Goal: Task Accomplishment & Management: Manage account settings

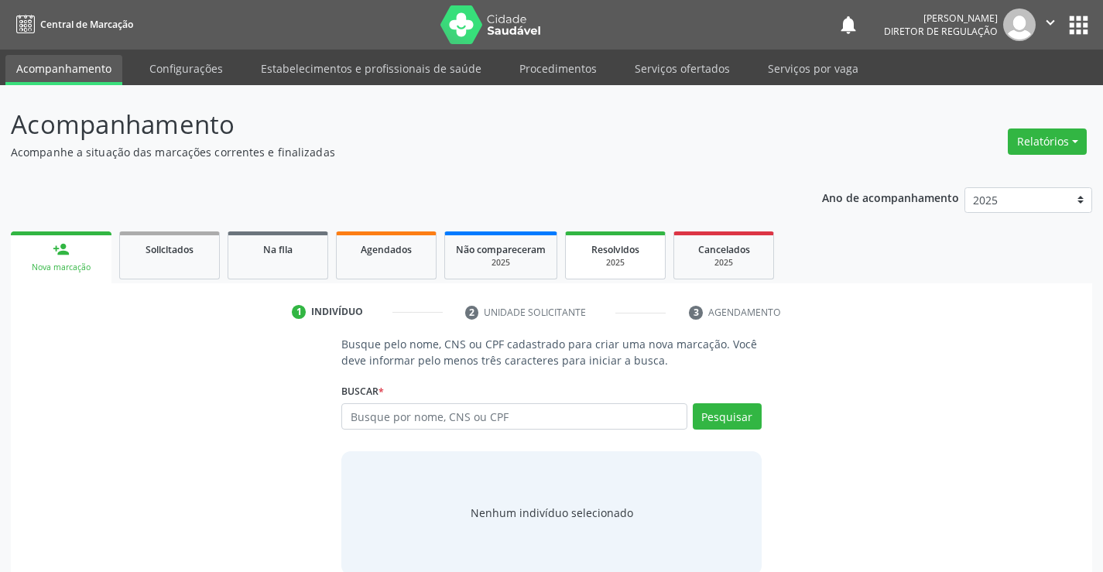
click at [576, 259] on link "Resolvidos 2025" at bounding box center [615, 255] width 101 height 48
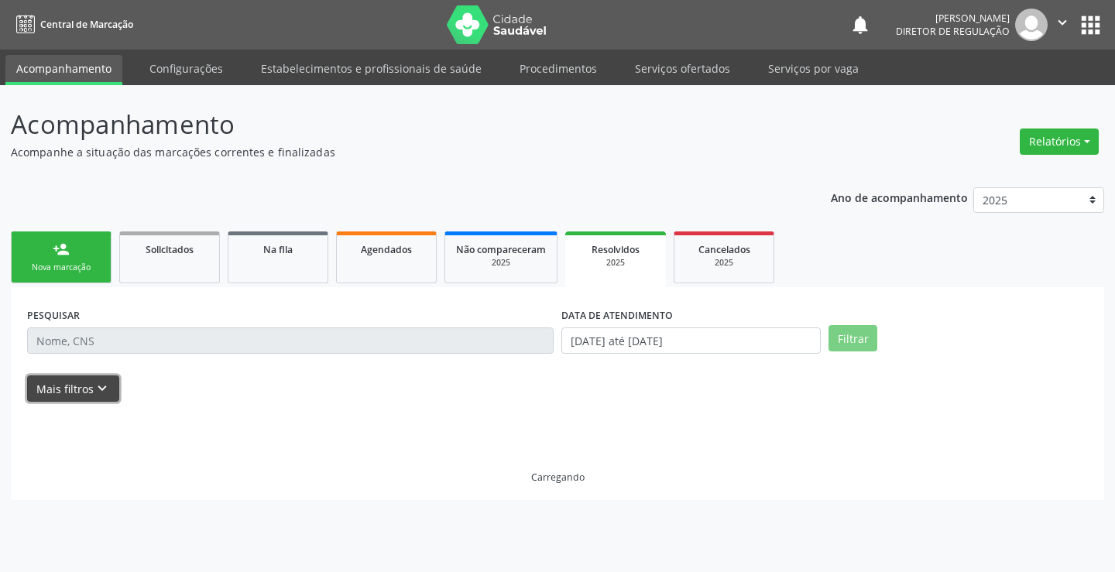
click at [113, 383] on button "Mais filtros keyboard_arrow_down" at bounding box center [73, 388] width 92 height 27
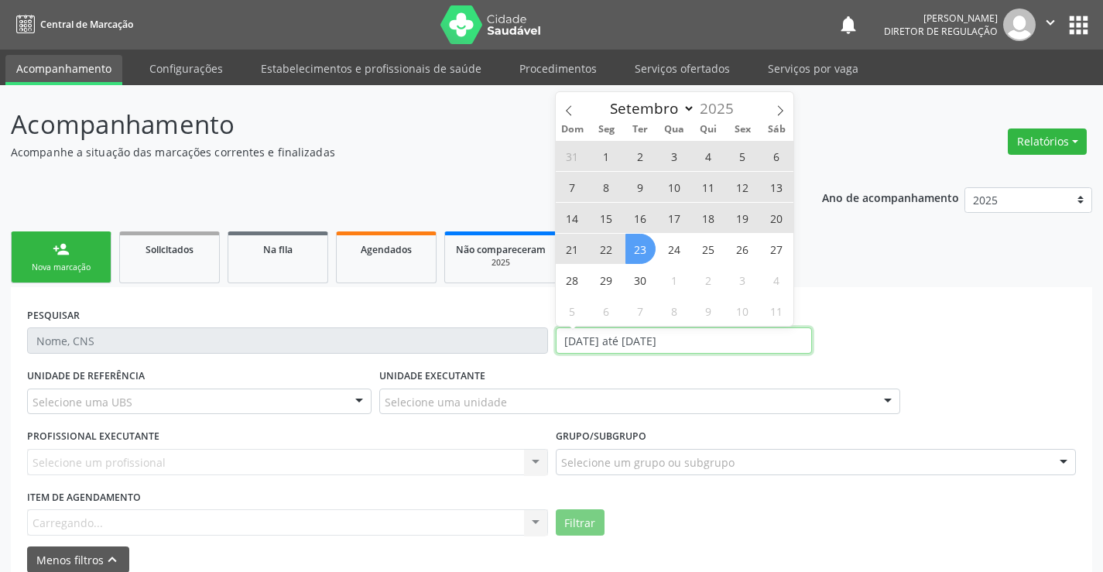
click at [593, 344] on input "01/01/2025 até 23/09/2025" at bounding box center [684, 340] width 256 height 26
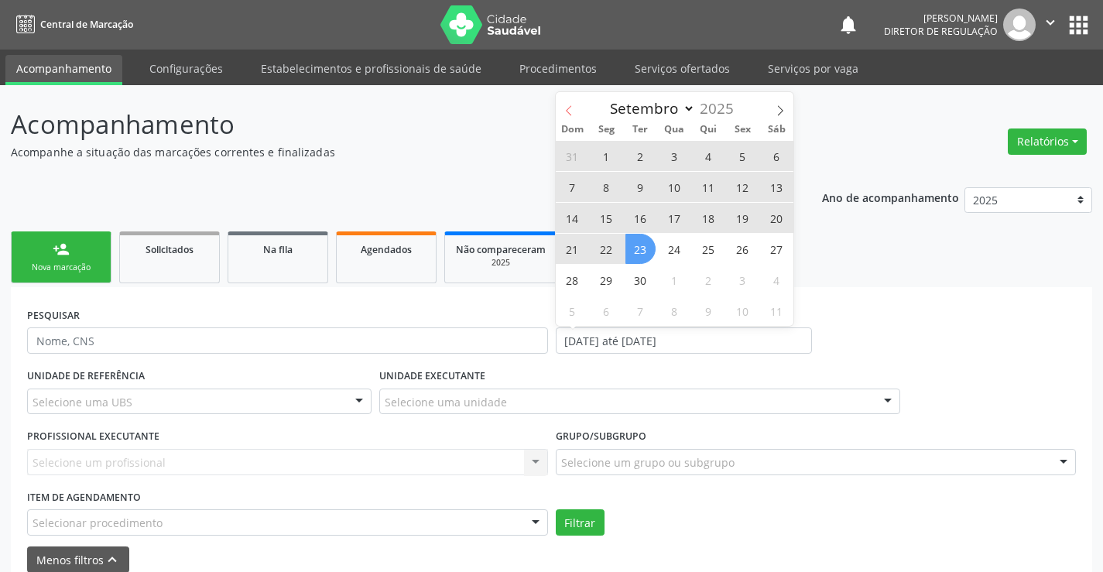
click at [577, 111] on span at bounding box center [569, 105] width 26 height 26
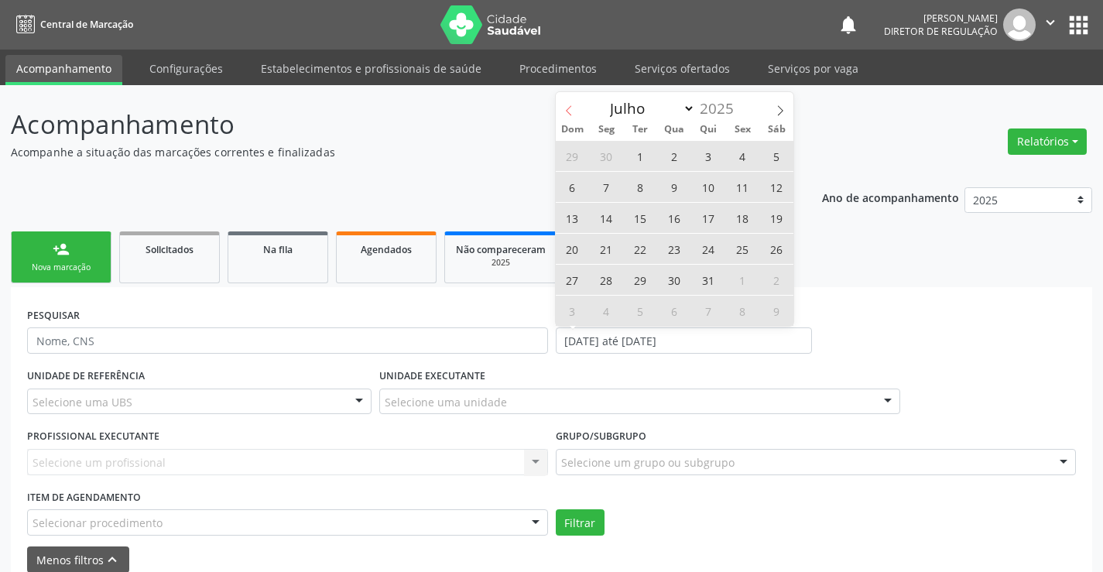
click at [577, 111] on span at bounding box center [569, 105] width 26 height 26
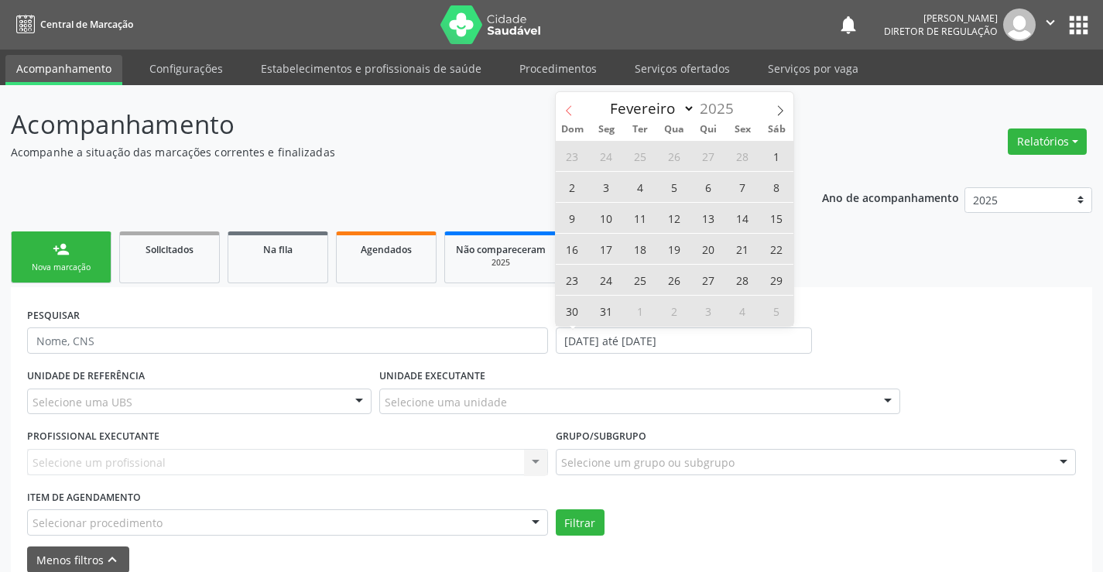
click at [577, 111] on span at bounding box center [569, 105] width 26 height 26
click at [577, 111] on div "Janeiro Fevereiro Março Abril Maio Junho Julho Agosto Setembro Outubro Novembro…" at bounding box center [675, 105] width 238 height 26
click at [685, 108] on select "Janeiro Fevereiro Março Abril Maio Junho Julho Agosto Setembro Outubro Novembro…" at bounding box center [649, 109] width 93 height 22
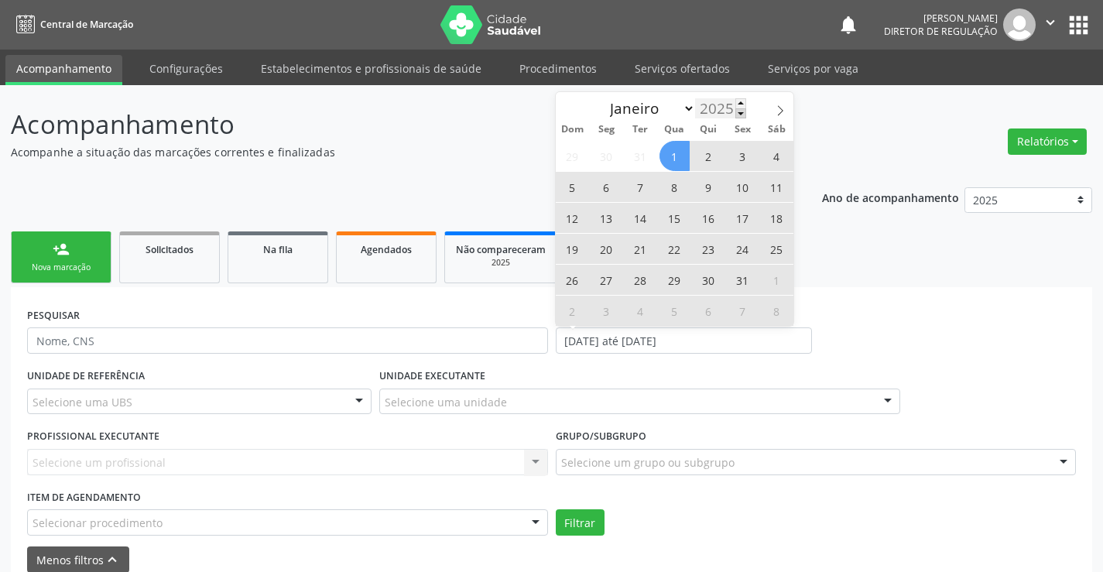
click at [741, 116] on span at bounding box center [740, 113] width 11 height 10
click at [741, 103] on span at bounding box center [740, 103] width 11 height 10
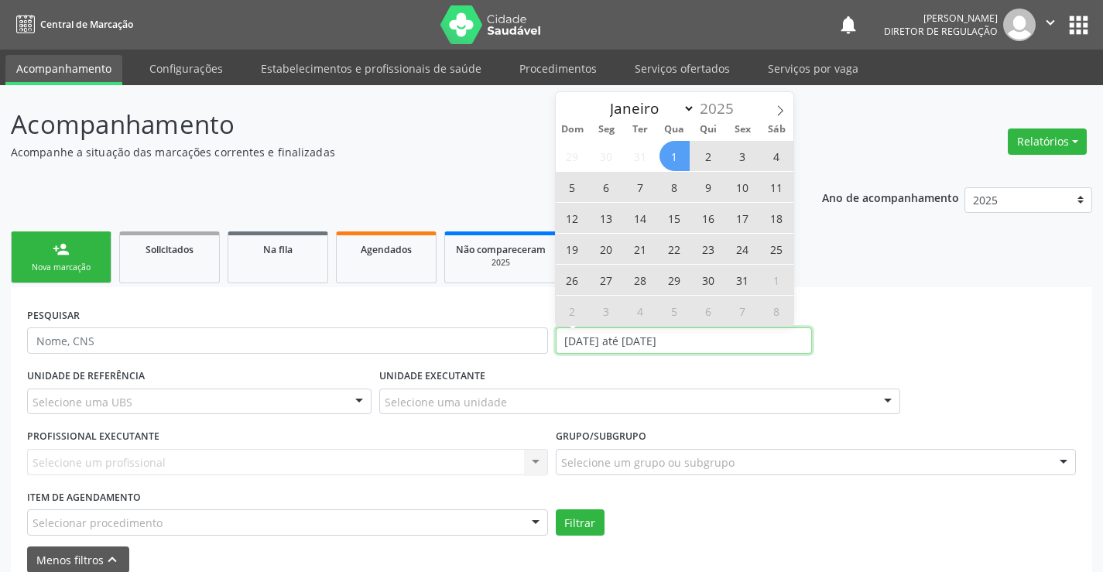
click at [716, 339] on input "01/01/2025 até 23/09/2025" at bounding box center [684, 340] width 256 height 26
click at [769, 108] on span at bounding box center [780, 105] width 26 height 26
click at [686, 105] on select "Janeiro Fevereiro Março Abril Maio Junho Julho Agosto Setembro Outubro Novembro…" at bounding box center [649, 109] width 93 height 22
select select "0"
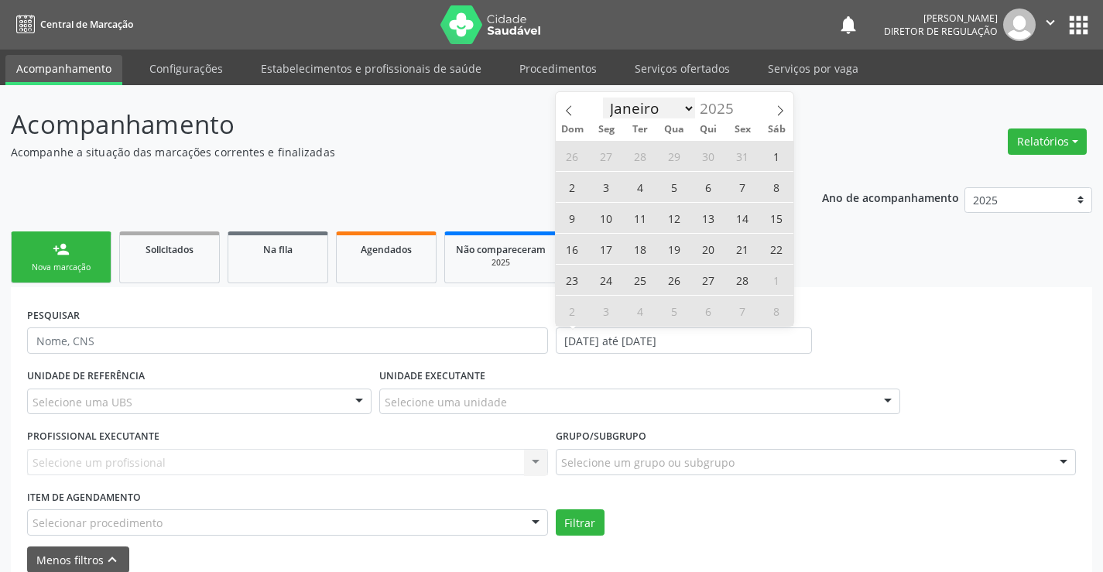
click at [603, 98] on select "Janeiro Fevereiro Março Abril Maio Junho Julho Agosto Setembro Outubro Novembro…" at bounding box center [649, 109] width 93 height 22
click at [687, 106] on select "Janeiro Fevereiro Março Abril Maio Junho Julho Agosto Setembro Outubro Novembro…" at bounding box center [649, 109] width 93 height 22
click at [740, 108] on span at bounding box center [740, 113] width 11 height 10
click at [741, 102] on span at bounding box center [740, 103] width 11 height 10
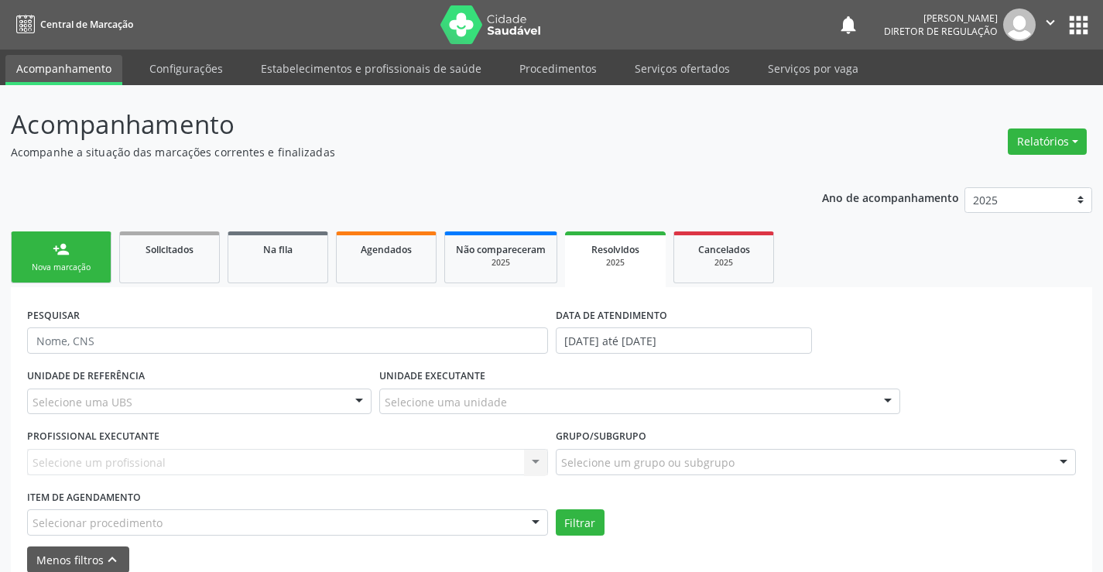
click at [327, 440] on div "PROFISSIONAL EXECUTANTE Selecione um profissional Nenhum resultado encontrado p…" at bounding box center [287, 455] width 529 height 60
click at [731, 332] on input "01/01/2025 até 23/09/2025" at bounding box center [684, 340] width 256 height 26
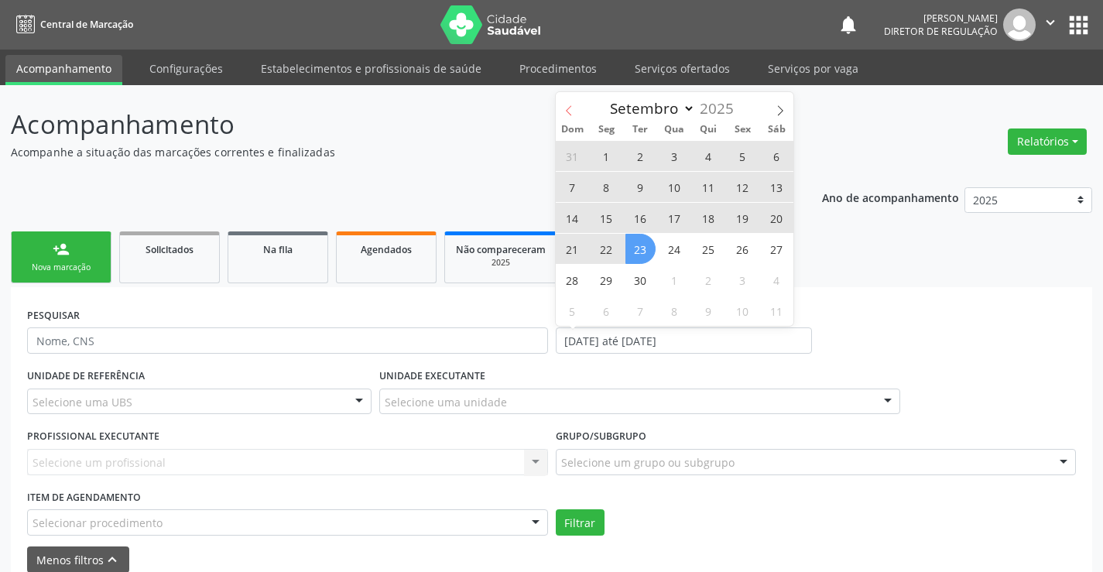
click at [571, 111] on icon at bounding box center [568, 110] width 11 height 11
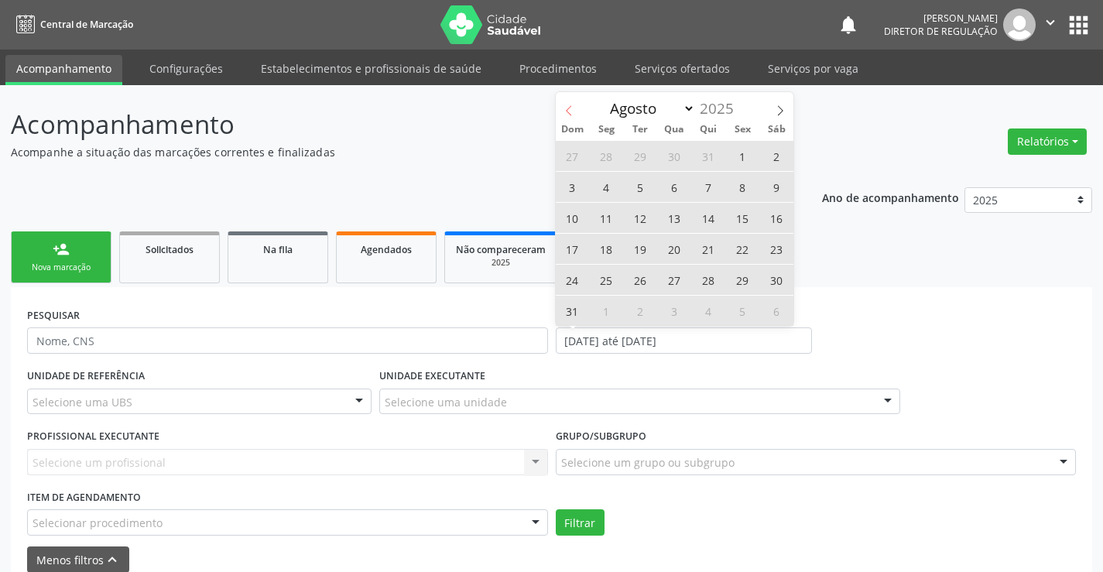
click at [571, 111] on icon at bounding box center [568, 110] width 11 height 11
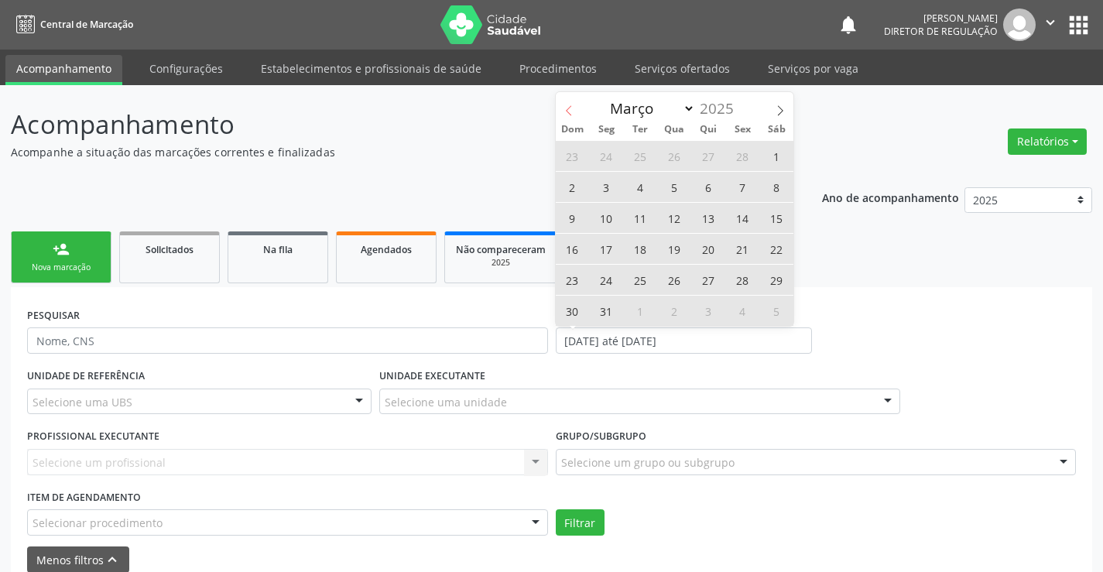
click at [571, 111] on icon at bounding box center [568, 110] width 11 height 11
select select "0"
click at [571, 111] on div "Janeiro Fevereiro Março Abril Maio Junho Julho Agosto Setembro Outubro Novembro…" at bounding box center [675, 105] width 238 height 26
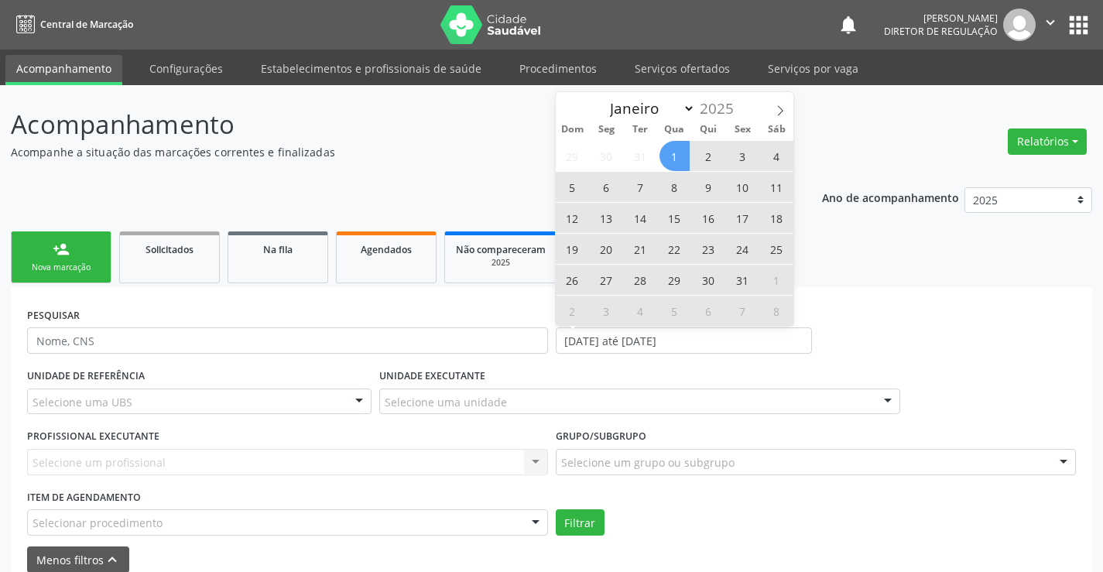
click at [571, 111] on div "Janeiro Fevereiro Março Abril Maio Junho Julho Agosto Setembro Outubro Novembro…" at bounding box center [675, 105] width 238 height 26
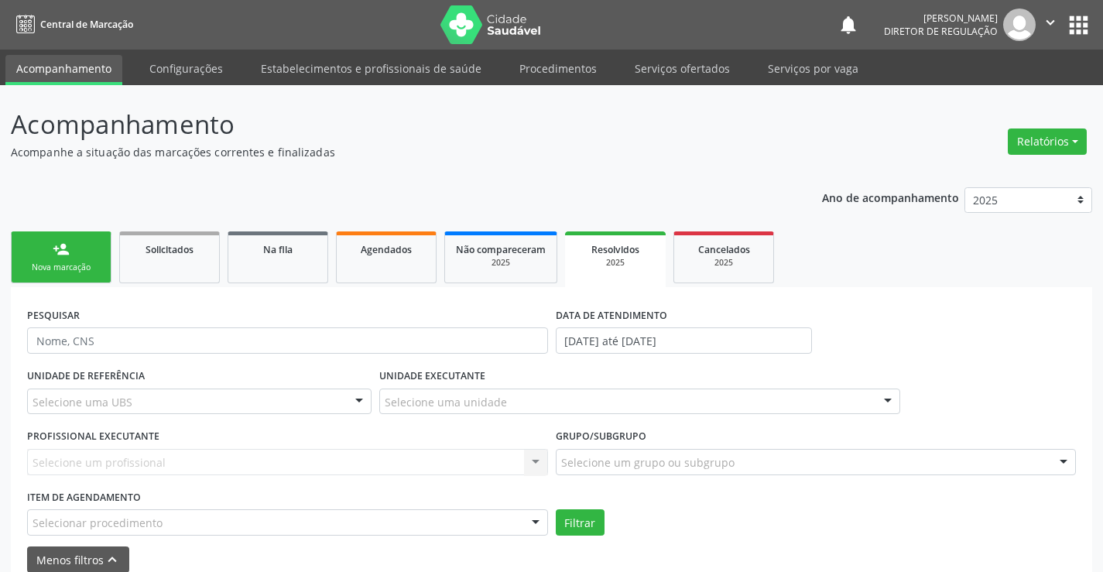
click at [348, 256] on div "Agendados" at bounding box center [386, 249] width 77 height 16
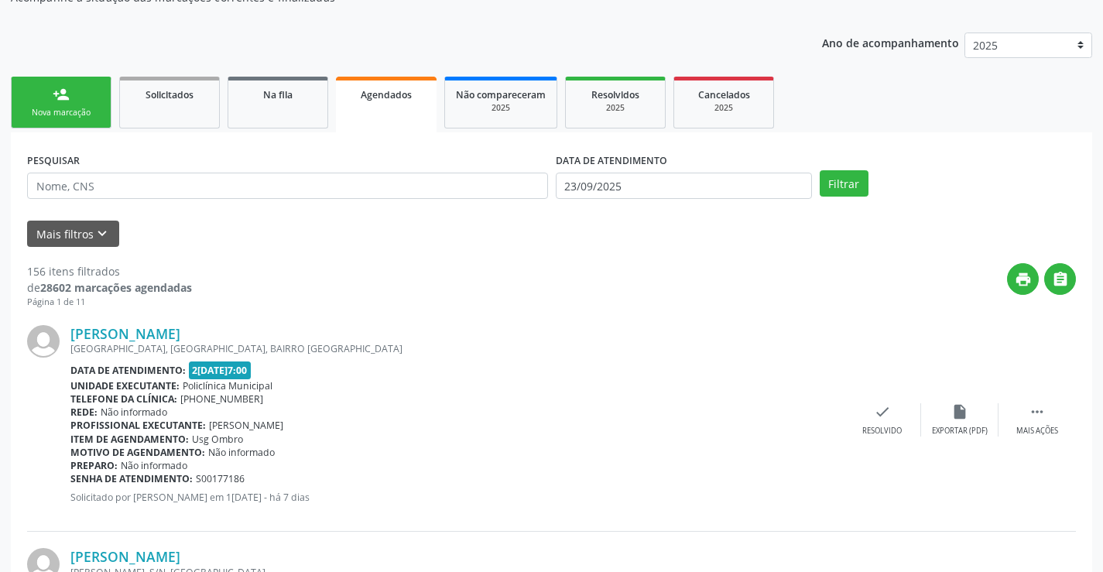
scroll to position [77, 0]
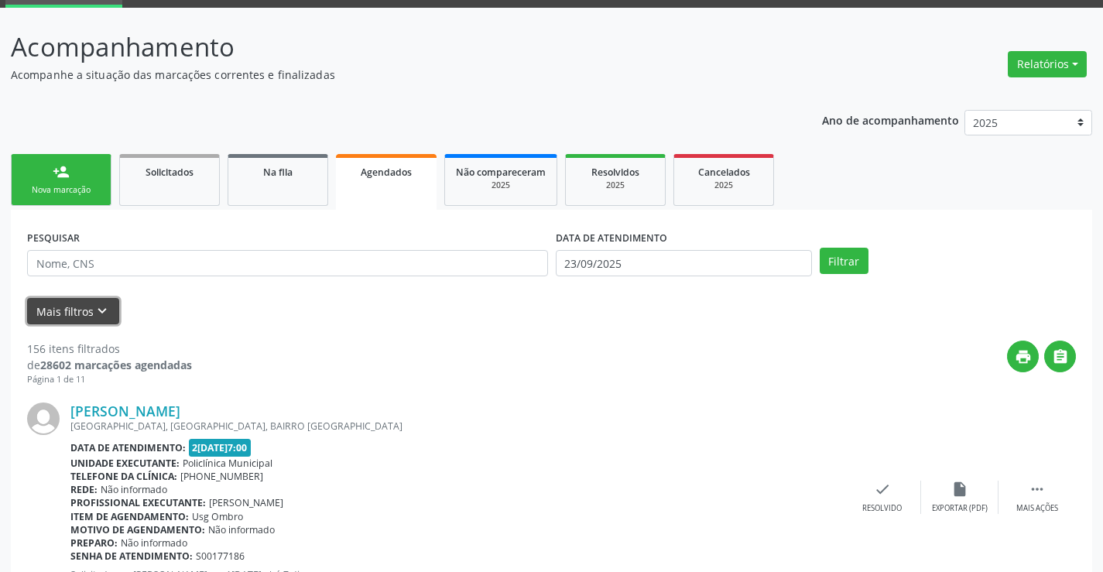
click at [106, 303] on icon "keyboard_arrow_down" at bounding box center [102, 311] width 17 height 17
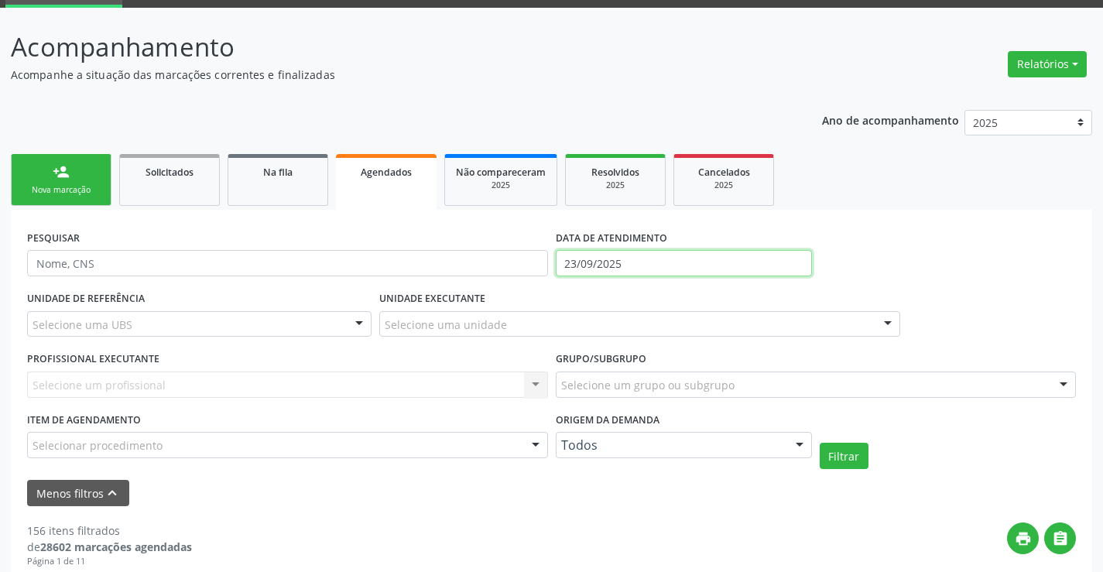
click at [706, 270] on input "23/09/2025" at bounding box center [684, 263] width 256 height 26
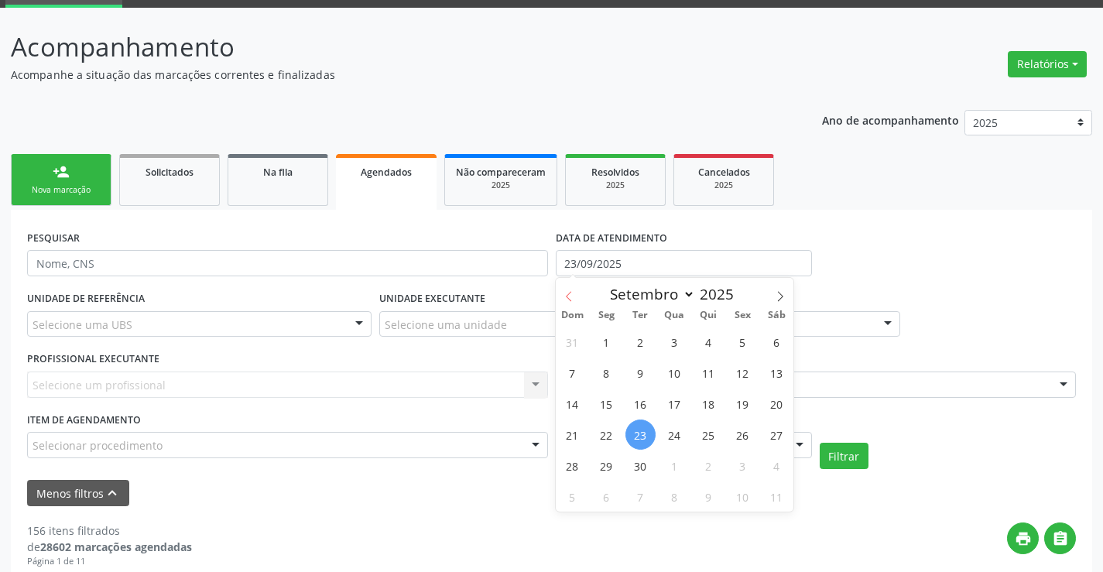
click at [561, 300] on span at bounding box center [569, 291] width 26 height 26
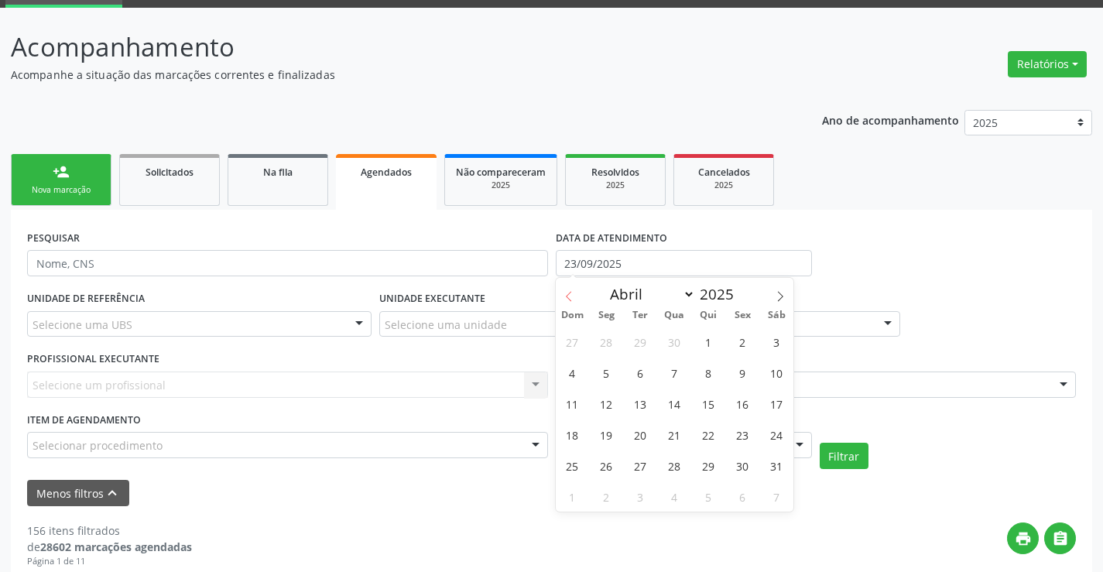
click at [561, 300] on span at bounding box center [569, 291] width 26 height 26
select select "0"
click at [561, 300] on span at bounding box center [569, 291] width 26 height 26
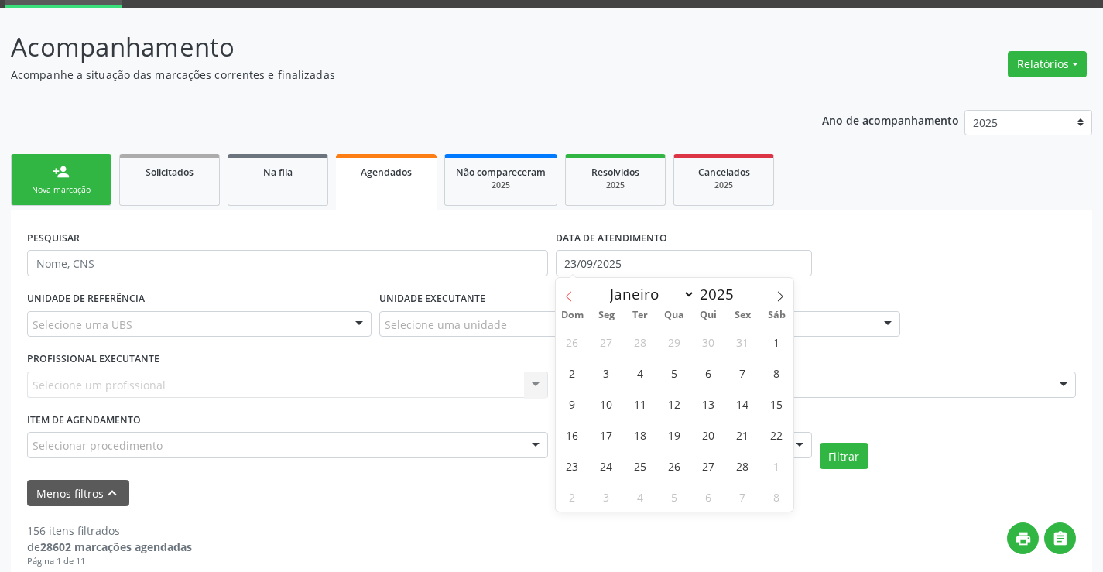
type input "2024"
click at [561, 300] on span at bounding box center [569, 291] width 26 height 26
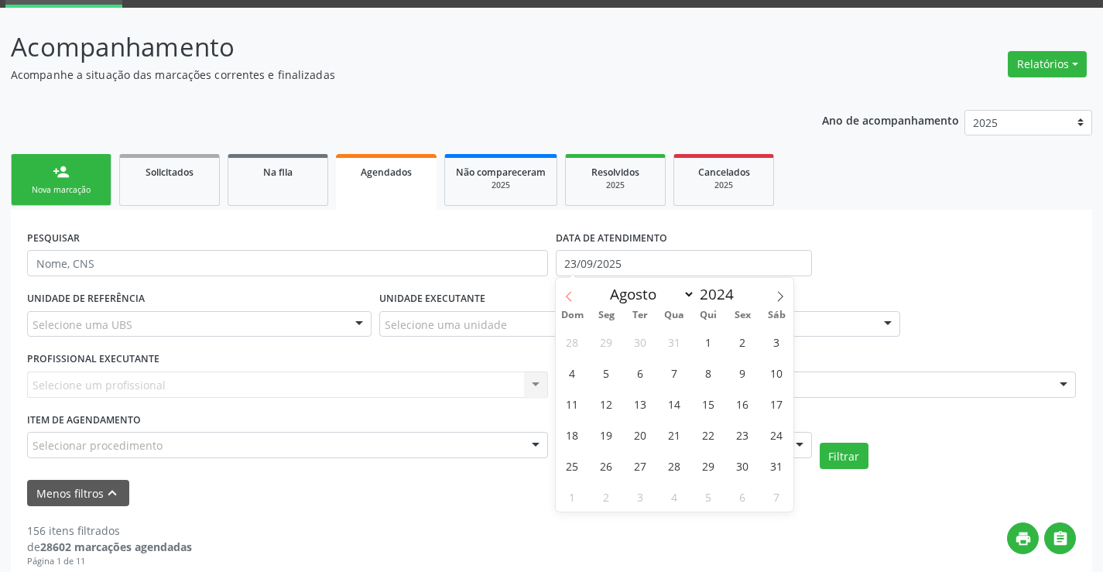
click at [561, 300] on span at bounding box center [569, 291] width 26 height 26
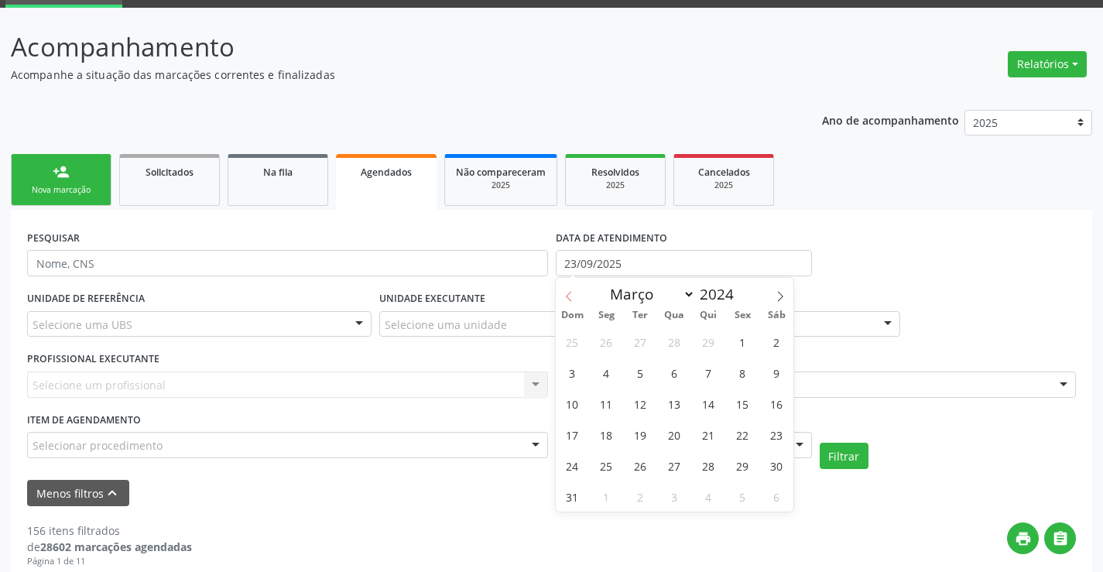
click at [561, 300] on span at bounding box center [569, 291] width 26 height 26
select select "0"
click at [561, 300] on span at bounding box center [569, 291] width 26 height 26
type input "2023"
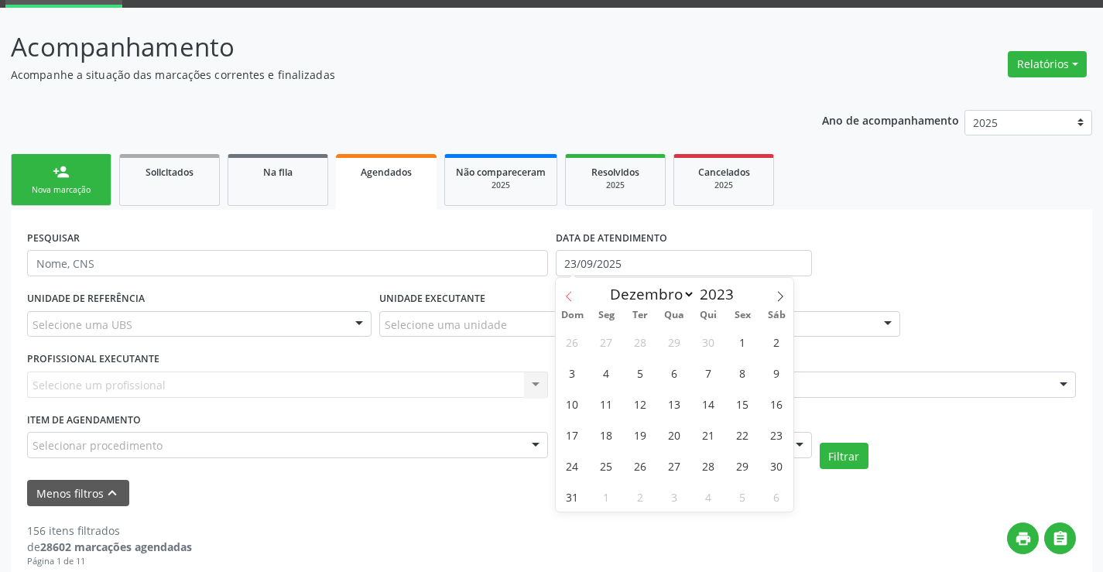
click at [561, 300] on span at bounding box center [569, 291] width 26 height 26
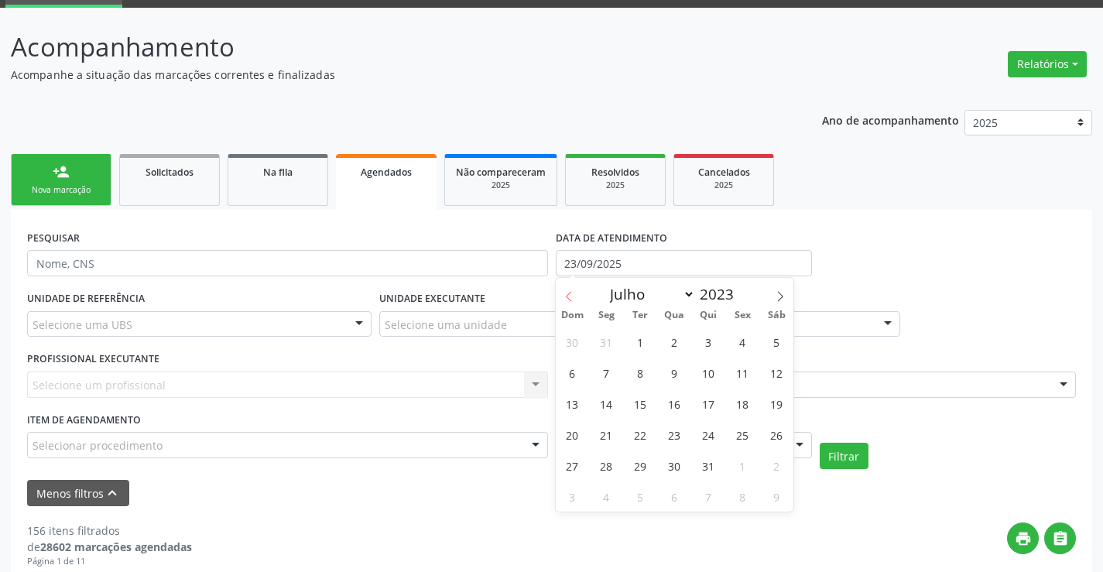
click at [561, 300] on span at bounding box center [569, 291] width 26 height 26
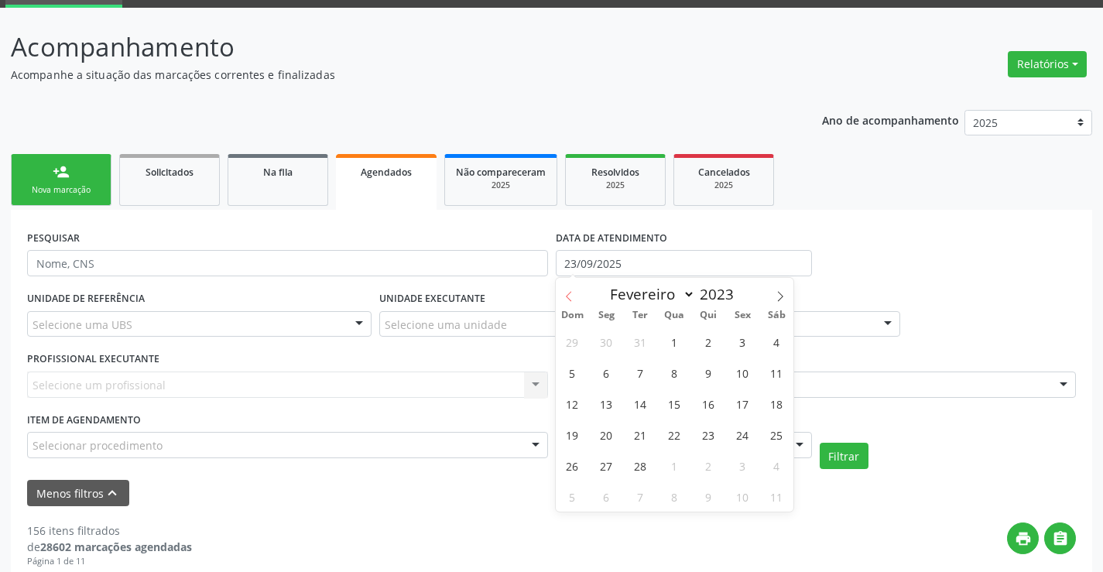
click at [561, 300] on span at bounding box center [569, 291] width 26 height 26
select select "0"
click at [577, 343] on span "1" at bounding box center [572, 342] width 30 height 30
type input "01/01/2023"
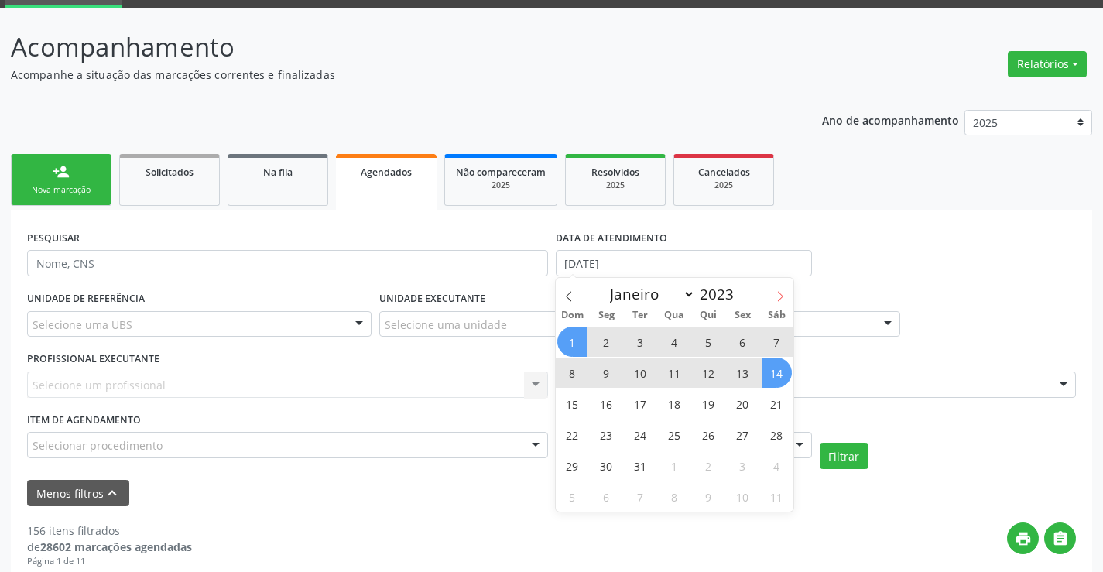
click at [780, 295] on icon at bounding box center [780, 296] width 11 height 11
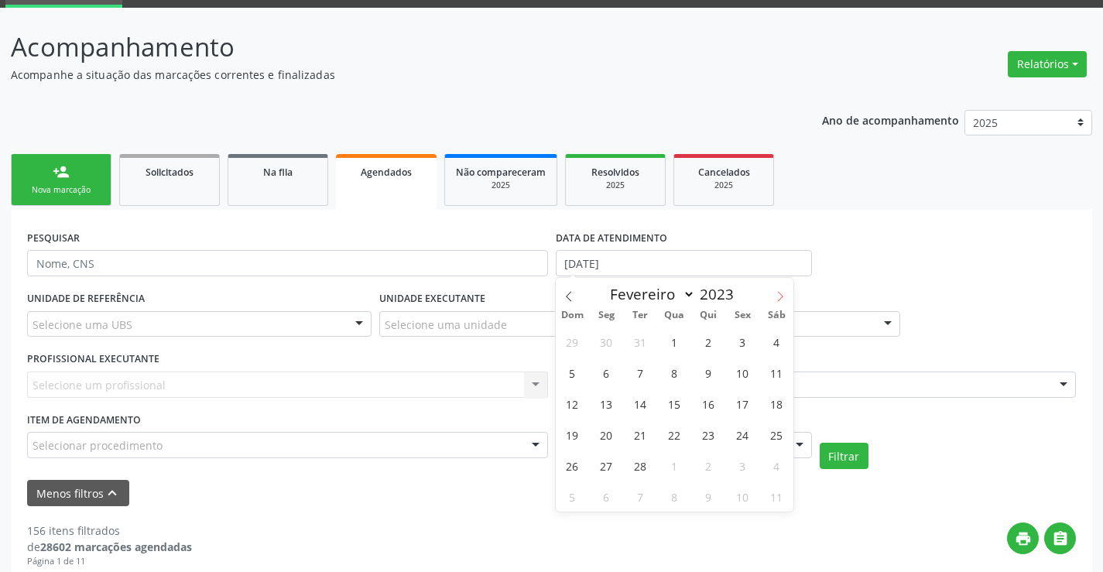
click at [780, 295] on icon at bounding box center [780, 296] width 11 height 11
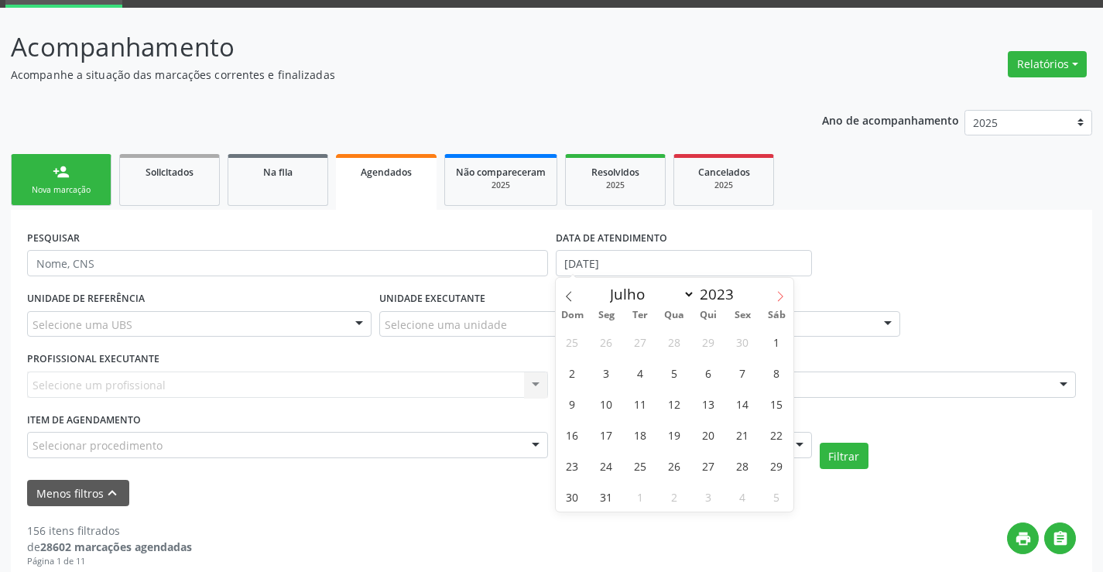
click at [780, 295] on icon at bounding box center [780, 296] width 11 height 11
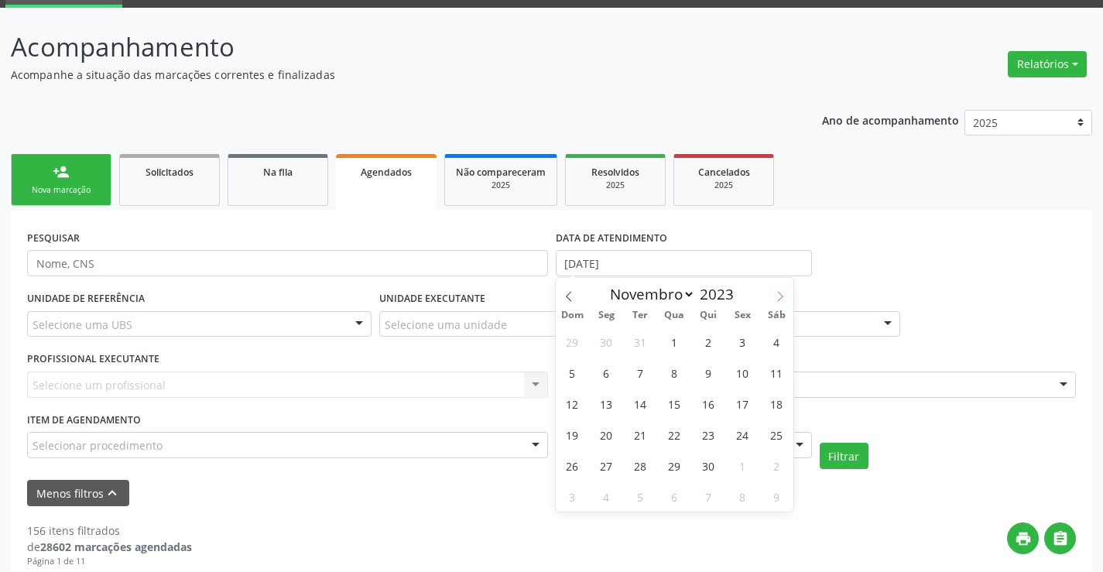
select select "11"
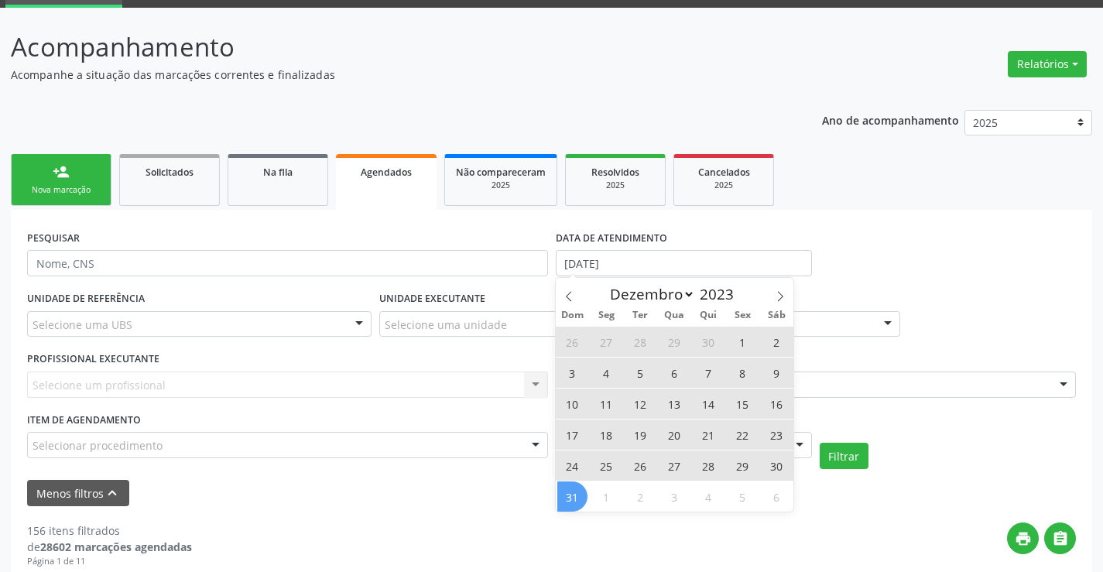
click at [580, 505] on span "31" at bounding box center [572, 496] width 30 height 30
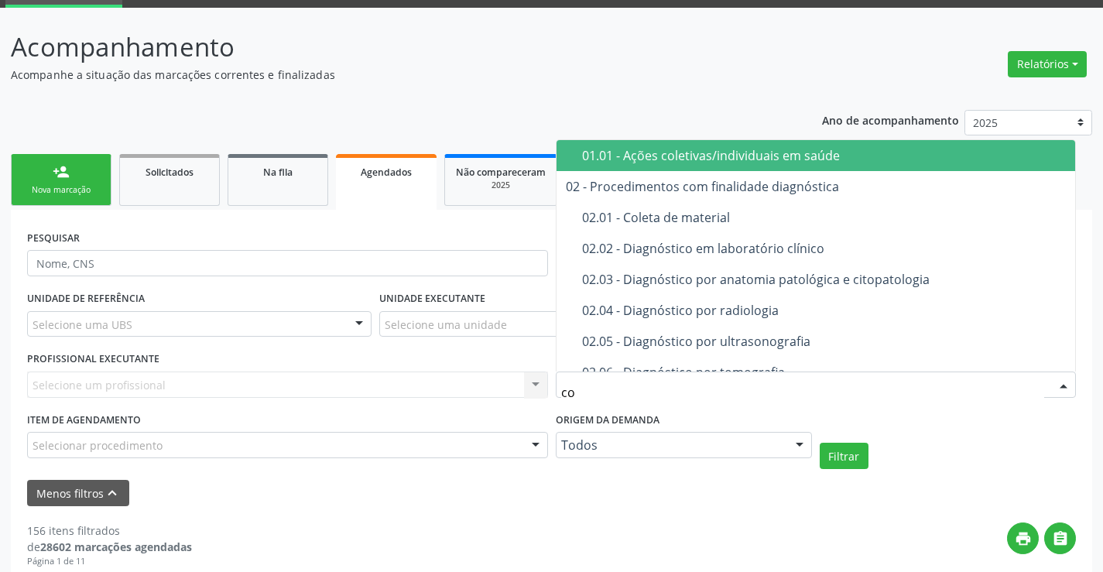
type input "con"
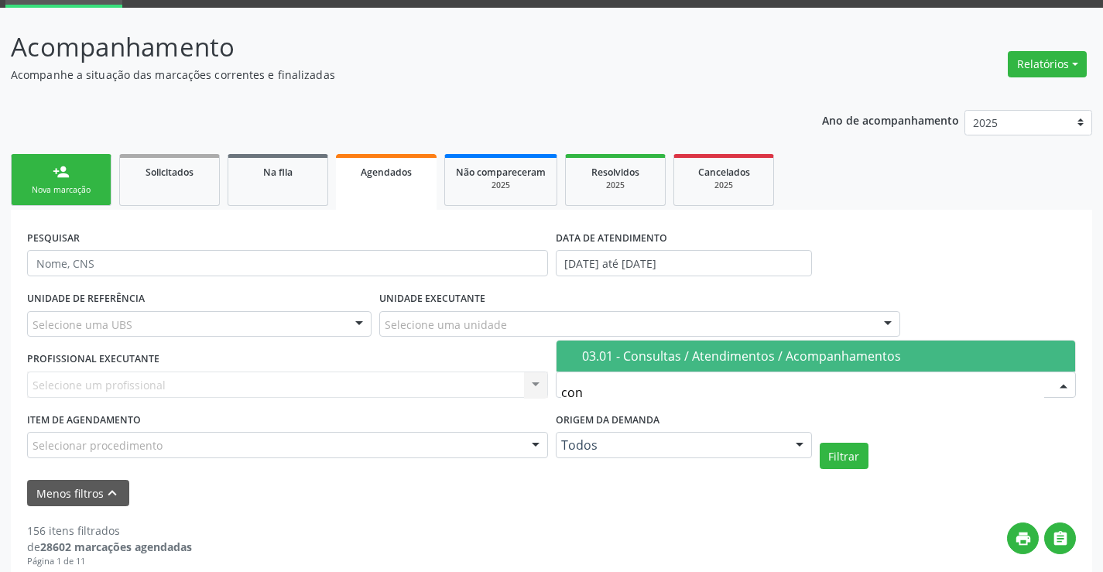
click at [588, 362] on div "03.01 - Consultas / Atendimentos / Acompanhamentos" at bounding box center [824, 356] width 485 height 12
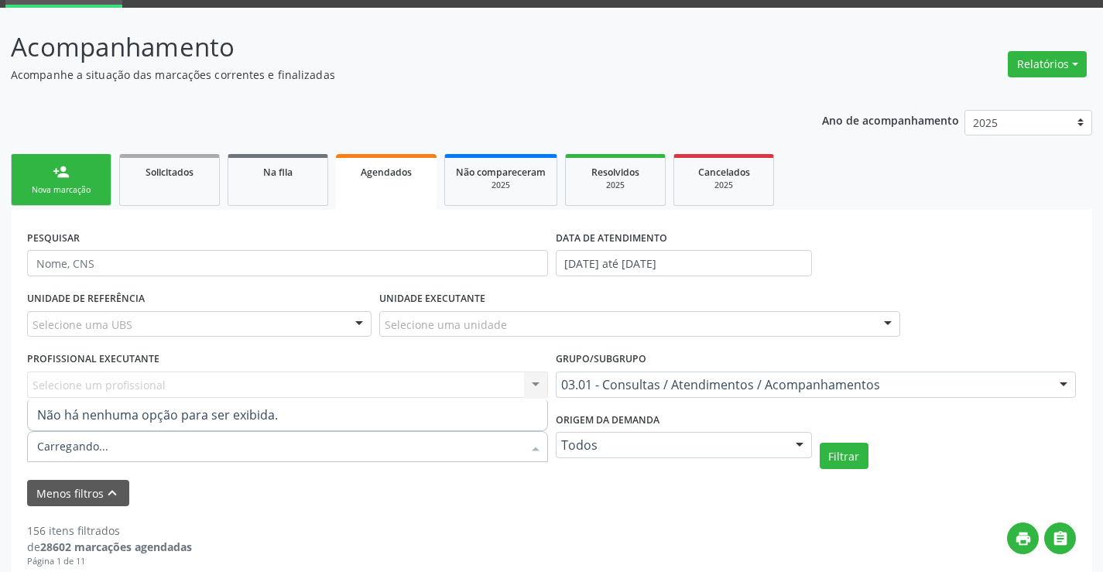
click at [280, 449] on div at bounding box center [287, 446] width 521 height 31
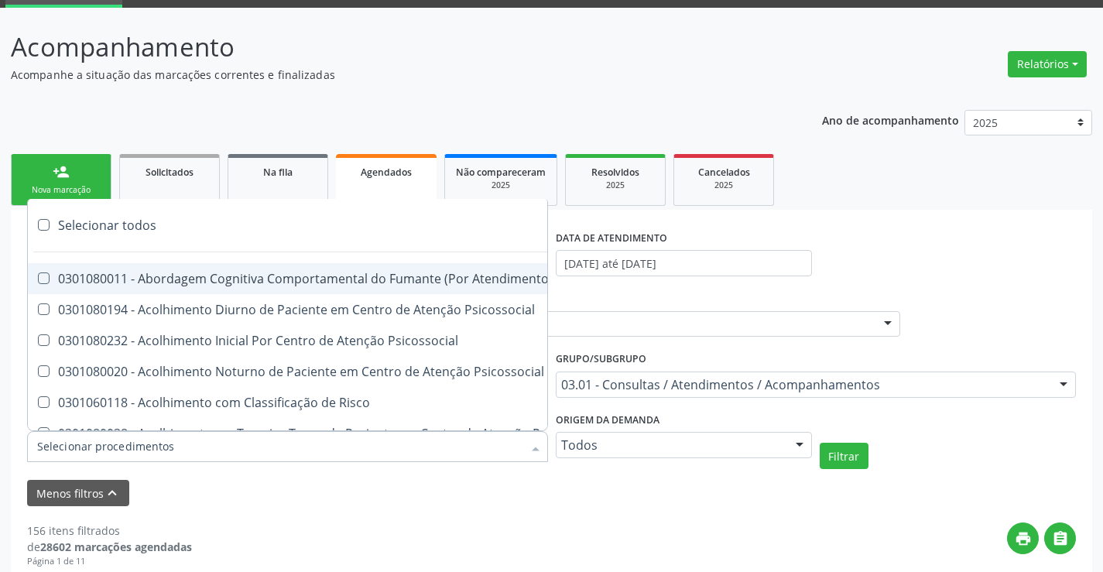
click at [280, 449] on div at bounding box center [287, 446] width 521 height 31
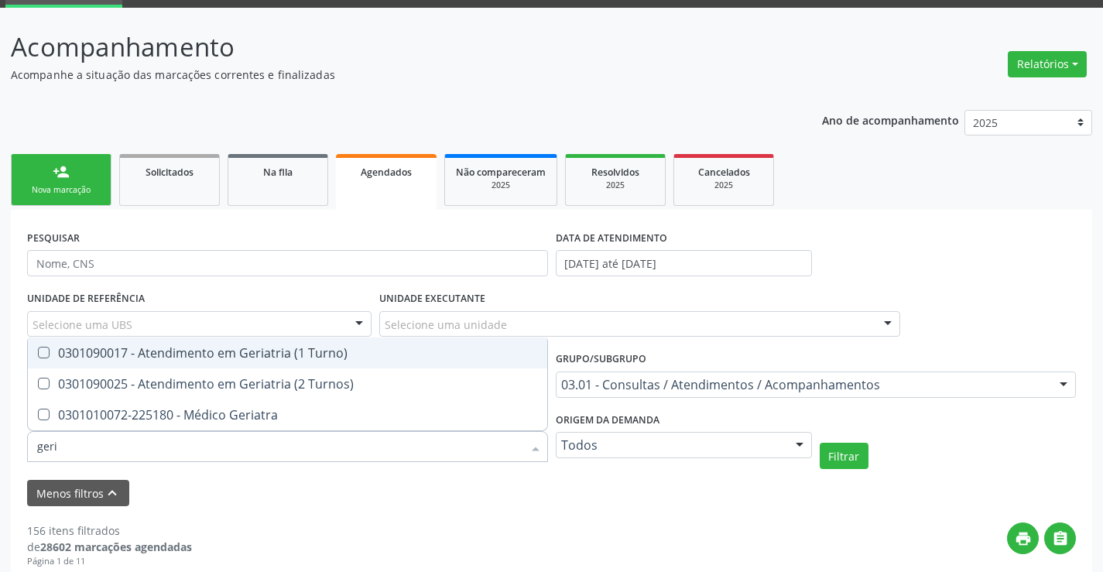
type input "geria"
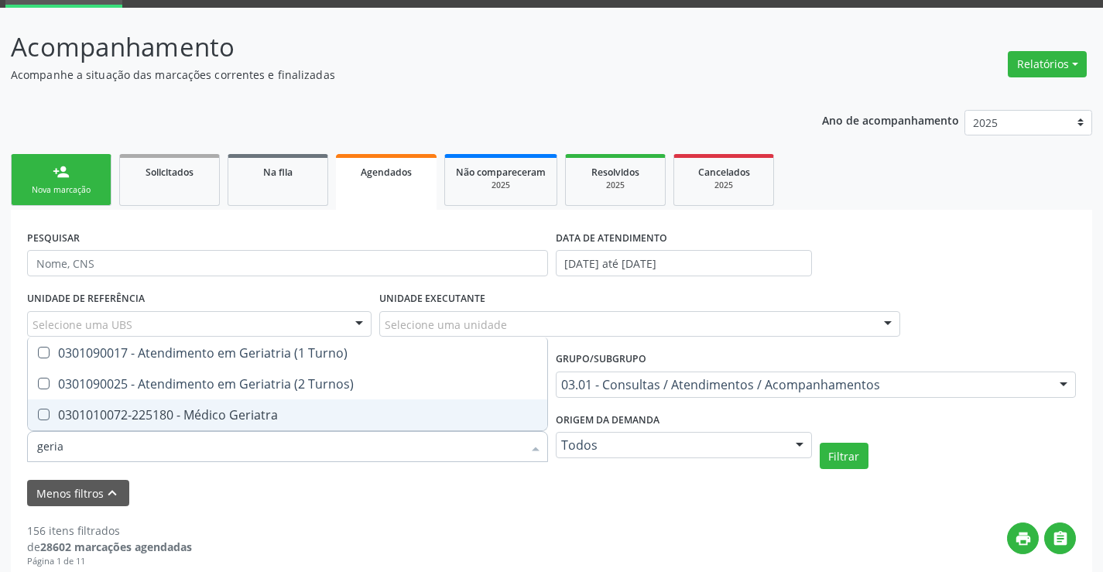
click at [304, 415] on div "0301010072-225180 - Médico Geriatra" at bounding box center [287, 415] width 501 height 12
checkbox Geriatra "true"
checkbox Turnos\) "true"
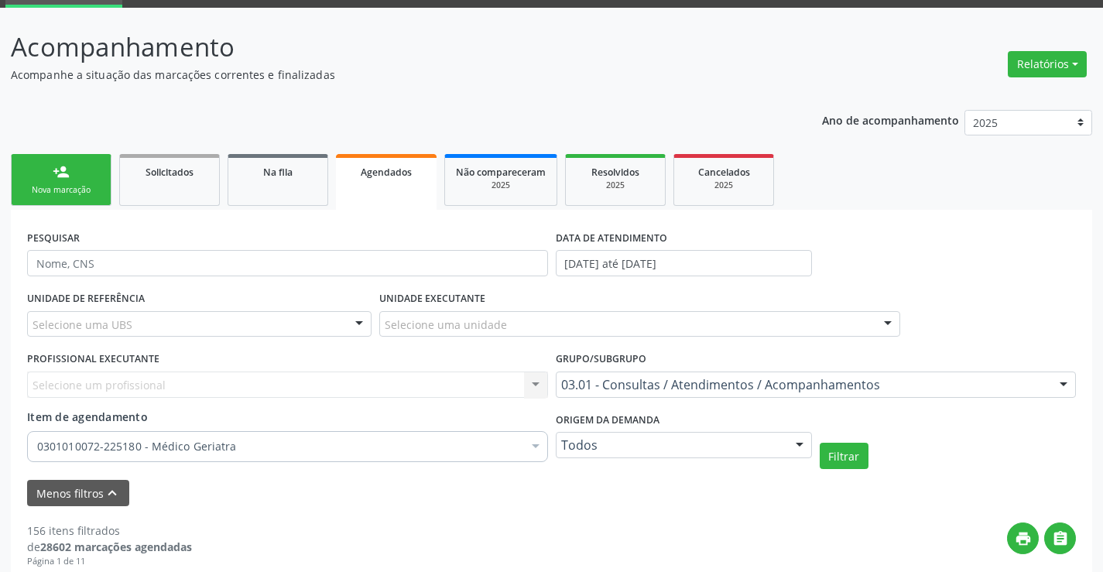
click at [875, 452] on div "Filtrar" at bounding box center [948, 456] width 264 height 26
click at [847, 456] on button "Filtrar" at bounding box center [844, 456] width 49 height 26
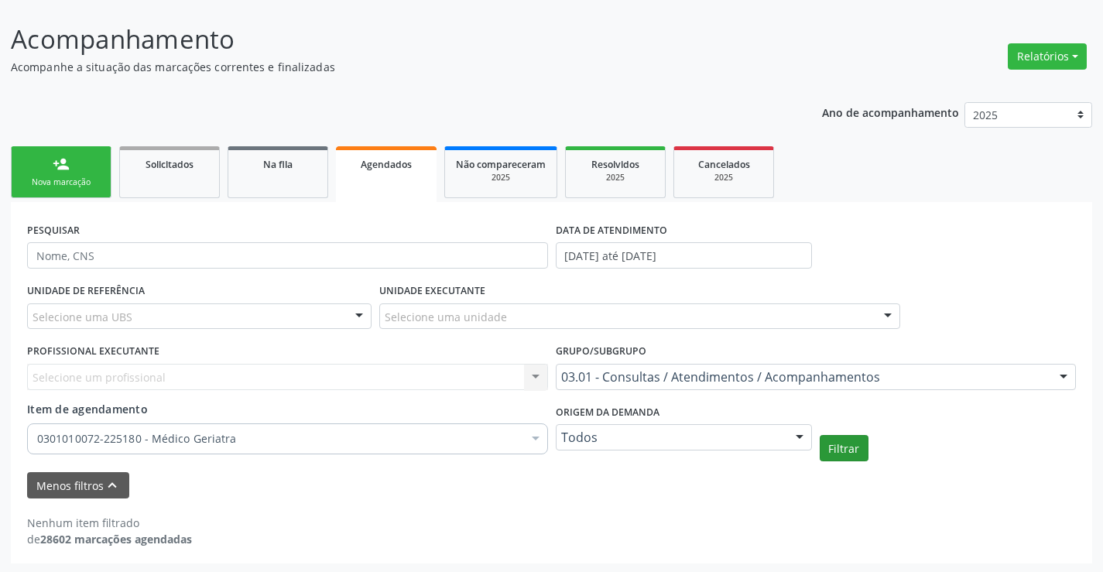
scroll to position [87, 0]
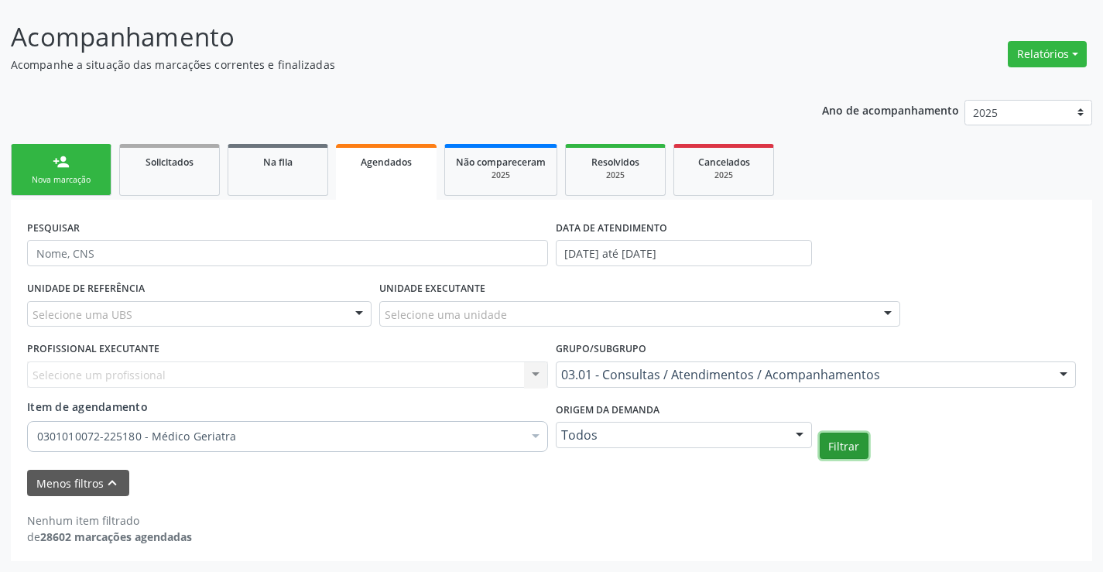
click at [847, 456] on button "Filtrar" at bounding box center [844, 446] width 49 height 26
click at [627, 187] on link "Resolvidos 2025" at bounding box center [615, 170] width 101 height 52
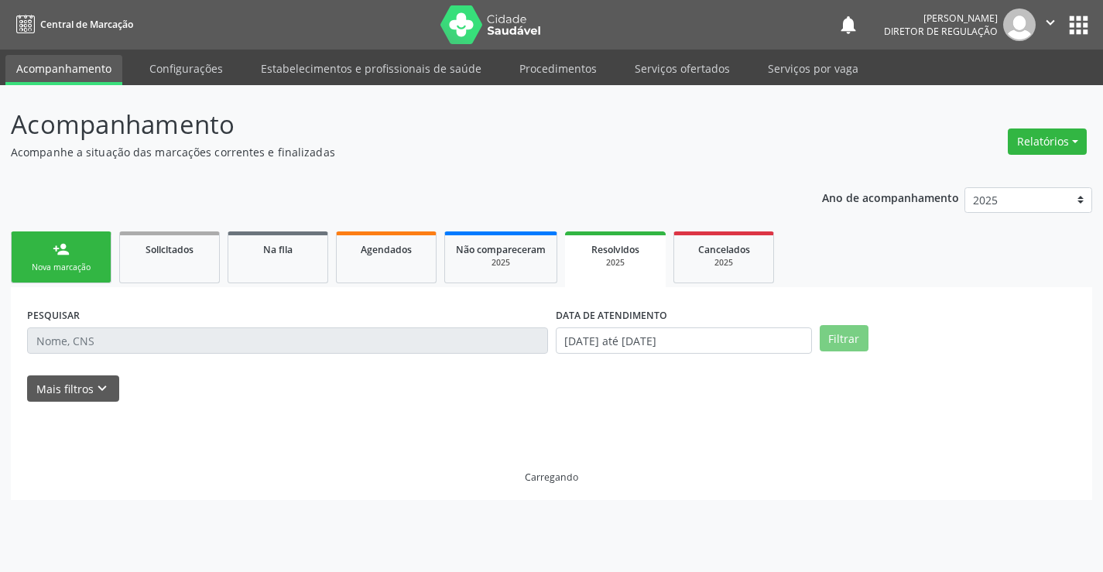
scroll to position [0, 0]
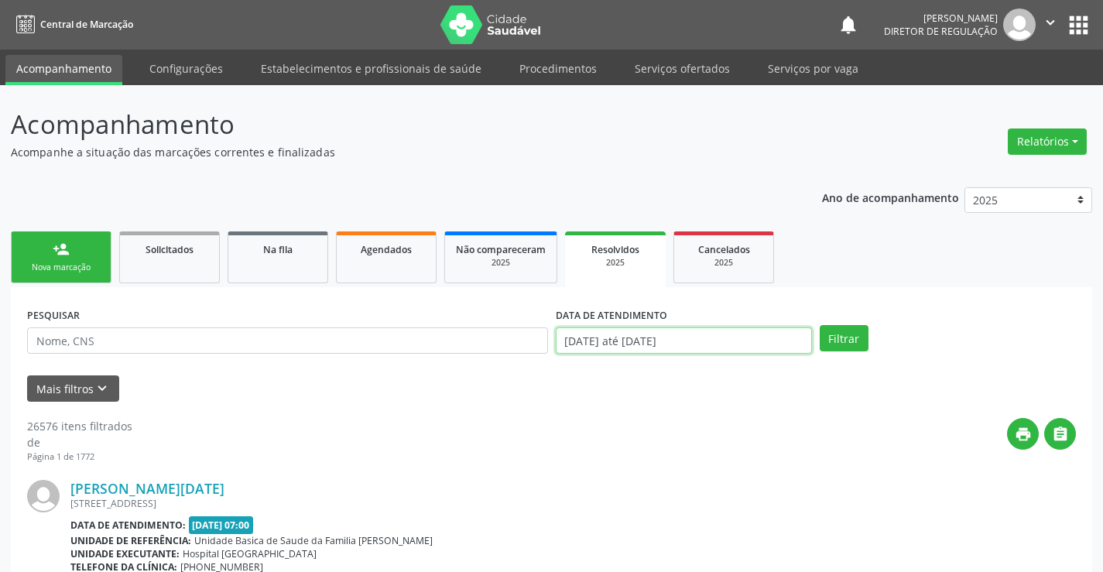
click at [642, 336] on input "01/01/2025 até 23/09/2025" at bounding box center [684, 340] width 256 height 26
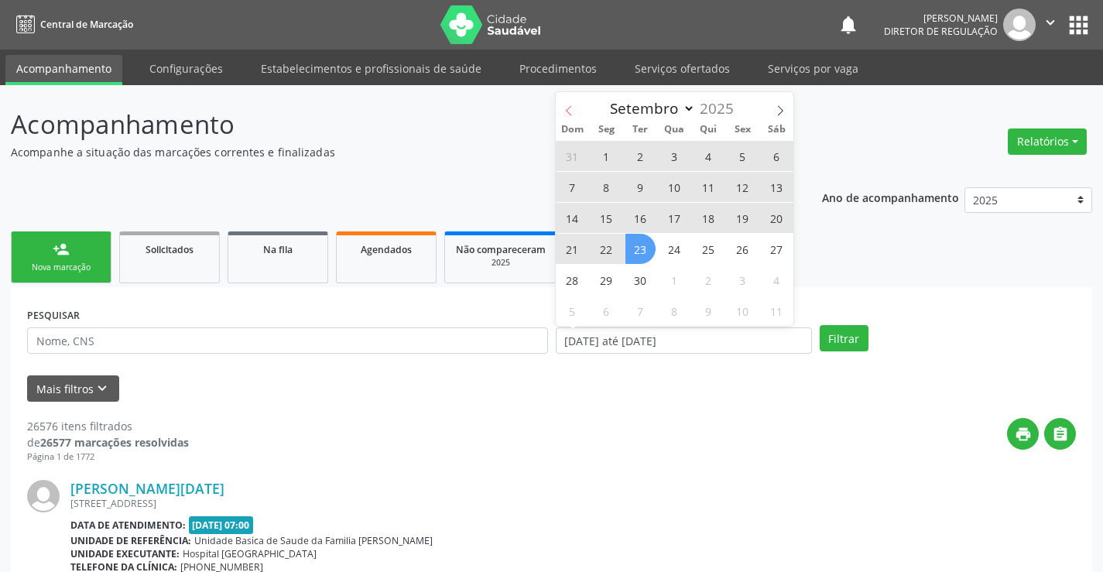
click at [567, 114] on icon at bounding box center [568, 110] width 11 height 11
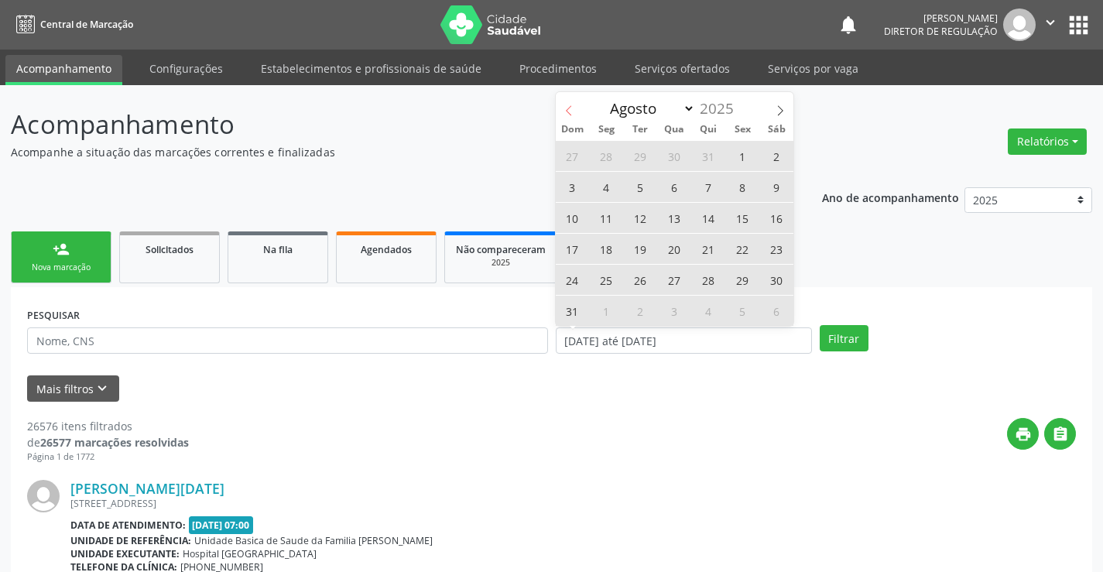
click at [567, 114] on icon at bounding box center [568, 110] width 11 height 11
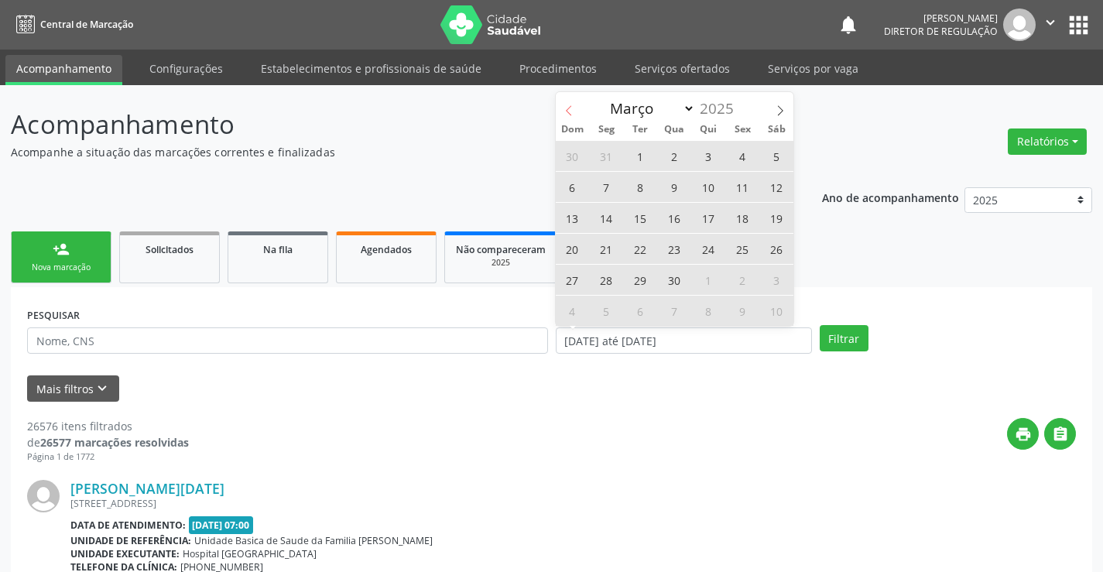
click at [567, 114] on icon at bounding box center [568, 110] width 11 height 11
click at [567, 114] on div "Janeiro Fevereiro Março Abril Maio Junho Julho Agosto Setembro Outubro Novembro…" at bounding box center [675, 105] width 238 height 26
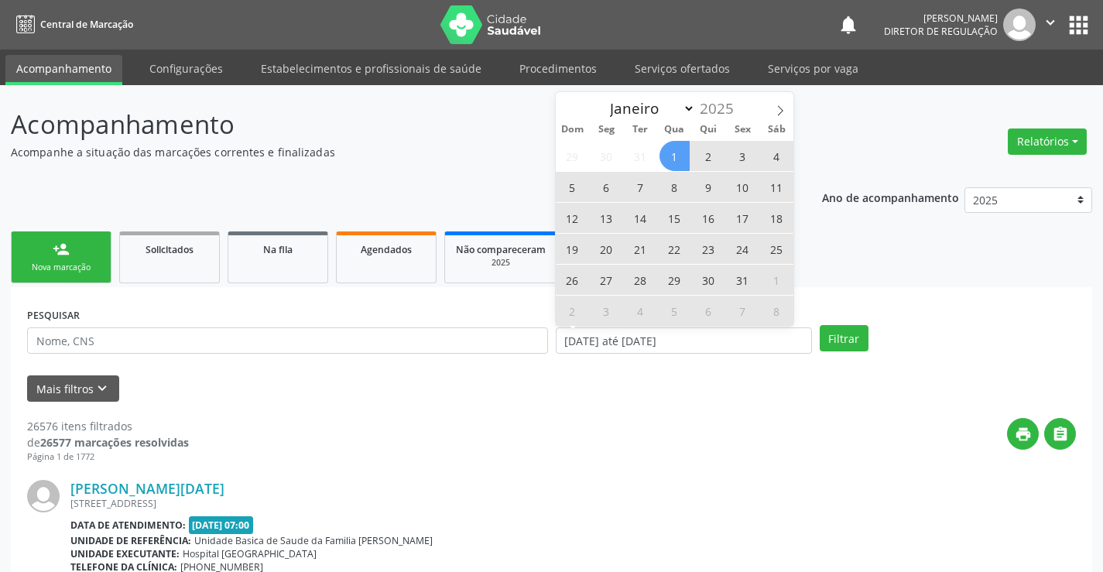
click at [567, 114] on div "Janeiro Fevereiro Março Abril Maio Junho Julho Agosto Setembro Outubro Novembro…" at bounding box center [675, 105] width 238 height 26
click at [698, 109] on div "2025" at bounding box center [720, 108] width 51 height 20
click at [739, 109] on span at bounding box center [740, 113] width 11 height 10
click at [738, 97] on div "Janeiro Fevereiro Março Abril Maio Junho Julho Agosto Setembro Outubro Novembro…" at bounding box center [674, 105] width 179 height 26
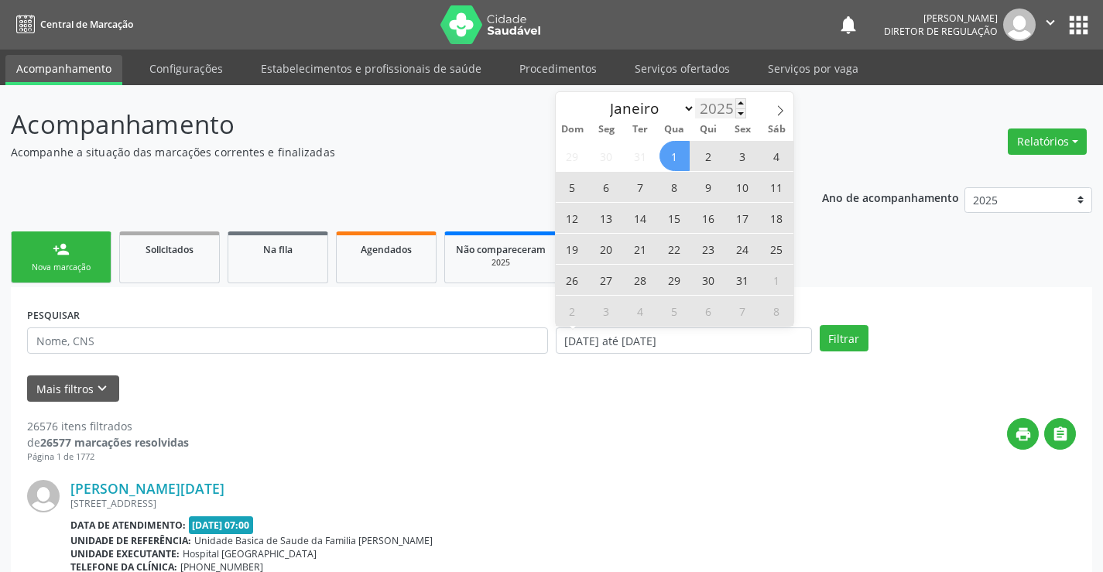
click at [724, 104] on div "2025" at bounding box center [720, 108] width 51 height 20
click at [781, 108] on icon at bounding box center [780, 110] width 11 height 11
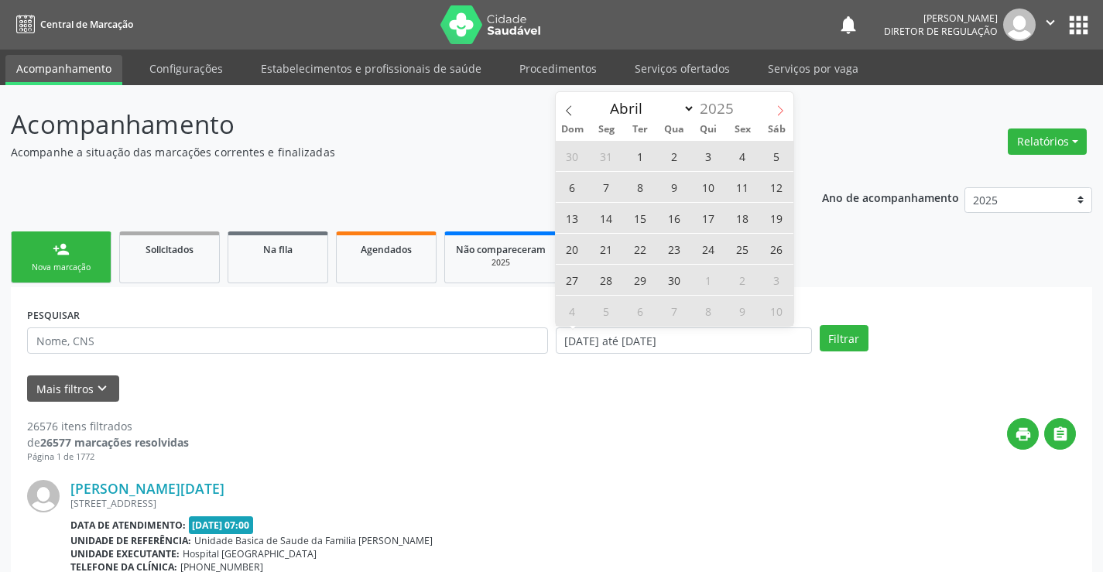
click at [781, 108] on icon at bounding box center [780, 110] width 11 height 11
select select "5"
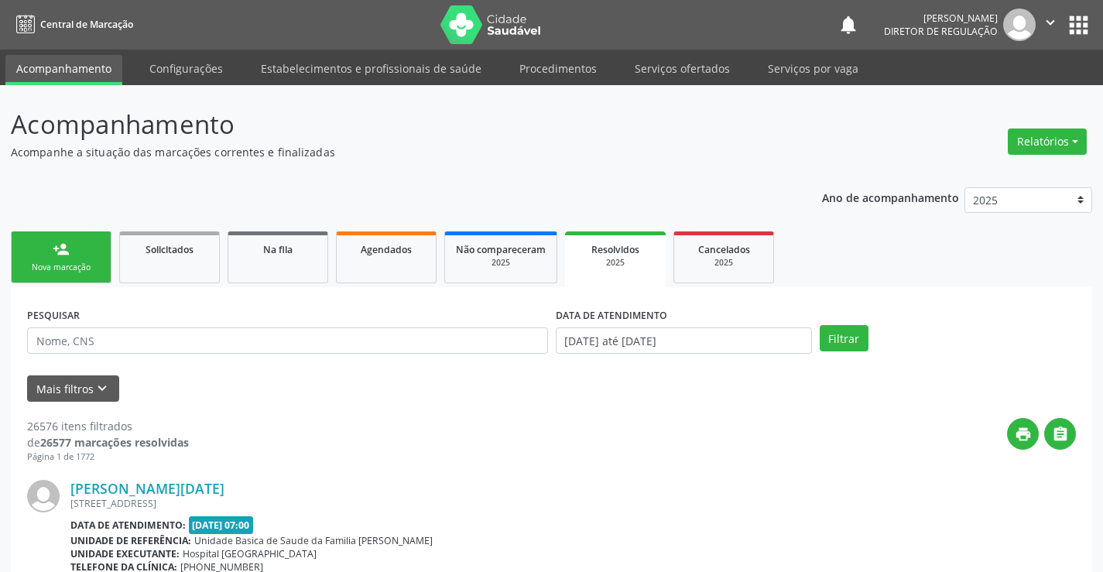
drag, startPoint x: 632, startPoint y: 540, endPoint x: 673, endPoint y: 485, distance: 68.6
click at [636, 540] on div "Unidade de referência: Unidade Basica de Saude da Familia Ailton Trajano Maia" at bounding box center [572, 540] width 1005 height 13
click at [122, 398] on div "Mais filtros keyboard_arrow_down" at bounding box center [551, 388] width 1056 height 27
click at [104, 392] on icon "keyboard_arrow_down" at bounding box center [102, 388] width 17 height 17
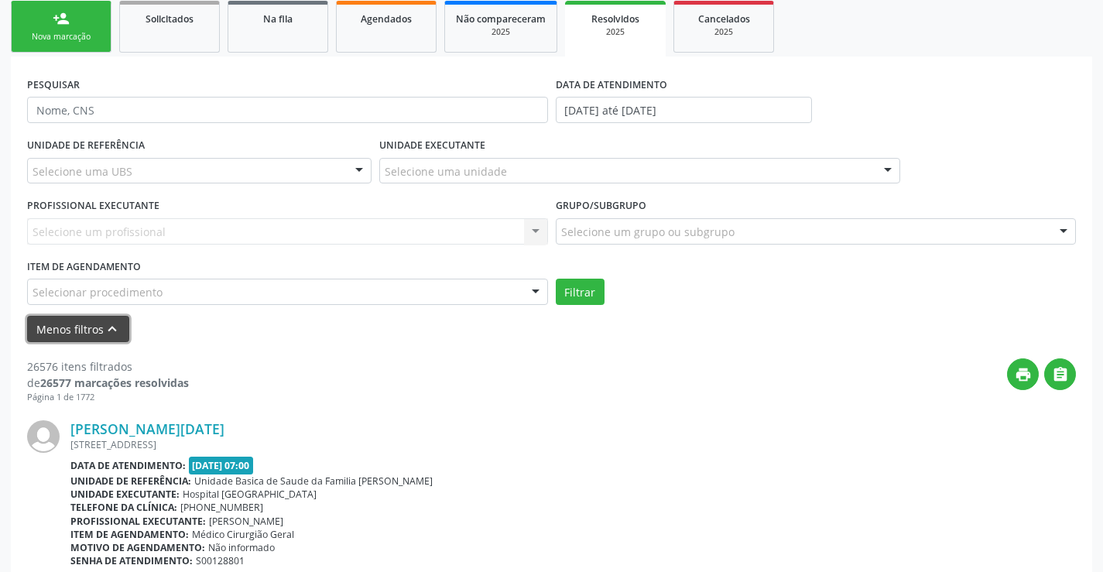
scroll to position [232, 0]
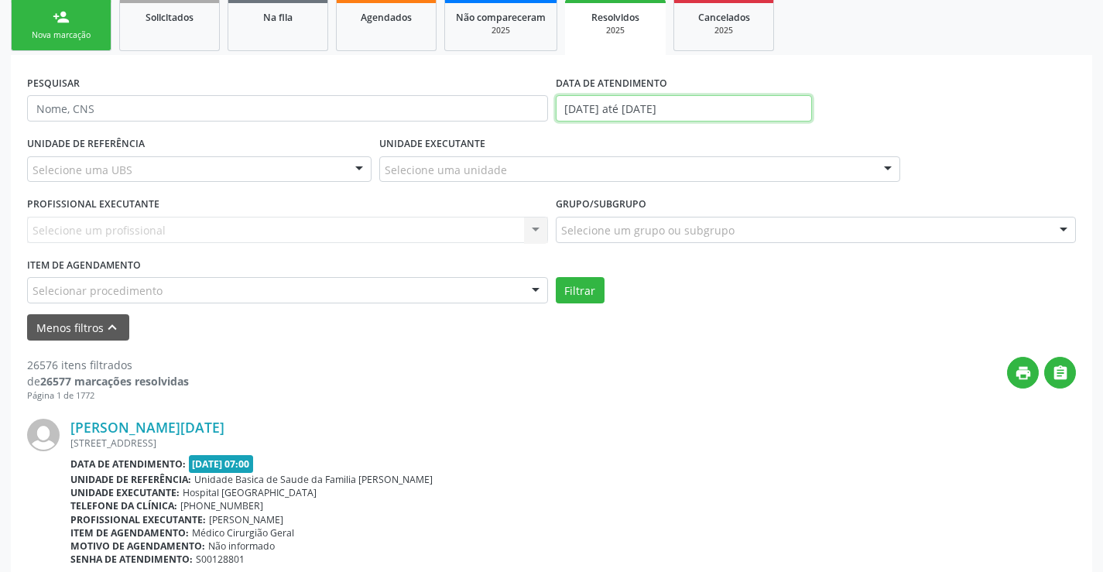
click at [595, 103] on input "01/01/2025 até 23/09/2025" at bounding box center [684, 108] width 256 height 26
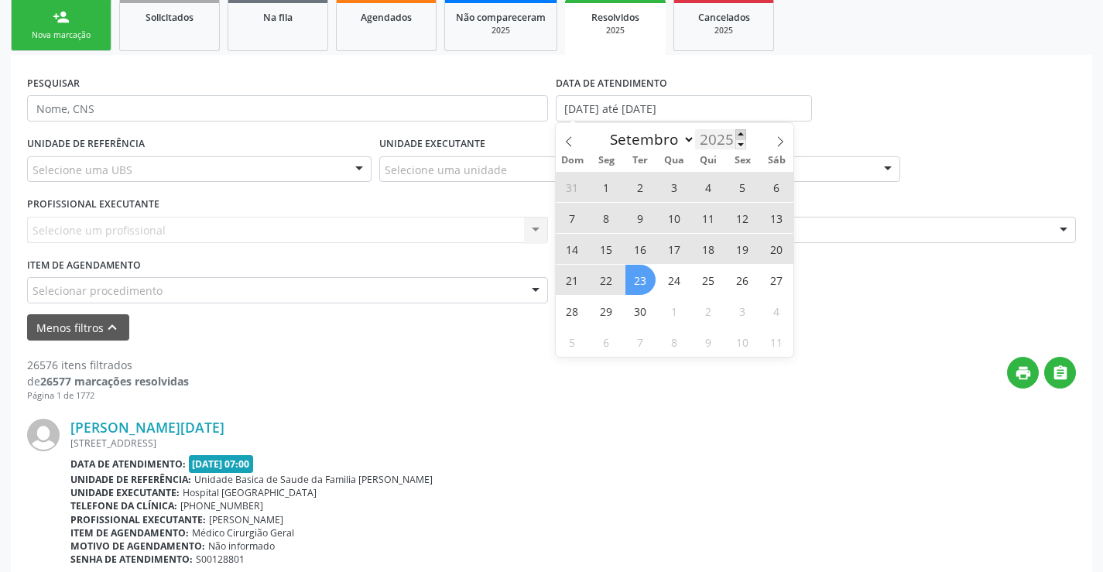
click at [745, 135] on span at bounding box center [740, 134] width 11 height 10
click at [741, 135] on span at bounding box center [740, 134] width 11 height 10
click at [739, 146] on span at bounding box center [740, 144] width 11 height 10
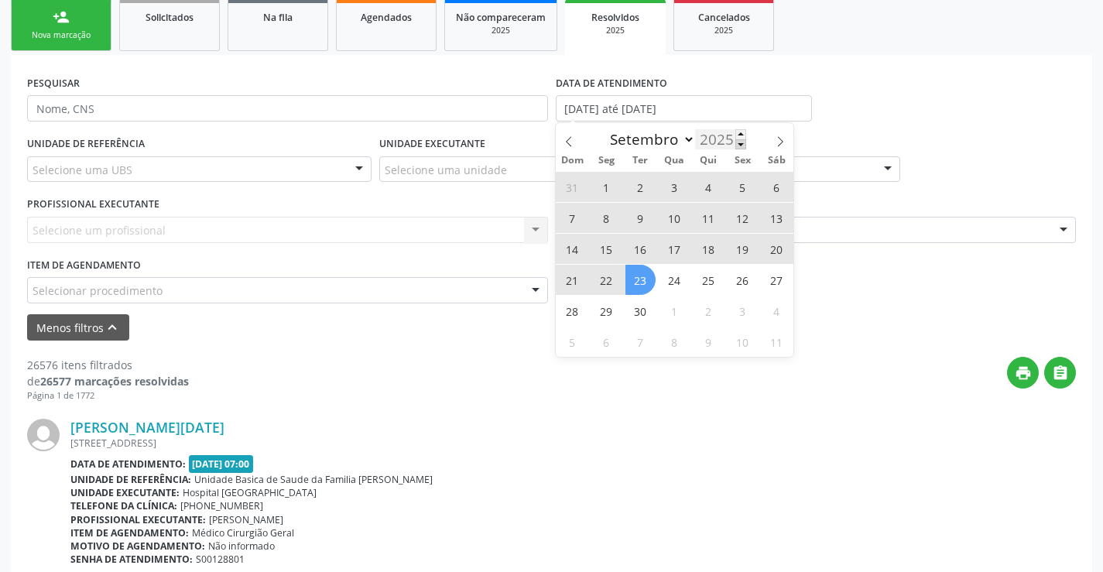
click at [739, 146] on span at bounding box center [740, 144] width 11 height 10
click at [715, 133] on div "2025" at bounding box center [720, 139] width 51 height 20
click at [722, 139] on div "2025" at bounding box center [720, 139] width 51 height 20
click at [564, 140] on icon at bounding box center [568, 141] width 11 height 11
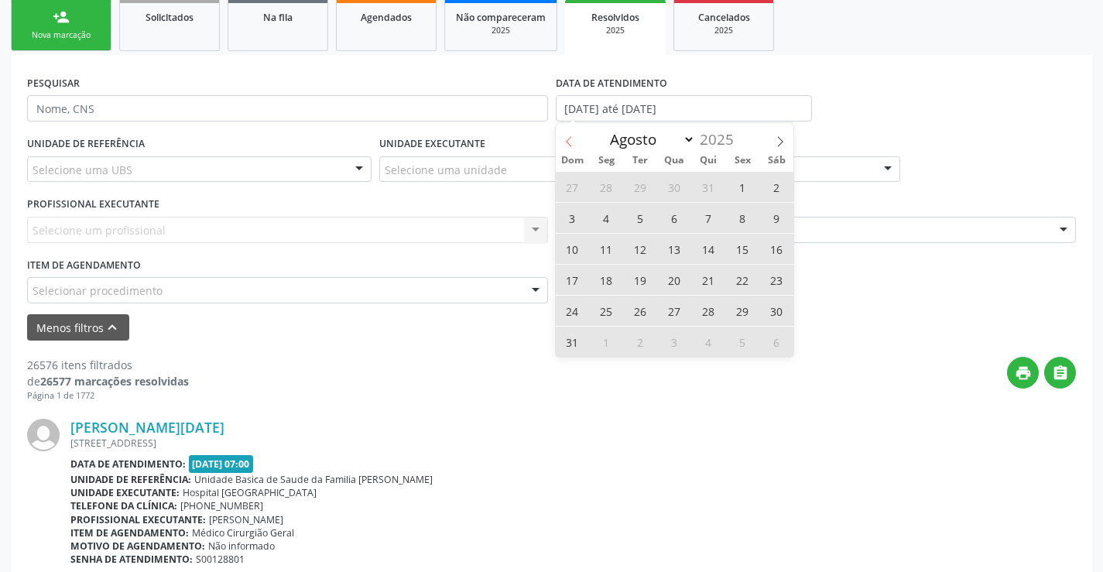
click at [564, 140] on icon at bounding box center [568, 141] width 11 height 11
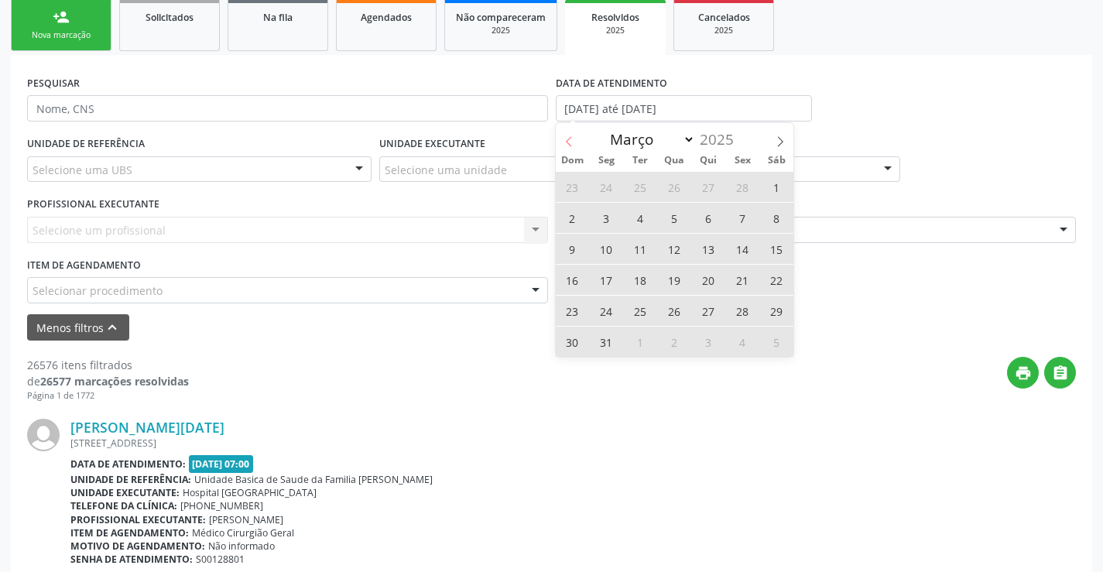
click at [564, 140] on icon at bounding box center [568, 141] width 11 height 11
select select "0"
click at [564, 140] on div "Janeiro Fevereiro Março Abril Maio Junho Julho Agosto Setembro Outubro Novembro…" at bounding box center [675, 136] width 238 height 26
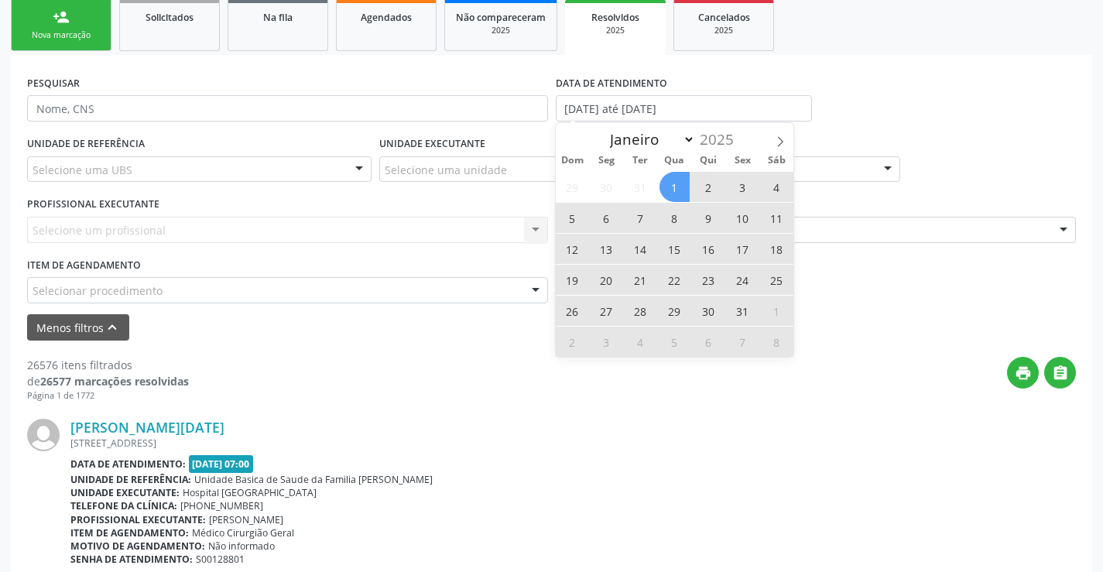
click at [564, 140] on div "Janeiro Fevereiro Março Abril Maio Junho Julho Agosto Setembro Outubro Novembro…" at bounding box center [675, 136] width 238 height 26
click at [587, 166] on div "Dom Seg Ter Qua Qui Sex Sáb" at bounding box center [675, 160] width 238 height 22
click at [676, 111] on input "01/01/2025 até 23/09/2025" at bounding box center [684, 108] width 256 height 26
click at [719, 108] on input "01/01/2025 até 23/09/2025" at bounding box center [684, 108] width 256 height 26
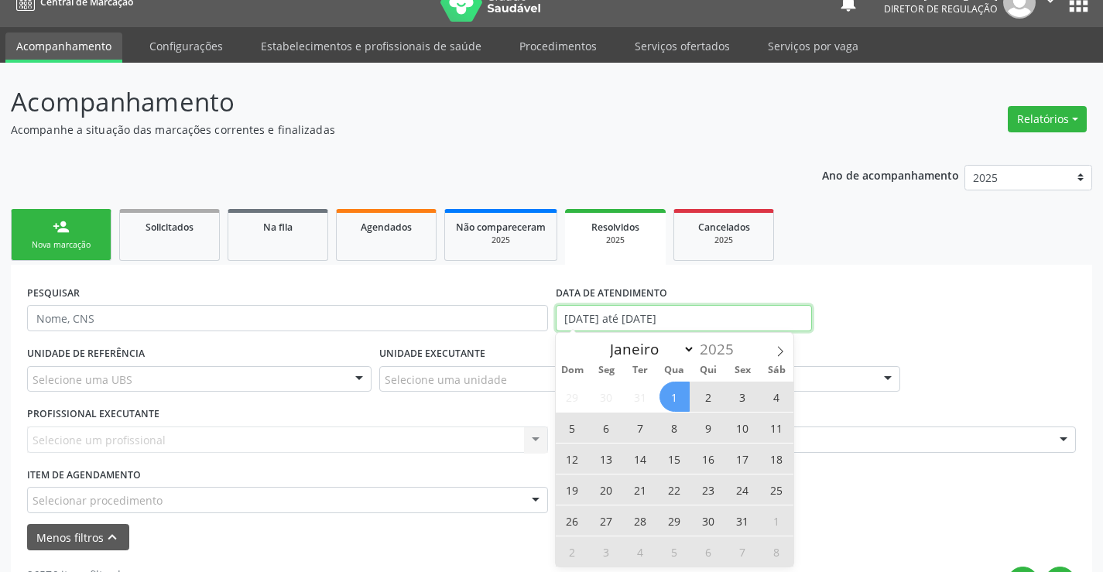
scroll to position [0, 0]
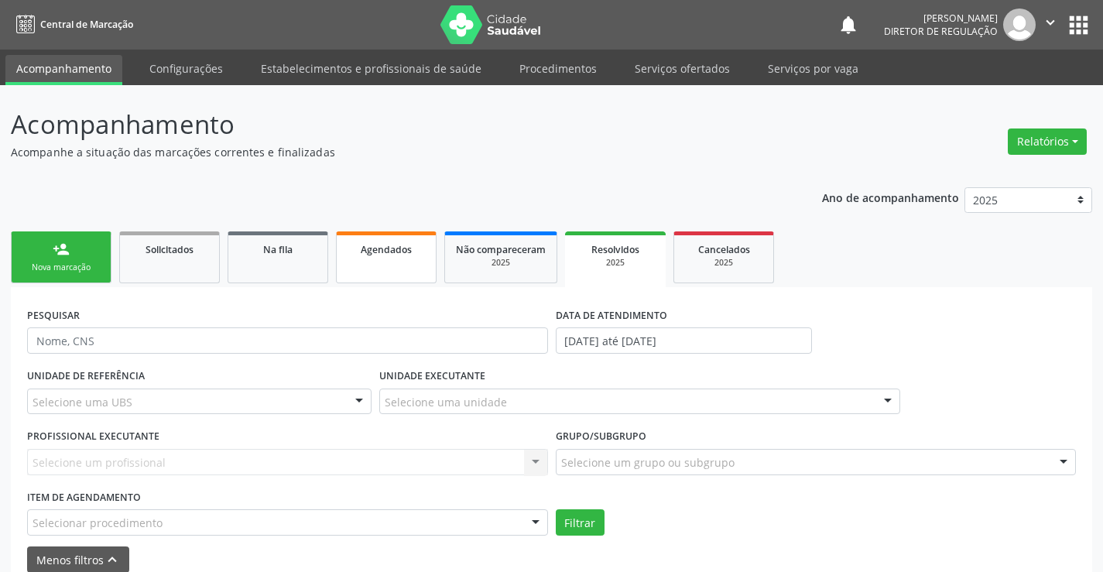
click at [353, 265] on link "Agendados" at bounding box center [386, 257] width 101 height 52
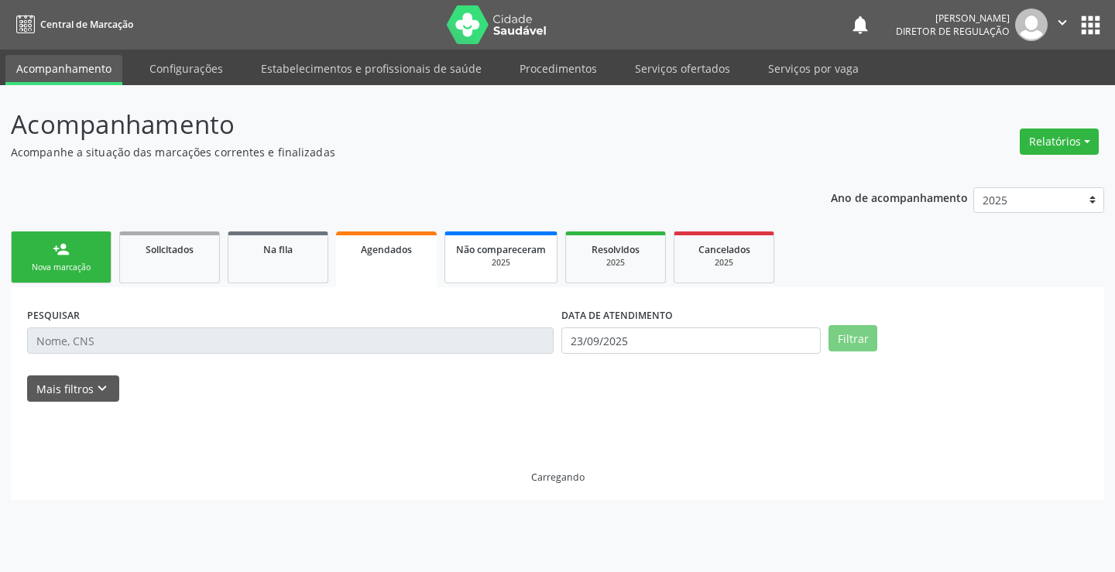
click at [481, 261] on div "2025" at bounding box center [501, 263] width 90 height 12
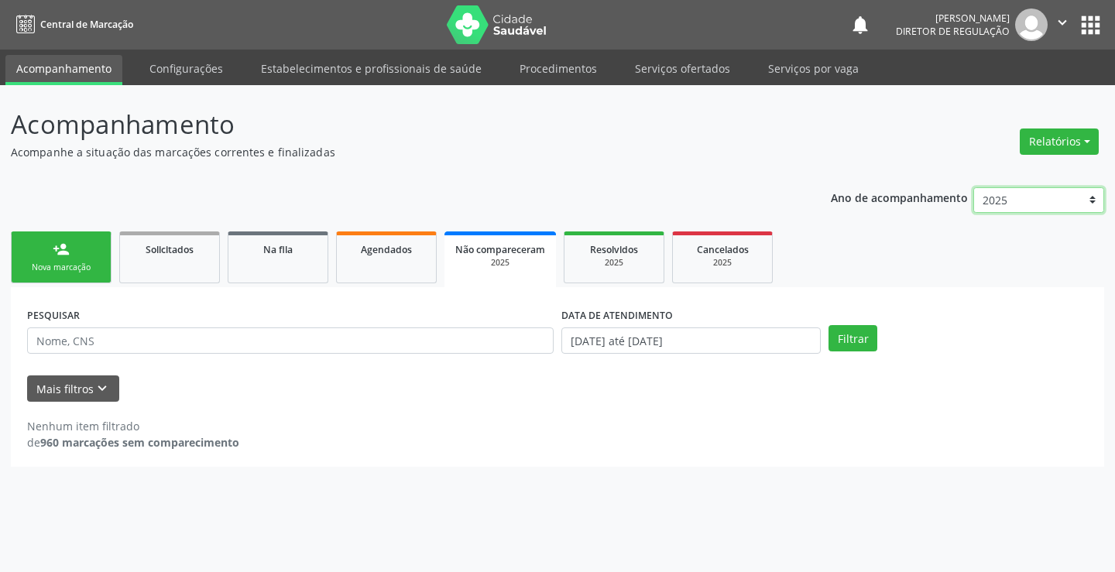
click at [1096, 191] on select "2025 2024 2023" at bounding box center [1038, 200] width 131 height 26
select select "2023"
click at [973, 187] on select "2025 2024 2023" at bounding box center [1038, 200] width 131 height 26
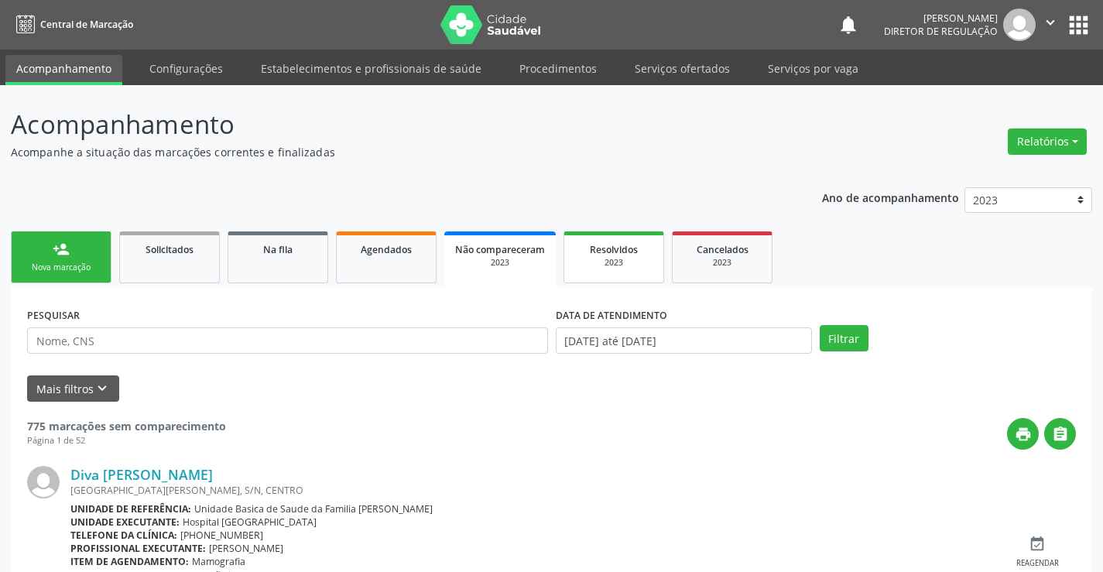
click at [610, 260] on div "2023" at bounding box center [613, 263] width 77 height 12
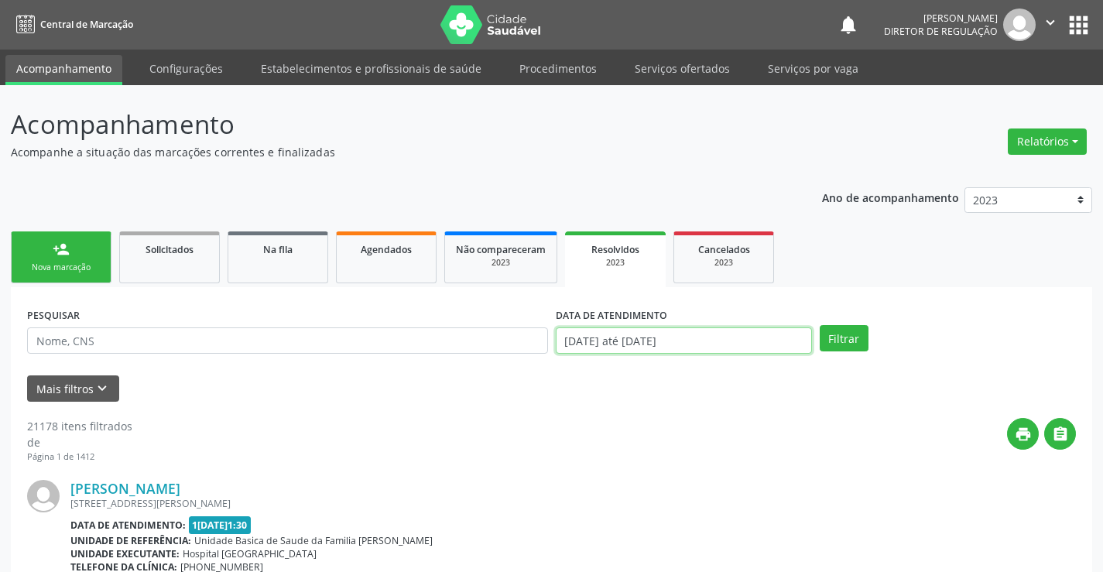
click at [582, 341] on input "01/01/2023 até 31/12/2023" at bounding box center [684, 340] width 256 height 26
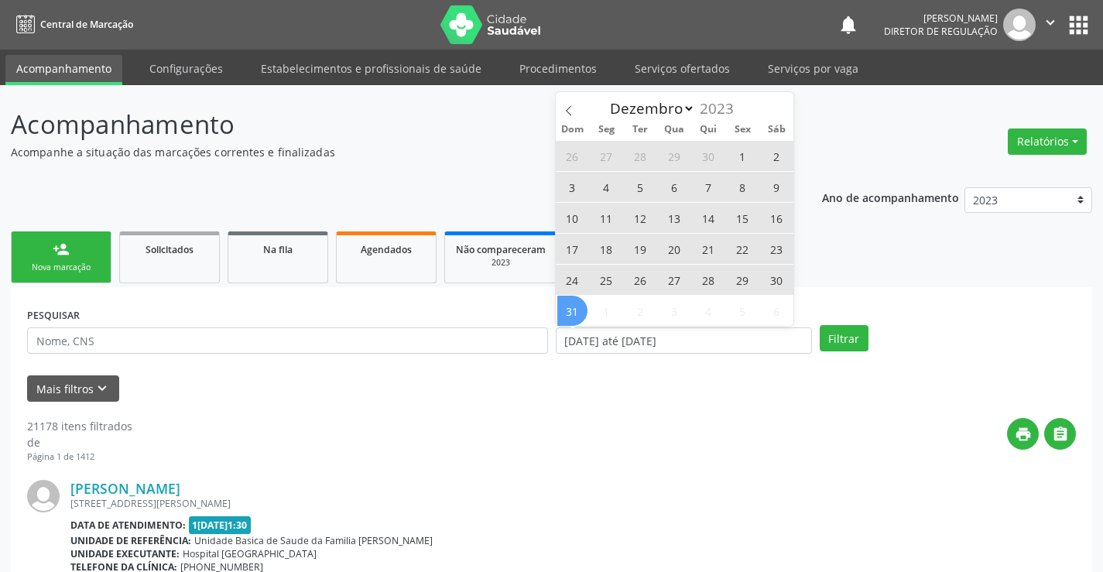
click at [828, 392] on div "Mais filtros keyboard_arrow_down" at bounding box center [551, 388] width 1056 height 27
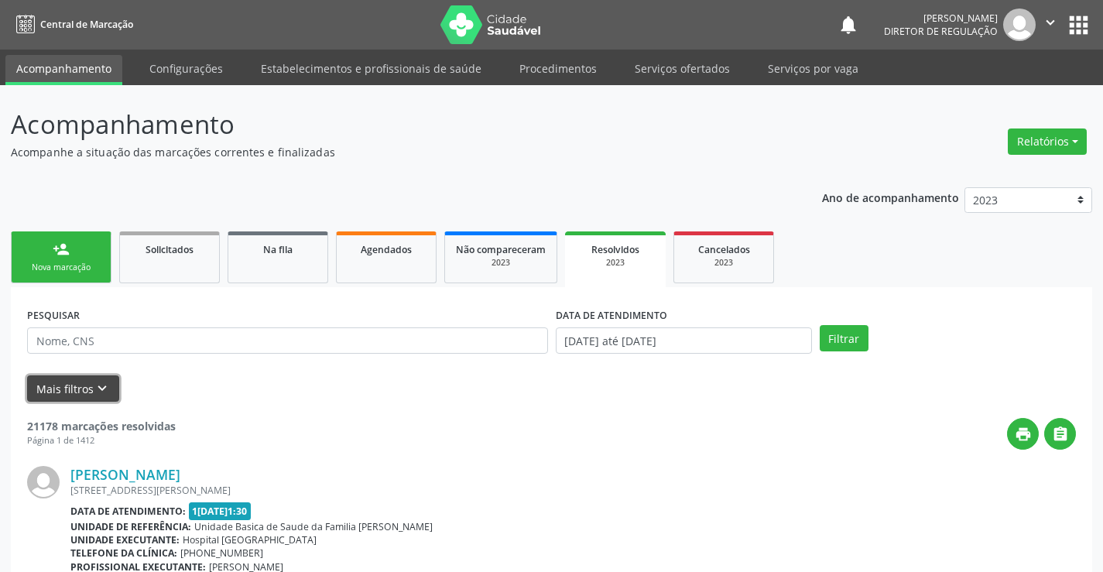
click at [80, 394] on button "Mais filtros keyboard_arrow_down" at bounding box center [73, 388] width 92 height 27
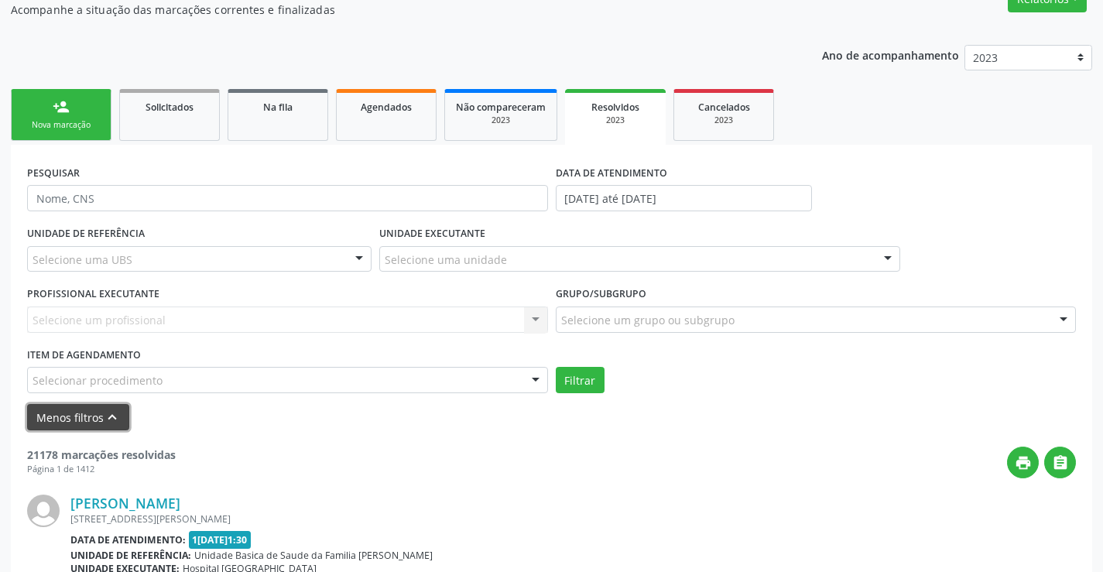
scroll to position [155, 0]
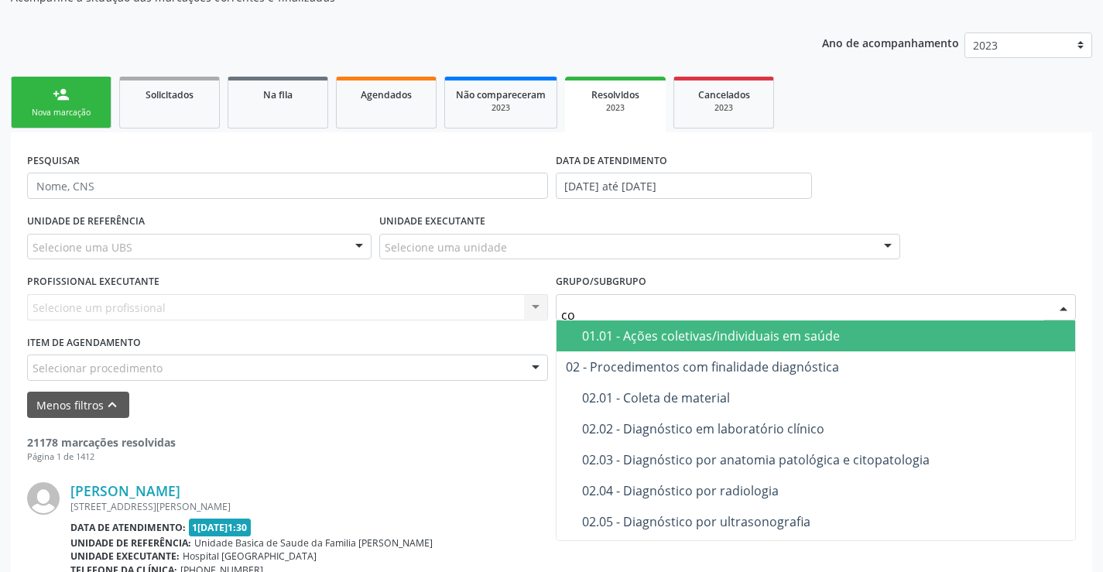
type input "con"
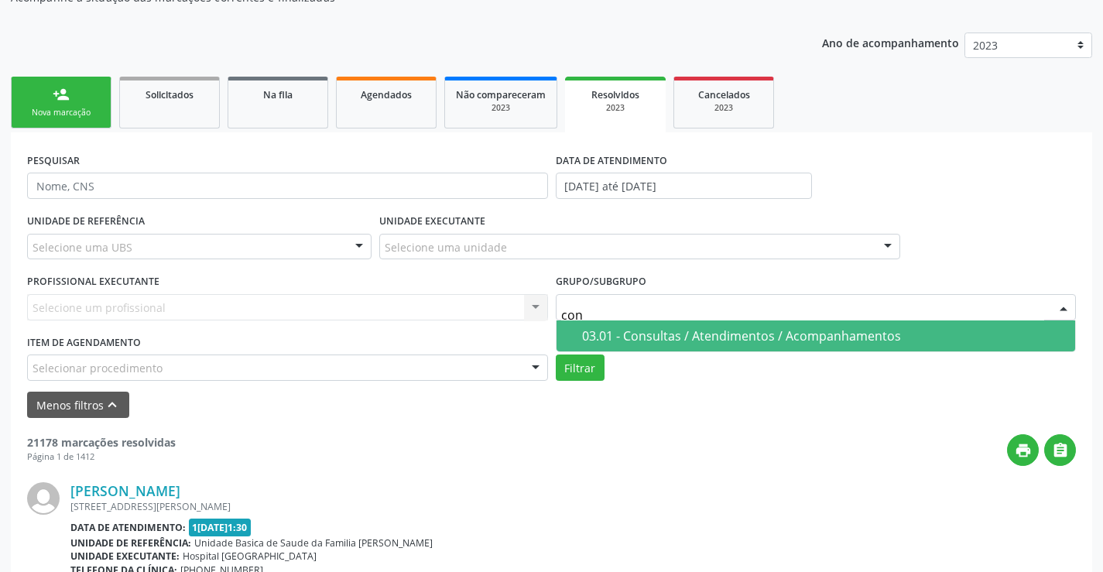
click at [659, 349] on span "03.01 - Consultas / Atendimentos / Acompanhamentos" at bounding box center [815, 335] width 519 height 31
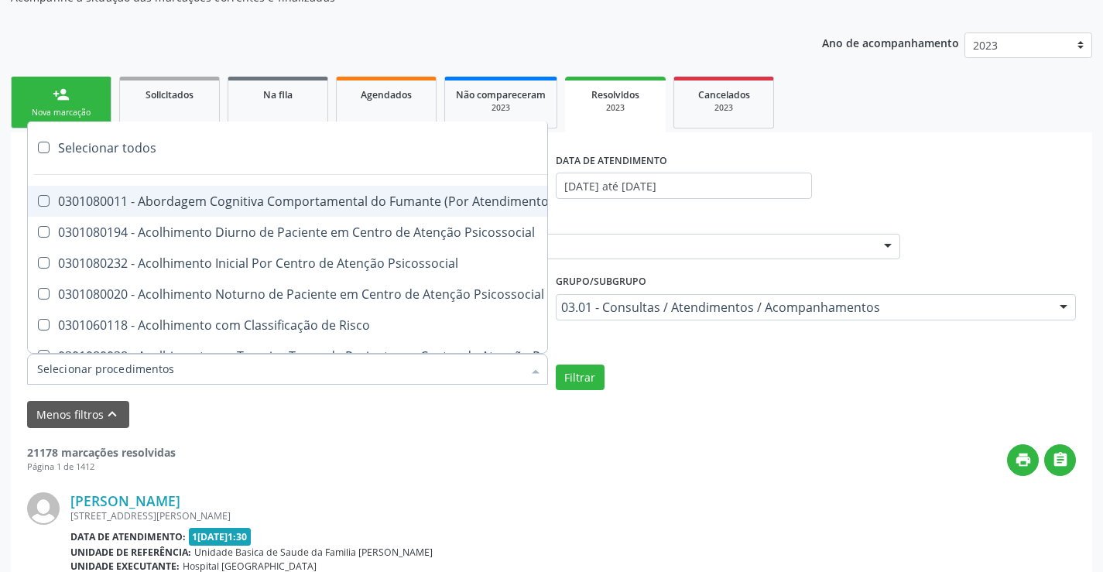
click at [230, 370] on div at bounding box center [287, 369] width 521 height 31
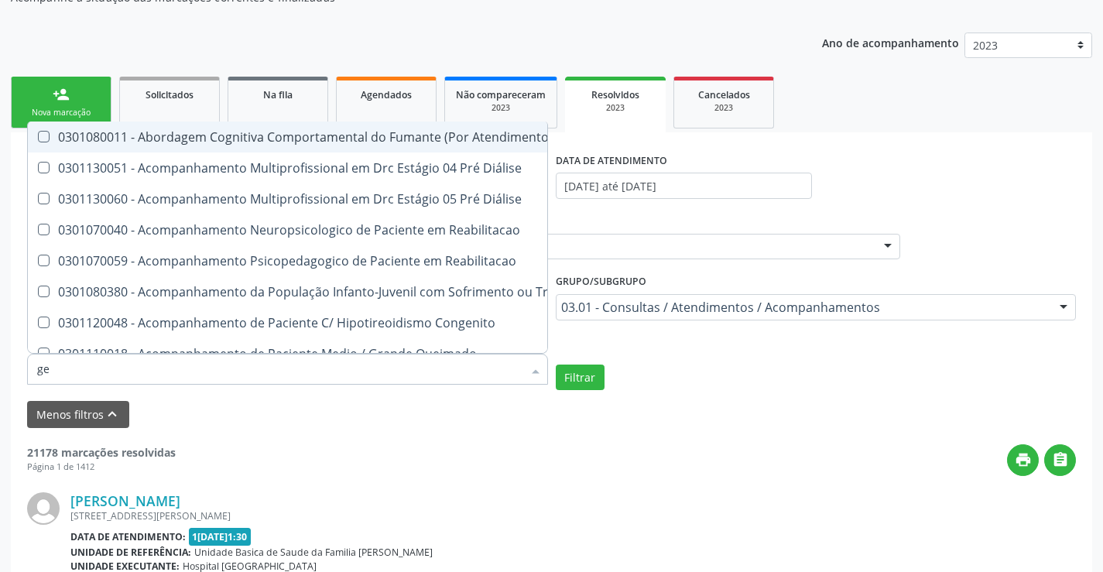
type input "ger"
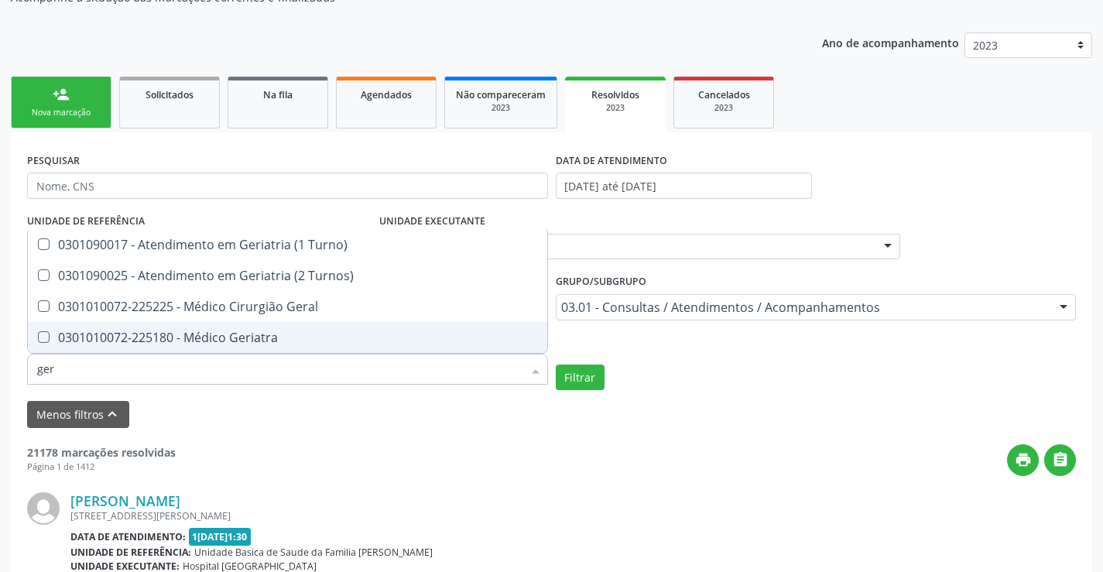
click at [238, 335] on div "0301010072-225180 - Médico Geriatra" at bounding box center [287, 337] width 501 height 12
checkbox Geriatra "true"
checkbox Turnos\) "true"
checkbox Geriatra "false"
click at [564, 373] on button "Filtrar" at bounding box center [580, 378] width 49 height 26
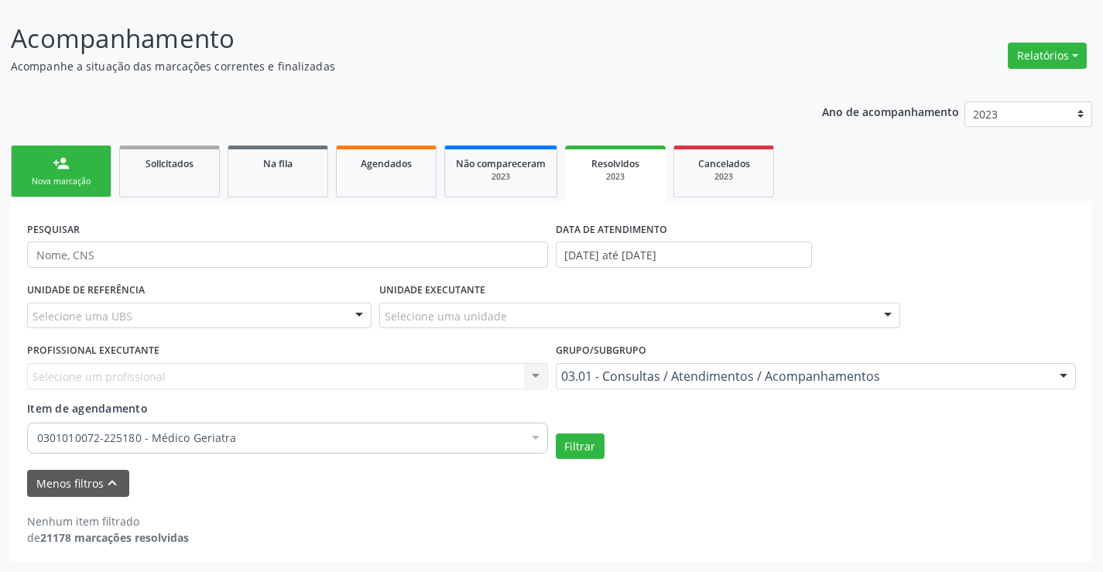
scroll to position [0, 0]
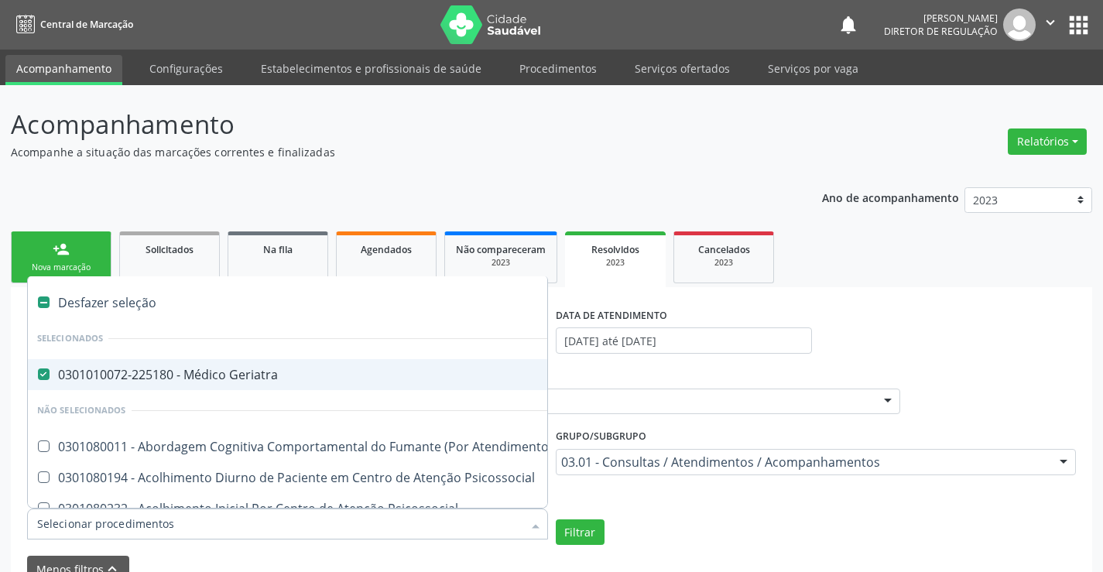
click at [293, 387] on span "0301010072-225180 - Médico Geriatra" at bounding box center [856, 374] width 1657 height 31
checkbox Geriatra "false"
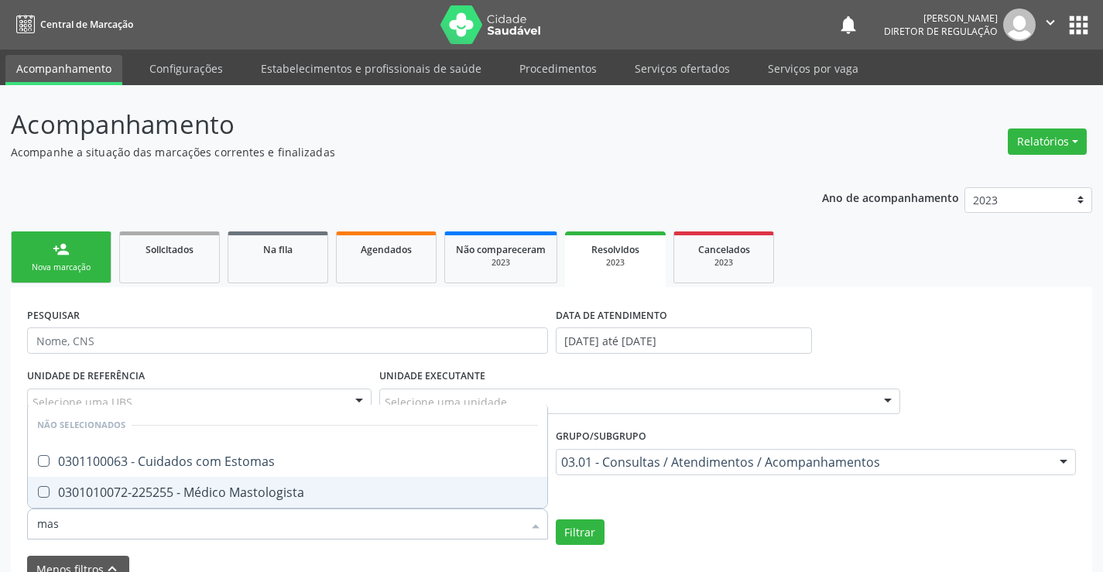
type input "mast"
click at [262, 486] on div "0301010072-225255 - Médico Mastologista" at bounding box center [287, 492] width 501 height 12
checkbox Mastologista "true"
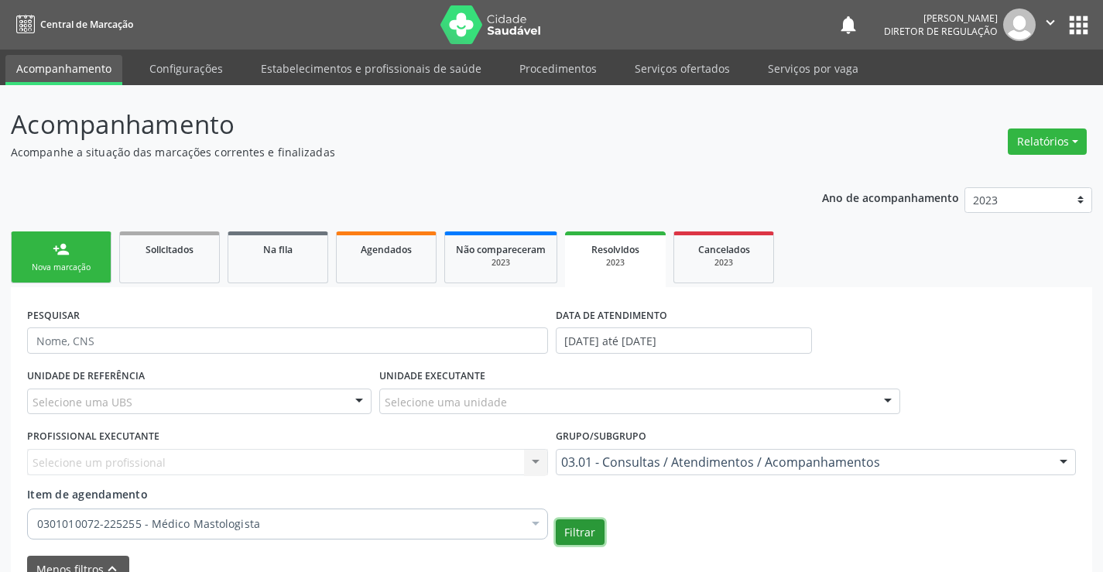
click at [583, 531] on button "Filtrar" at bounding box center [580, 532] width 49 height 26
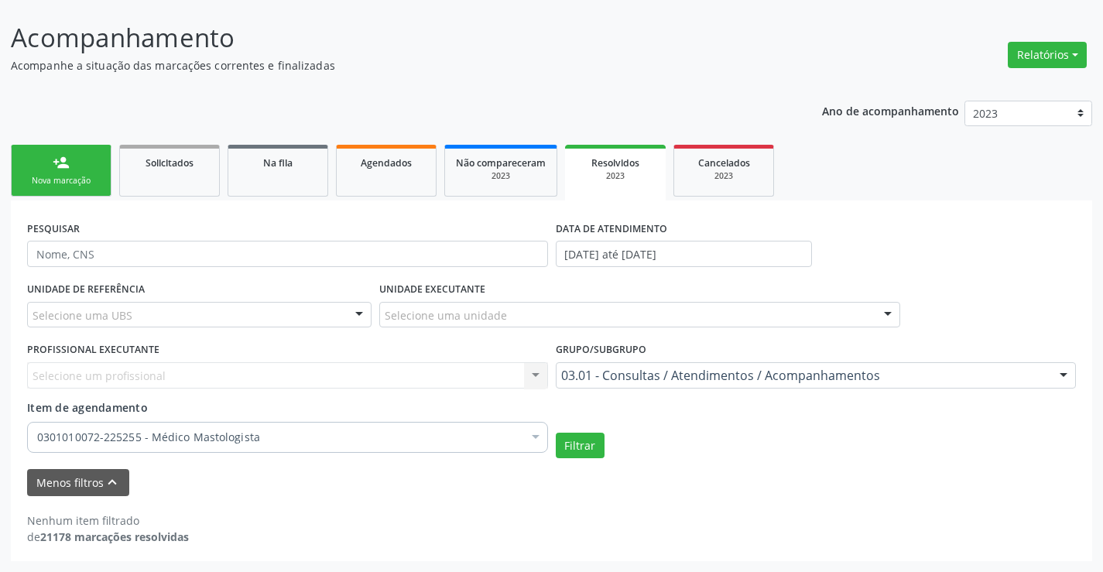
scroll to position [87, 0]
click at [337, 182] on link "Agendados" at bounding box center [386, 171] width 101 height 52
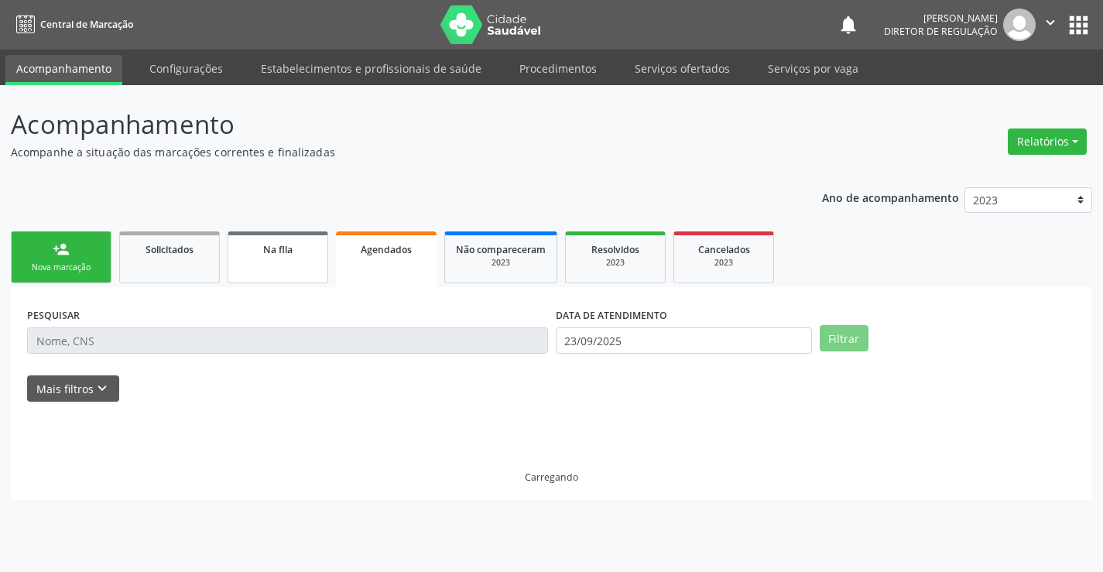
scroll to position [0, 0]
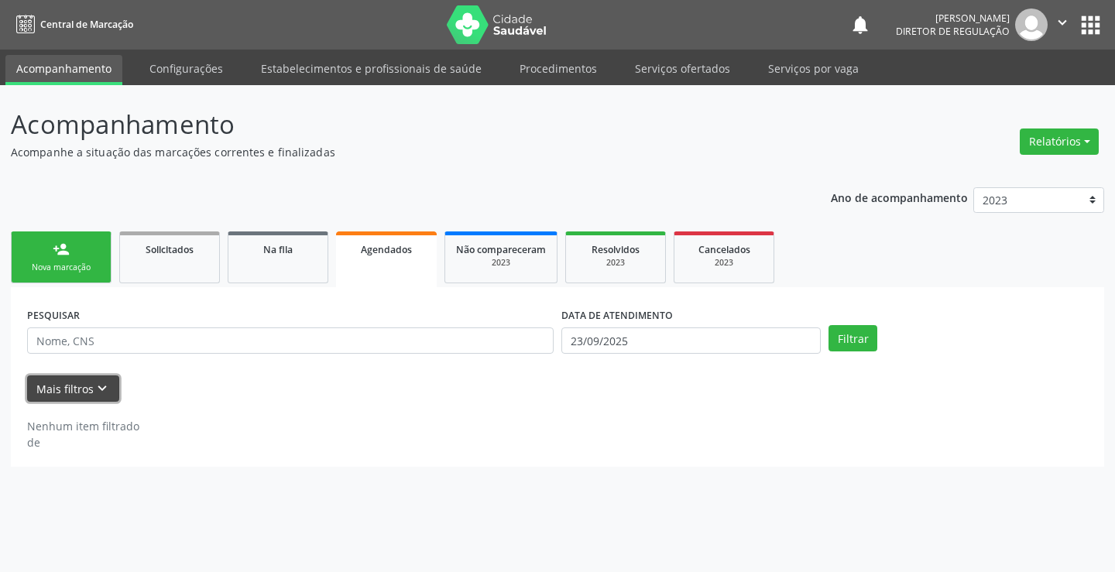
click at [106, 381] on icon "keyboard_arrow_down" at bounding box center [102, 388] width 17 height 17
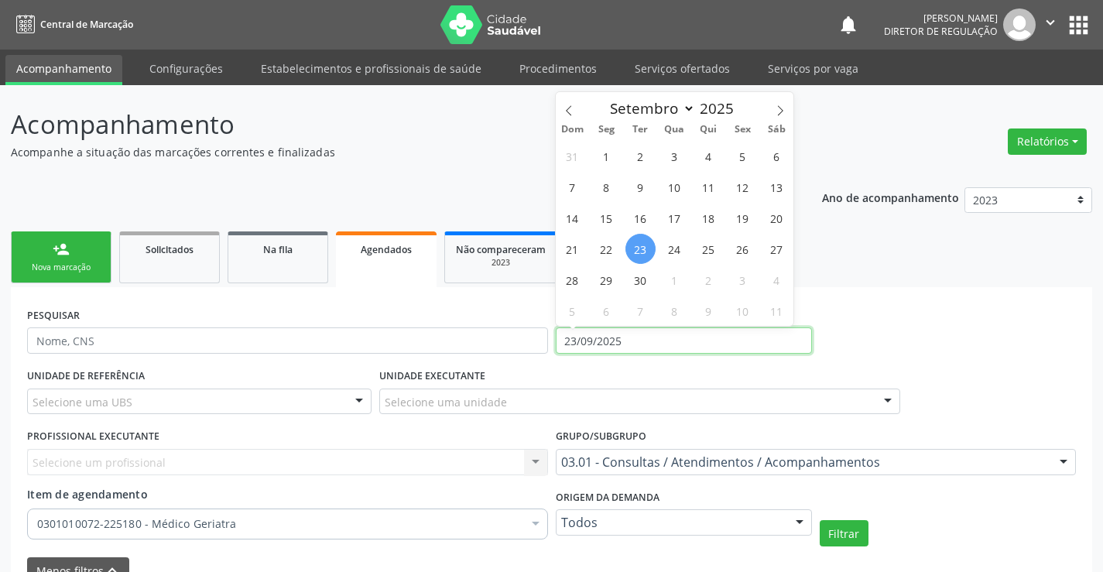
click at [670, 331] on input "23/09/2025" at bounding box center [684, 340] width 256 height 26
click at [570, 116] on span at bounding box center [569, 105] width 26 height 26
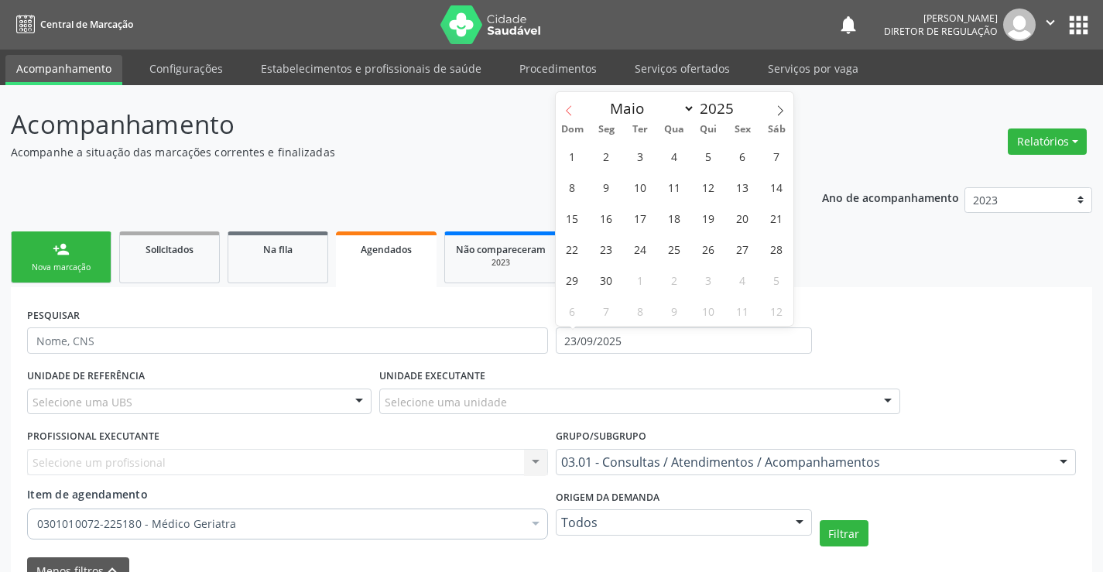
click at [570, 116] on span at bounding box center [569, 105] width 26 height 26
select select "0"
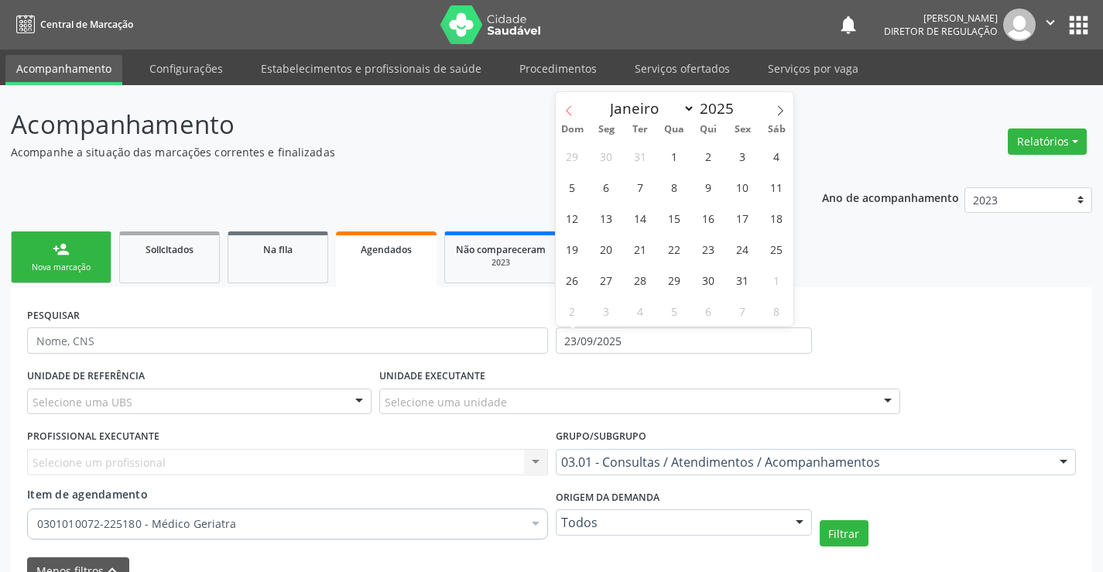
click at [570, 116] on span at bounding box center [569, 105] width 26 height 26
type input "2024"
click at [570, 116] on span at bounding box center [569, 105] width 26 height 26
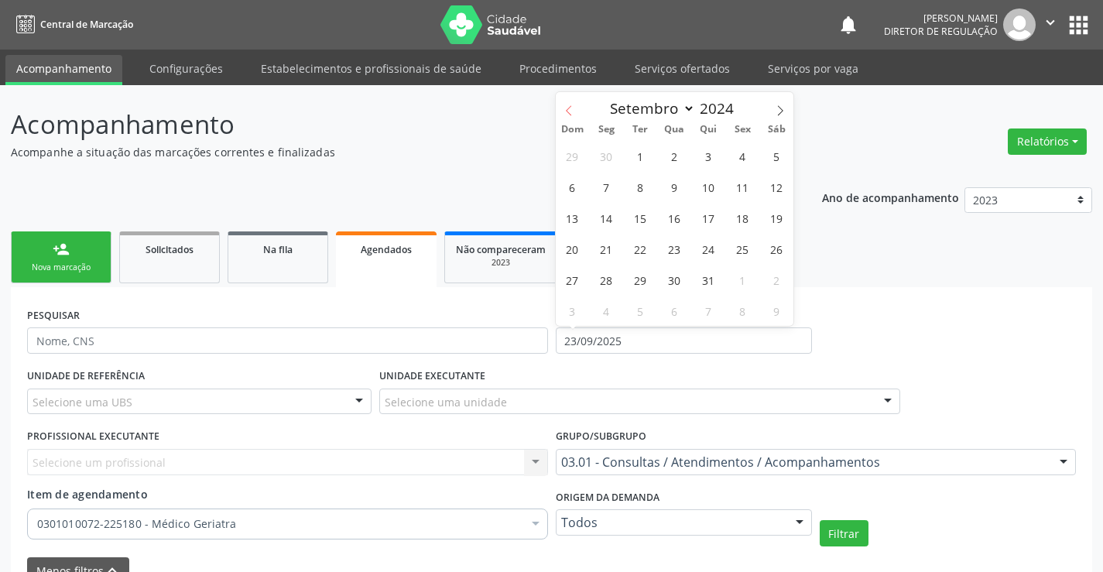
click at [570, 116] on span at bounding box center [569, 105] width 26 height 26
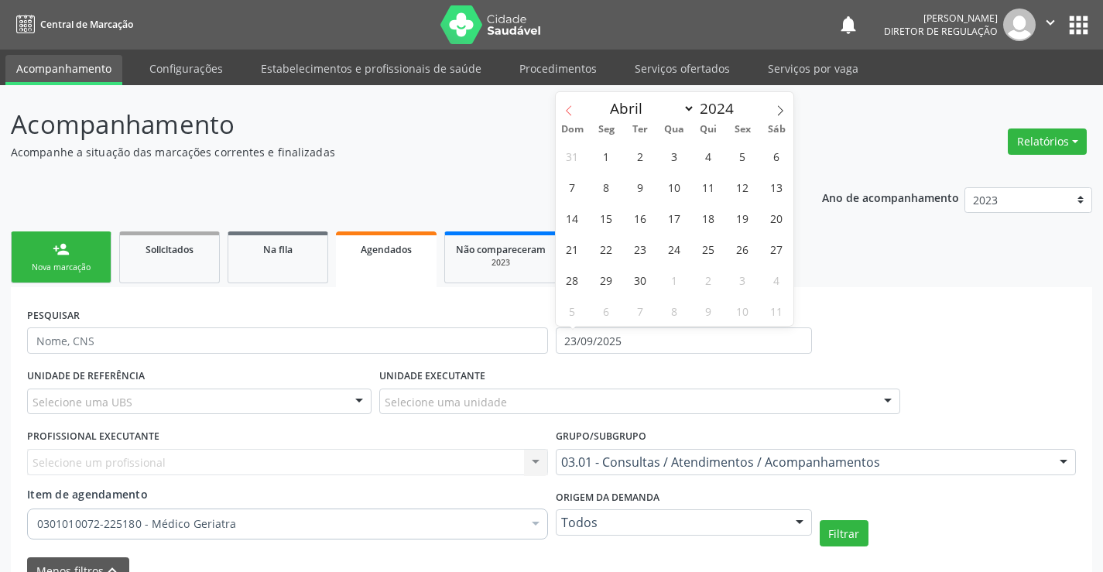
click at [570, 116] on span at bounding box center [569, 105] width 26 height 26
select select "0"
click at [570, 116] on span at bounding box center [569, 105] width 26 height 26
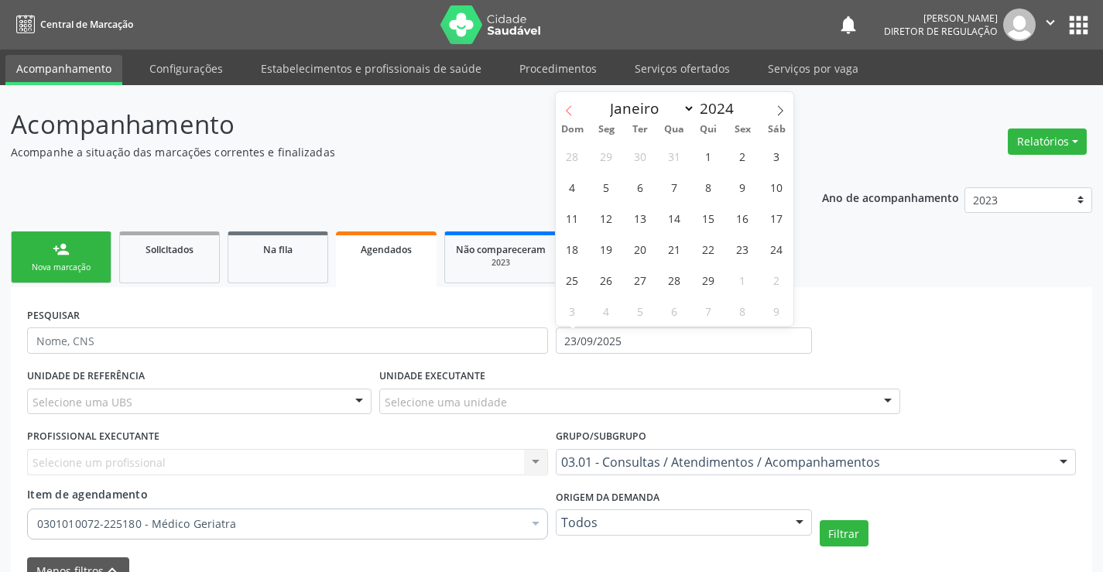
type input "2023"
click at [570, 116] on span at bounding box center [569, 105] width 26 height 26
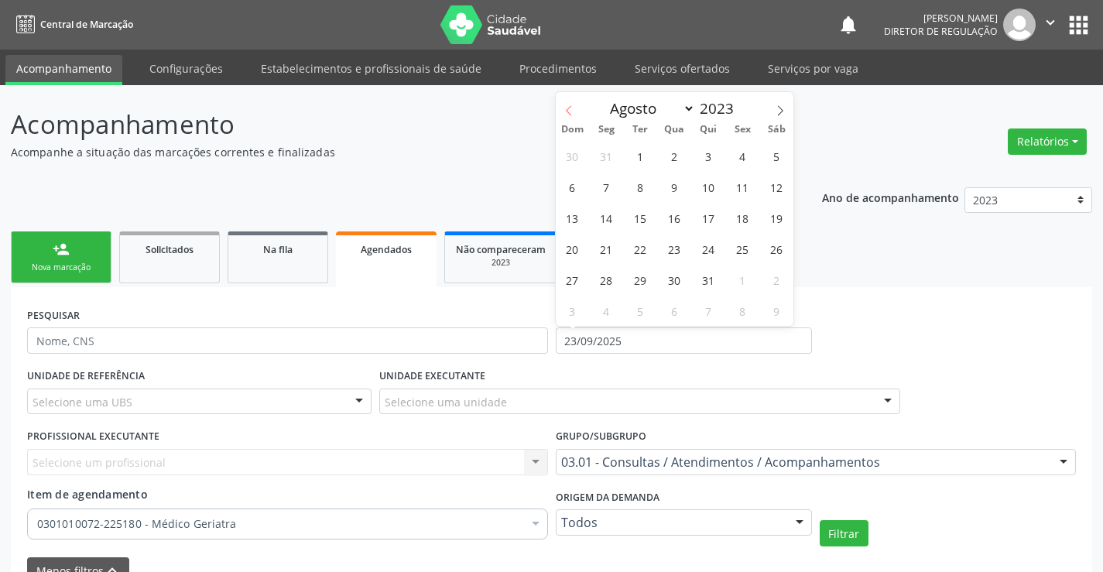
click at [570, 116] on span at bounding box center [569, 105] width 26 height 26
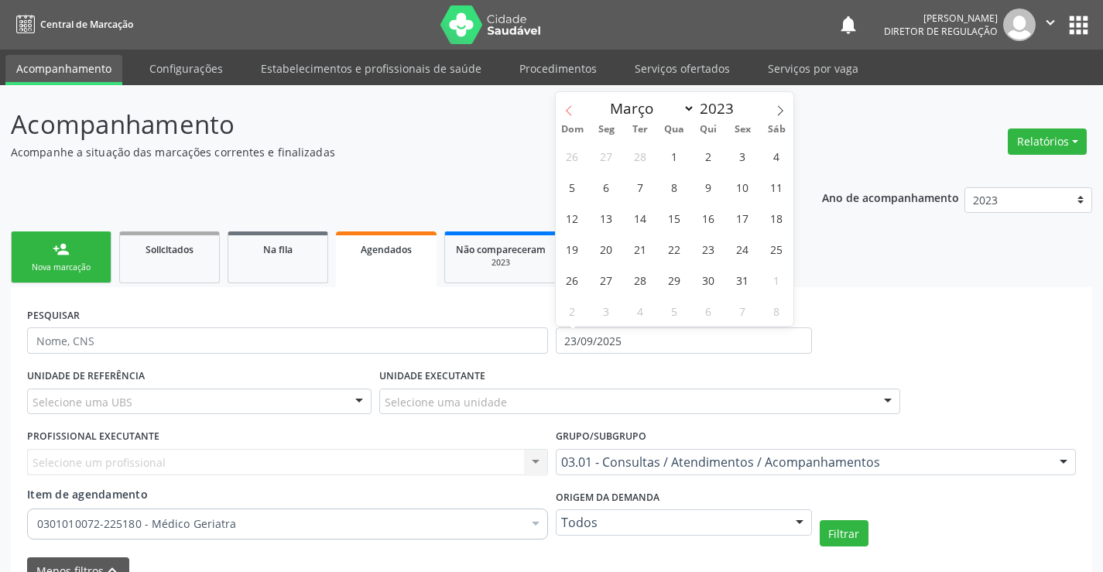
click at [570, 116] on span at bounding box center [569, 105] width 26 height 26
select select "0"
click at [570, 158] on span "1" at bounding box center [572, 156] width 30 height 30
type input "01/01/2023"
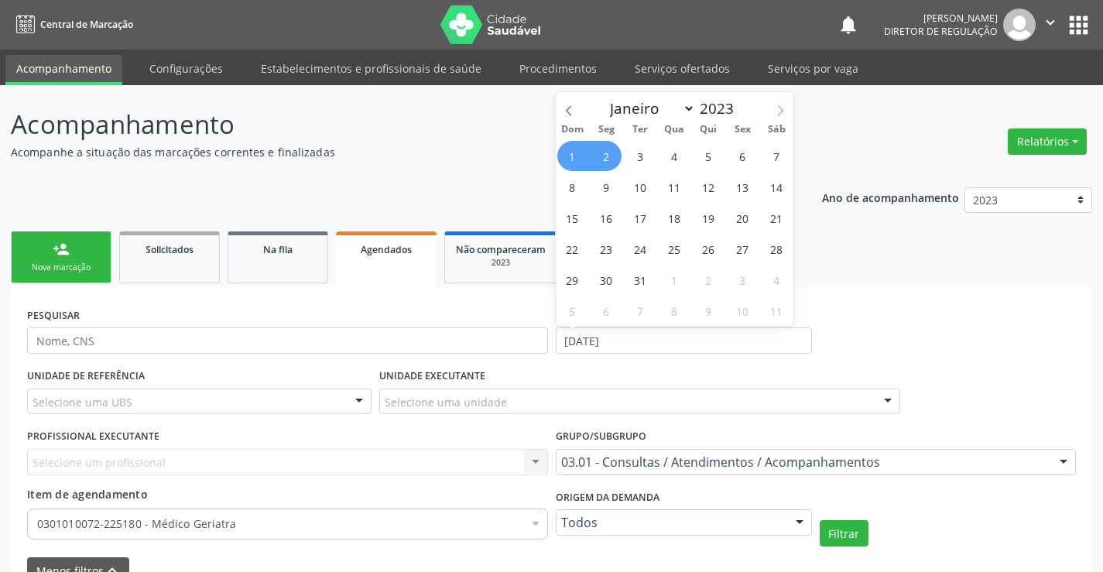
click at [786, 113] on icon at bounding box center [780, 110] width 11 height 11
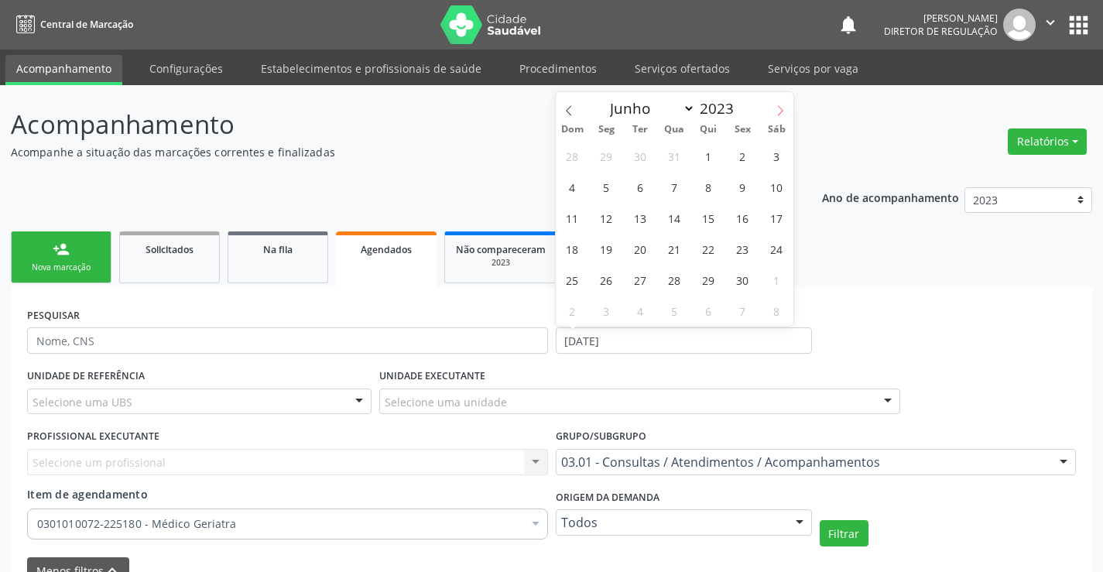
click at [786, 113] on icon at bounding box center [780, 110] width 11 height 11
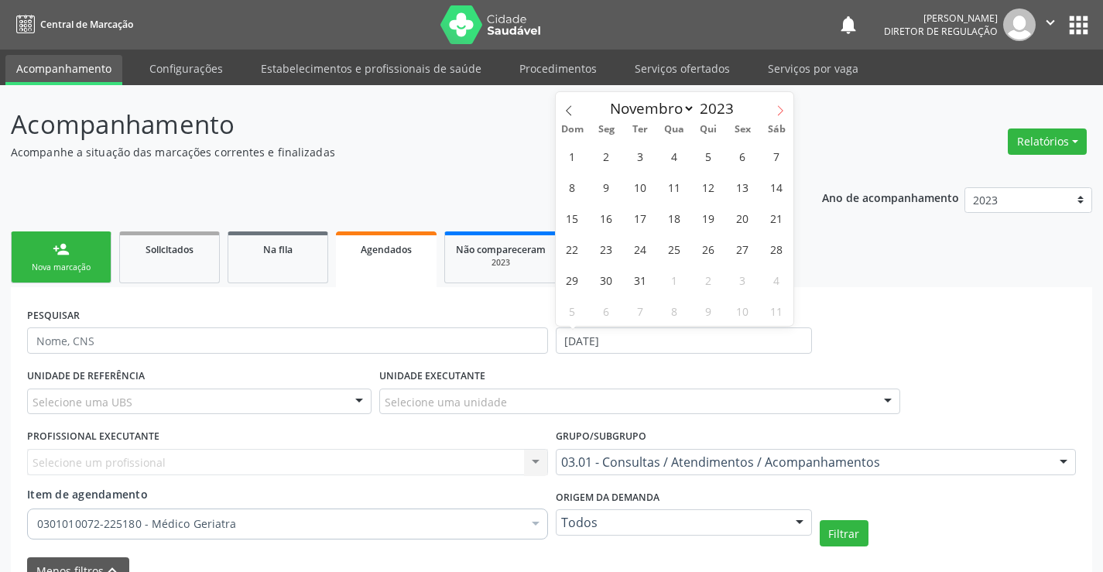
click at [786, 113] on icon at bounding box center [780, 110] width 11 height 11
select select "11"
click at [786, 113] on icon at bounding box center [780, 110] width 11 height 11
type input "2024"
select select "0"
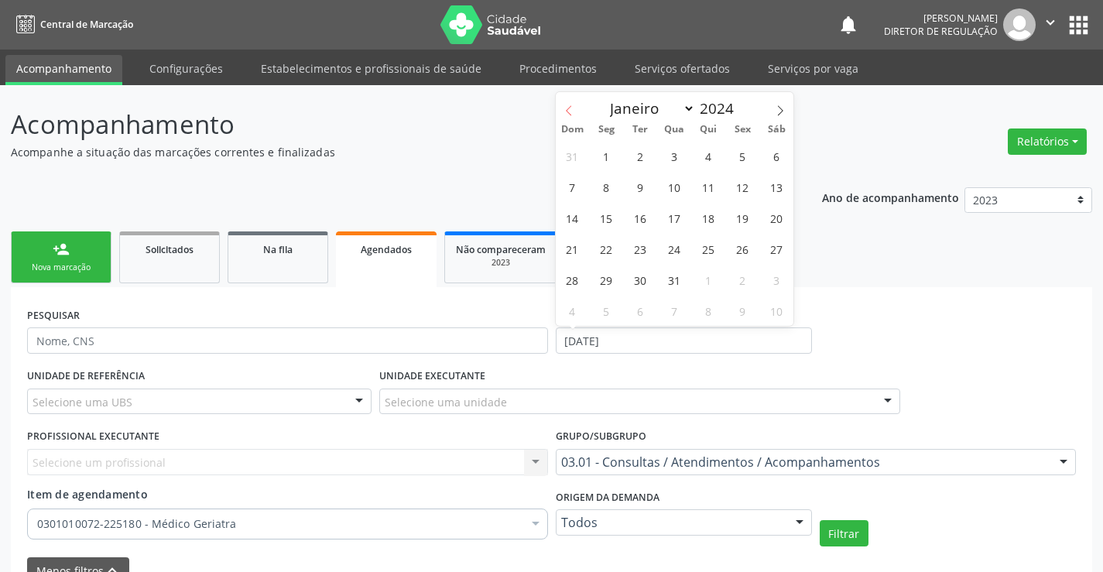
click at [568, 116] on span at bounding box center [569, 105] width 26 height 26
type input "2023"
select select "11"
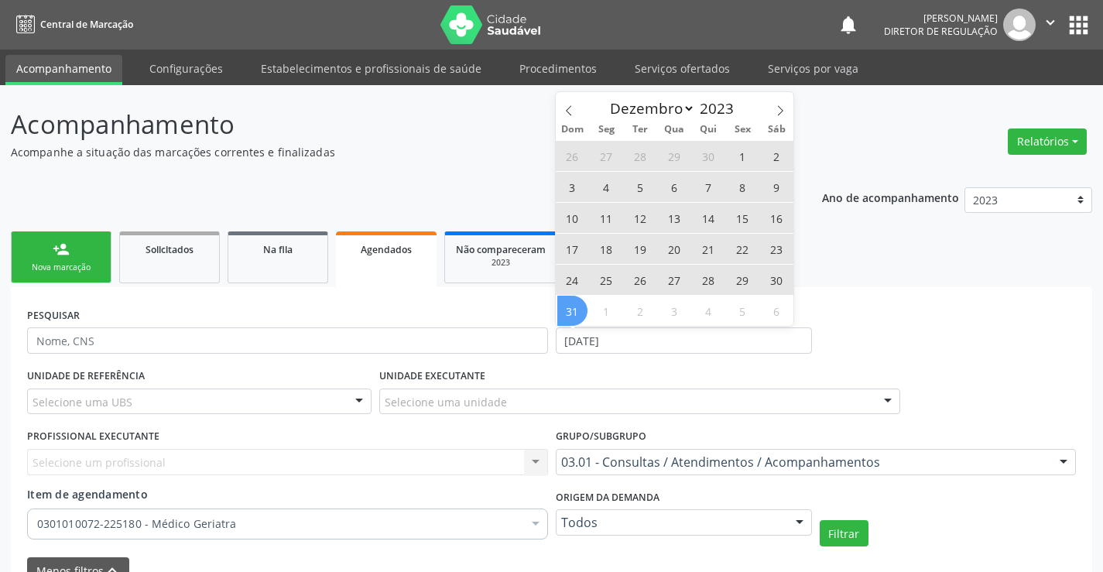
click at [560, 311] on span "31" at bounding box center [572, 311] width 30 height 30
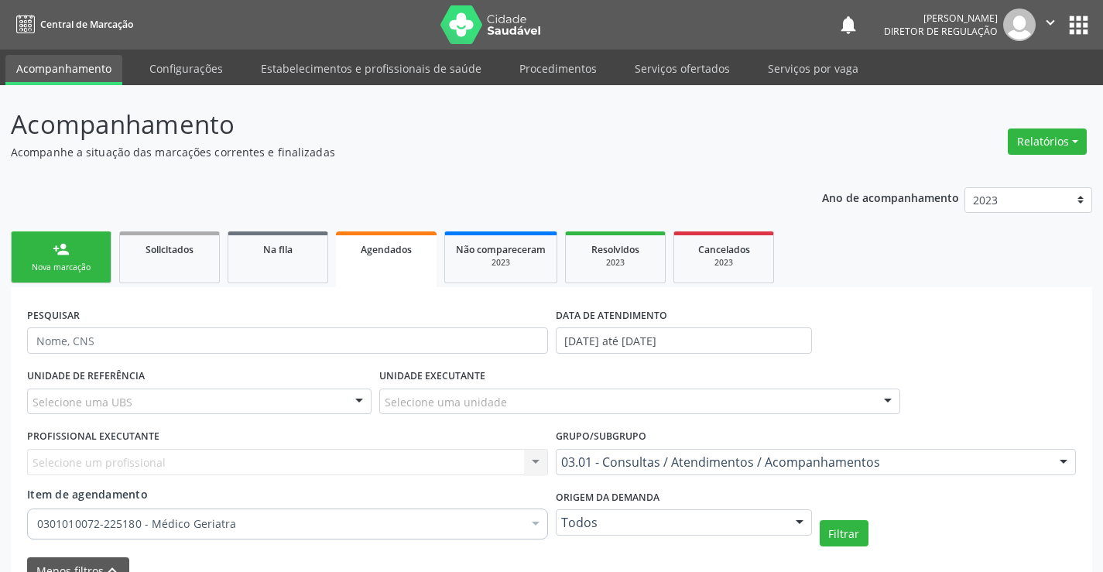
scroll to position [87, 0]
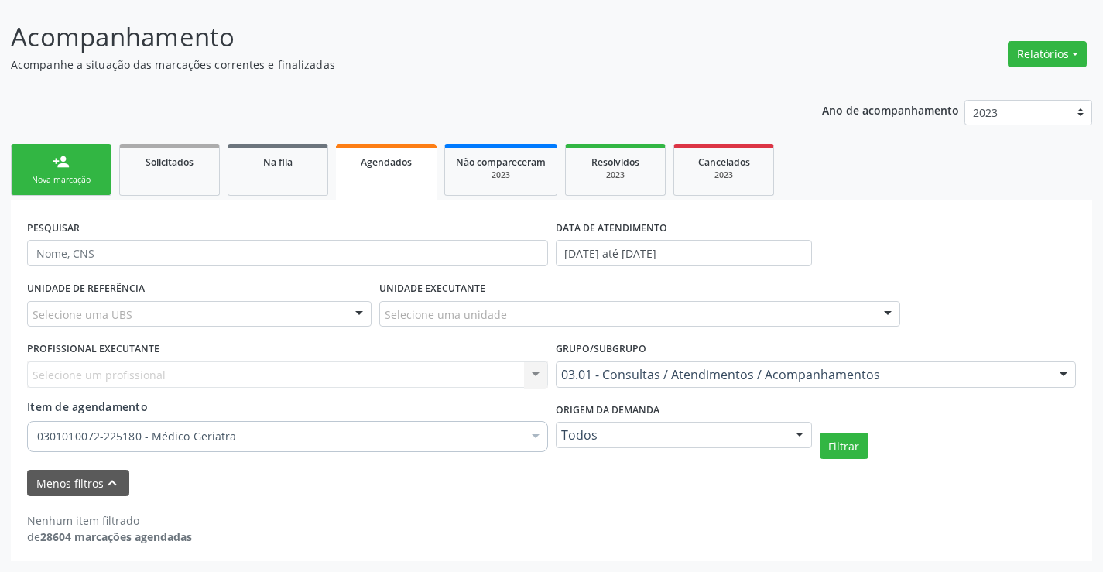
click at [479, 425] on div "0301010072-225180 - Médico Geriatra" at bounding box center [287, 436] width 521 height 31
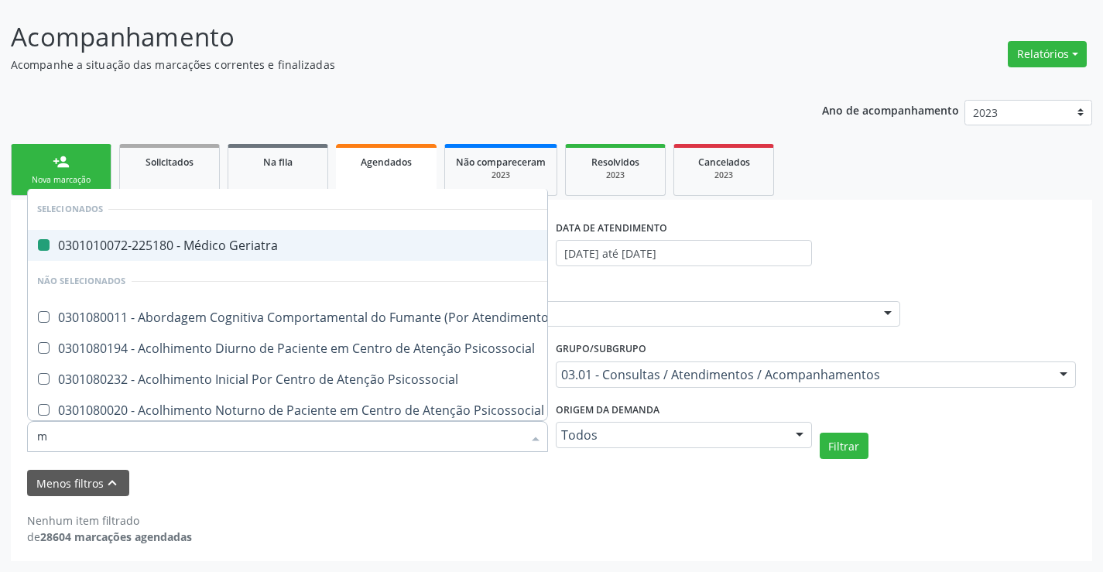
type input "ma"
checkbox Geriatra "false"
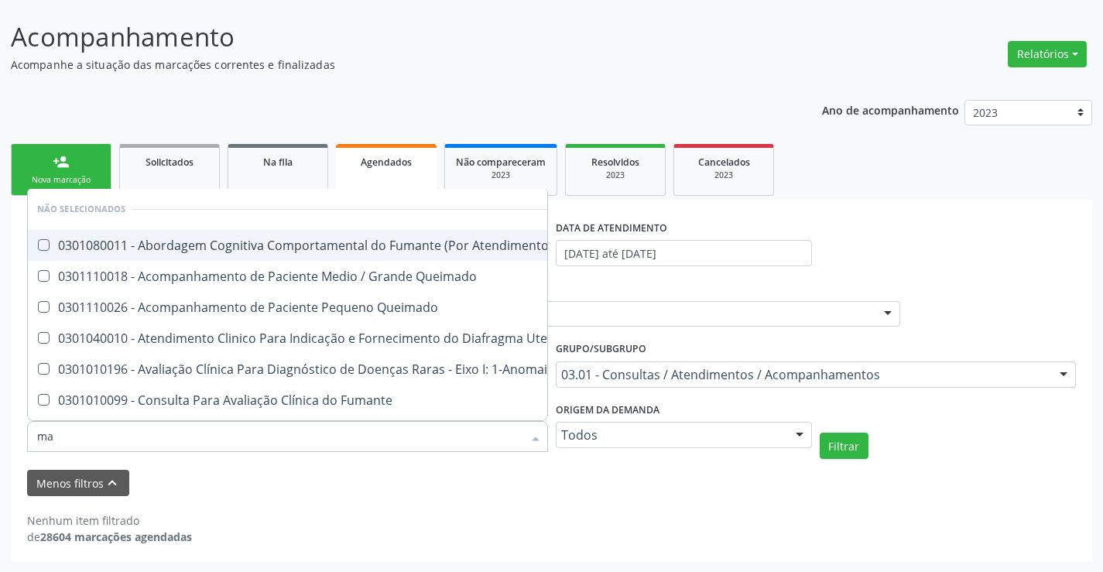
type input "mas"
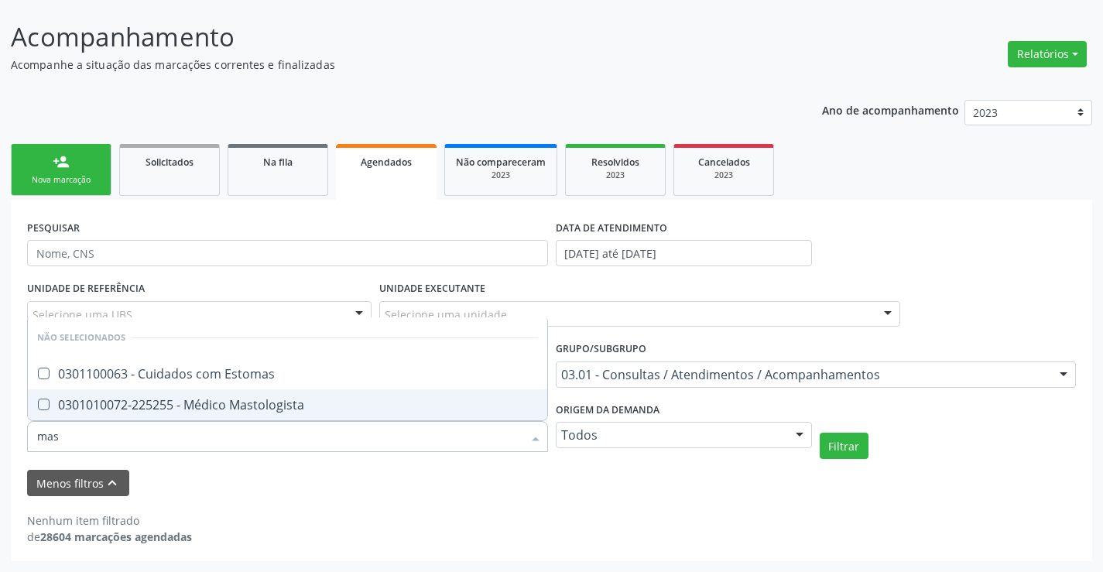
click at [389, 413] on span "0301010072-225255 - Médico Mastologista" at bounding box center [287, 404] width 519 height 31
checkbox Mastologista "true"
type input "mas"
drag, startPoint x: 430, startPoint y: 498, endPoint x: 388, endPoint y: 407, distance: 99.7
click at [430, 495] on div "PESQUISAR DATA DE ATENDIMENTO 01/01/2023 até 31/12/2023 UNIDADE DE REFERÊNCIA S…" at bounding box center [551, 380] width 1081 height 361
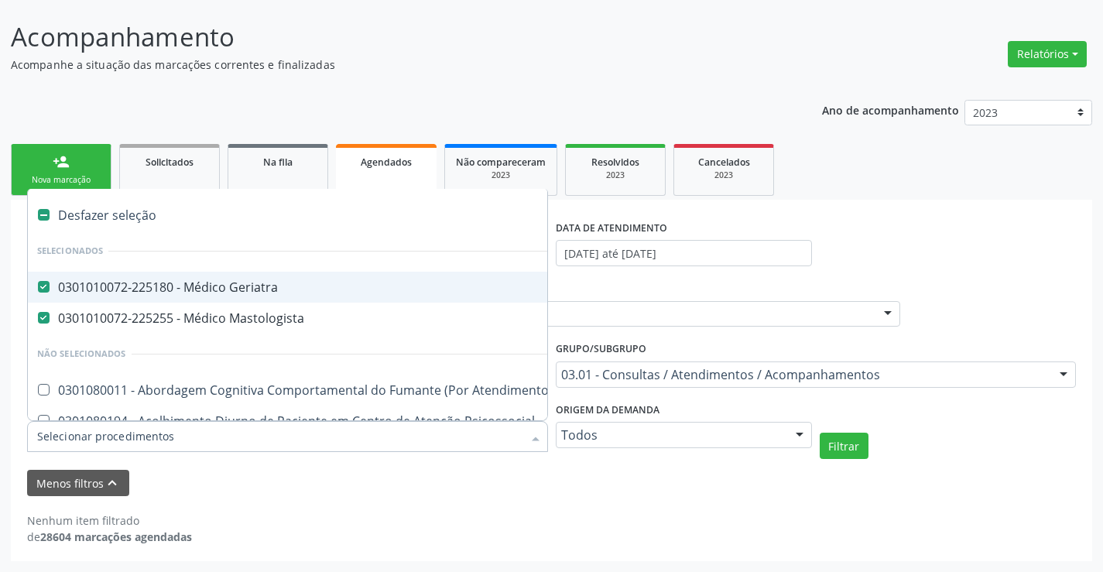
click at [301, 275] on span "0301010072-225180 - Médico Geriatra" at bounding box center [856, 287] width 1657 height 31
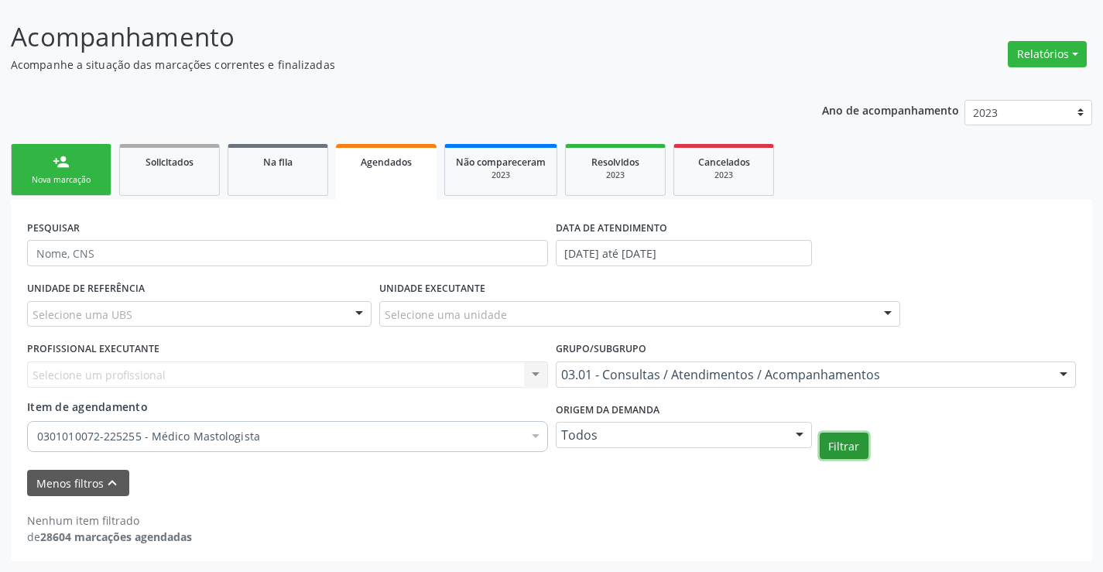
checkbox Mastologista "true"
click at [848, 451] on button "Filtrar" at bounding box center [844, 446] width 49 height 26
click at [604, 186] on link "Resolvidos 2023" at bounding box center [615, 170] width 101 height 52
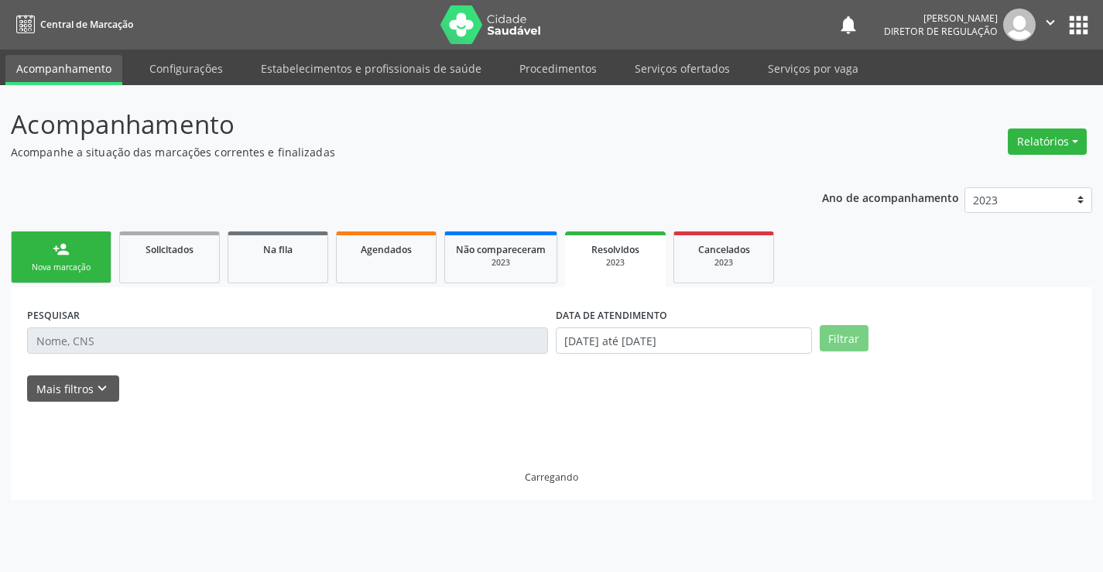
scroll to position [0, 0]
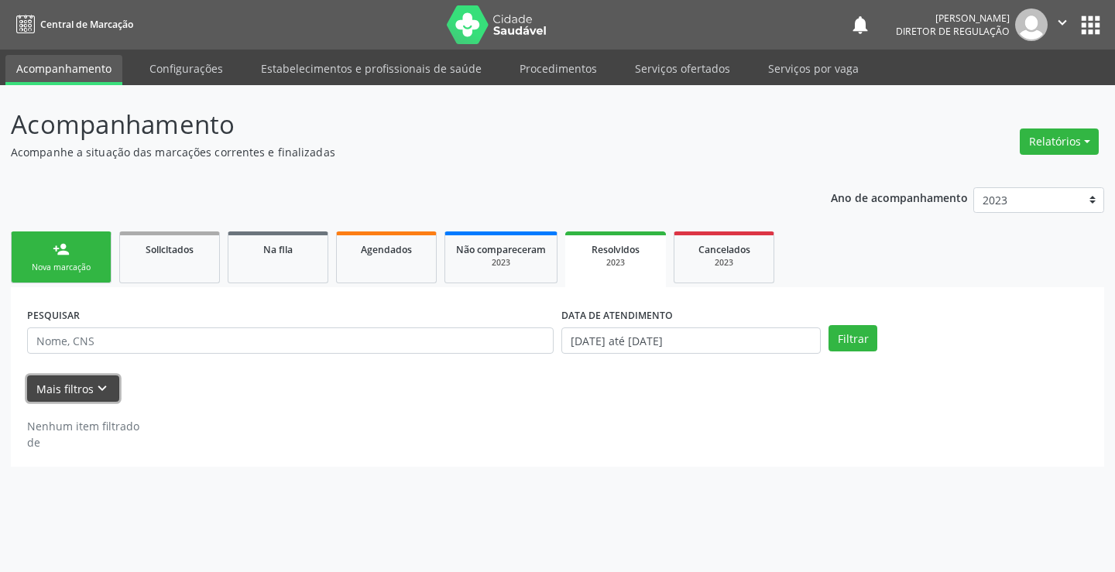
click at [59, 392] on button "Mais filtros keyboard_arrow_down" at bounding box center [73, 388] width 92 height 27
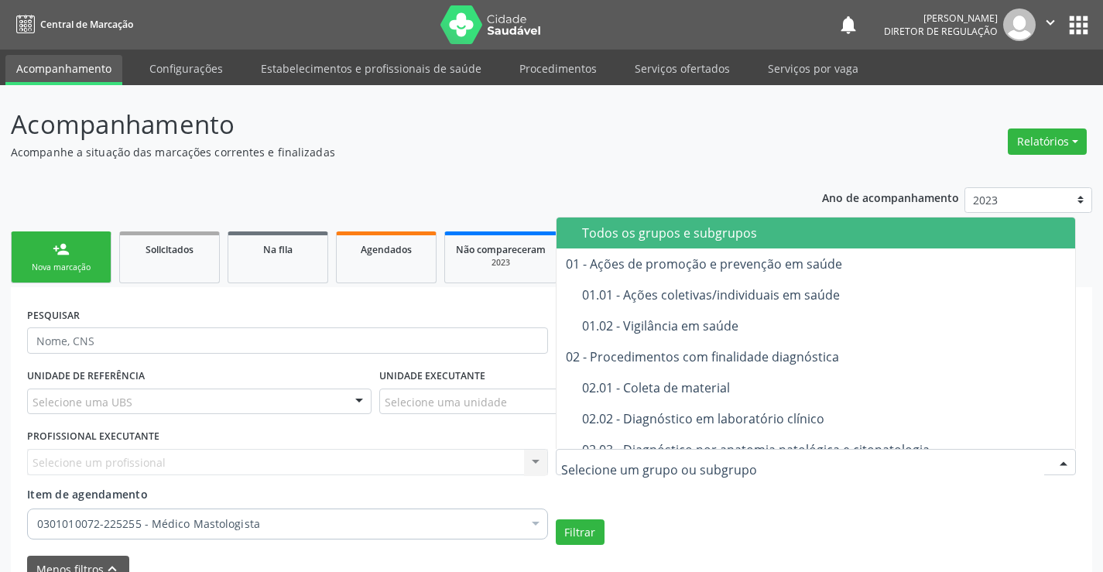
click at [635, 245] on span "Todos os grupos e subgrupos" at bounding box center [835, 232] width 558 height 31
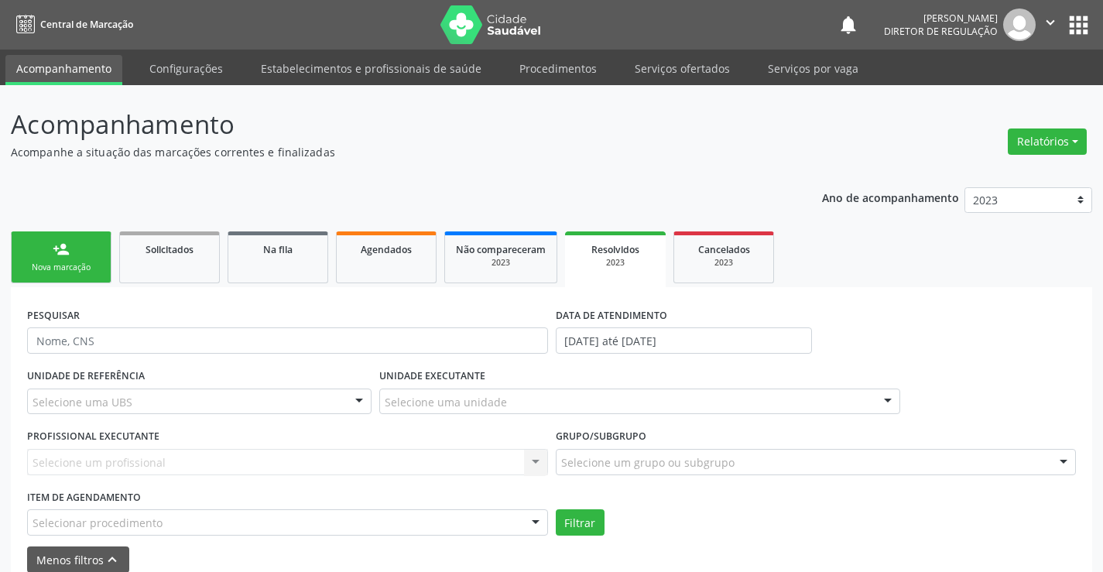
click at [356, 519] on div "Selecionar procedimento" at bounding box center [287, 522] width 521 height 26
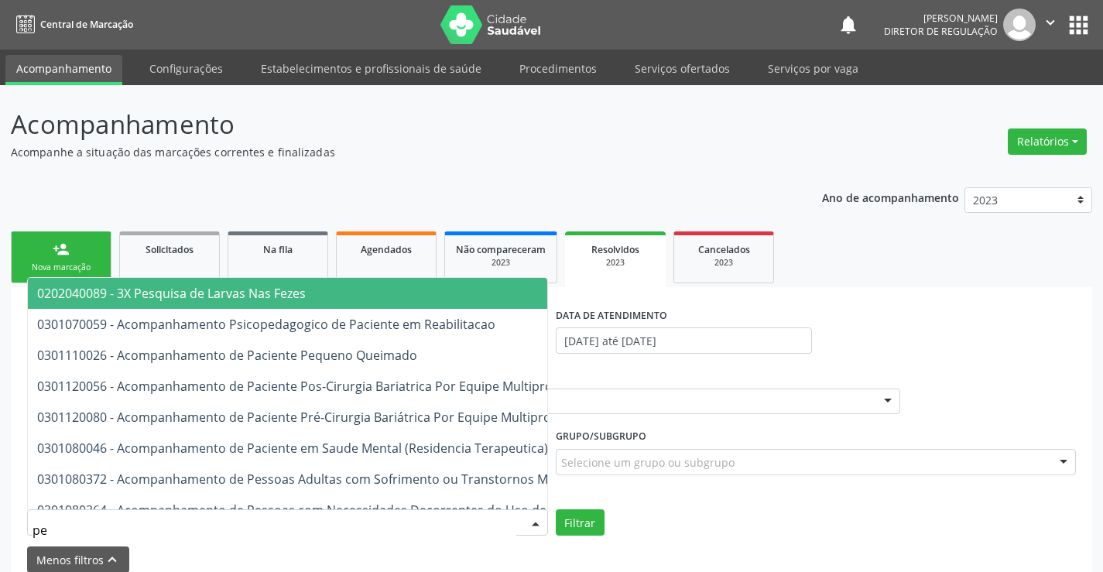
type input "p"
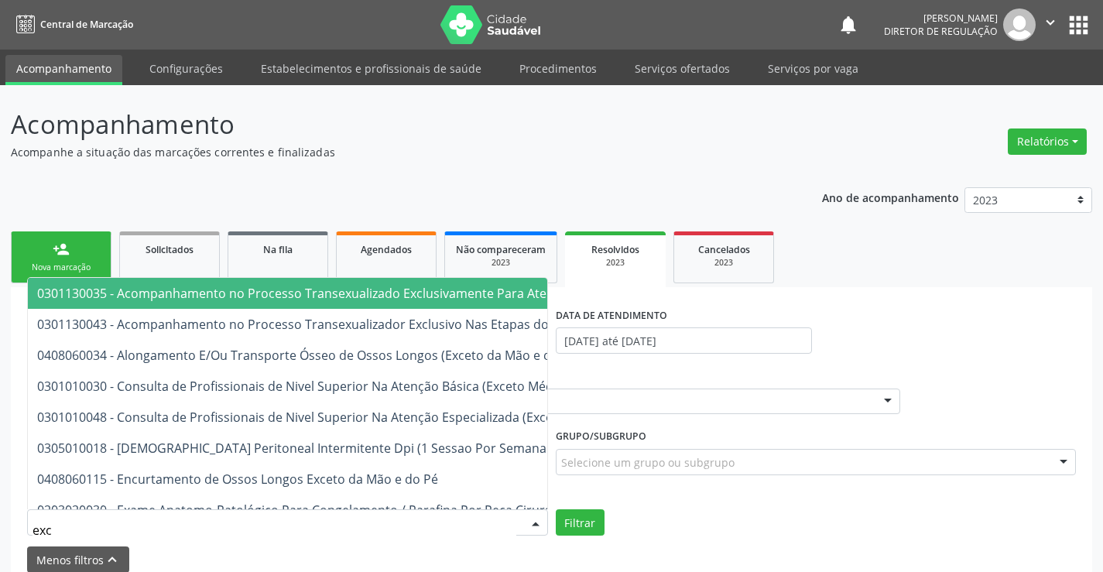
type input "exci"
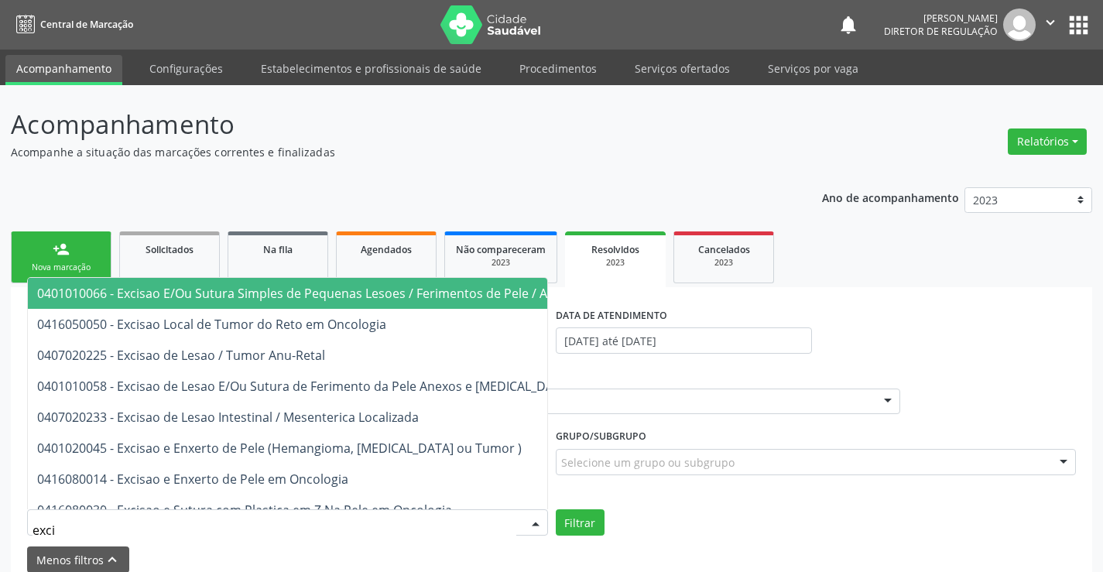
click at [284, 293] on span "0401010066 - Excisao E/Ou Sutura Simples de Pequenas Lesoes / Ferimentos de Pel…" at bounding box center [364, 293] width 655 height 17
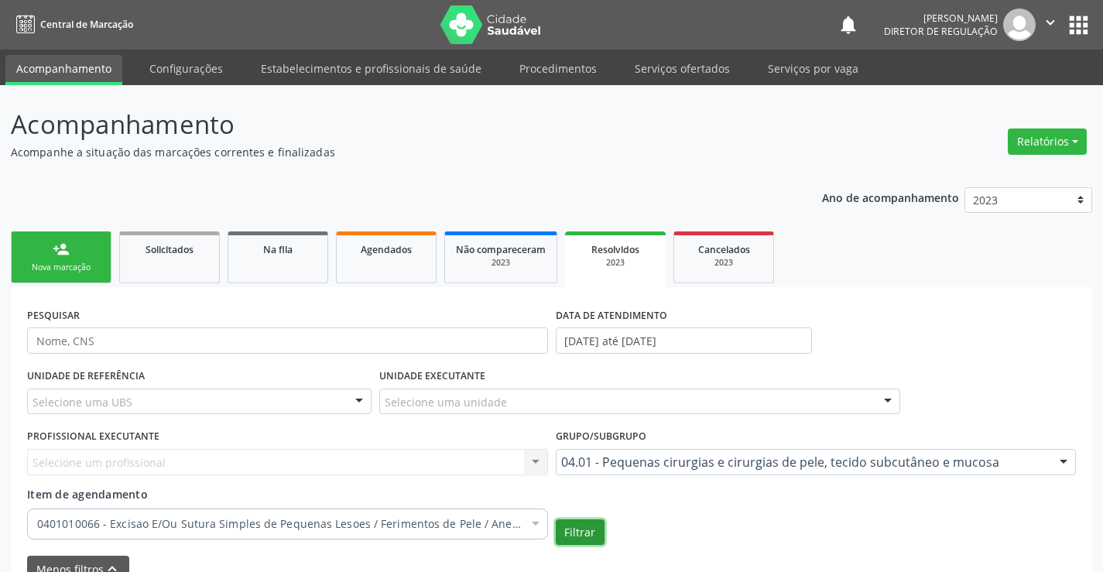
click at [579, 531] on button "Filtrar" at bounding box center [580, 532] width 49 height 26
click at [390, 276] on link "Agendados" at bounding box center [386, 257] width 101 height 52
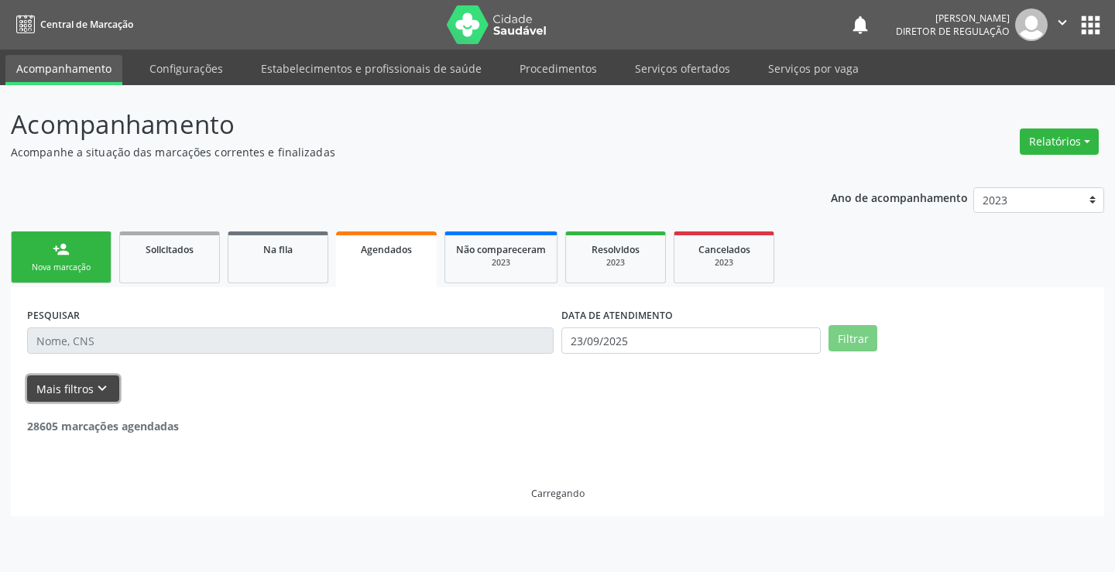
click at [103, 389] on icon "keyboard_arrow_down" at bounding box center [102, 388] width 17 height 17
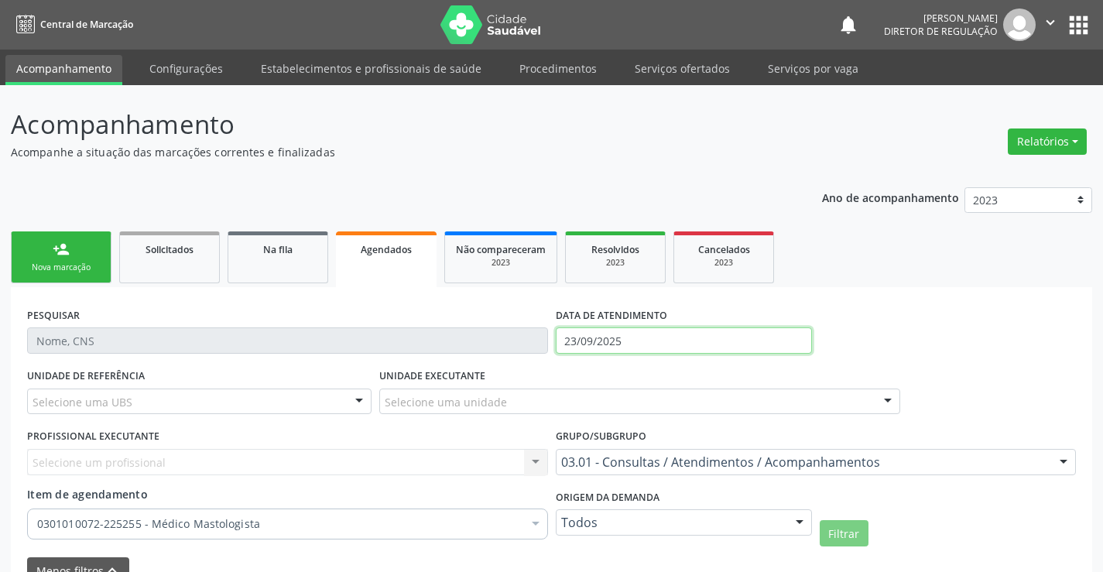
click at [648, 344] on input "23/09/2025" at bounding box center [684, 340] width 256 height 26
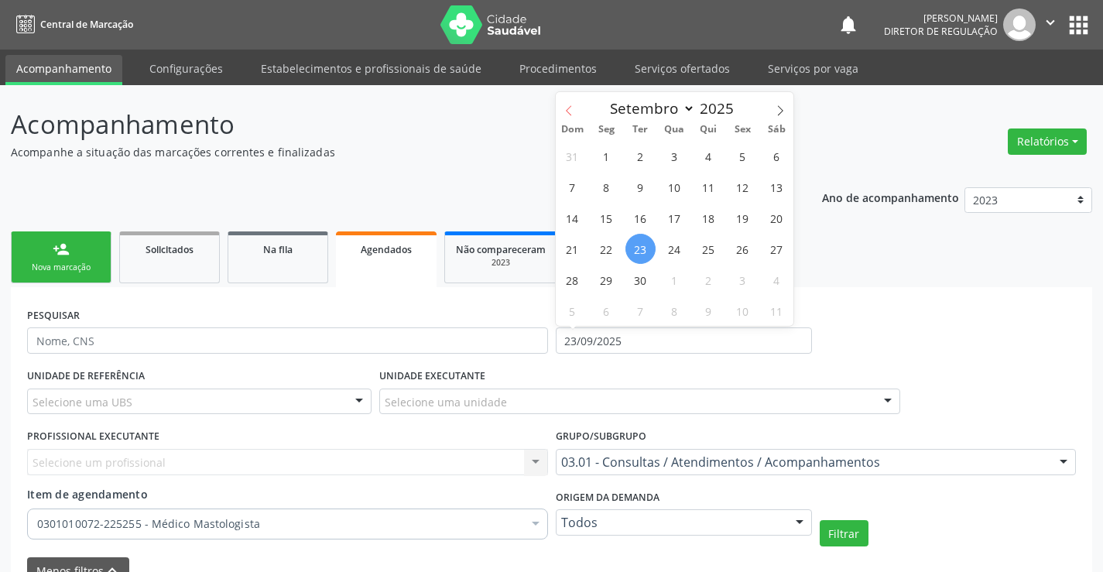
click at [574, 115] on span at bounding box center [569, 105] width 26 height 26
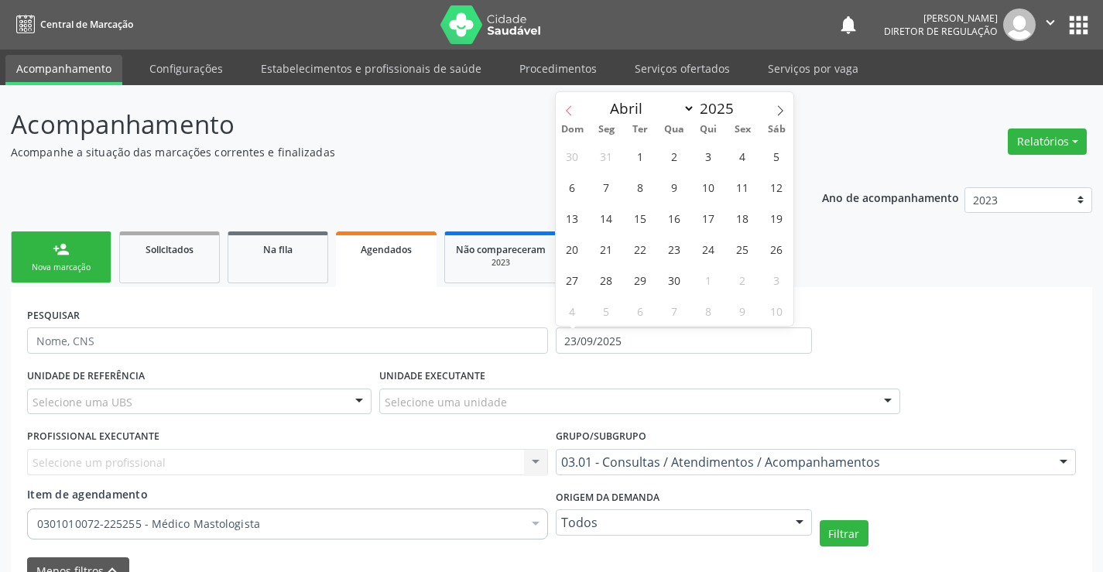
click at [574, 115] on span at bounding box center [569, 105] width 26 height 26
select select "0"
click at [574, 115] on span at bounding box center [569, 105] width 26 height 26
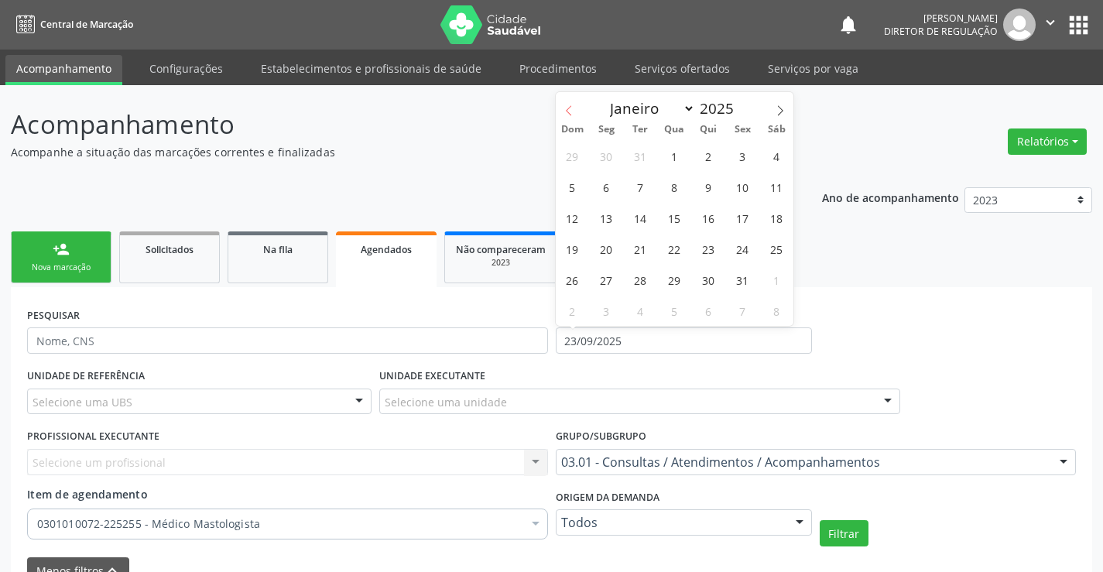
type input "2024"
click at [574, 115] on span at bounding box center [569, 105] width 26 height 26
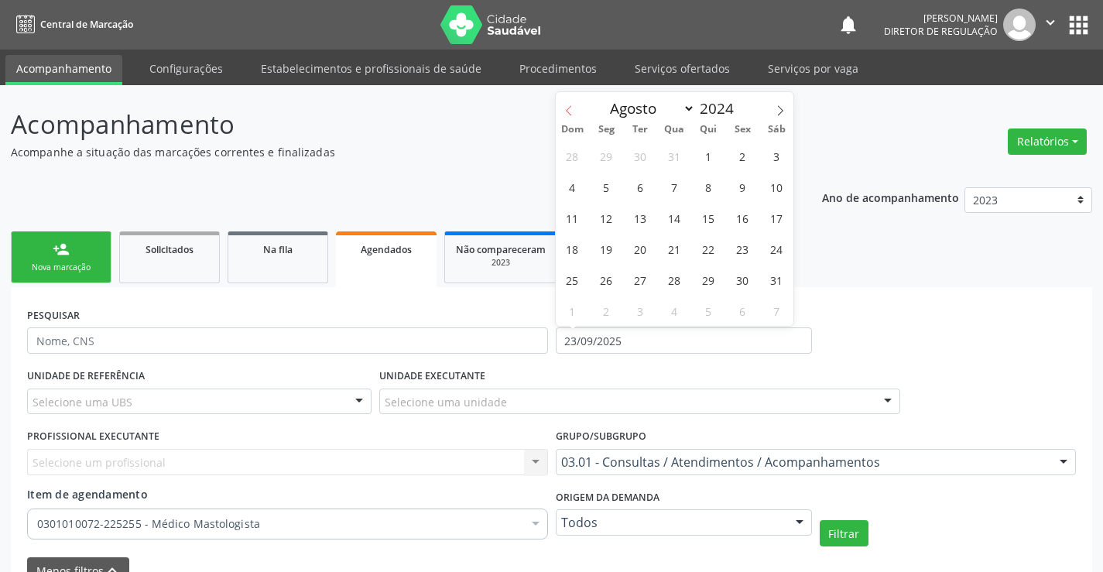
click at [574, 115] on span at bounding box center [569, 105] width 26 height 26
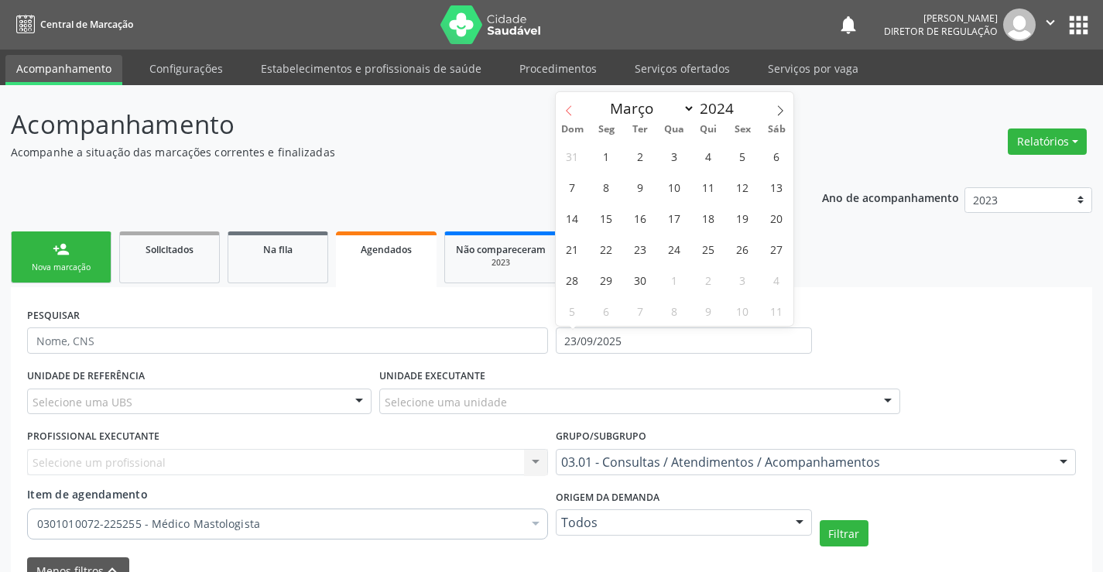
click at [574, 115] on span at bounding box center [569, 105] width 26 height 26
select select "0"
click at [574, 115] on span at bounding box center [569, 105] width 26 height 26
type input "2023"
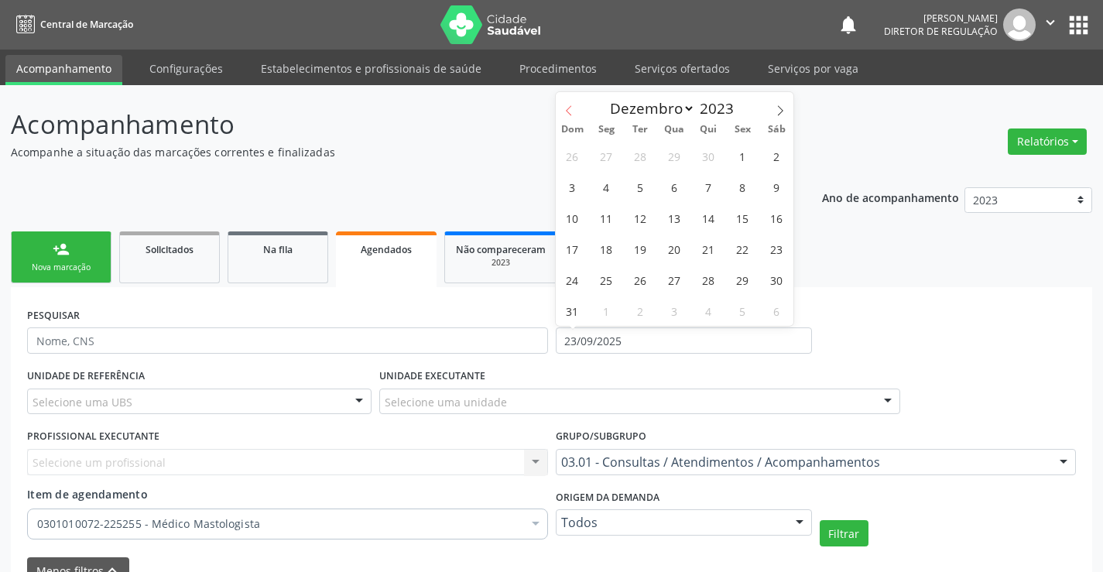
click at [574, 115] on span at bounding box center [569, 105] width 26 height 26
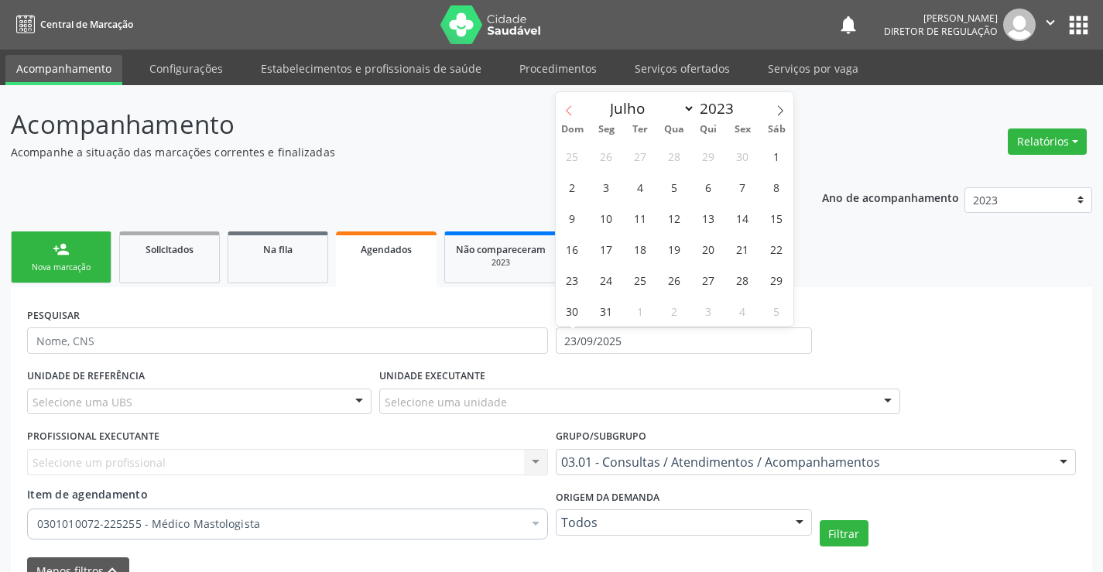
click at [574, 115] on span at bounding box center [569, 105] width 26 height 26
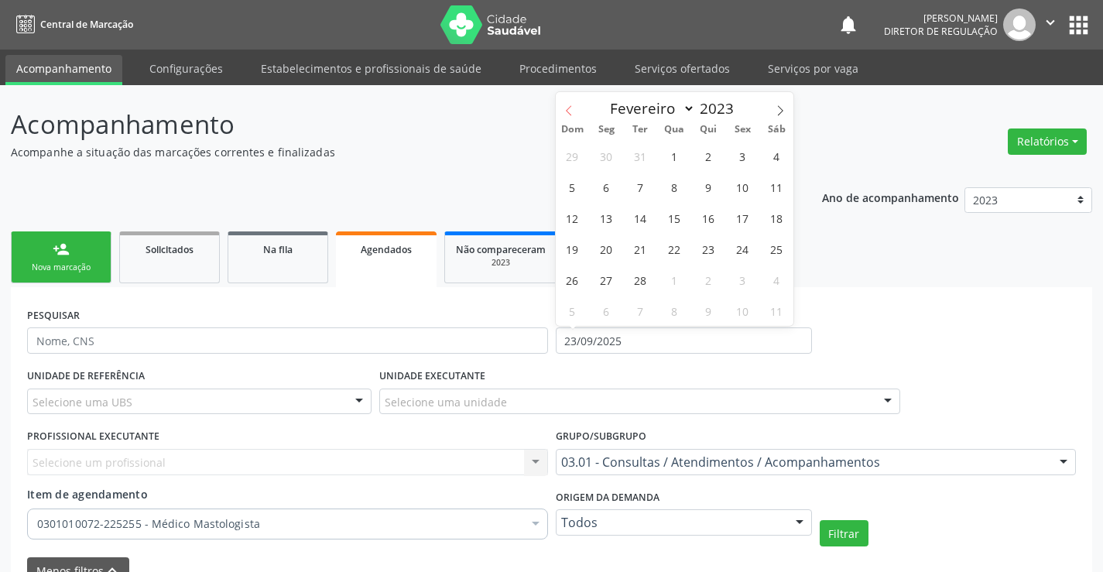
click at [574, 115] on span at bounding box center [569, 105] width 26 height 26
select select "0"
click at [570, 158] on span "1" at bounding box center [572, 156] width 30 height 30
type input "01/01/2023"
click at [782, 111] on icon at bounding box center [780, 110] width 5 height 10
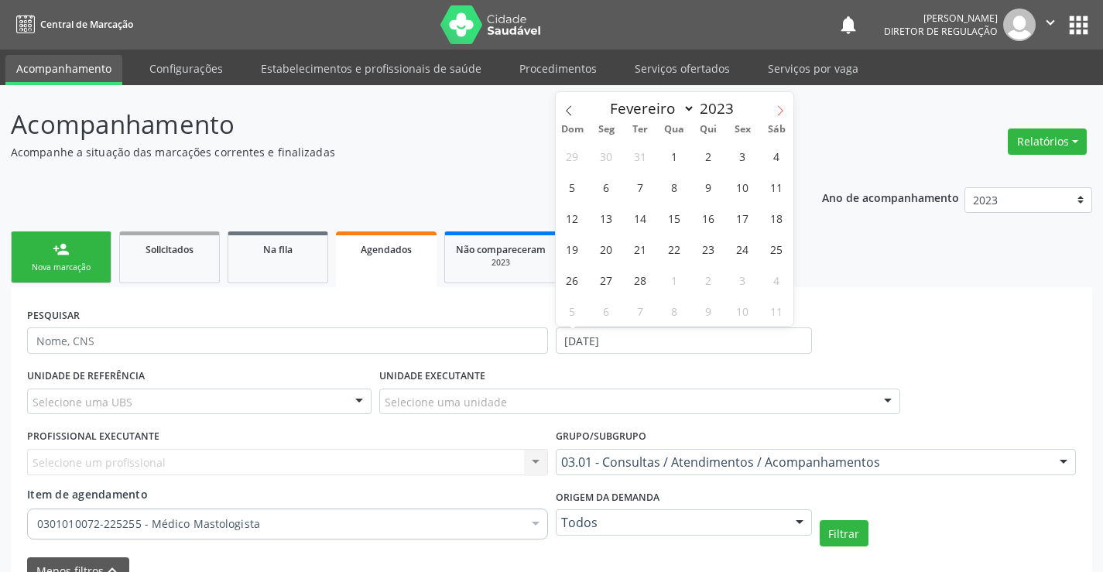
click at [782, 111] on icon at bounding box center [780, 110] width 5 height 10
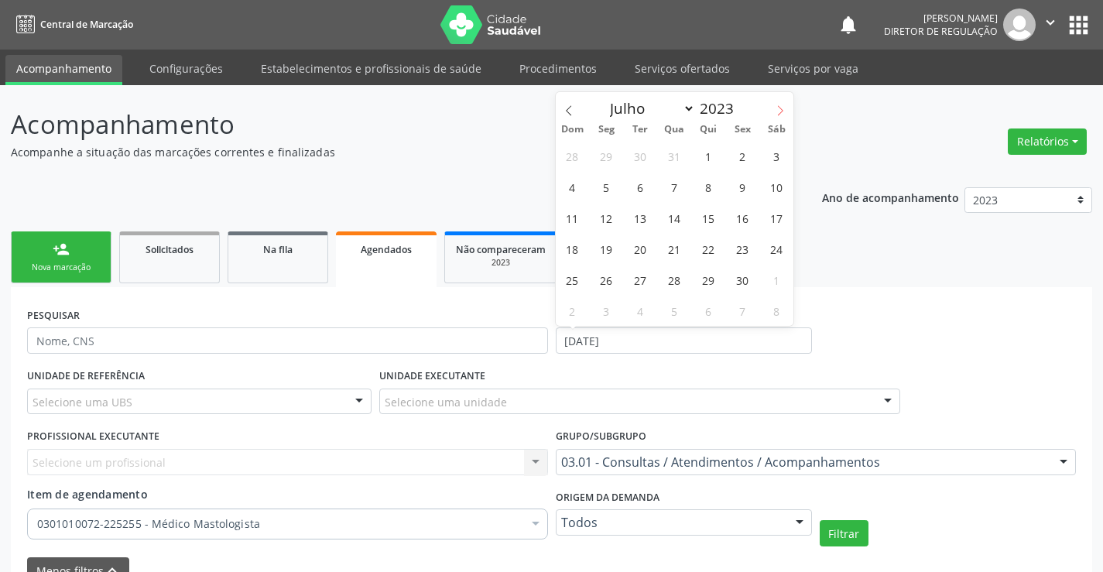
click at [782, 111] on icon at bounding box center [780, 110] width 5 height 10
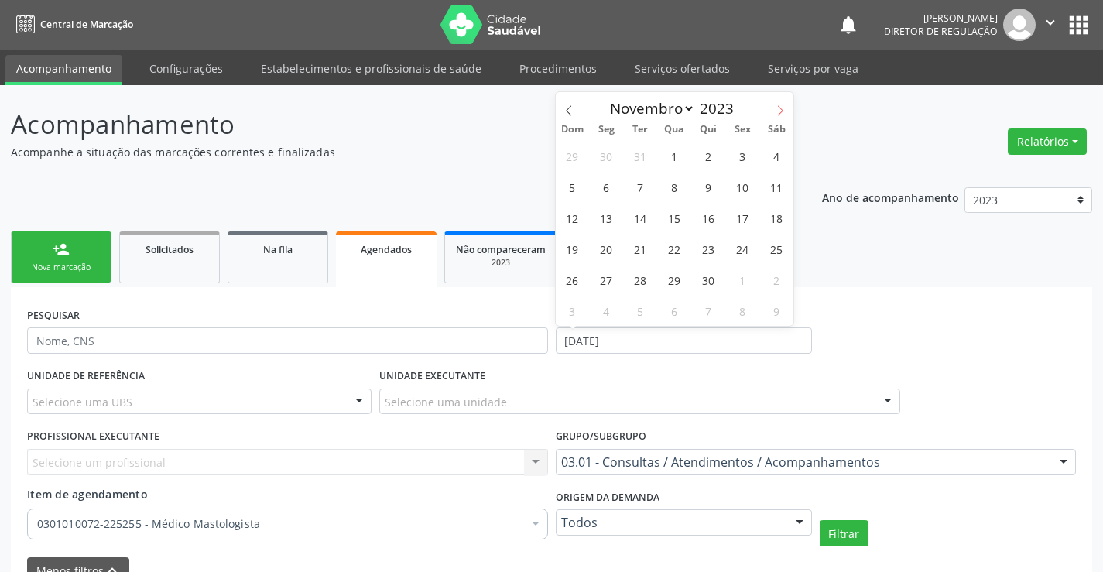
select select "11"
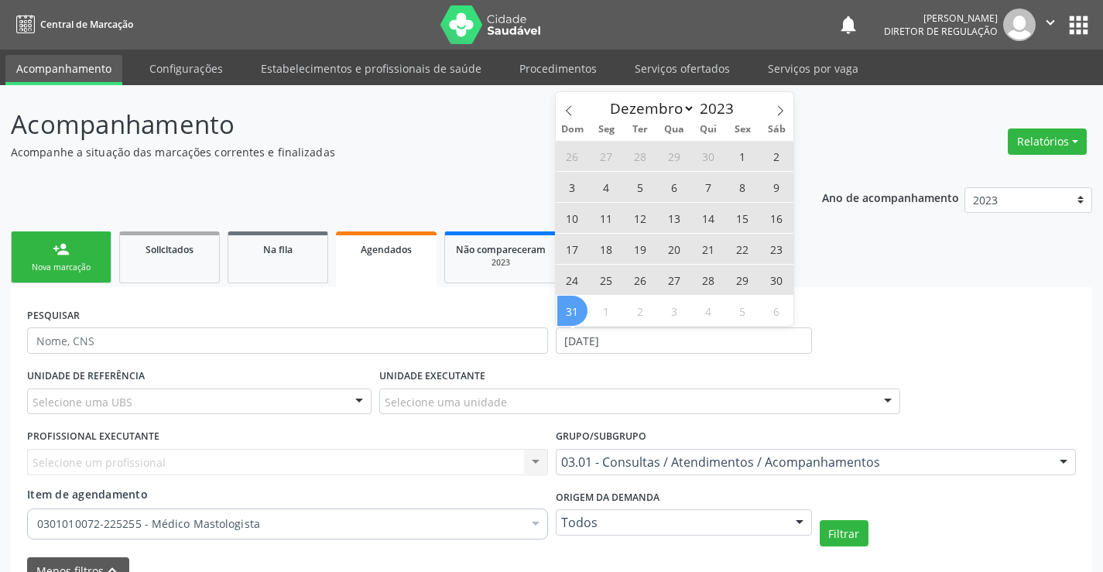
click at [584, 308] on span "31" at bounding box center [572, 311] width 30 height 30
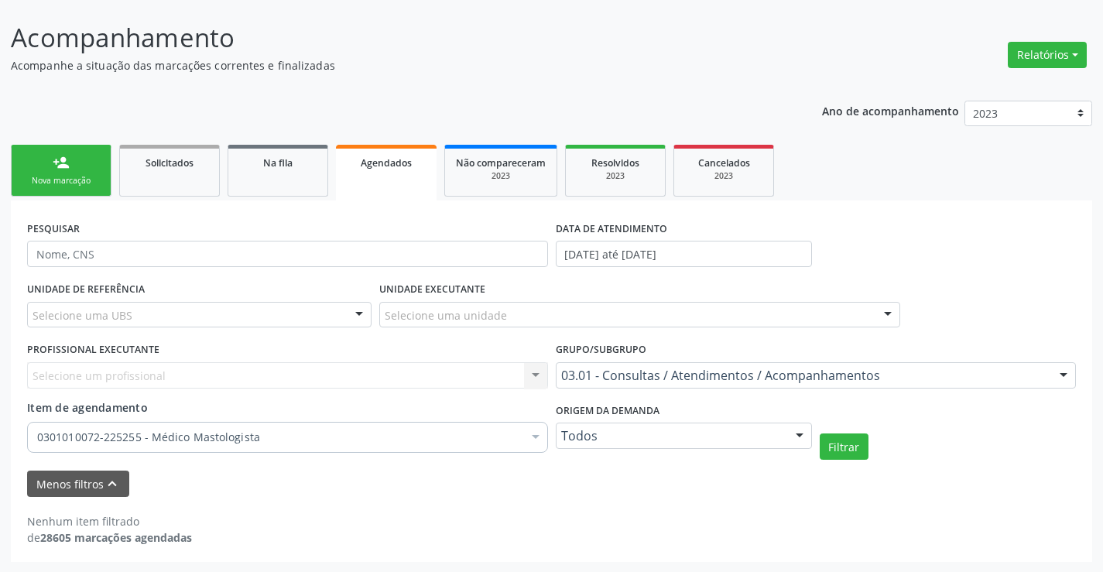
scroll to position [87, 0]
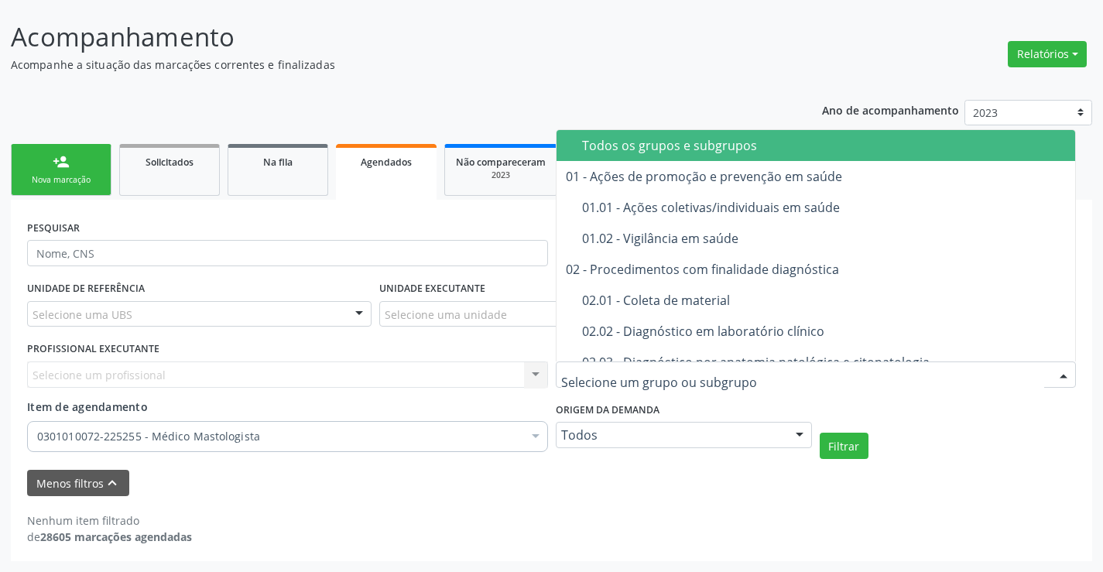
click at [621, 386] on div at bounding box center [816, 374] width 521 height 26
click at [623, 155] on span "Todos os grupos e subgrupos" at bounding box center [835, 145] width 558 height 31
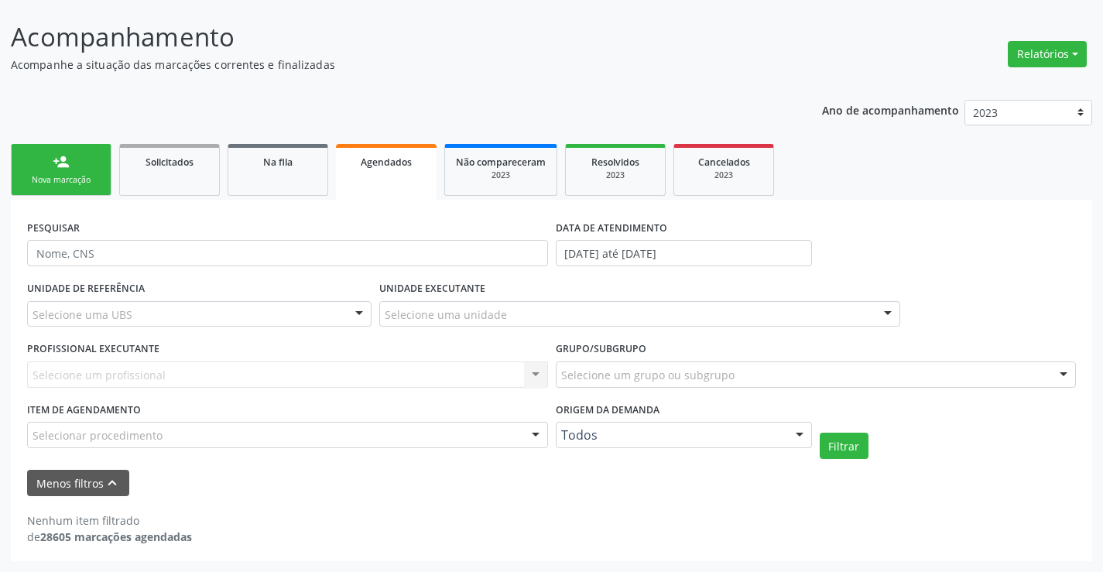
click at [351, 432] on div "Selecionar procedimento" at bounding box center [287, 435] width 521 height 26
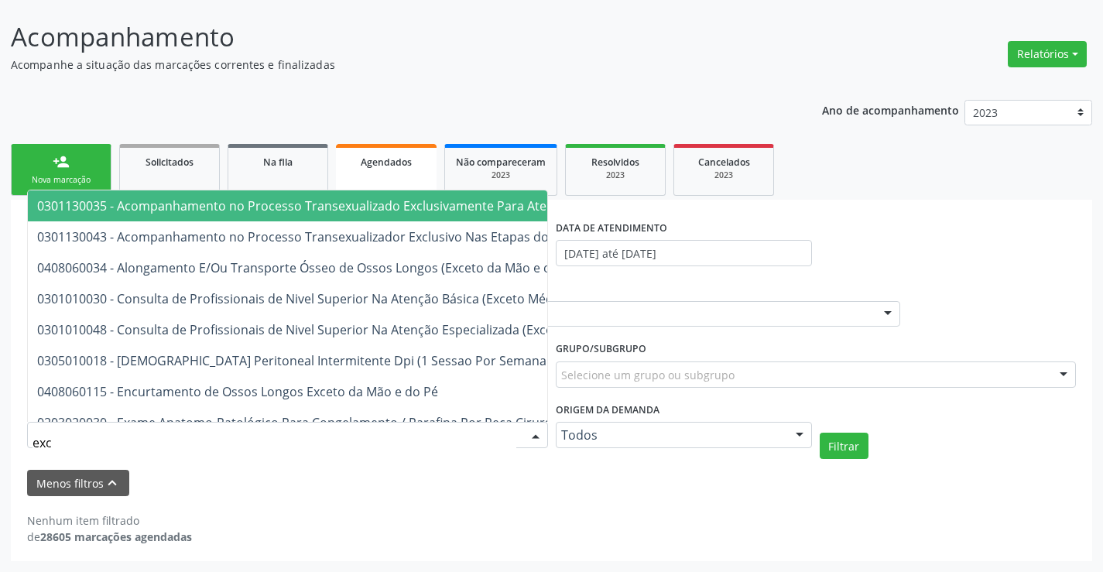
type input "exci"
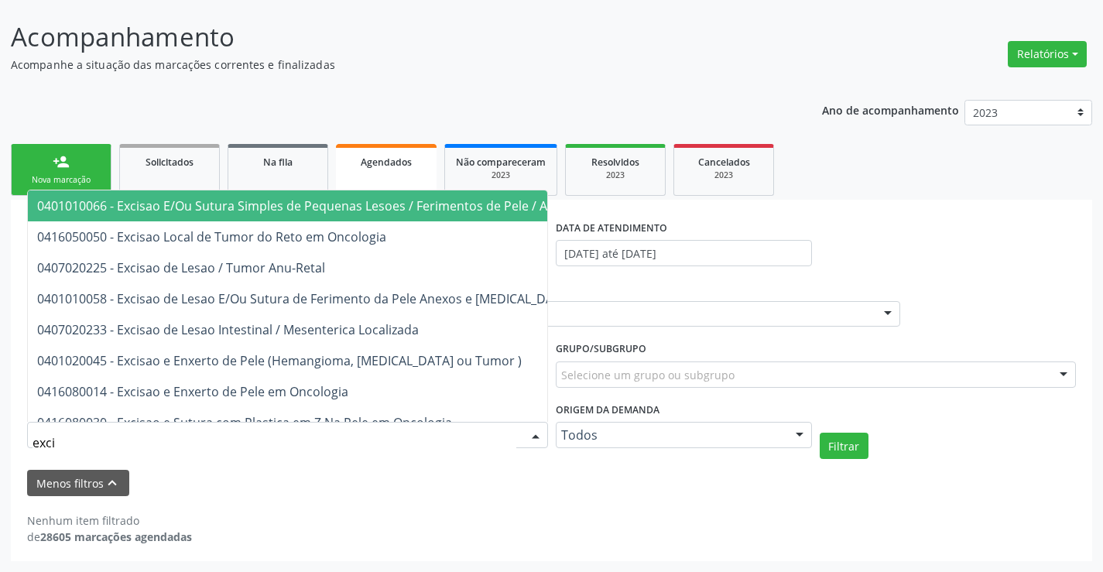
click at [348, 204] on span "0401010066 - Excisao E/Ou Sutura Simples de Pequenas Lesoes / Ferimentos de Pel…" at bounding box center [364, 205] width 655 height 17
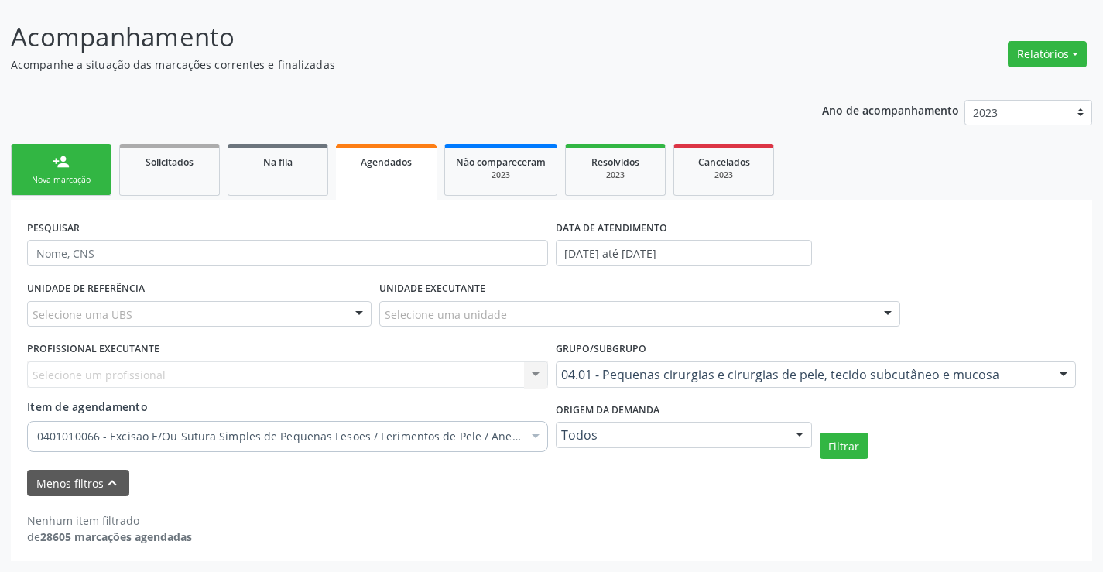
click at [847, 463] on form "PESQUISAR DATA DE ATENDIMENTO 01/01/2023 até 31/12/2023 UNIDADE DE REFERÊNCIA S…" at bounding box center [551, 356] width 1049 height 280
click at [844, 449] on button "Filtrar" at bounding box center [844, 446] width 49 height 26
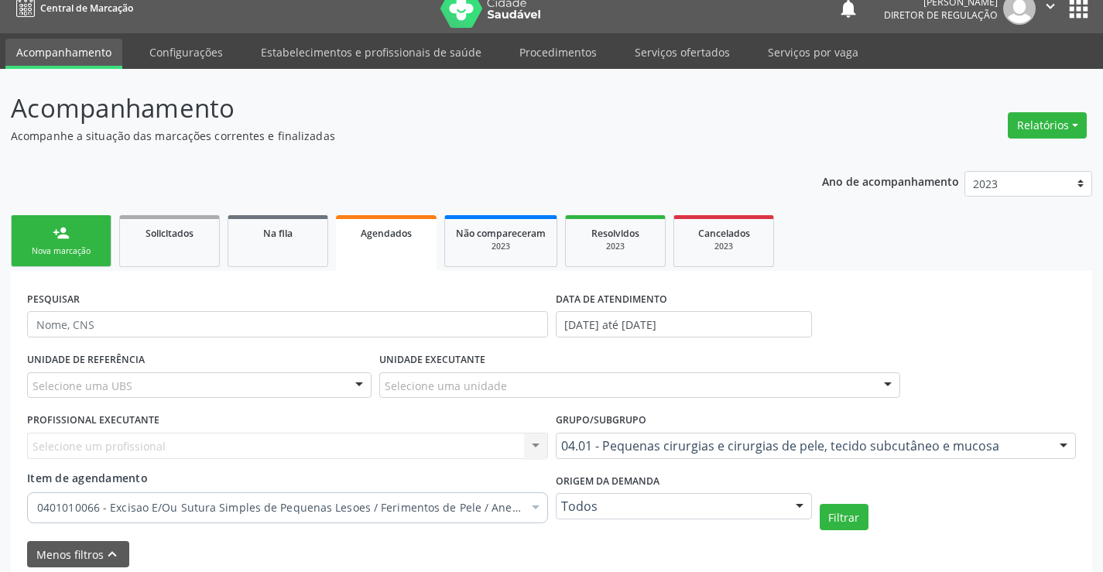
scroll to position [0, 0]
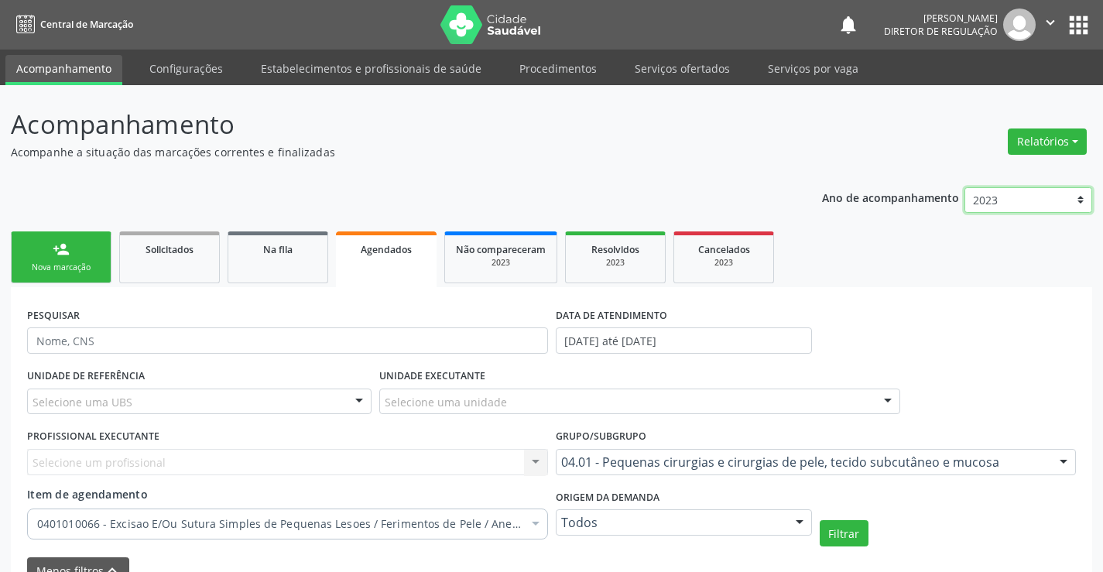
click at [1059, 201] on select "2025 2024 2023" at bounding box center [1028, 200] width 128 height 26
click at [990, 303] on div "PESQUISAR DATA DE ATENDIMENTO 01/01/2023 até 31/12/2023" at bounding box center [551, 333] width 1056 height 60
click at [559, 340] on input "01/01/2023 até 31/12/2023" at bounding box center [684, 340] width 256 height 26
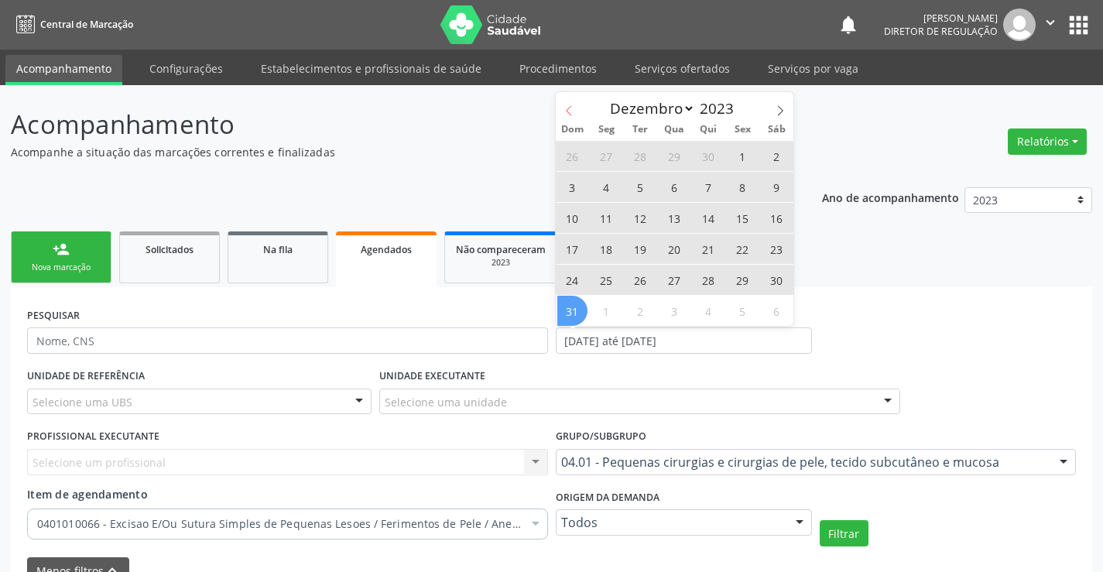
click at [577, 111] on span at bounding box center [569, 105] width 26 height 26
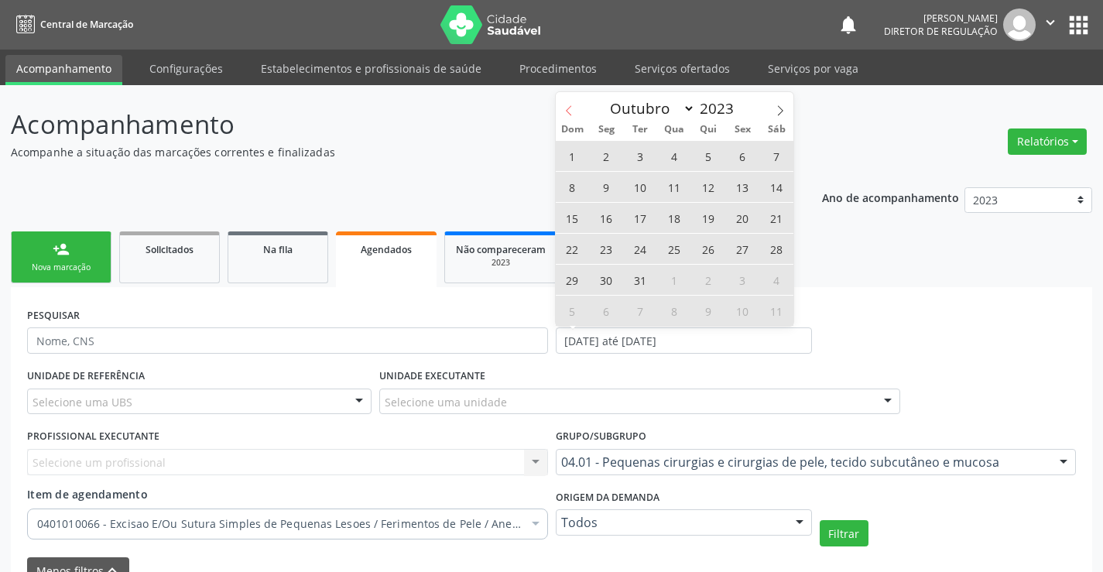
click at [577, 111] on span at bounding box center [569, 105] width 26 height 26
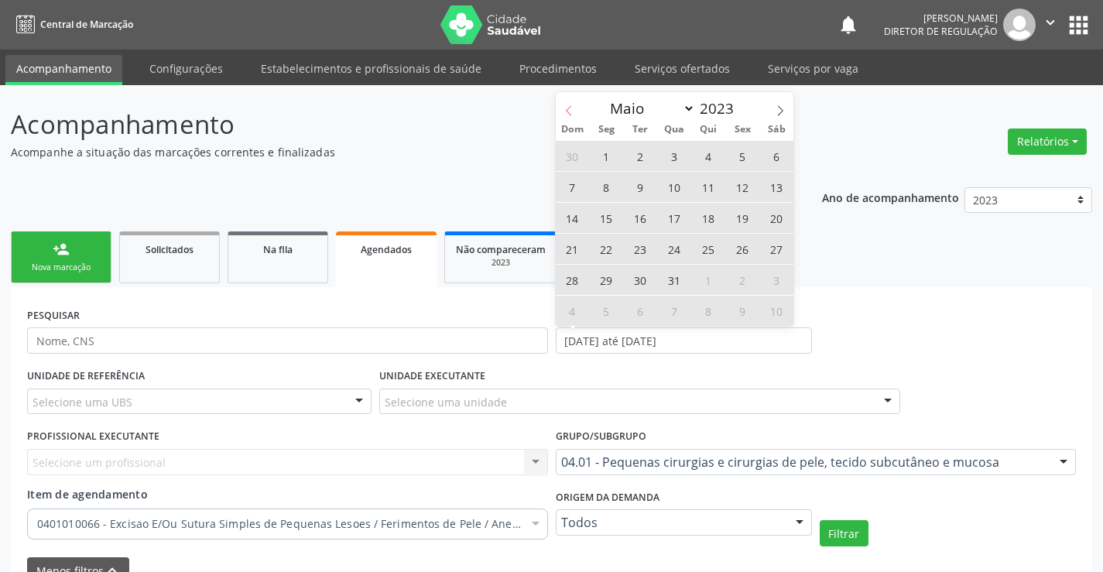
click at [577, 111] on span at bounding box center [569, 105] width 26 height 26
select select "0"
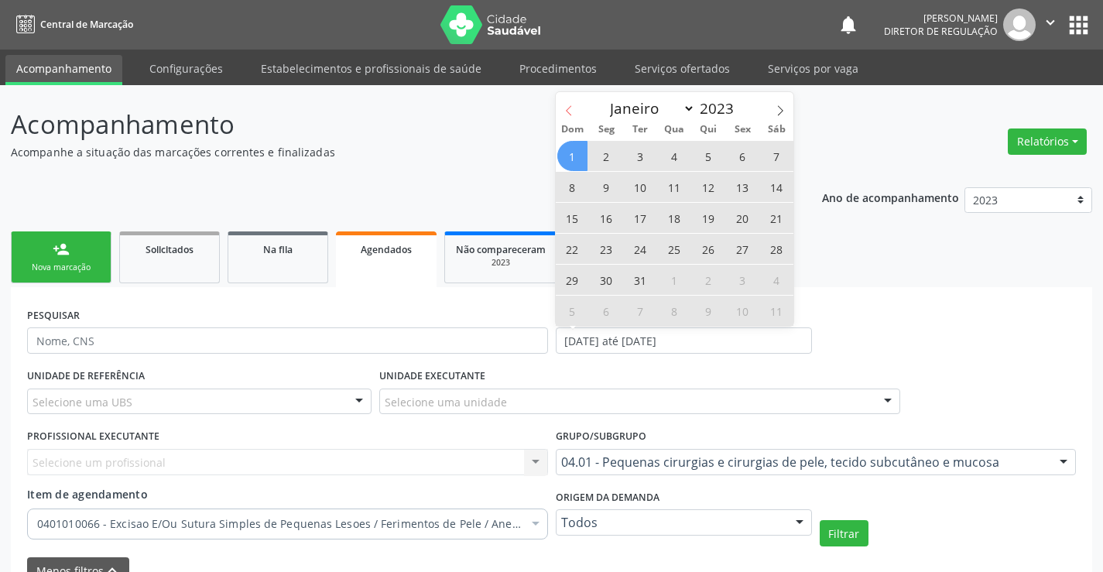
click at [577, 111] on span at bounding box center [569, 105] width 26 height 26
type input "2022"
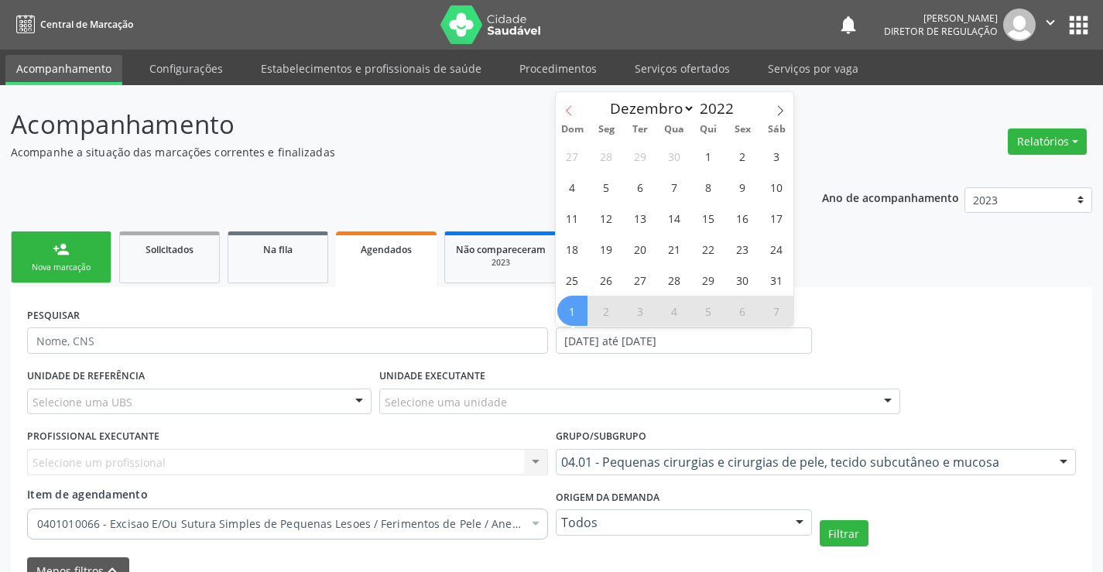
click at [577, 111] on span at bounding box center [569, 105] width 26 height 26
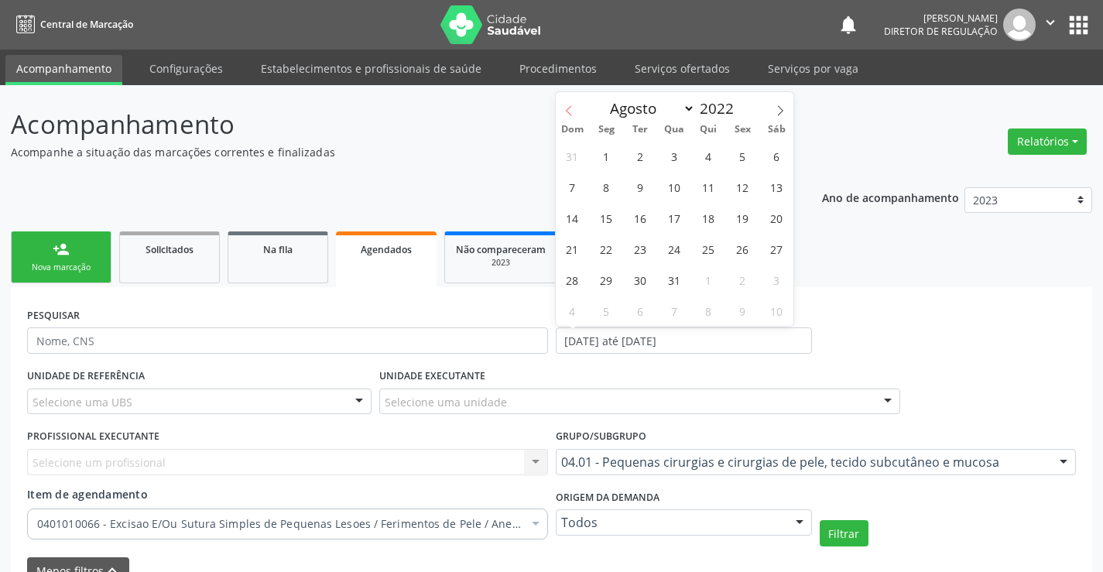
click at [577, 111] on span at bounding box center [569, 105] width 26 height 26
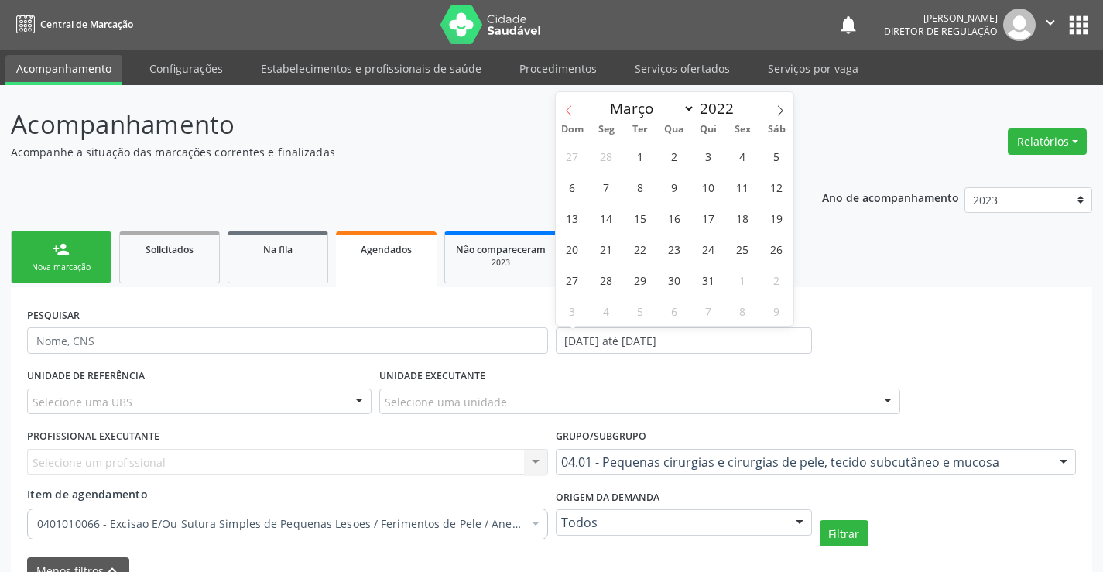
click at [577, 111] on span at bounding box center [569, 105] width 26 height 26
select select "1"
click at [647, 152] on span "1" at bounding box center [640, 156] width 30 height 30
type input "01/02/2022"
click at [777, 110] on icon at bounding box center [780, 110] width 11 height 11
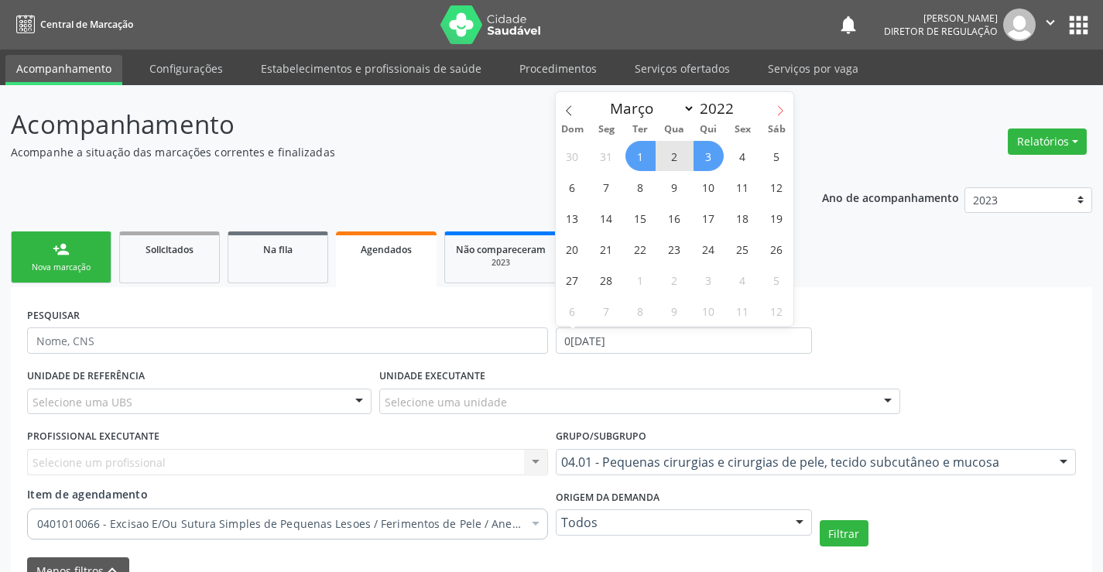
click at [777, 110] on icon at bounding box center [780, 110] width 11 height 11
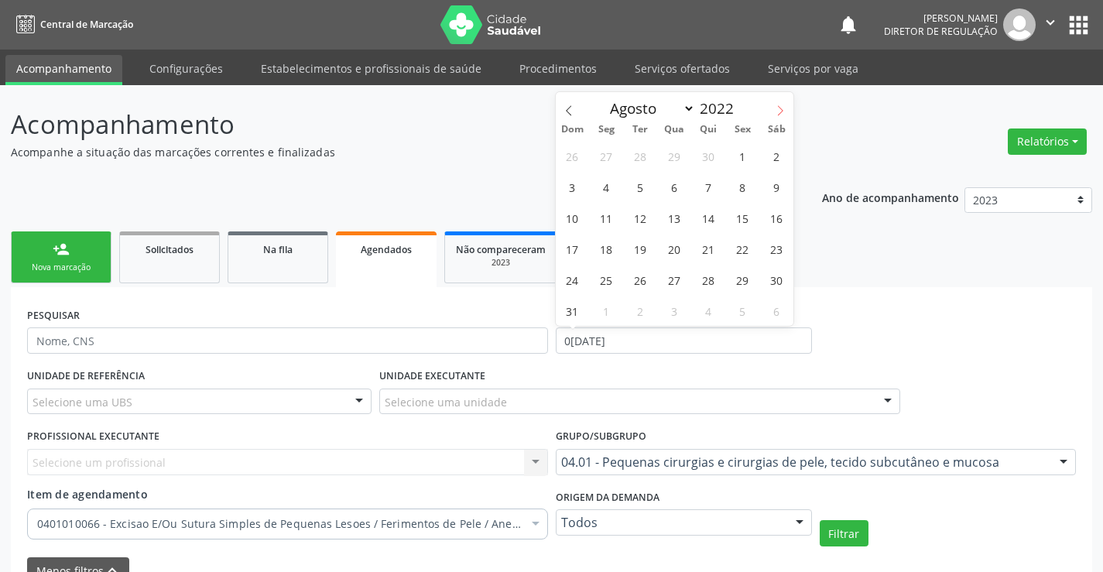
click at [777, 110] on icon at bounding box center [780, 110] width 11 height 11
select select "11"
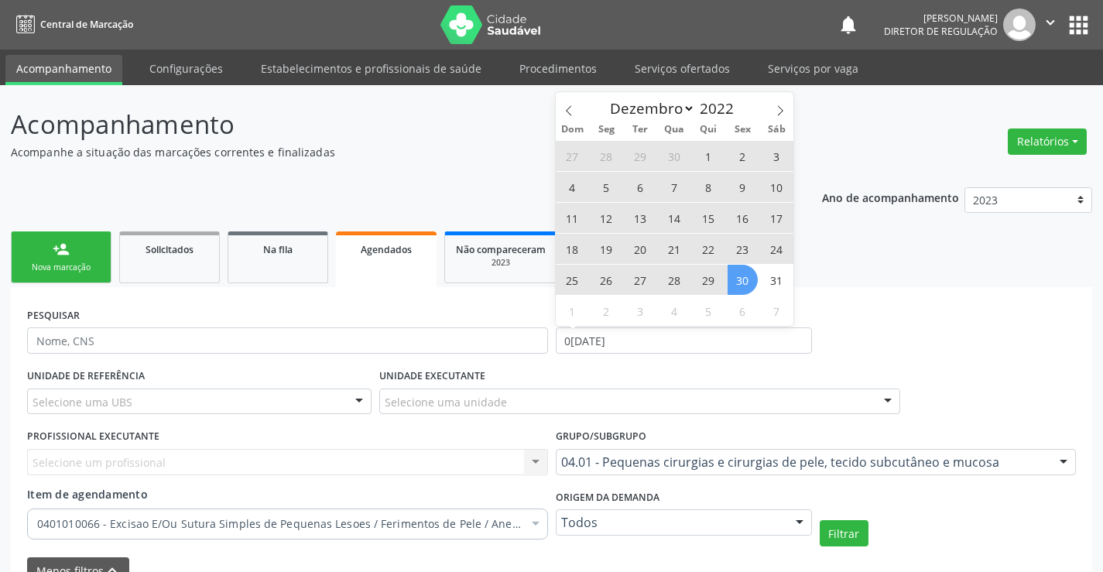
click at [738, 276] on span "30" at bounding box center [743, 280] width 30 height 30
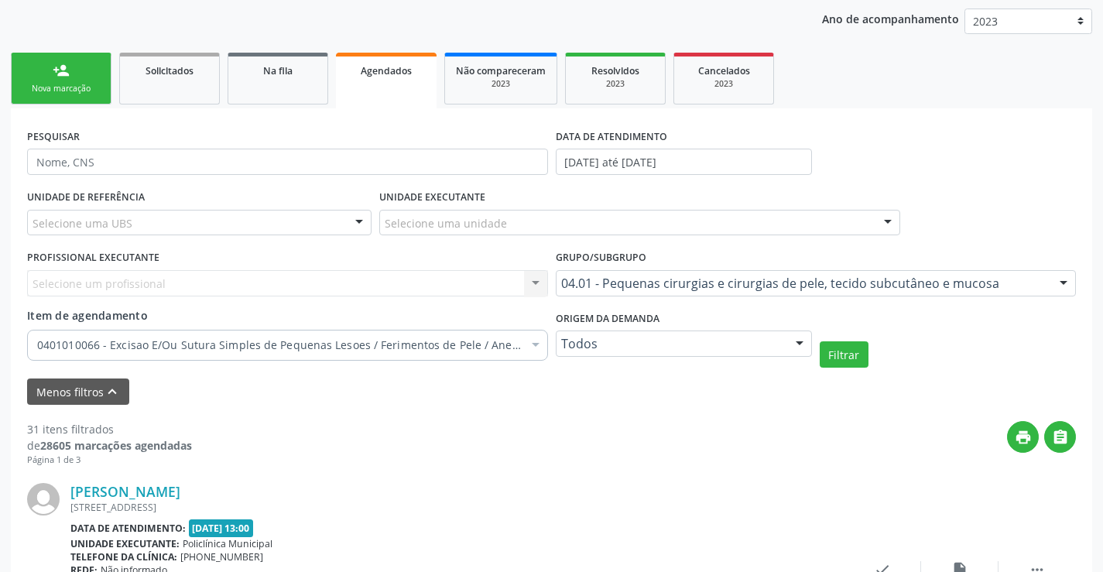
scroll to position [232, 0]
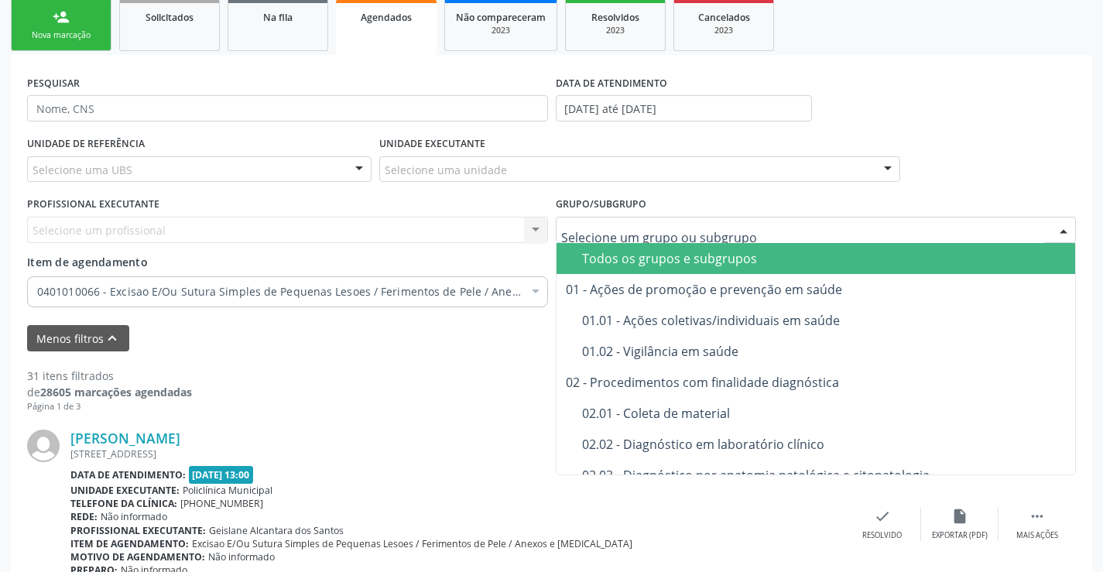
click at [596, 267] on span "Todos os grupos e subgrupos" at bounding box center [835, 258] width 558 height 31
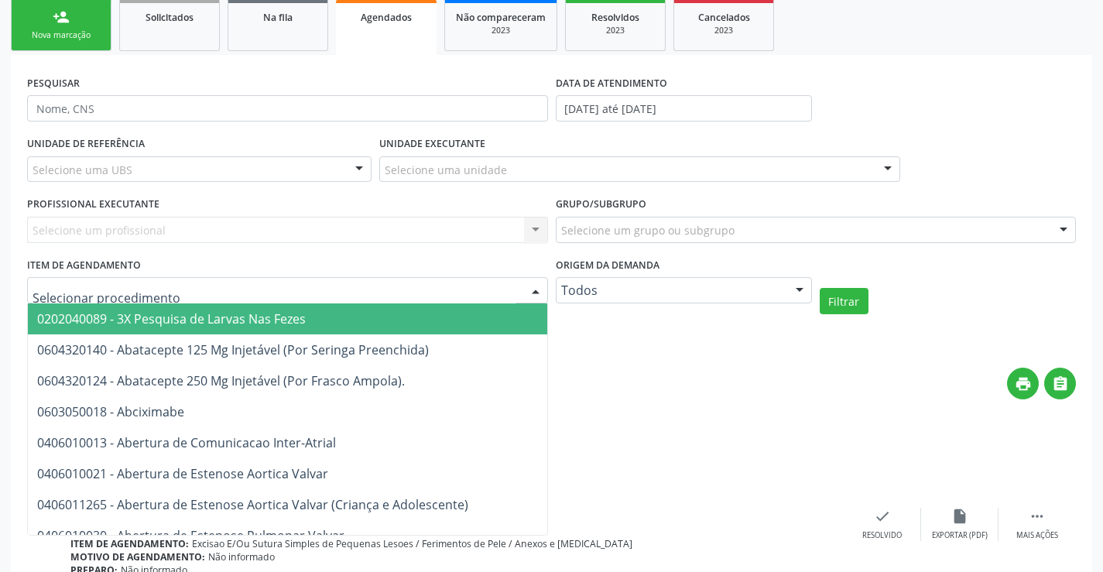
click at [419, 288] on div at bounding box center [287, 290] width 521 height 26
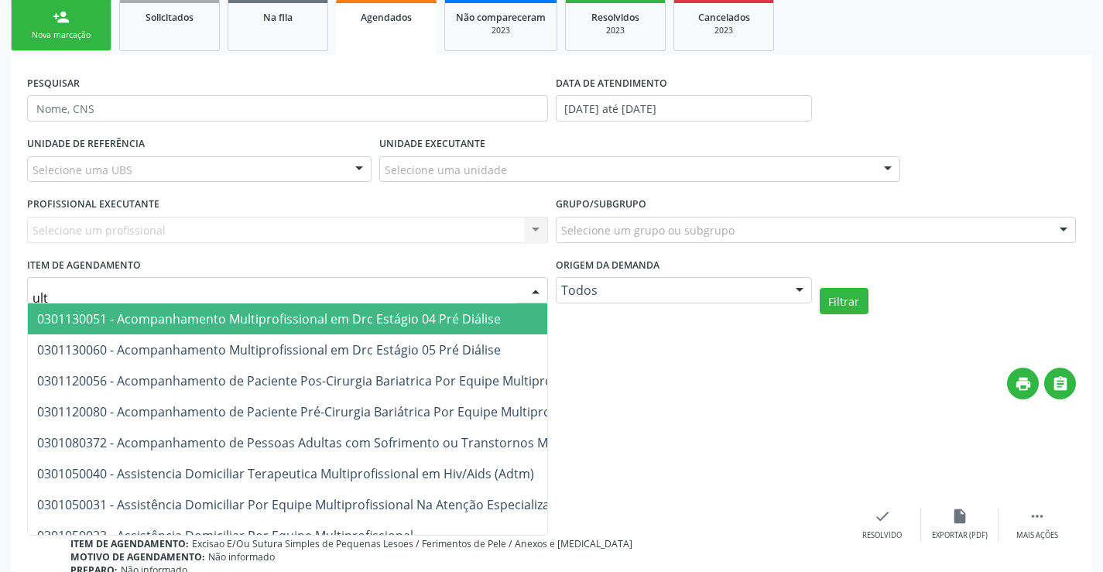
type input "ultr"
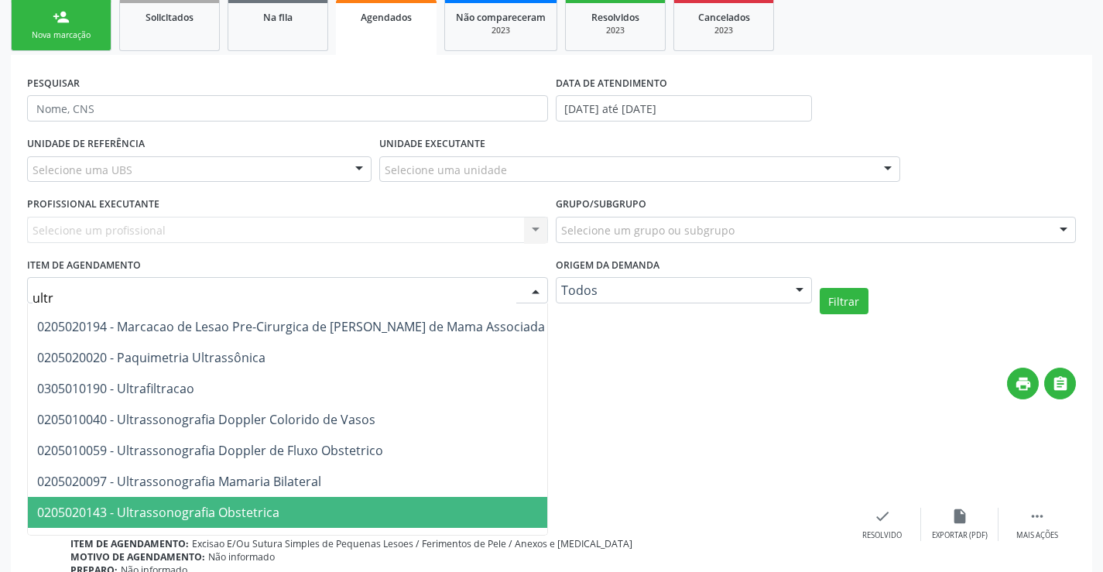
scroll to position [77, 0]
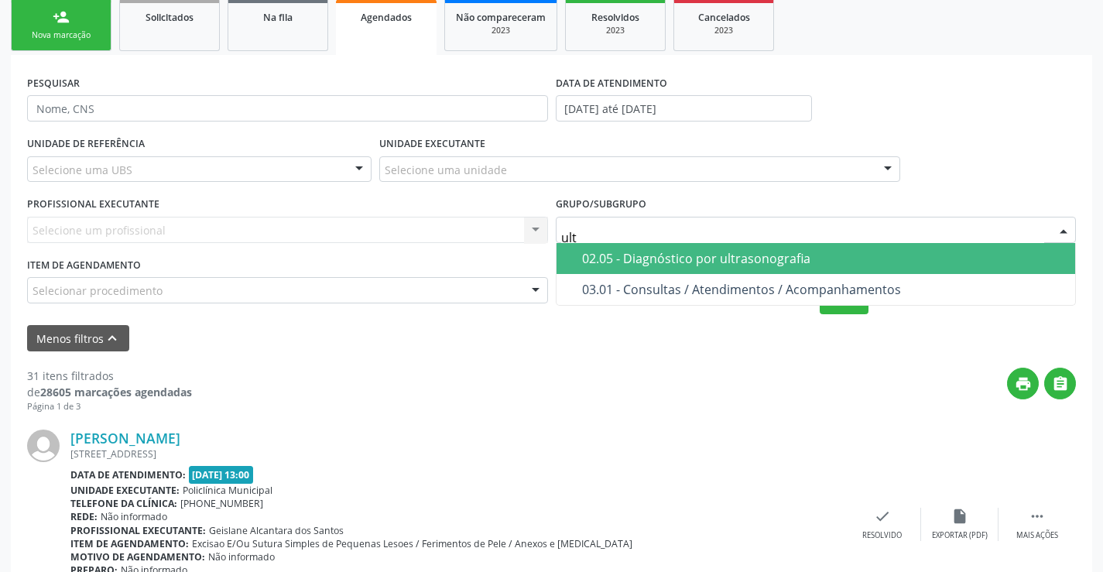
type input "ultr"
click at [693, 265] on div "02.05 - Diagnóstico por ultrasonografia" at bounding box center [824, 258] width 485 height 12
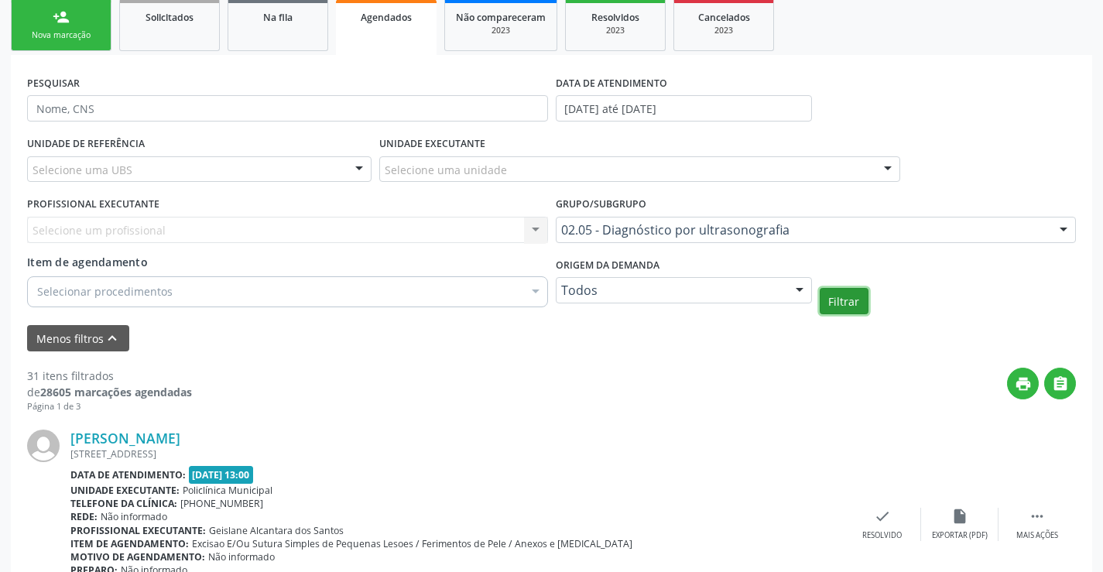
click at [834, 300] on button "Filtrar" at bounding box center [844, 301] width 49 height 26
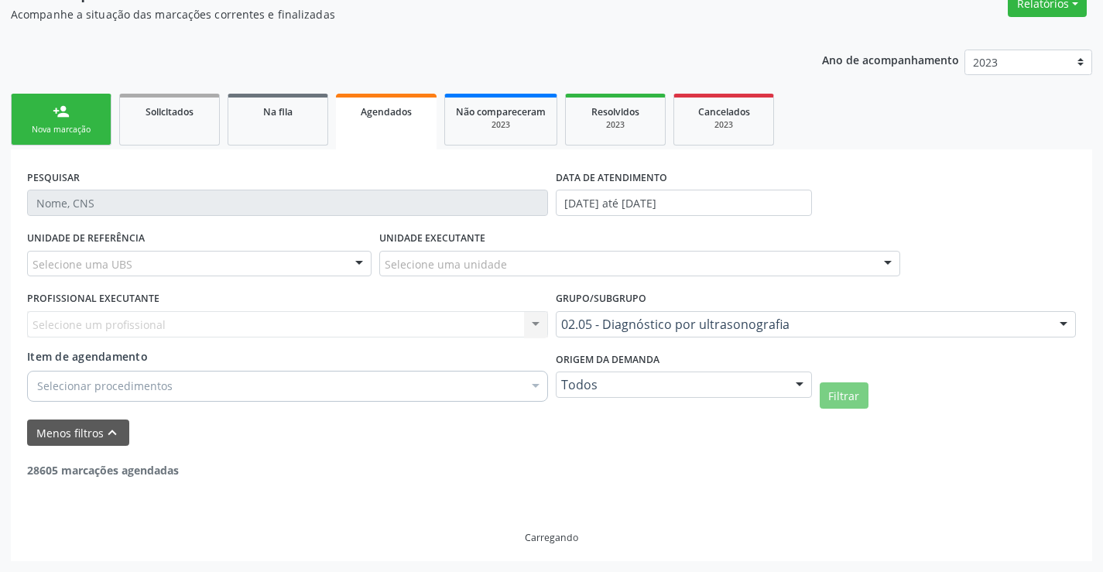
scroll to position [87, 0]
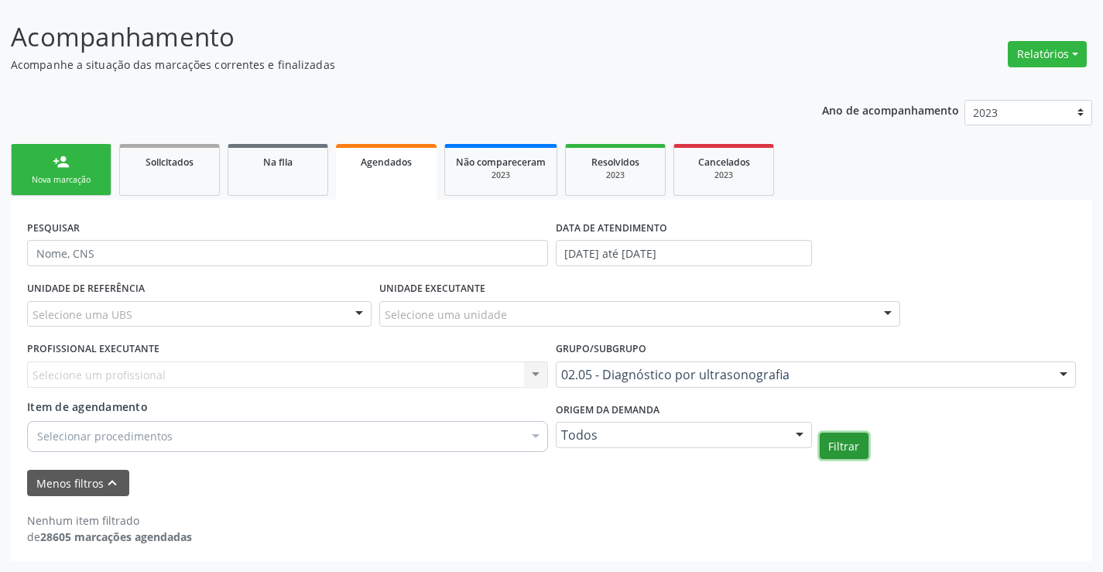
click at [837, 447] on button "Filtrar" at bounding box center [844, 446] width 49 height 26
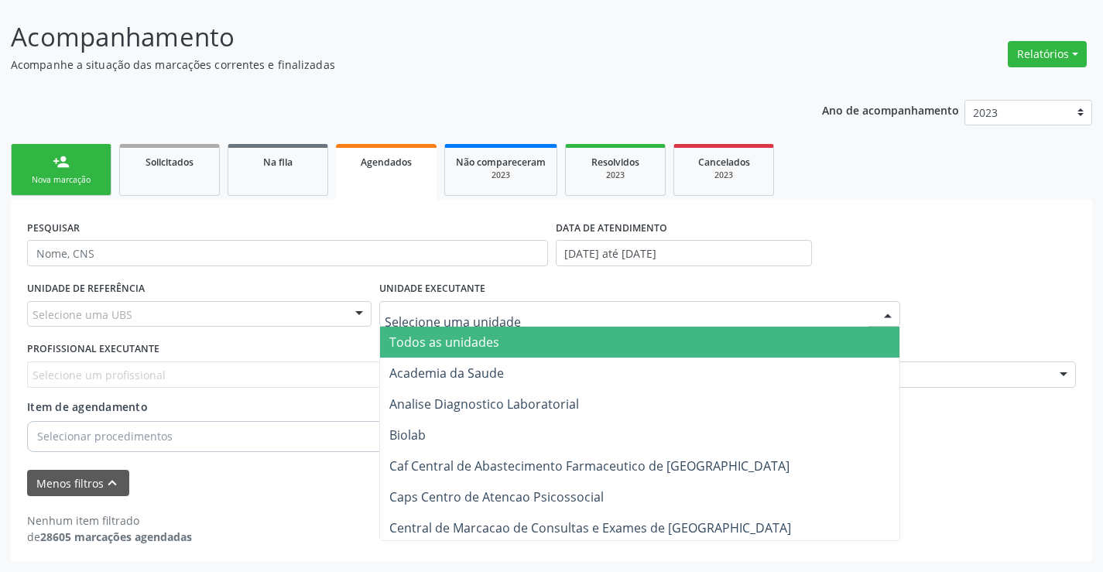
click at [519, 303] on div at bounding box center [639, 314] width 521 height 26
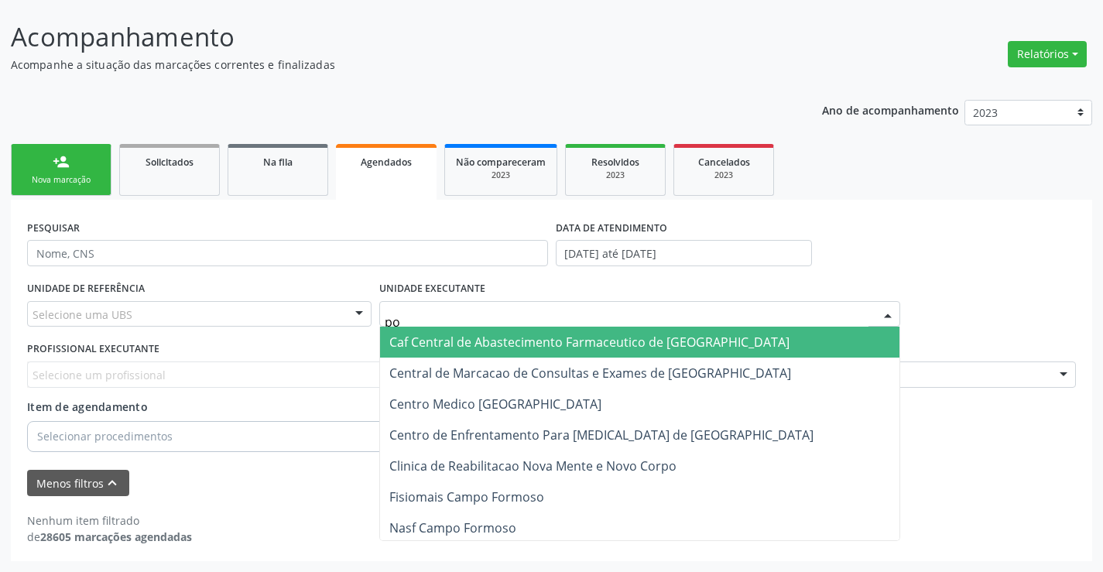
type input "pol"
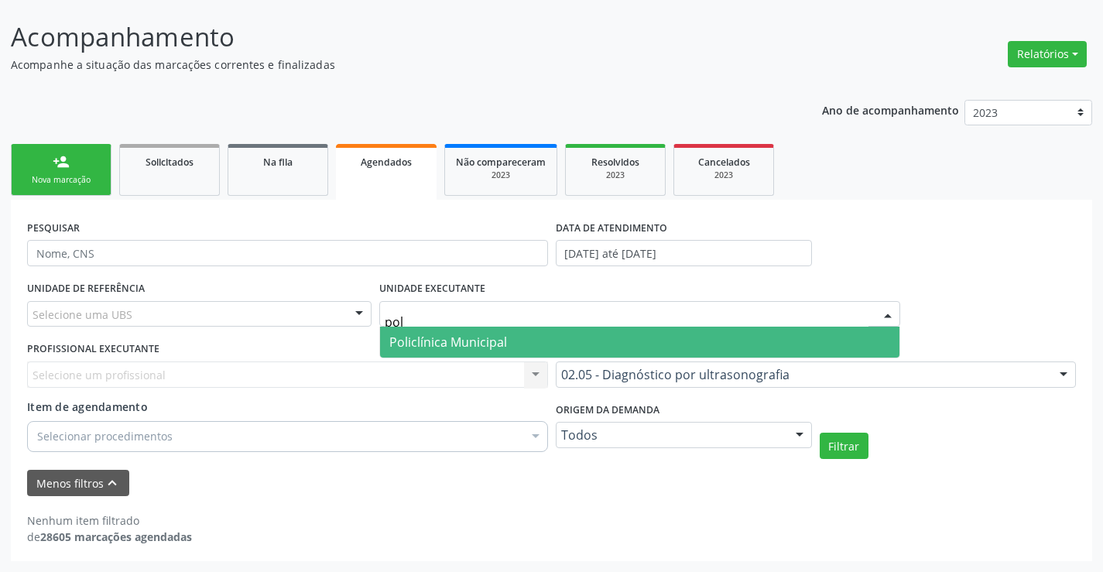
click at [516, 338] on span "Policlínica Municipal" at bounding box center [639, 342] width 519 height 31
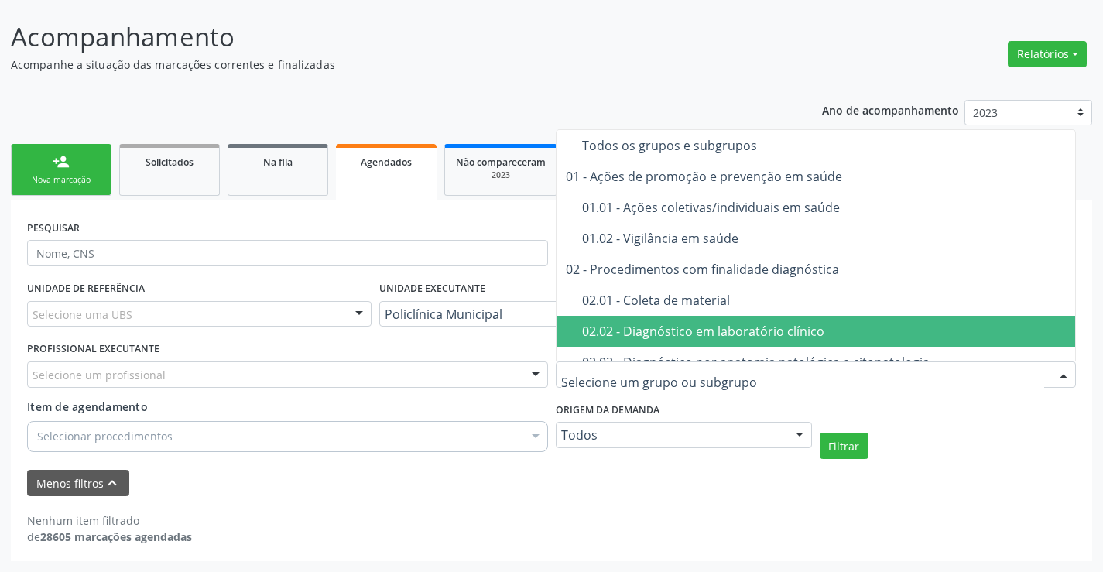
click at [478, 443] on div "Selecionar procedimentos" at bounding box center [287, 436] width 521 height 31
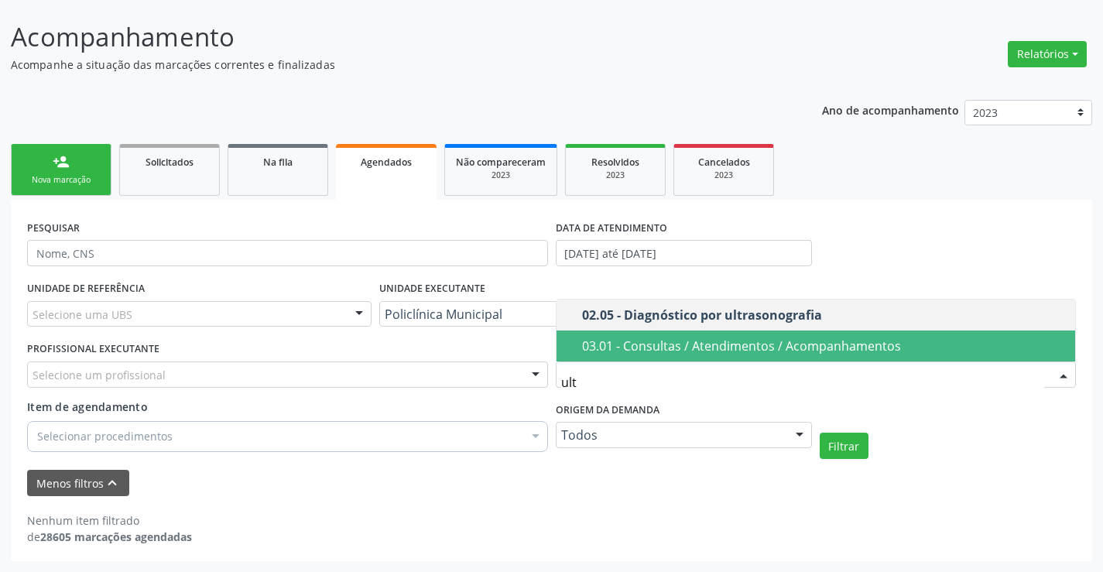
type input "ultr"
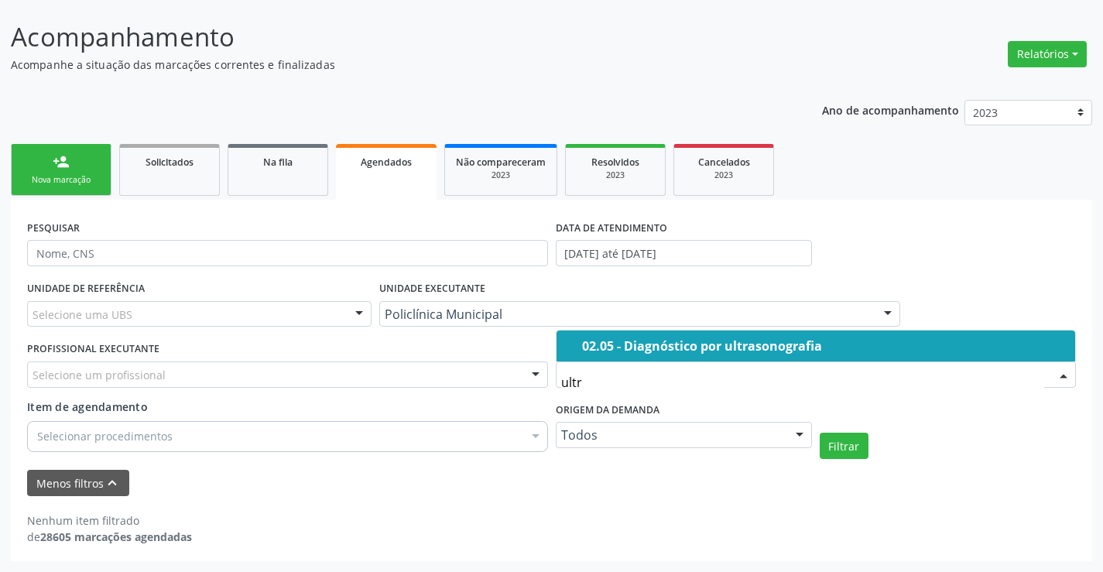
click at [687, 351] on div "02.05 - Diagnóstico por ultrasonografia" at bounding box center [824, 346] width 485 height 12
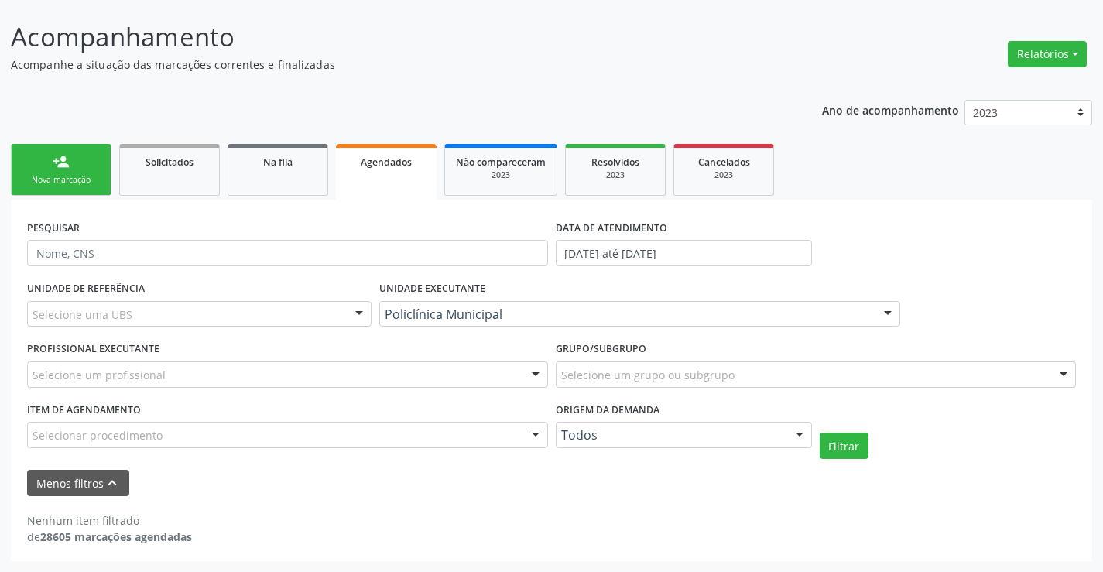
click at [512, 382] on div "Selecione um profissional" at bounding box center [287, 374] width 521 height 26
click at [512, 382] on input "text" at bounding box center [275, 382] width 484 height 31
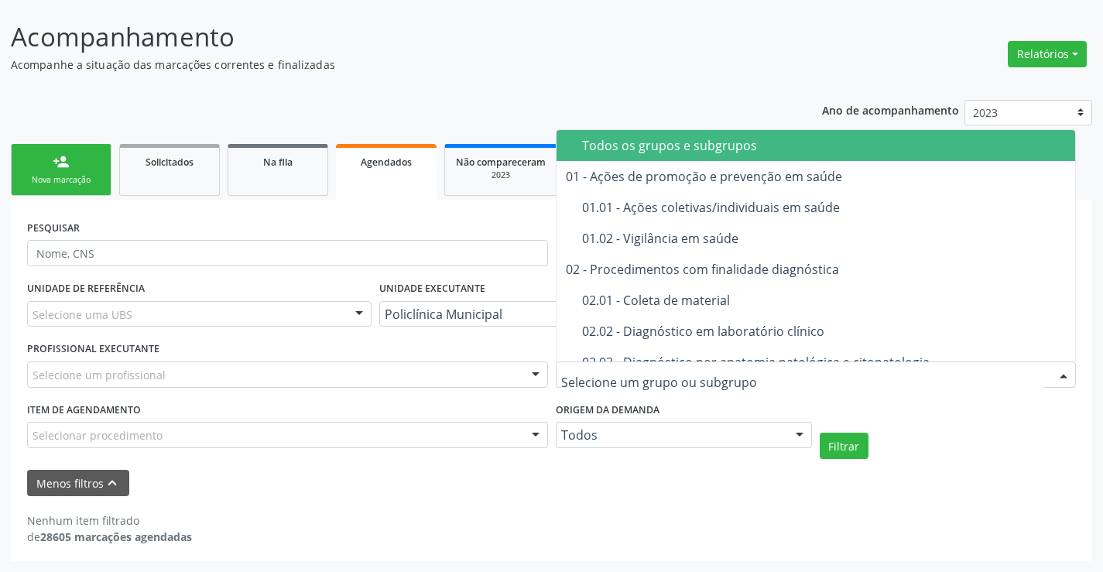
click at [621, 384] on div at bounding box center [816, 374] width 521 height 26
click at [507, 365] on div "Selecione um profissional" at bounding box center [287, 374] width 521 height 26
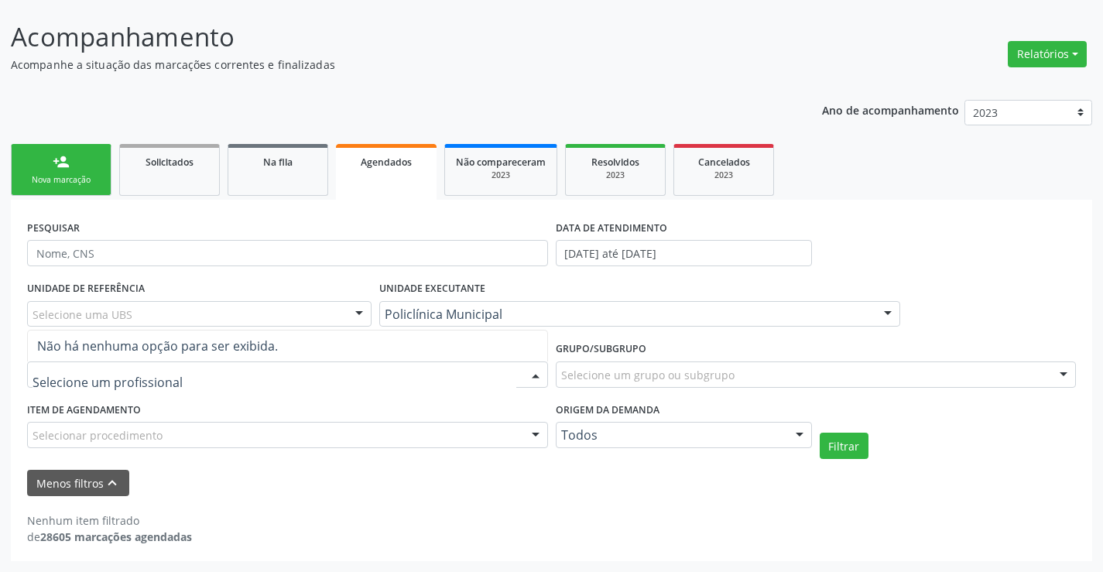
click at [507, 365] on div at bounding box center [287, 374] width 521 height 26
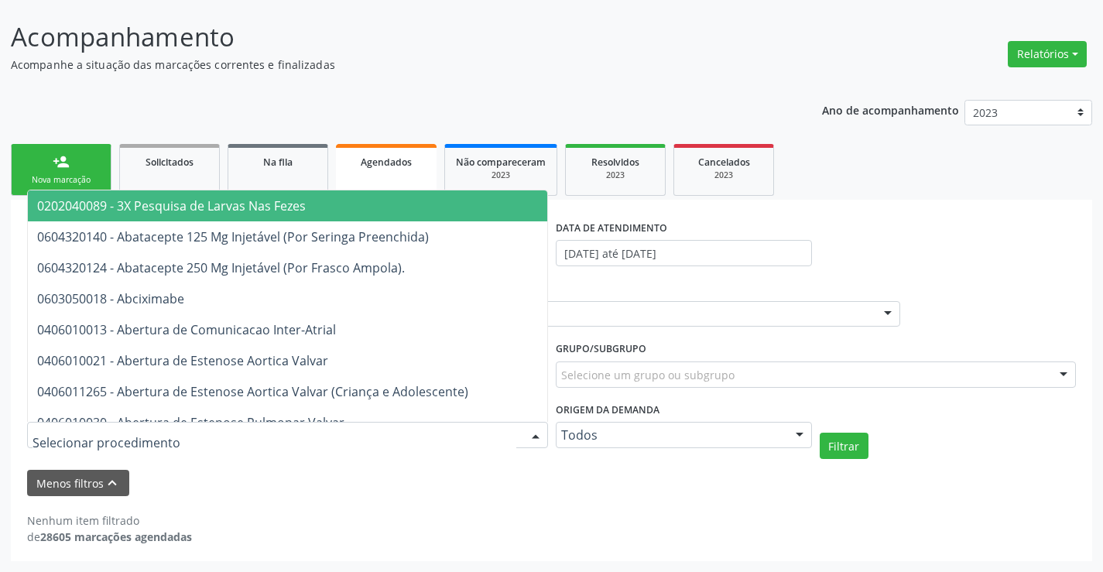
click at [486, 440] on div at bounding box center [287, 435] width 521 height 26
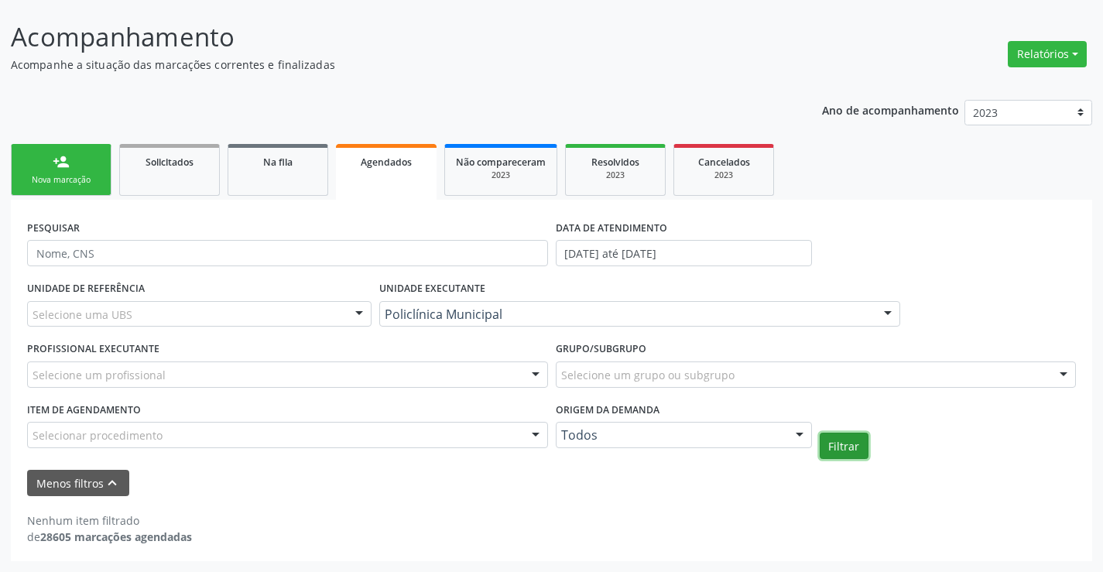
click at [837, 446] on button "Filtrar" at bounding box center [844, 446] width 49 height 26
click at [624, 156] on span "Resolvidos" at bounding box center [615, 162] width 48 height 13
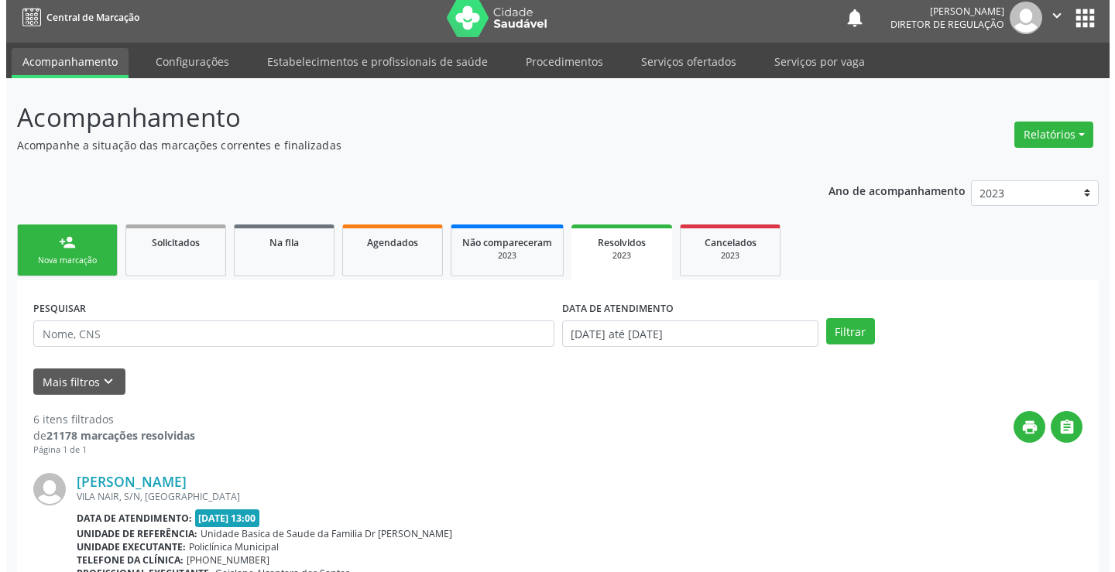
scroll to position [0, 0]
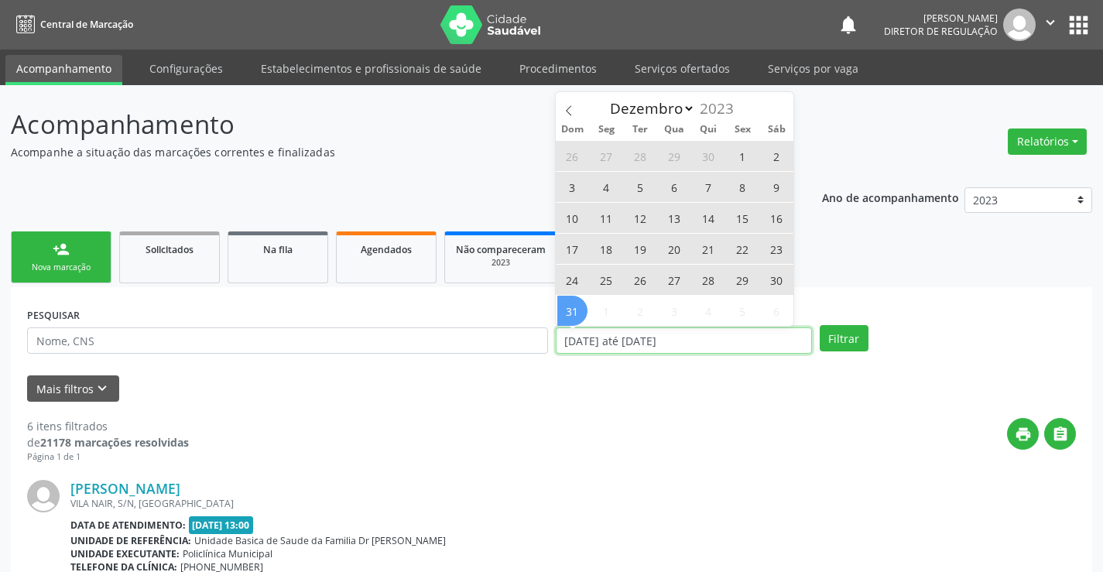
click at [574, 330] on input "01/01/2023 até 31/12/2023" at bounding box center [684, 340] width 256 height 26
click at [574, 112] on icon at bounding box center [568, 110] width 11 height 11
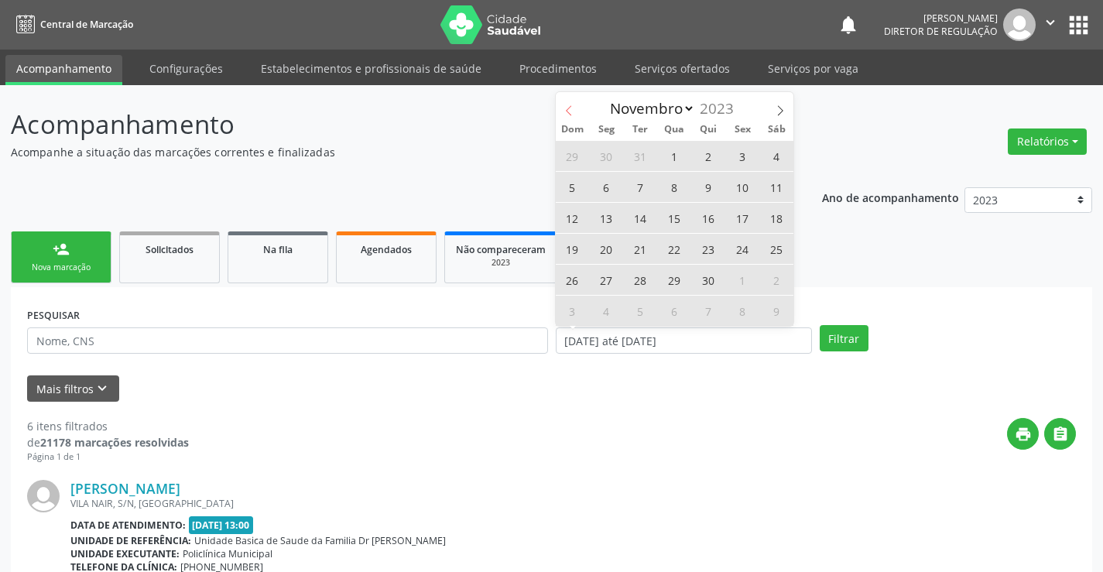
click at [574, 112] on icon at bounding box center [568, 110] width 11 height 11
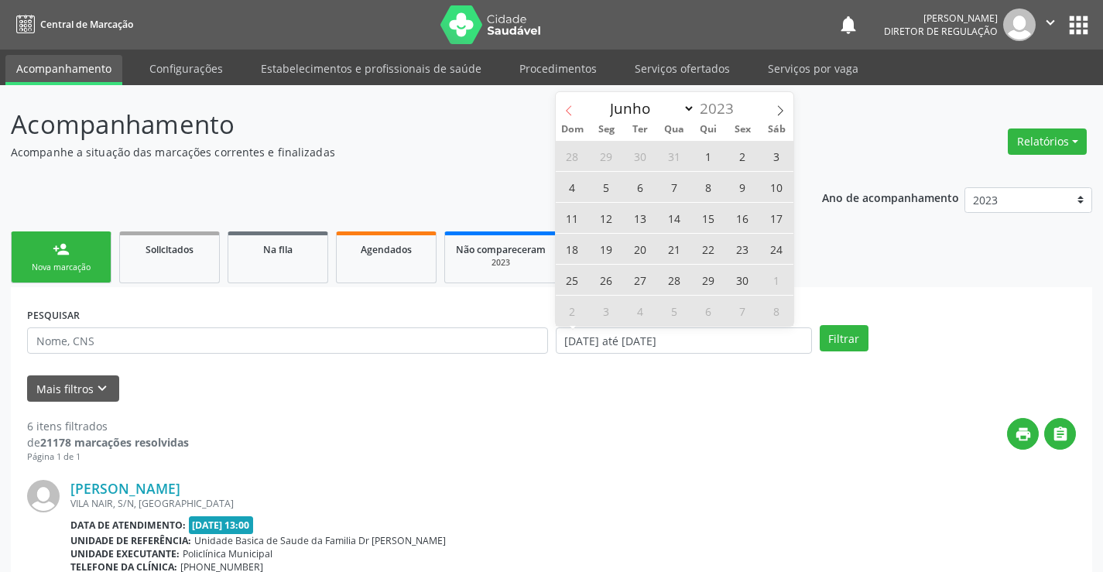
click at [574, 112] on icon at bounding box center [568, 110] width 11 height 11
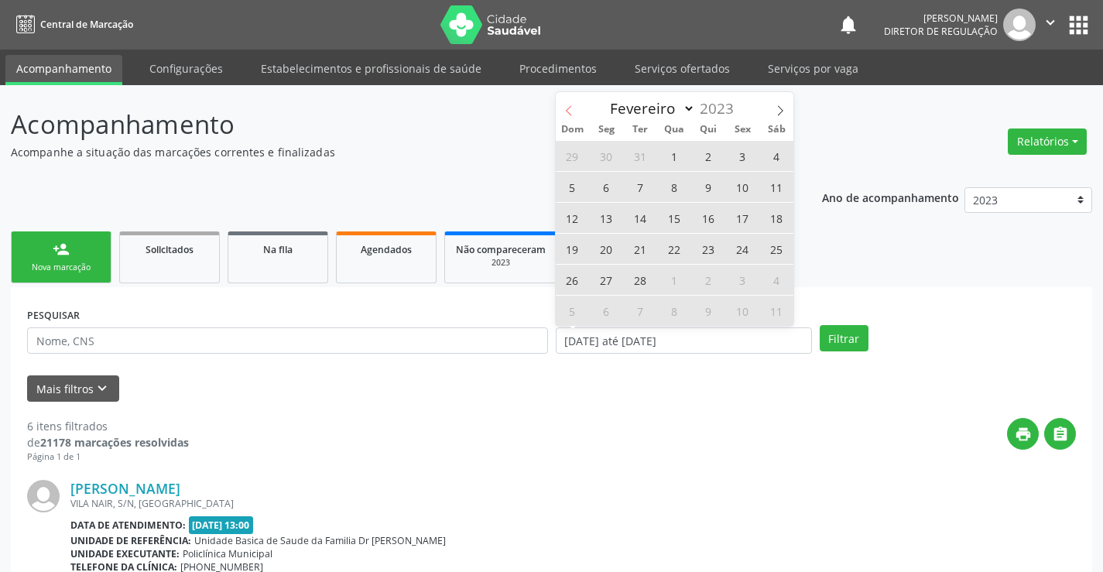
select select "0"
click at [574, 112] on div "Janeiro Fevereiro Março Abril Maio Junho Julho Agosto Setembro Outubro Novembro…" at bounding box center [675, 105] width 238 height 26
click at [731, 101] on div "2023" at bounding box center [720, 108] width 51 height 20
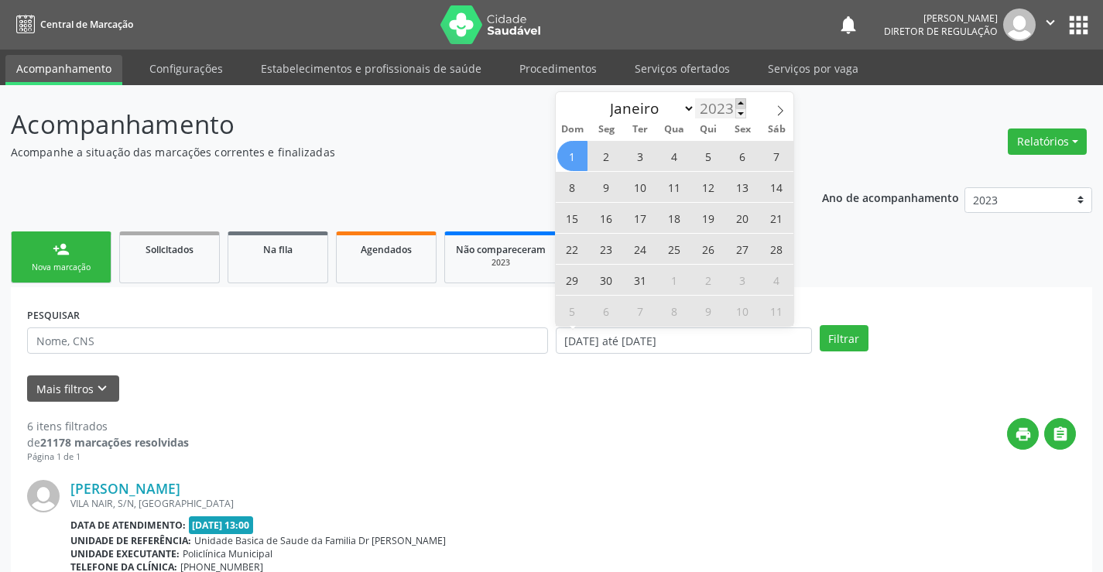
click at [737, 102] on span at bounding box center [740, 103] width 11 height 10
click at [741, 115] on span at bounding box center [740, 113] width 11 height 10
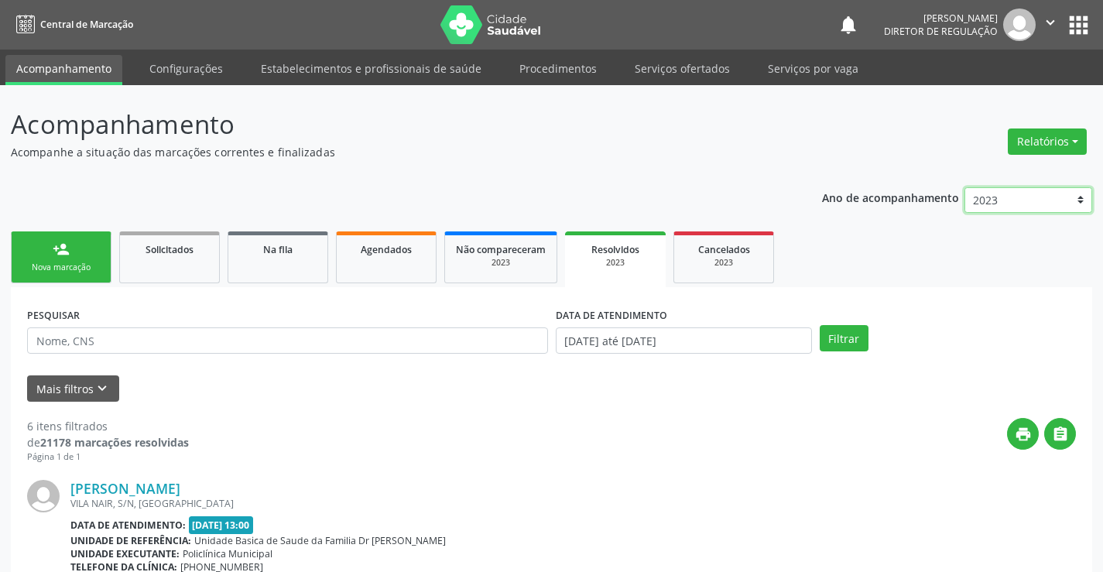
click at [1090, 193] on select "2025 2024 2023" at bounding box center [1028, 200] width 128 height 26
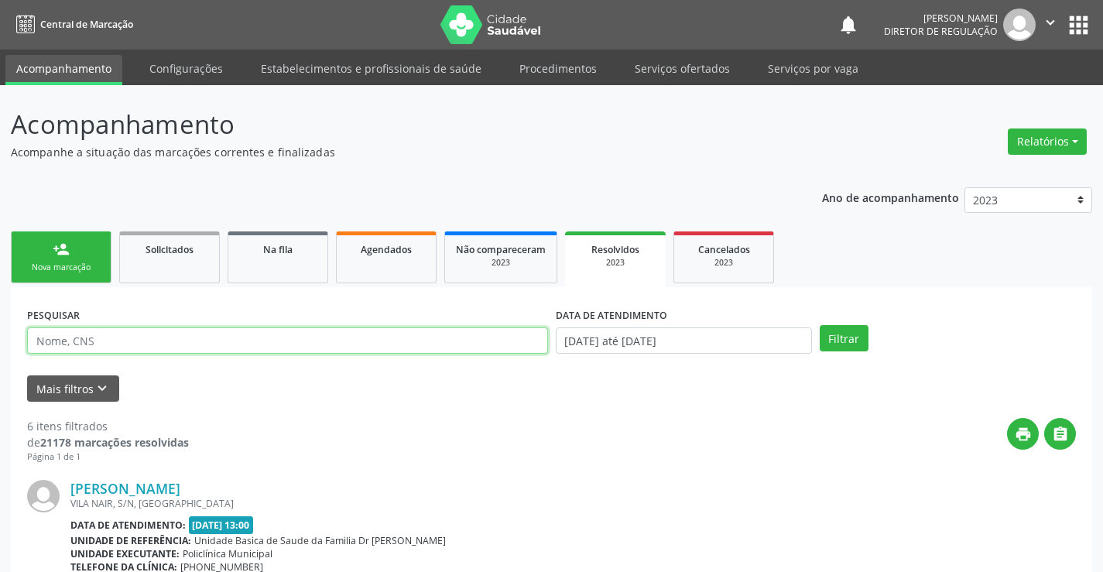
click at [296, 346] on input "text" at bounding box center [287, 340] width 521 height 26
click at [358, 237] on link "Agendados" at bounding box center [386, 257] width 101 height 52
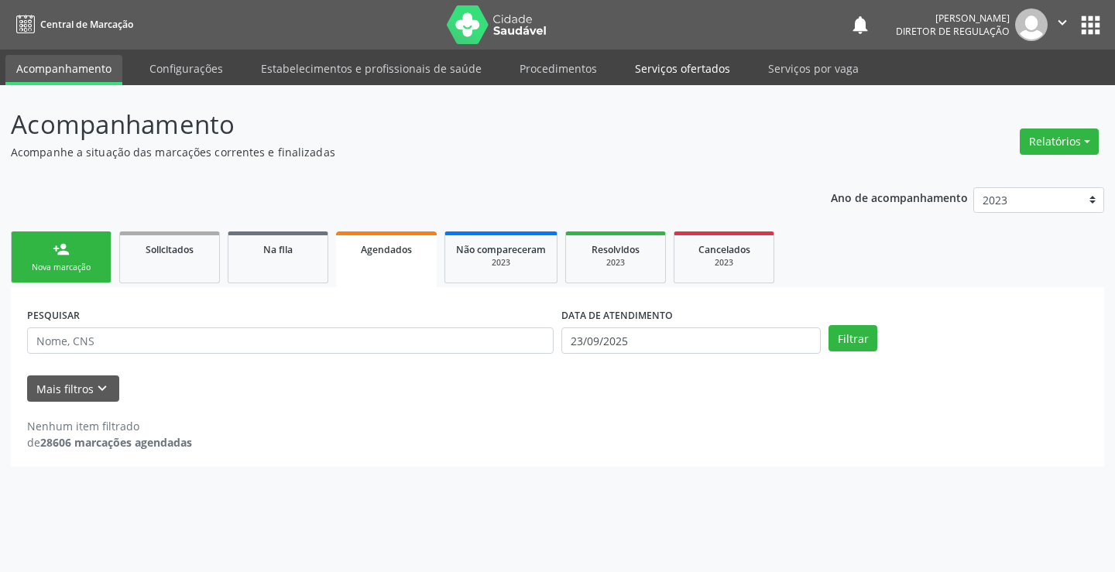
click at [658, 70] on link "Serviços ofertados" at bounding box center [682, 68] width 117 height 27
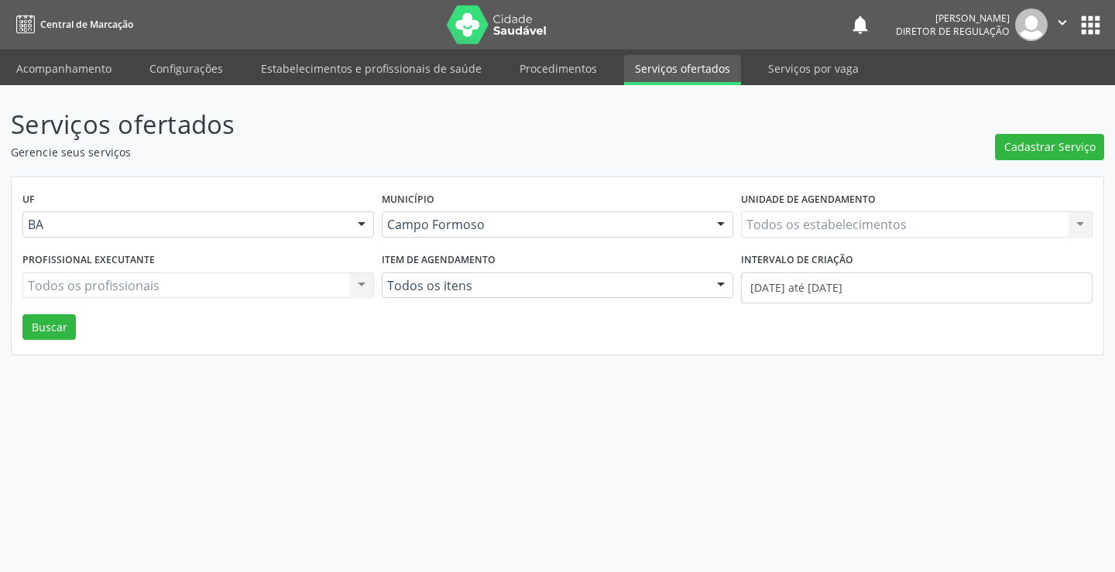
click at [833, 213] on div "Todos os estabelecimentos Todos os estabelecimentos Nenhum resultado encontrado…" at bounding box center [916, 224] width 351 height 26
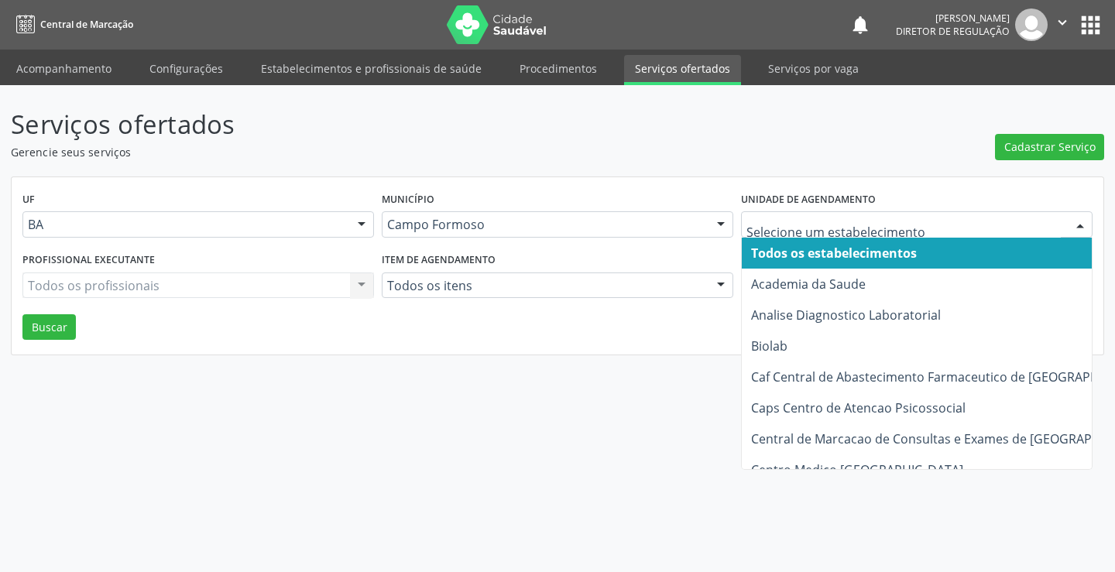
click at [833, 213] on div at bounding box center [916, 224] width 351 height 26
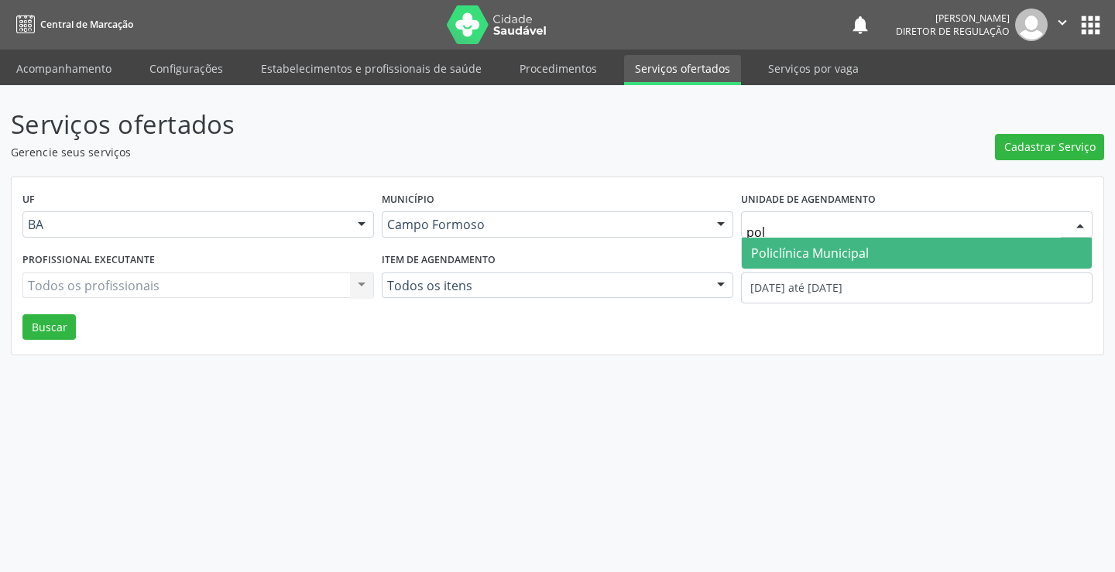
type input "poli"
click at [826, 241] on span "Policlínica Municipal" at bounding box center [916, 253] width 350 height 31
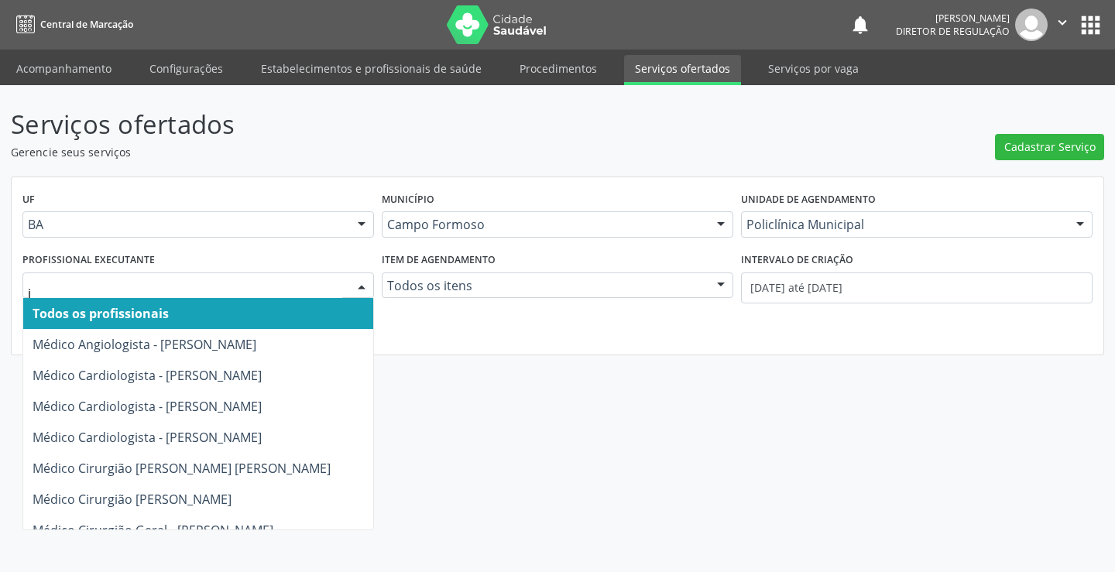
type input "it"
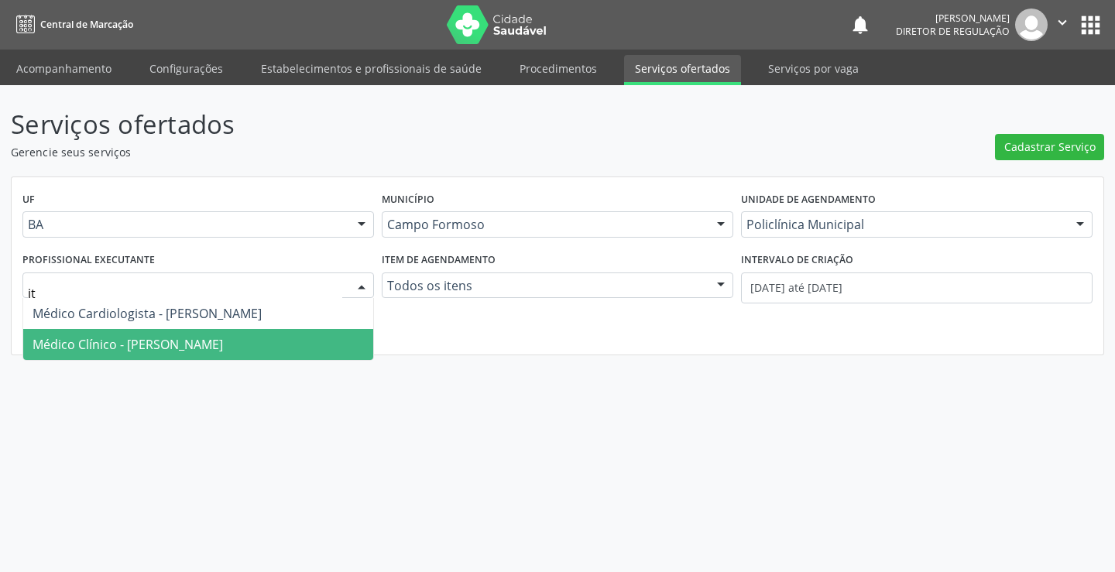
click at [156, 332] on span "Médico Clínico - Italo Goncalves da Silva" at bounding box center [198, 344] width 350 height 31
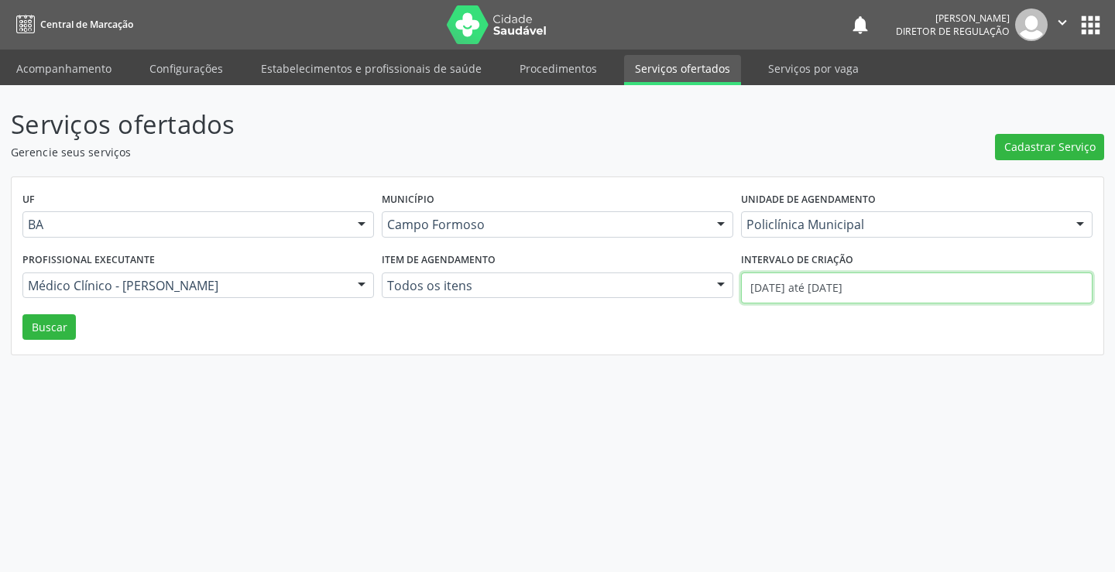
click at [848, 290] on input "[DATE] até [DATE]" at bounding box center [916, 287] width 351 height 31
click at [24, 330] on button "Buscar" at bounding box center [48, 327] width 53 height 26
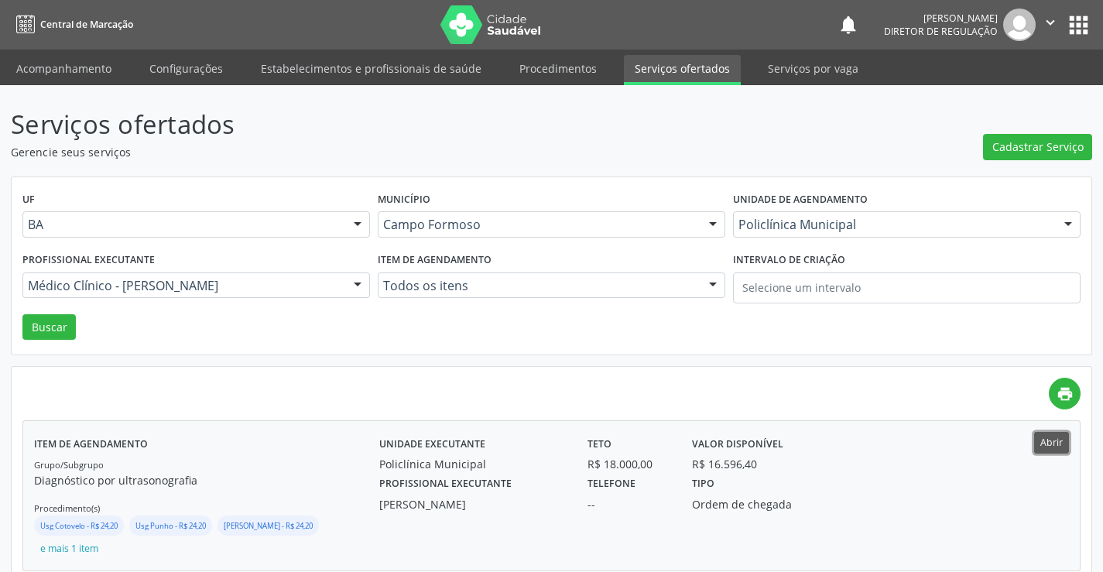
click at [1044, 446] on button "Abrir" at bounding box center [1051, 442] width 35 height 21
click at [204, 276] on div "Médico Clínico - Italo Goncalves da Silva" at bounding box center [196, 285] width 348 height 26
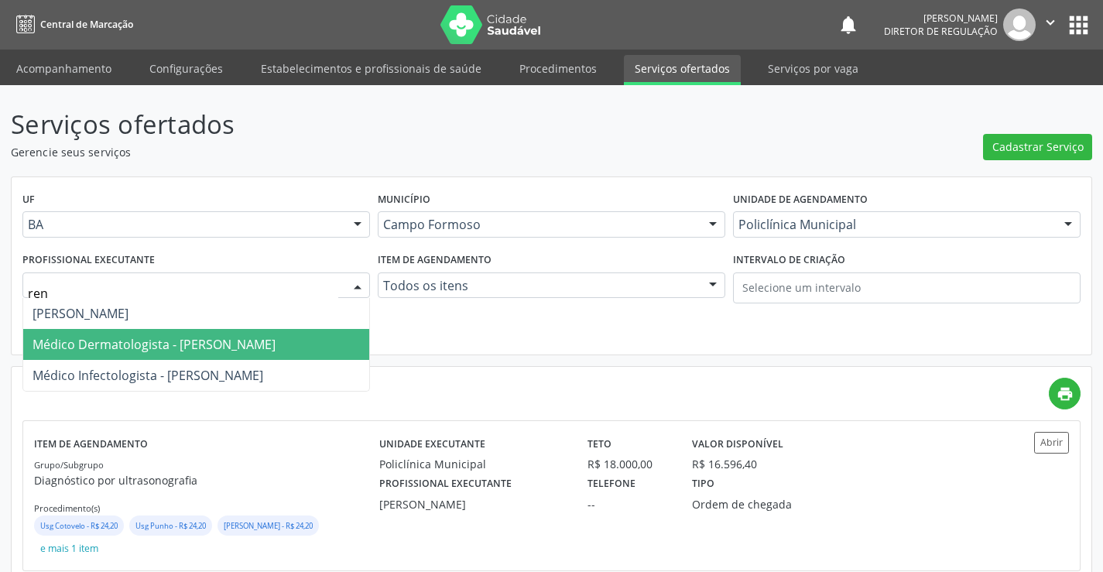
type input "rena"
click at [194, 349] on span "Médico Dermatologista - Renata Ribeiro Nascimento" at bounding box center [154, 344] width 243 height 17
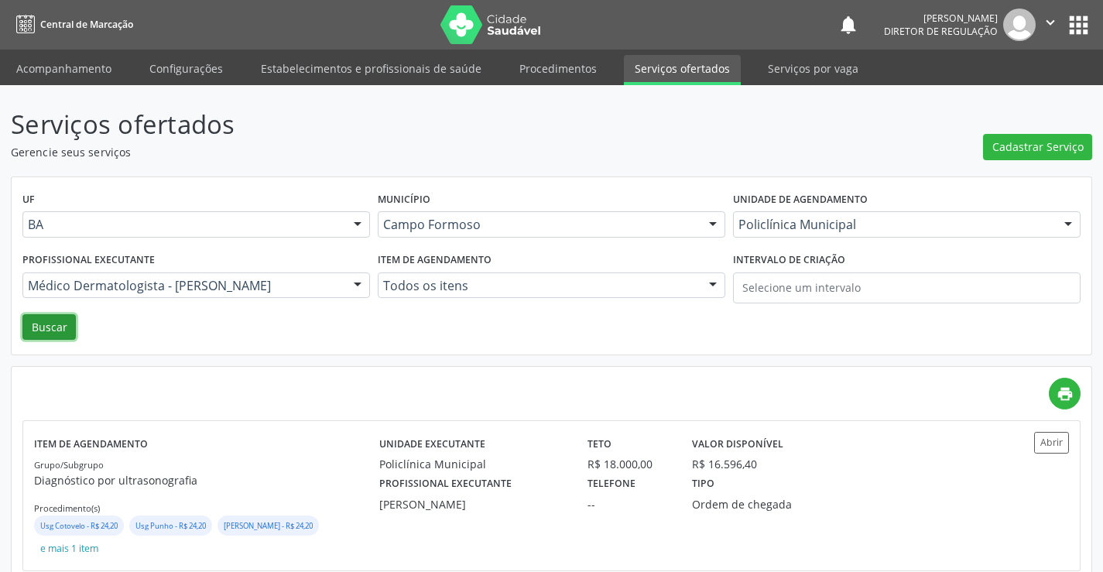
click at [68, 324] on button "Buscar" at bounding box center [48, 327] width 53 height 26
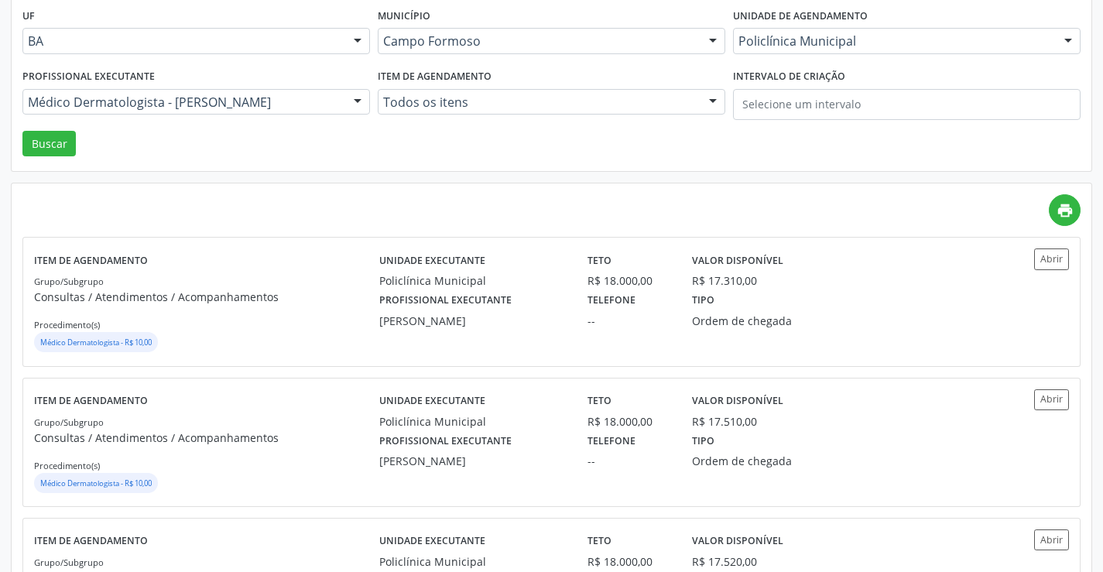
scroll to position [232, 0]
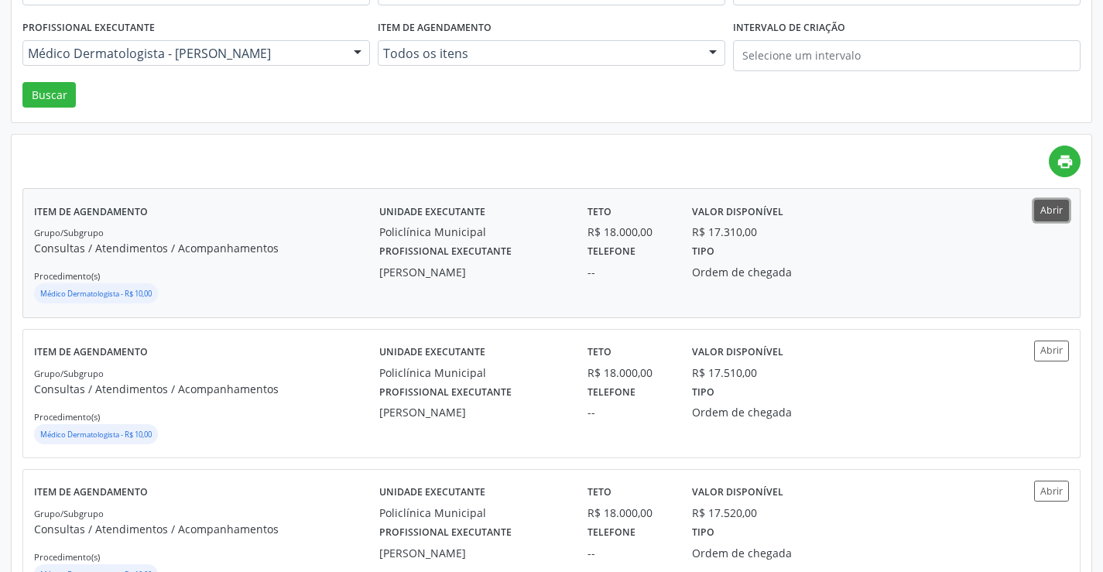
click at [1044, 213] on button "Abrir" at bounding box center [1051, 210] width 35 height 21
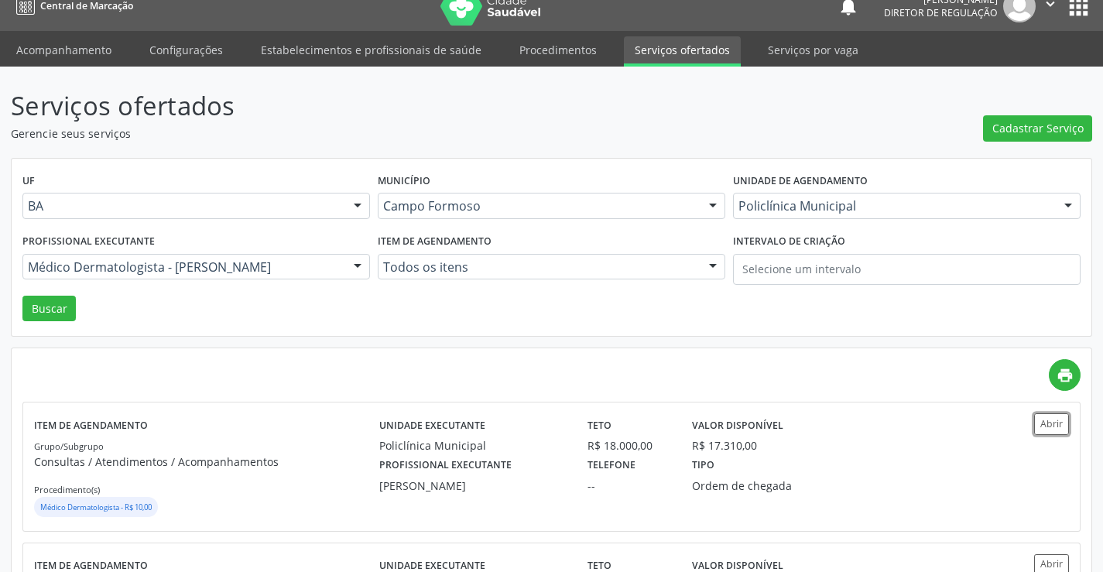
scroll to position [0, 0]
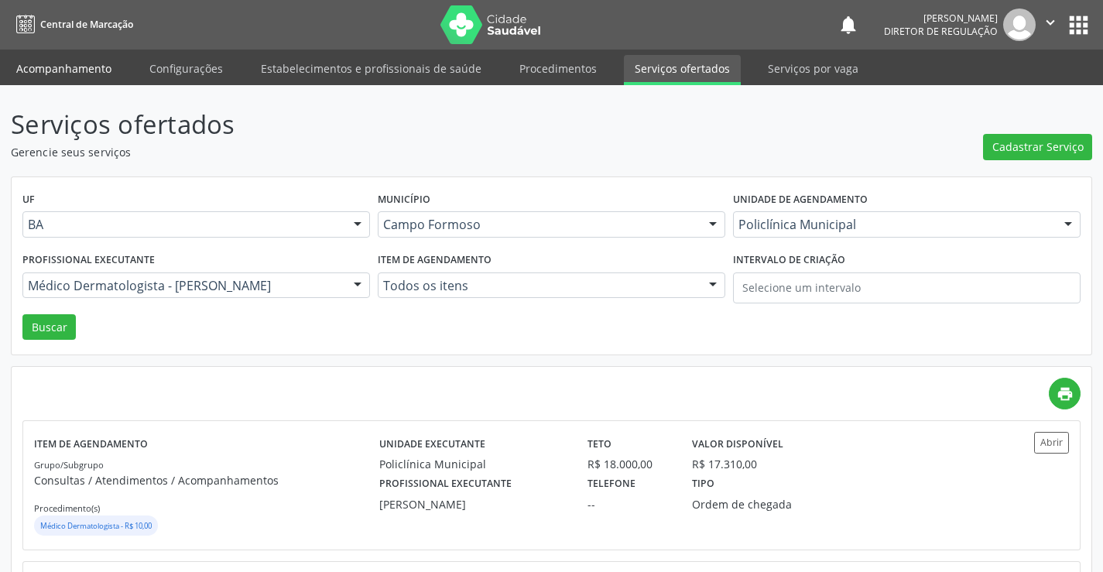
click at [80, 77] on link "Acompanhamento" at bounding box center [63, 68] width 117 height 27
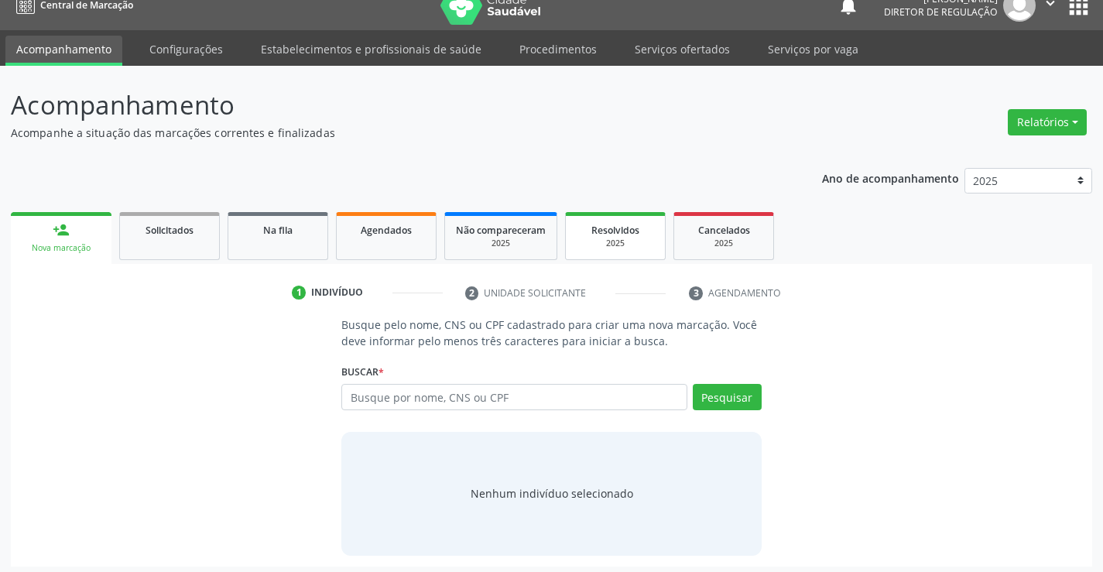
scroll to position [25, 0]
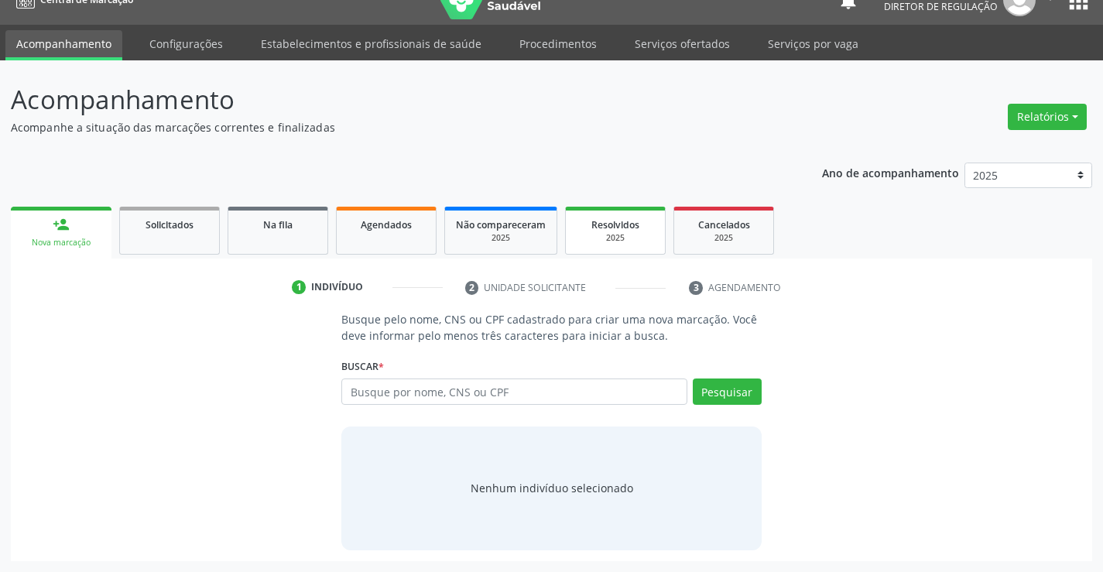
click at [602, 238] on div "2025" at bounding box center [615, 238] width 77 height 12
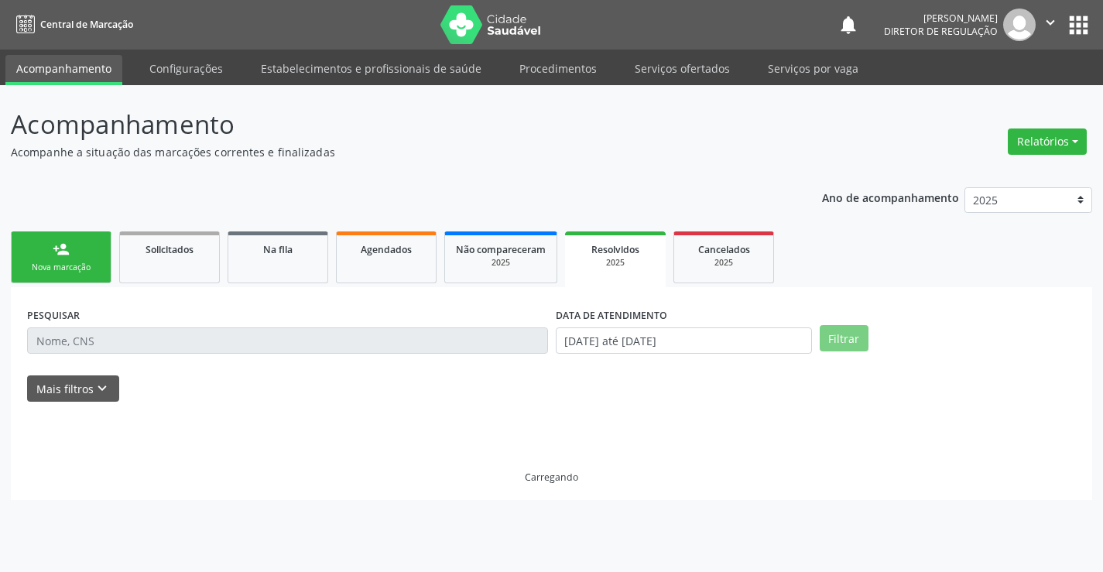
scroll to position [0, 0]
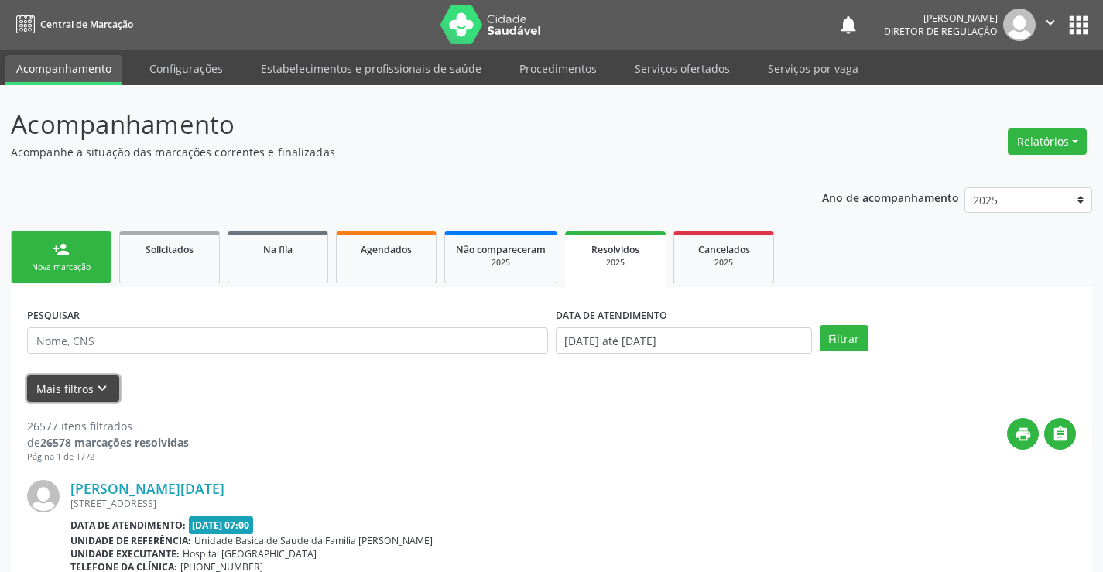
click at [99, 398] on button "Mais filtros keyboard_arrow_down" at bounding box center [73, 388] width 92 height 27
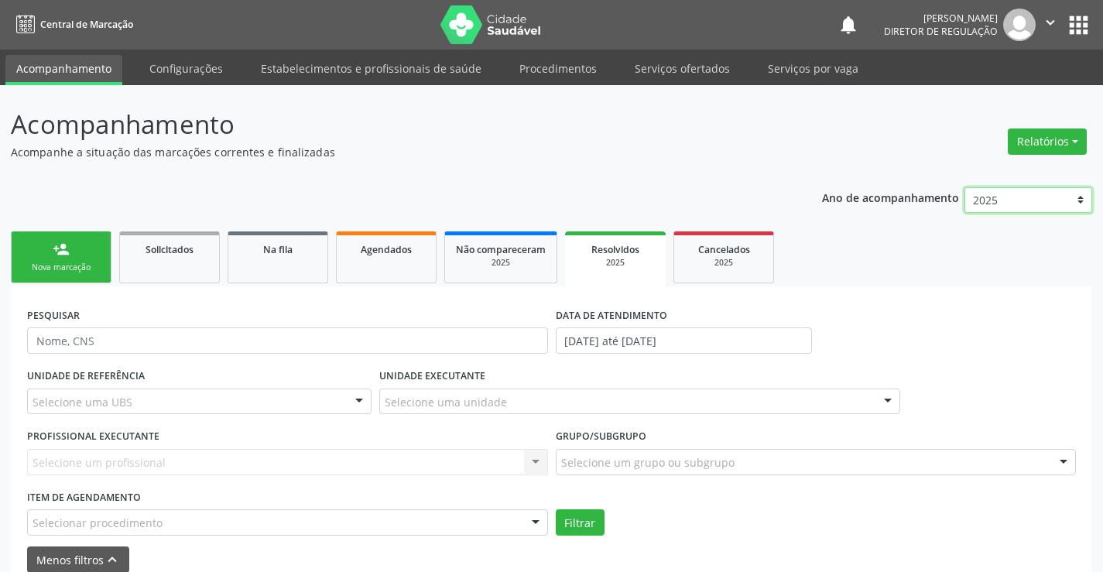
click at [1031, 195] on select "2025 2024 2023" at bounding box center [1028, 200] width 128 height 26
select select "2023"
click at [964, 187] on select "2025 2024 2023" at bounding box center [1028, 200] width 128 height 26
click at [383, 539] on form "PESQUISAR DATA DE ATENDIMENTO 01/01/2023 até 31/12/2023 UNIDADE DE REFERÊNCIA S…" at bounding box center [551, 437] width 1049 height 269
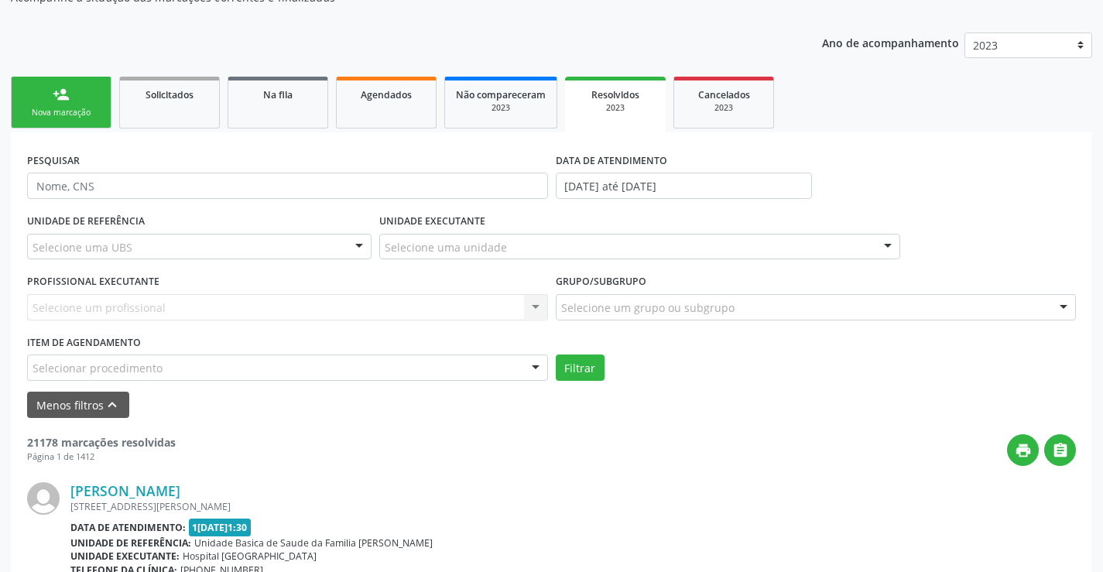
click at [454, 358] on div "Selecionar procedimento" at bounding box center [287, 367] width 521 height 26
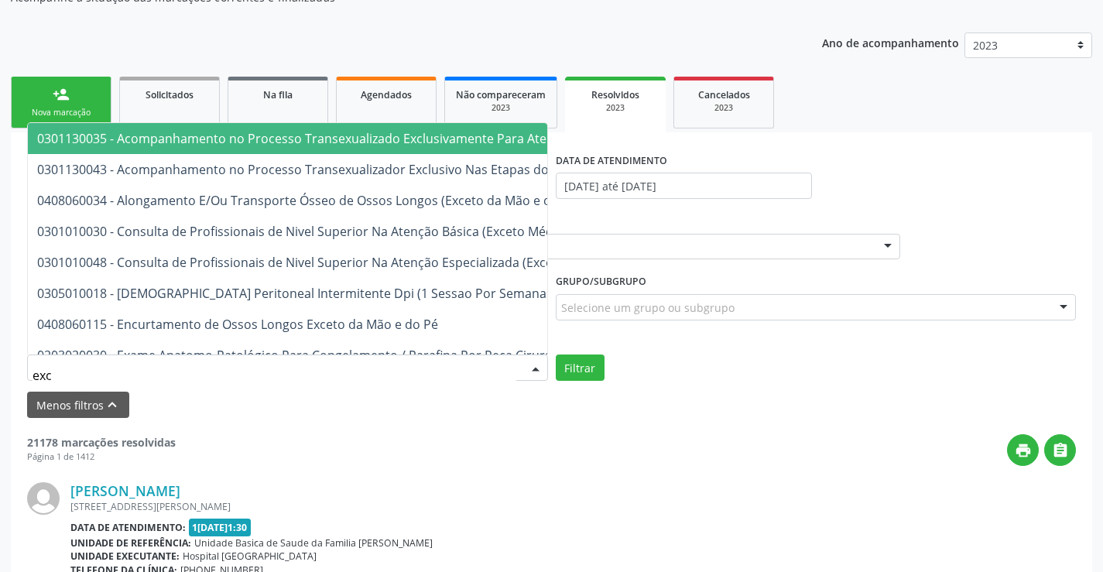
type input "exci"
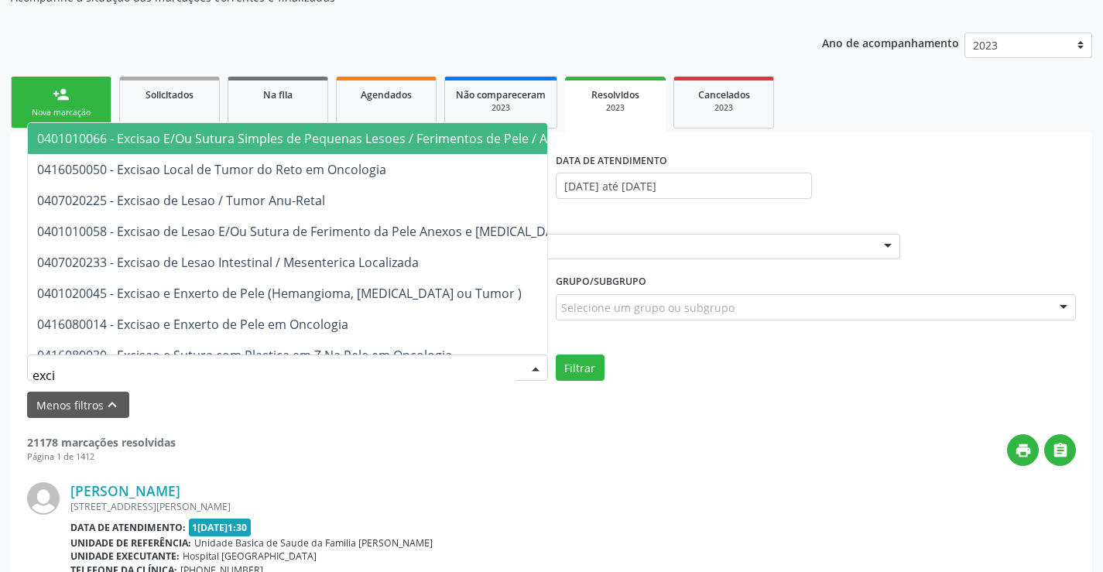
click at [413, 137] on span "0401010066 - Excisao E/Ou Sutura Simples de Pequenas Lesoes / Ferimentos de Pel…" at bounding box center [364, 138] width 655 height 17
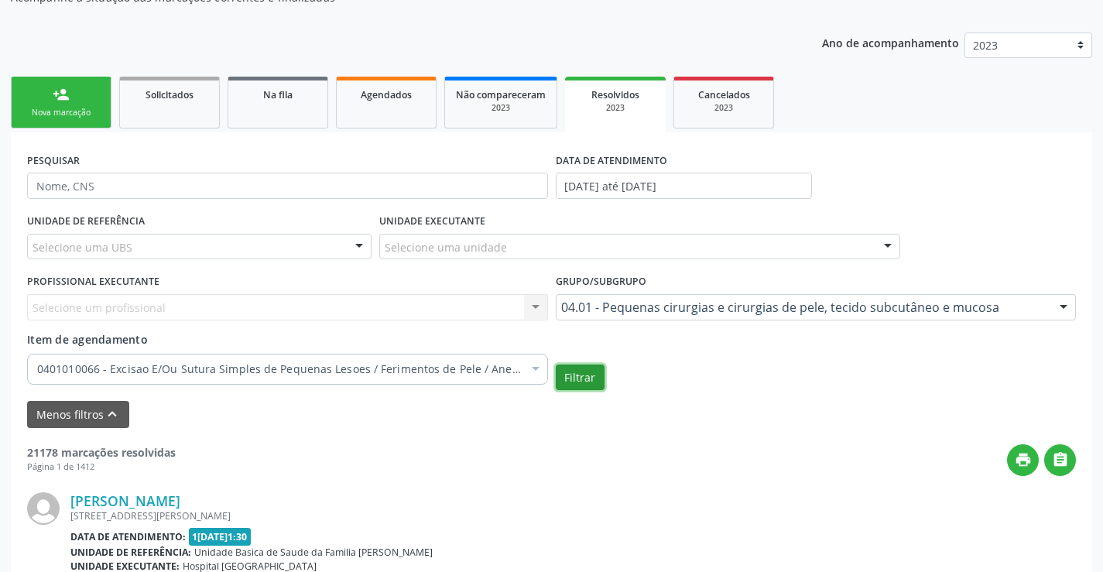
click at [580, 375] on button "Filtrar" at bounding box center [580, 378] width 49 height 26
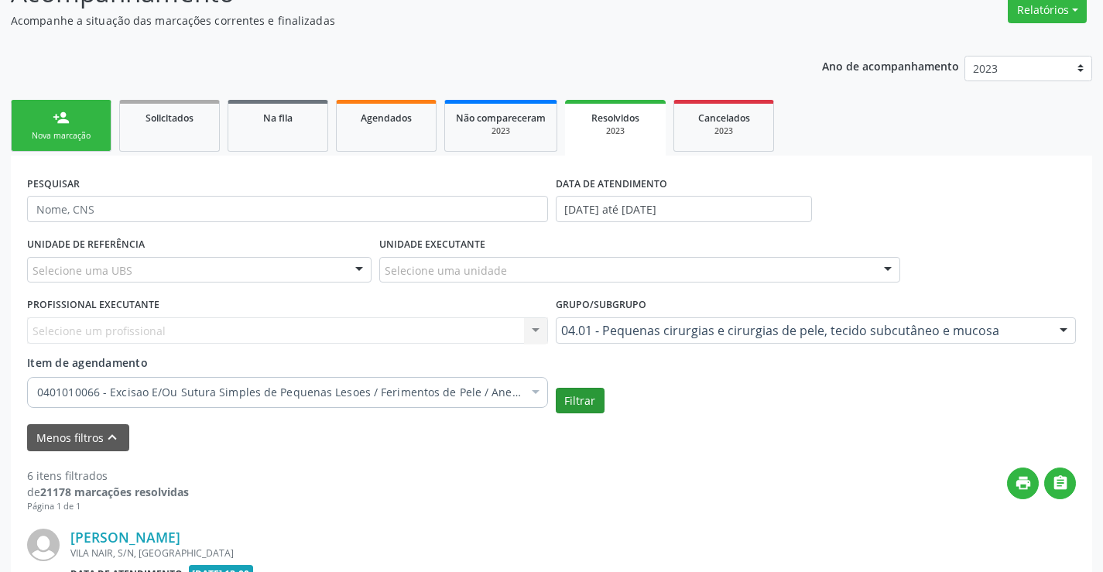
scroll to position [77, 0]
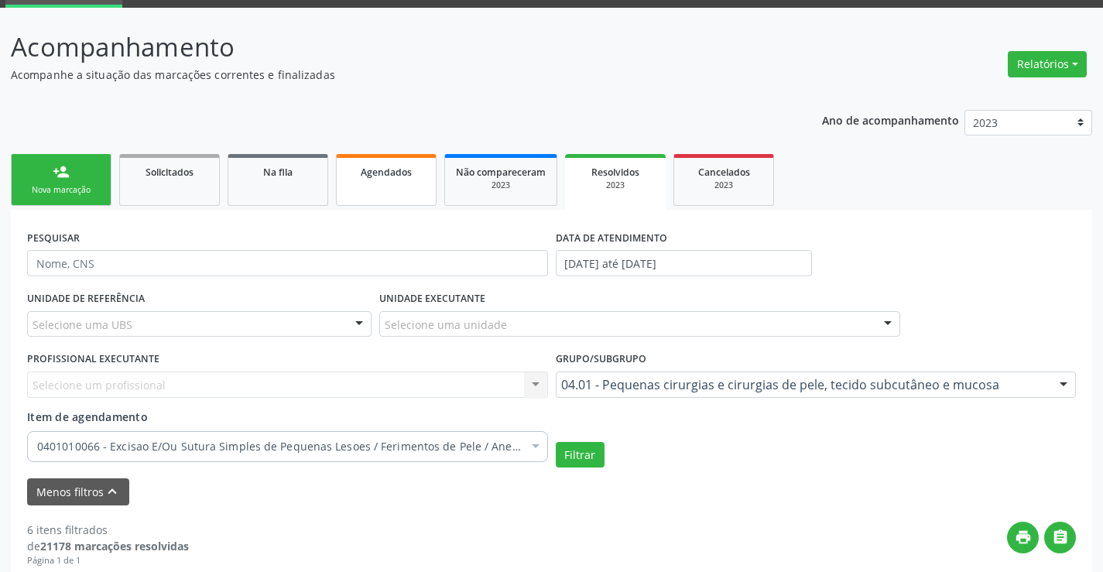
click at [337, 188] on link "Agendados" at bounding box center [386, 180] width 101 height 52
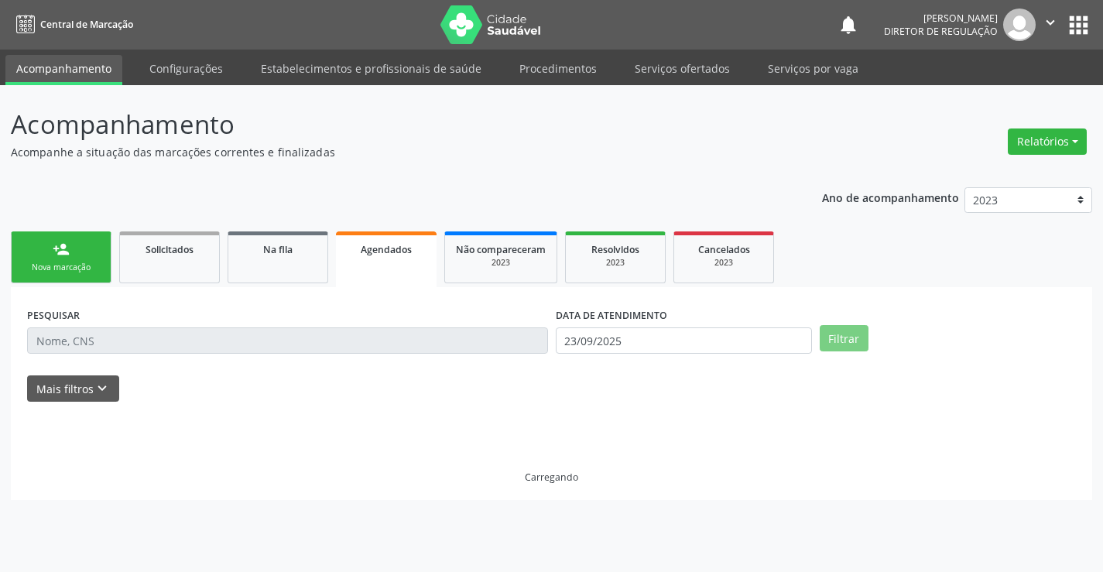
scroll to position [0, 0]
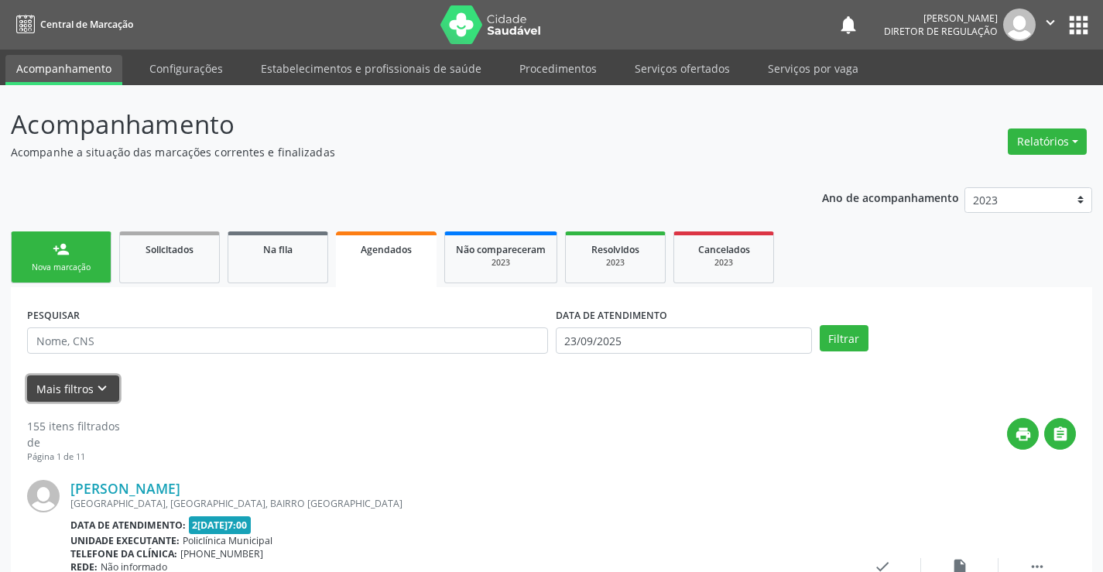
click at [87, 382] on button "Mais filtros keyboard_arrow_down" at bounding box center [73, 388] width 92 height 27
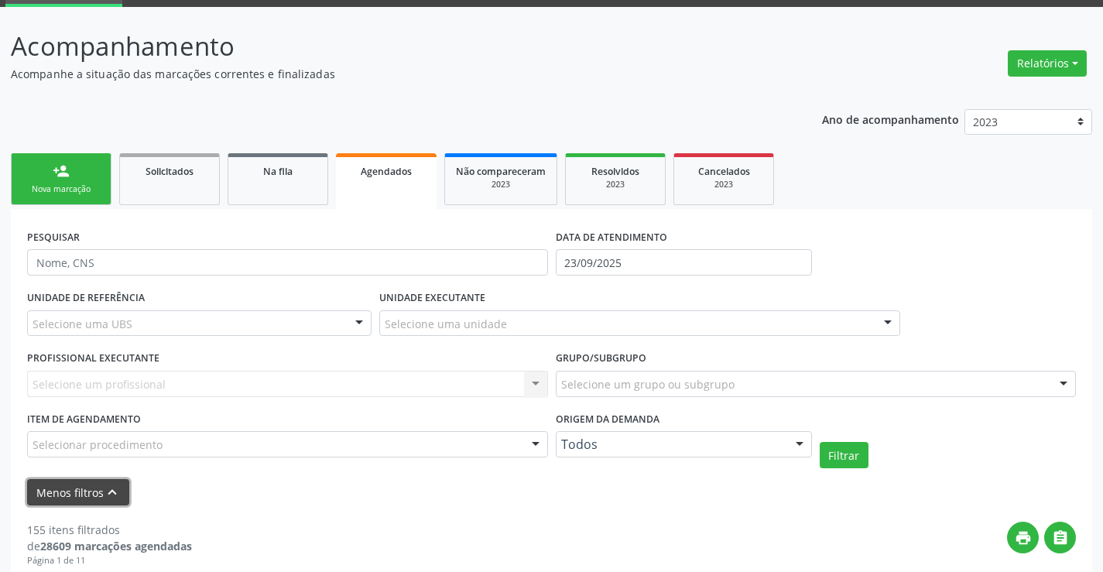
scroll to position [77, 0]
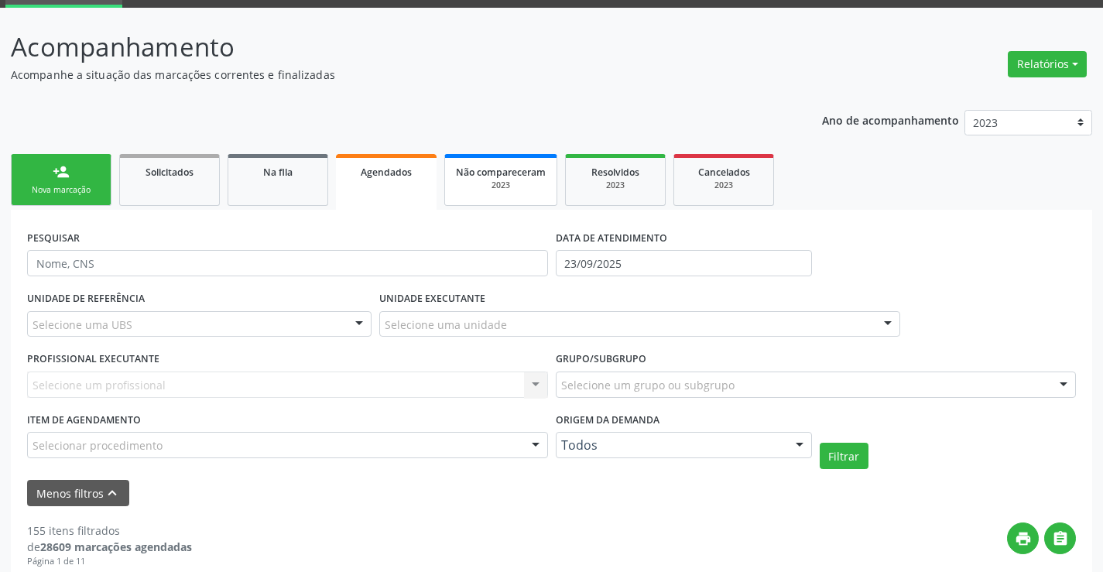
click at [505, 188] on div "2023" at bounding box center [501, 186] width 90 height 12
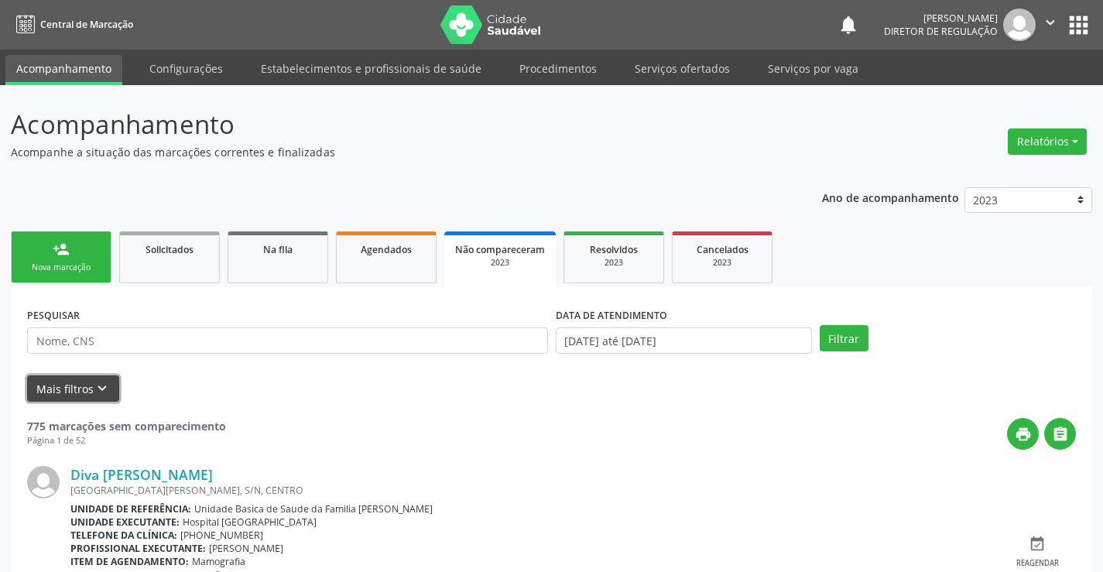
click at [87, 380] on button "Mais filtros keyboard_arrow_down" at bounding box center [73, 388] width 92 height 27
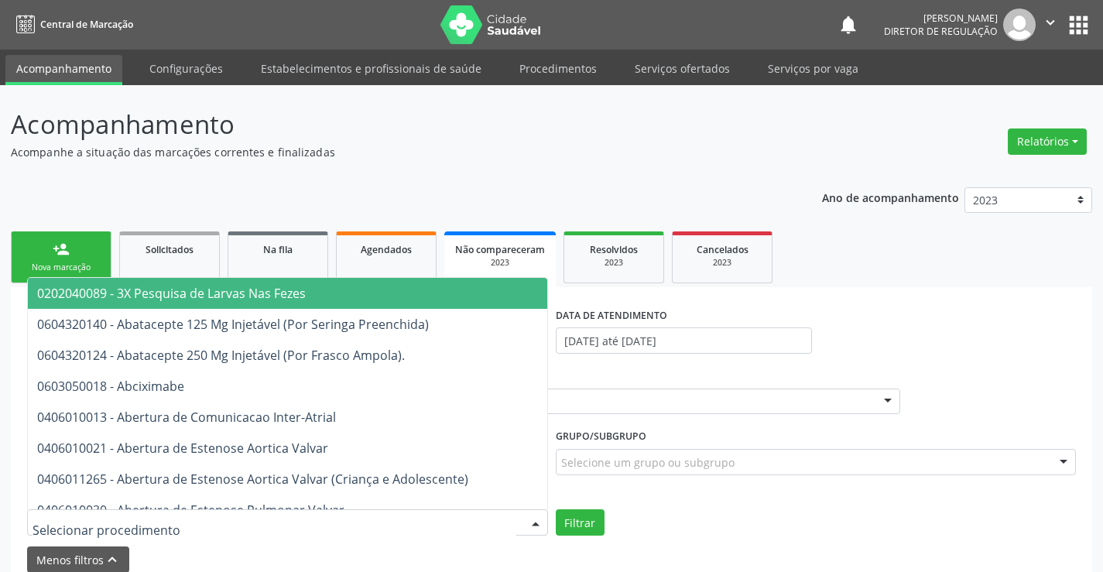
click at [419, 512] on div at bounding box center [287, 522] width 521 height 26
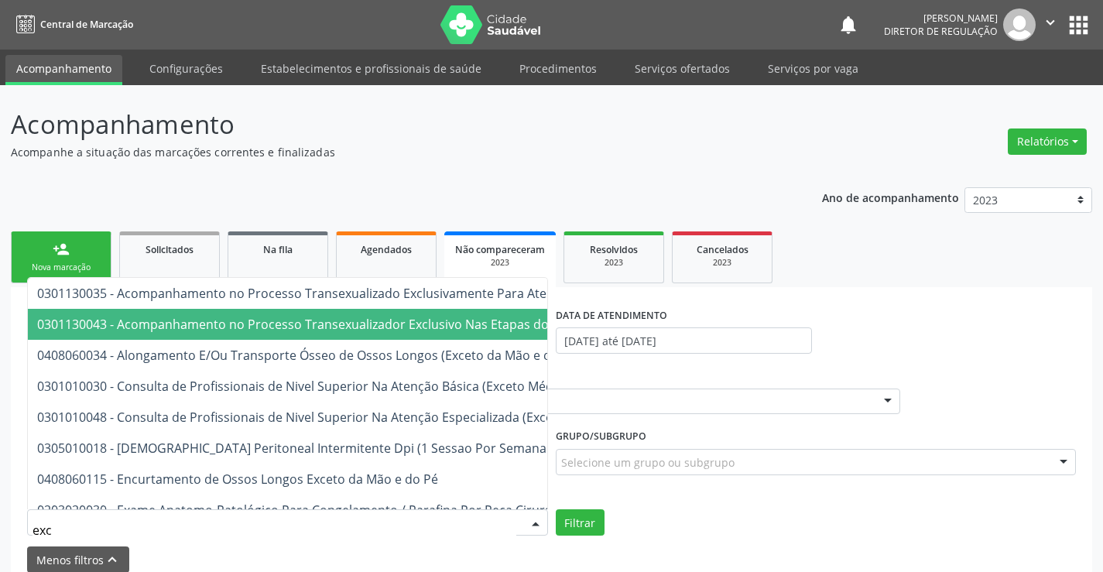
type input "exci"
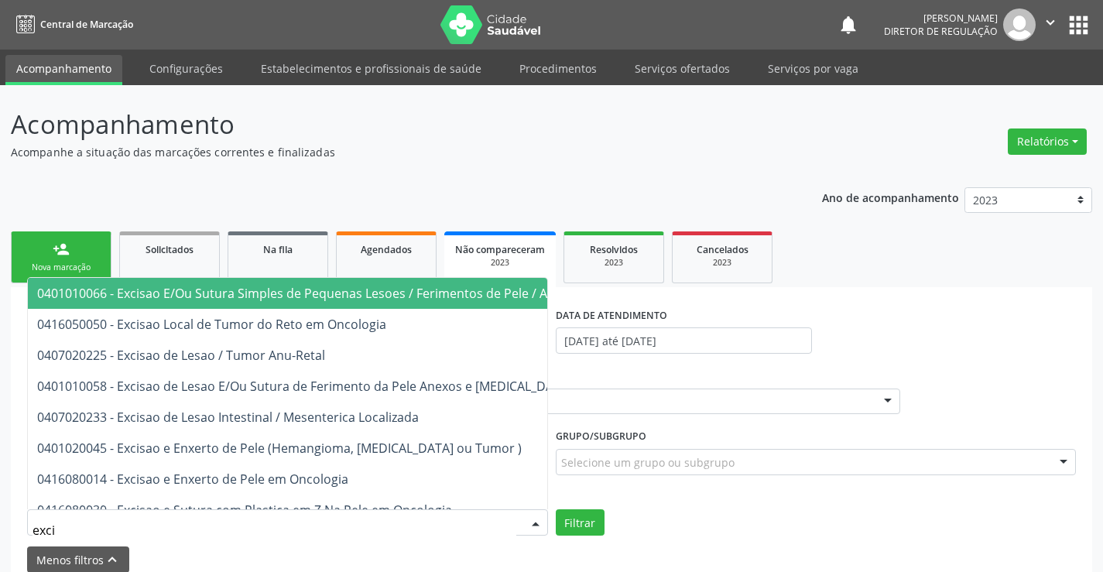
click at [454, 306] on span "0401010066 - Excisao E/Ou Sutura Simples de Pequenas Lesoes / Ferimentos de Pel…" at bounding box center [364, 293] width 673 height 31
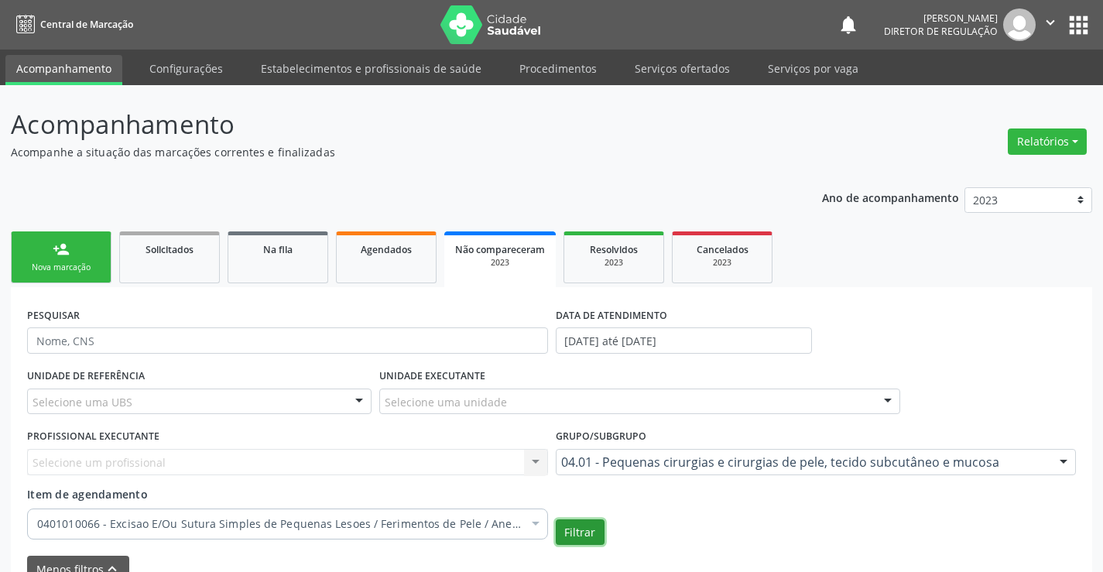
click at [589, 532] on button "Filtrar" at bounding box center [580, 532] width 49 height 26
click at [1080, 201] on select "2025 2024 2023" at bounding box center [1028, 200] width 128 height 26
select select "2024"
click at [964, 187] on select "2025 2024 2023" at bounding box center [1028, 200] width 128 height 26
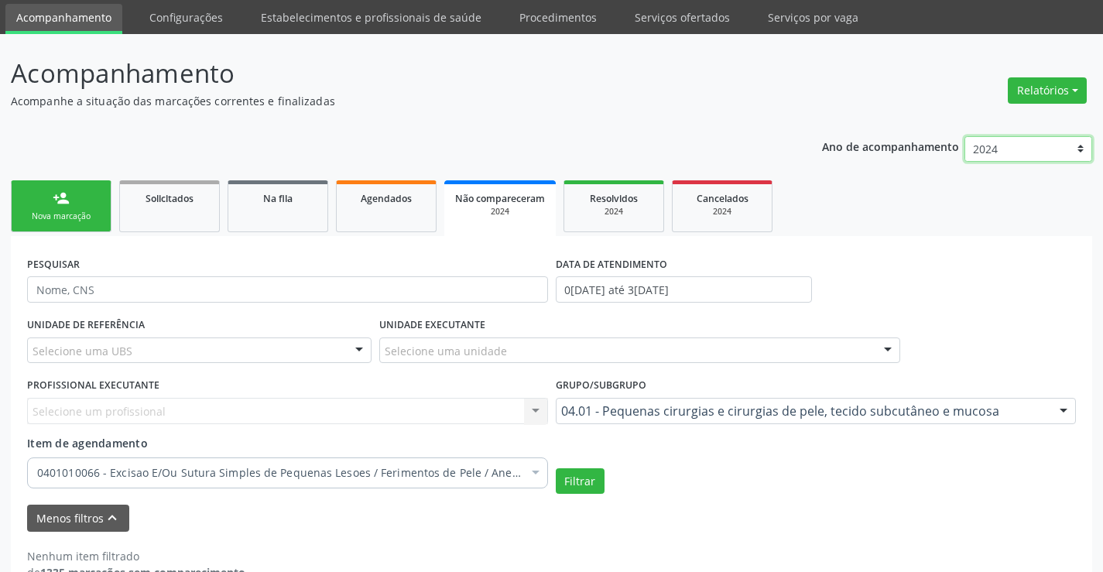
scroll to position [87, 0]
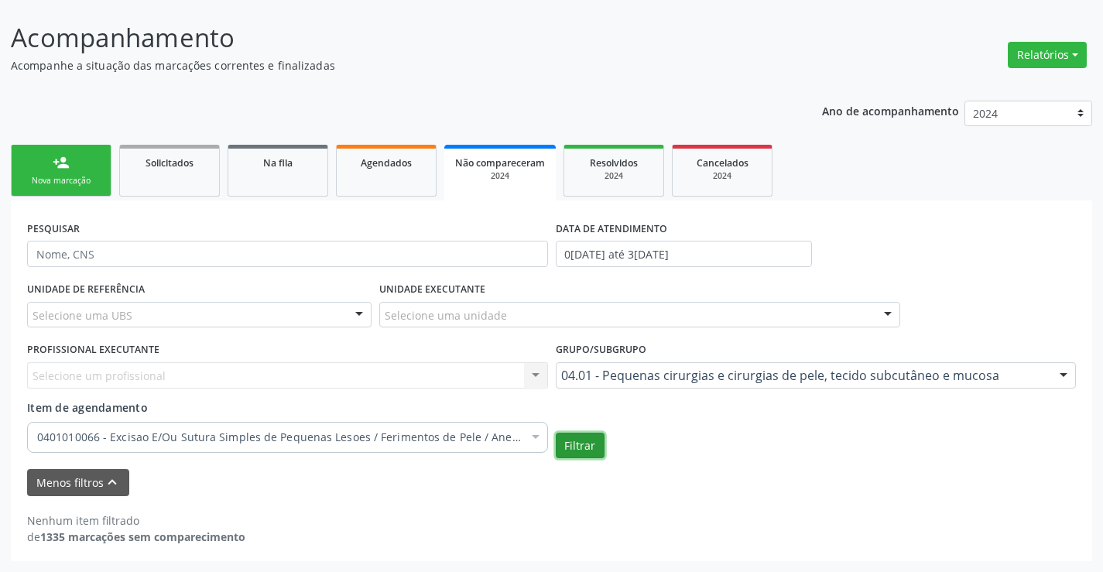
click at [580, 445] on button "Filtrar" at bounding box center [580, 446] width 49 height 26
click at [341, 155] on link "Agendados" at bounding box center [386, 171] width 101 height 52
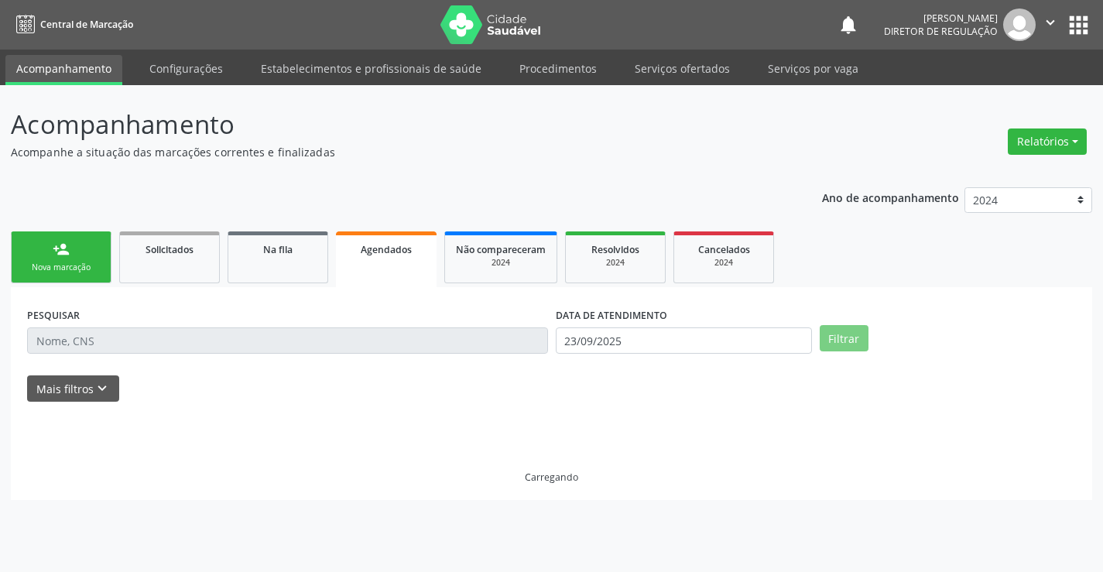
scroll to position [0, 0]
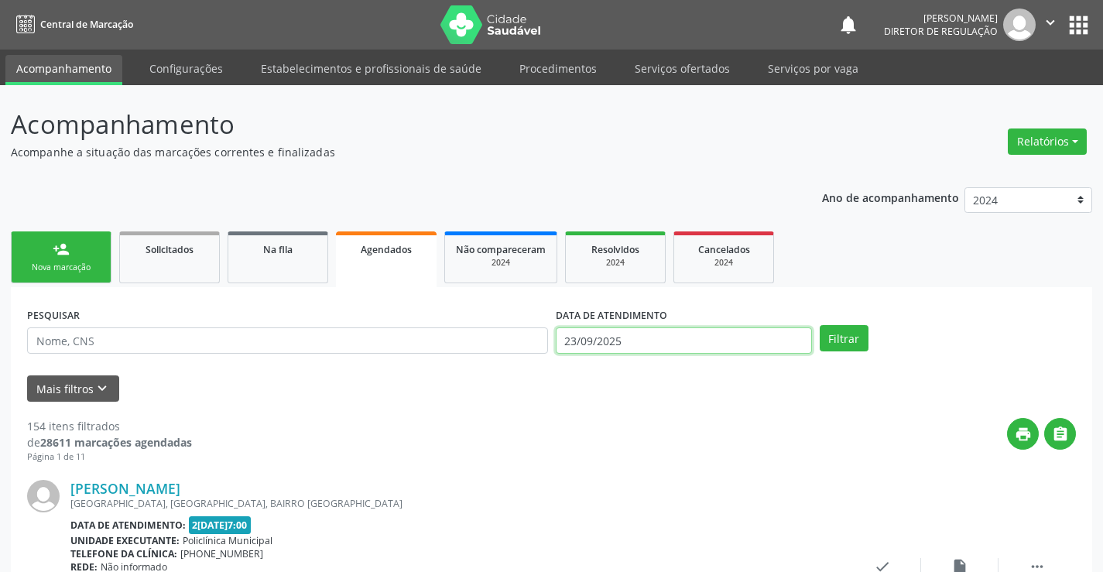
click at [598, 346] on input "23/09/2025" at bounding box center [684, 340] width 256 height 26
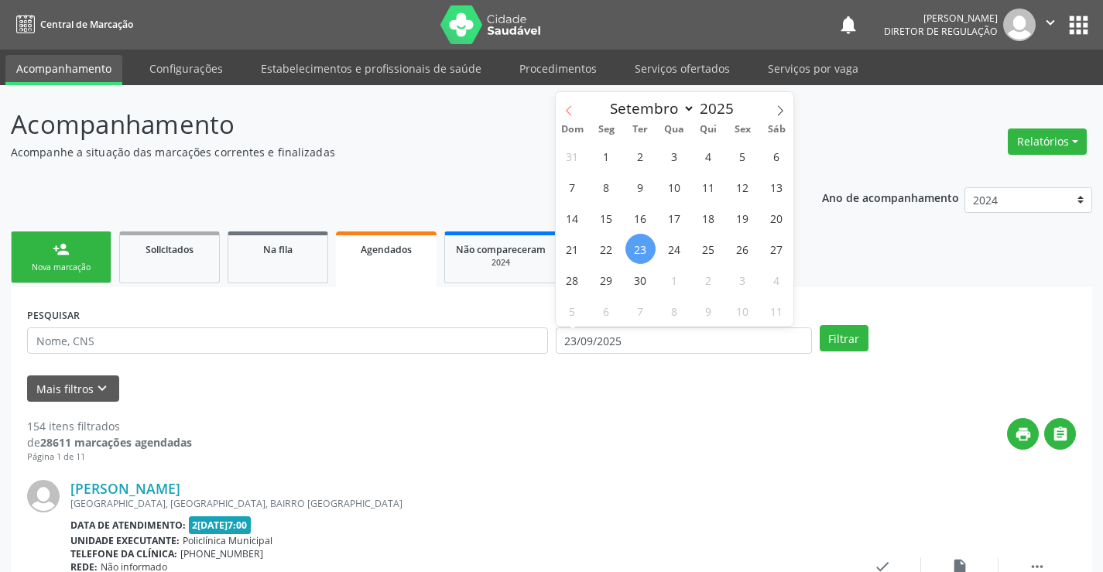
click at [570, 107] on icon at bounding box center [568, 110] width 11 height 11
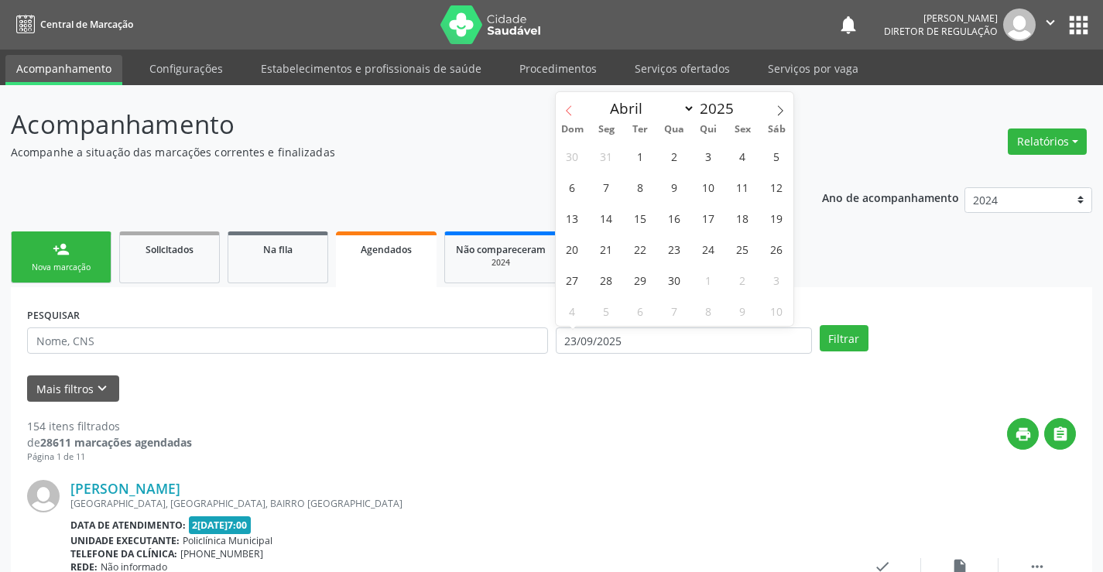
click at [570, 107] on icon at bounding box center [568, 110] width 11 height 11
select select "0"
click at [570, 107] on icon at bounding box center [568, 110] width 11 height 11
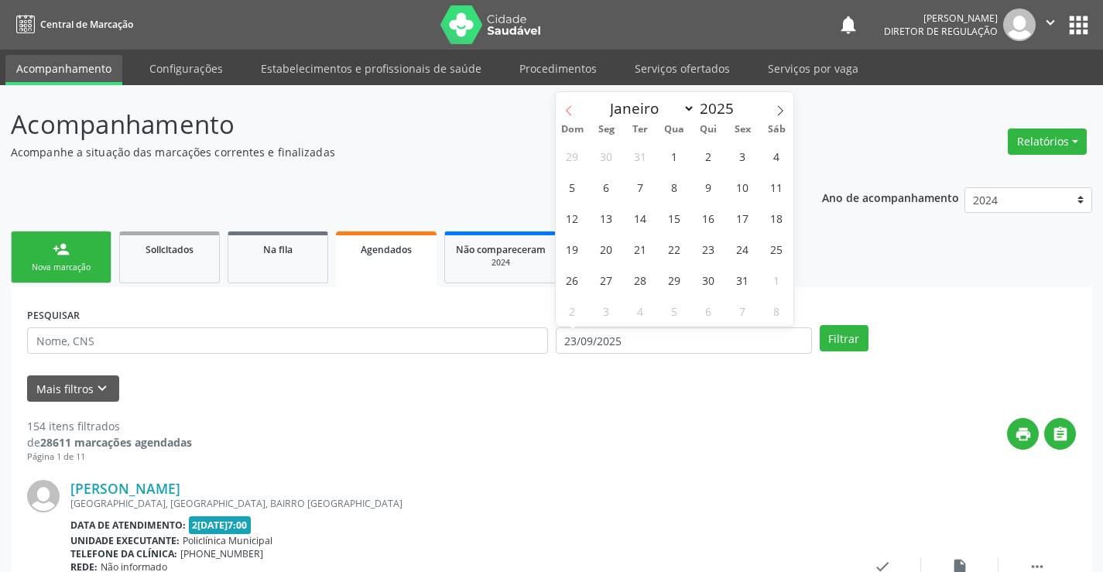
type input "2024"
click at [570, 107] on icon at bounding box center [568, 110] width 11 height 11
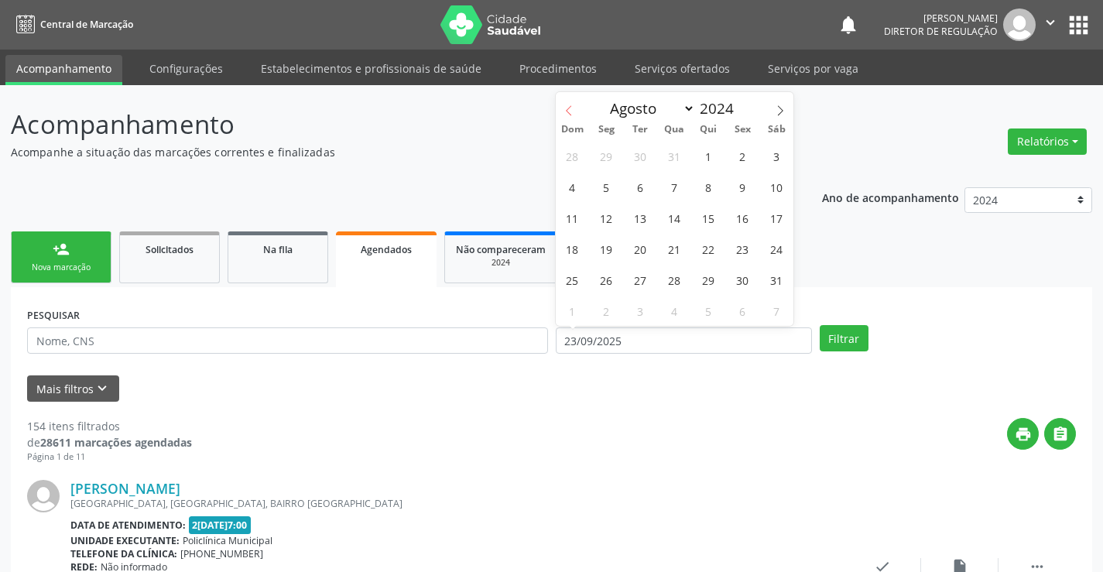
click at [570, 107] on icon at bounding box center [568, 110] width 11 height 11
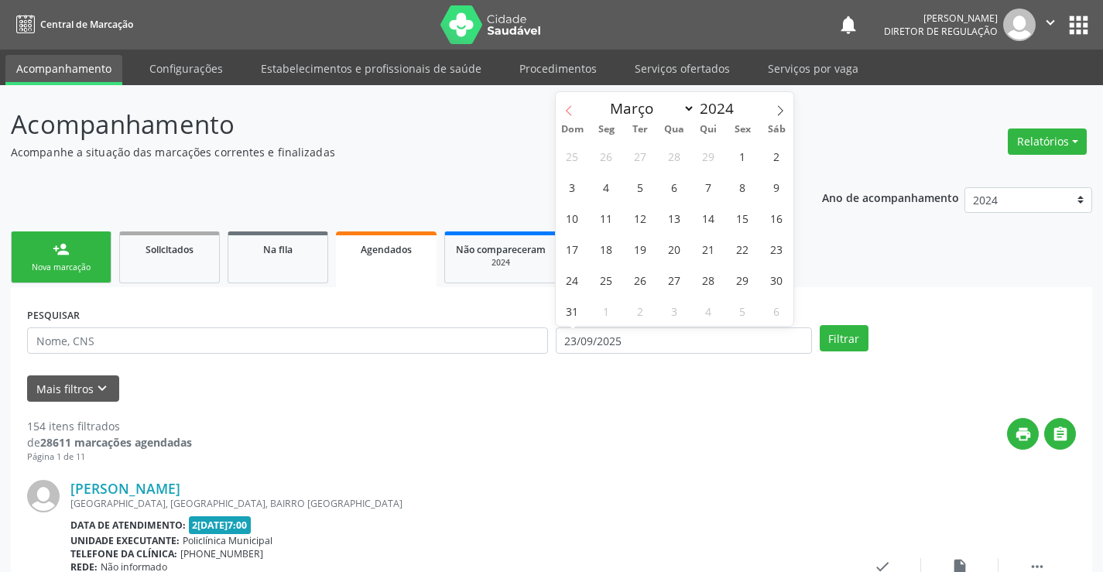
click at [570, 107] on icon at bounding box center [568, 110] width 11 height 11
click at [572, 109] on icon at bounding box center [568, 110] width 11 height 11
select select "0"
click at [572, 109] on icon at bounding box center [568, 110] width 11 height 11
type input "2023"
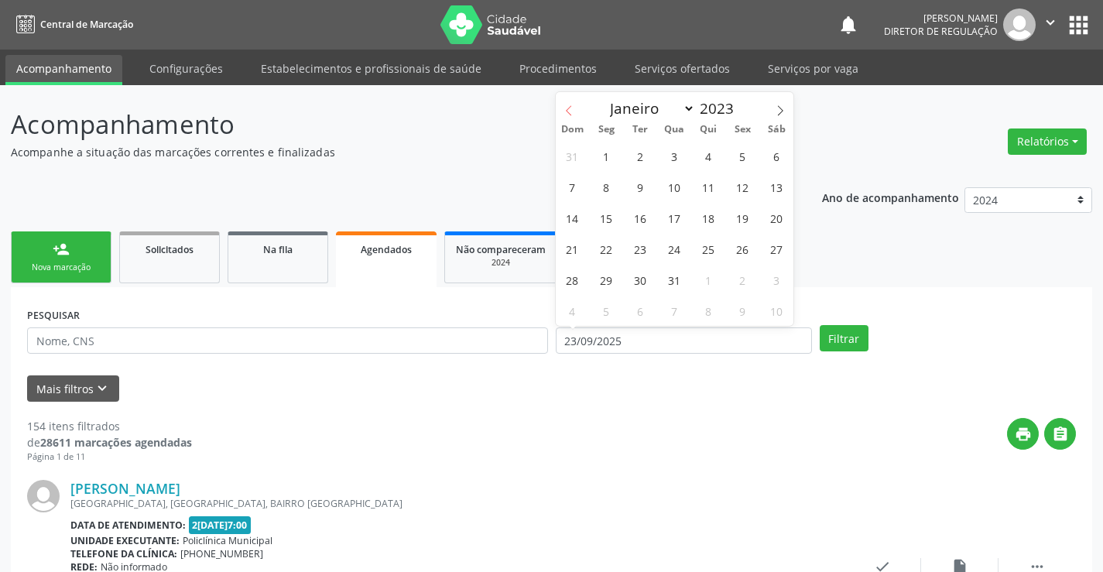
select select "11"
click at [774, 106] on span at bounding box center [780, 105] width 26 height 26
type input "2024"
select select "0"
click at [611, 156] on span "1" at bounding box center [606, 156] width 30 height 30
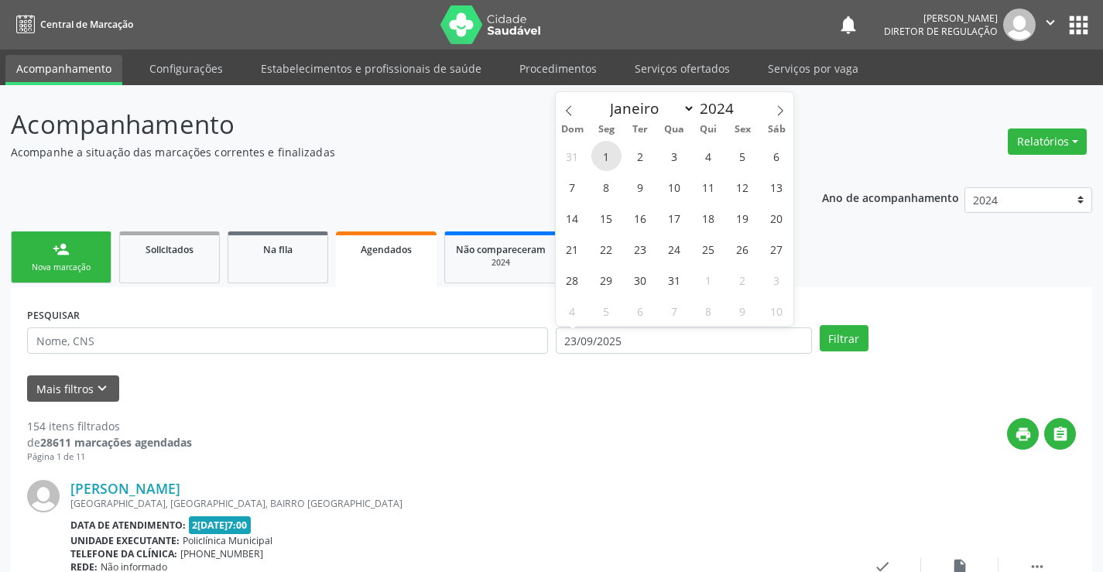
type input "01/01/2024"
click at [779, 109] on icon at bounding box center [780, 110] width 11 height 11
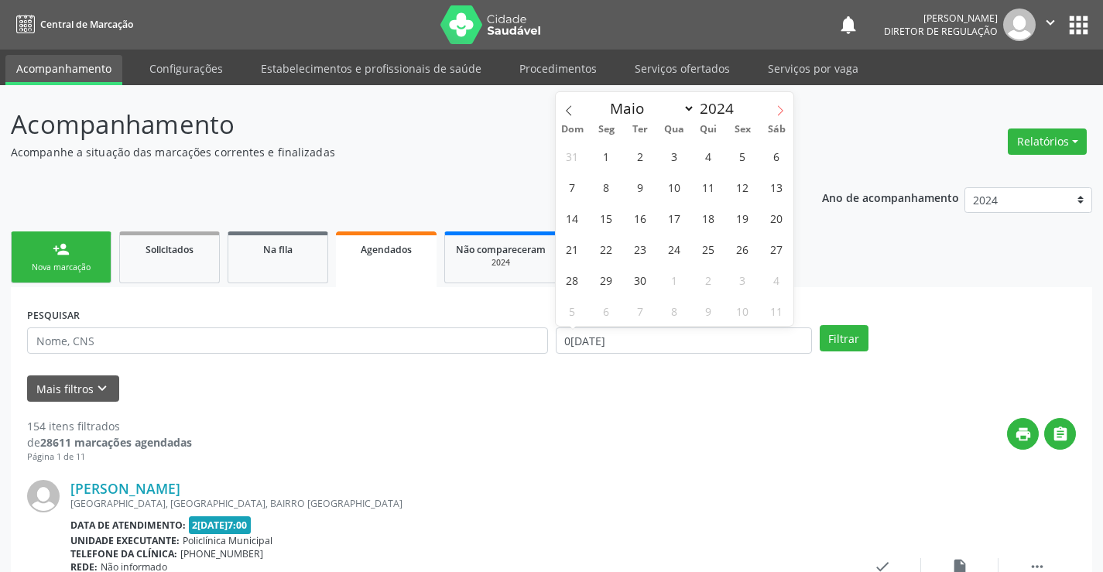
click at [779, 109] on icon at bounding box center [780, 110] width 11 height 11
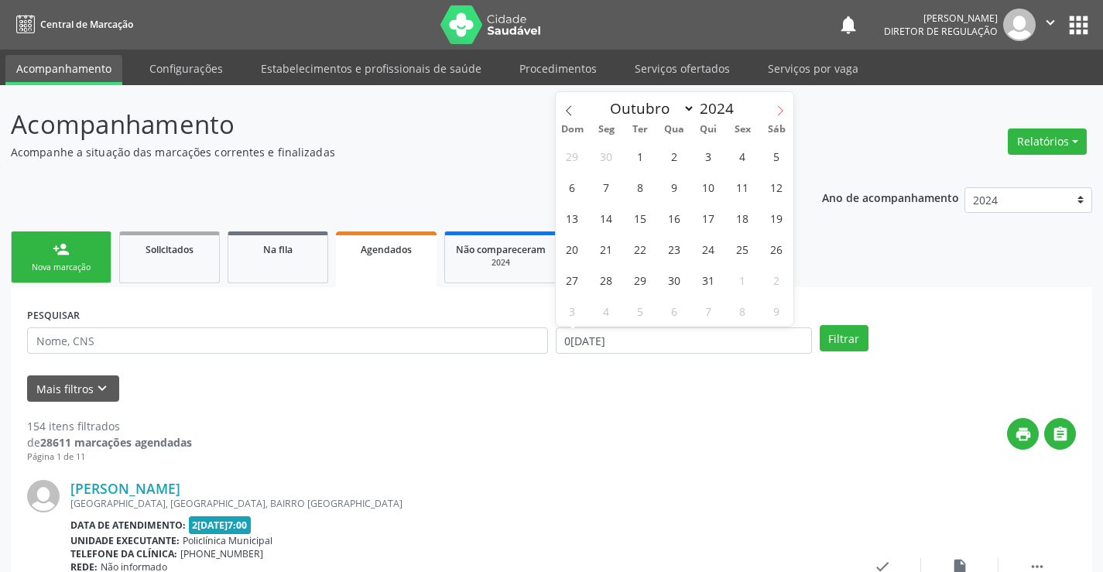
click at [779, 109] on icon at bounding box center [780, 110] width 11 height 11
select select "11"
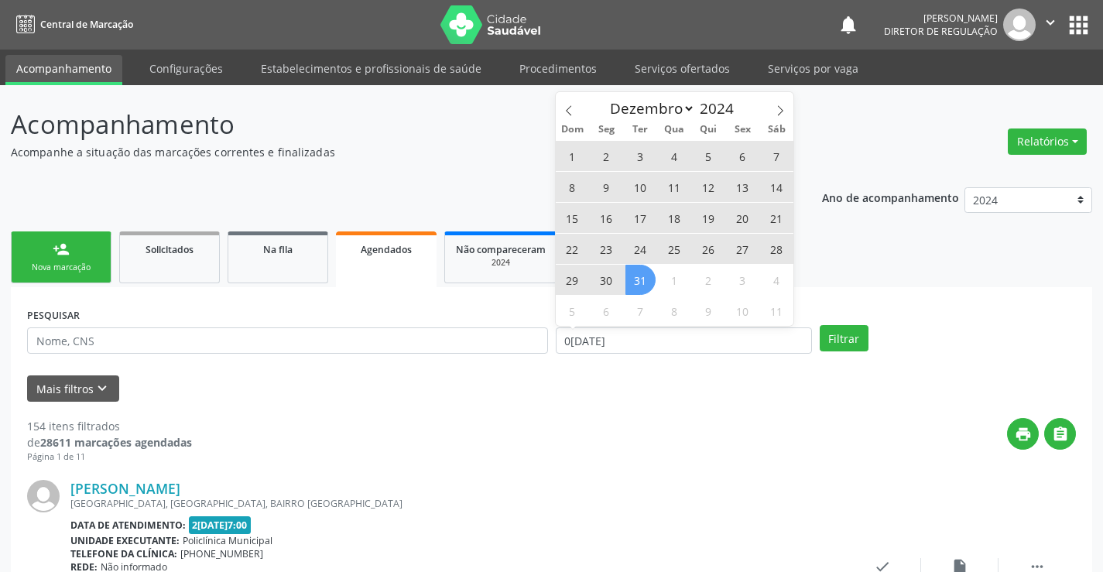
click at [638, 277] on span "31" at bounding box center [640, 280] width 30 height 30
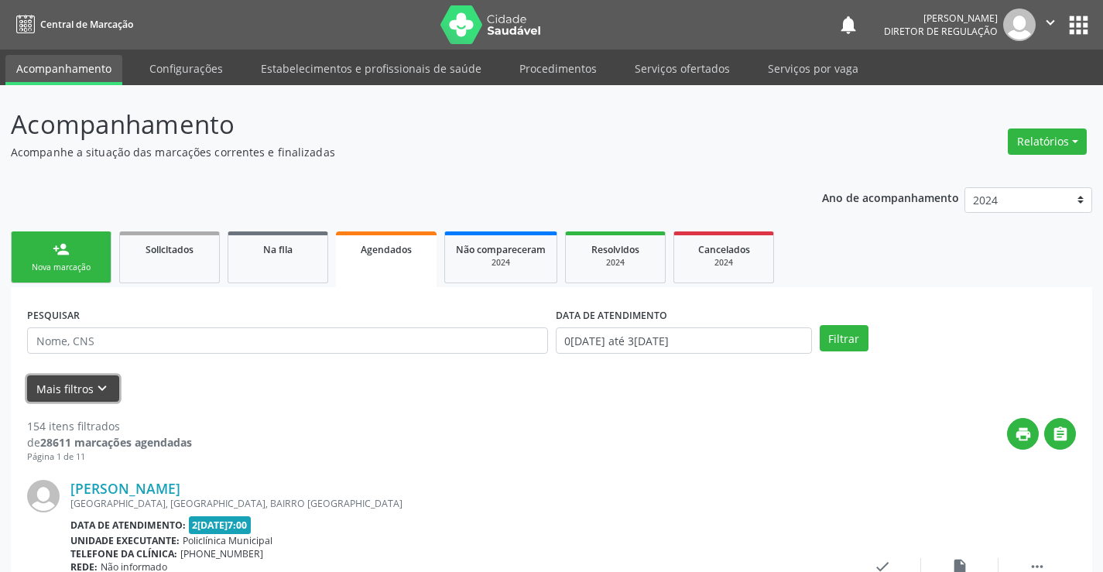
click at [113, 390] on button "Mais filtros keyboard_arrow_down" at bounding box center [73, 388] width 92 height 27
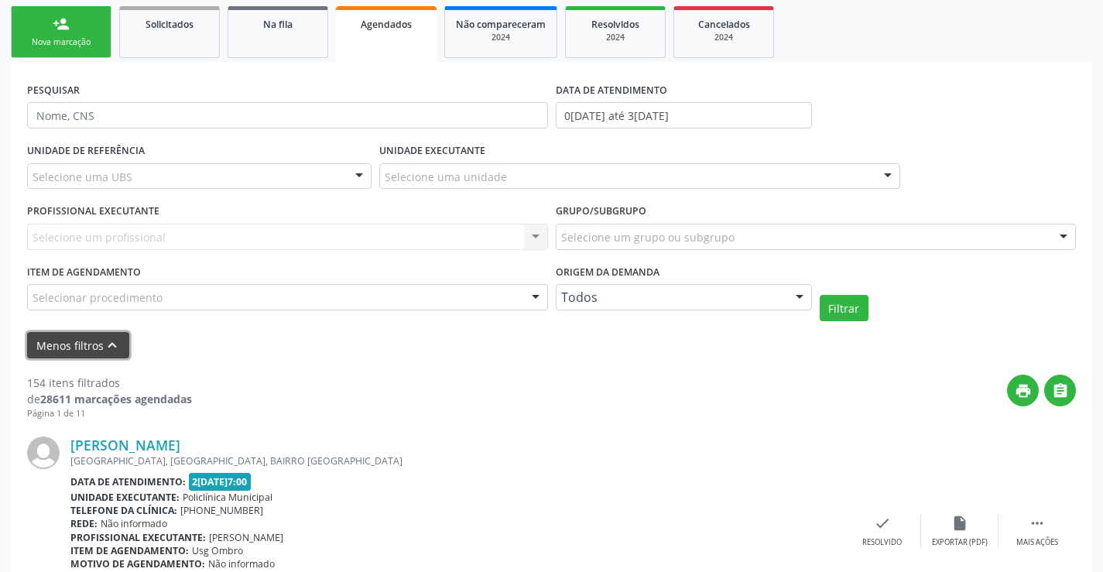
scroll to position [232, 0]
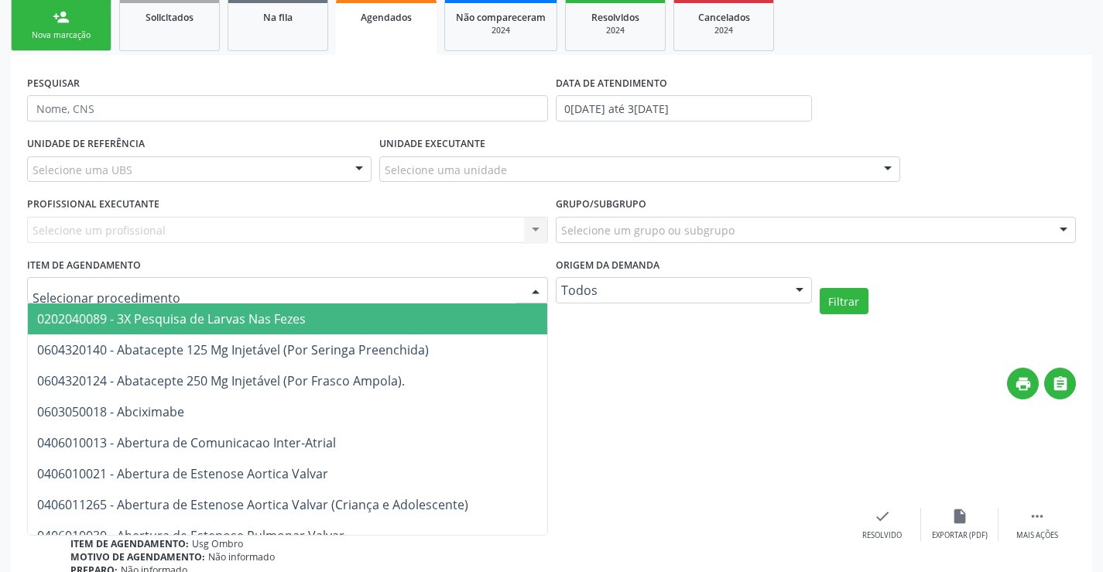
click at [443, 287] on div at bounding box center [287, 290] width 521 height 26
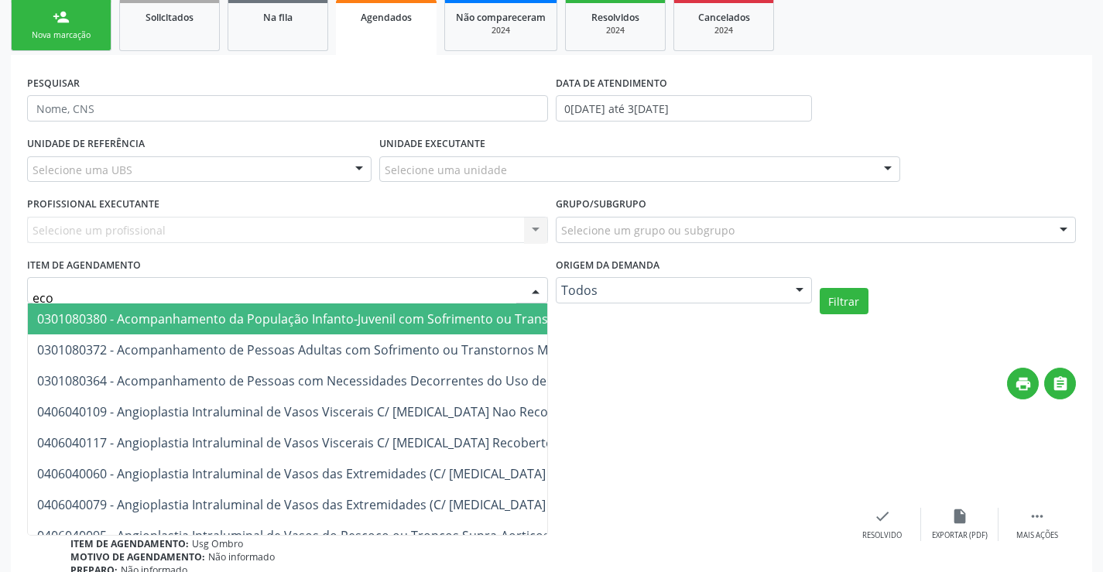
type input "ecoc"
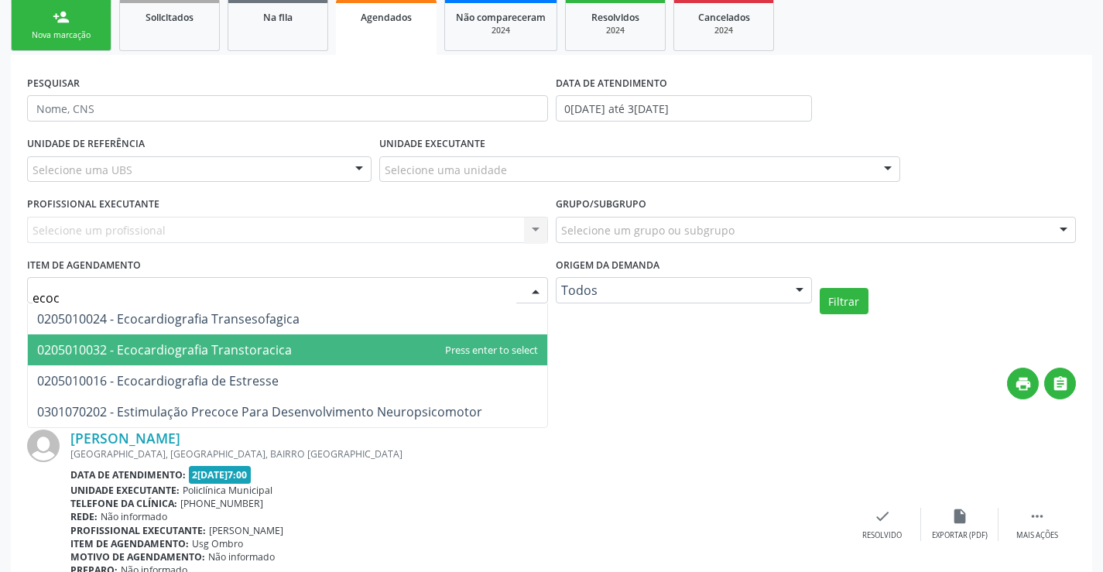
click at [392, 353] on span "0205010032 - Ecocardiografia Transtoracica" at bounding box center [287, 349] width 519 height 31
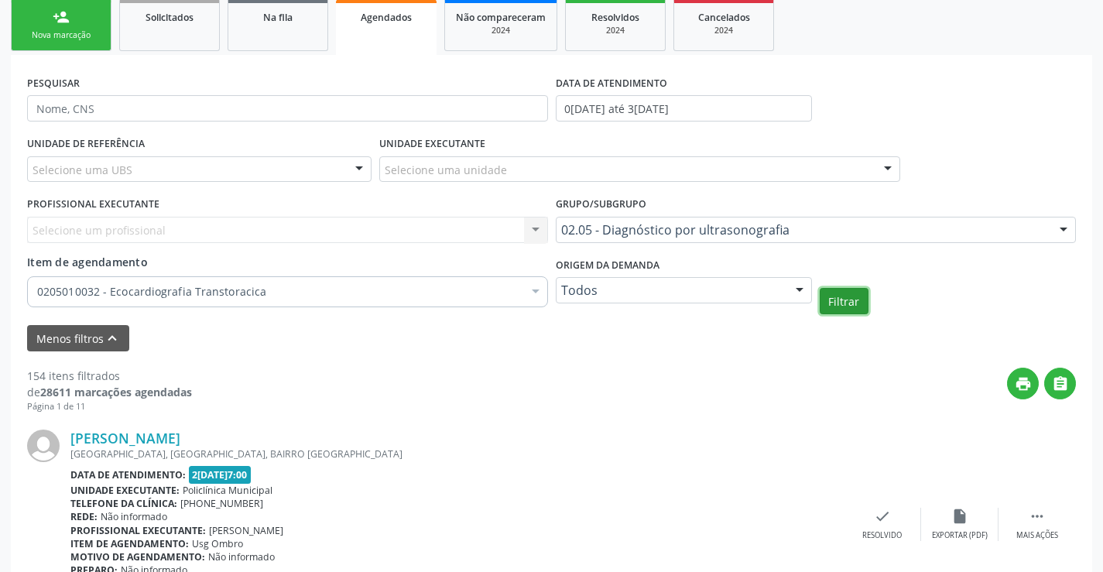
click at [857, 303] on button "Filtrar" at bounding box center [844, 301] width 49 height 26
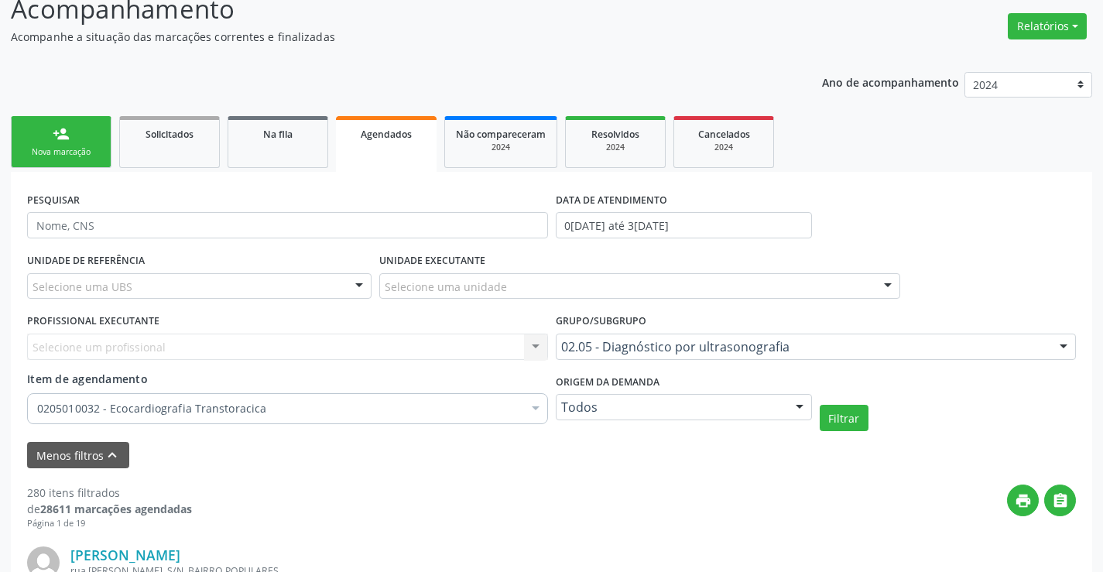
scroll to position [77, 0]
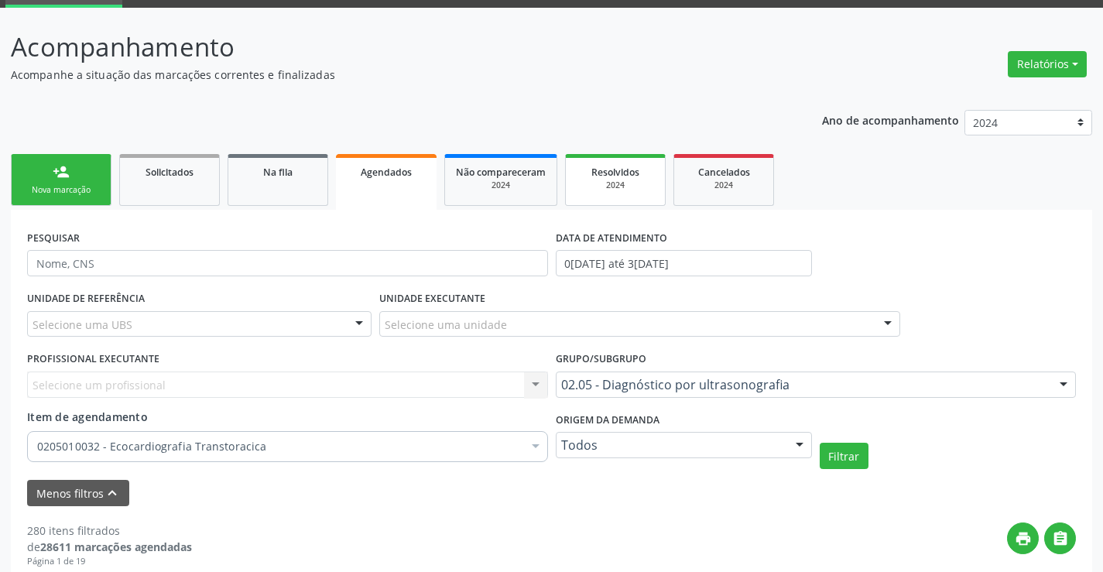
click at [626, 176] on span "Resolvidos" at bounding box center [615, 172] width 48 height 13
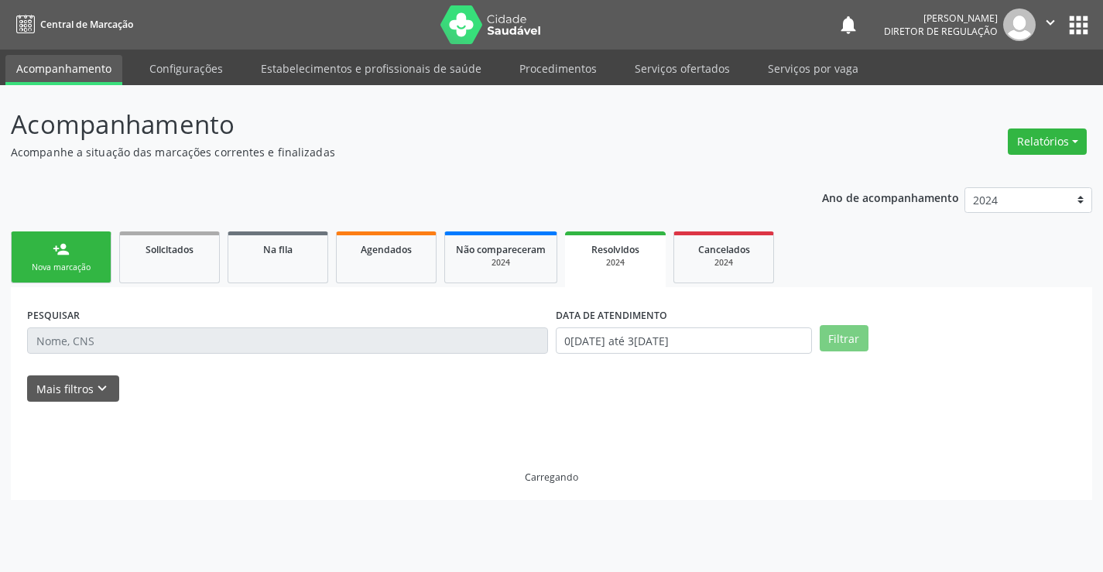
scroll to position [0, 0]
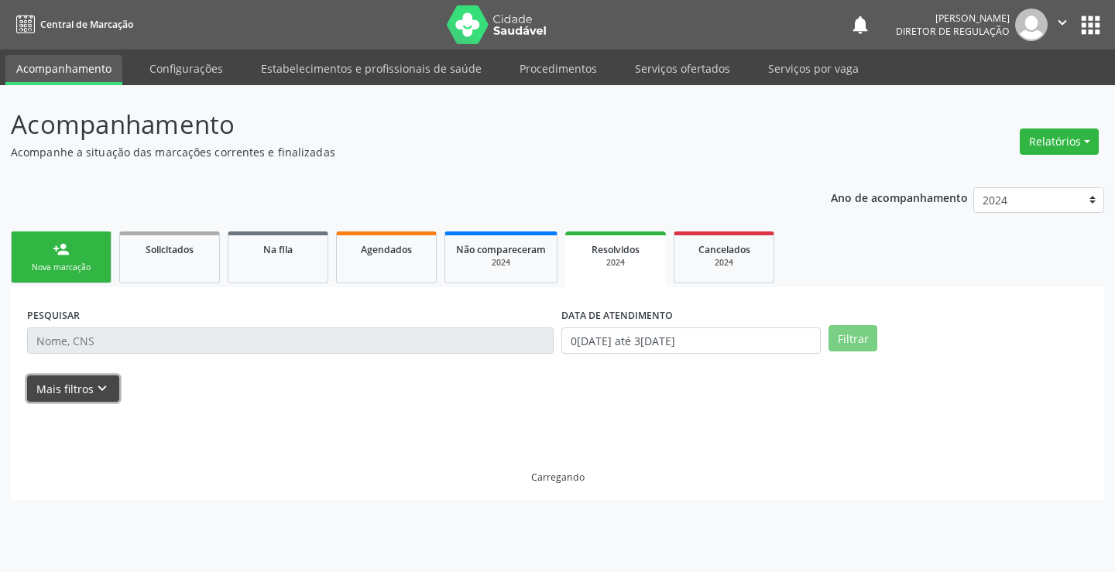
click at [84, 395] on button "Mais filtros keyboard_arrow_down" at bounding box center [73, 388] width 92 height 27
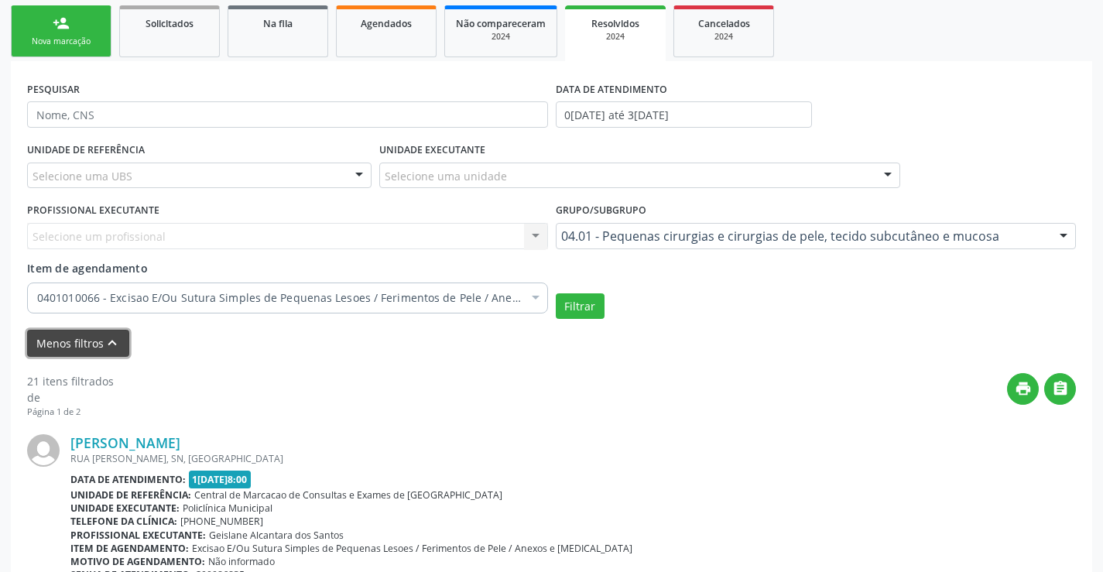
scroll to position [232, 0]
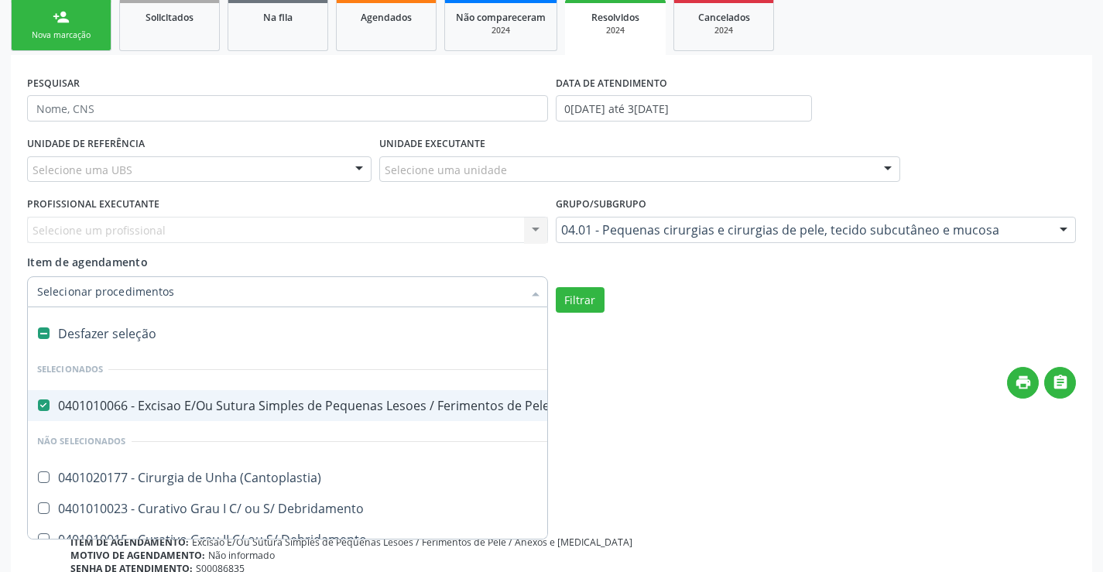
click at [413, 395] on span "0401010066 - Excisao E/Ou Sutura Simples de Pequenas Lesoes / Ferimentos de Pel…" at bounding box center [375, 405] width 694 height 31
checkbox Mucosa "false"
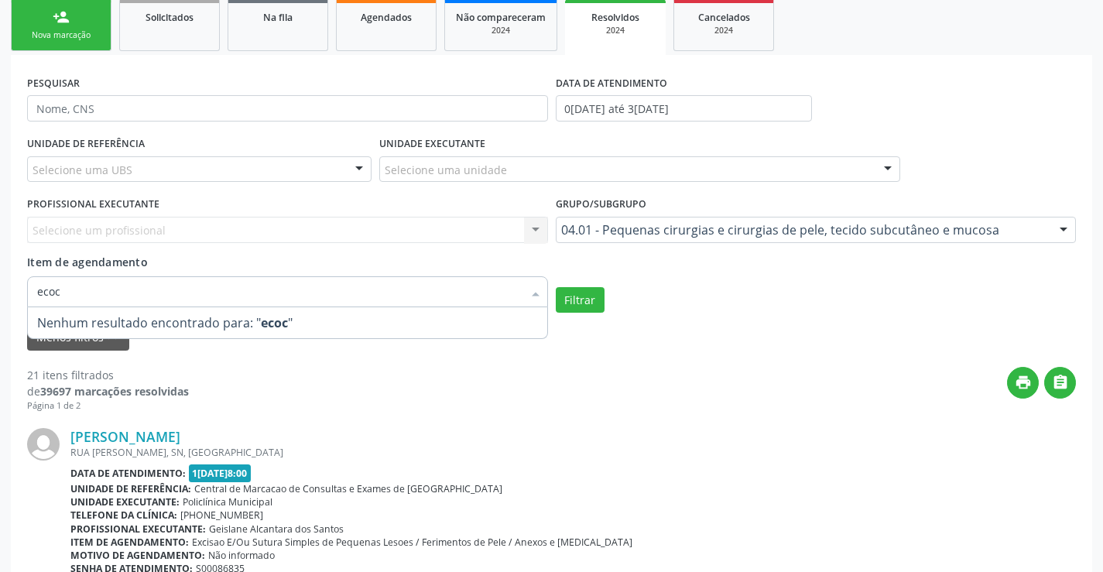
type input "eco"
click at [638, 242] on div "04.01 - Pequenas cirurgias e cirurgias de pele, tecido subcutâneo e mucosa Todo…" at bounding box center [816, 230] width 521 height 26
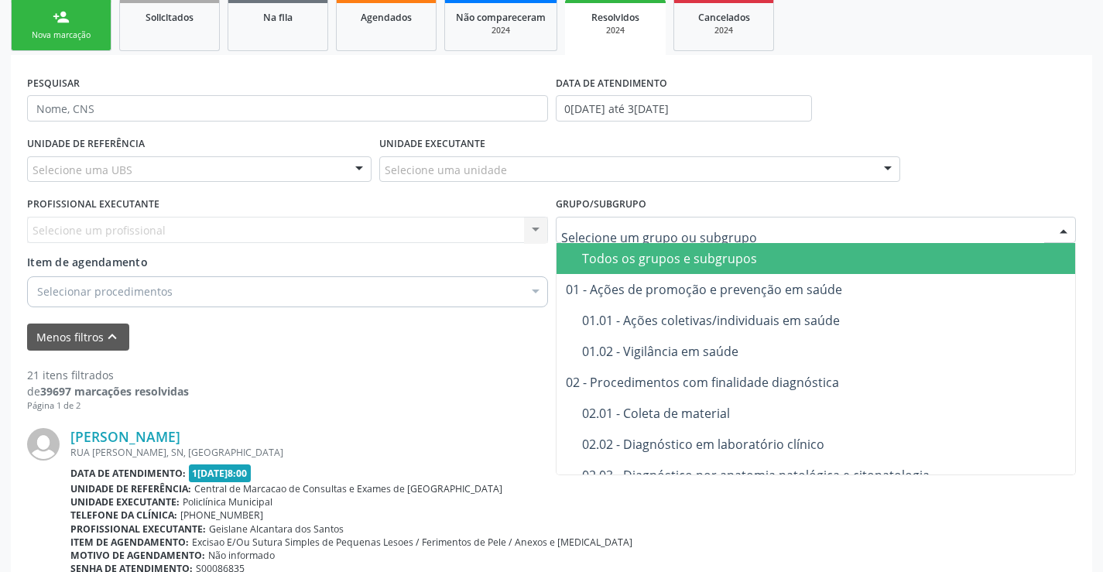
click at [632, 255] on div "Todos os grupos e subgrupos" at bounding box center [843, 258] width 523 height 12
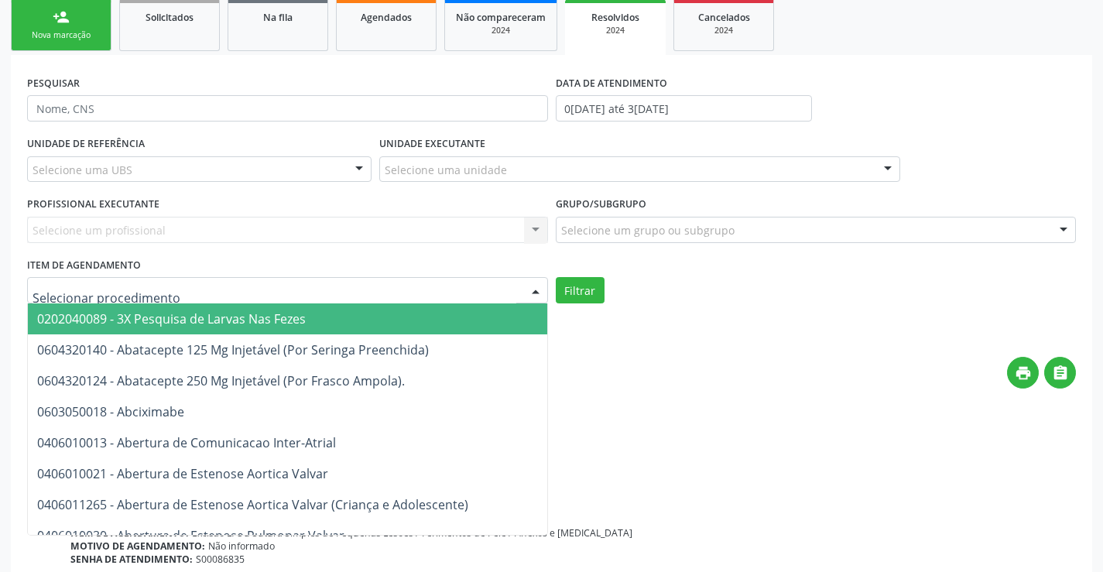
click at [375, 296] on div at bounding box center [287, 290] width 521 height 26
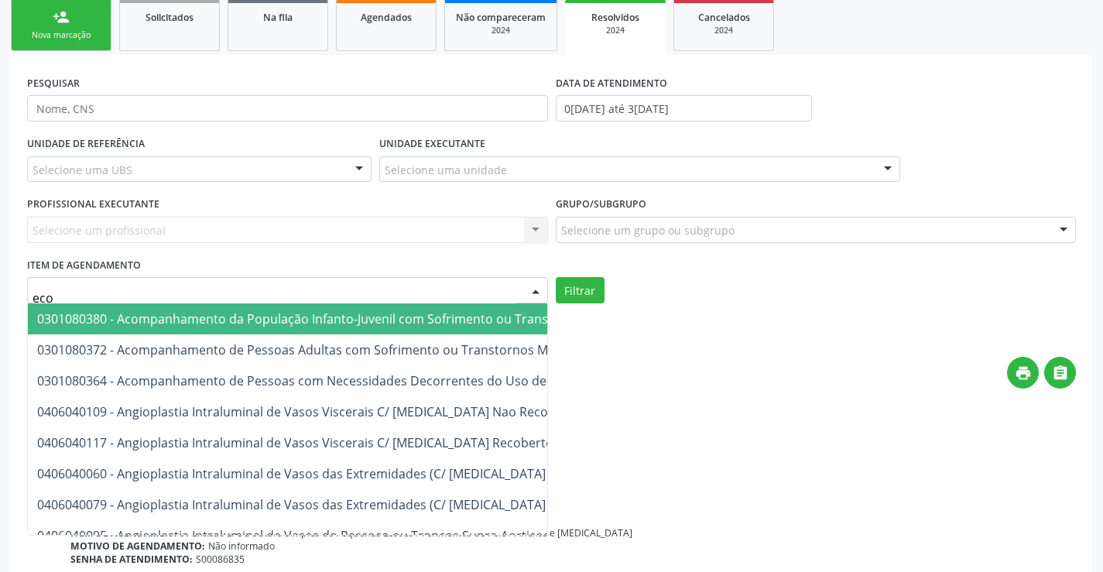
type input "ecoc"
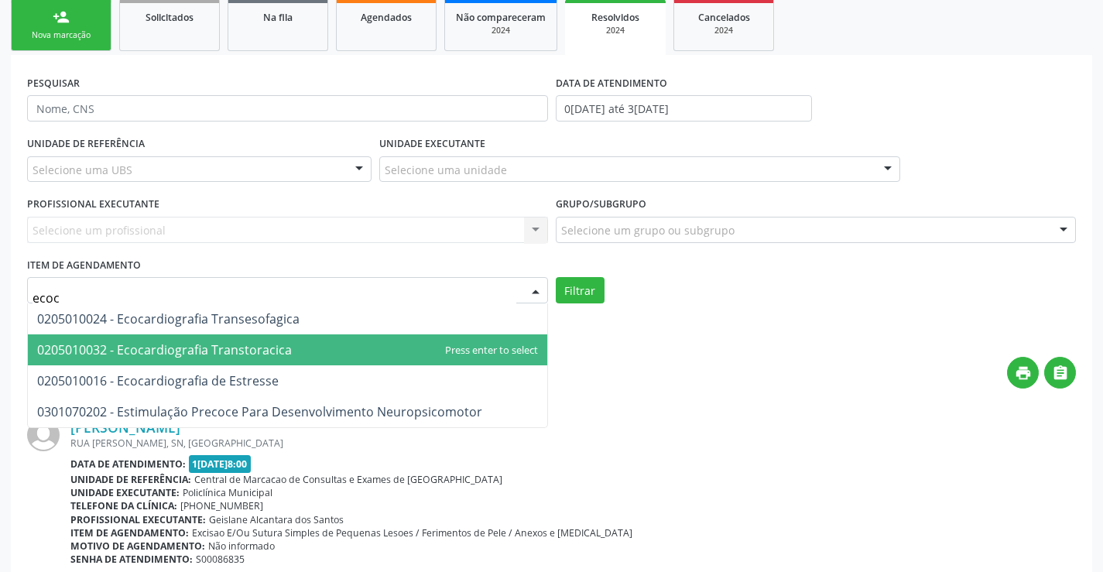
click at [365, 338] on span "0205010032 - Ecocardiografia Transtoracica" at bounding box center [287, 349] width 519 height 31
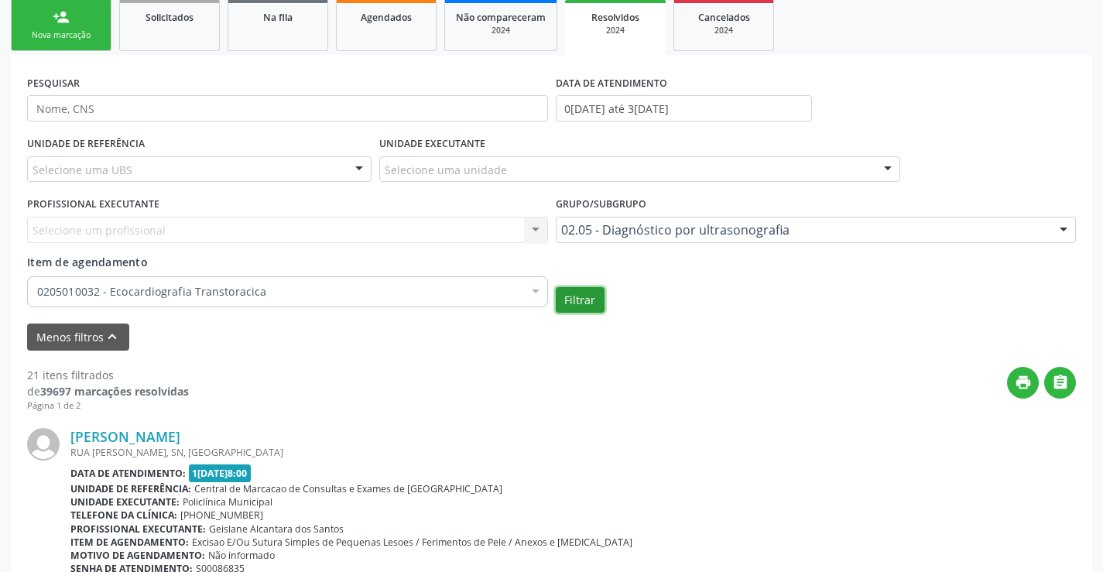
click at [586, 301] on button "Filtrar" at bounding box center [580, 300] width 49 height 26
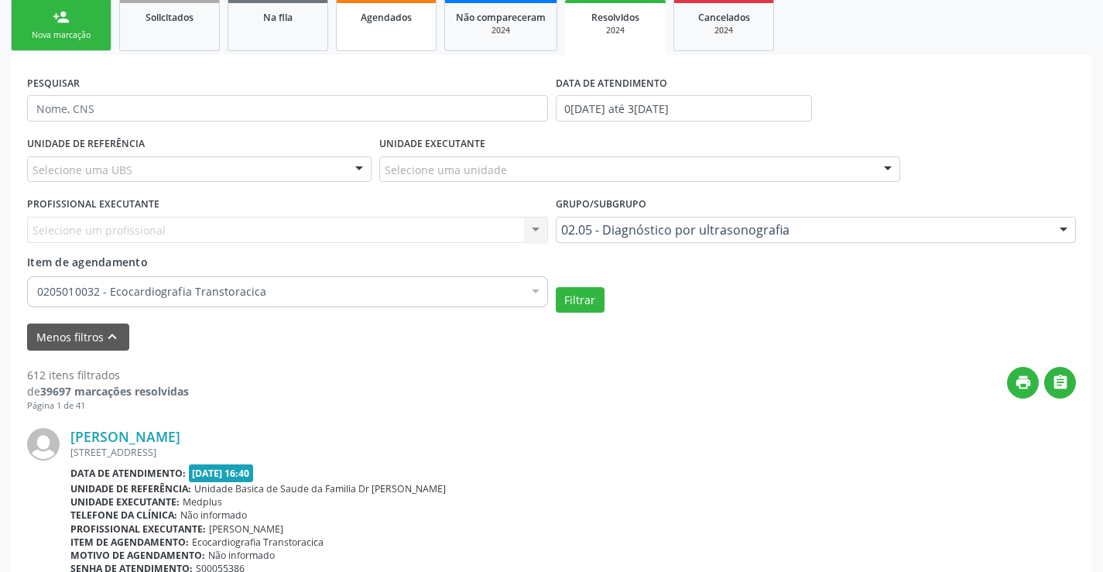
click at [420, 26] on link "Agendados" at bounding box center [386, 25] width 101 height 52
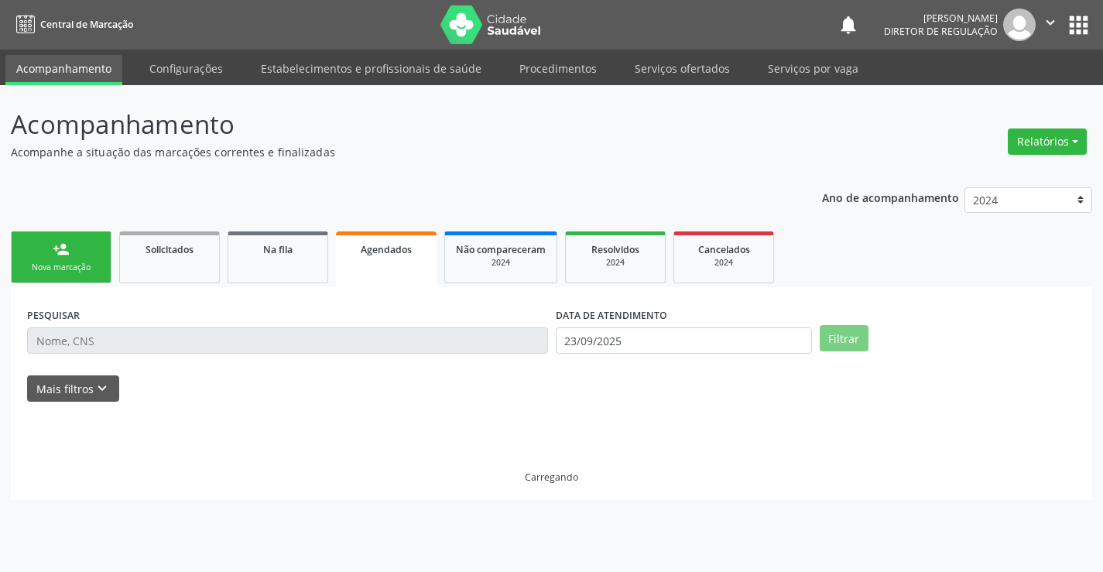
scroll to position [0, 0]
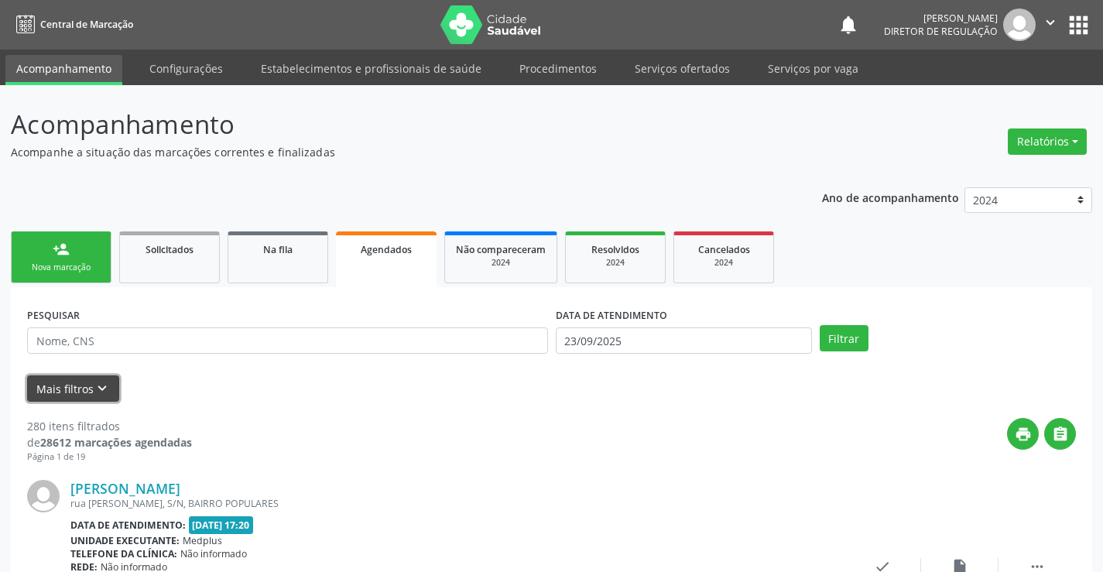
click at [94, 392] on icon "keyboard_arrow_down" at bounding box center [102, 388] width 17 height 17
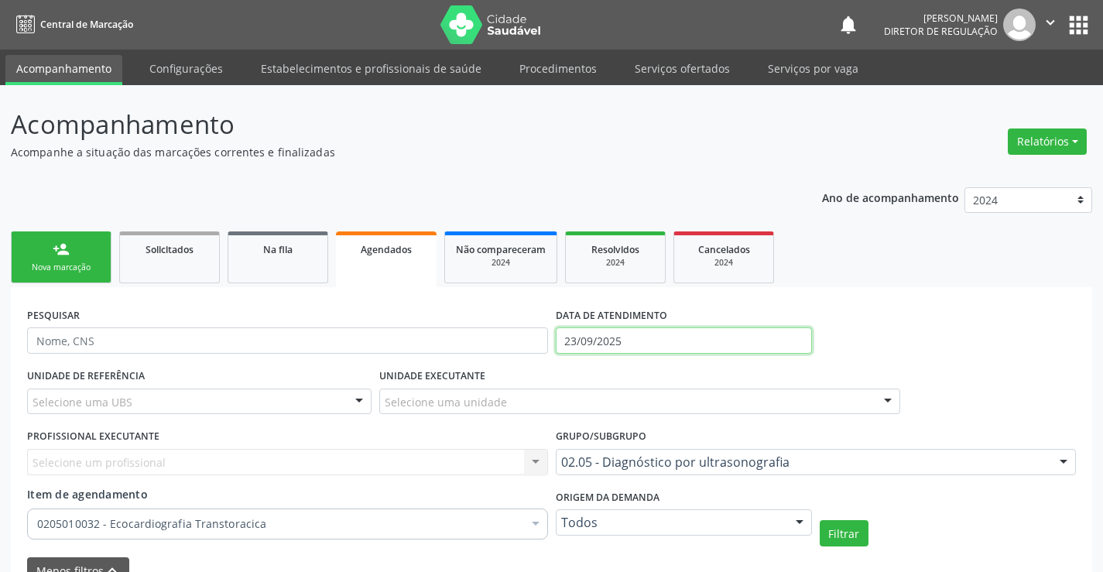
click at [604, 341] on input "23/09/2025" at bounding box center [684, 340] width 256 height 26
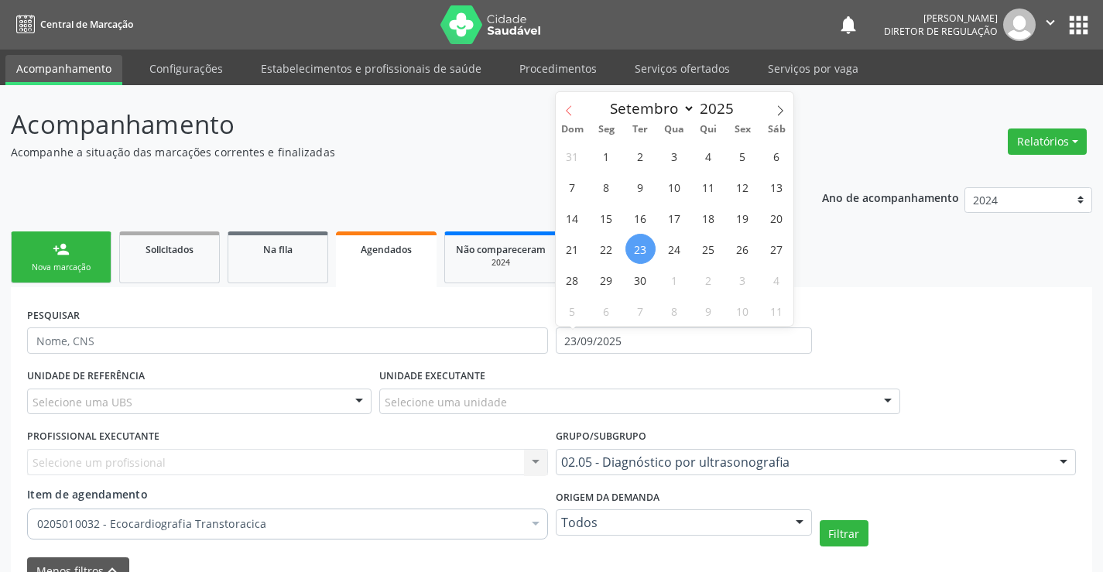
click at [567, 104] on span at bounding box center [569, 105] width 26 height 26
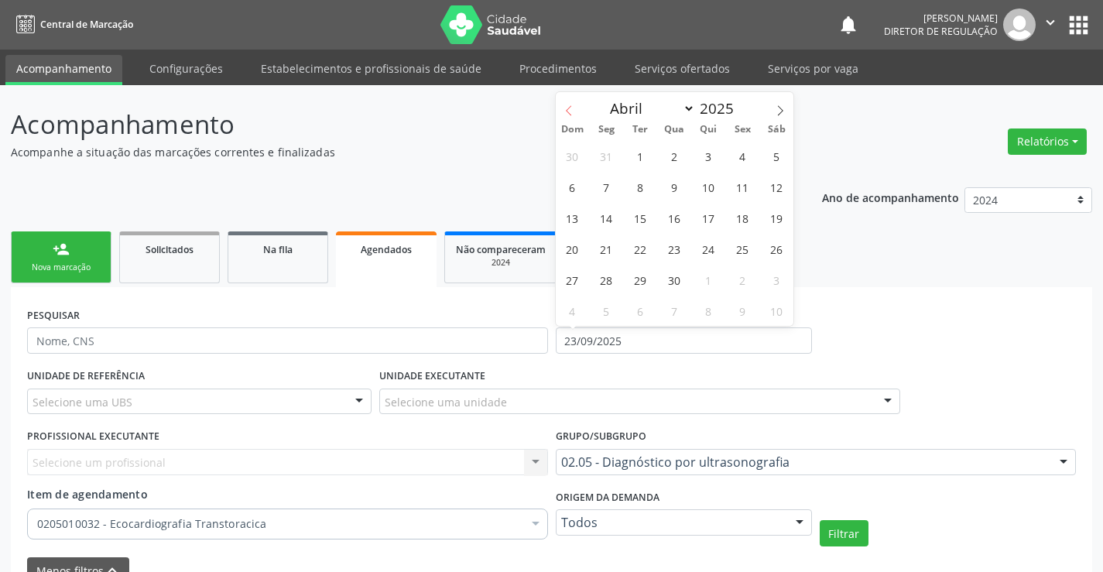
click at [567, 104] on span at bounding box center [569, 105] width 26 height 26
select select "0"
click at [567, 104] on span at bounding box center [569, 105] width 26 height 26
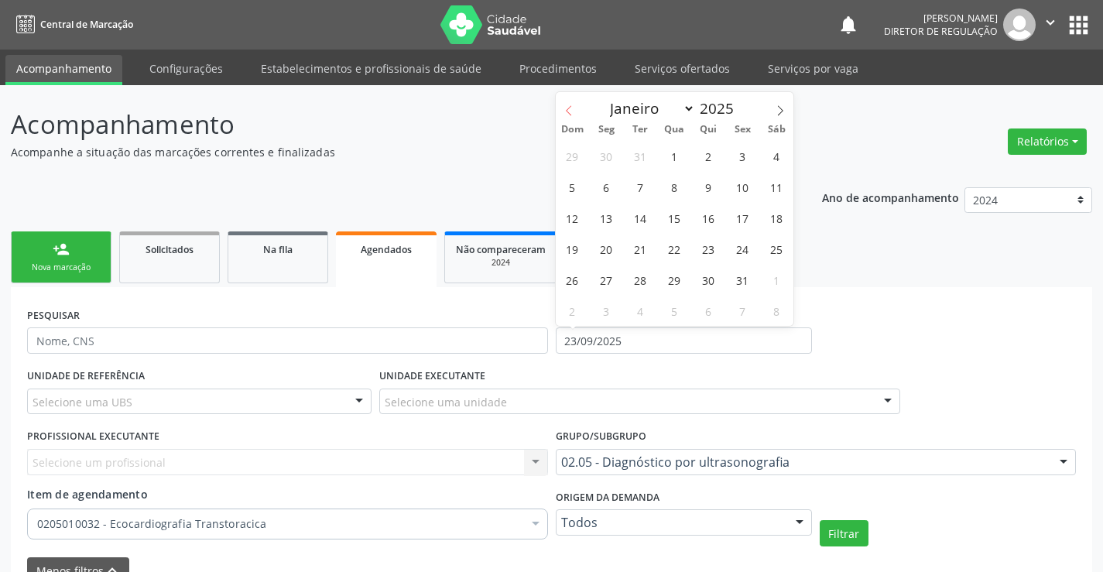
type input "2024"
click at [567, 104] on span at bounding box center [569, 105] width 26 height 26
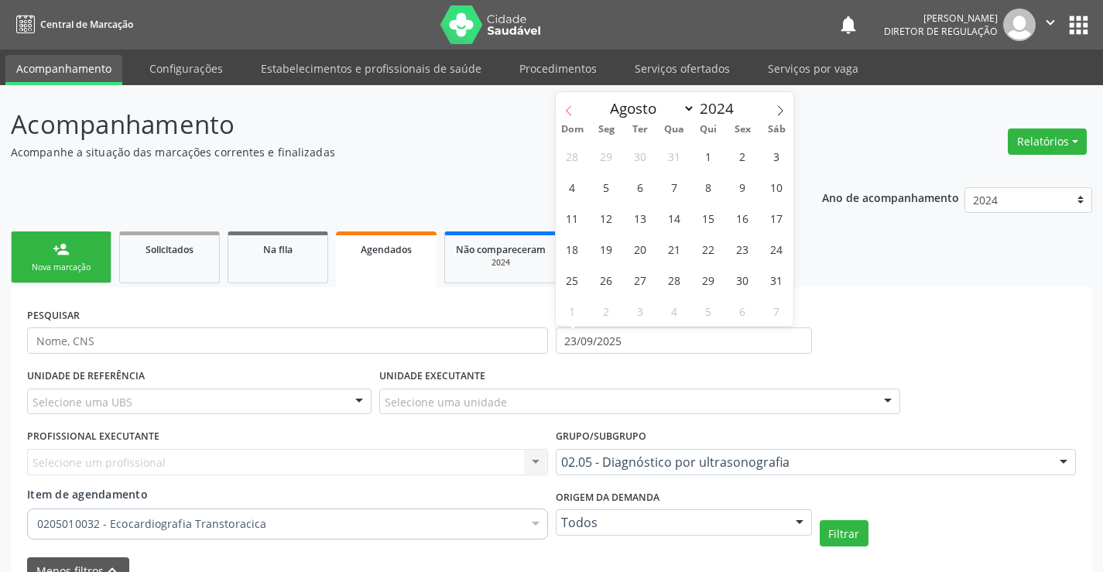
click at [567, 104] on span at bounding box center [569, 105] width 26 height 26
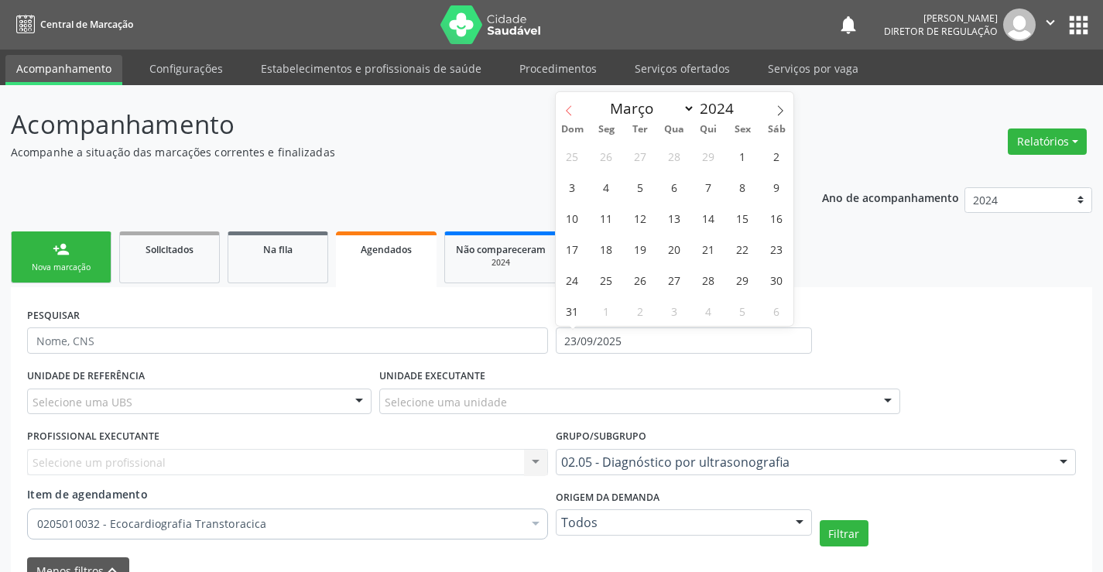
click at [567, 104] on span at bounding box center [569, 105] width 26 height 26
select select "0"
click at [615, 159] on span "1" at bounding box center [606, 156] width 30 height 30
type input "01/01/2024"
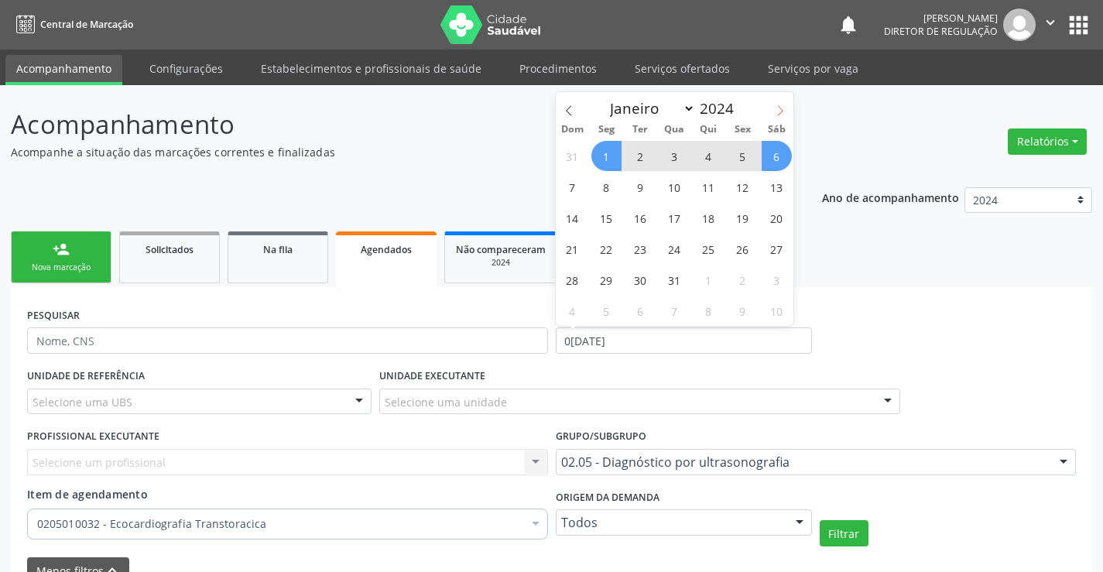
click at [783, 111] on icon at bounding box center [780, 110] width 11 height 11
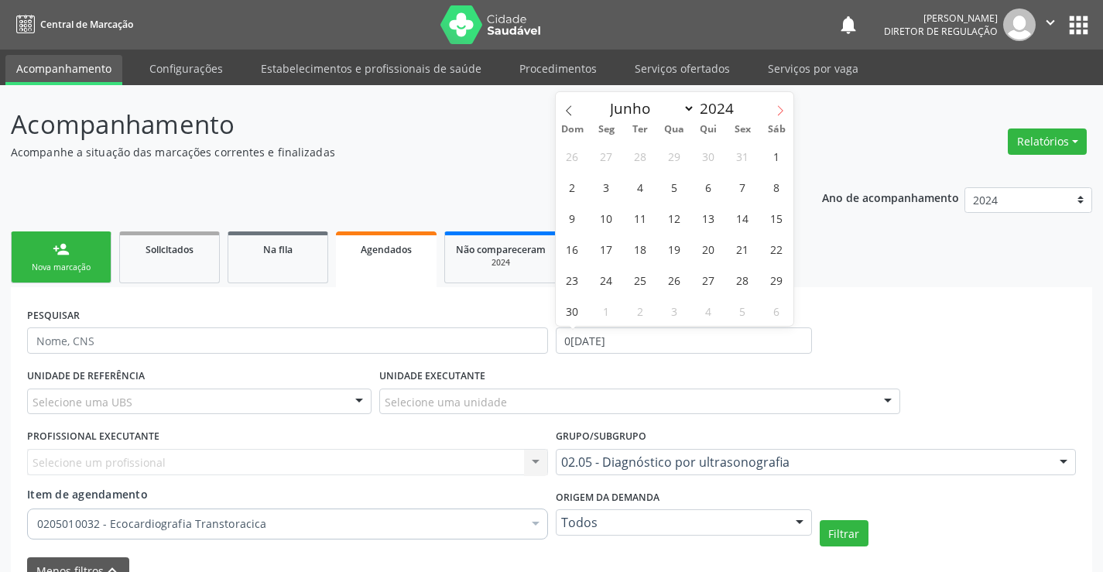
click at [783, 111] on icon at bounding box center [780, 110] width 11 height 11
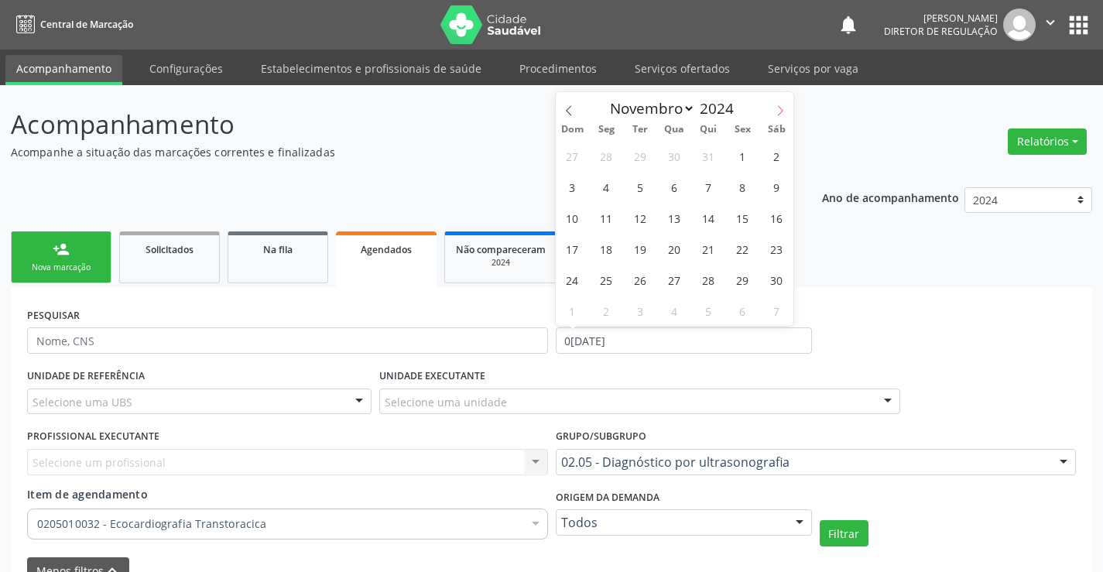
click at [783, 111] on icon at bounding box center [780, 110] width 11 height 11
select select "11"
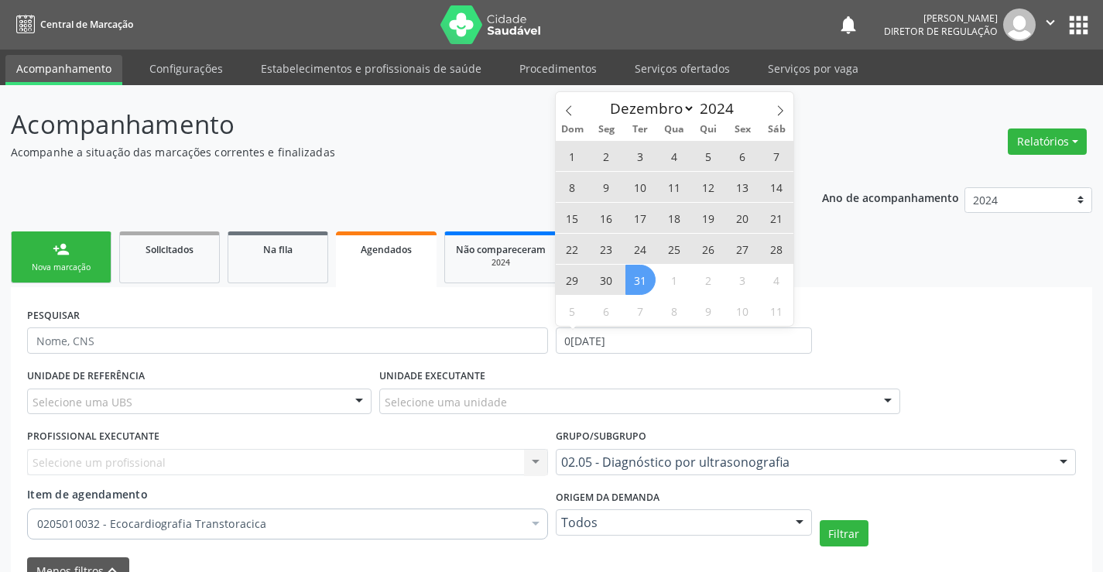
click at [645, 291] on span "31" at bounding box center [640, 280] width 30 height 30
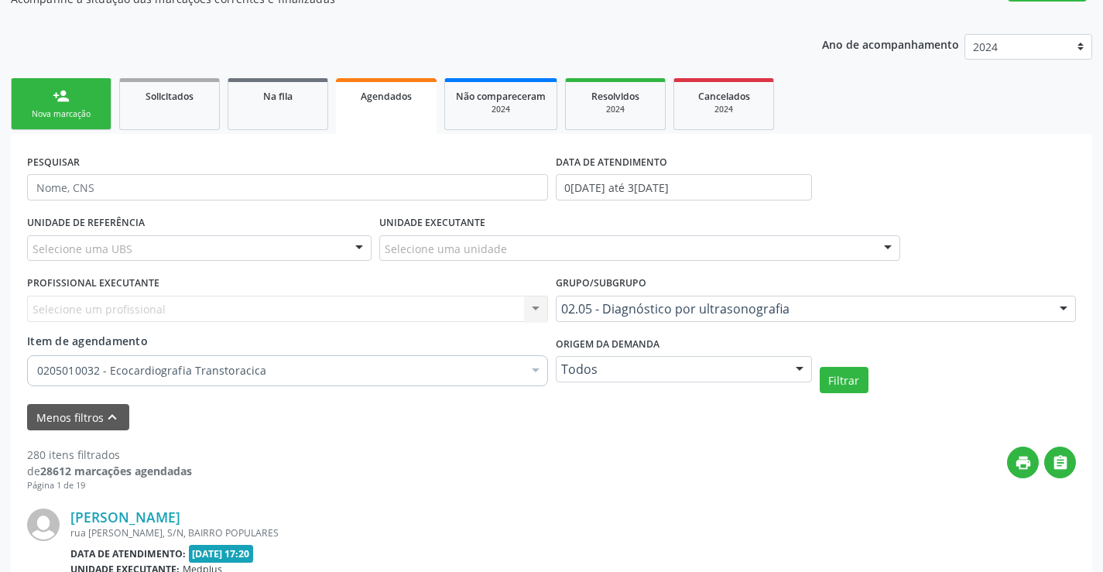
scroll to position [155, 0]
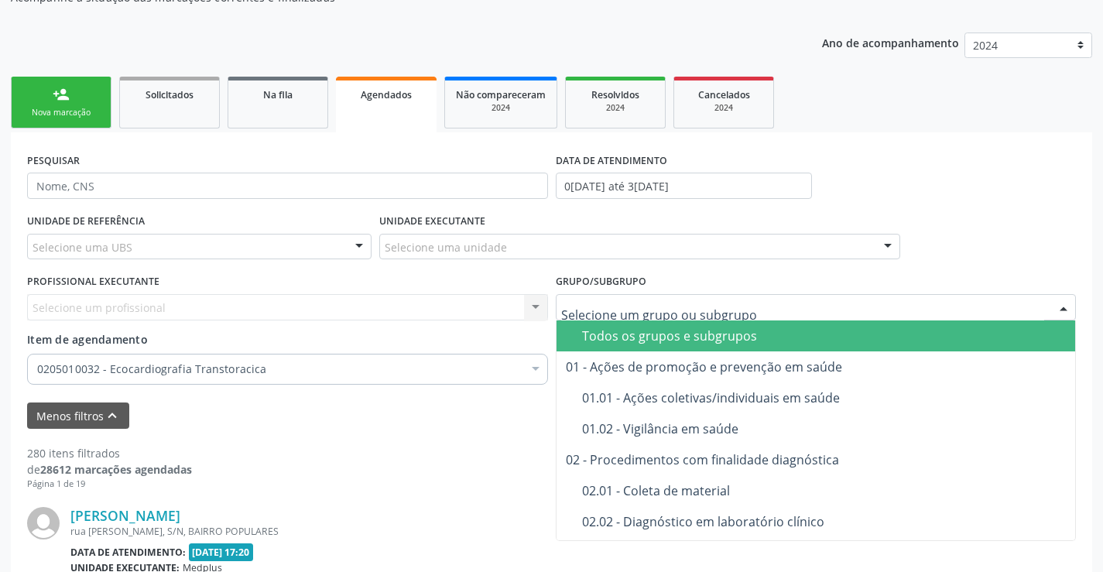
click at [645, 330] on div "Todos os grupos e subgrupos" at bounding box center [843, 336] width 523 height 12
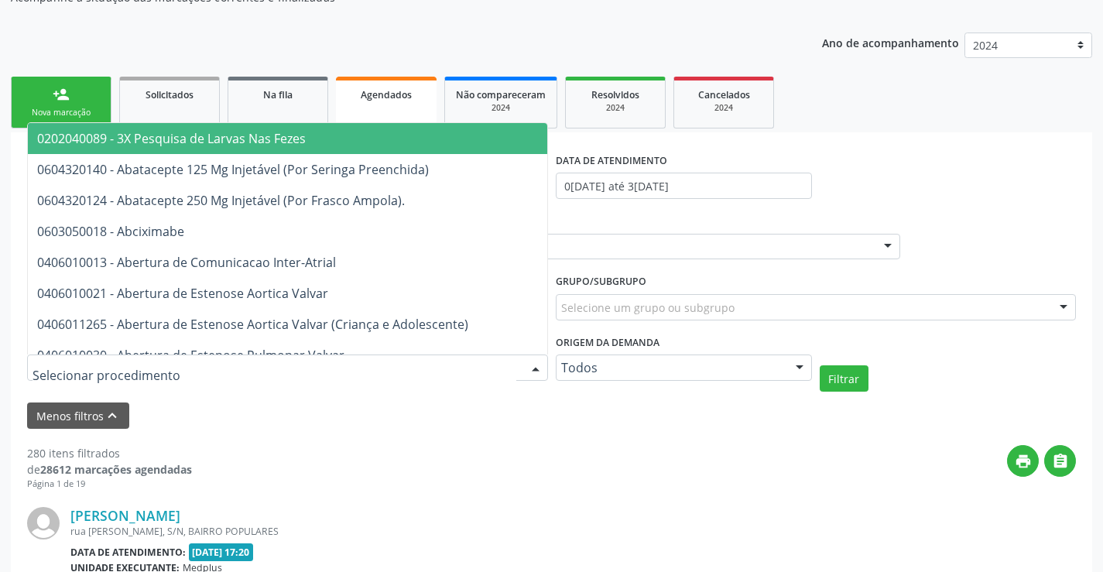
click at [495, 365] on div at bounding box center [287, 367] width 521 height 26
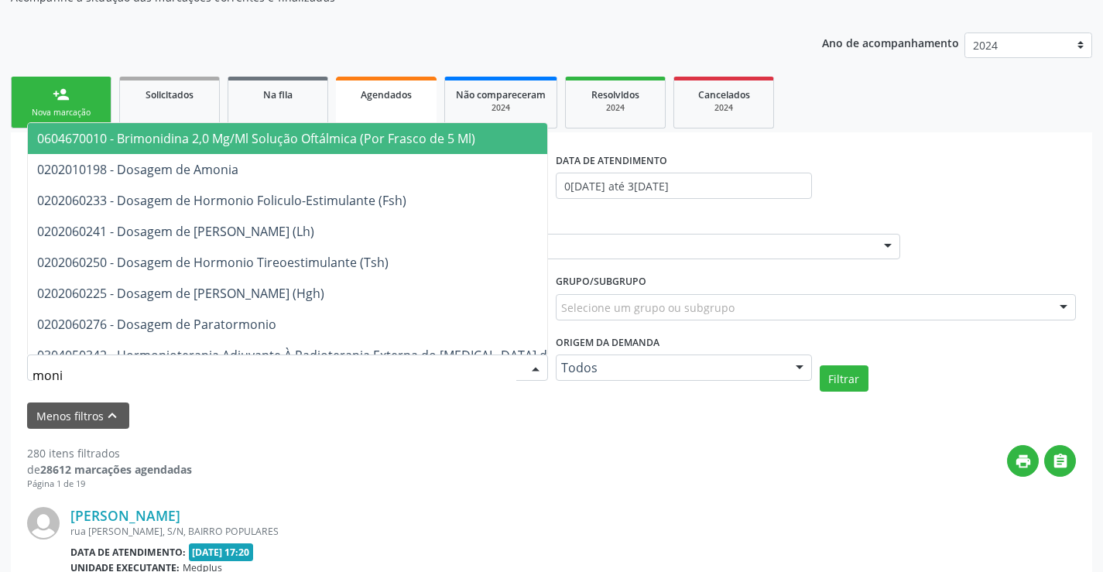
type input "monit"
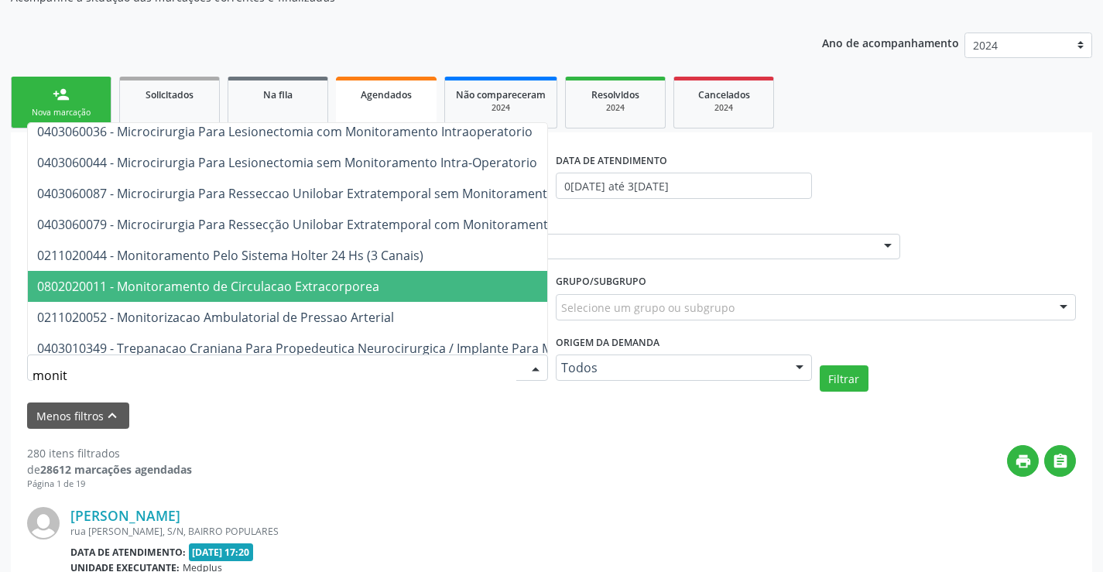
scroll to position [59, 0]
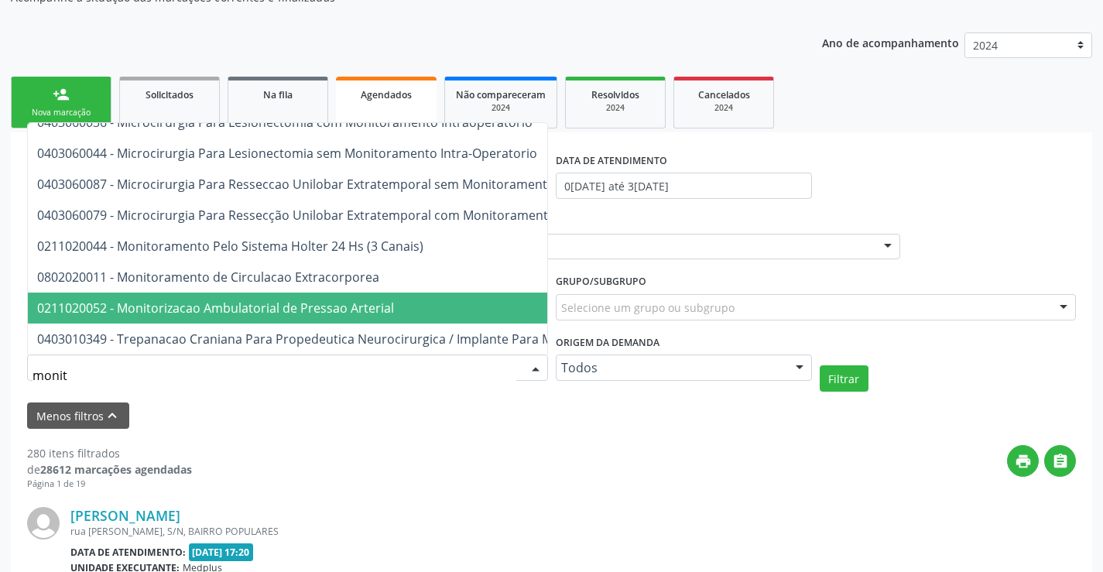
click at [398, 309] on span "0211020052 - Monitorizacao Ambulatorial de Pressao Arterial" at bounding box center [403, 308] width 751 height 31
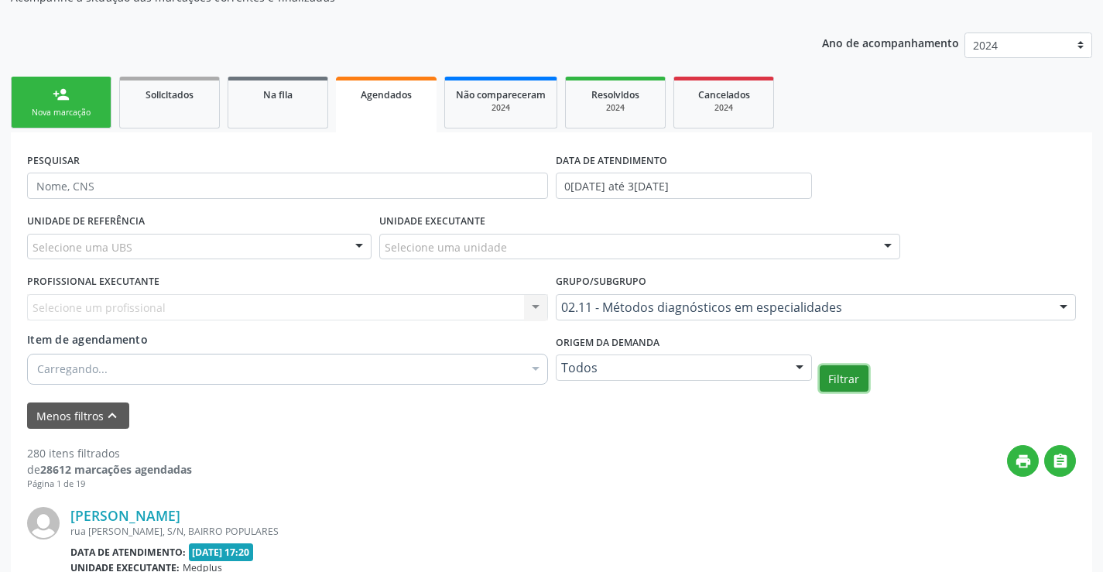
click at [849, 379] on button "Filtrar" at bounding box center [844, 378] width 49 height 26
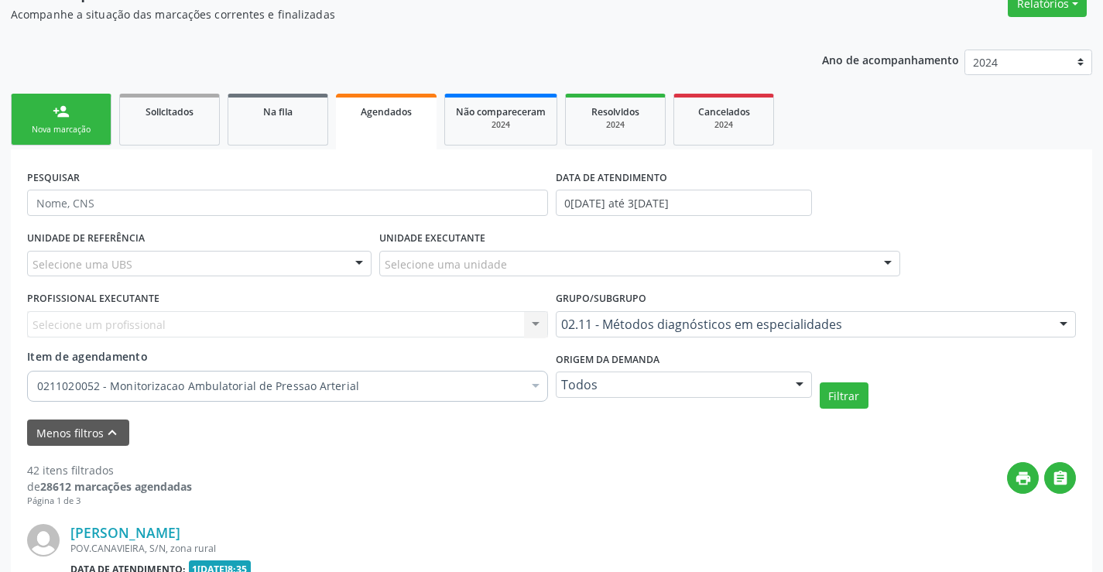
scroll to position [155, 0]
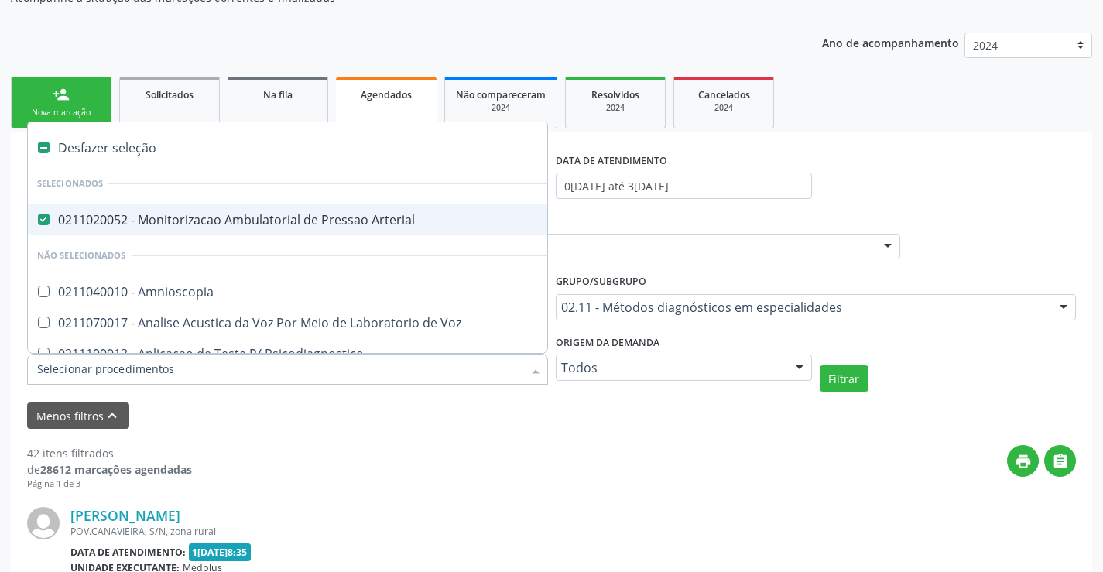
click at [421, 378] on div at bounding box center [287, 369] width 521 height 31
type input "h"
checkbox Arterial "false"
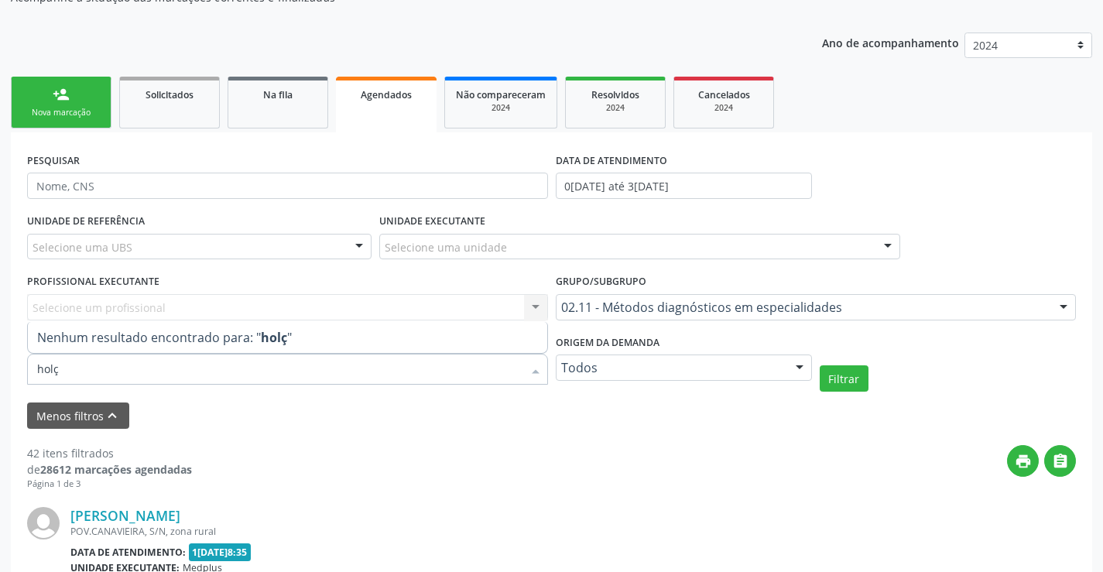
type input "hol"
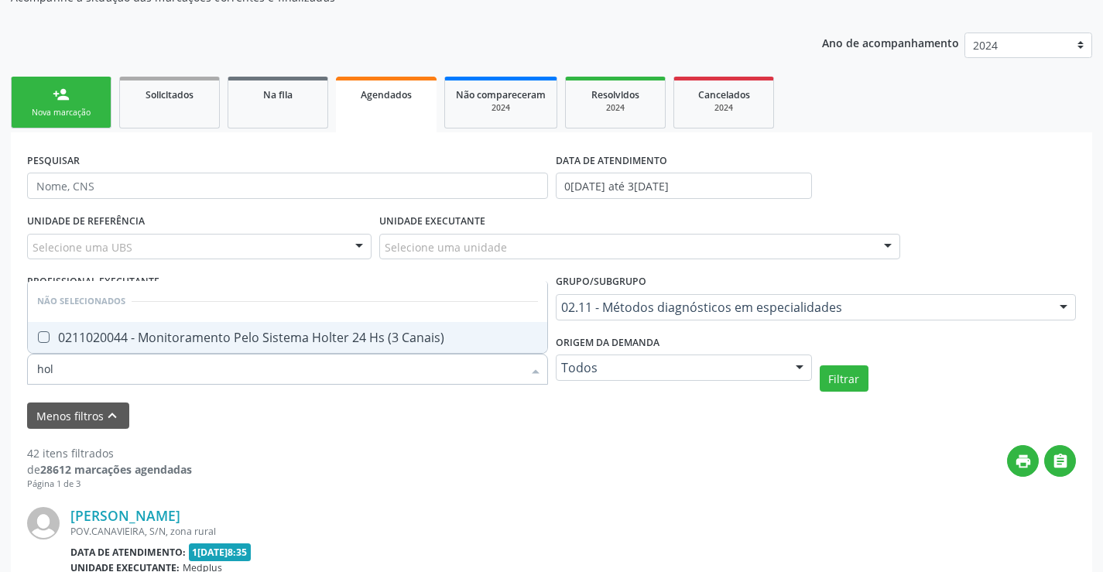
click at [366, 336] on div "0211020044 - Monitoramento Pelo Sistema Holter 24 Hs (3 Canais)" at bounding box center [287, 337] width 501 height 12
checkbox Canais\) "true"
type input "hol"
click at [249, 422] on div "Menos filtros keyboard_arrow_up" at bounding box center [551, 415] width 1056 height 27
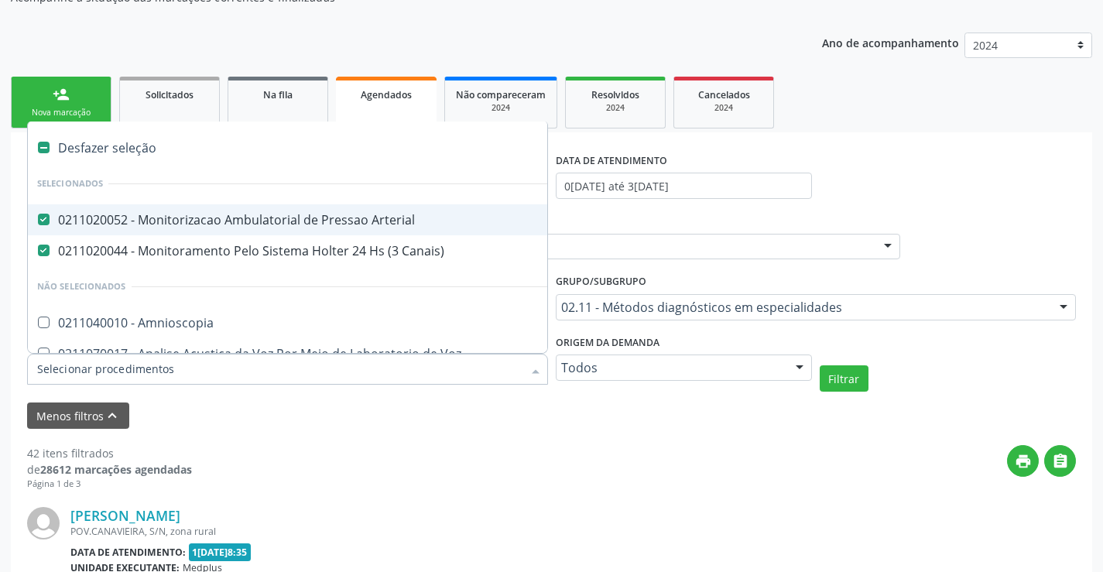
click at [231, 222] on div "0211020052 - Monitorizacao Ambulatorial de Pressao Arterial" at bounding box center [388, 220] width 703 height 12
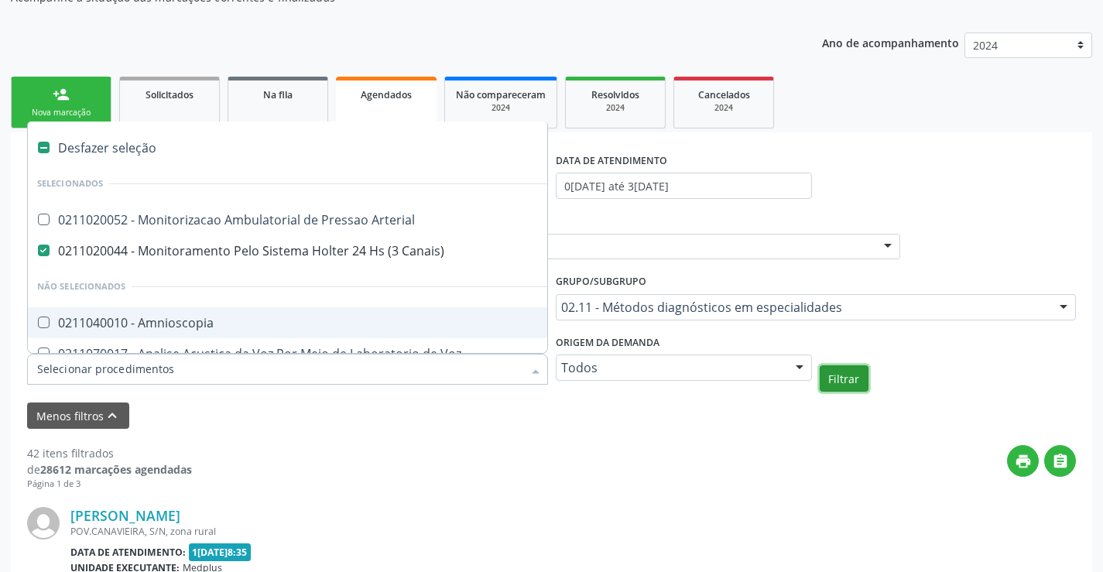
checkbox Arterial "true"
click at [839, 369] on button "Filtrar" at bounding box center [844, 378] width 49 height 26
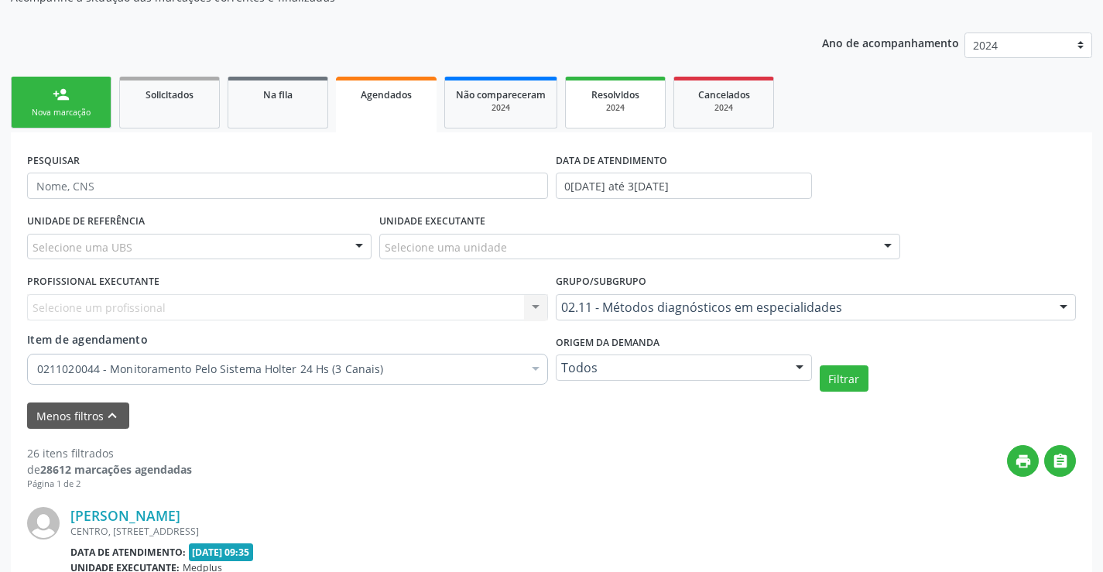
click at [618, 108] on div "2024" at bounding box center [615, 108] width 77 height 12
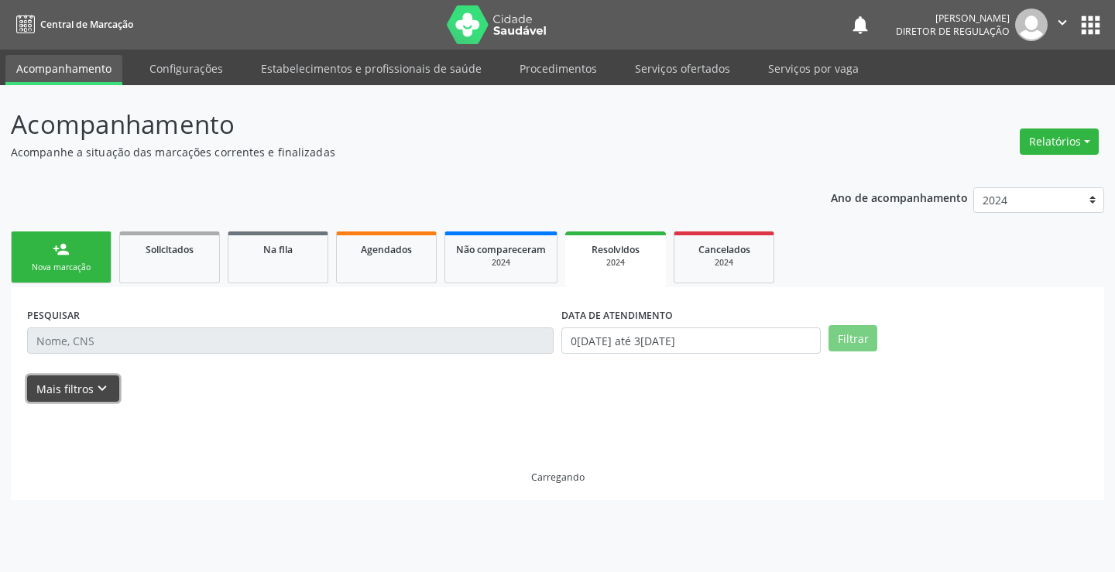
click at [100, 402] on button "Mais filtros keyboard_arrow_down" at bounding box center [73, 388] width 92 height 27
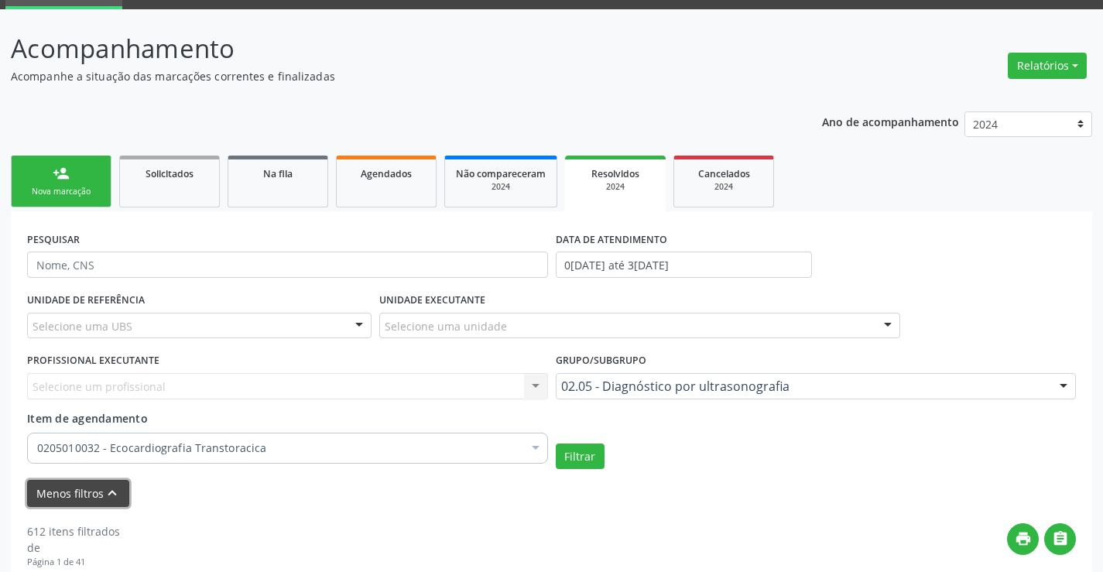
scroll to position [232, 0]
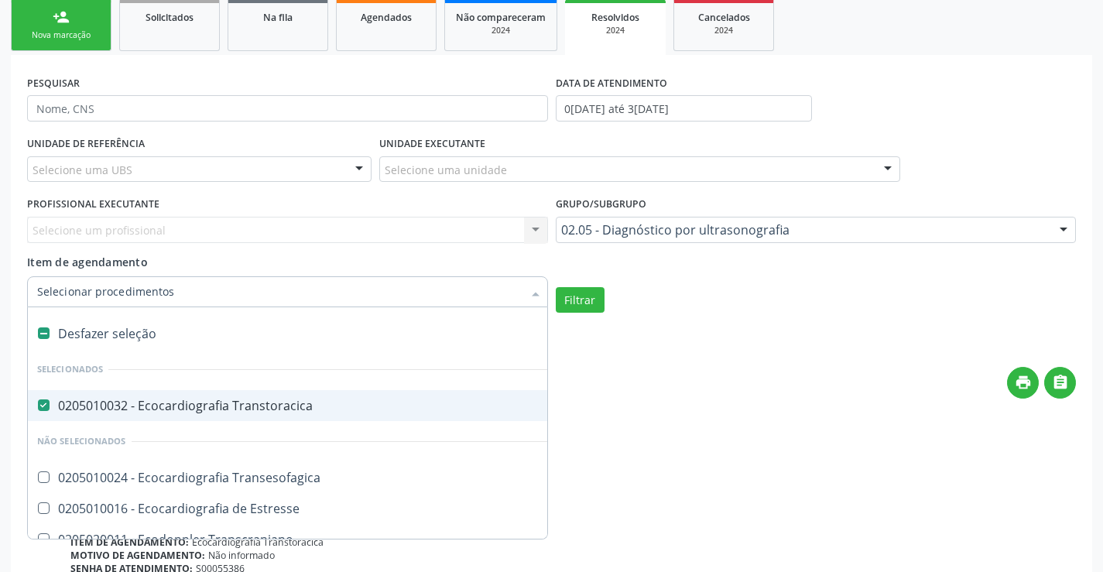
click at [213, 400] on div "0205010032 - Ecocardiografia Transtoracica" at bounding box center [357, 405] width 641 height 12
checkbox Transtoracica "false"
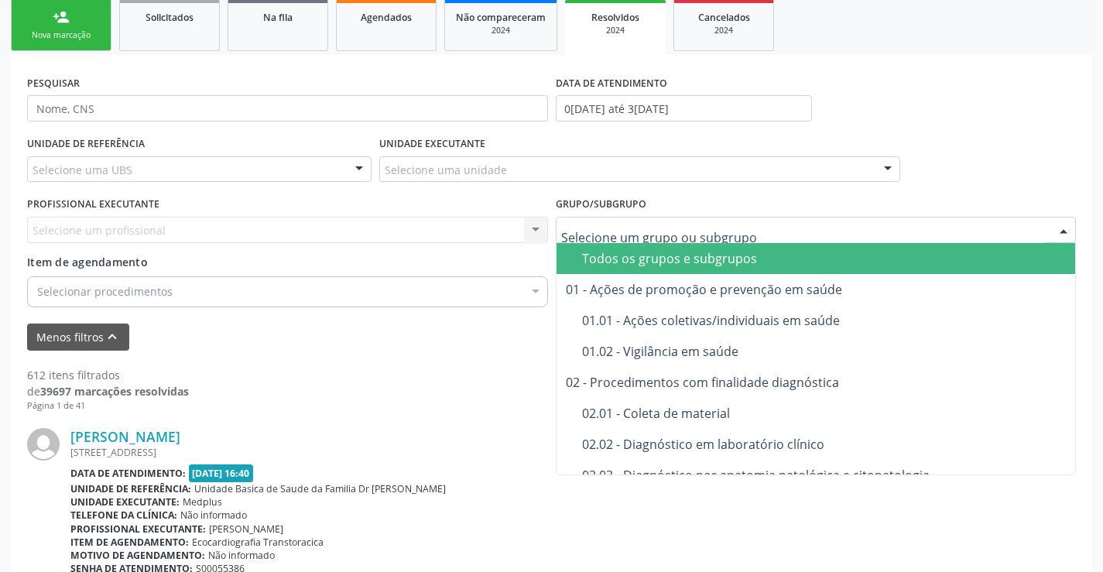
click at [628, 255] on div "Todos os grupos e subgrupos" at bounding box center [843, 258] width 523 height 12
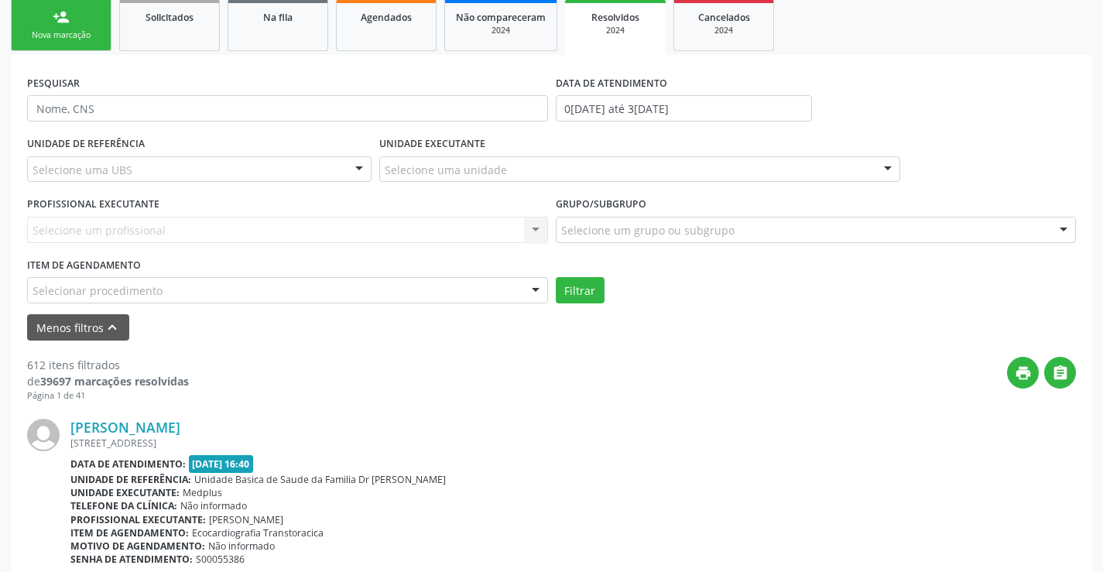
click at [360, 297] on div "Selecionar procedimento" at bounding box center [287, 290] width 521 height 26
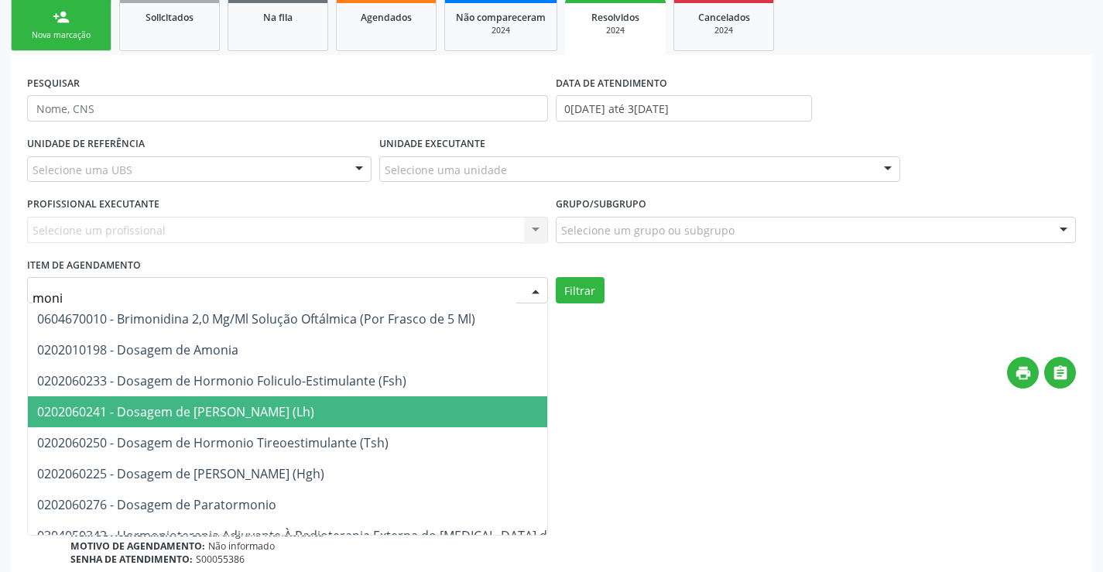
type input "monit"
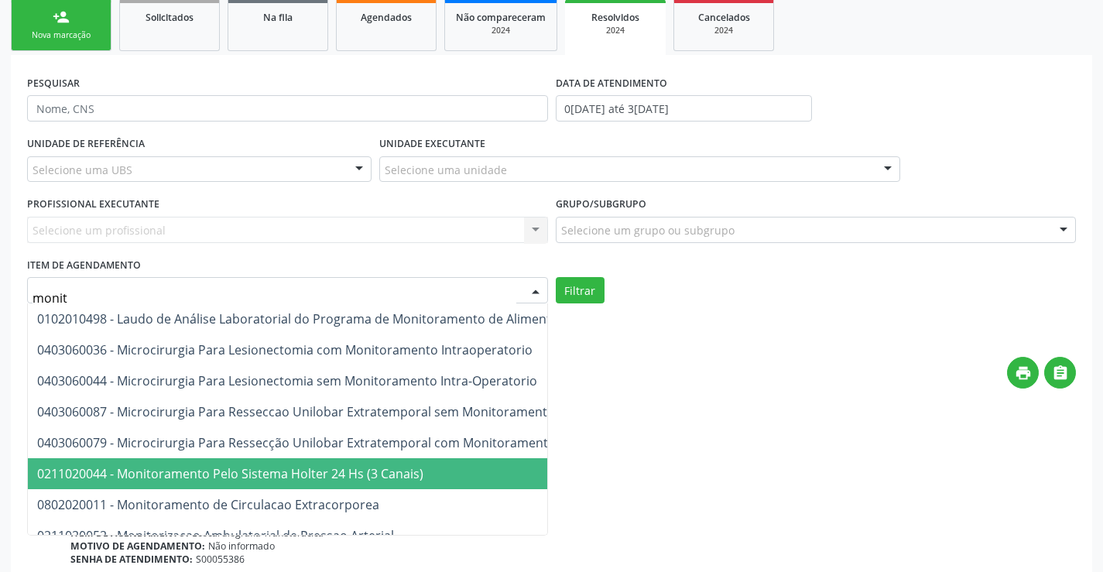
scroll to position [59, 0]
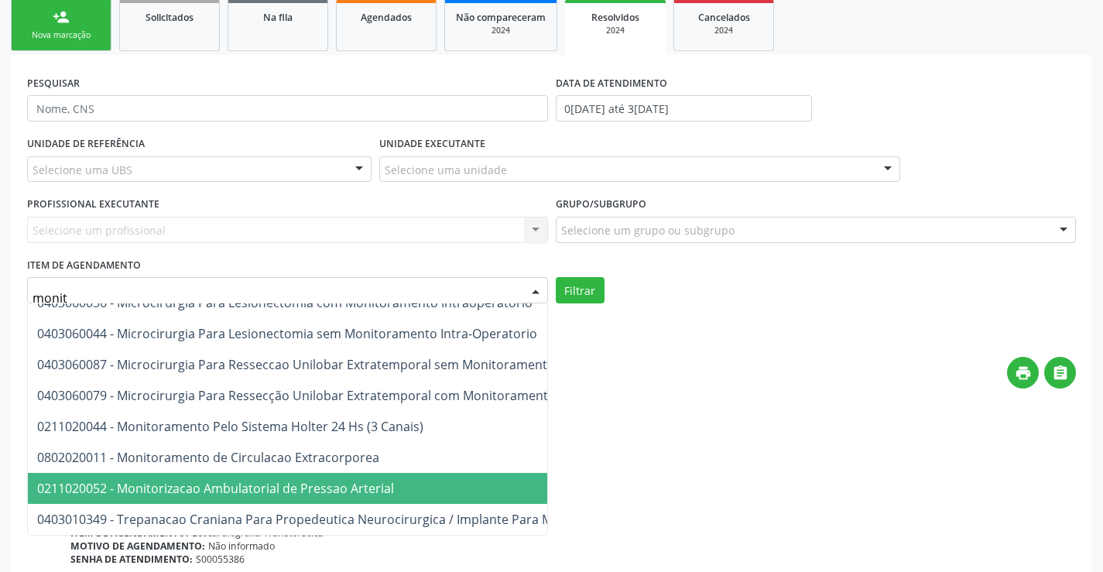
click at [317, 480] on span "0211020052 - Monitorizacao Ambulatorial de Pressao Arterial" at bounding box center [215, 488] width 357 height 17
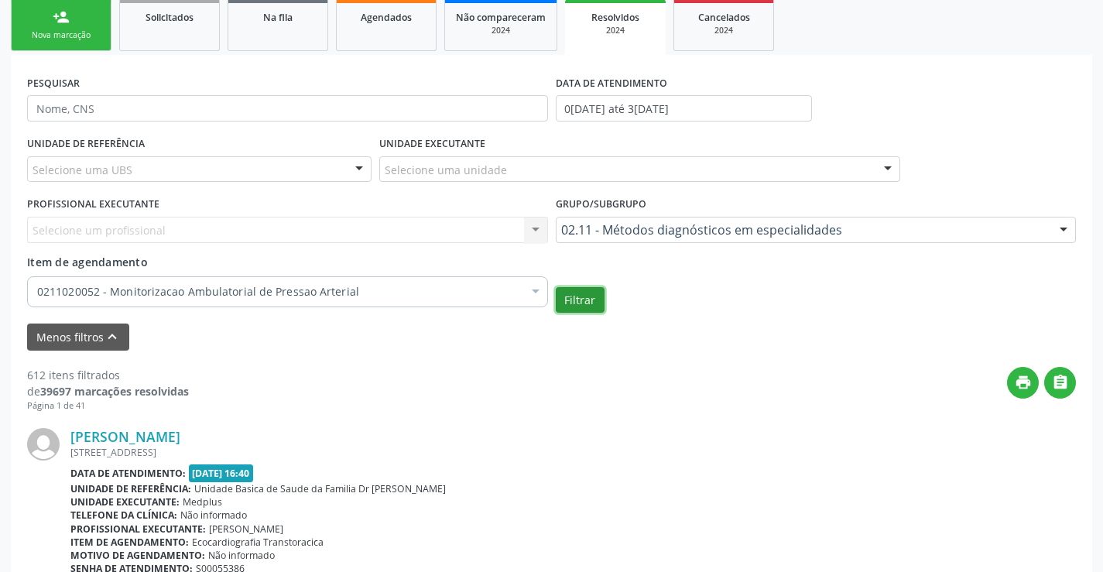
click at [584, 307] on button "Filtrar" at bounding box center [580, 300] width 49 height 26
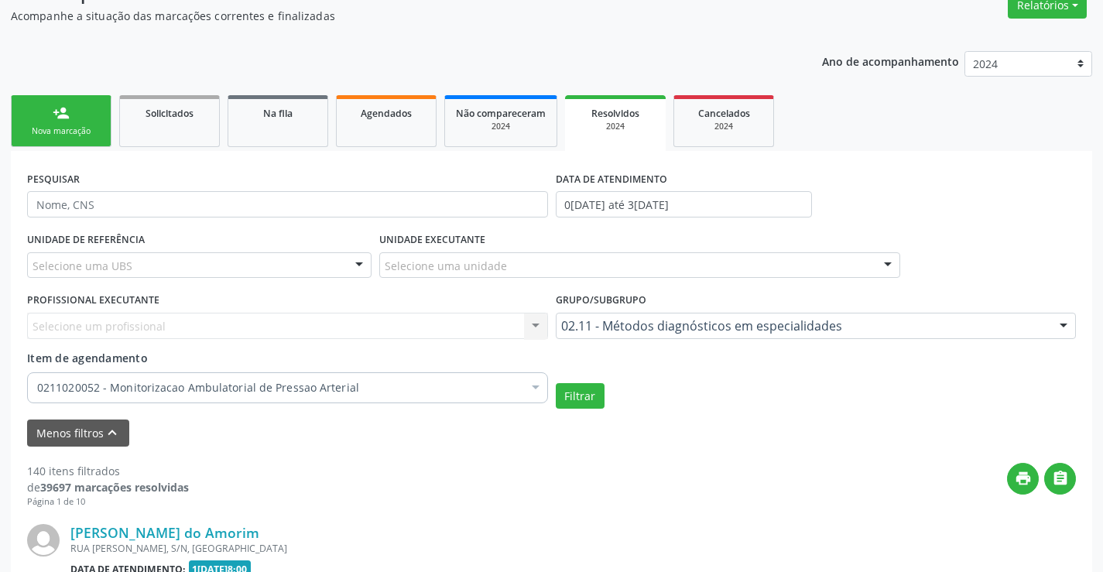
scroll to position [232, 0]
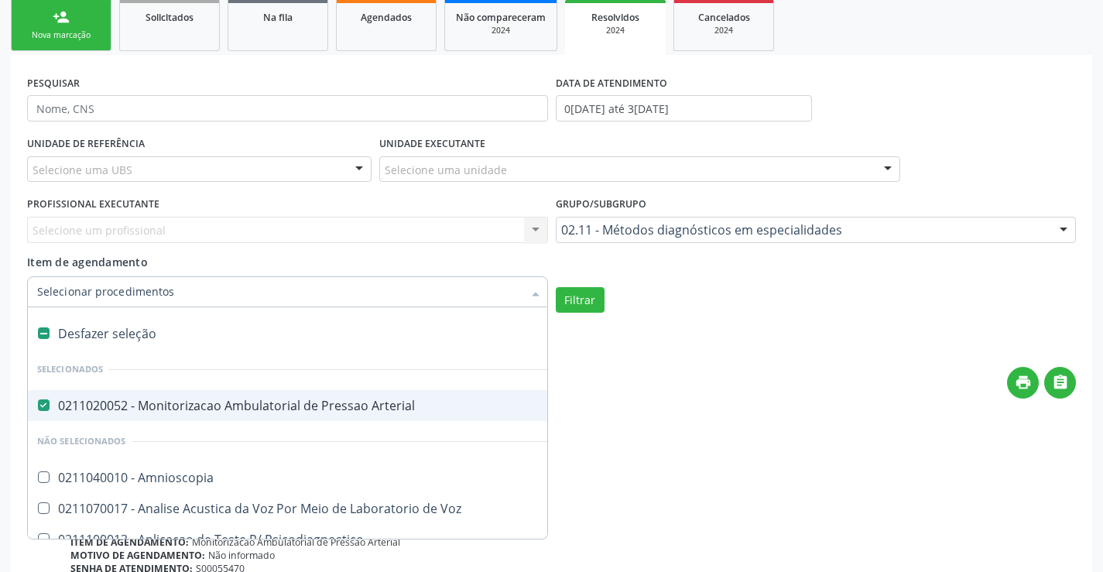
click at [318, 422] on li "Não selecionados" at bounding box center [388, 441] width 721 height 41
click at [324, 412] on div "0211020052 - Monitorizacao Ambulatorial de Pressao Arterial" at bounding box center [388, 405] width 703 height 12
checkbox Arterial "false"
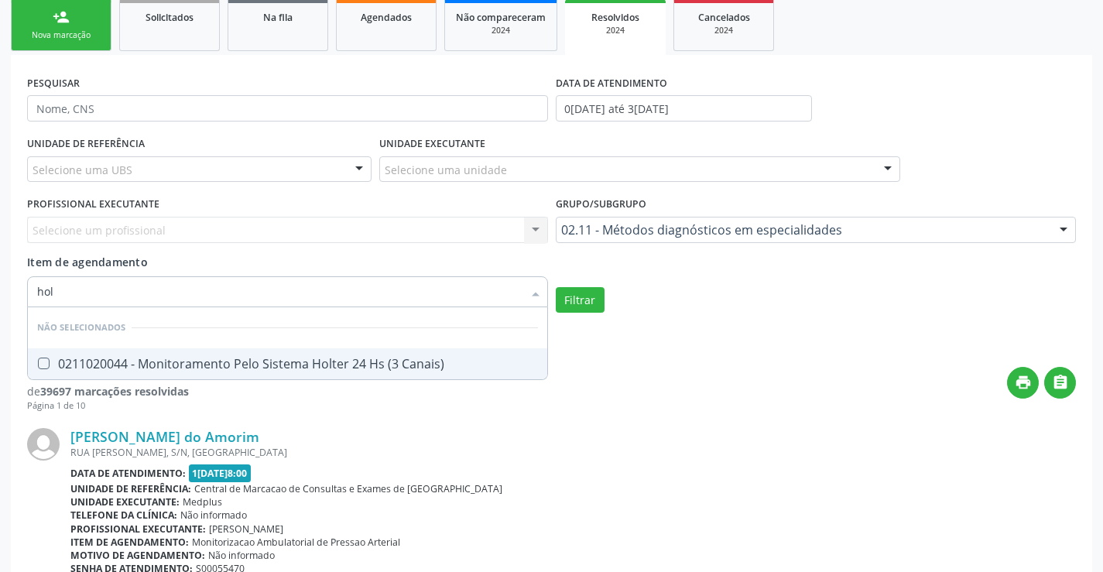
type input "holt"
click at [343, 359] on div "0211020044 - Monitoramento Pelo Sistema Holter 24 Hs (3 Canais)" at bounding box center [287, 364] width 501 height 12
checkbox Canais\) "true"
click at [566, 306] on button "Filtrar" at bounding box center [580, 300] width 49 height 26
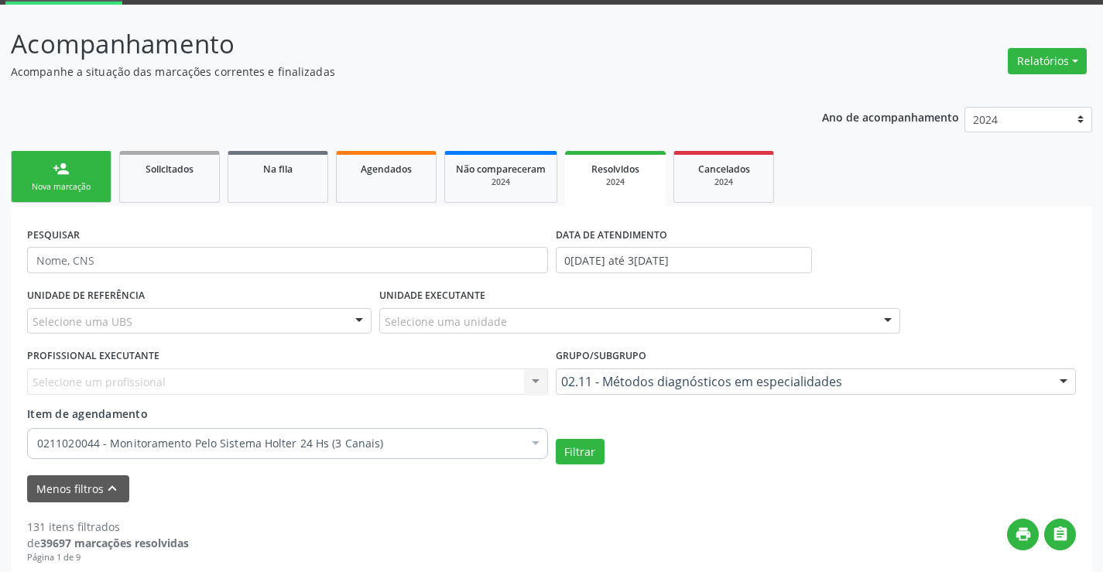
scroll to position [77, 0]
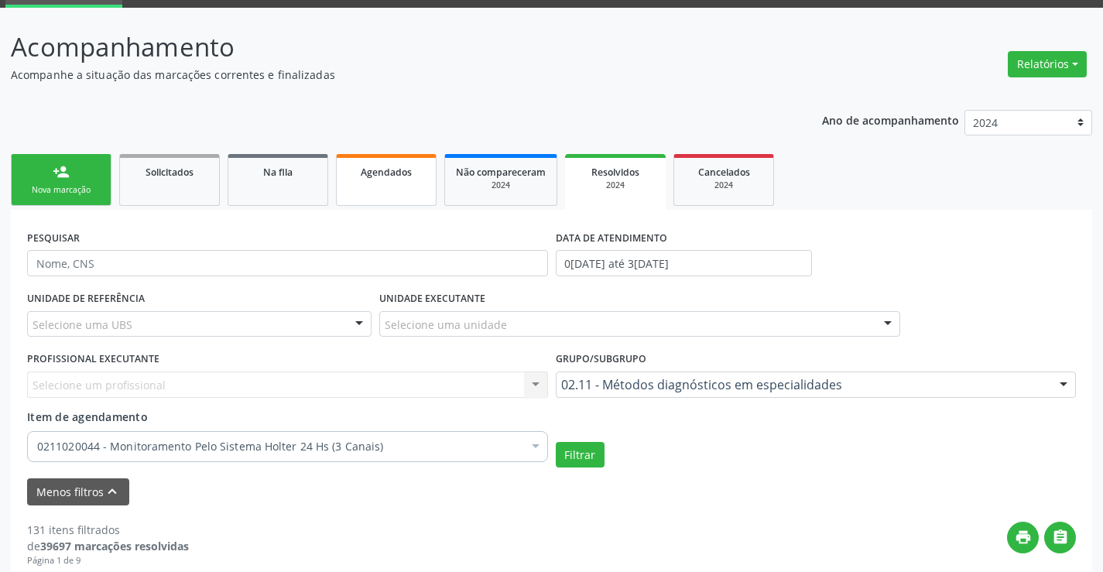
click at [356, 169] on div "Agendados" at bounding box center [386, 171] width 77 height 16
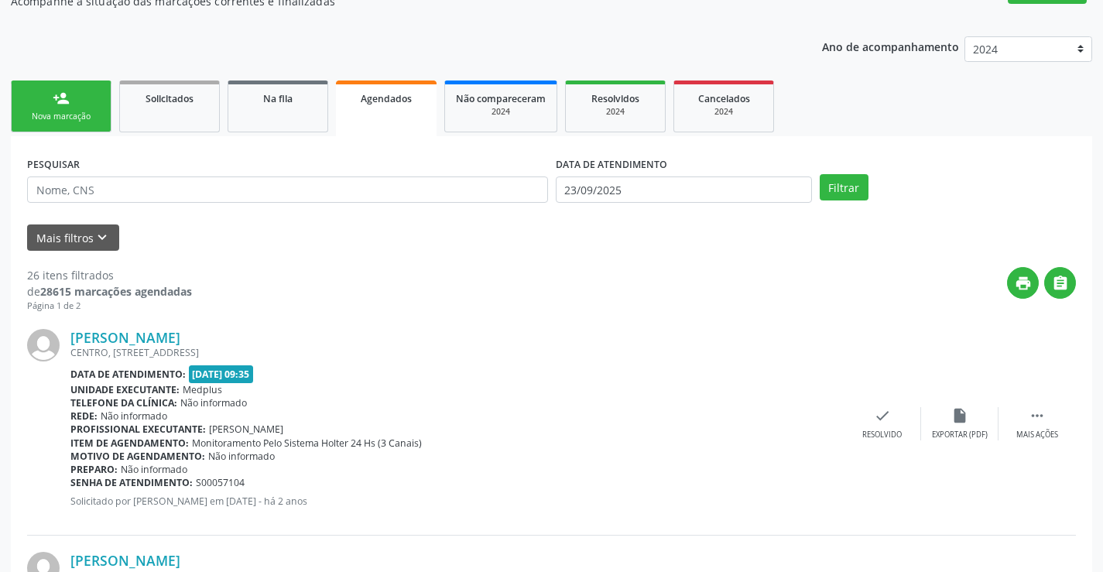
scroll to position [155, 0]
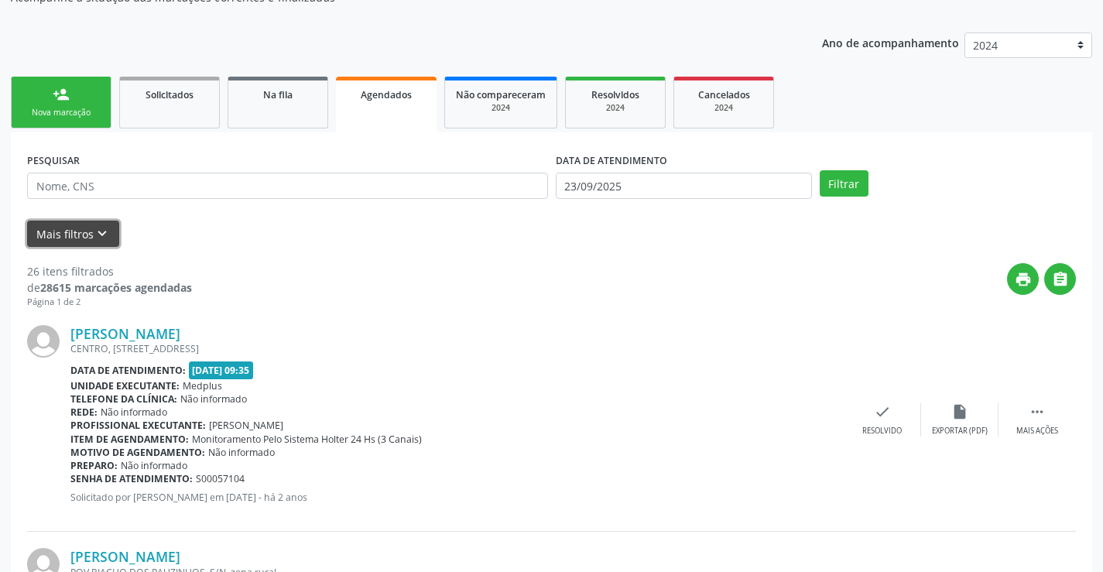
click at [91, 221] on button "Mais filtros keyboard_arrow_down" at bounding box center [73, 234] width 92 height 27
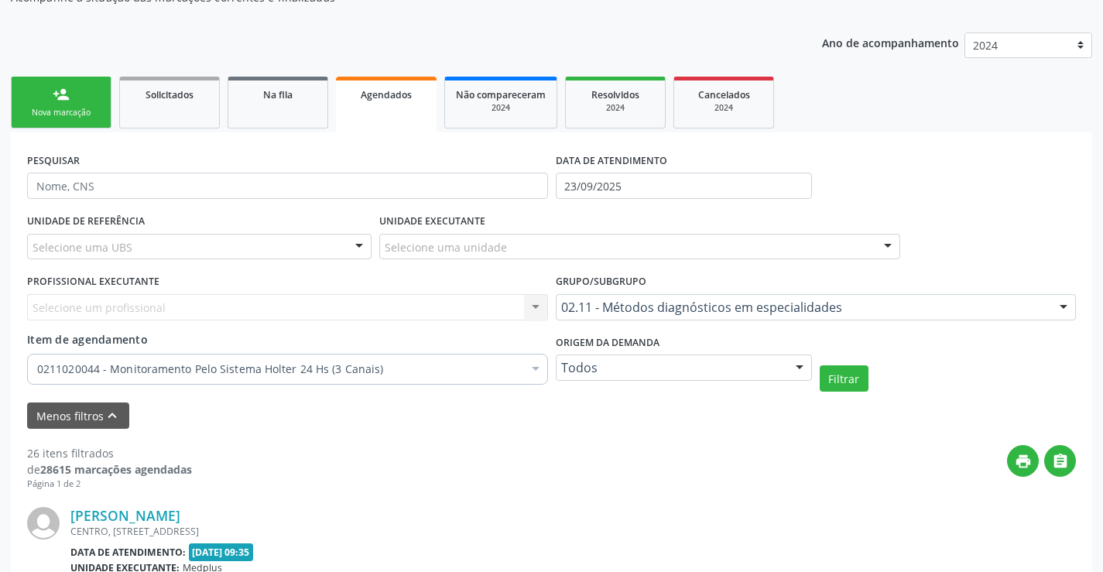
click at [638, 200] on div "DATA DE ATENDIMENTO 23/09/2025" at bounding box center [684, 179] width 264 height 60
click at [617, 183] on input "23/09/2025" at bounding box center [684, 186] width 256 height 26
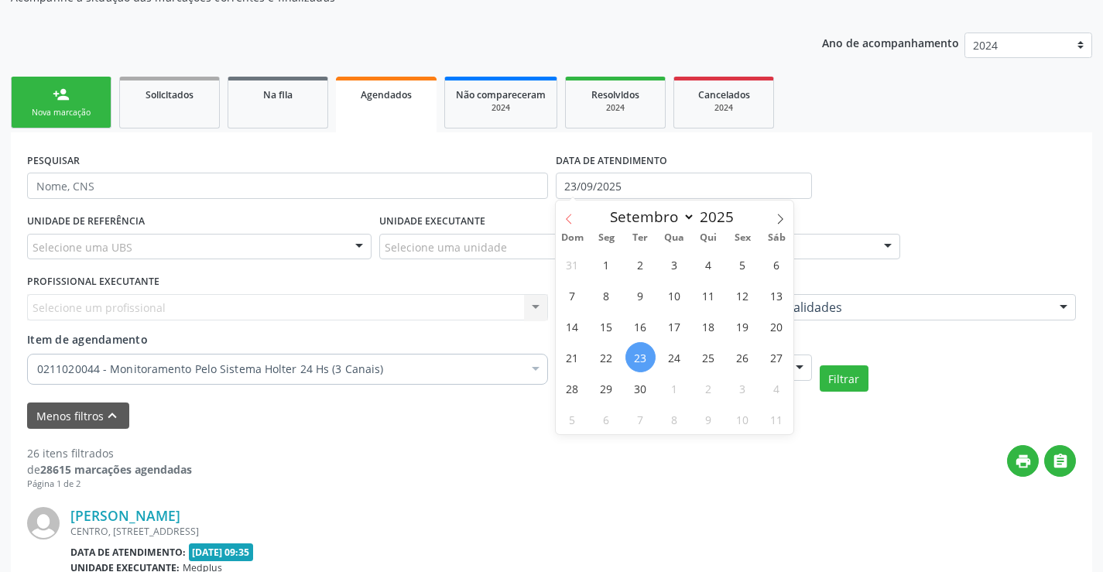
click at [566, 220] on icon at bounding box center [568, 219] width 11 height 11
click at [572, 214] on icon at bounding box center [568, 219] width 11 height 11
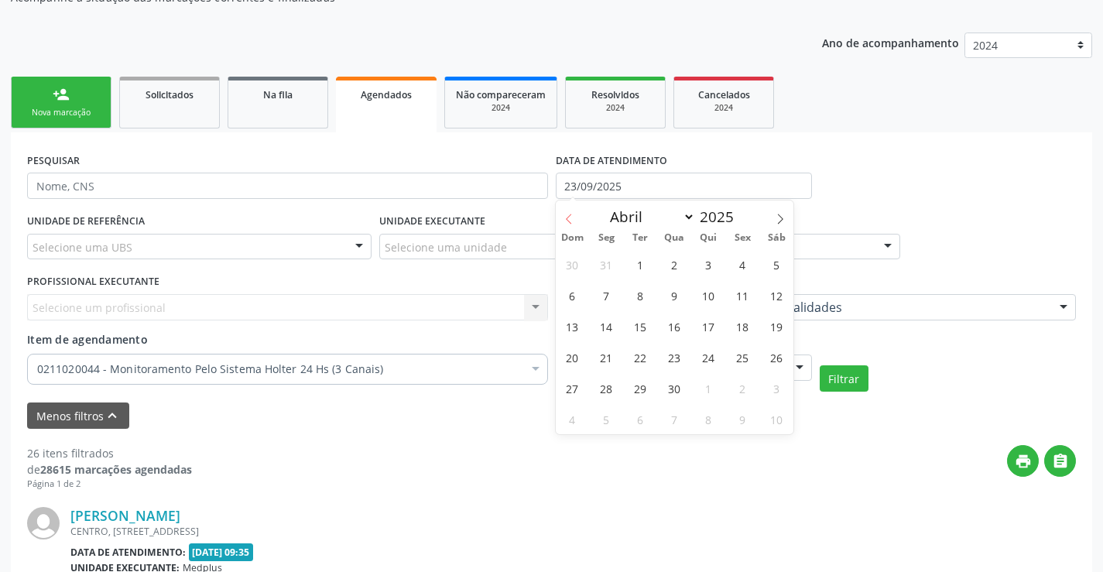
click at [572, 214] on icon at bounding box center [568, 219] width 11 height 11
select select "0"
click at [572, 214] on icon at bounding box center [568, 219] width 11 height 11
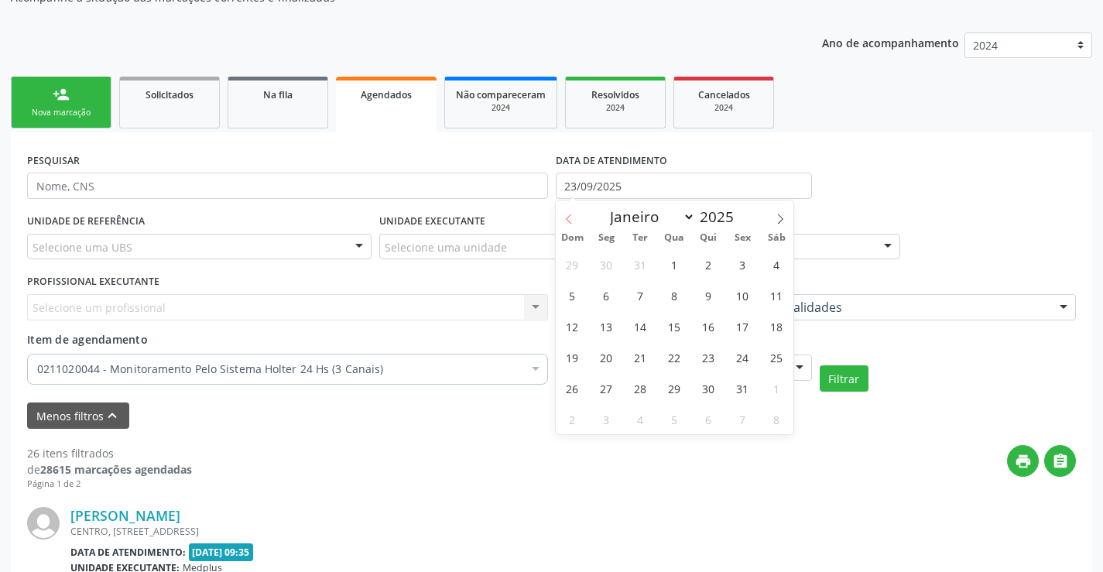
type input "2024"
click at [572, 214] on icon at bounding box center [568, 219] width 11 height 11
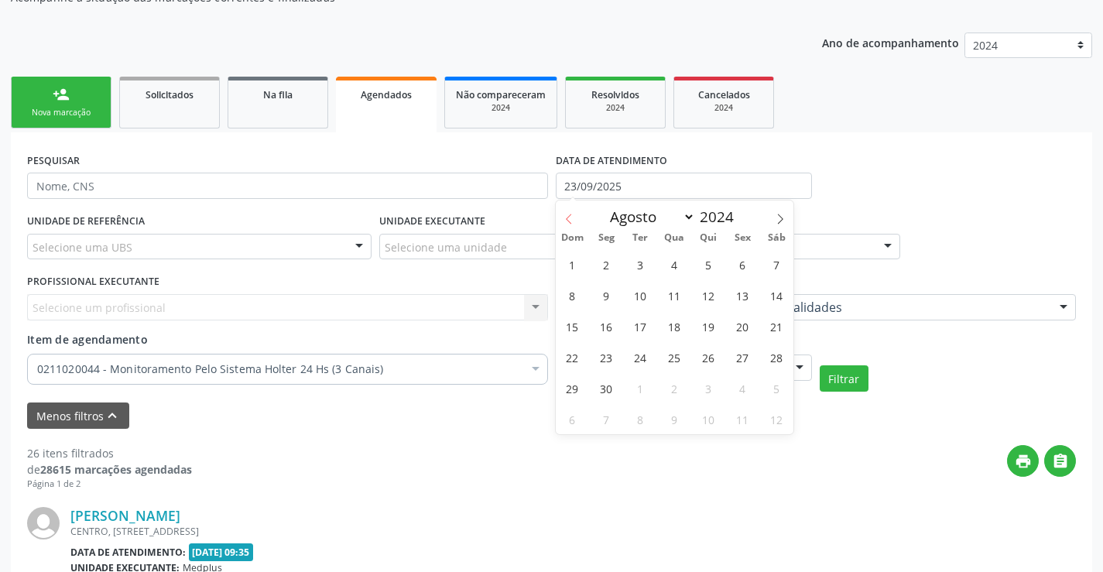
click at [572, 214] on icon at bounding box center [568, 219] width 11 height 11
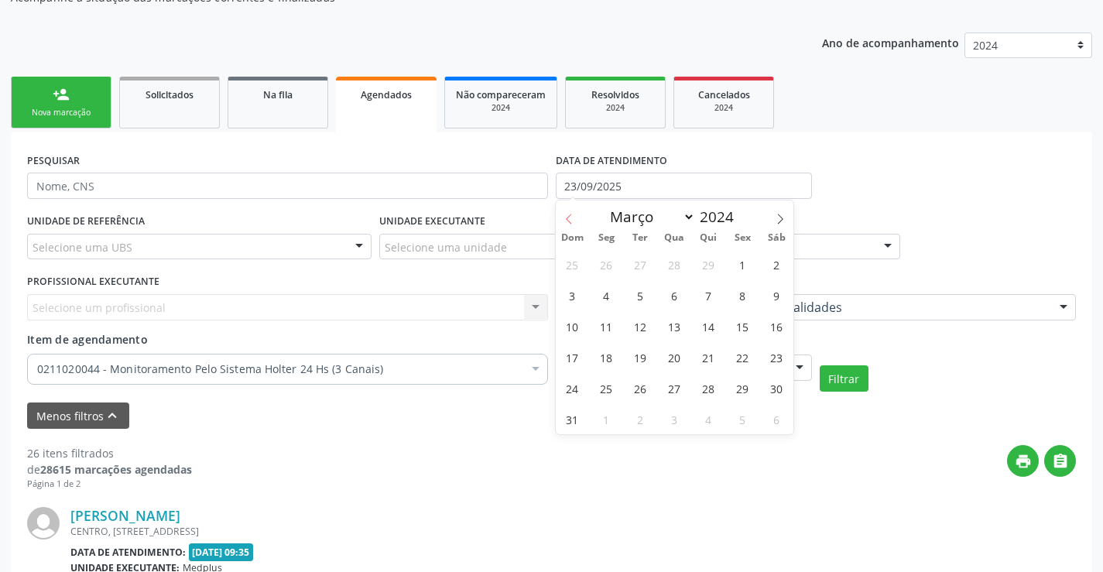
click at [572, 214] on icon at bounding box center [568, 219] width 11 height 11
select select "0"
click at [608, 265] on span "1" at bounding box center [606, 264] width 30 height 30
type input "01/01/2024"
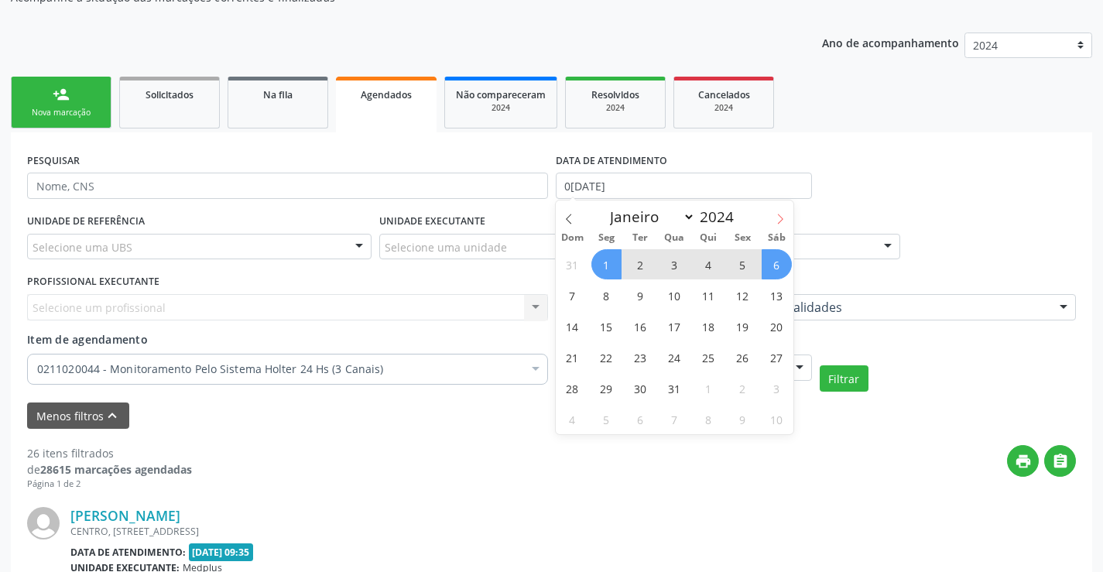
click at [786, 219] on icon at bounding box center [780, 219] width 11 height 11
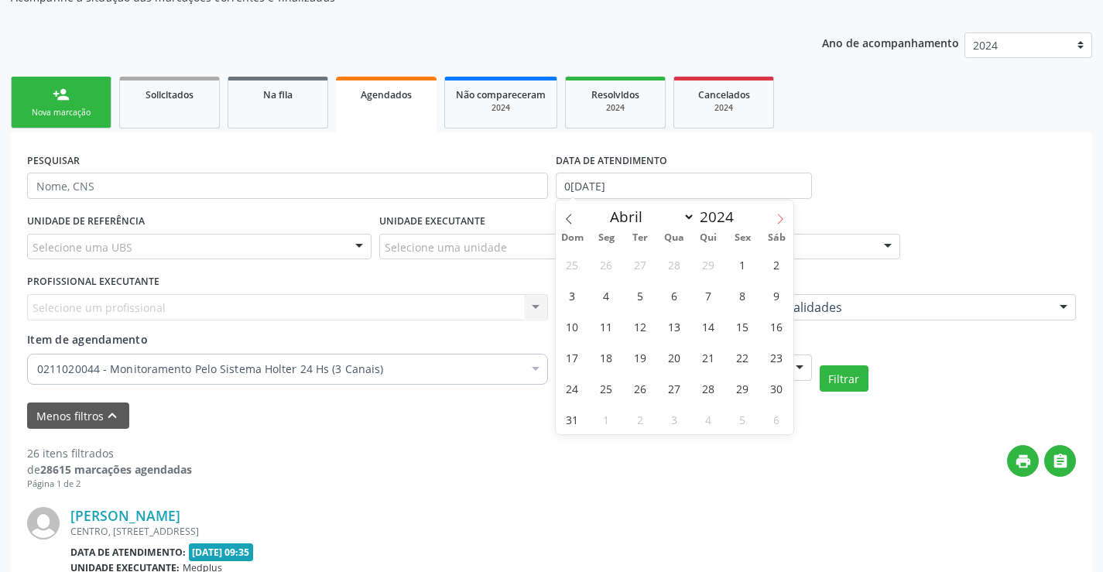
click at [786, 219] on icon at bounding box center [780, 219] width 11 height 11
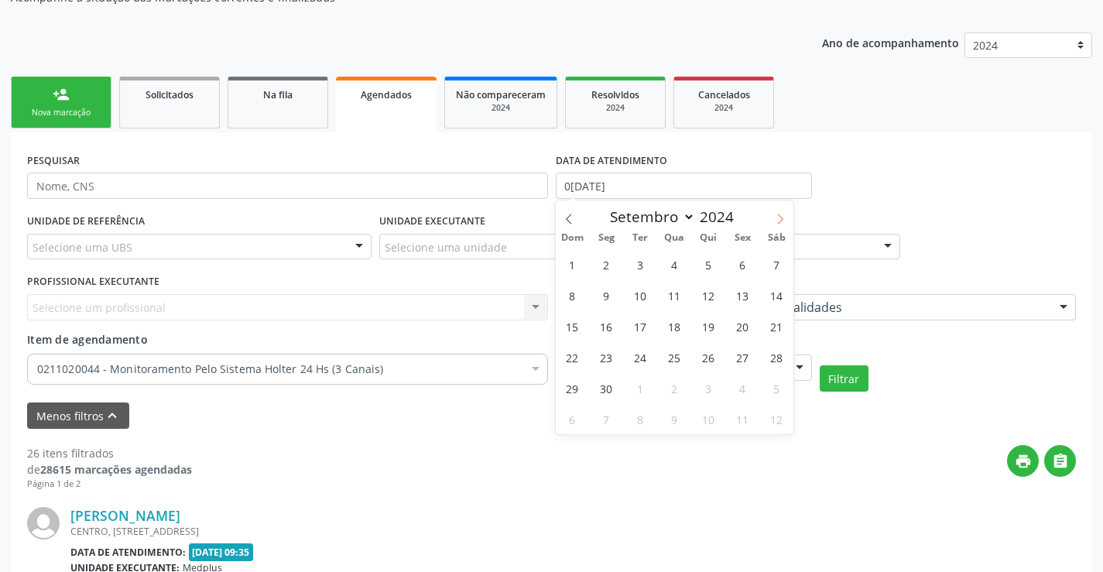
click at [786, 219] on icon at bounding box center [780, 219] width 11 height 11
select select "11"
click at [786, 219] on icon at bounding box center [780, 219] width 11 height 11
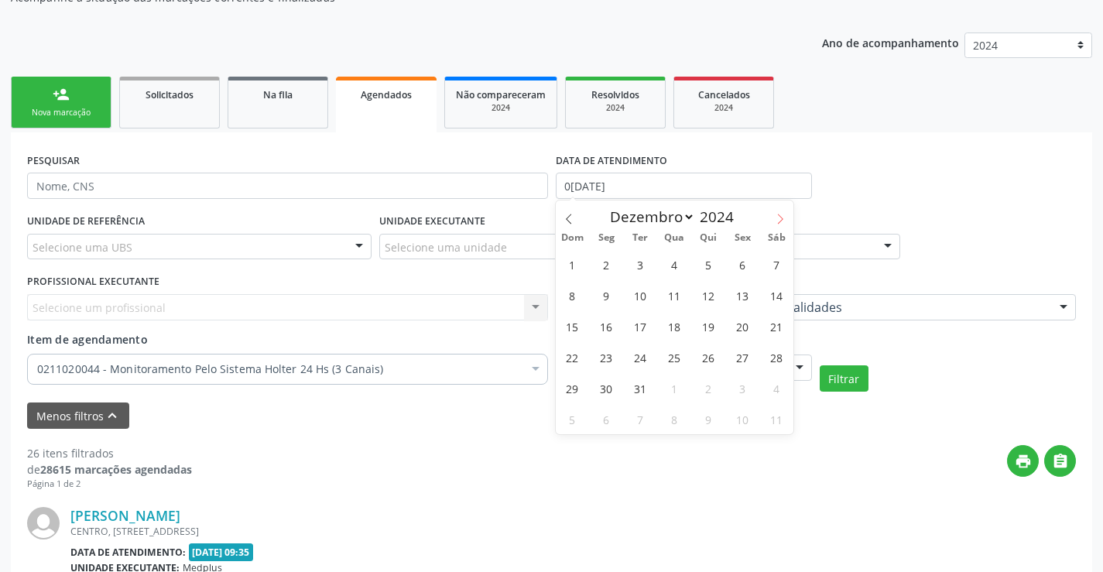
type input "2025"
select select "0"
click at [562, 228] on div "Dom Seg Ter Qua Qui Sex Sáb" at bounding box center [675, 238] width 238 height 22
click at [570, 220] on icon at bounding box center [568, 219] width 11 height 11
type input "2024"
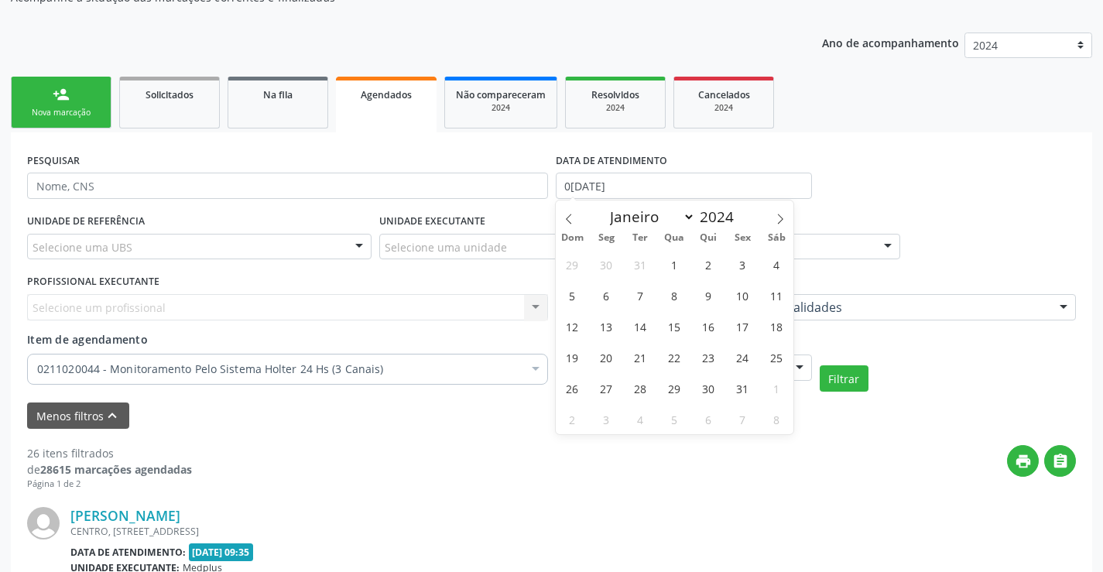
select select "11"
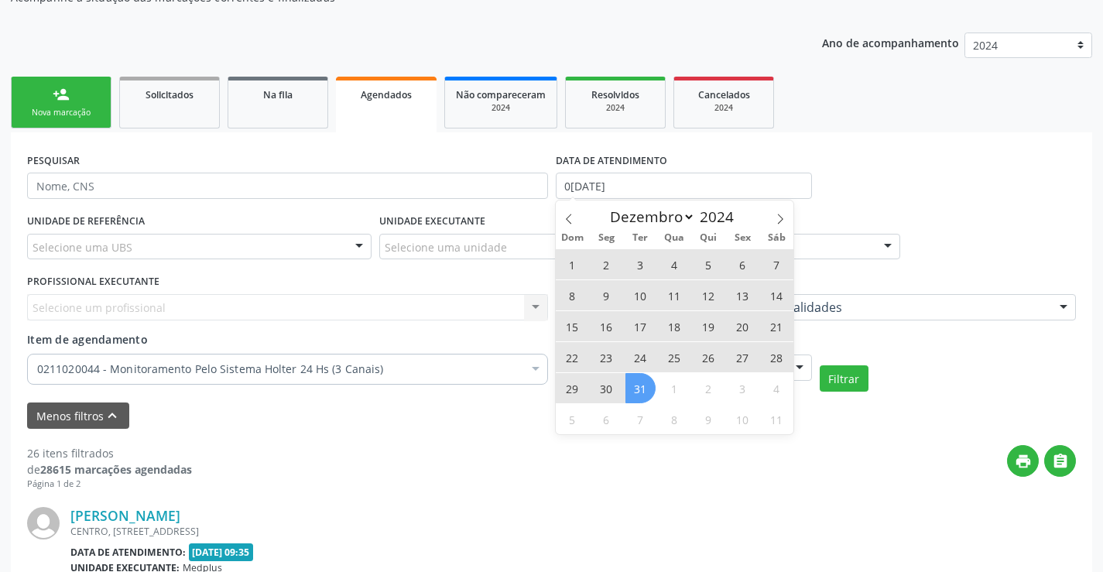
click at [642, 383] on span "31" at bounding box center [640, 388] width 30 height 30
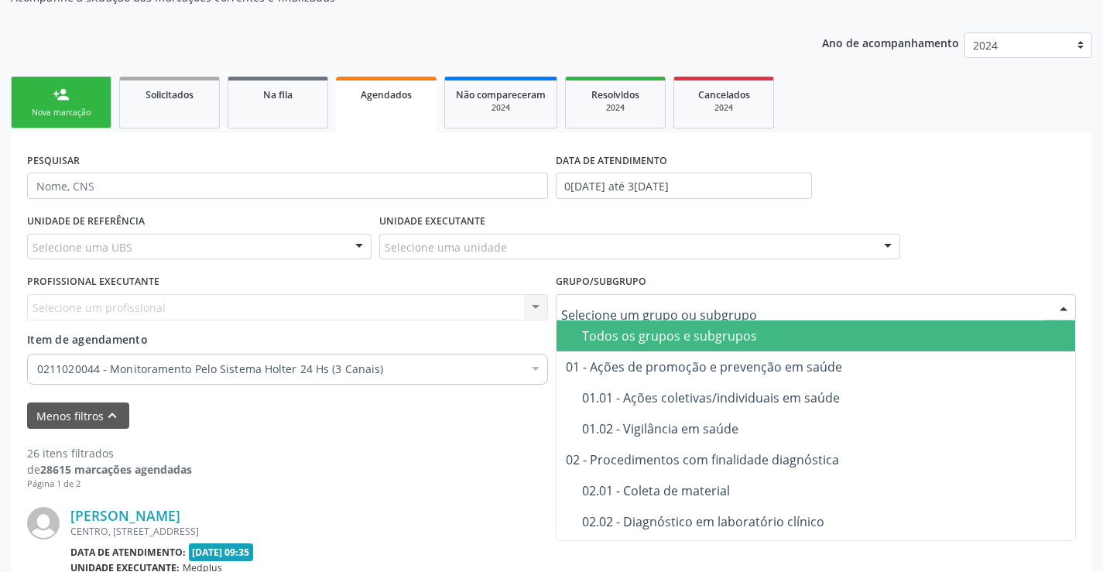
click at [658, 316] on div at bounding box center [816, 307] width 521 height 26
click at [626, 336] on div "Todos os grupos e subgrupos" at bounding box center [843, 336] width 523 height 12
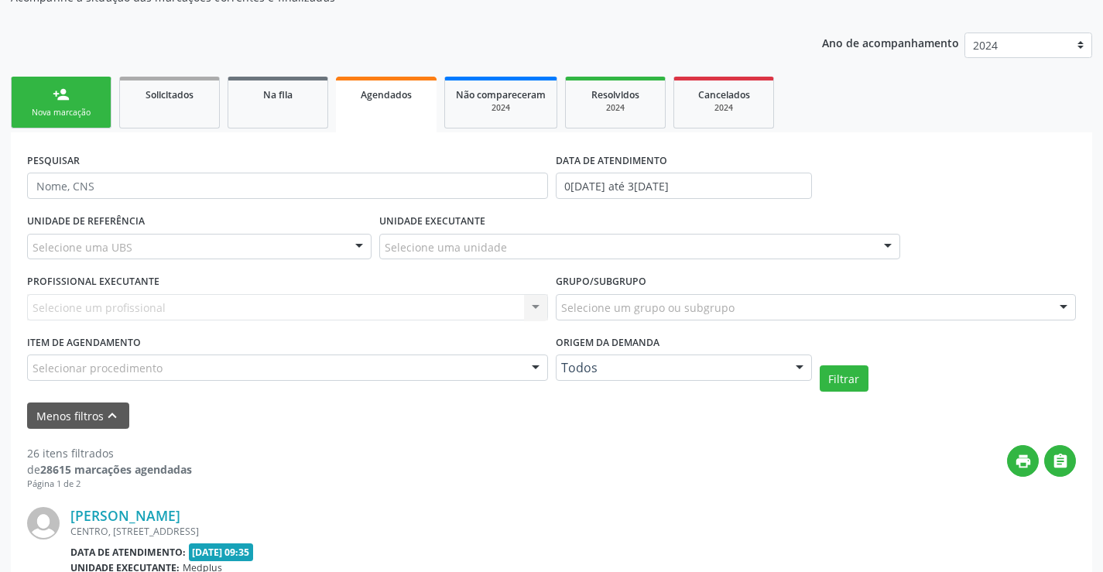
click at [332, 357] on div "Selecionar procedimento" at bounding box center [287, 367] width 521 height 26
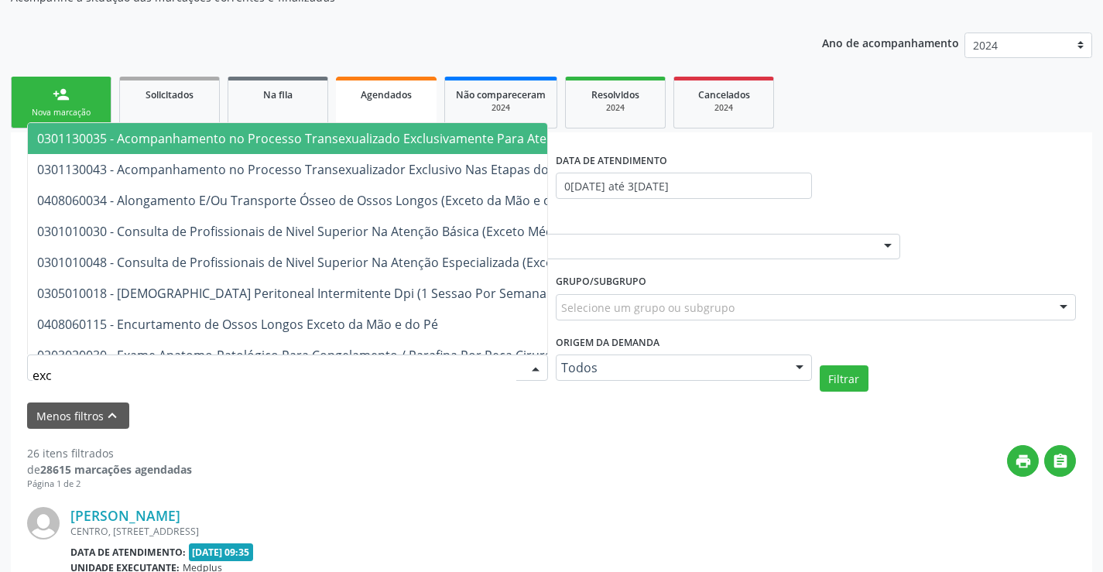
type input "exci"
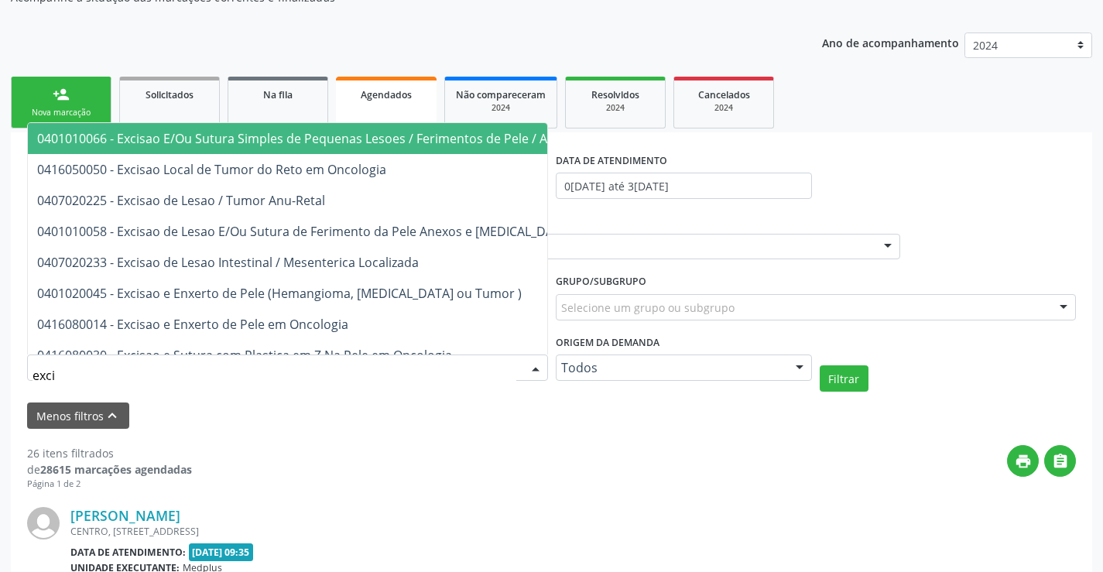
click at [351, 142] on span "0401010066 - Excisao E/Ou Sutura Simples de Pequenas Lesoes / Ferimentos de Pel…" at bounding box center [364, 138] width 655 height 17
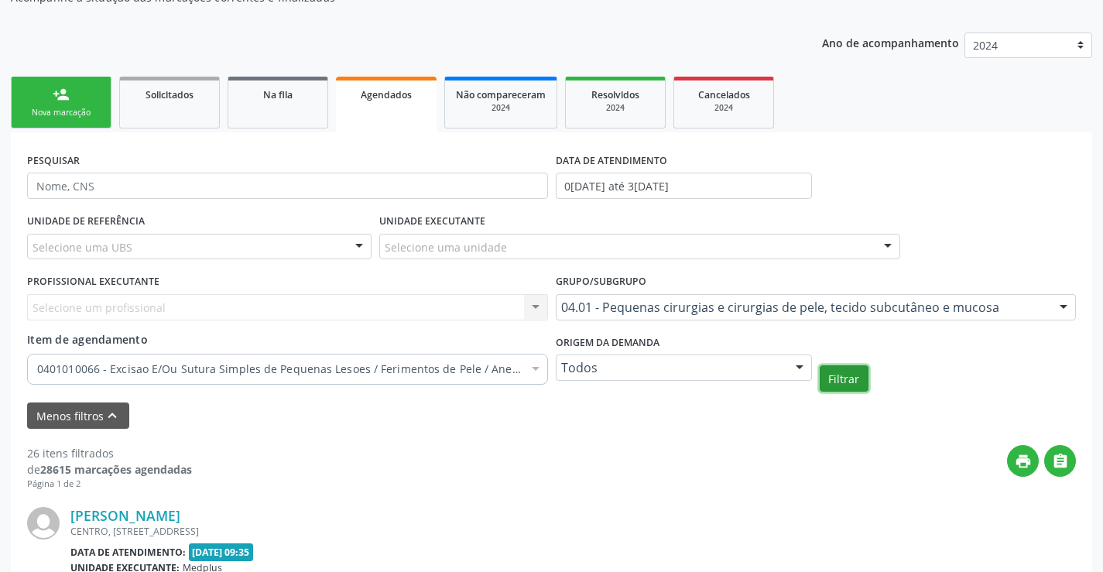
click at [843, 385] on button "Filtrar" at bounding box center [844, 378] width 49 height 26
click at [609, 112] on div "2024" at bounding box center [615, 108] width 77 height 12
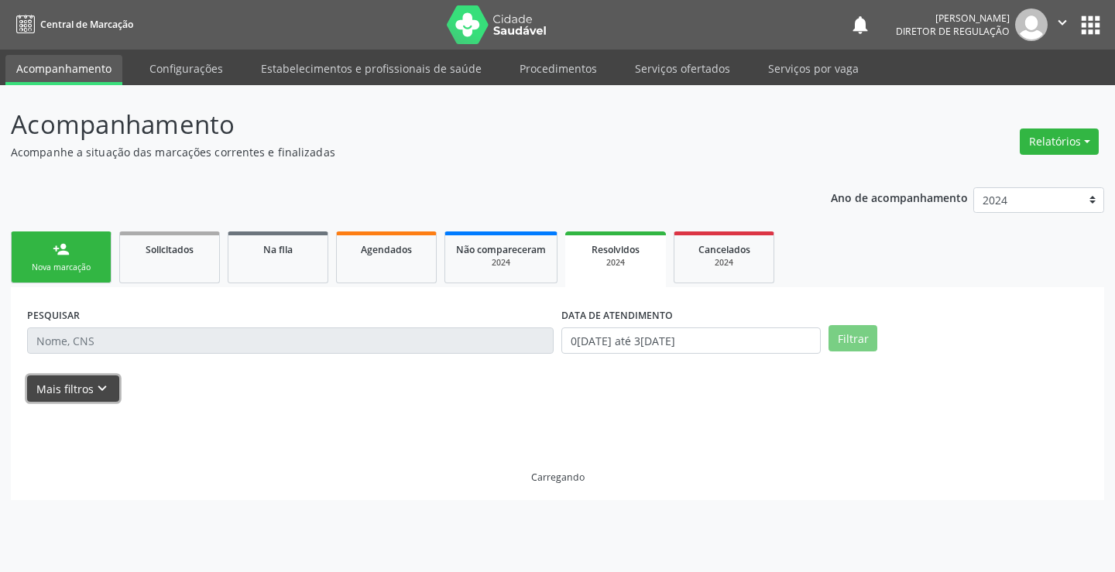
click at [67, 385] on button "Mais filtros keyboard_arrow_down" at bounding box center [73, 388] width 92 height 27
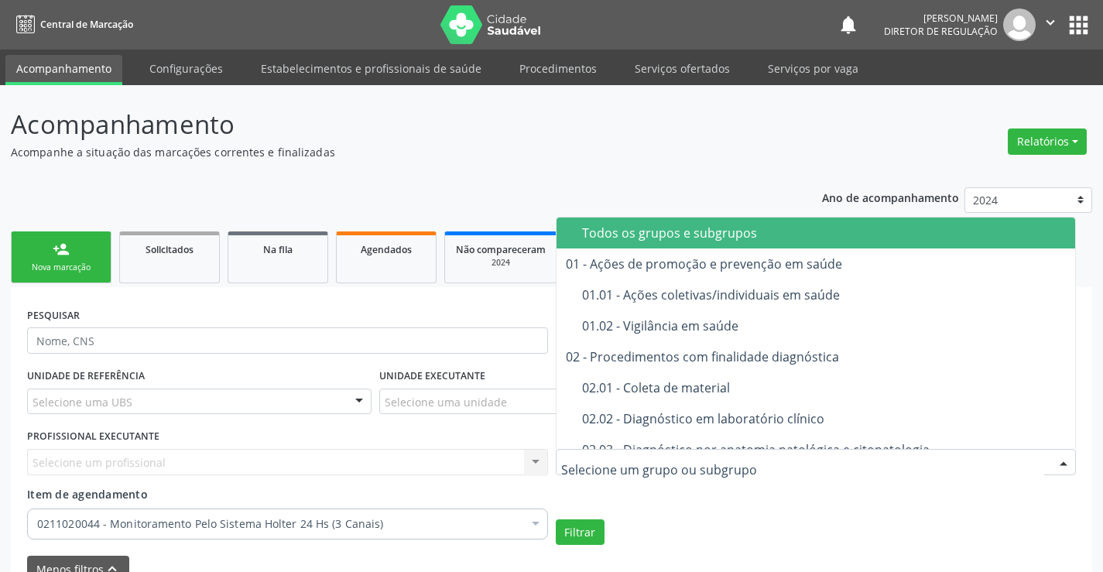
click at [648, 237] on div "Todos os grupos e subgrupos" at bounding box center [843, 233] width 523 height 12
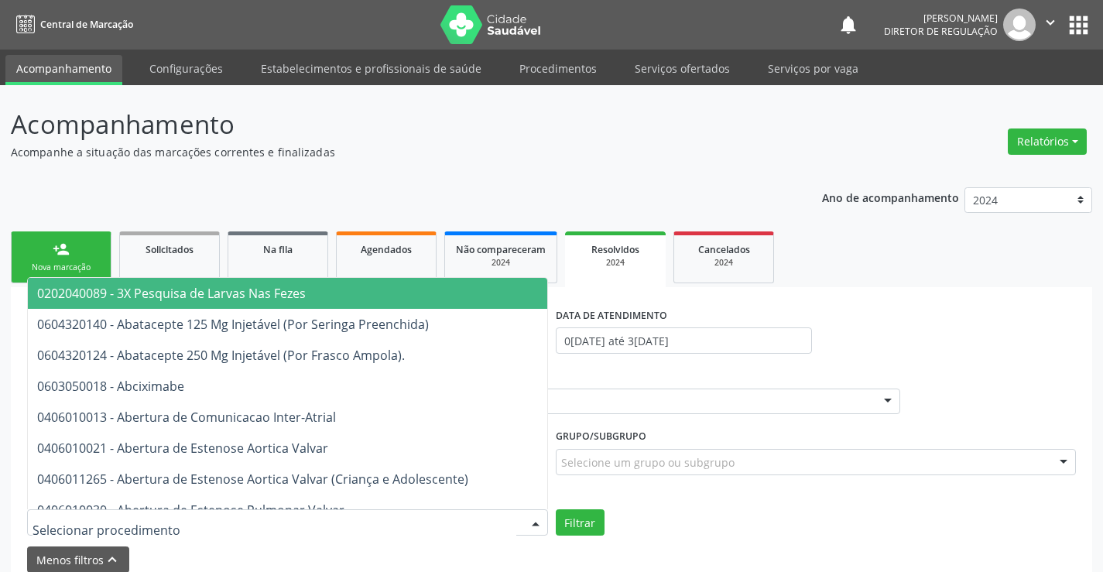
click at [239, 530] on div at bounding box center [287, 522] width 521 height 26
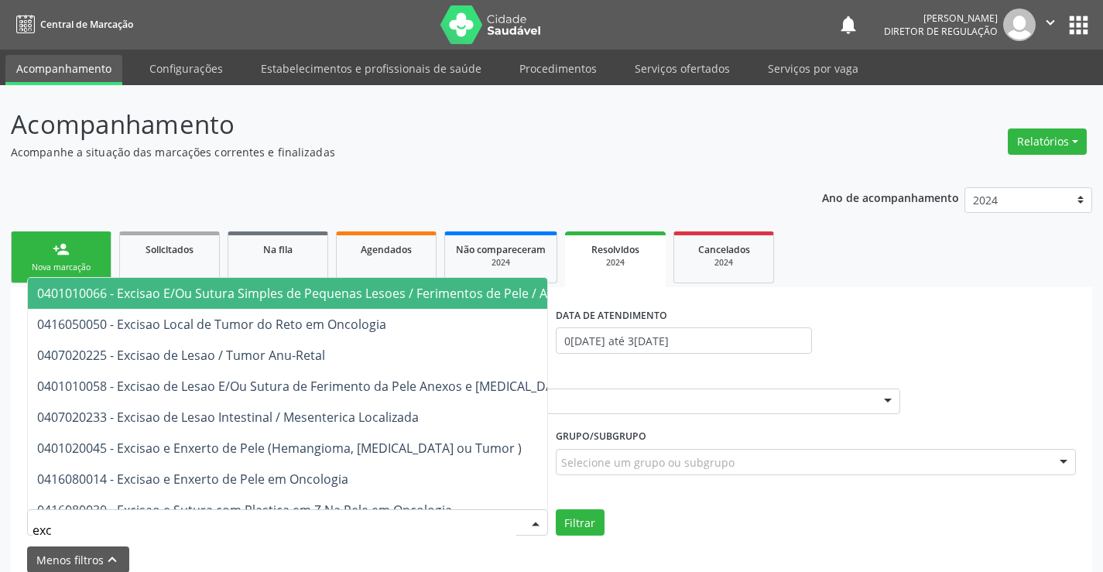
type input "exci"
click at [276, 291] on span "0401010066 - Excisao E/Ou Sutura Simples de Pequenas Lesoes / Ferimentos de Pel…" at bounding box center [364, 293] width 655 height 17
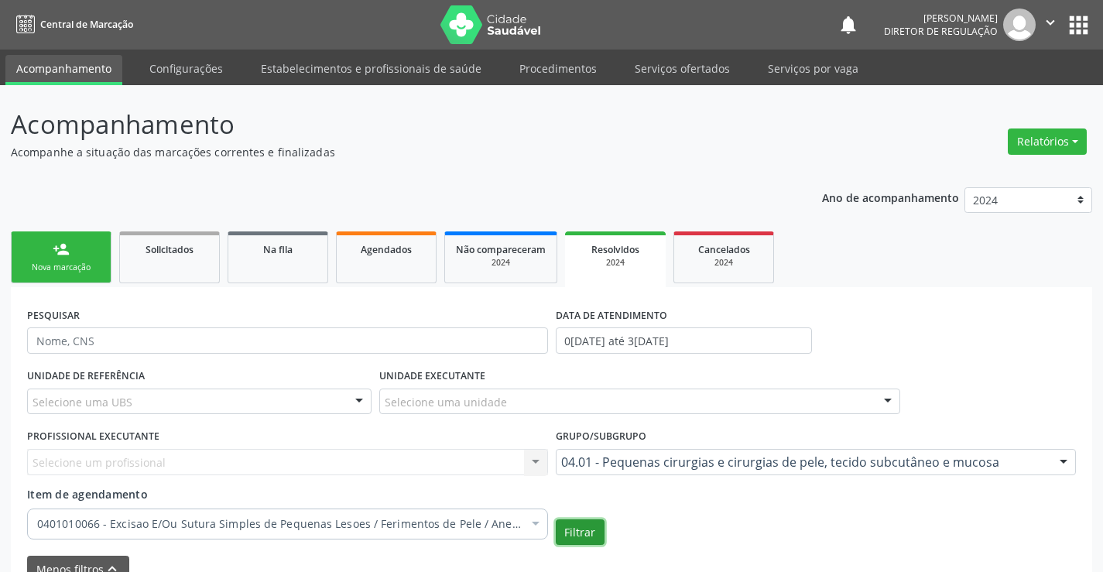
click at [587, 524] on button "Filtrar" at bounding box center [580, 532] width 49 height 26
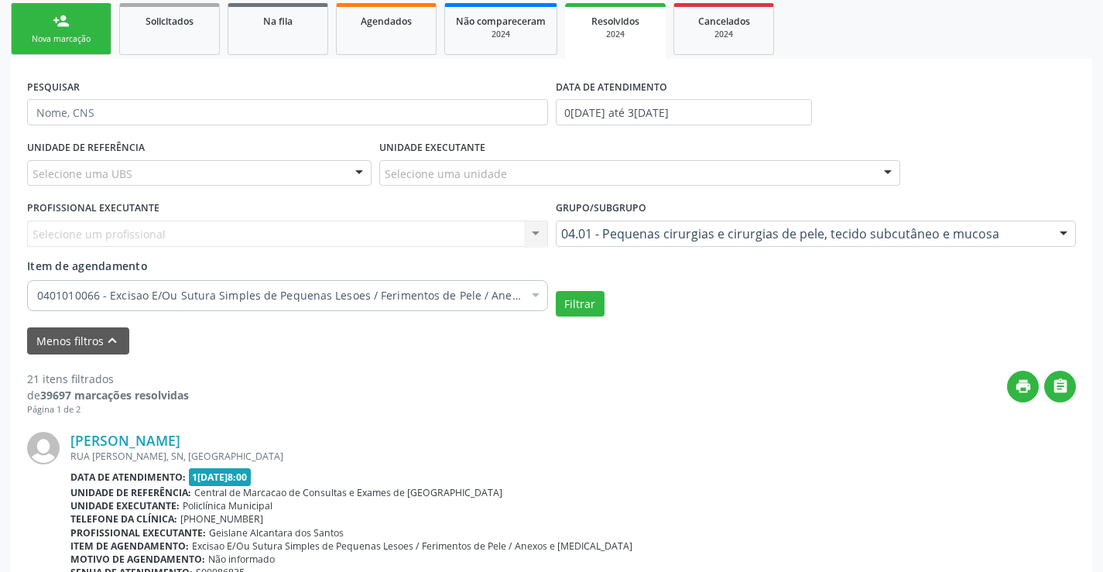
scroll to position [214, 0]
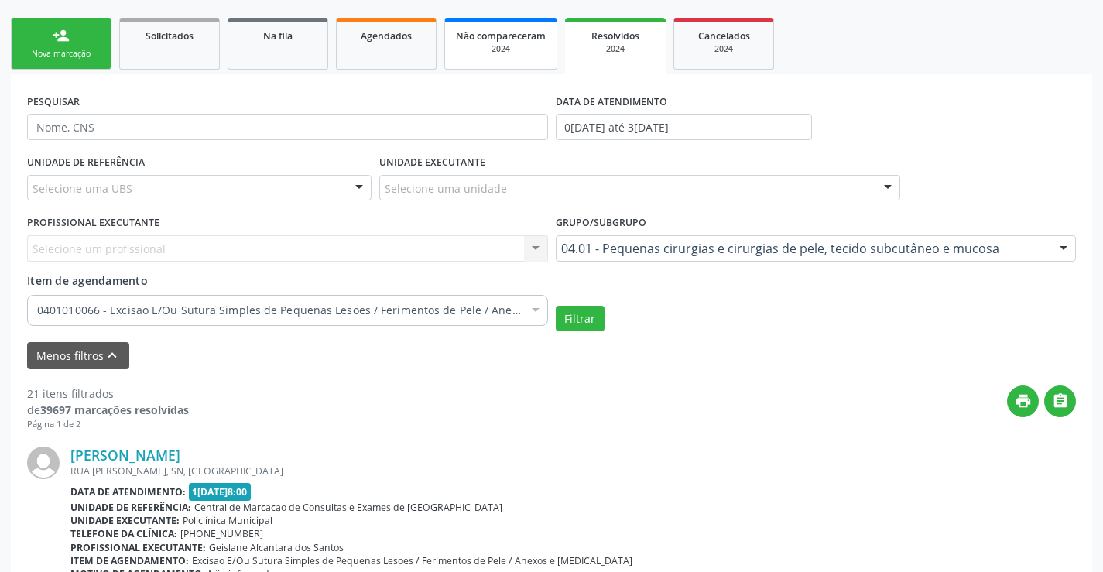
click at [537, 63] on link "Não compareceram 2024" at bounding box center [500, 44] width 113 height 52
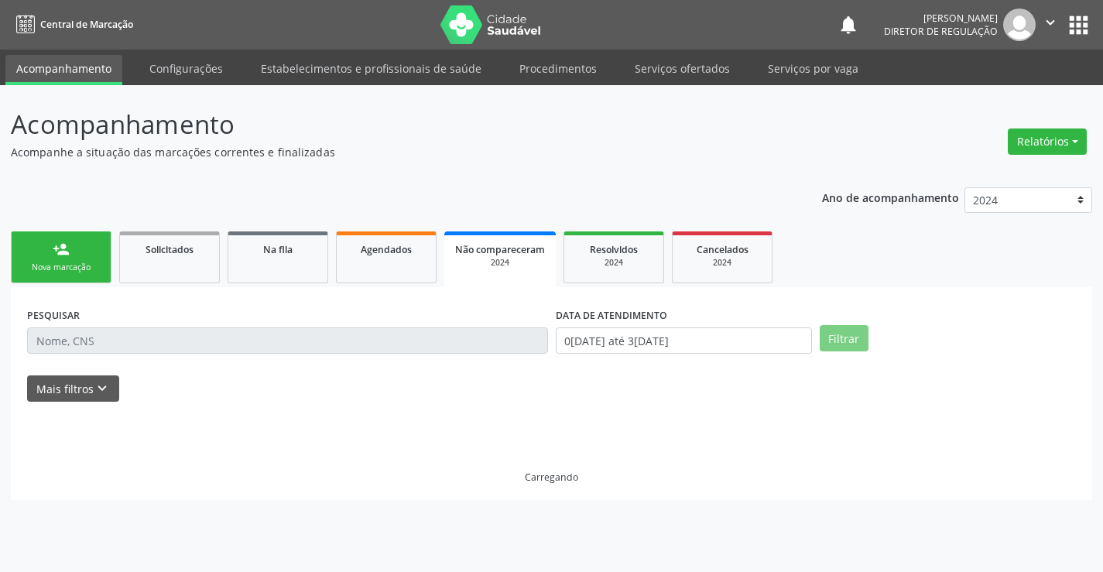
scroll to position [0, 0]
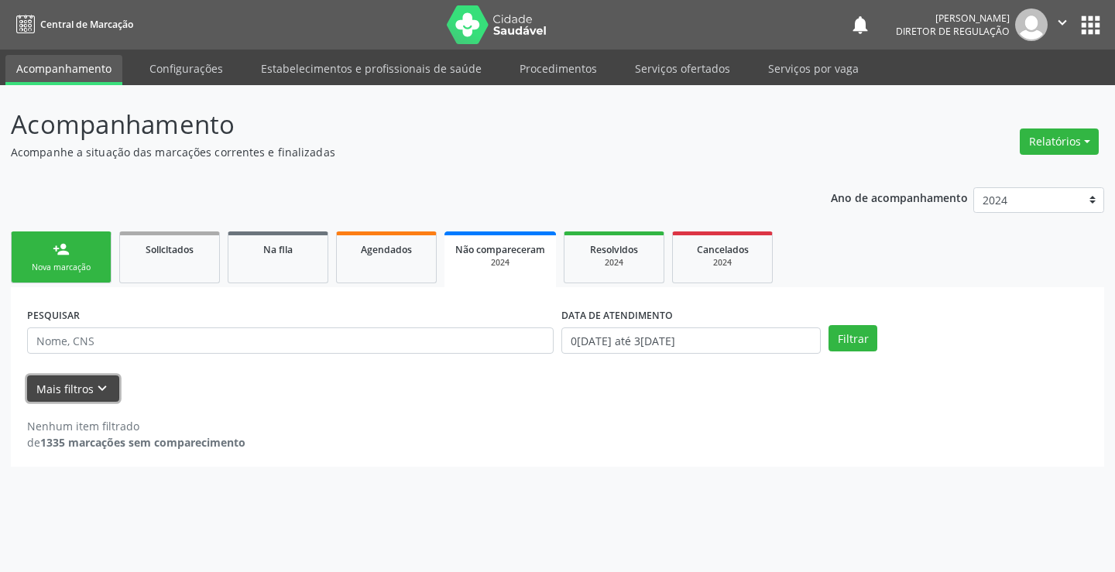
click at [87, 382] on button "Mais filtros keyboard_arrow_down" at bounding box center [73, 388] width 92 height 27
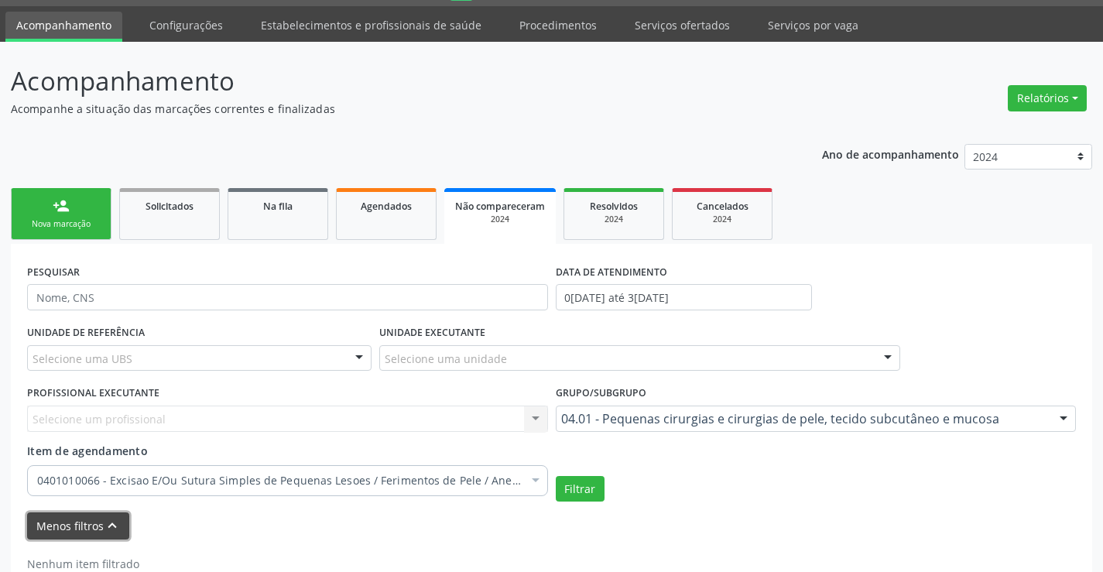
scroll to position [87, 0]
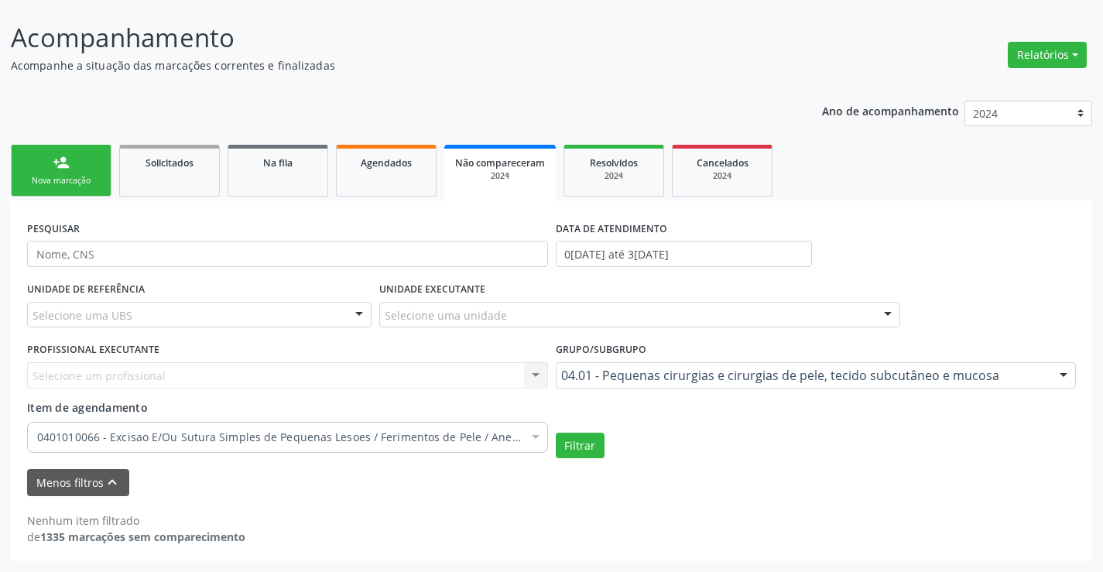
click at [594, 468] on form "PESQUISAR DATA DE ATENDIMENTO 01/01/2024 até 31/12/2024 UNIDADE DE REFERÊNCIA S…" at bounding box center [551, 356] width 1049 height 279
click at [575, 446] on button "Filtrar" at bounding box center [580, 446] width 49 height 26
click at [1080, 108] on select "2025 2024 2023" at bounding box center [1028, 114] width 128 height 26
click at [342, 163] on link "Agendados" at bounding box center [386, 171] width 101 height 52
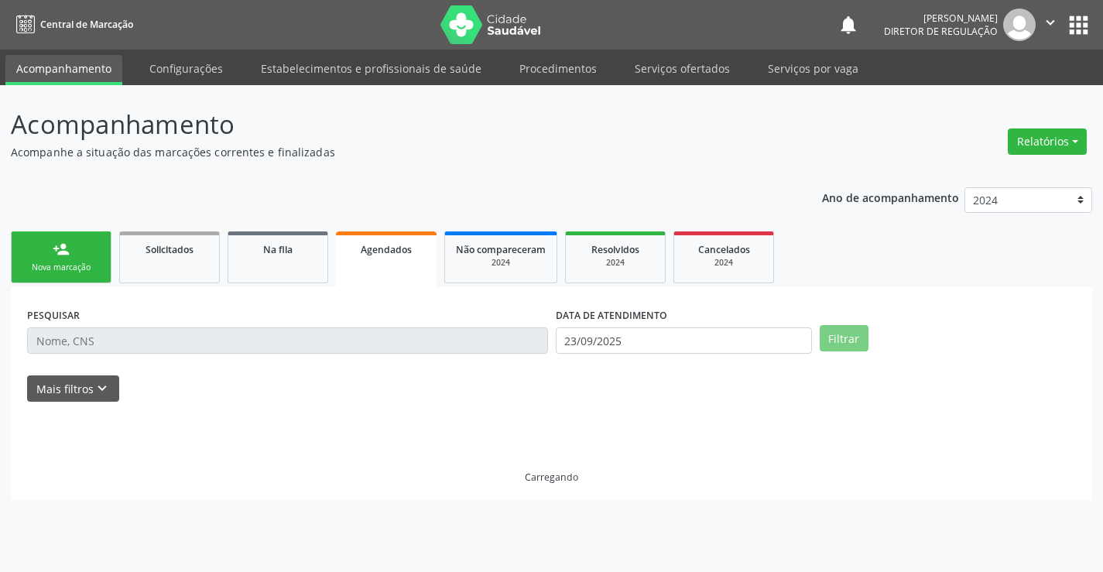
scroll to position [0, 0]
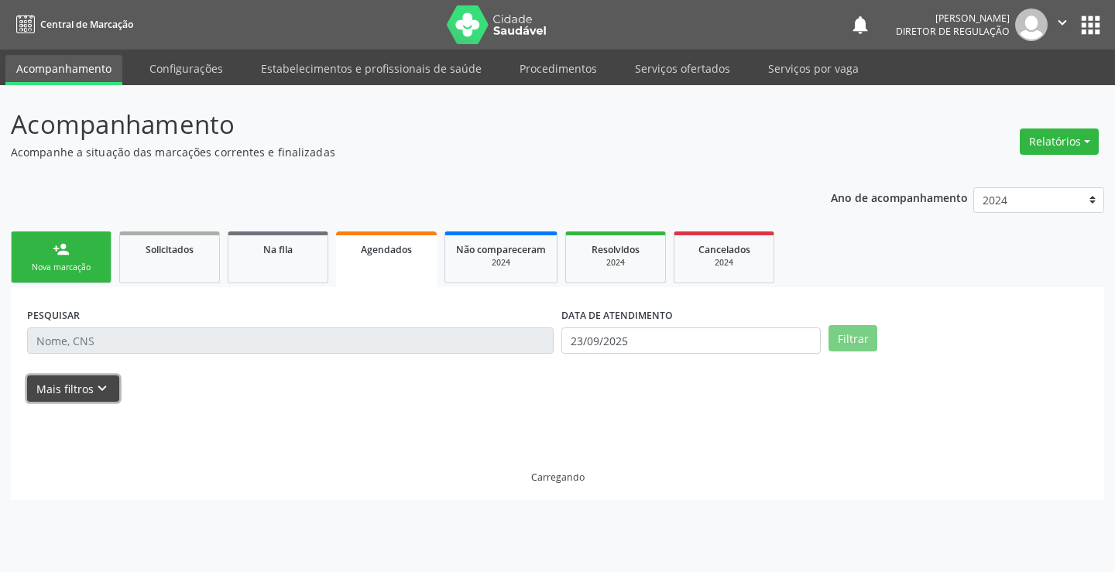
click at [79, 394] on button "Mais filtros keyboard_arrow_down" at bounding box center [73, 388] width 92 height 27
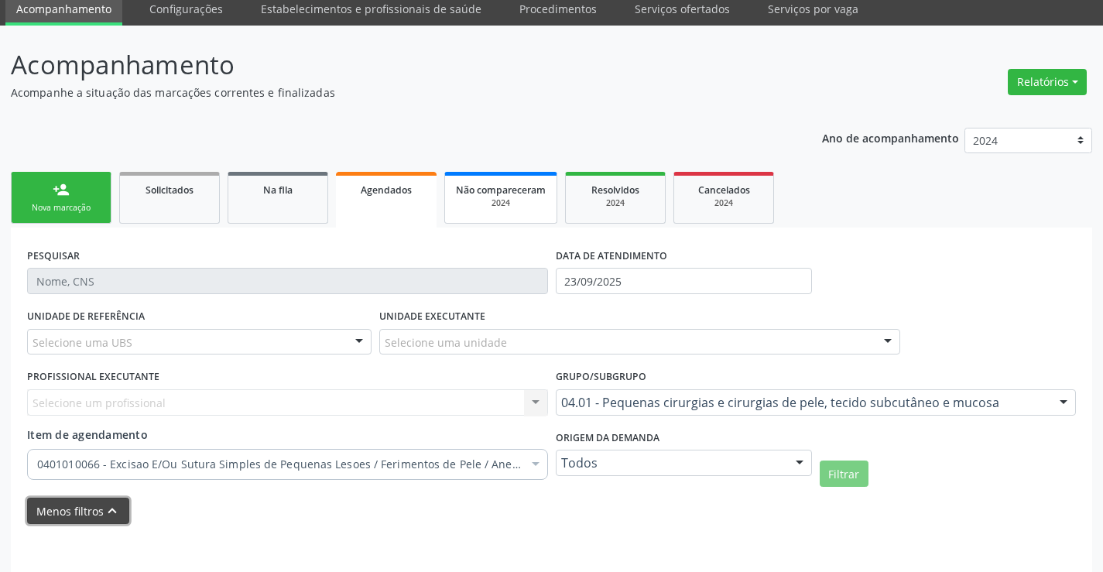
scroll to position [122, 0]
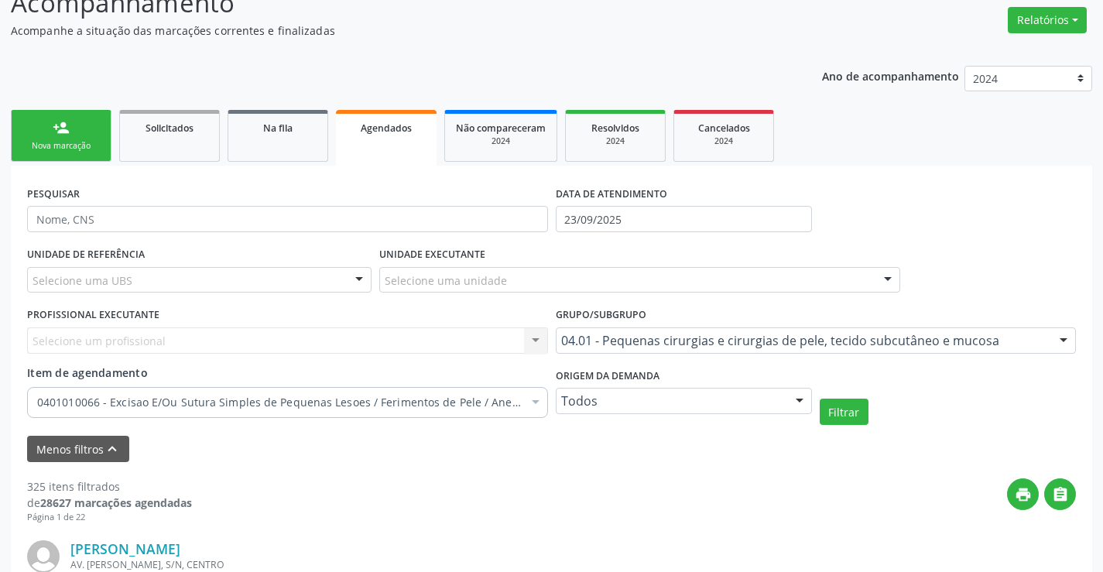
click at [667, 251] on div "UNIDADE EXECUTANTE Selecione uma unidade Todos as unidades Academia da Saude An…" at bounding box center [639, 273] width 529 height 60
click at [88, 161] on link "person_add Nova marcação" at bounding box center [61, 136] width 101 height 52
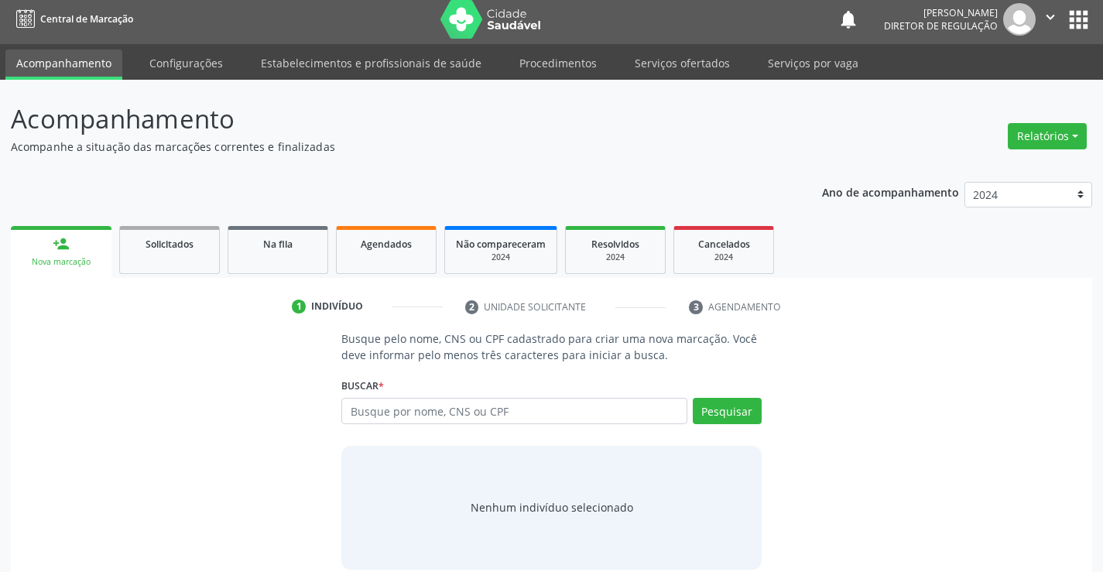
scroll to position [0, 0]
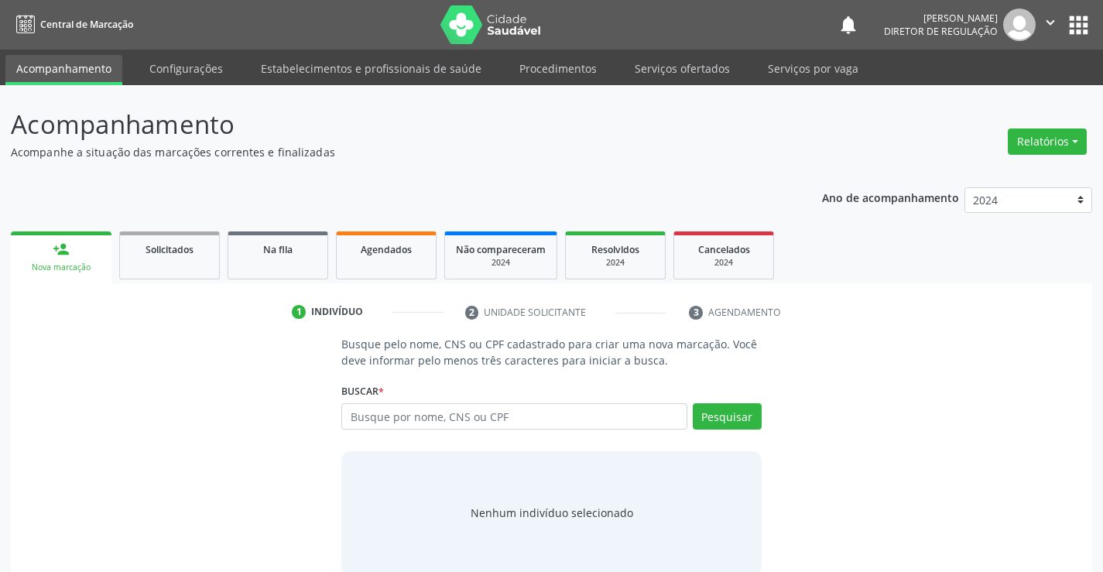
click at [1047, 16] on icon "" at bounding box center [1050, 22] width 17 height 17
click at [969, 90] on link "Sair" at bounding box center [1010, 95] width 107 height 22
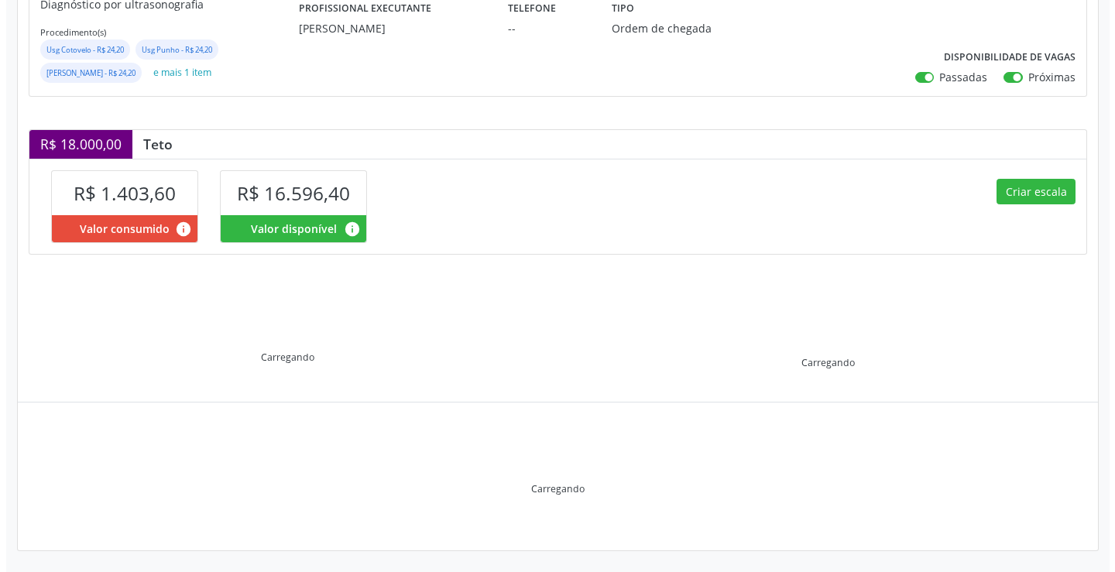
scroll to position [244, 0]
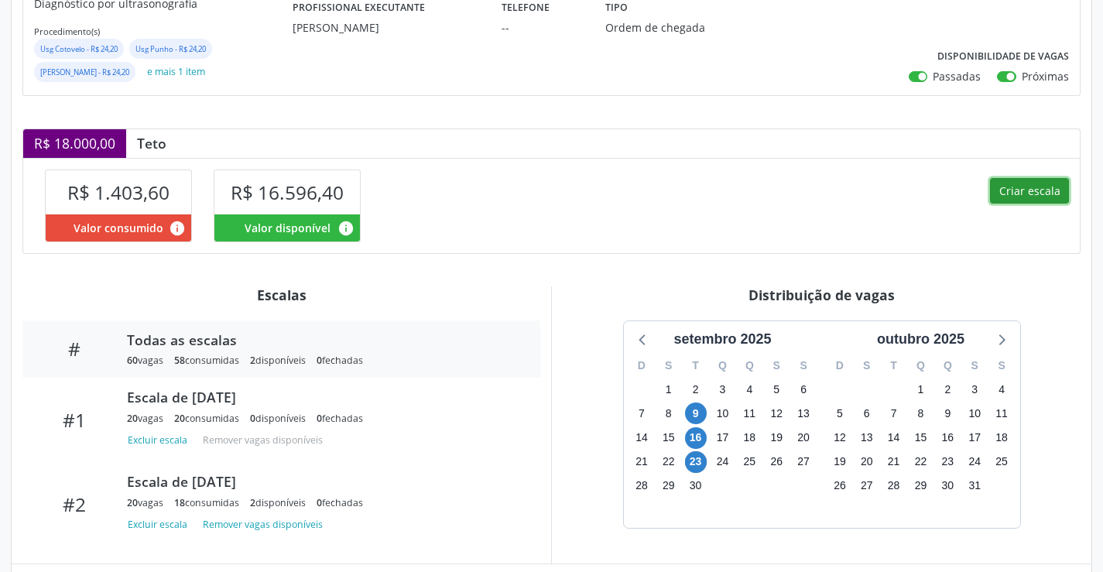
click at [1011, 195] on button "Criar escala" at bounding box center [1029, 191] width 79 height 26
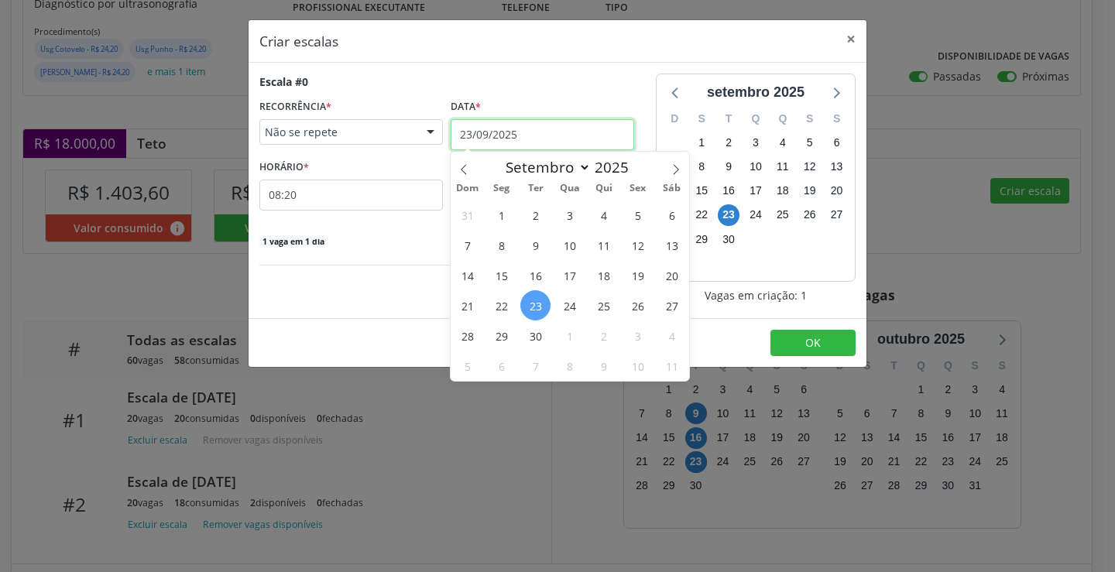
click at [496, 131] on input "23/09/2025" at bounding box center [541, 134] width 183 height 31
click at [539, 342] on span "30" at bounding box center [535, 335] width 30 height 30
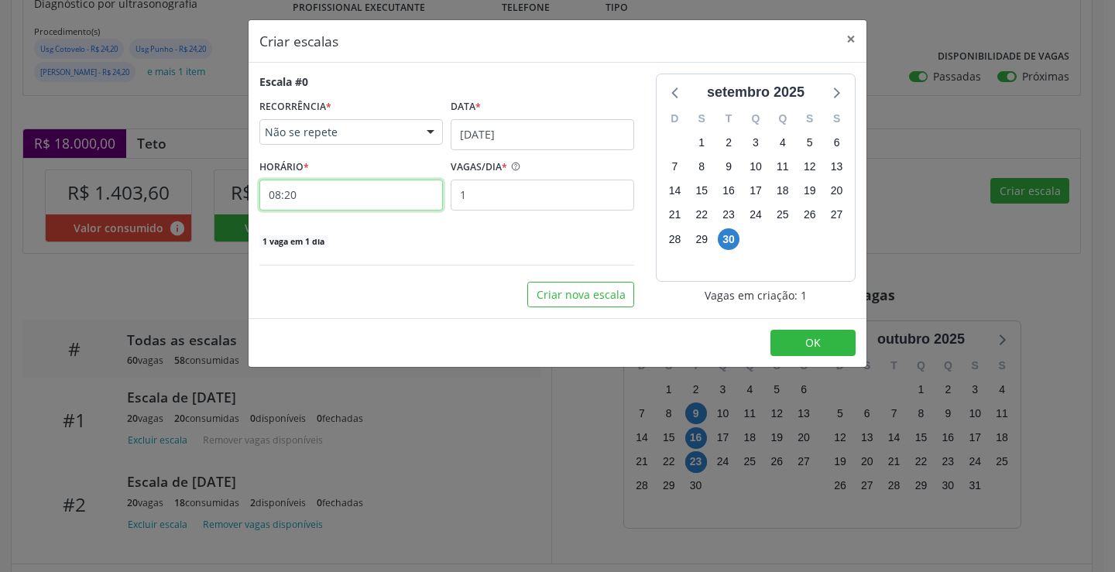
click at [377, 182] on input "08:20" at bounding box center [350, 195] width 183 height 31
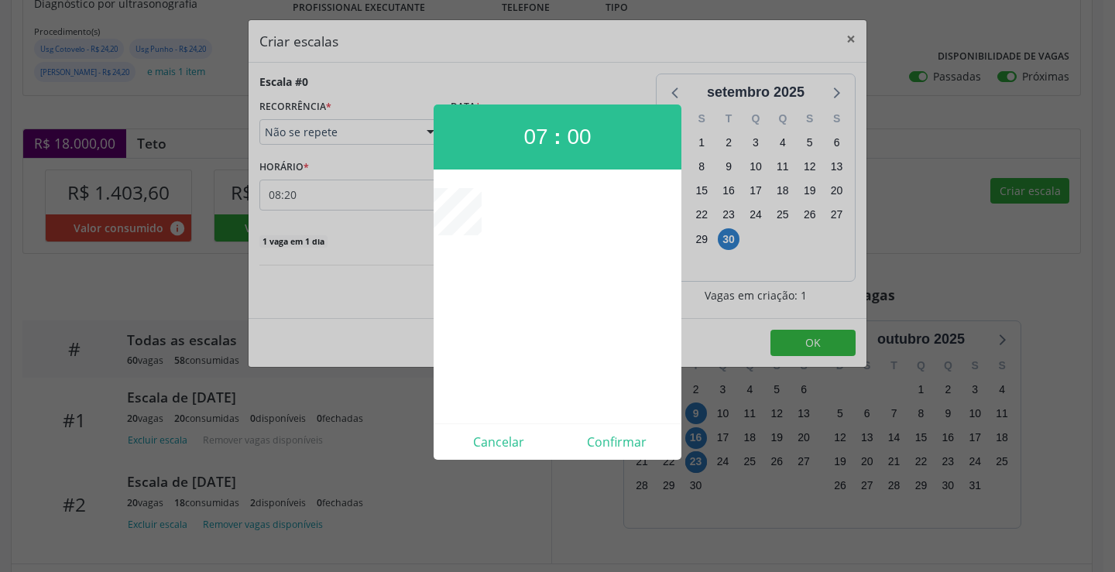
click at [606, 460] on div at bounding box center [557, 286] width 1115 height 572
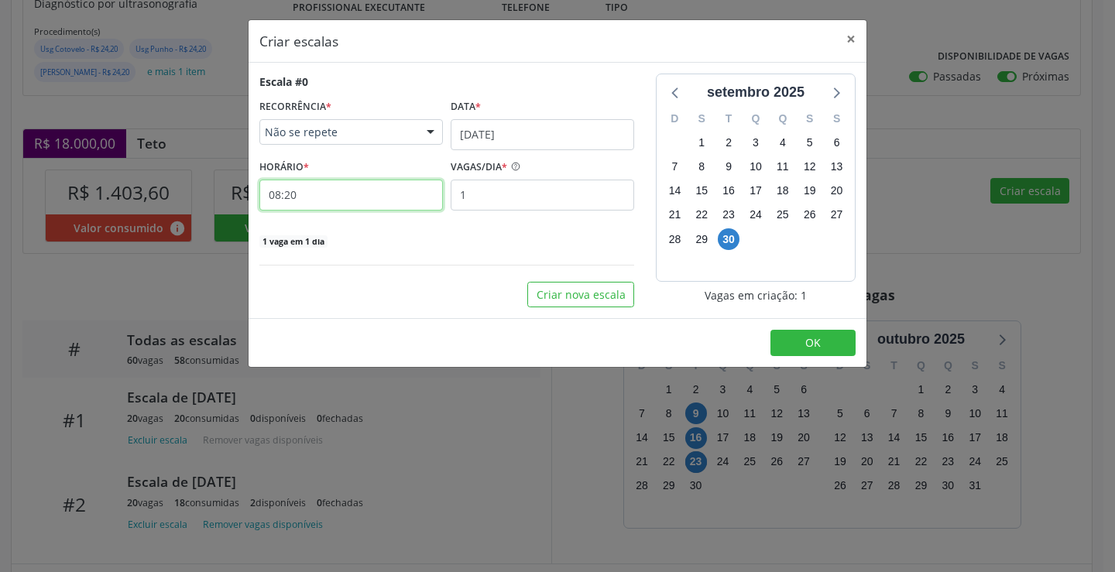
click at [406, 197] on input "08:20" at bounding box center [350, 195] width 183 height 31
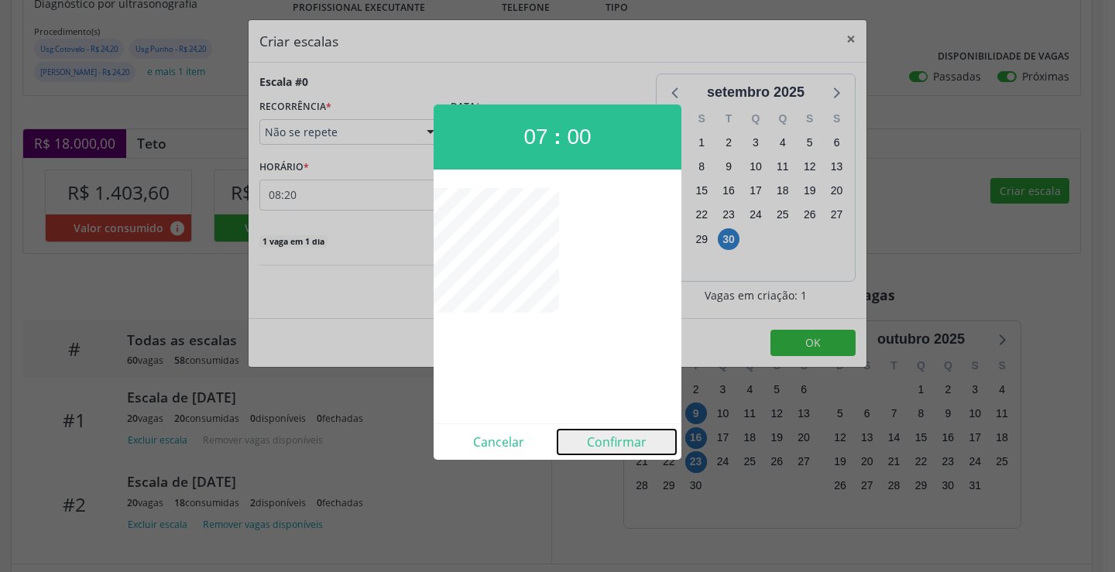
click at [583, 442] on button "Confirmar" at bounding box center [616, 442] width 118 height 25
type input "07:00"
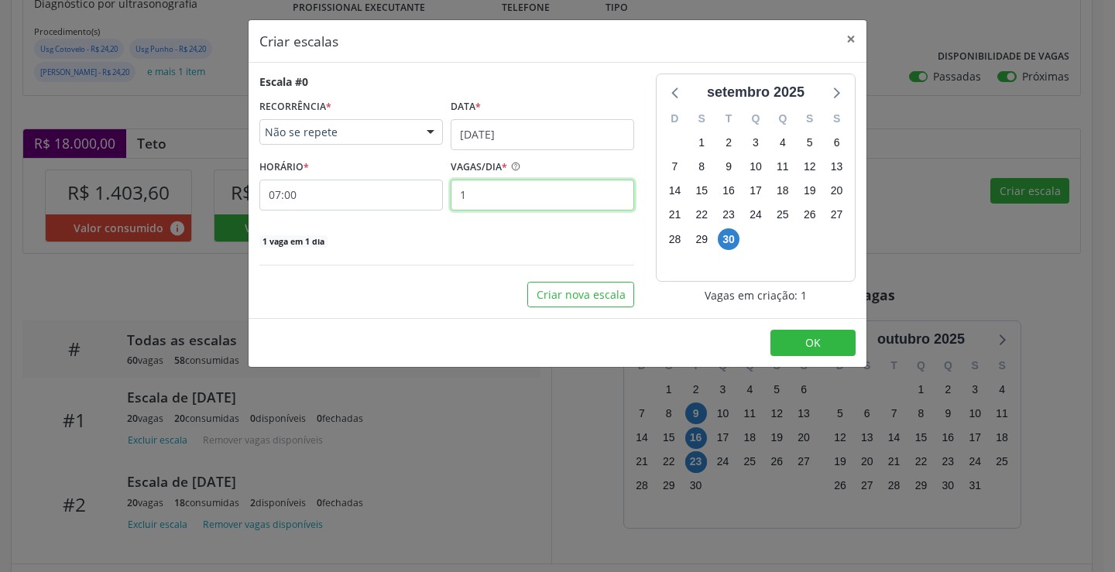
click at [492, 198] on input "1" at bounding box center [541, 195] width 183 height 31
type input "20"
click at [826, 341] on button "OK" at bounding box center [812, 343] width 85 height 26
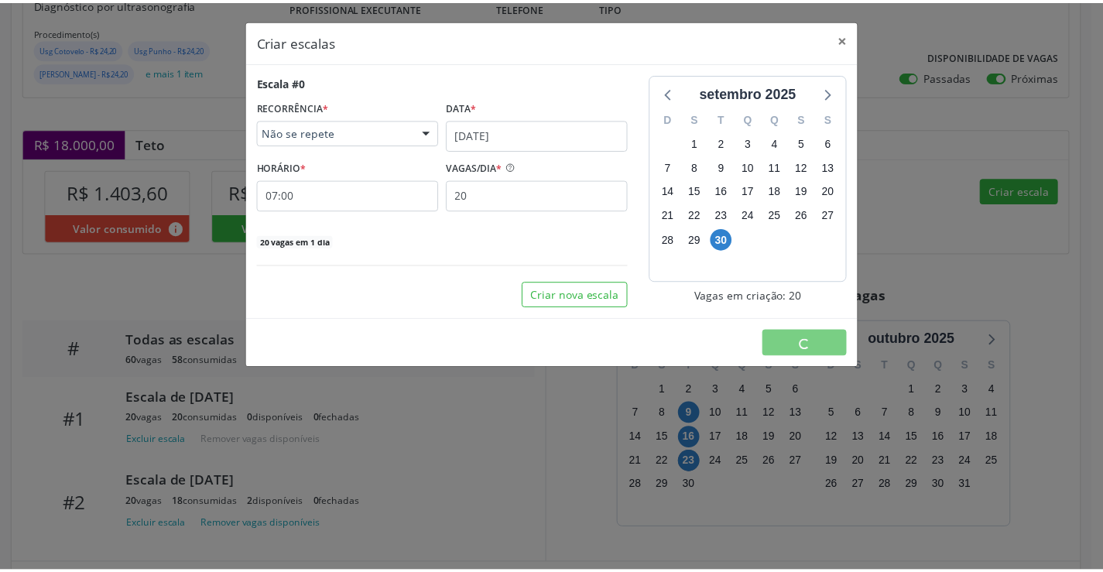
scroll to position [0, 0]
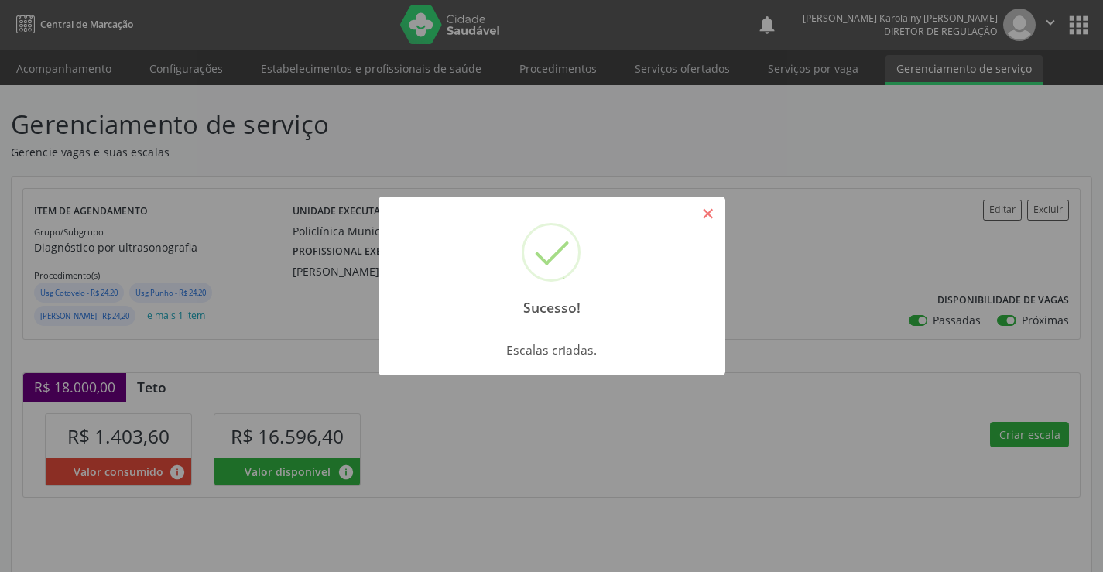
click at [698, 208] on button "×" at bounding box center [708, 213] width 26 height 26
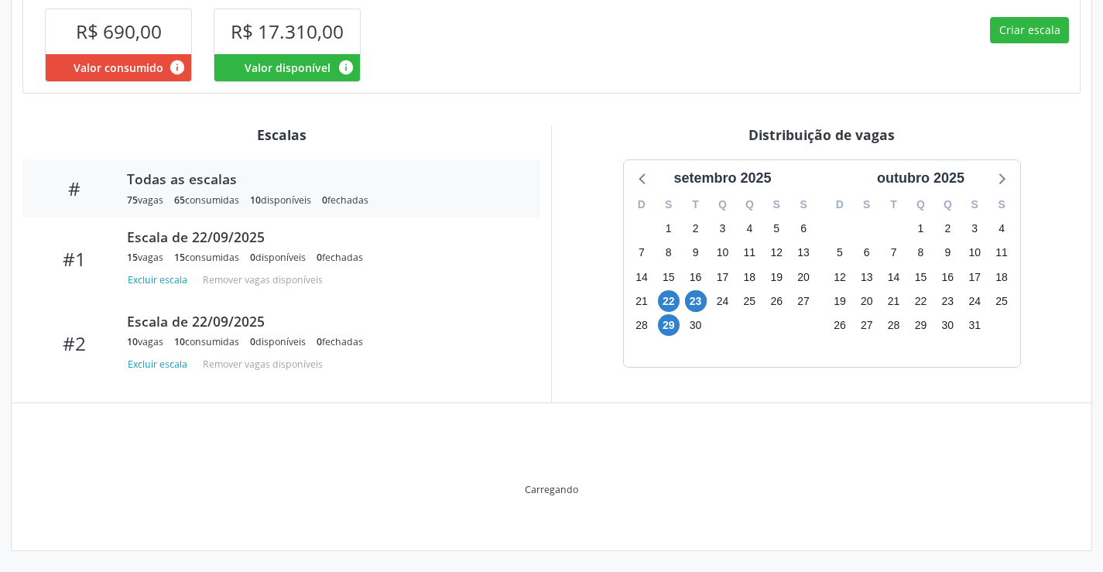
scroll to position [382, 0]
click at [673, 331] on span "29" at bounding box center [669, 324] width 22 height 22
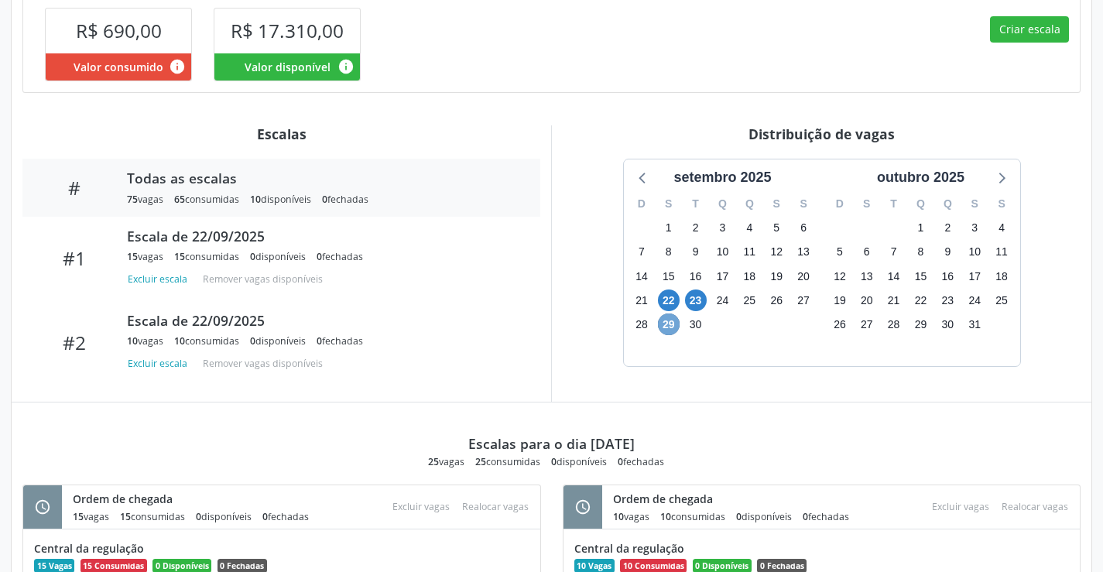
click at [673, 331] on span "29" at bounding box center [669, 324] width 22 height 22
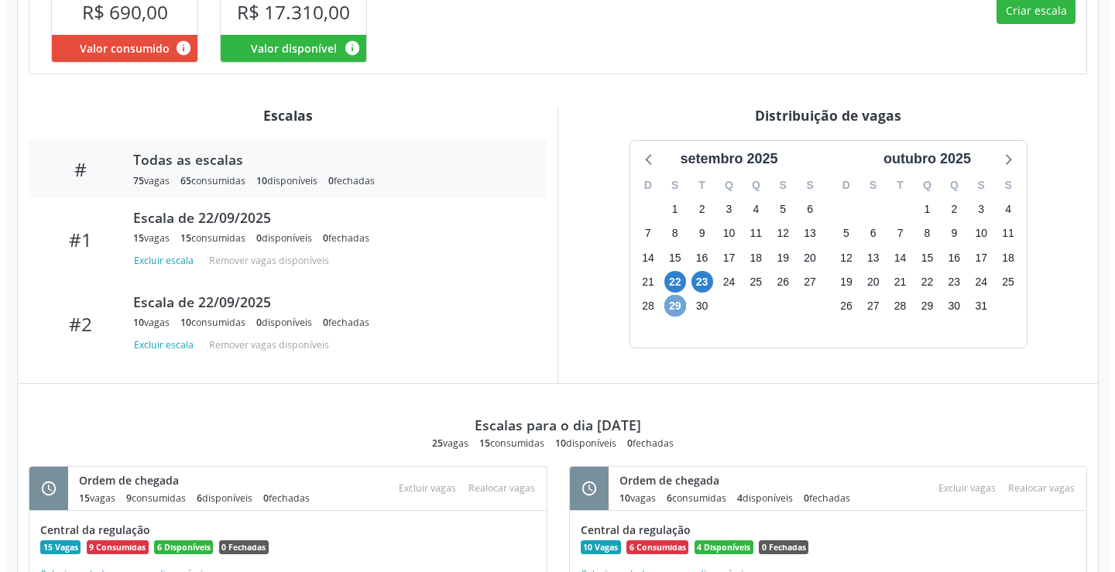
scroll to position [388, 0]
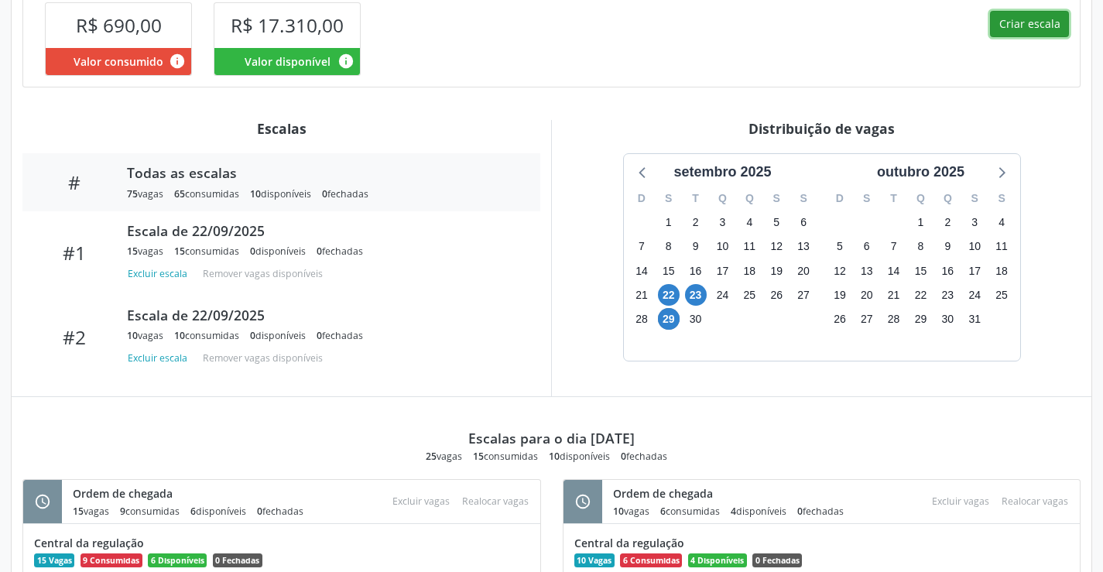
click at [1018, 18] on button "Criar escala" at bounding box center [1029, 24] width 79 height 26
select select "8"
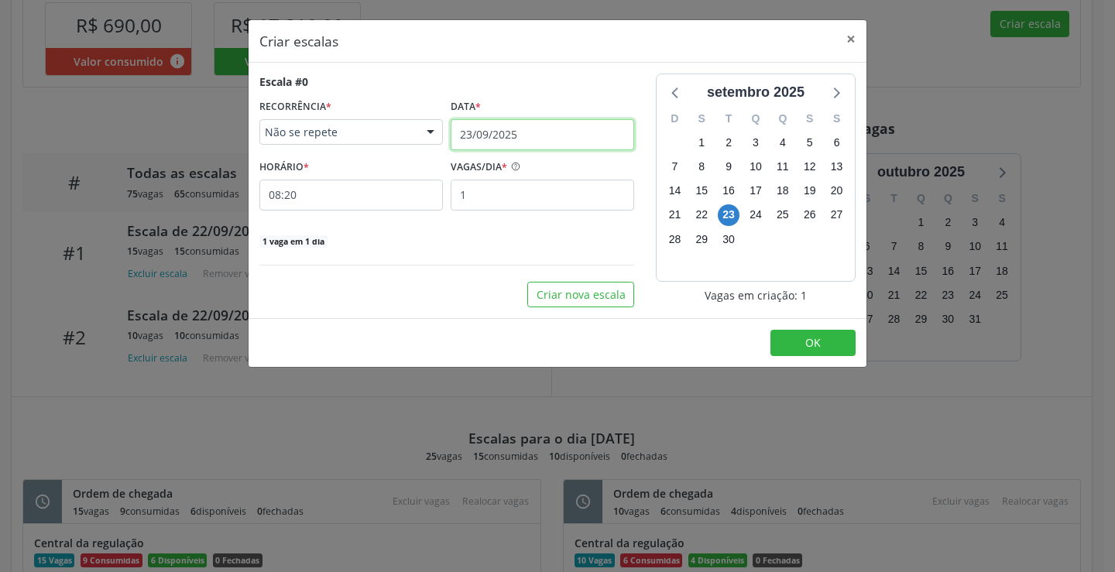
click at [488, 122] on input "23/09/2025" at bounding box center [541, 134] width 183 height 31
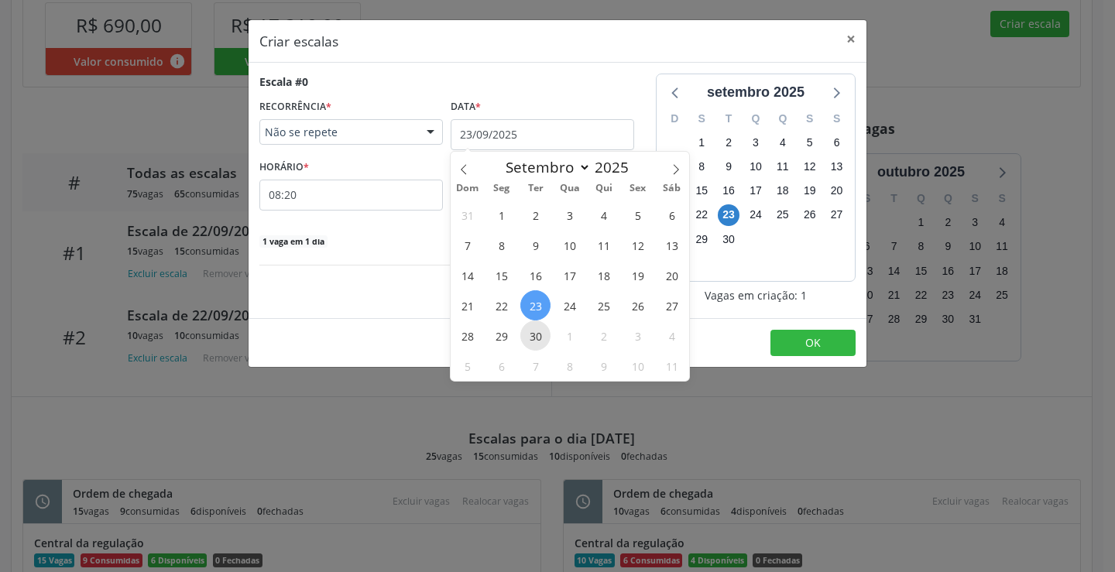
click at [539, 334] on span "30" at bounding box center [535, 335] width 30 height 30
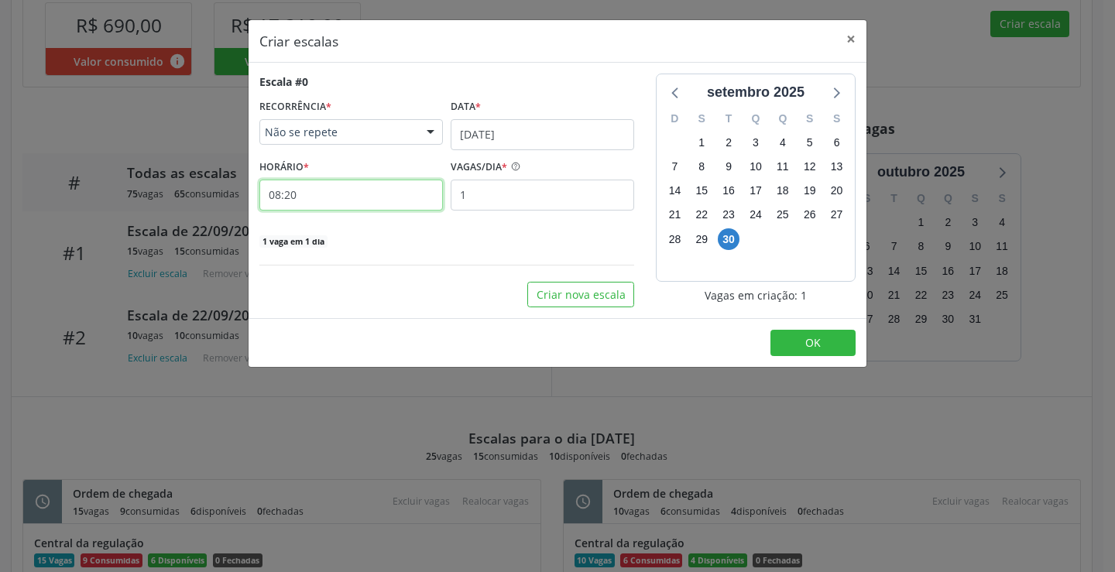
click at [413, 209] on input "08:20" at bounding box center [350, 195] width 183 height 31
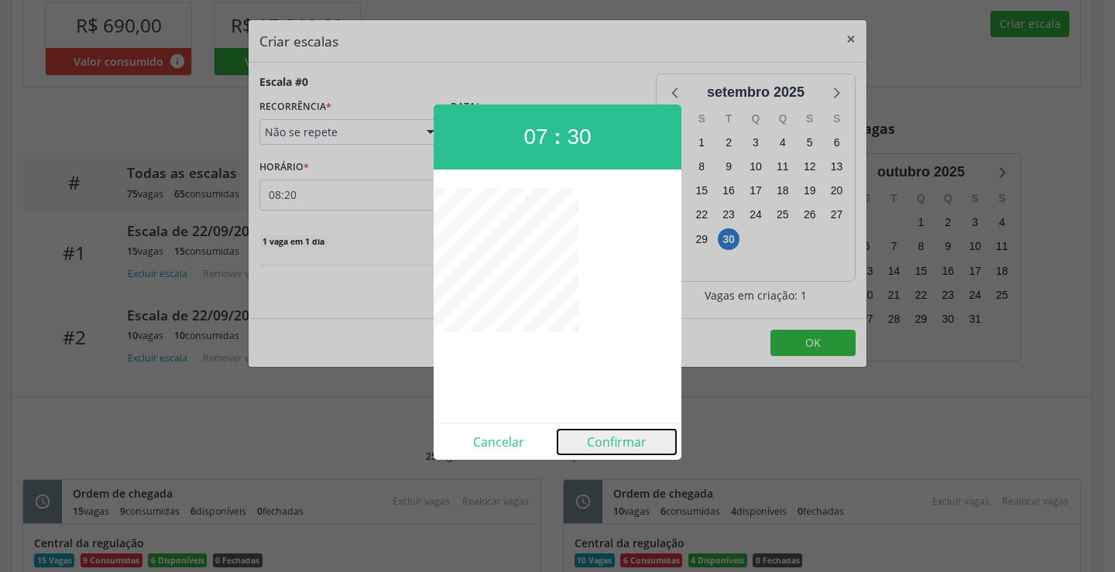
click at [635, 453] on button "Confirmar" at bounding box center [616, 442] width 118 height 25
type input "07:30"
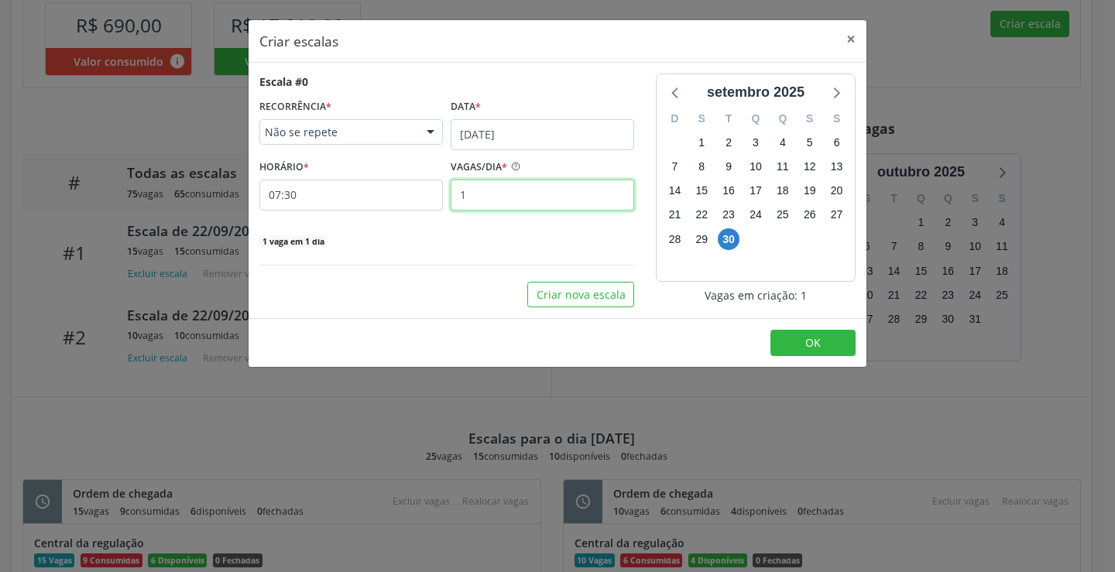
click at [494, 185] on input "1" at bounding box center [541, 195] width 183 height 31
type input "15"
click at [787, 342] on button "OK" at bounding box center [812, 343] width 85 height 26
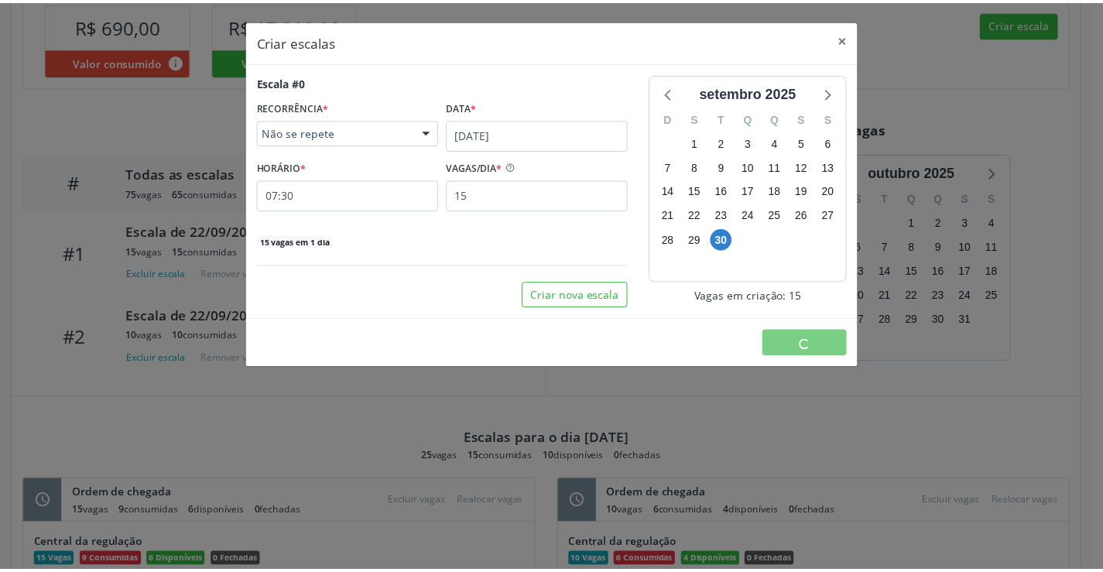
scroll to position [0, 0]
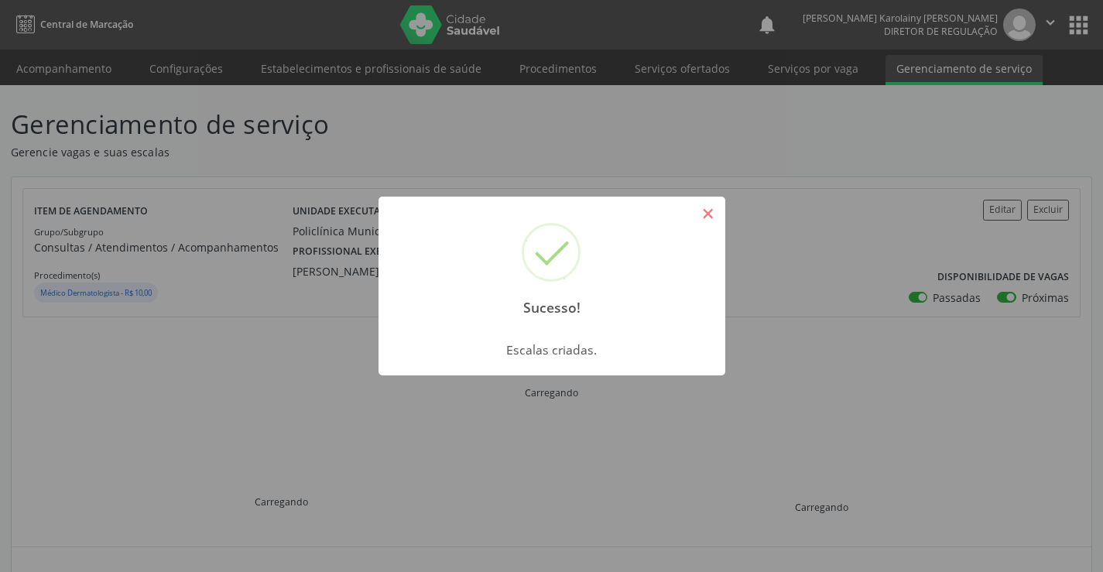
click at [713, 224] on button "×" at bounding box center [708, 213] width 26 height 26
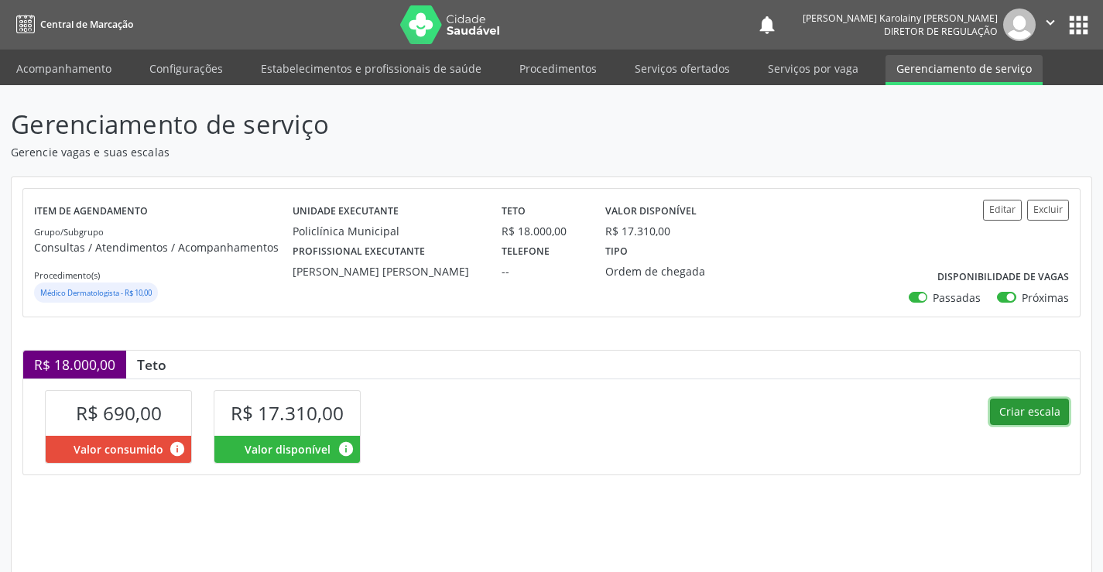
click at [1043, 404] on button "Criar escala" at bounding box center [1029, 412] width 79 height 26
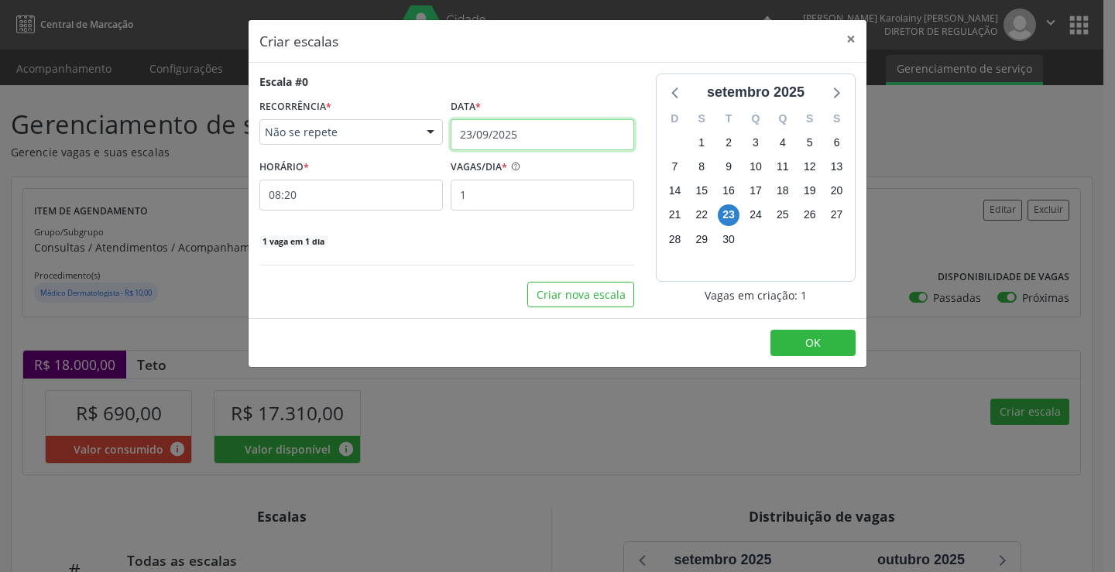
click at [513, 139] on input "23/09/2025" at bounding box center [541, 134] width 183 height 31
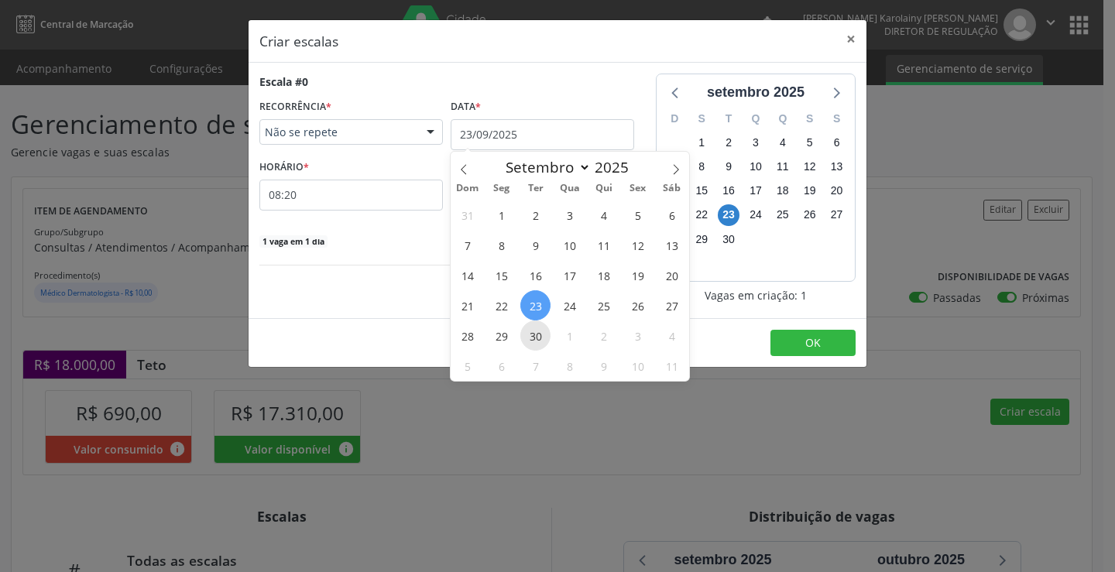
click at [535, 334] on span "30" at bounding box center [535, 335] width 30 height 30
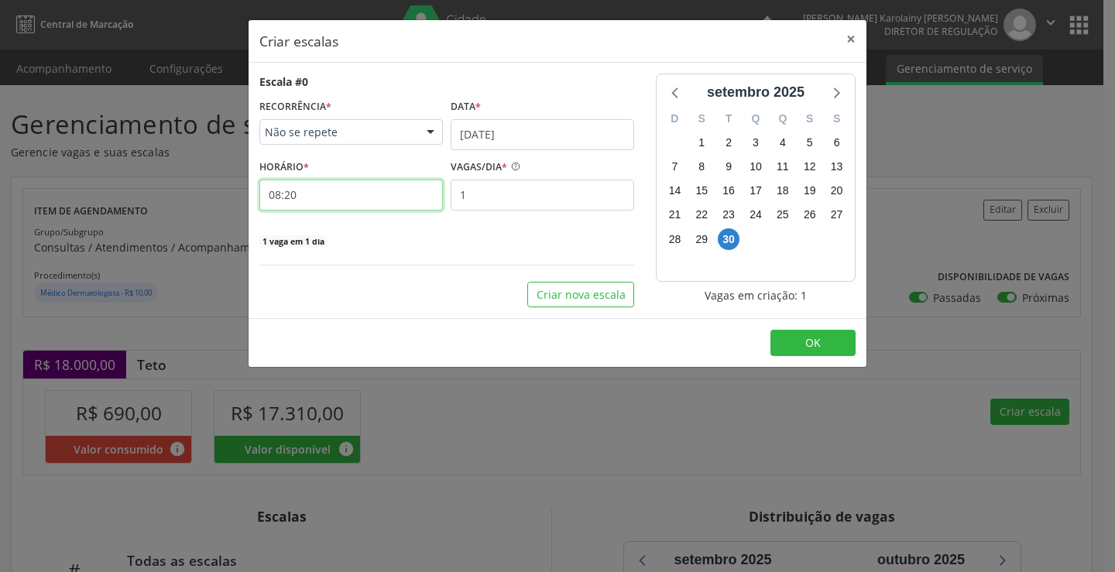
click at [402, 196] on input "08:20" at bounding box center [350, 195] width 183 height 31
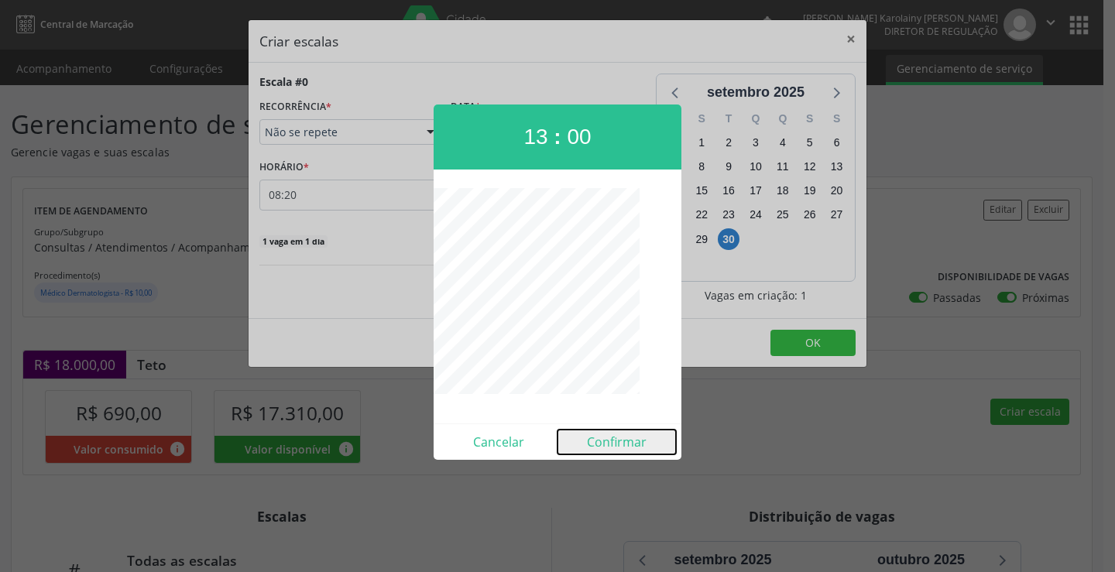
drag, startPoint x: 600, startPoint y: 436, endPoint x: 613, endPoint y: 354, distance: 83.1
click at [602, 436] on button "Confirmar" at bounding box center [616, 442] width 118 height 25
type input "13:00"
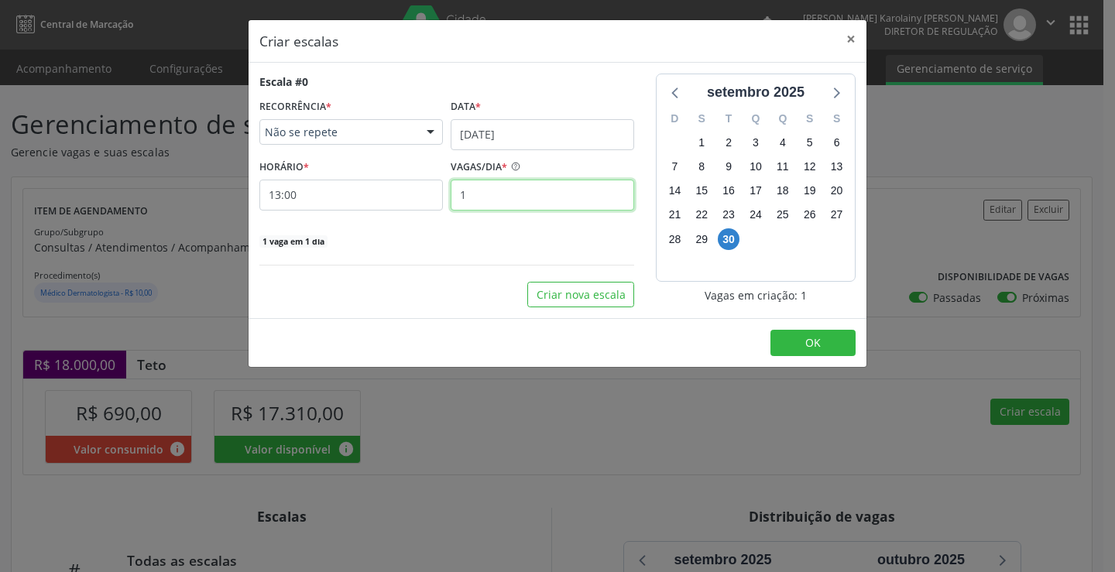
click at [578, 204] on input "1" at bounding box center [541, 195] width 183 height 31
type input "10"
click at [818, 353] on button "OK" at bounding box center [812, 343] width 85 height 26
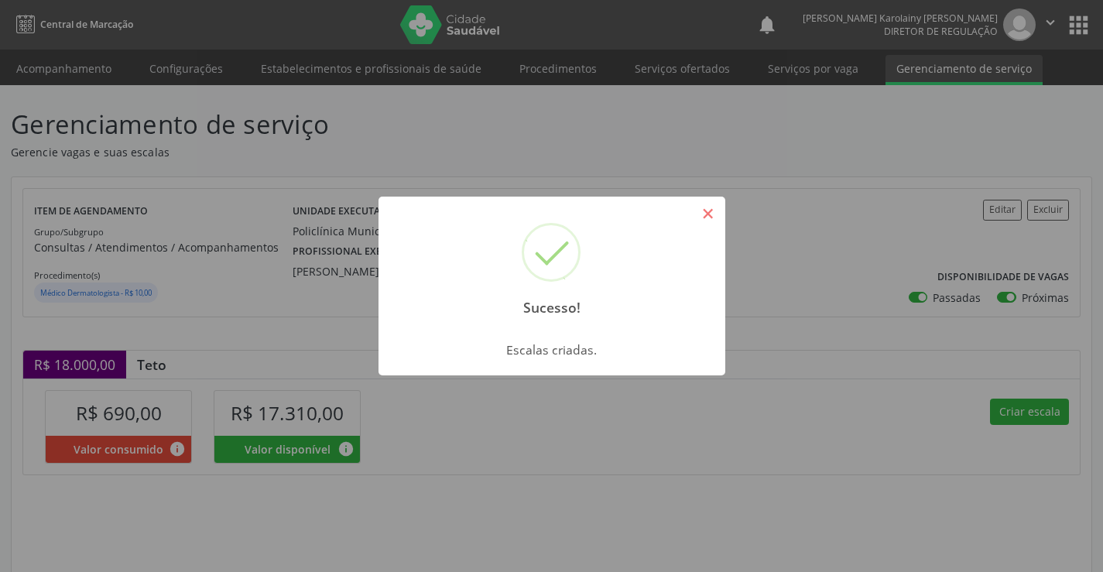
click at [715, 215] on button "×" at bounding box center [708, 213] width 26 height 26
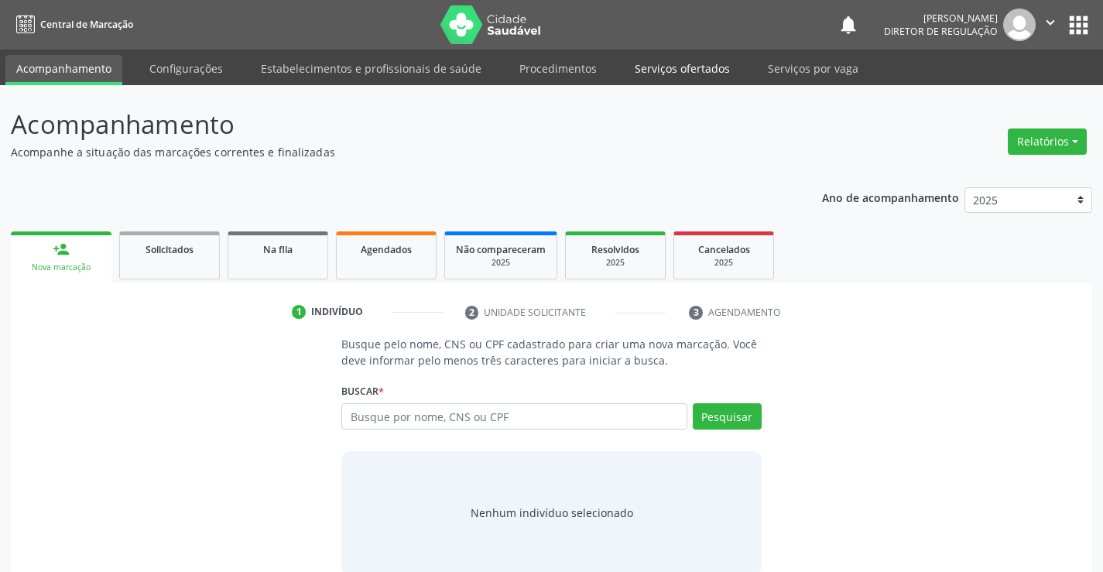
drag, startPoint x: 668, startPoint y: 77, endPoint x: 854, endPoint y: 233, distance: 242.3
click at [670, 77] on link "Serviços ofertados" at bounding box center [682, 68] width 117 height 27
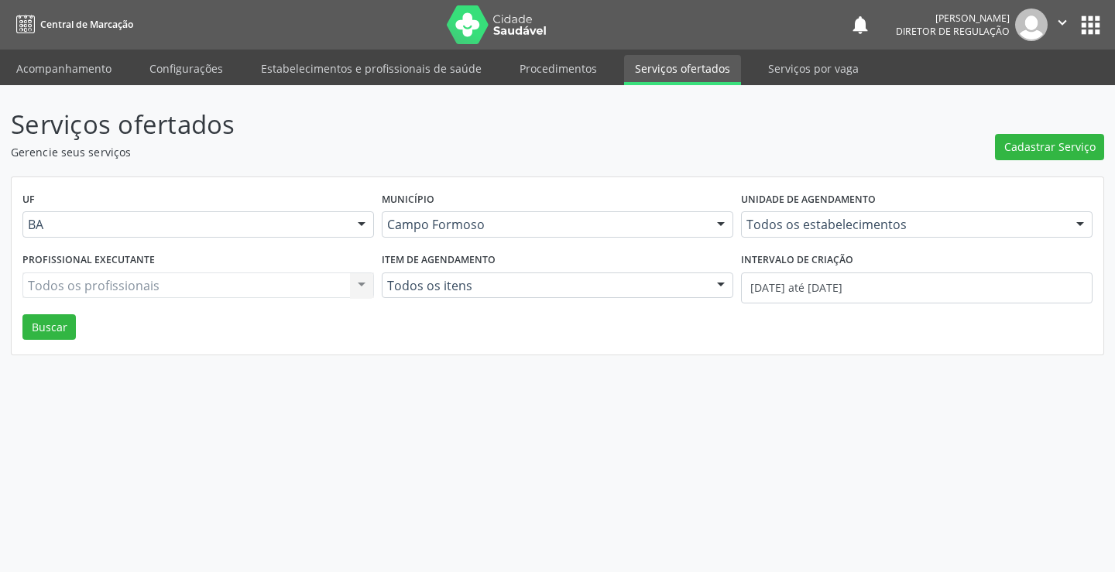
click at [856, 237] on div "Todos os estabelecimentos Todos os estabelecimentos Academia da Saude Analise D…" at bounding box center [916, 224] width 351 height 26
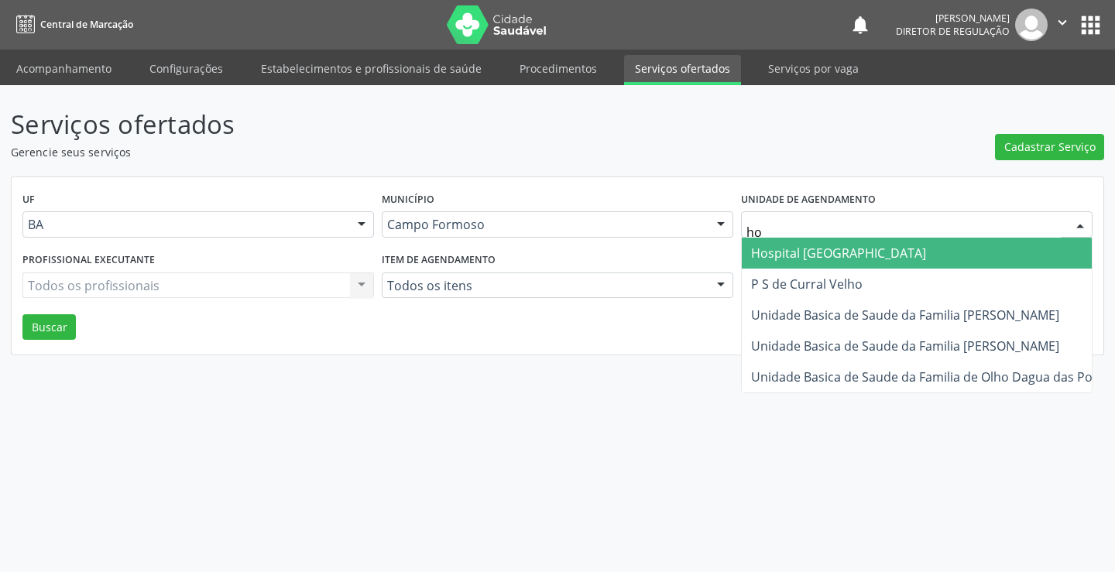
type input "hos"
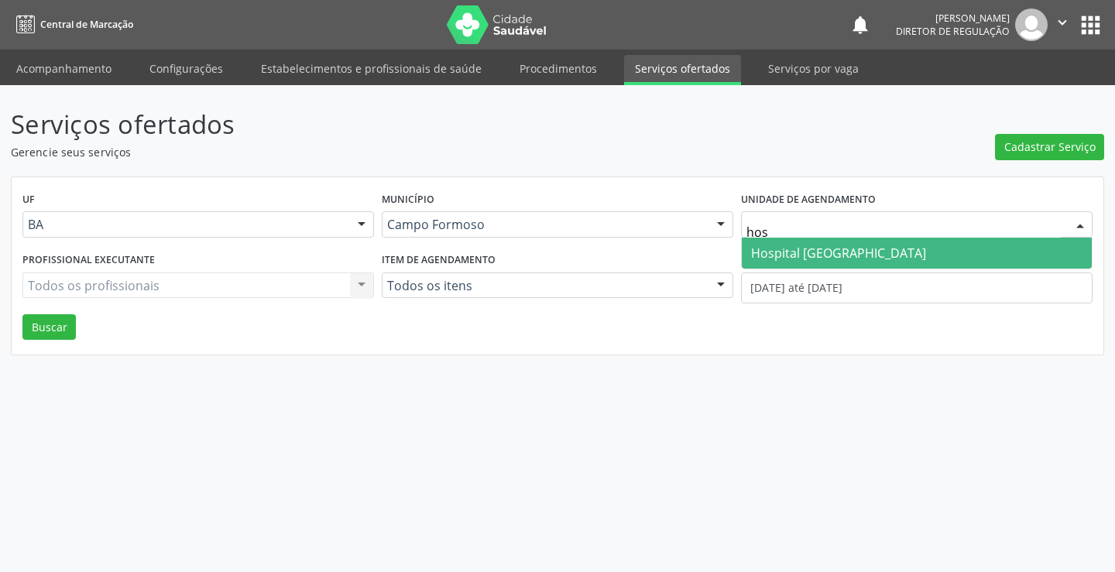
click at [853, 252] on span "Hospital Sao Francisco" at bounding box center [838, 253] width 175 height 17
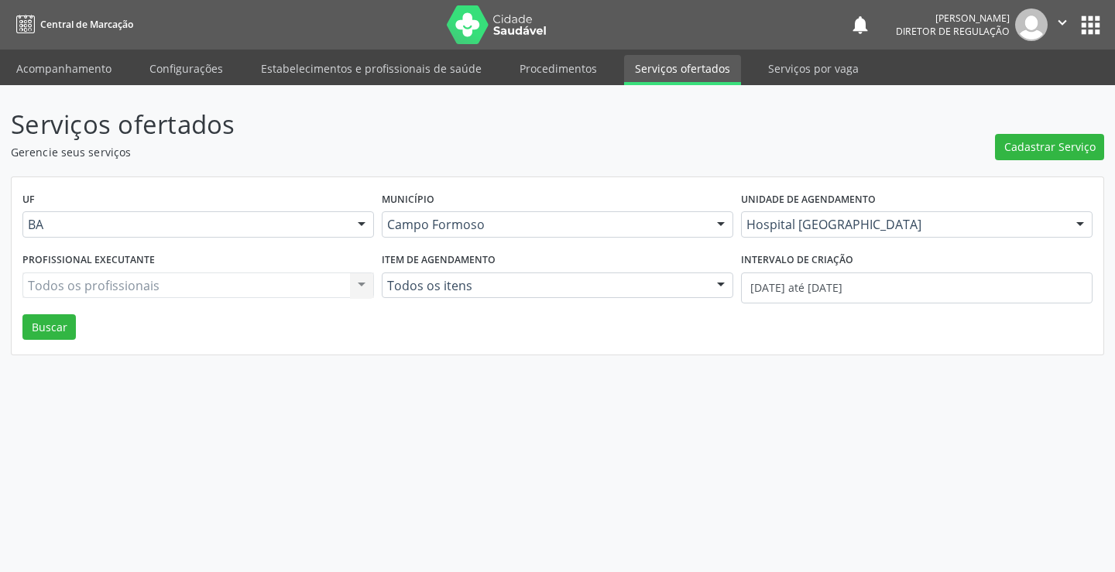
click at [205, 292] on div "Todos os profissionais Todos os profissionais Nenhum resultado encontrado para:…" at bounding box center [197, 285] width 351 height 26
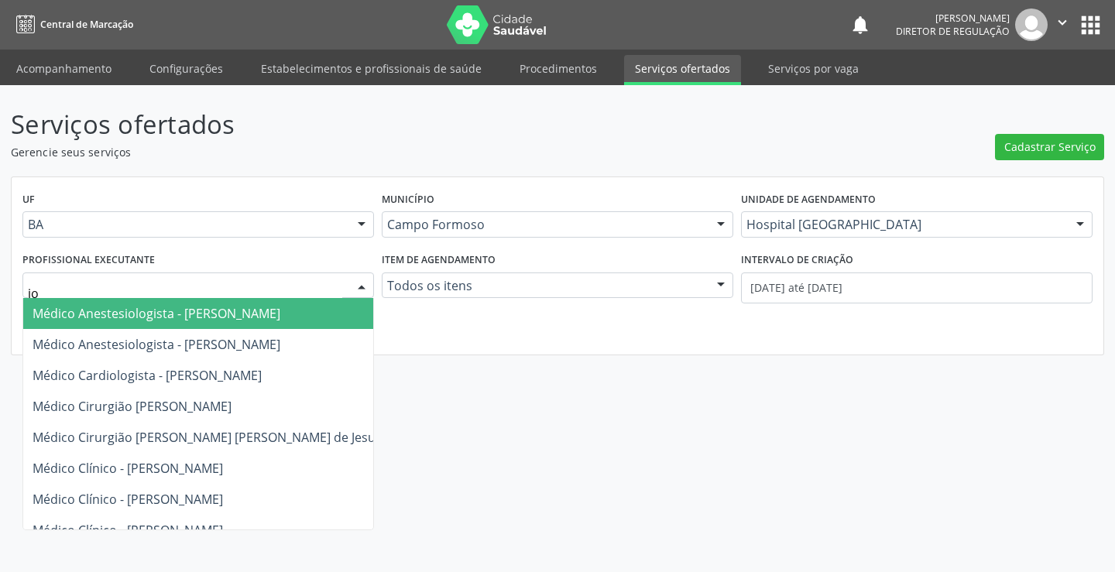
type input "[PERSON_NAME]"
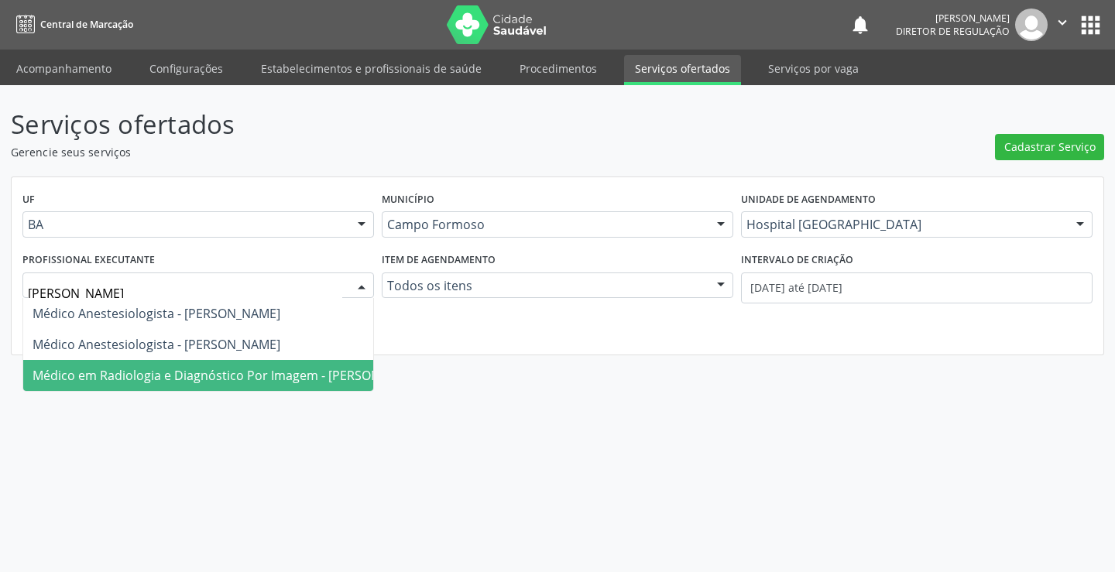
click at [233, 375] on span "Médico em Radiologia e Diagnóstico Por Imagem - [PERSON_NAME]" at bounding box center [229, 375] width 392 height 17
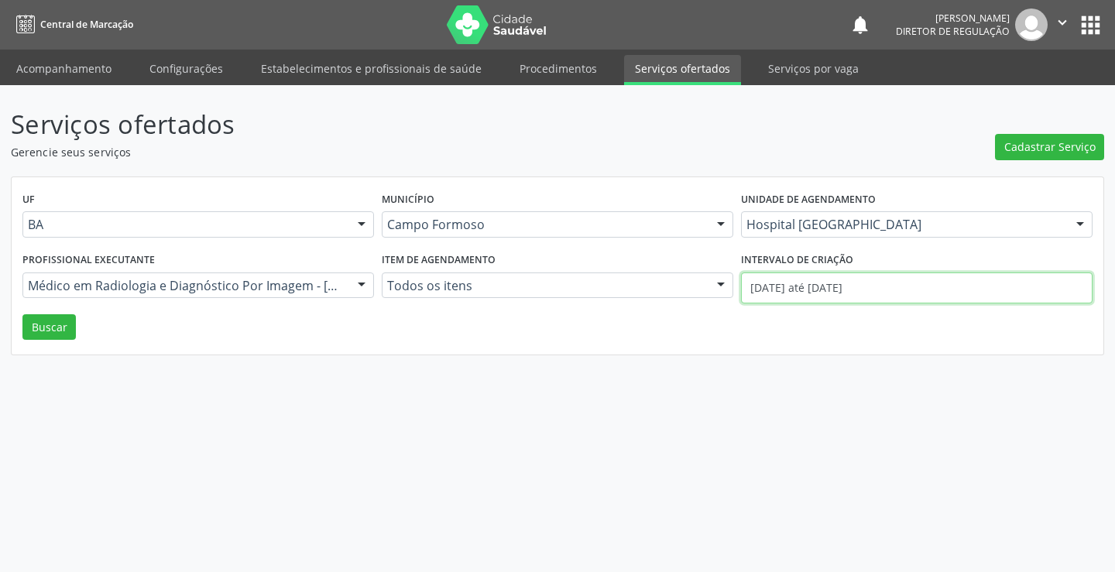
click at [815, 293] on input "[DATE] até [DATE]" at bounding box center [916, 287] width 351 height 31
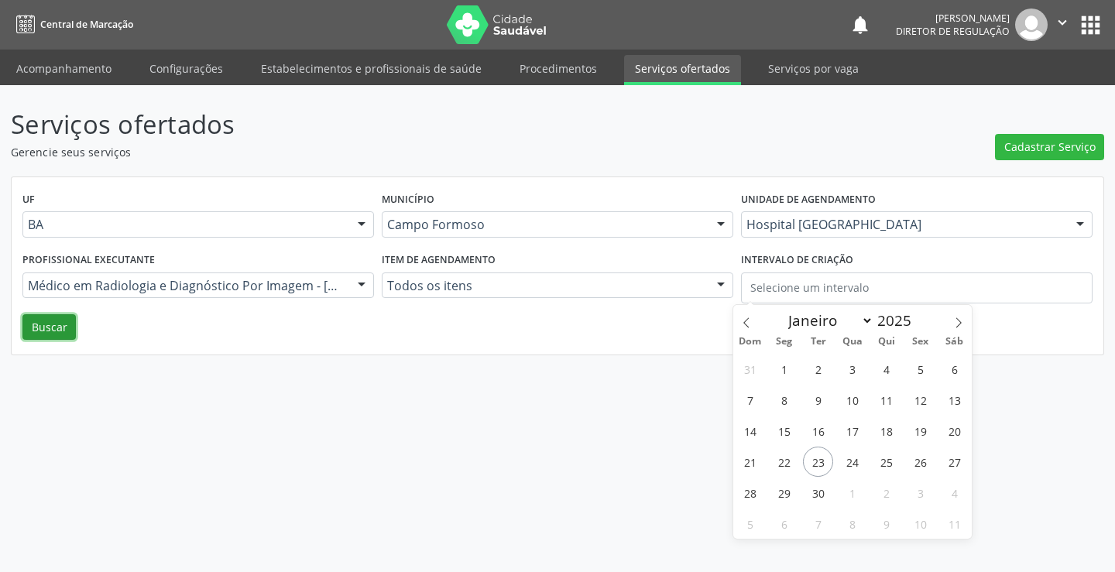
click at [51, 324] on button "Buscar" at bounding box center [48, 327] width 53 height 26
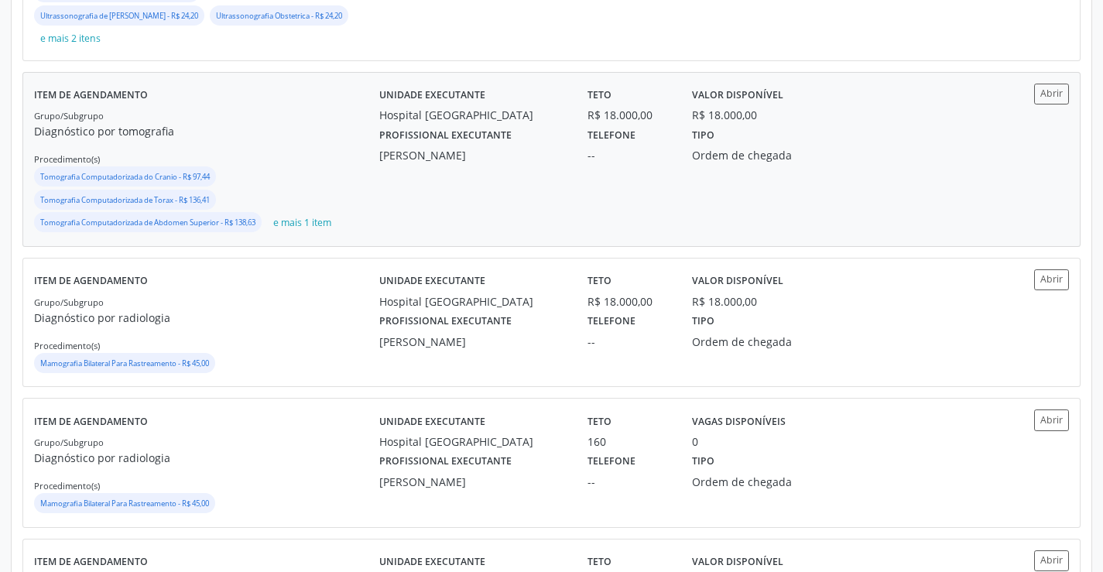
scroll to position [542, 0]
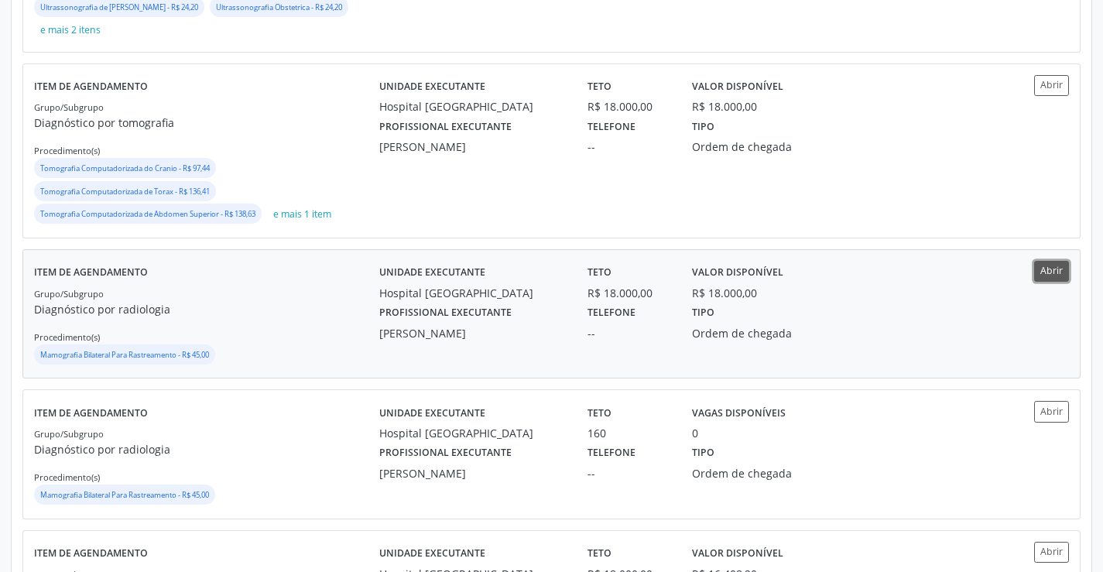
click at [1044, 274] on button "Abrir" at bounding box center [1051, 271] width 35 height 21
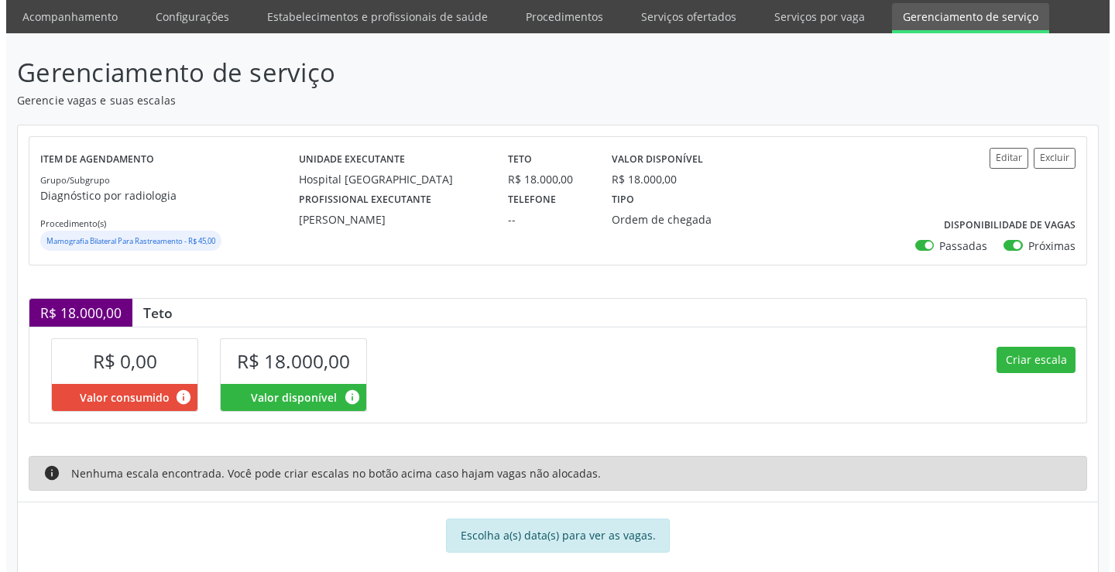
scroll to position [77, 0]
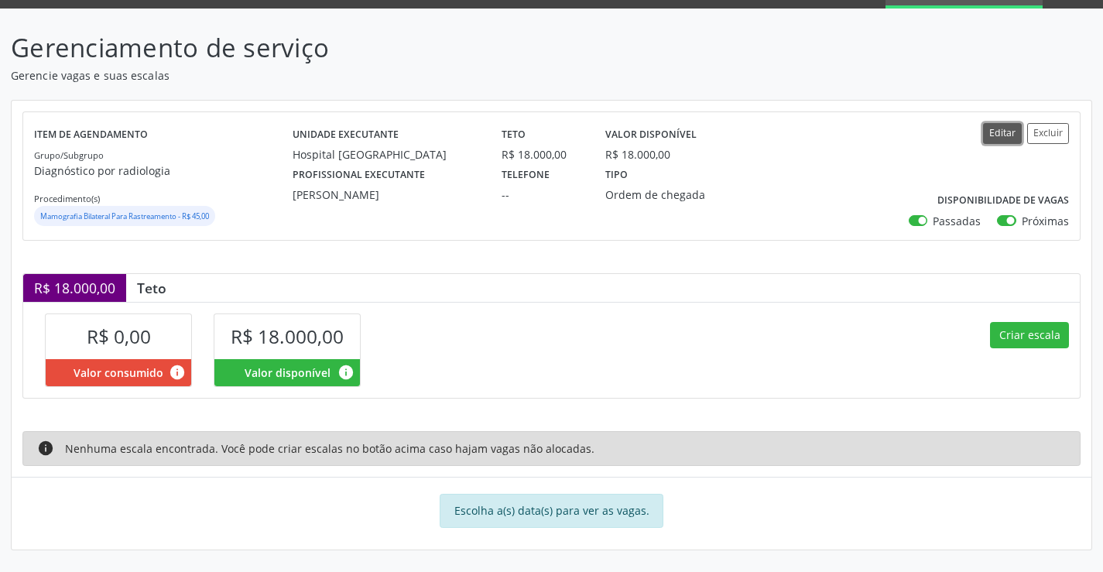
click at [1000, 137] on button "Editar" at bounding box center [1002, 133] width 39 height 21
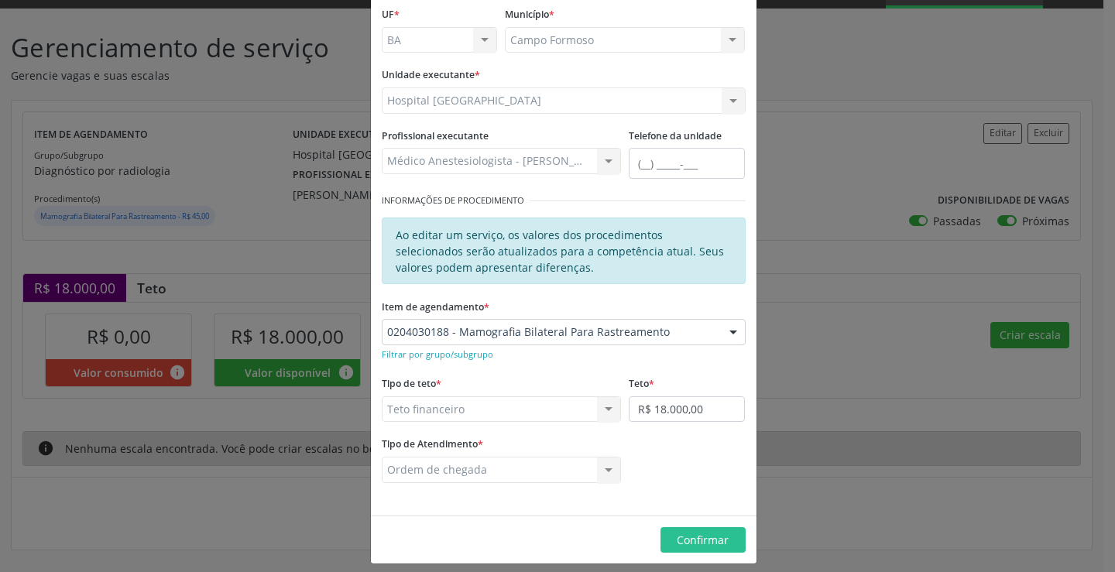
scroll to position [104, 0]
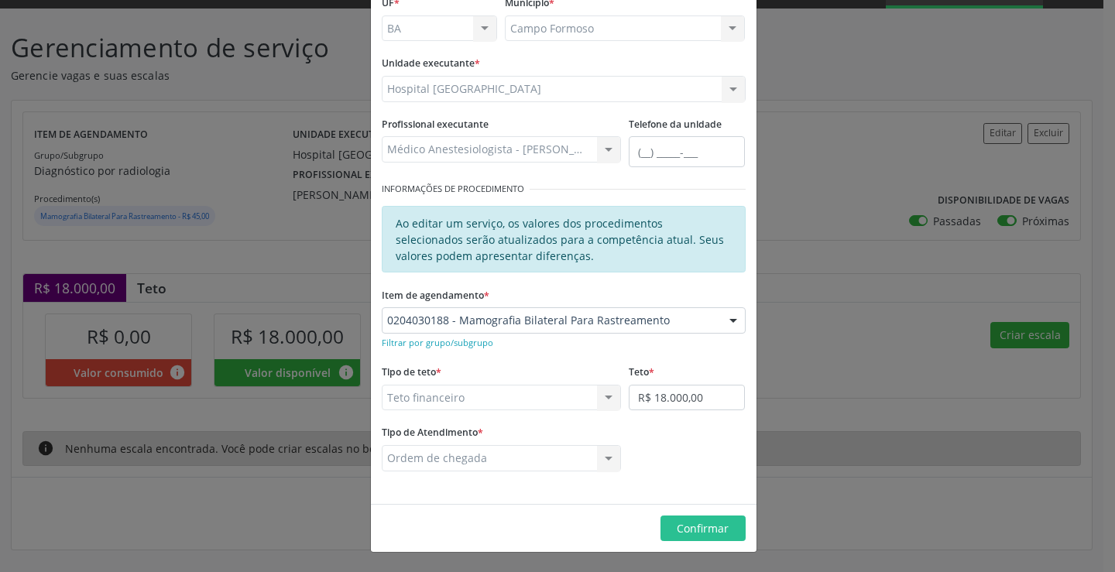
click at [568, 399] on div "Teto financeiro Teto financeiro Teto físico Nenhum resultado encontrado para: "…" at bounding box center [502, 398] width 240 height 26
drag, startPoint x: 602, startPoint y: 406, endPoint x: 654, endPoint y: 393, distance: 53.3
click at [604, 405] on div "Teto financeiro Teto financeiro Teto físico Nenhum resultado encontrado para: "…" at bounding box center [502, 398] width 240 height 26
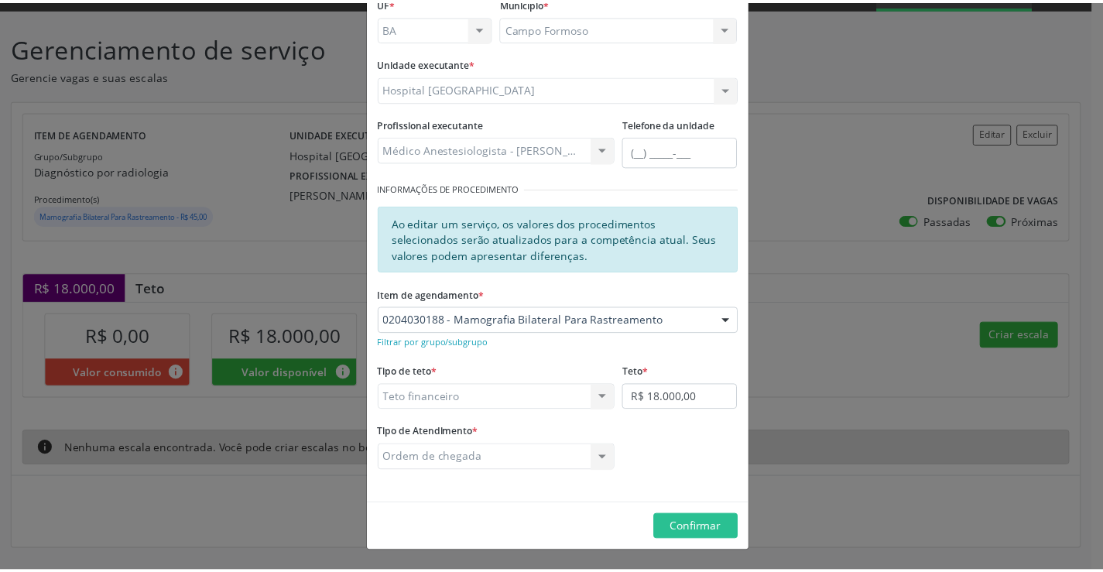
scroll to position [0, 0]
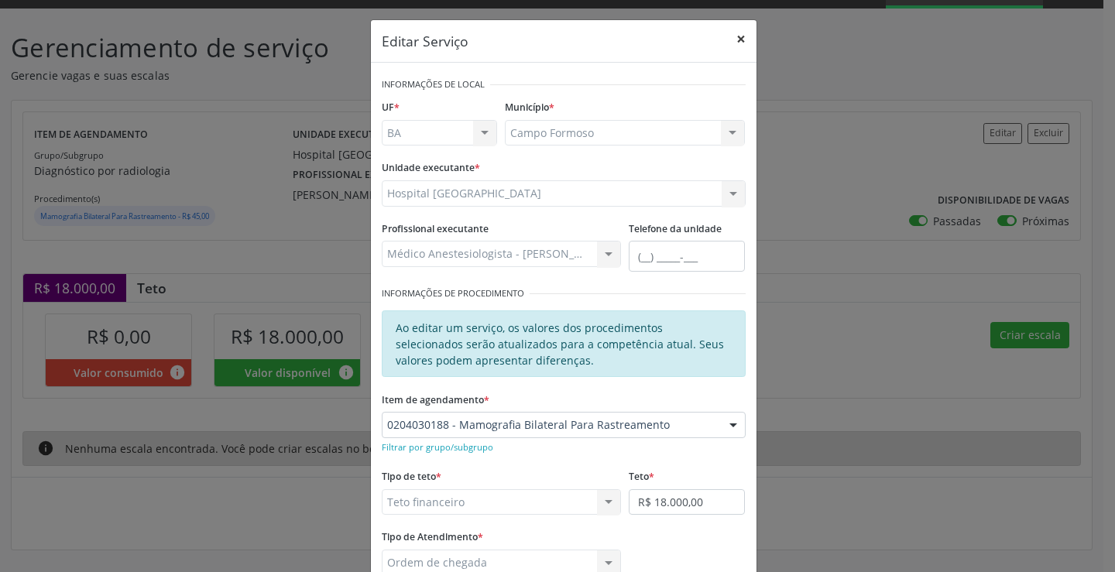
click at [732, 43] on button "×" at bounding box center [740, 39] width 31 height 38
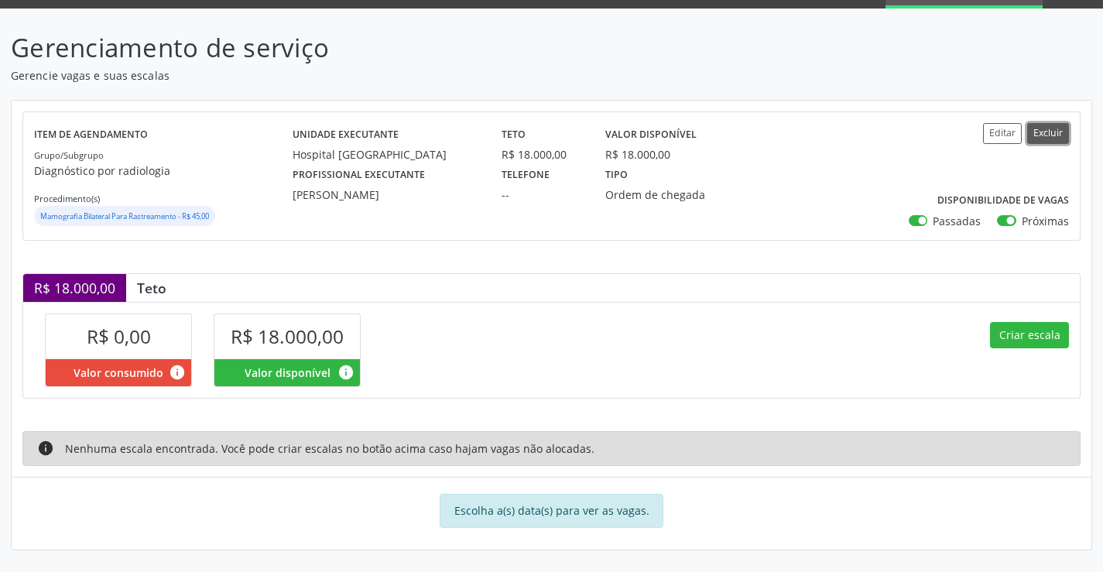
click at [1039, 132] on button "Excluir" at bounding box center [1048, 133] width 42 height 21
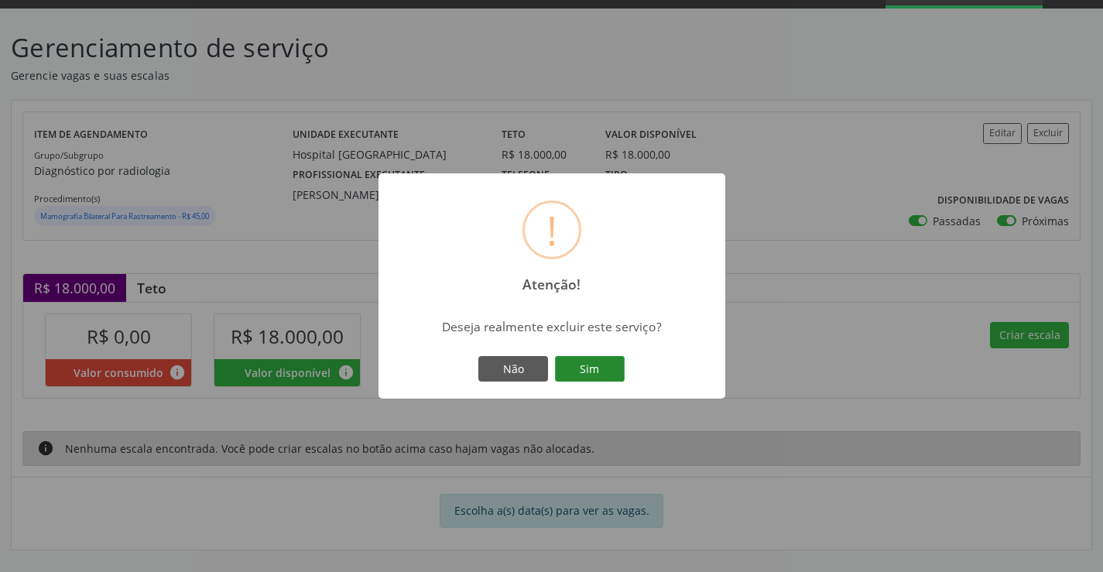
click at [587, 364] on button "Sim" at bounding box center [590, 369] width 70 height 26
click at [542, 367] on button "OK" at bounding box center [552, 369] width 70 height 26
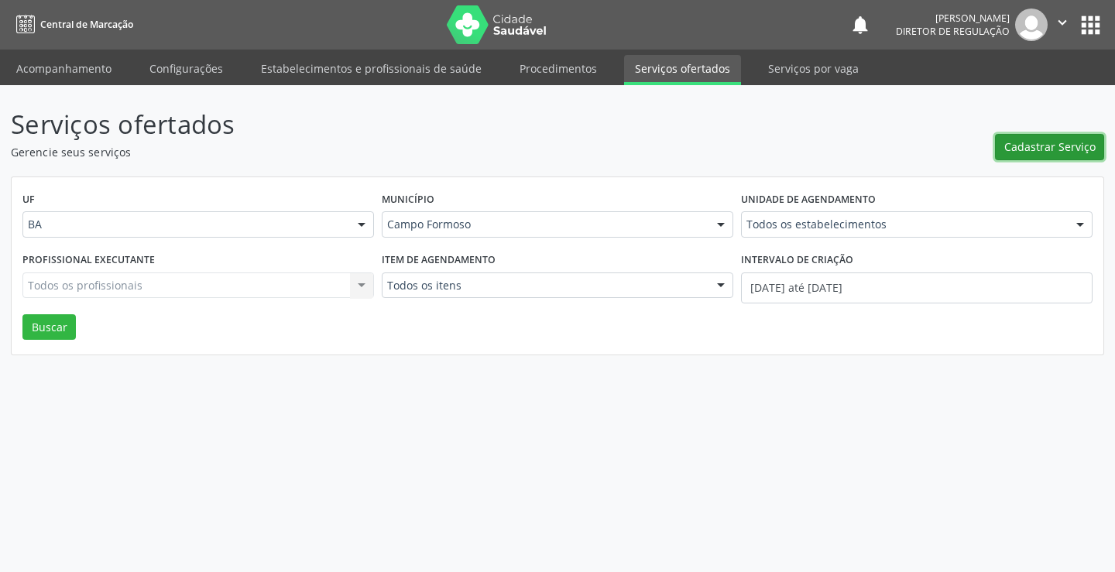
click at [1034, 139] on span "Cadastrar Serviço" at bounding box center [1049, 147] width 91 height 16
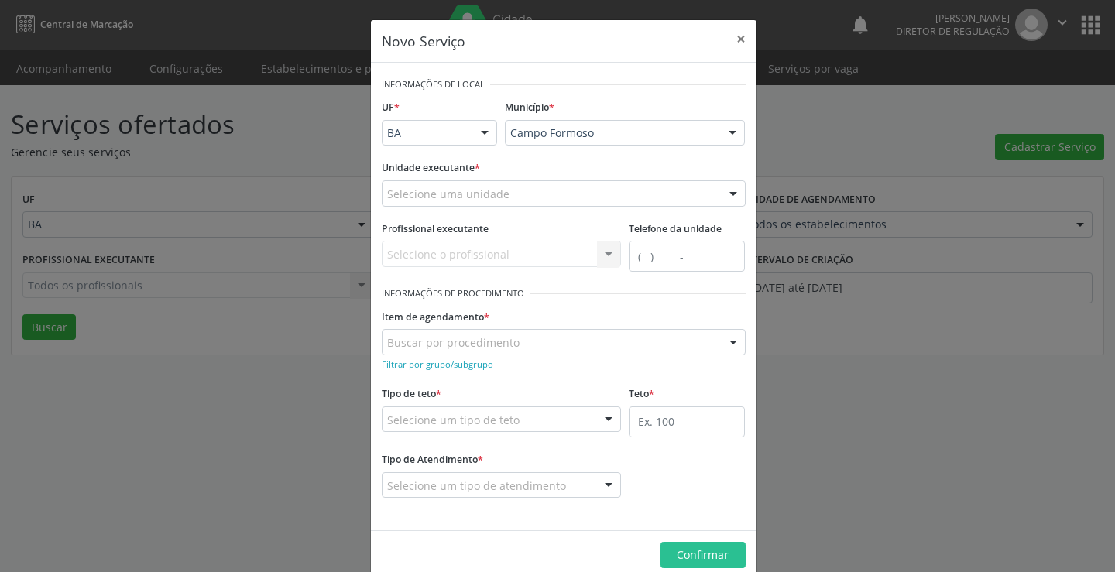
click at [515, 192] on div "Selecione uma unidade" at bounding box center [564, 193] width 364 height 26
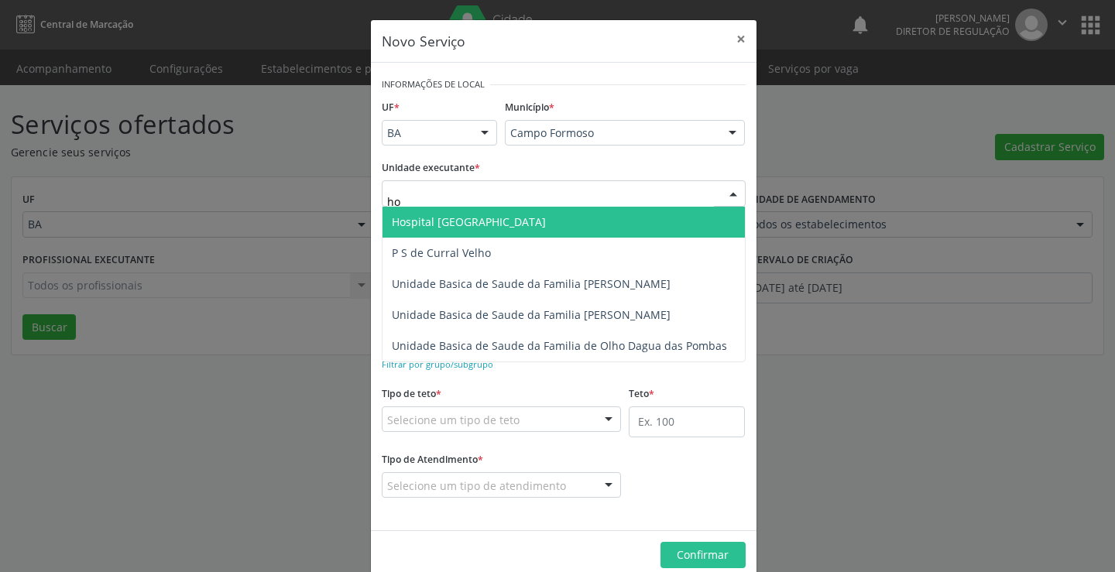
type input "hos"
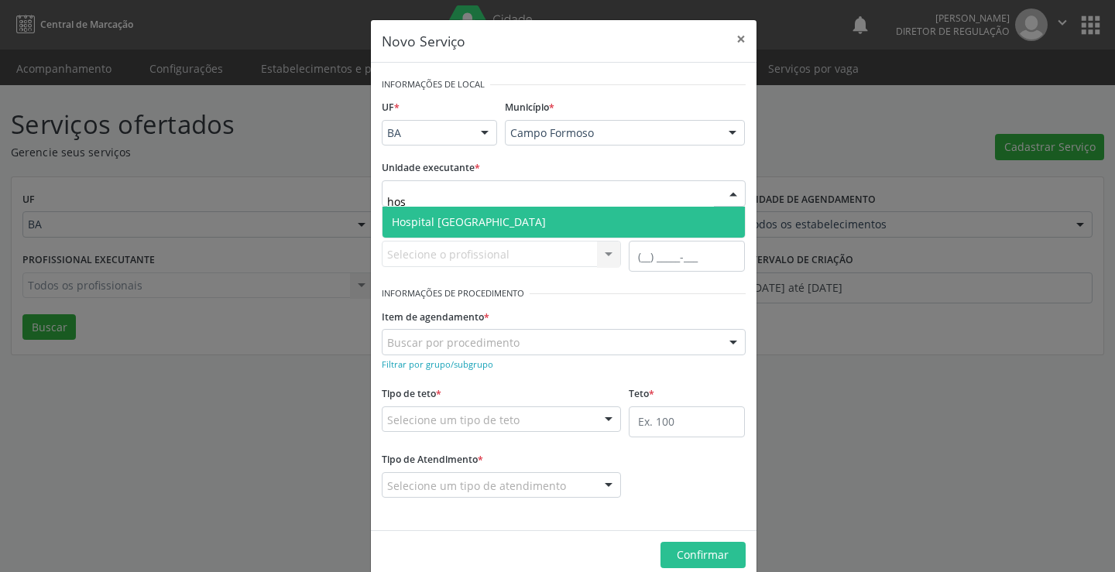
click at [508, 225] on span "Hospital [GEOGRAPHIC_DATA]" at bounding box center [563, 222] width 362 height 31
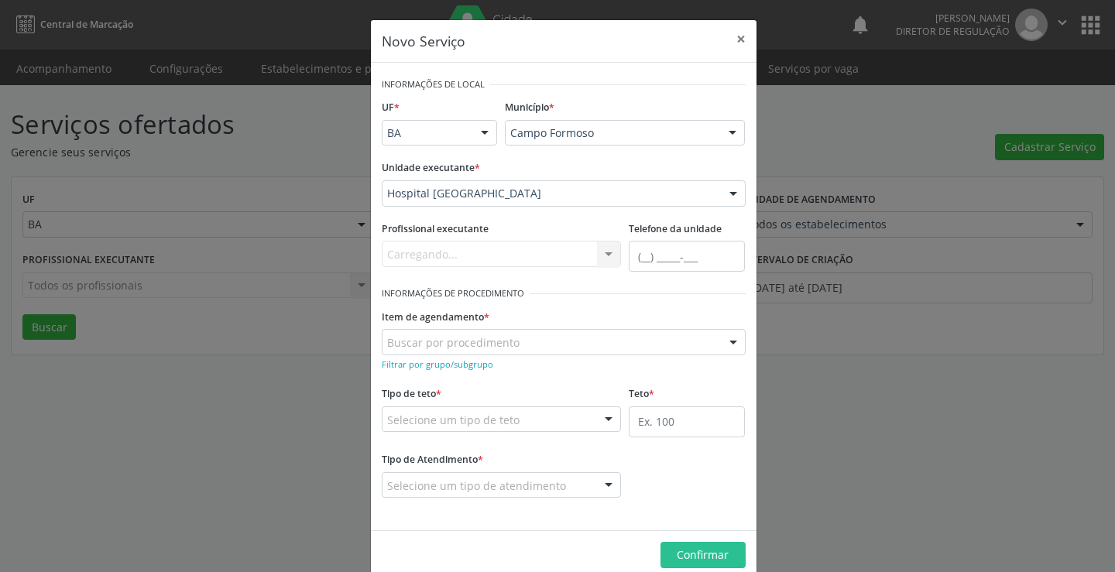
click at [512, 254] on div "Carregando... Nenhum resultado encontrado para: " " Não há nenhuma opção para s…" at bounding box center [502, 254] width 240 height 26
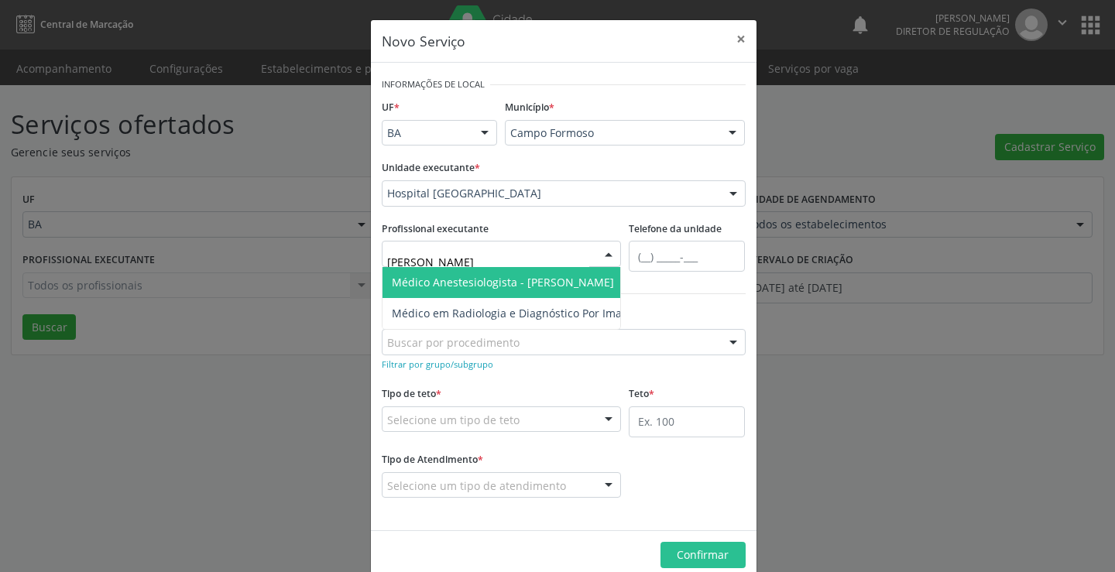
type input "[PERSON_NAME]"
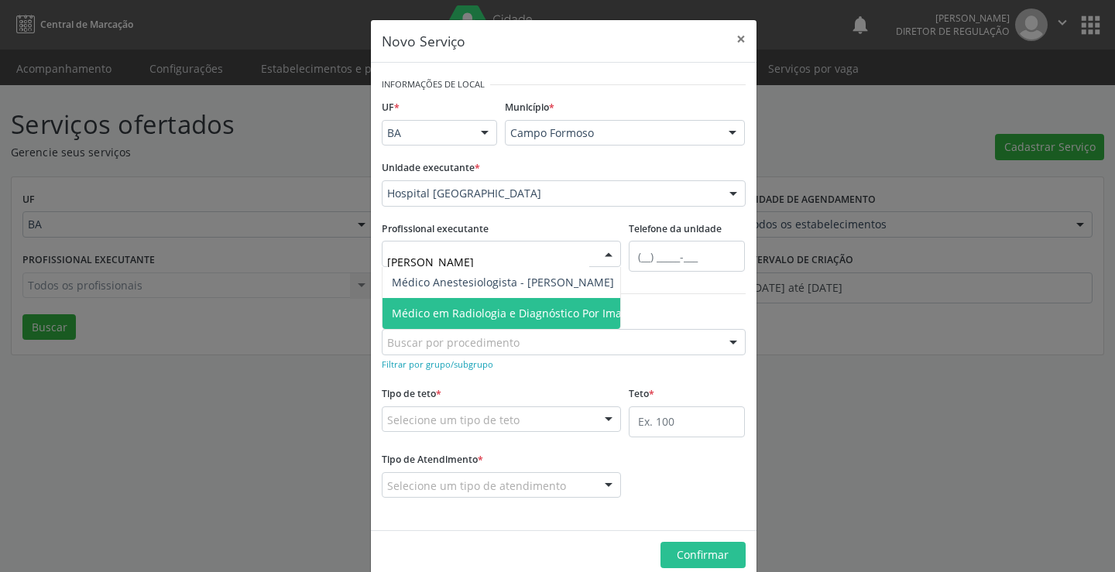
click at [515, 306] on span "Médico em Radiologia e Diagnóstico Por Imagem - [PERSON_NAME]" at bounding box center [566, 313] width 349 height 15
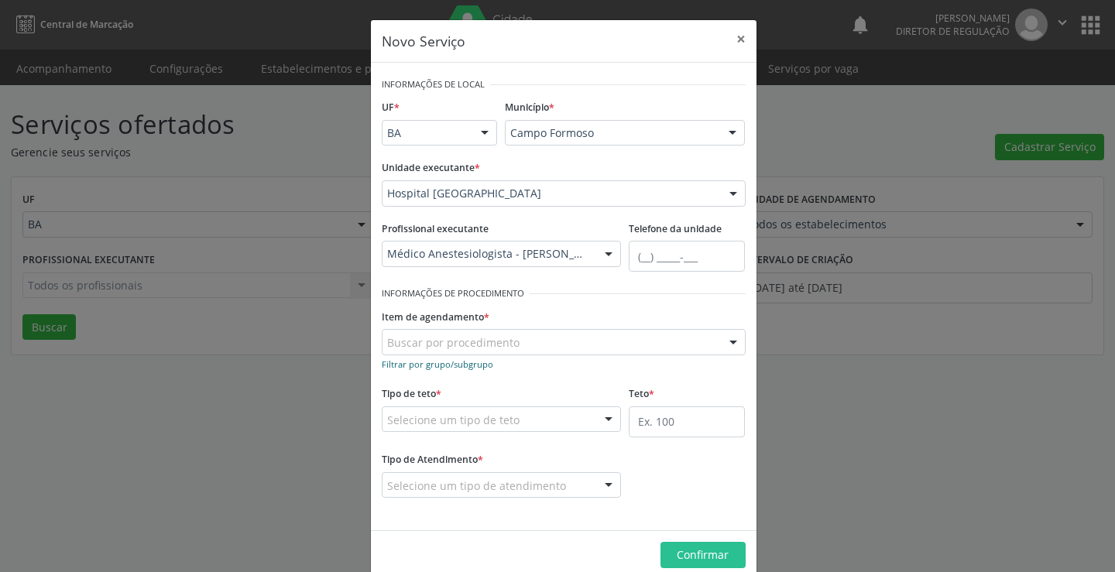
click at [457, 364] on small "Filtrar por grupo/subgrupo" at bounding box center [437, 364] width 111 height 12
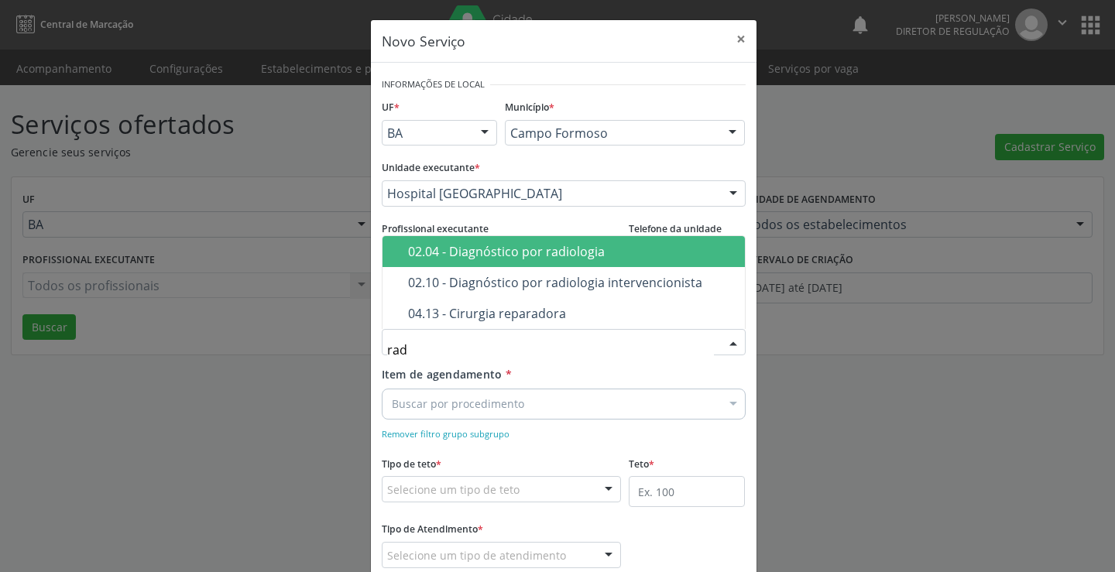
type input "radi"
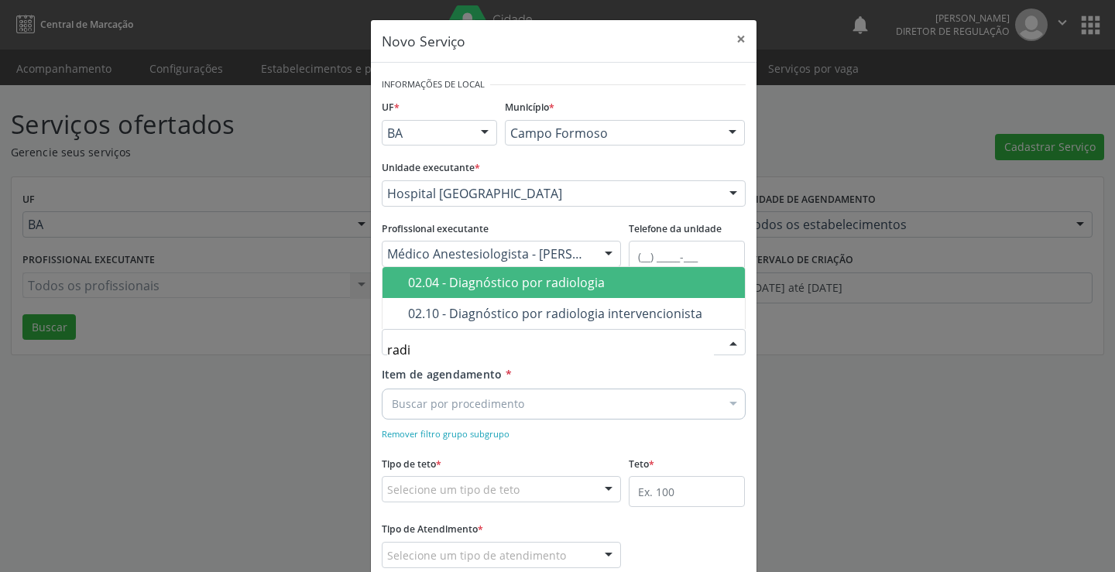
click at [524, 282] on div "02.04 - Diagnóstico por radiologia" at bounding box center [571, 282] width 327 height 12
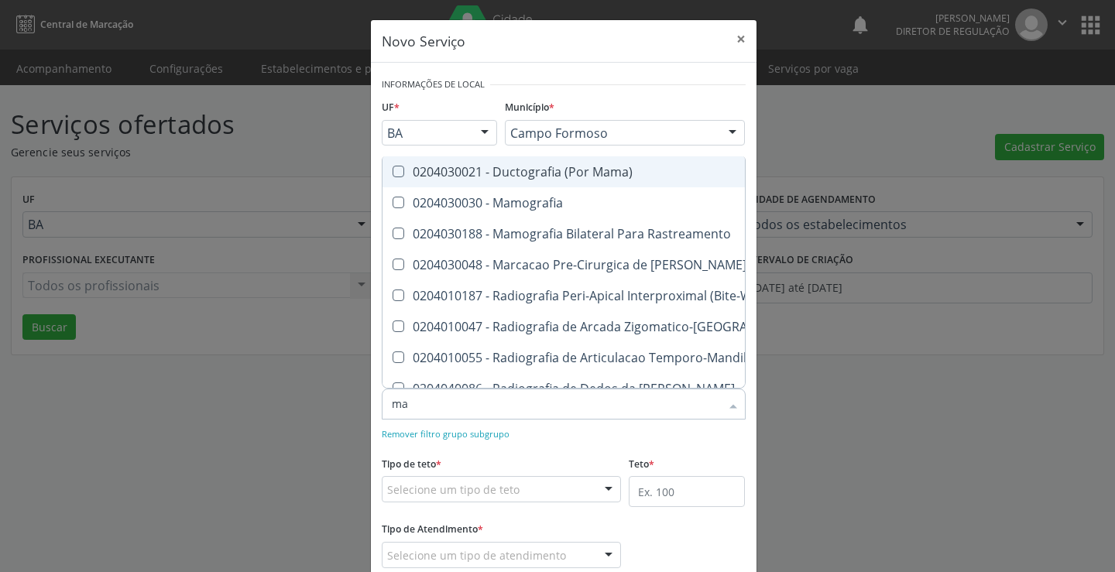
type input "mam"
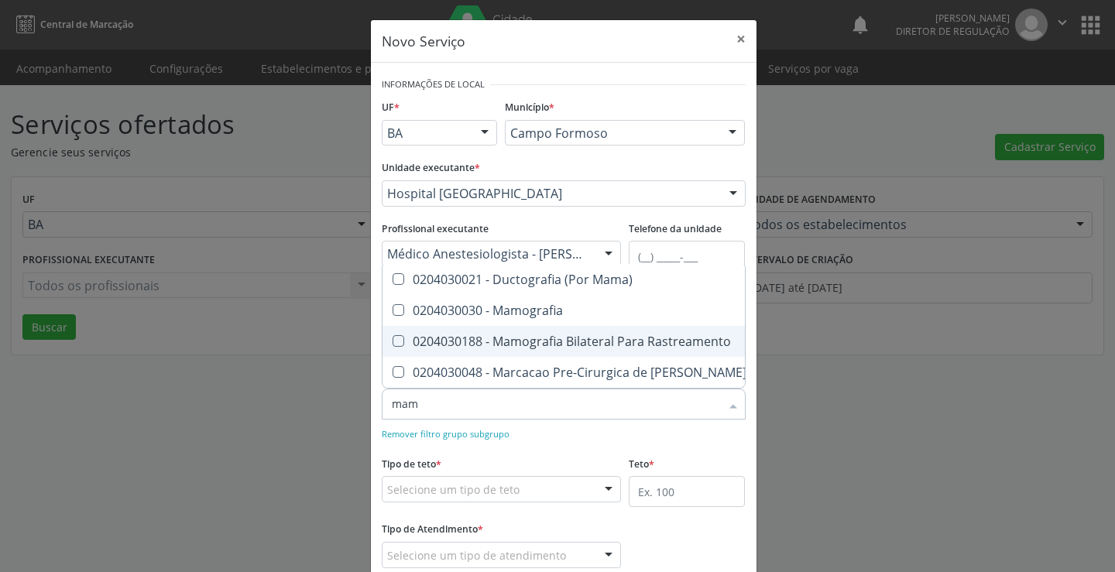
click at [550, 336] on div "0204030188 - Mamografia Bilateral Para Rastreamento" at bounding box center [671, 341] width 558 height 12
checkbox Rastreamento "true"
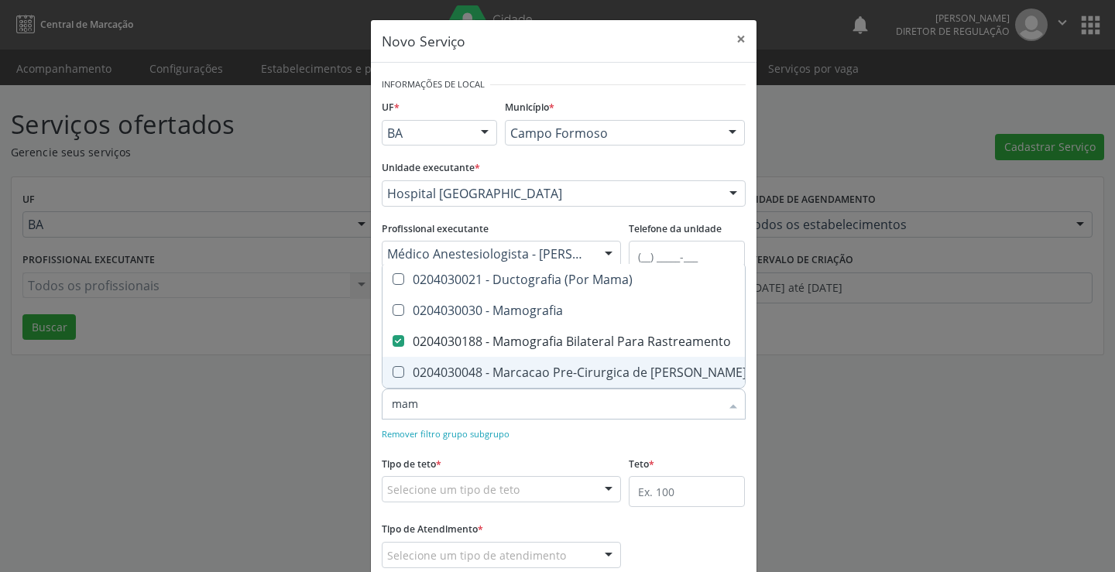
checkbox Mamografia "true"
click at [590, 444] on form "Informações de Local UF * BA BA Nenhum resultado encontrado para: " " Não há ne…" at bounding box center [564, 332] width 364 height 516
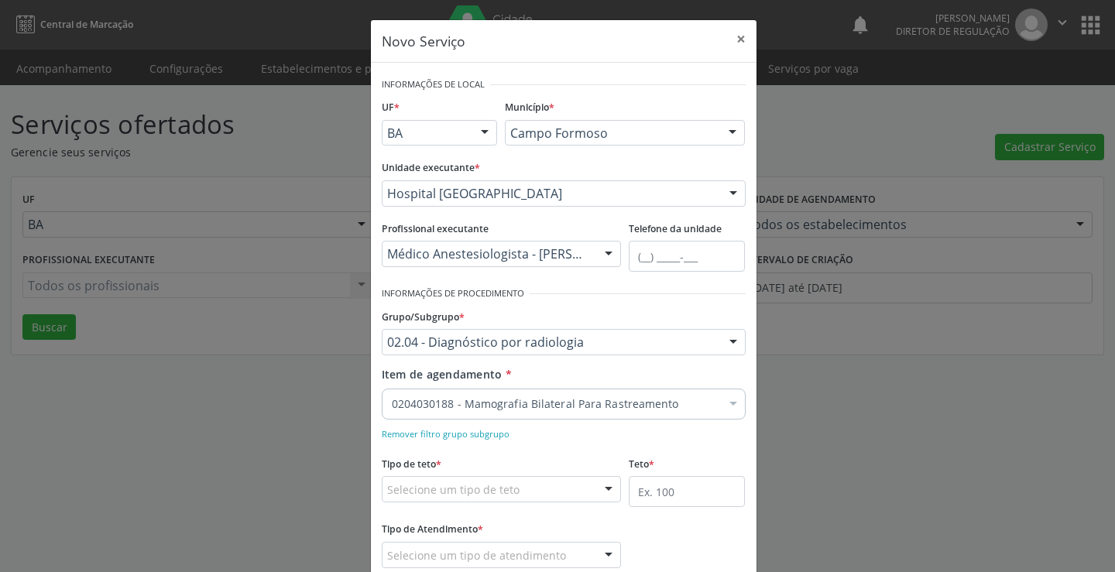
click at [514, 481] on div "Selecione um tipo de teto" at bounding box center [502, 489] width 240 height 26
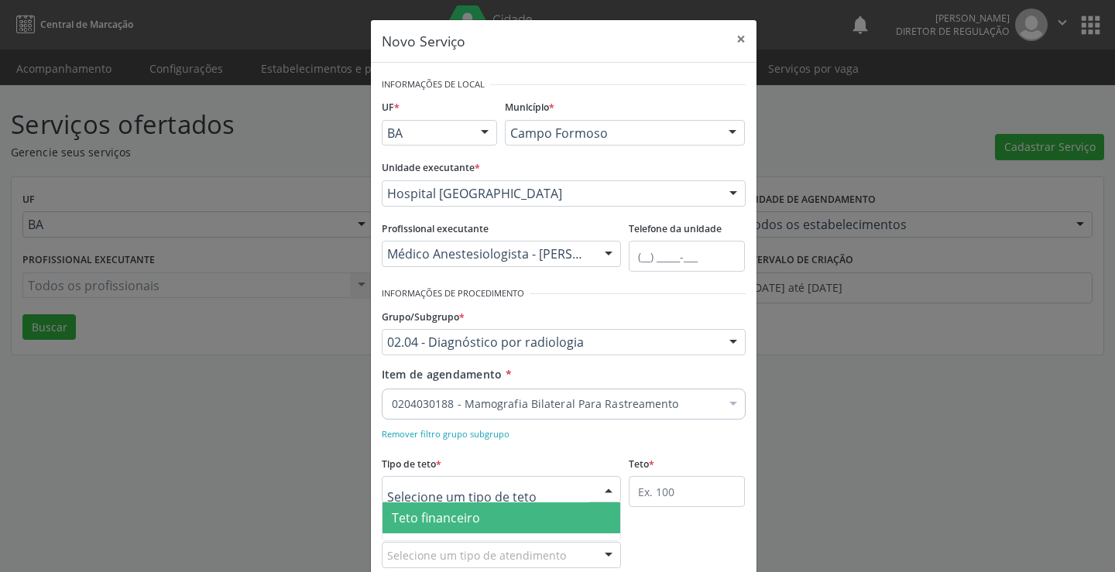
click at [495, 512] on span "Teto financeiro" at bounding box center [501, 517] width 238 height 31
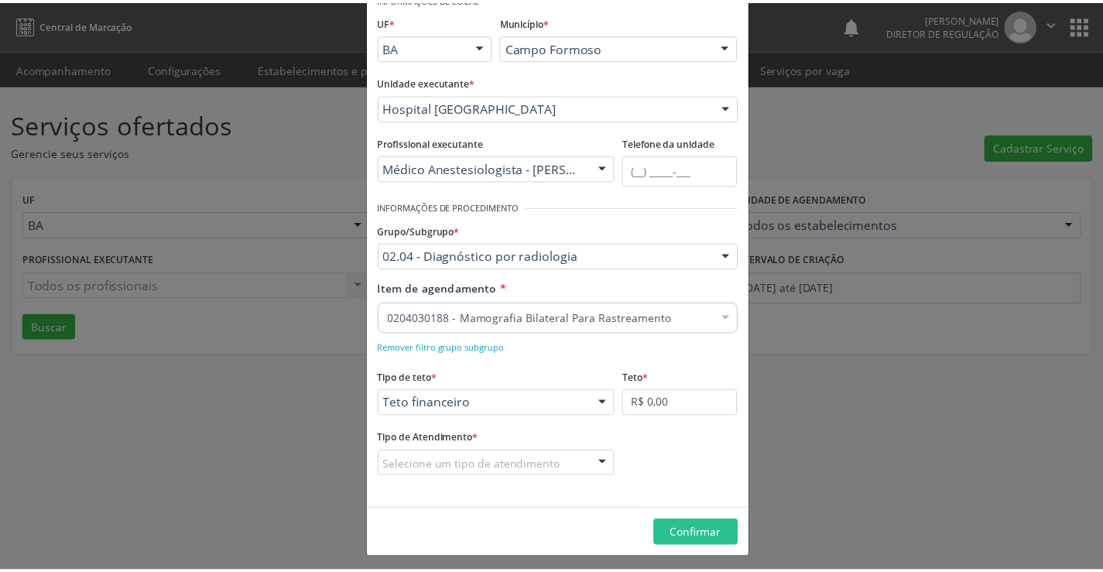
scroll to position [91, 0]
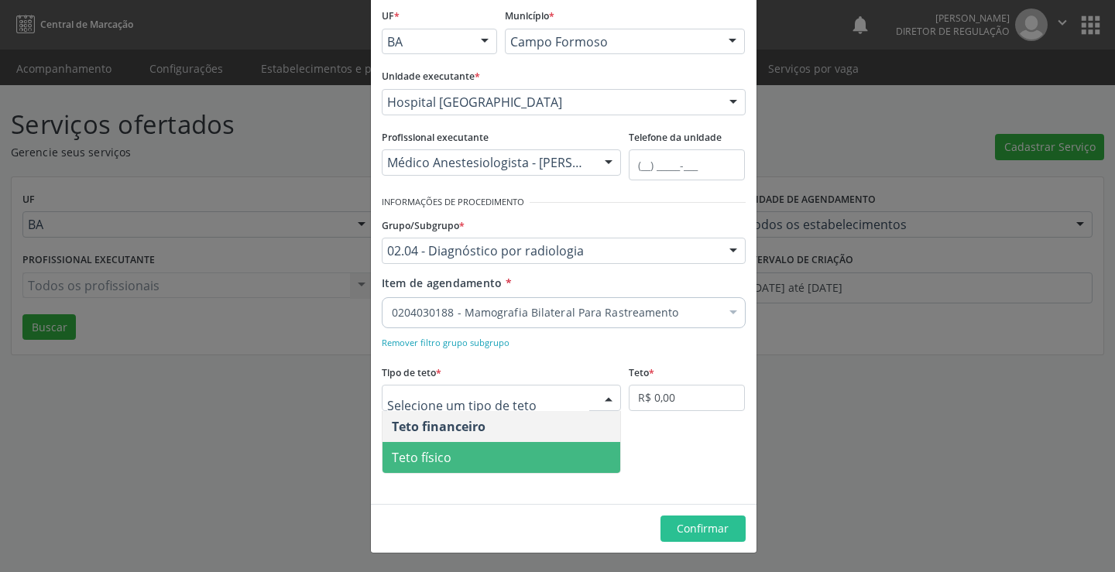
click at [498, 468] on span "Teto físico" at bounding box center [501, 457] width 238 height 31
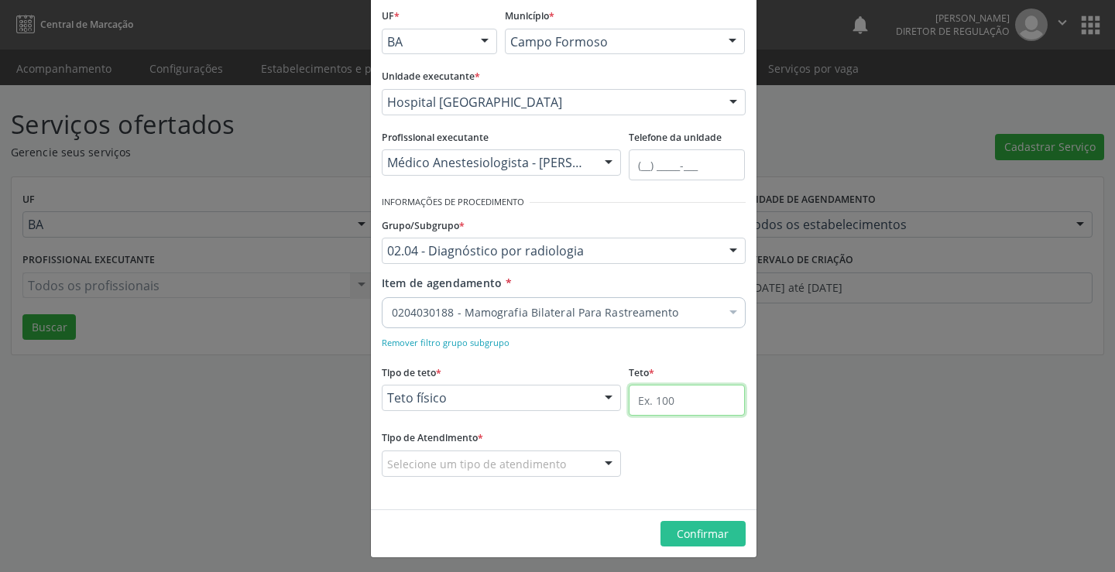
click at [720, 398] on input "text" at bounding box center [686, 400] width 116 height 31
type input "155"
click at [582, 460] on div "Selecione um tipo de atendimento" at bounding box center [502, 463] width 240 height 26
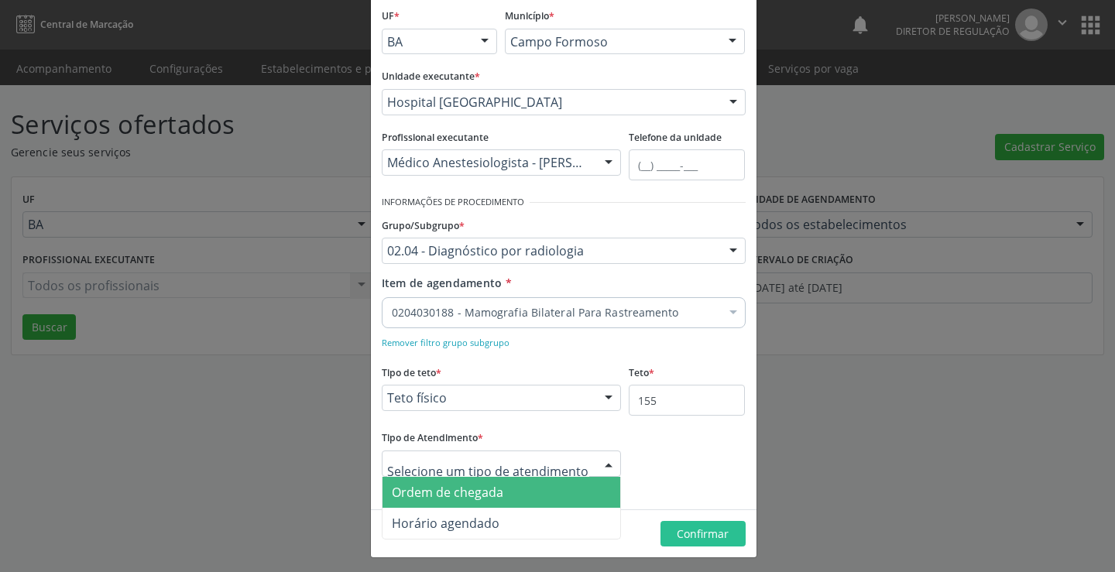
click at [500, 501] on span "Ordem de chegada" at bounding box center [501, 492] width 238 height 31
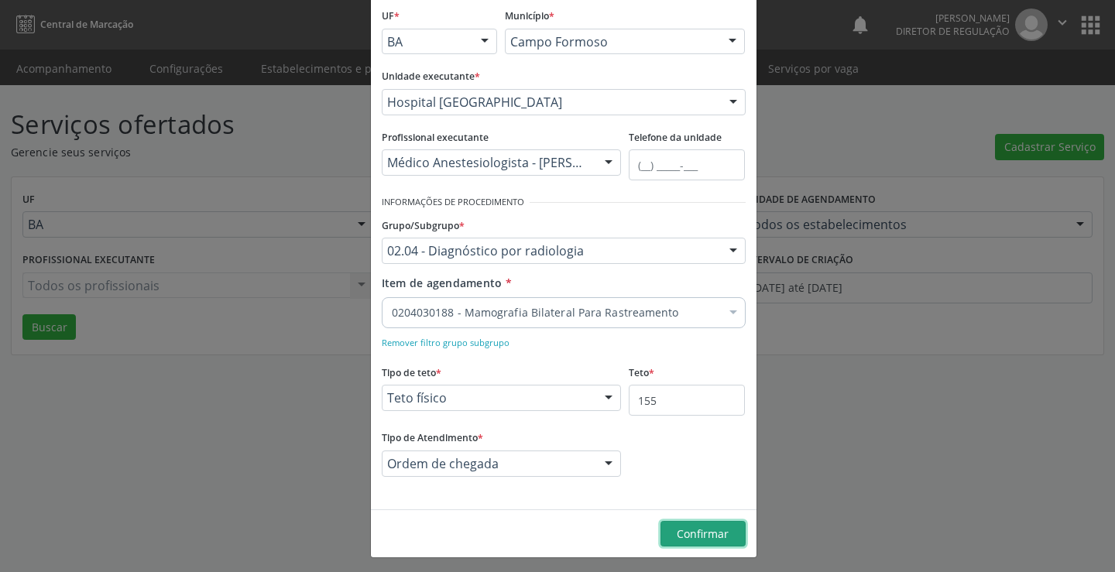
click at [720, 530] on span "Confirmar" at bounding box center [702, 533] width 52 height 15
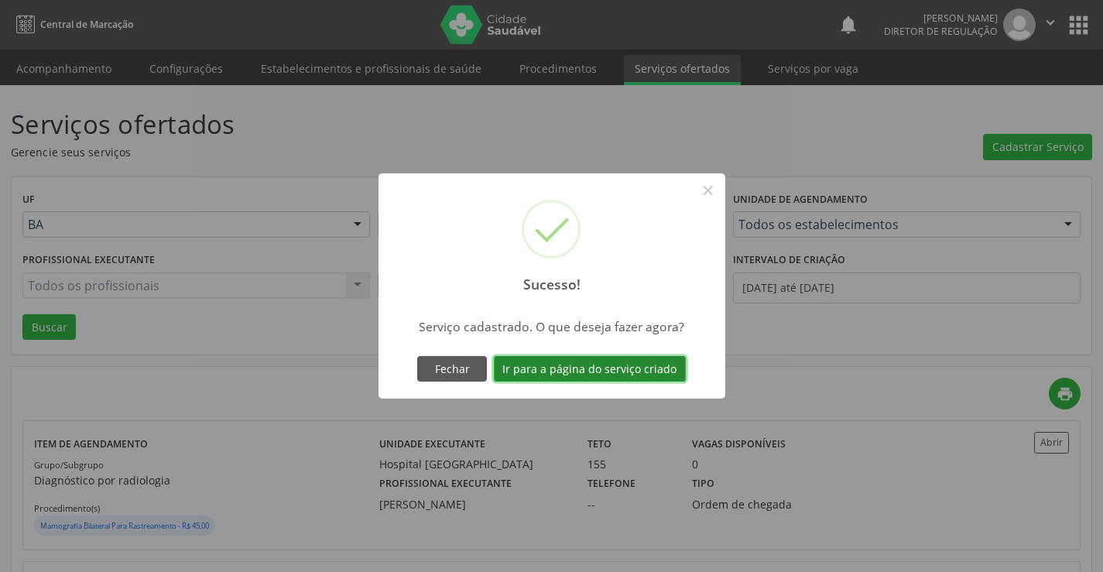
click at [506, 365] on button "Ir para a página do serviço criado" at bounding box center [590, 369] width 192 height 26
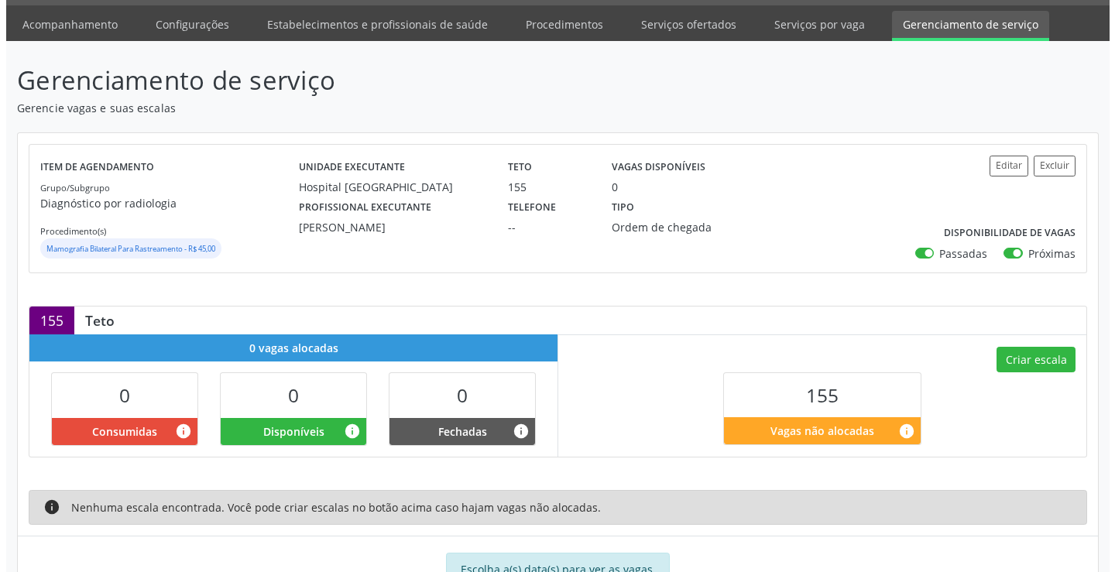
scroll to position [103, 0]
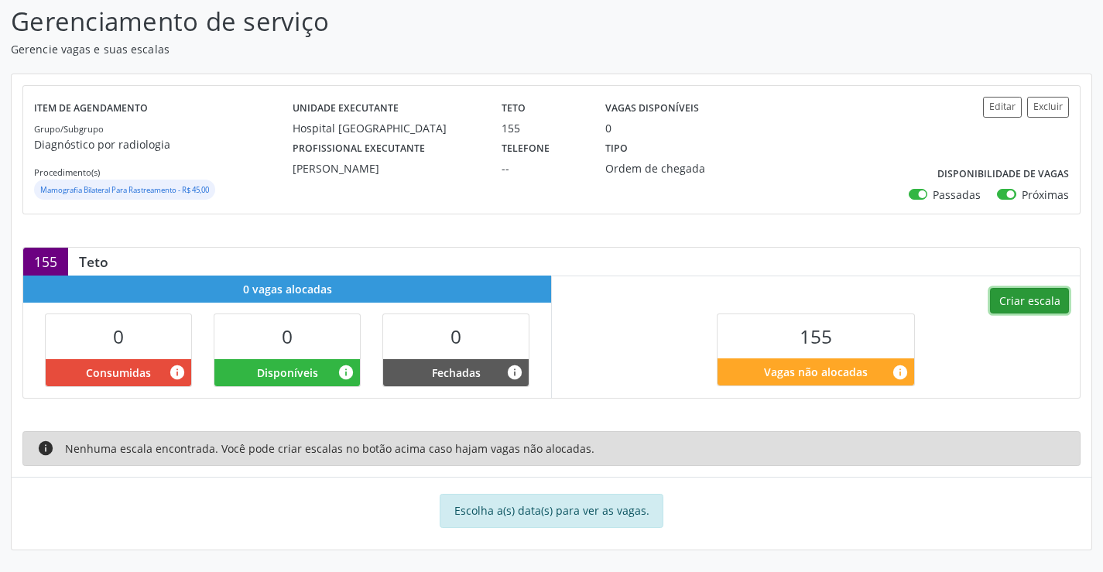
click at [1030, 293] on button "Criar escala" at bounding box center [1029, 301] width 79 height 26
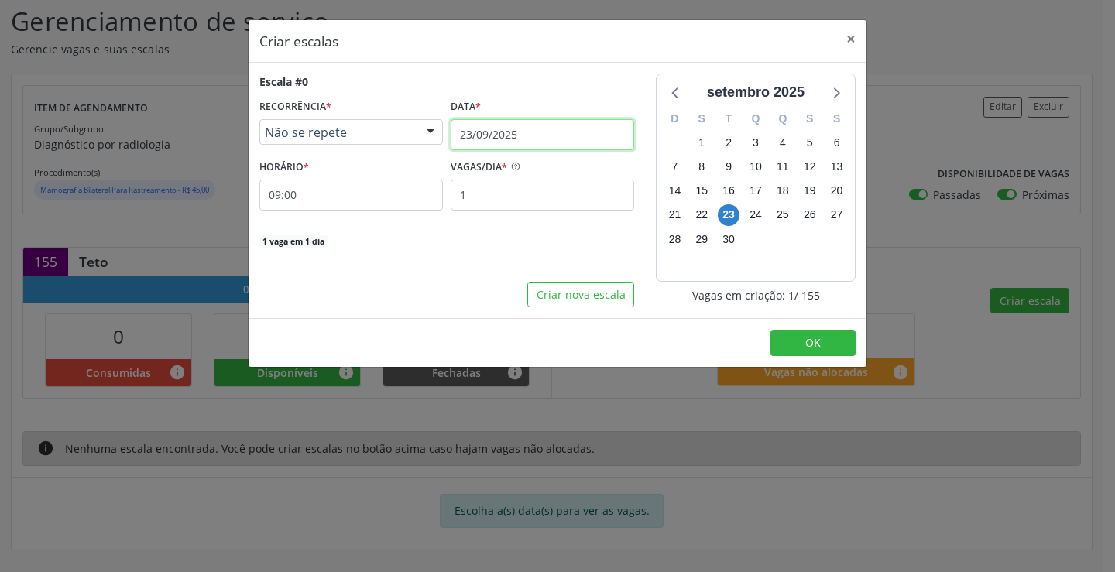
click at [544, 135] on input "23/09/2025" at bounding box center [541, 134] width 183 height 31
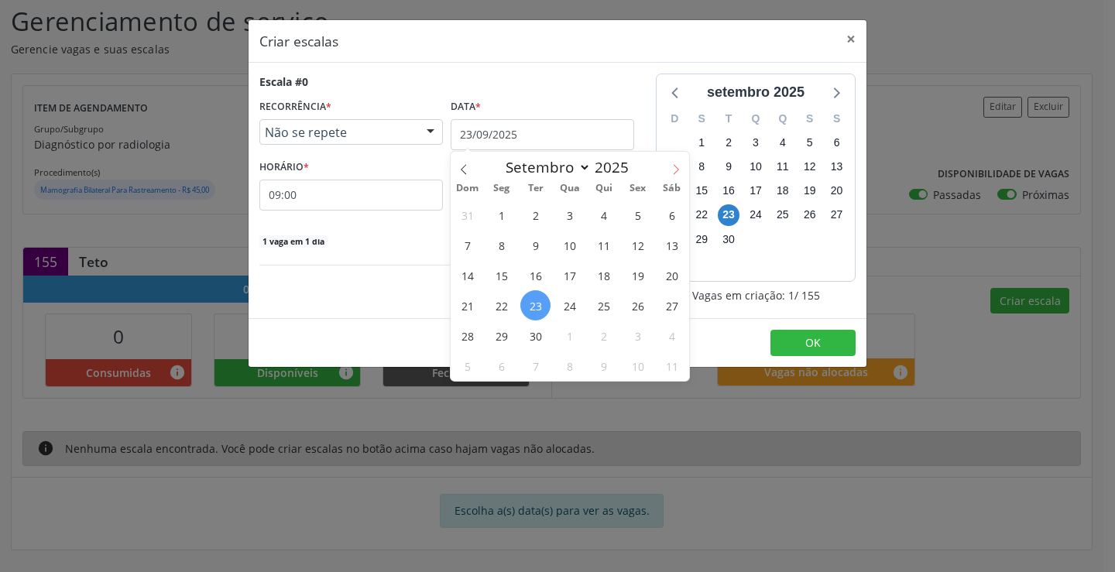
click at [676, 166] on icon at bounding box center [675, 169] width 11 height 11
select select "9"
click at [574, 204] on span "1" at bounding box center [569, 215] width 30 height 30
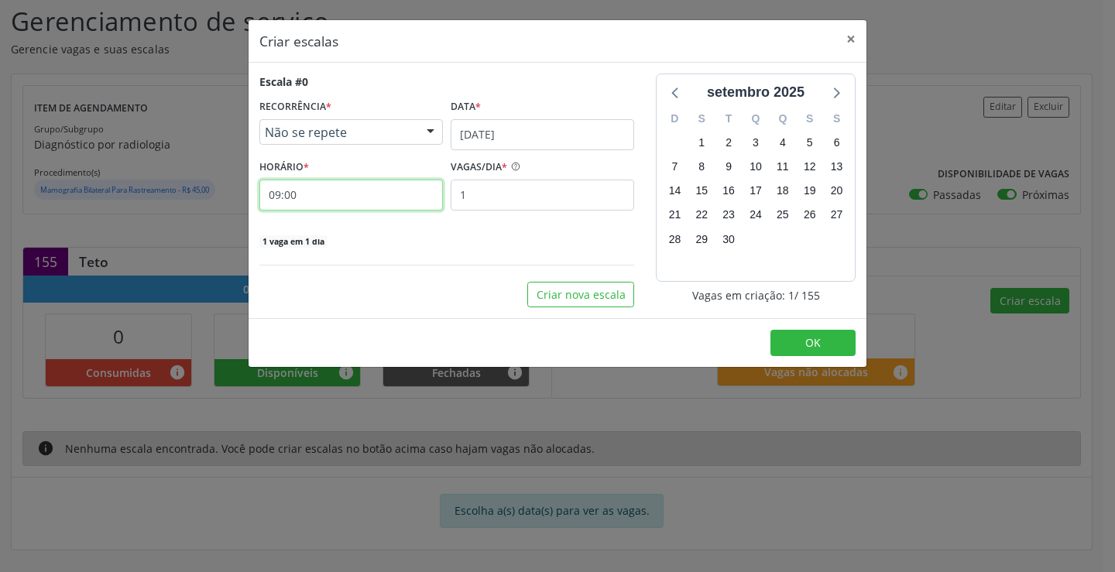
click at [304, 195] on input "09:00" at bounding box center [350, 195] width 183 height 31
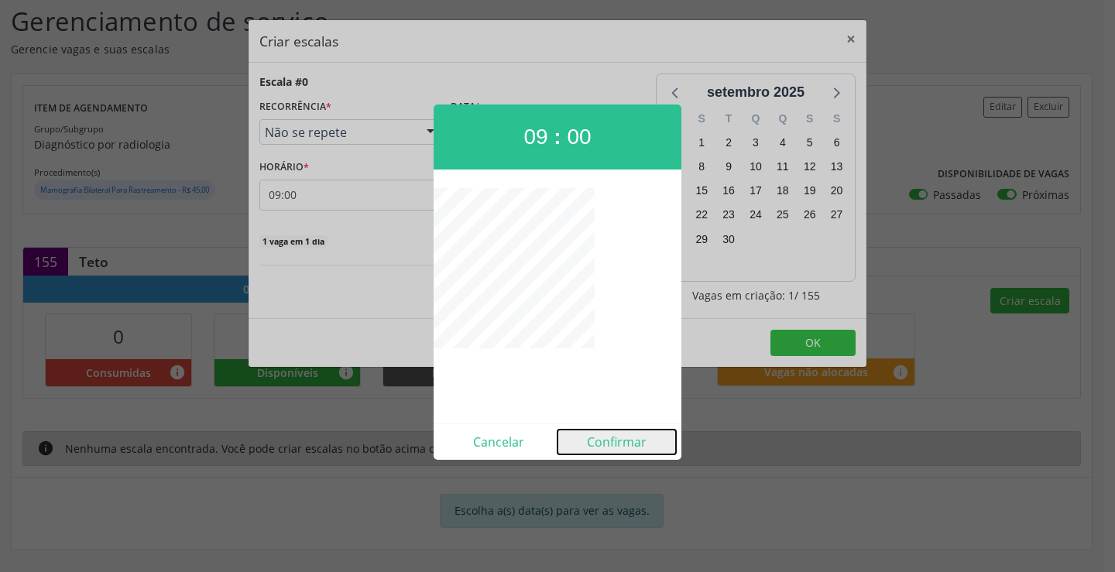
click at [595, 443] on button "Confirmar" at bounding box center [616, 442] width 118 height 25
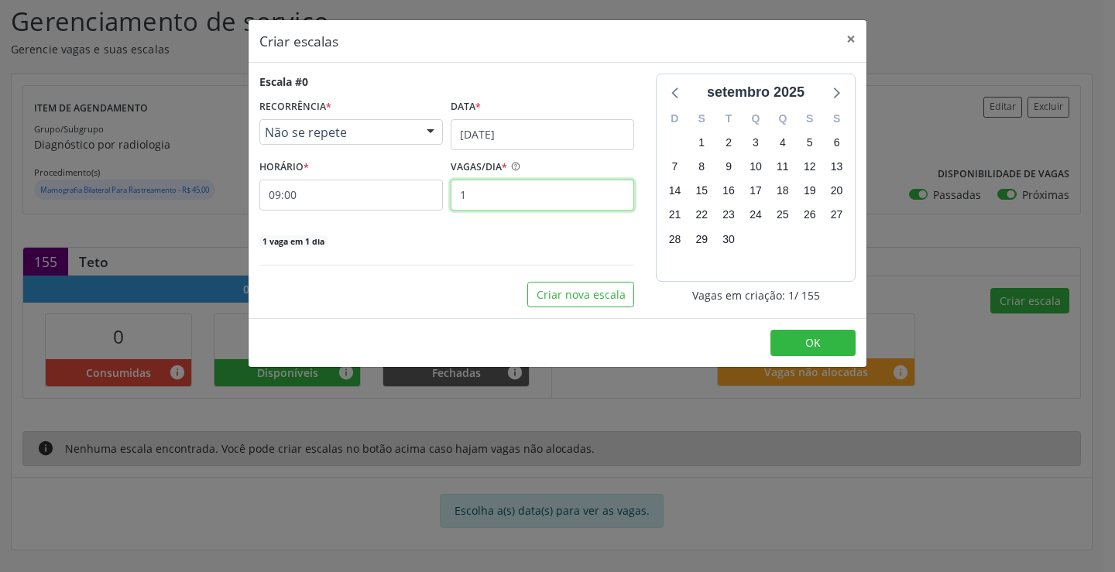
click at [526, 190] on input "1" at bounding box center [541, 195] width 183 height 31
type input "6"
click at [791, 334] on button "OK" at bounding box center [812, 343] width 85 height 26
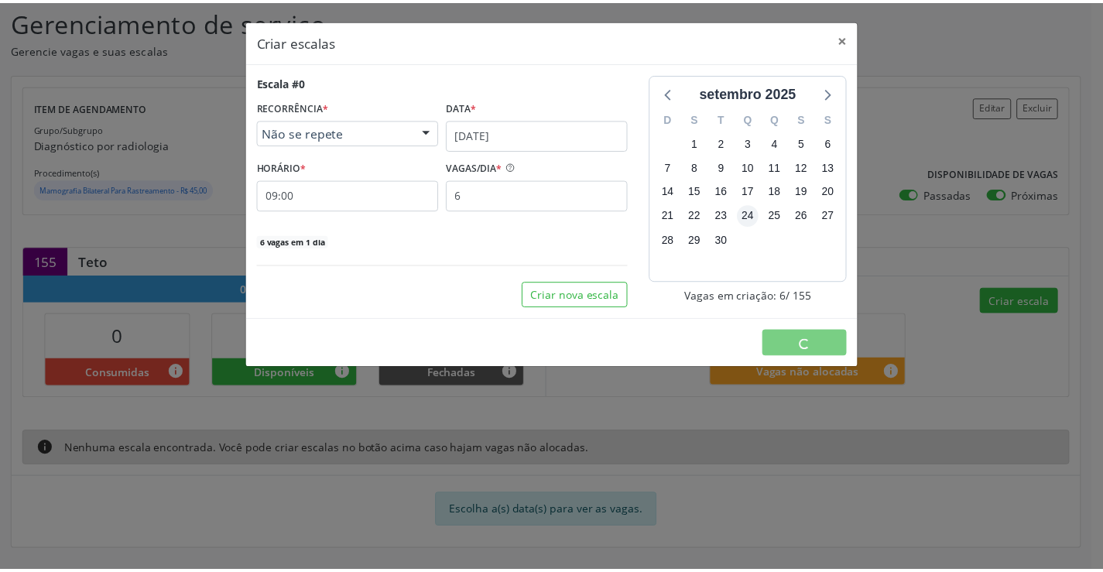
scroll to position [0, 0]
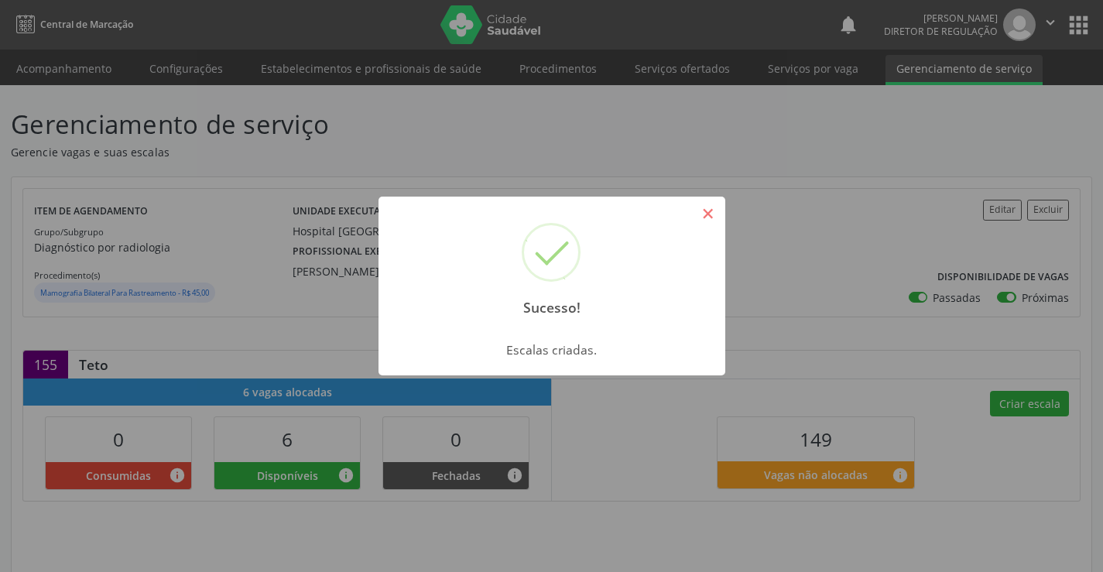
click at [713, 219] on button "×" at bounding box center [708, 213] width 26 height 26
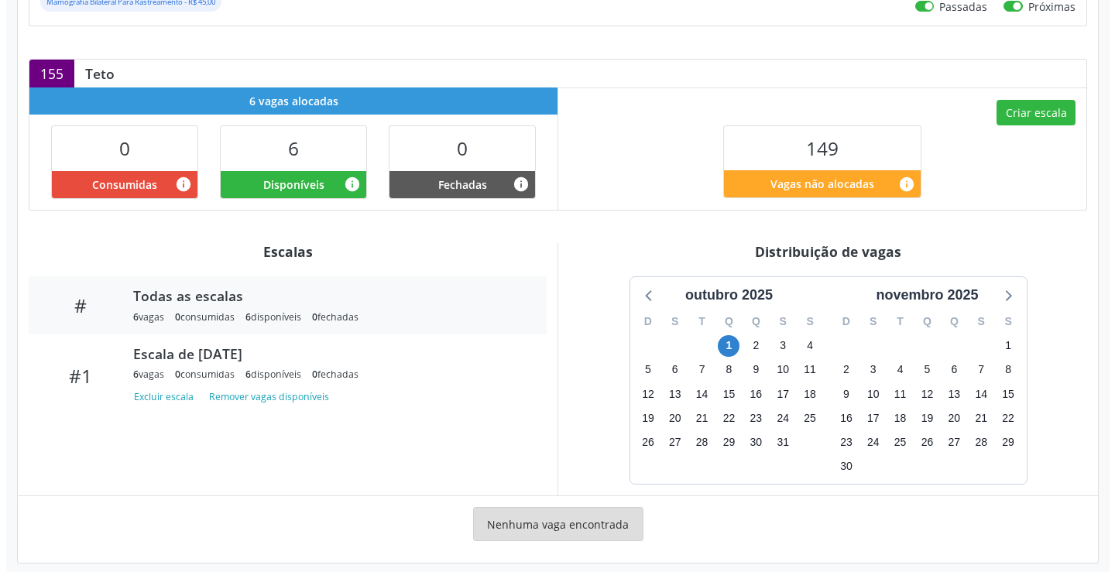
scroll to position [304, 0]
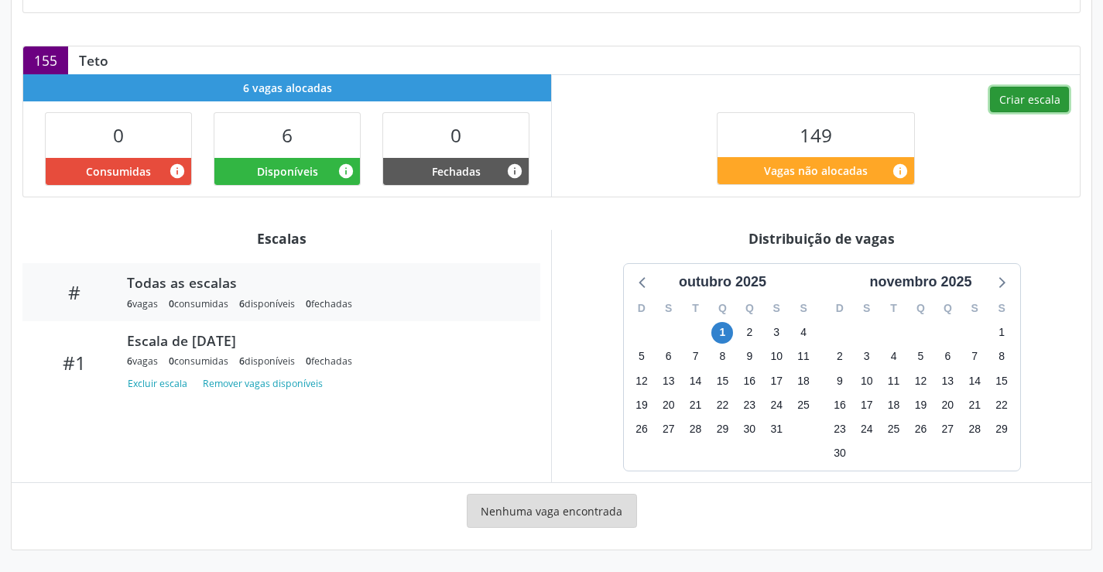
click at [1015, 104] on button "Criar escala" at bounding box center [1029, 100] width 79 height 26
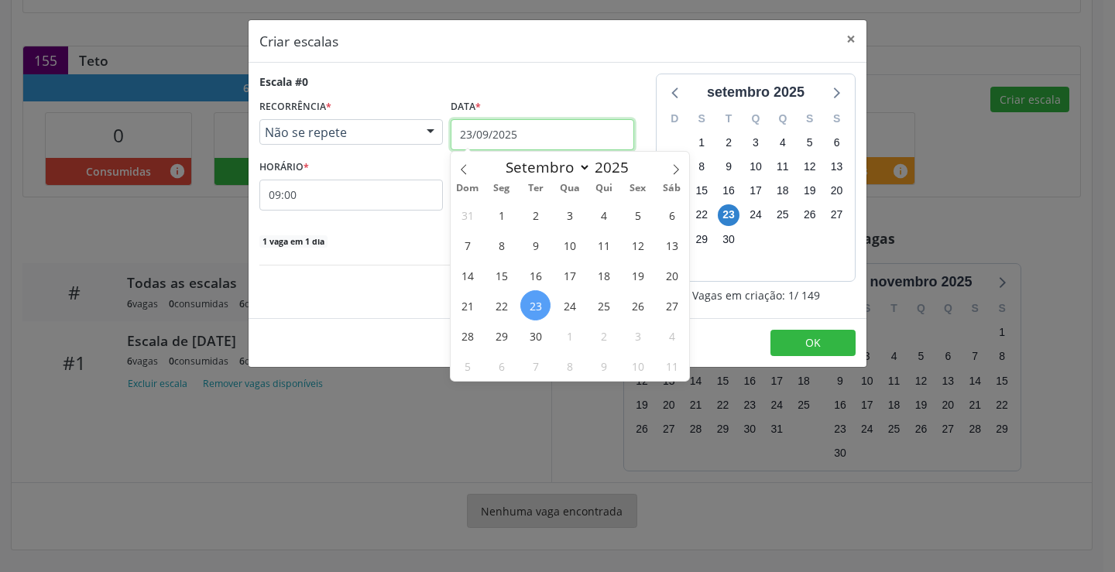
click at [514, 138] on input "23/09/2025" at bounding box center [541, 134] width 183 height 31
click at [676, 171] on icon at bounding box center [675, 169] width 11 height 11
select select "9"
click at [608, 217] on span "2" at bounding box center [603, 215] width 30 height 30
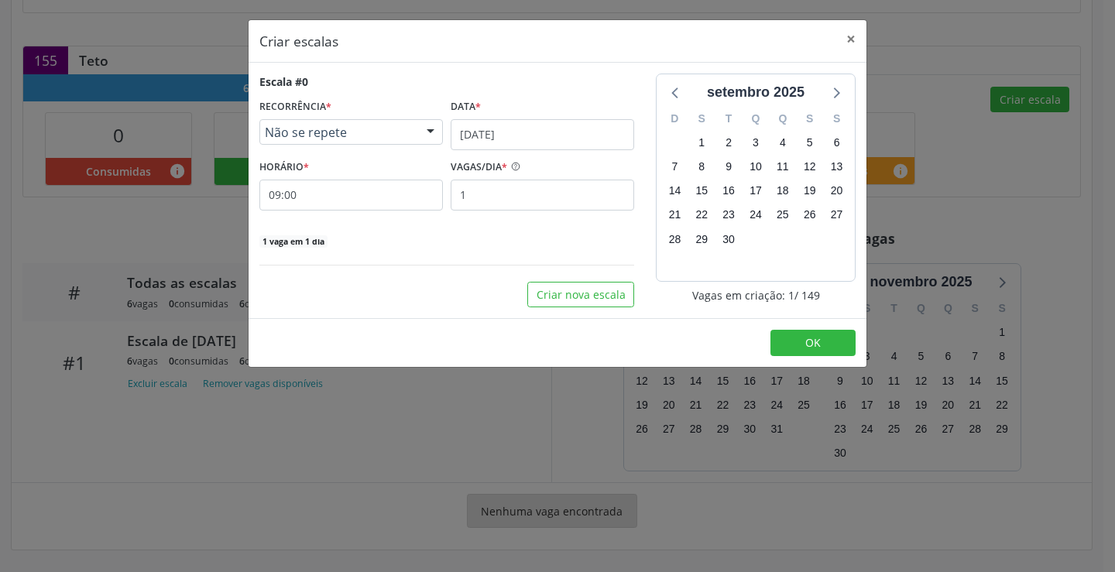
click at [310, 180] on div "HORÁRIO * 09:00" at bounding box center [350, 183] width 183 height 55
click at [626, 196] on input "1" at bounding box center [541, 195] width 183 height 31
type input "6"
click at [813, 348] on span "OK" at bounding box center [812, 342] width 15 height 15
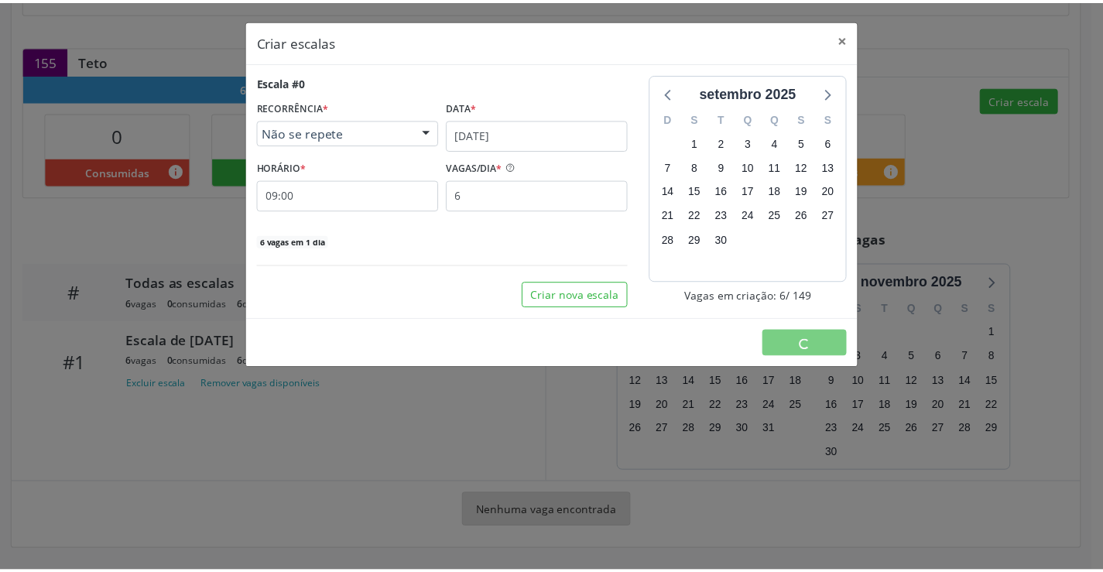
scroll to position [0, 0]
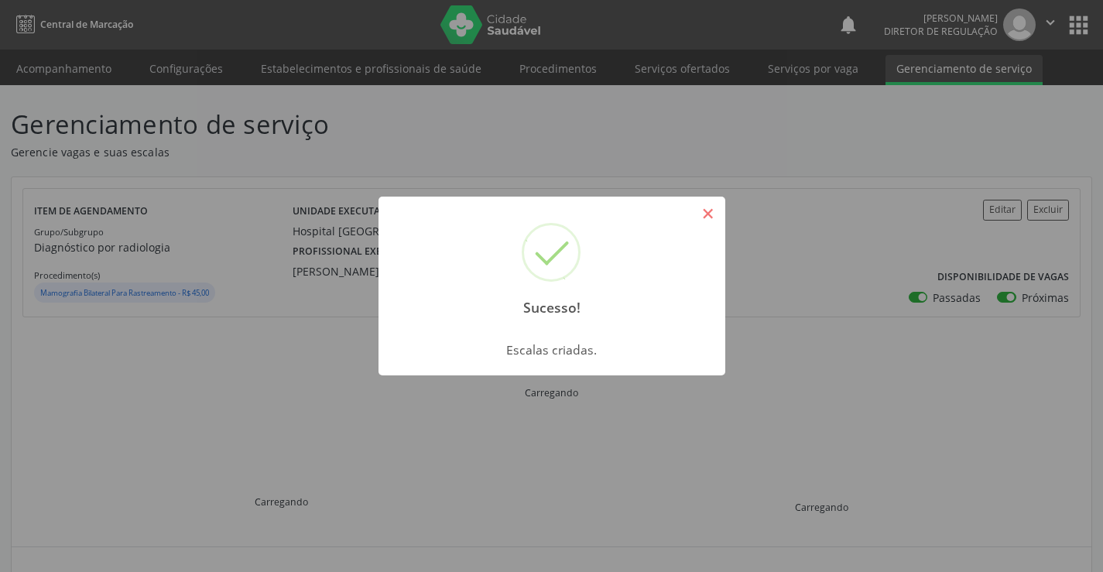
click at [712, 222] on button "×" at bounding box center [708, 213] width 26 height 26
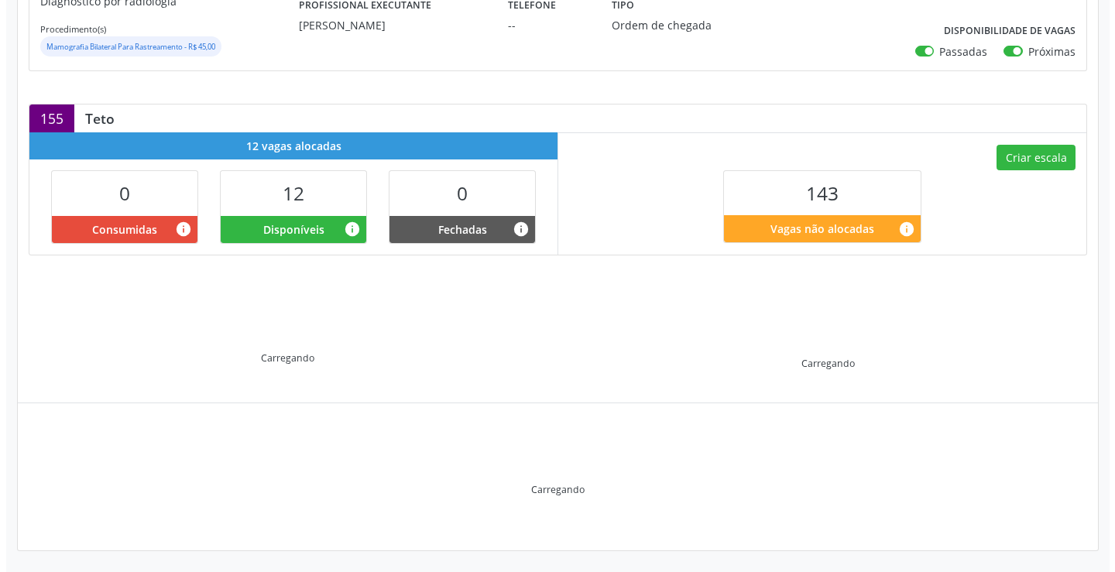
scroll to position [247, 0]
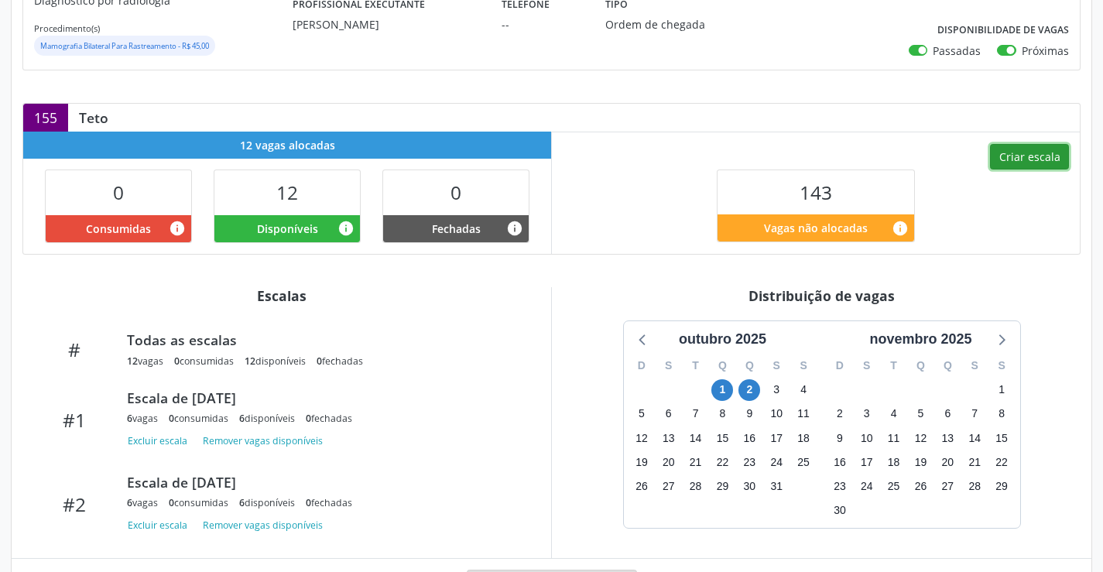
click at [1033, 163] on button "Criar escala" at bounding box center [1029, 157] width 79 height 26
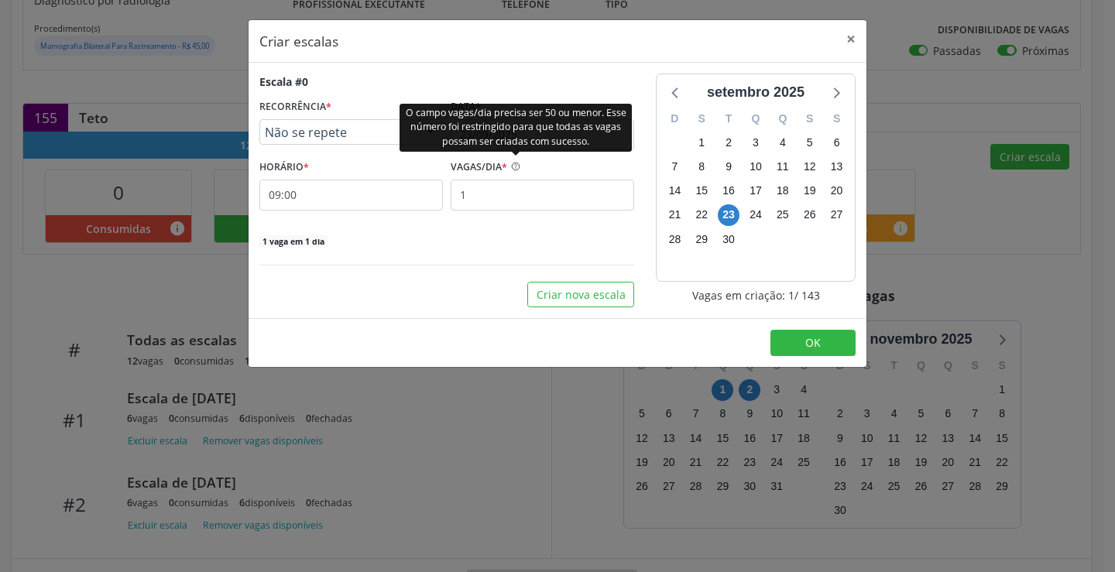
click at [513, 128] on div "O campo vagas/dia precisa ser 50 ou menor. Esse número foi restringido para que…" at bounding box center [515, 127] width 232 height 48
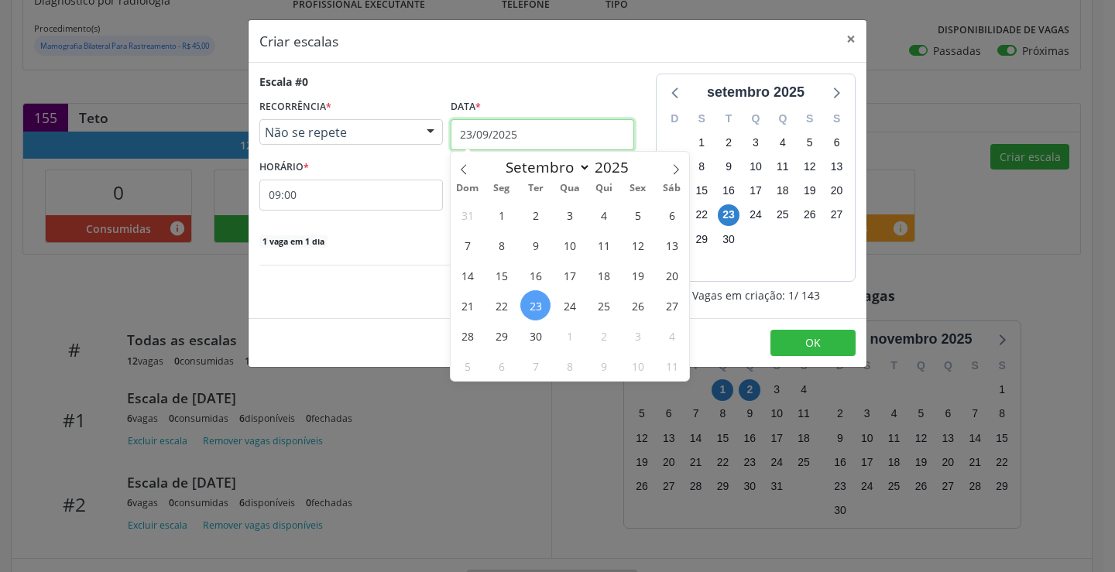
click at [518, 127] on input "23/09/2025" at bounding box center [541, 134] width 183 height 31
click at [672, 169] on icon at bounding box center [675, 169] width 11 height 11
select select "9"
click at [638, 209] on span "3" at bounding box center [637, 215] width 30 height 30
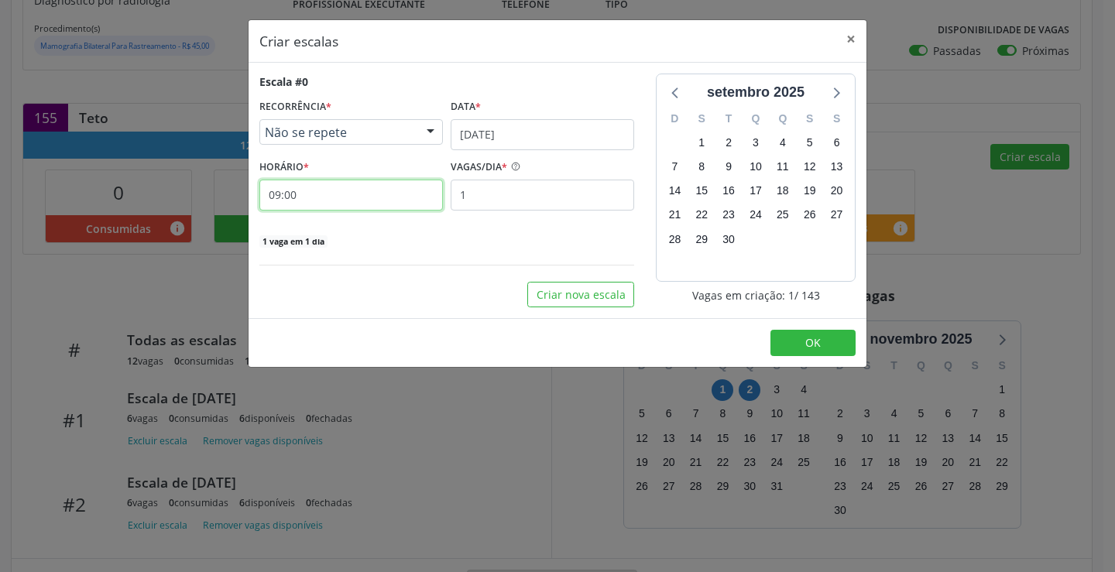
click at [391, 187] on input "09:00" at bounding box center [350, 195] width 183 height 31
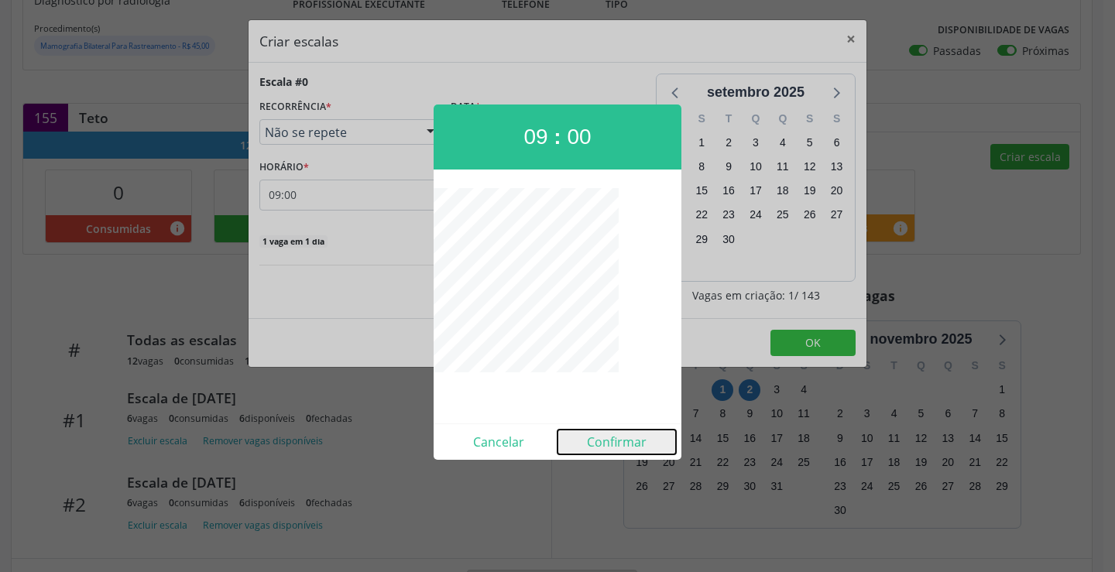
click at [618, 445] on button "Confirmar" at bounding box center [616, 442] width 118 height 25
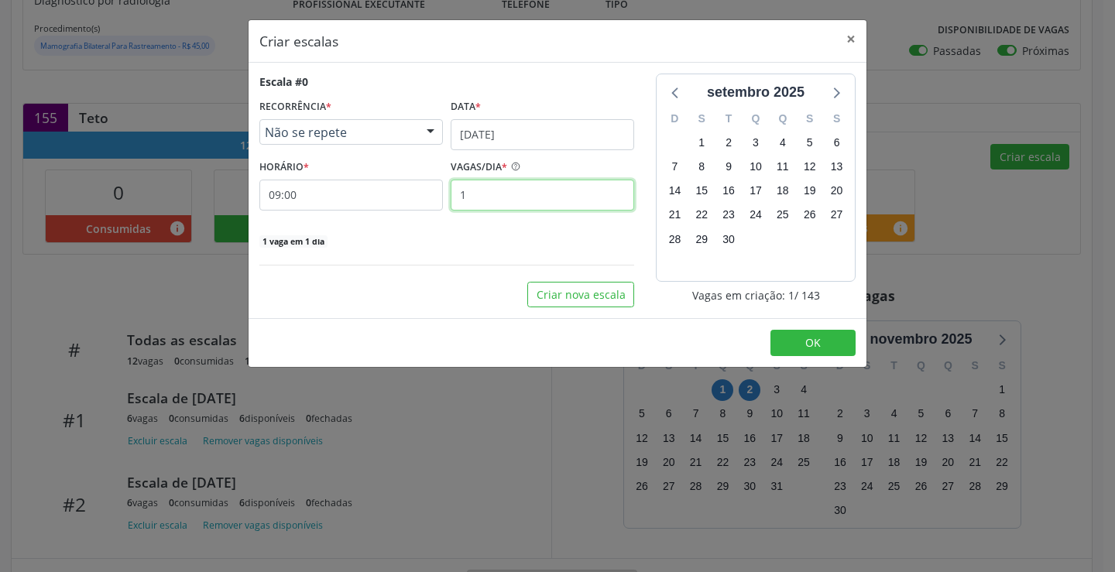
click at [534, 196] on input "1" at bounding box center [541, 195] width 183 height 31
type input "6"
click at [837, 330] on button "OK" at bounding box center [812, 343] width 85 height 26
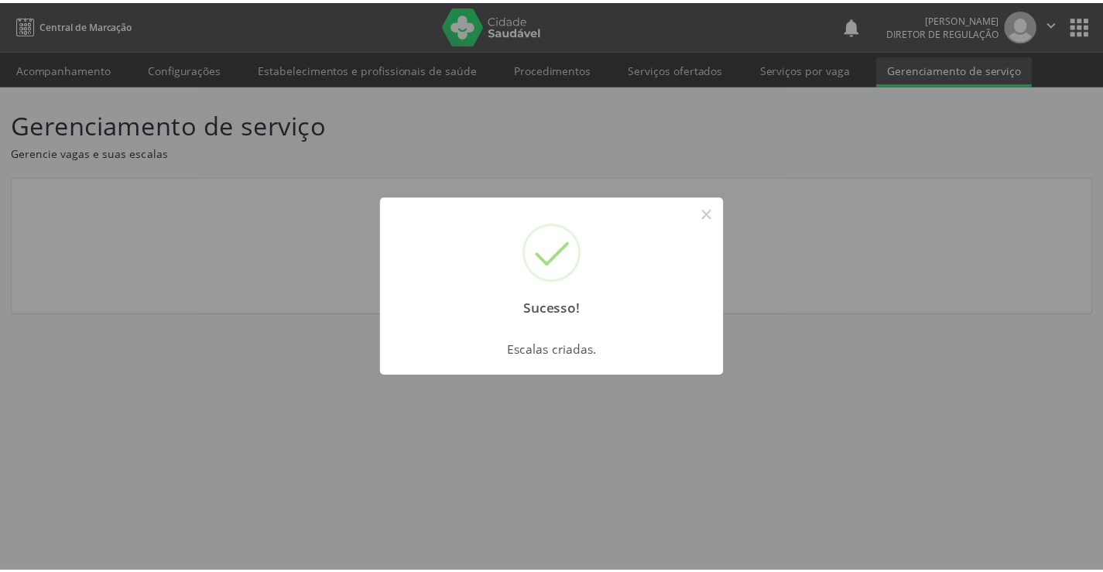
scroll to position [0, 0]
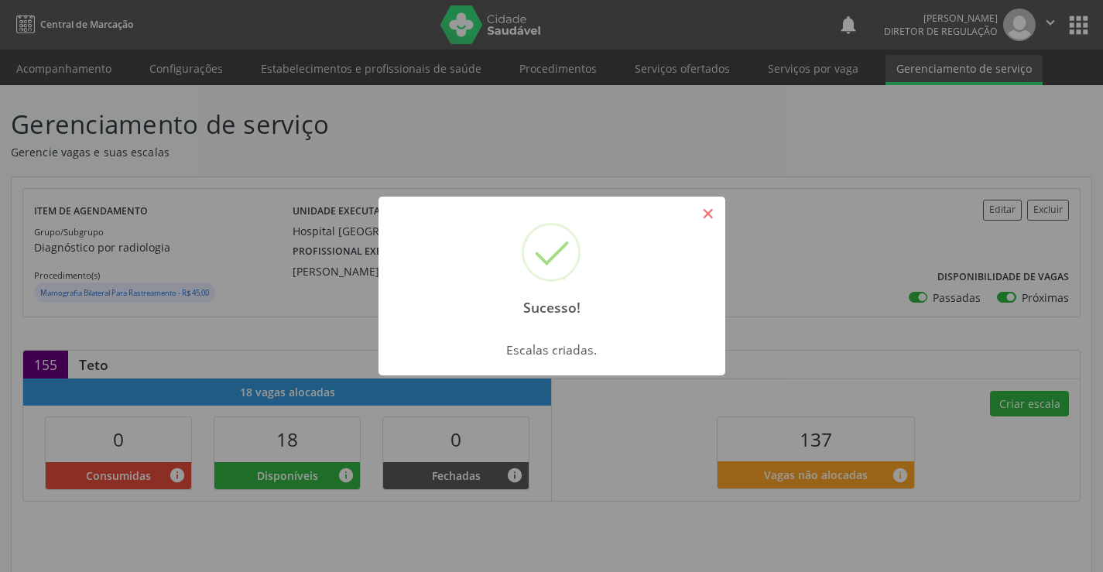
click at [704, 209] on button "×" at bounding box center [708, 213] width 26 height 26
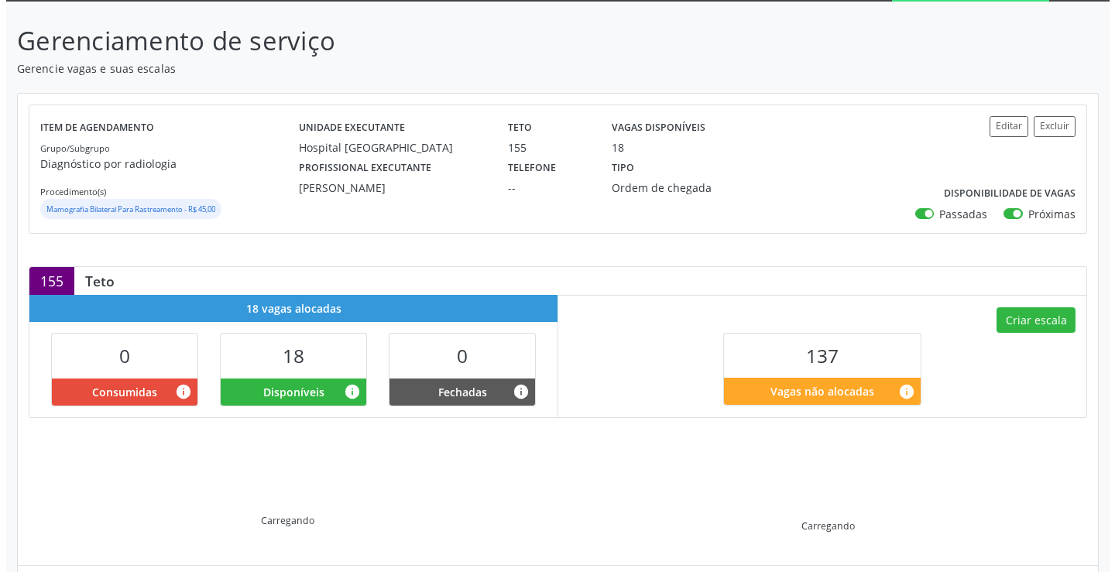
scroll to position [232, 0]
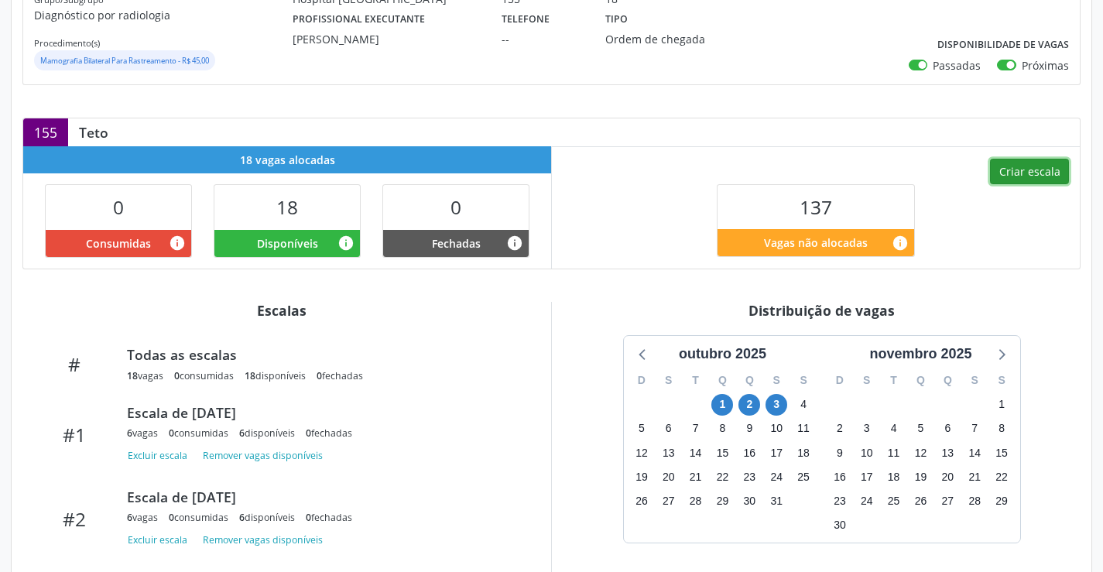
click at [1029, 176] on button "Criar escala" at bounding box center [1029, 172] width 79 height 26
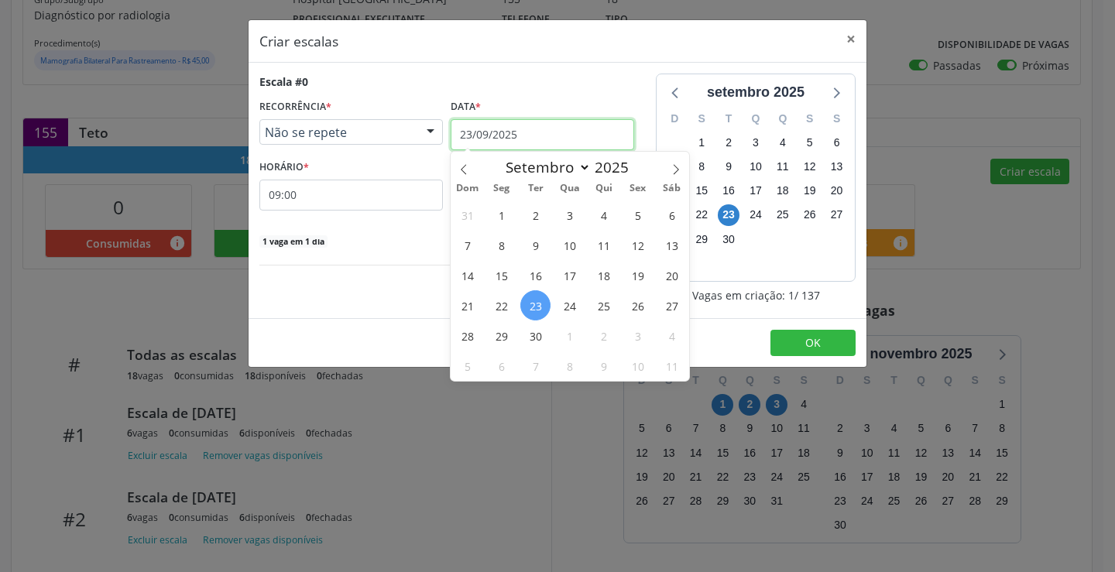
click at [531, 131] on input "23/09/2025" at bounding box center [541, 134] width 183 height 31
click at [669, 162] on span at bounding box center [676, 165] width 26 height 26
select select "9"
click at [675, 208] on span "4" at bounding box center [671, 215] width 30 height 30
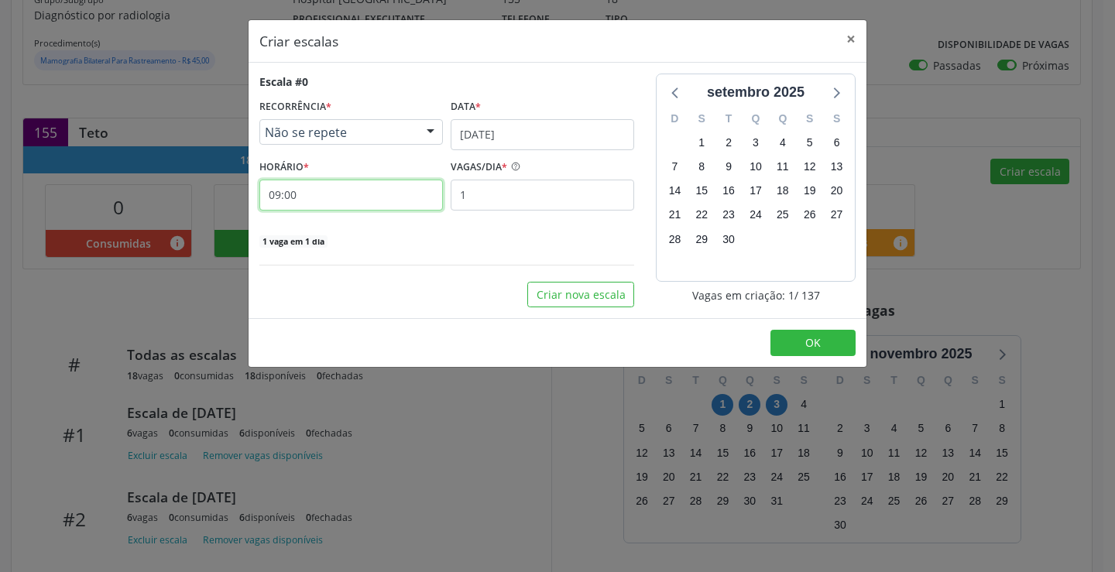
click at [362, 200] on input "09:00" at bounding box center [350, 195] width 183 height 31
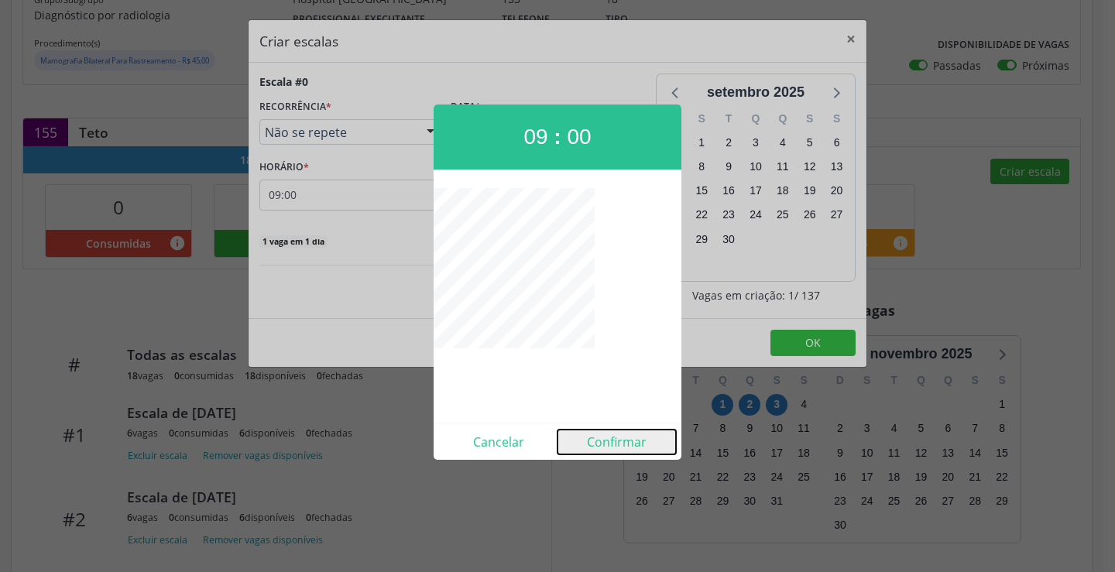
click at [627, 436] on button "Confirmar" at bounding box center [616, 442] width 118 height 25
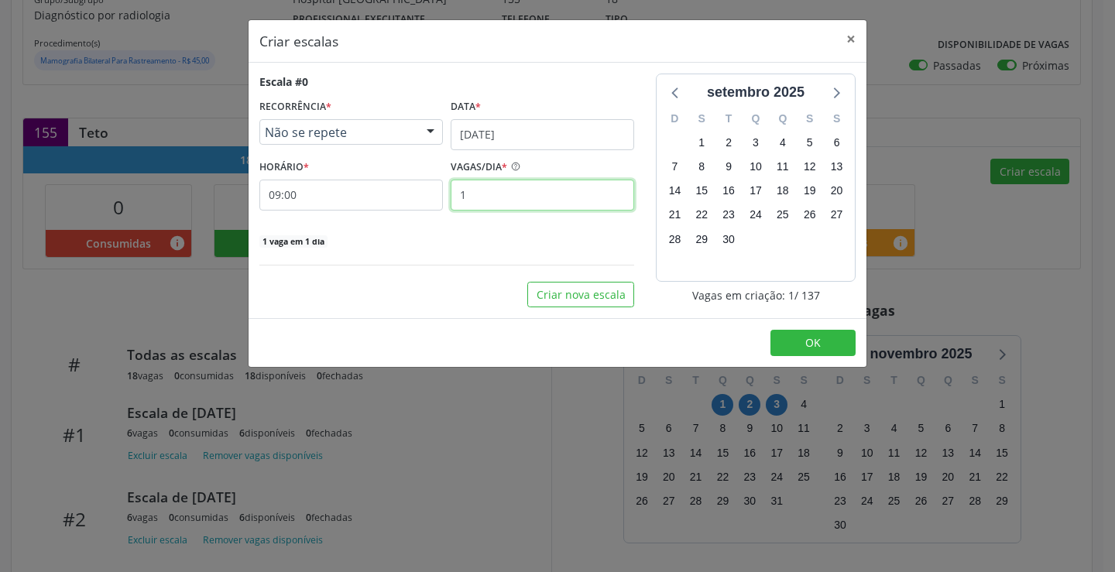
click at [519, 206] on input "1" at bounding box center [541, 195] width 183 height 31
type input "5"
click at [807, 350] on span "OK" at bounding box center [812, 342] width 15 height 15
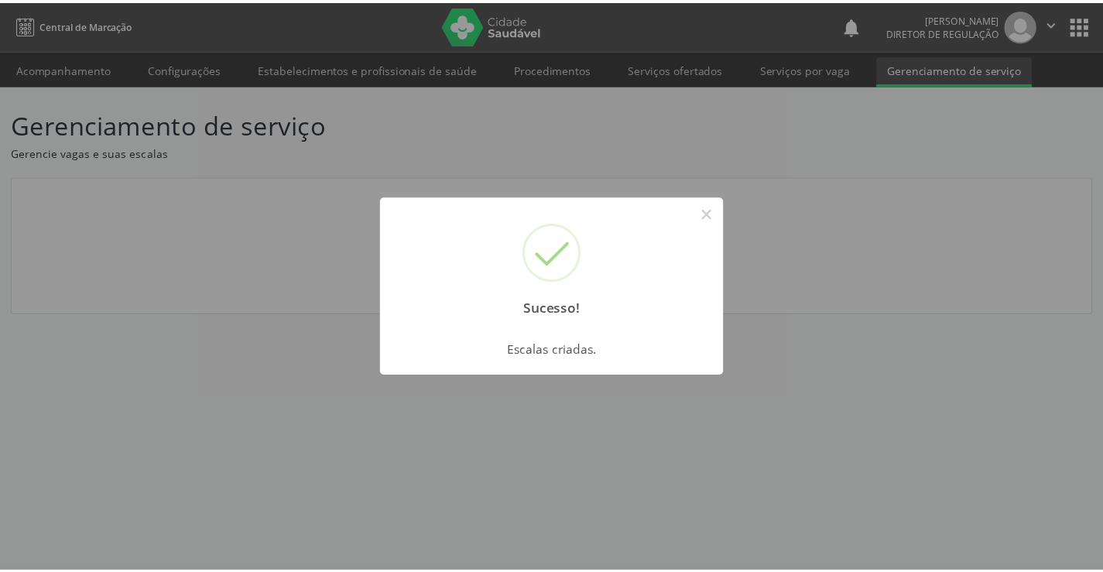
scroll to position [0, 0]
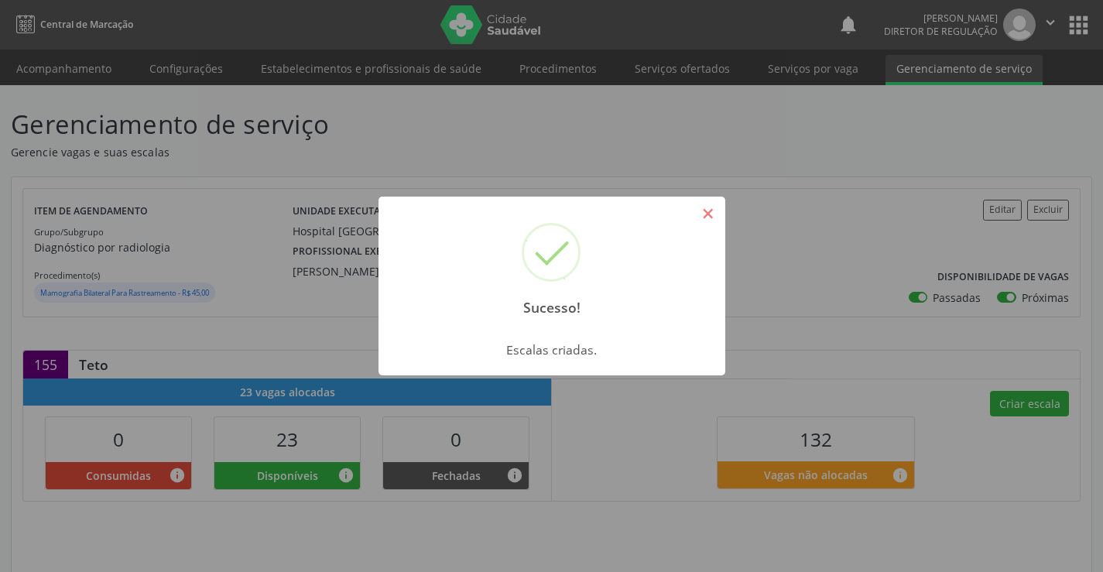
click at [707, 215] on button "×" at bounding box center [708, 213] width 26 height 26
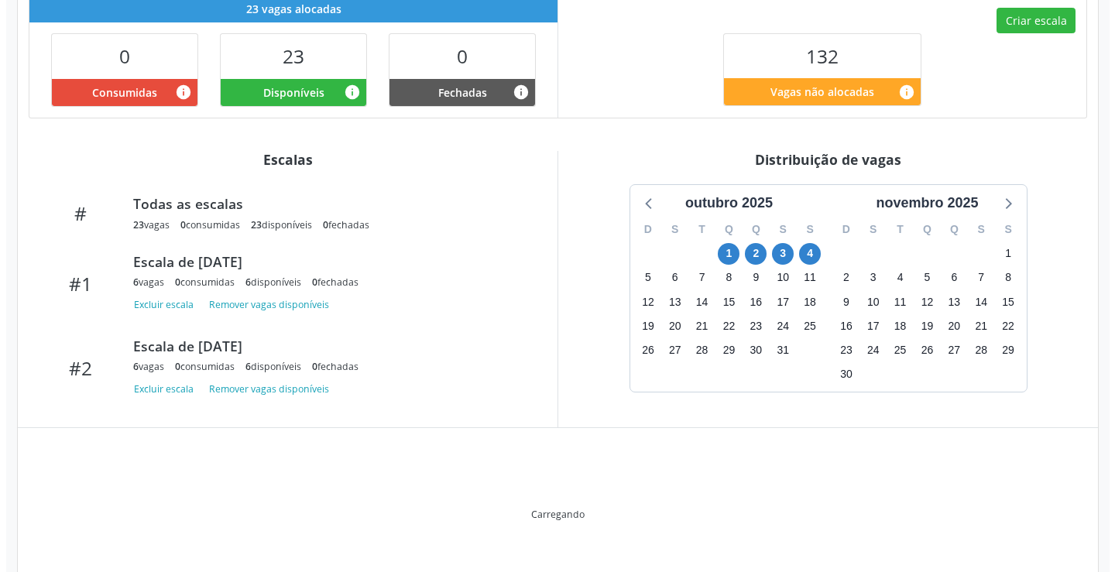
scroll to position [328, 0]
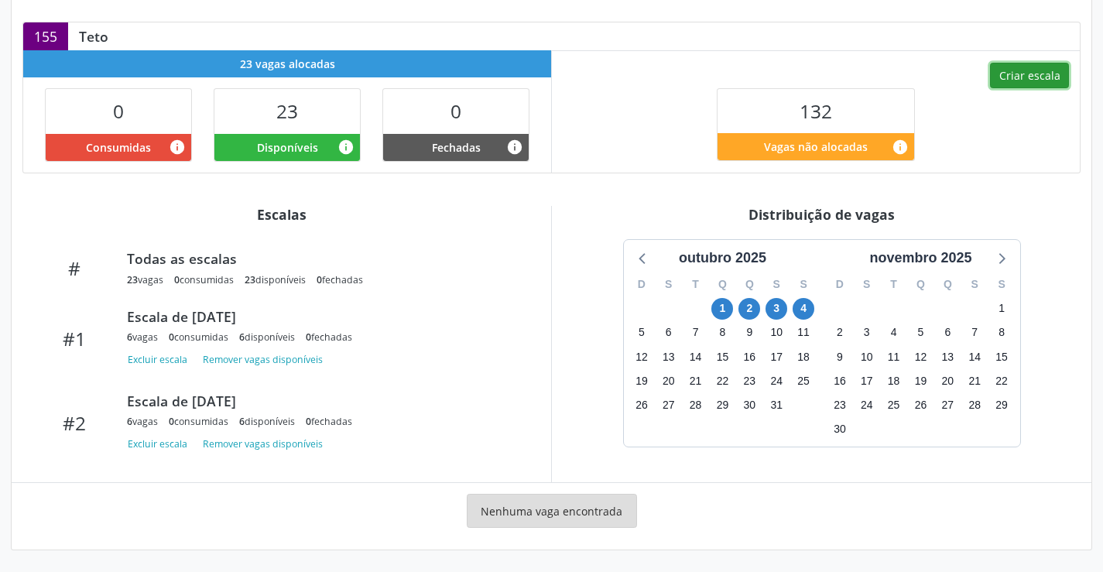
click at [1032, 83] on button "Criar escala" at bounding box center [1029, 76] width 79 height 26
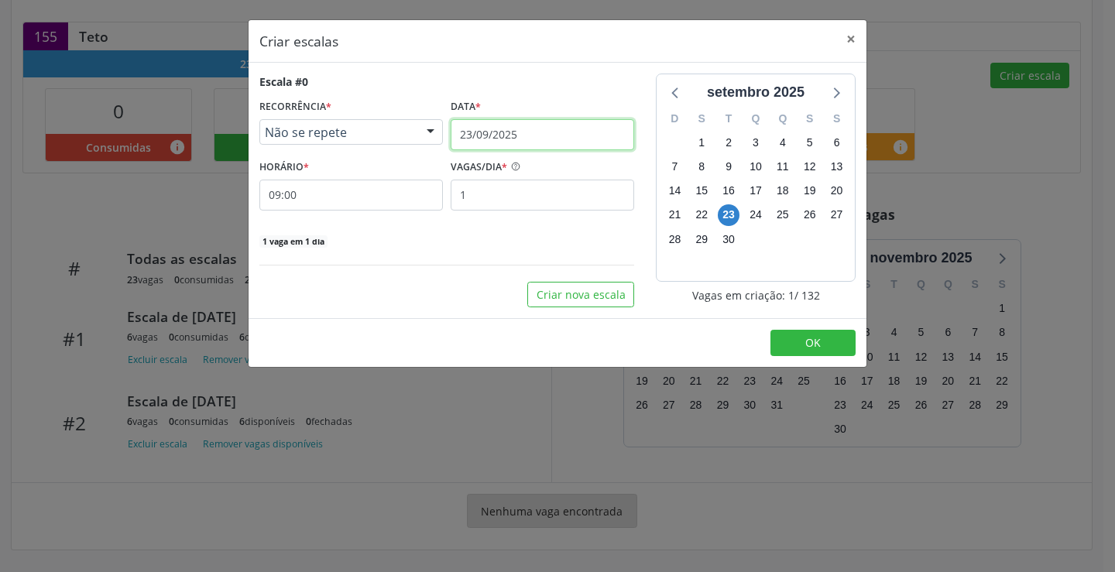
click at [518, 143] on input "23/09/2025" at bounding box center [541, 134] width 183 height 31
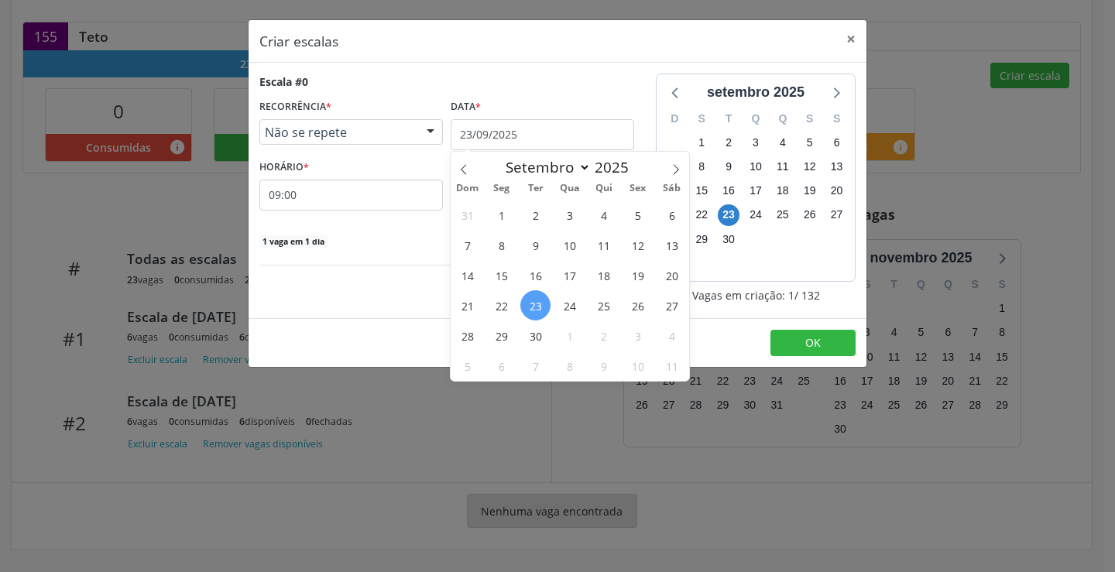
click at [505, 248] on span "8" at bounding box center [501, 245] width 30 height 30
click at [552, 127] on input "[DATE]" at bounding box center [541, 134] width 183 height 31
drag, startPoint x: 668, startPoint y: 175, endPoint x: 660, endPoint y: 176, distance: 7.9
click at [668, 174] on span at bounding box center [676, 165] width 26 height 26
select select "9"
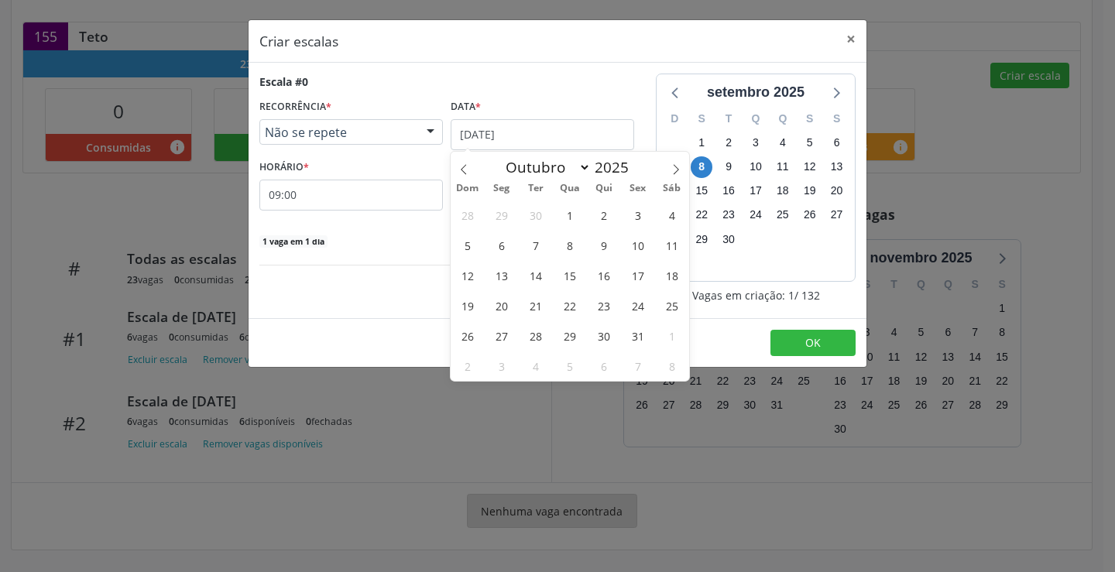
click at [508, 244] on span "6" at bounding box center [501, 245] width 30 height 30
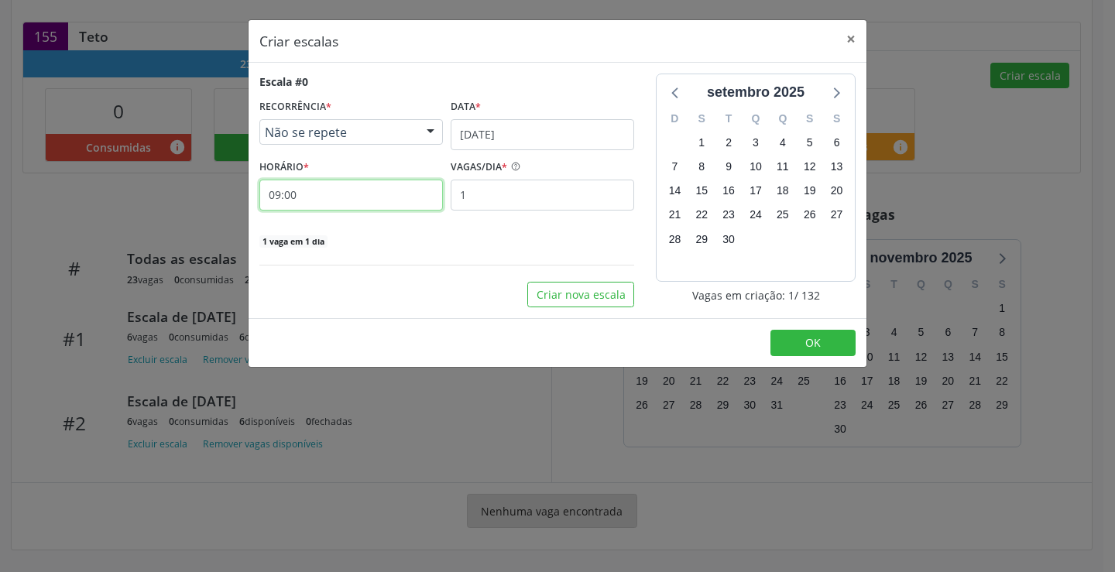
click at [365, 195] on input "09:00" at bounding box center [350, 195] width 183 height 31
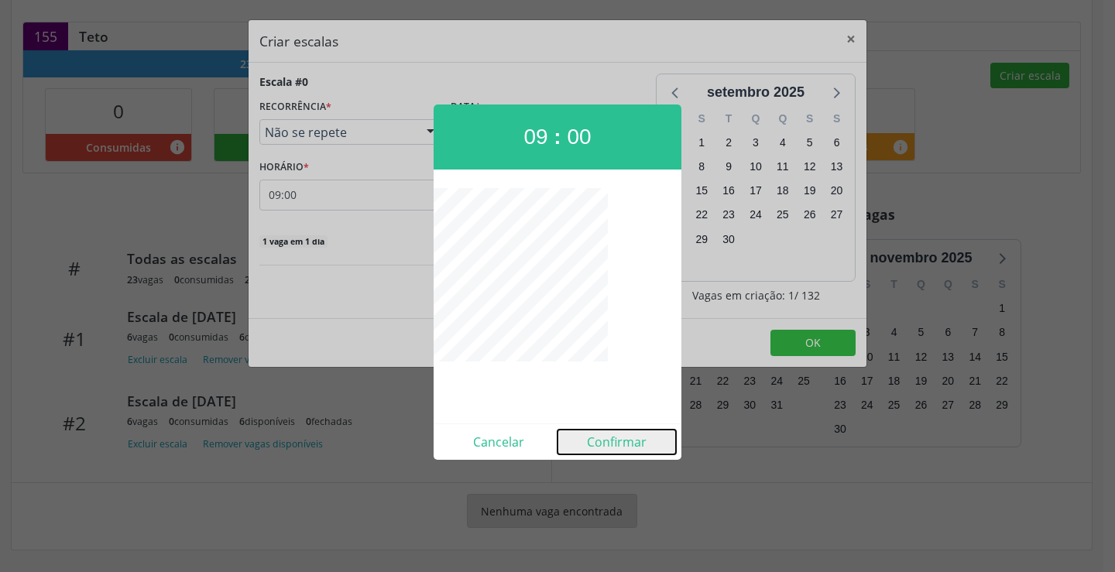
drag, startPoint x: 601, startPoint y: 446, endPoint x: 704, endPoint y: 416, distance: 107.8
click at [609, 443] on button "Confirmar" at bounding box center [616, 442] width 118 height 25
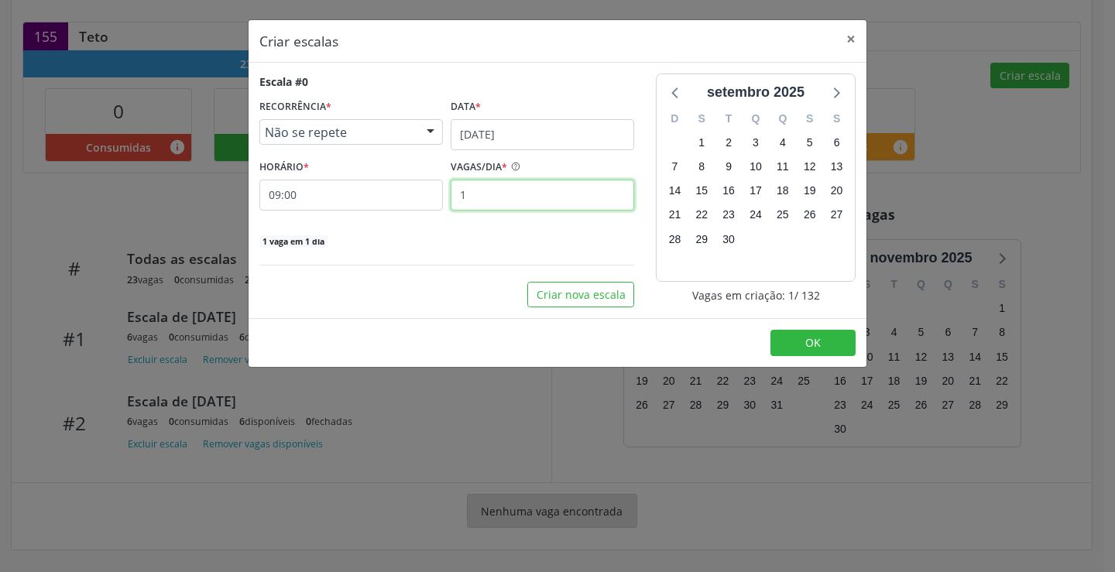
click at [595, 199] on input "1" at bounding box center [541, 195] width 183 height 31
type input "6"
click at [837, 350] on button "OK" at bounding box center [812, 343] width 85 height 26
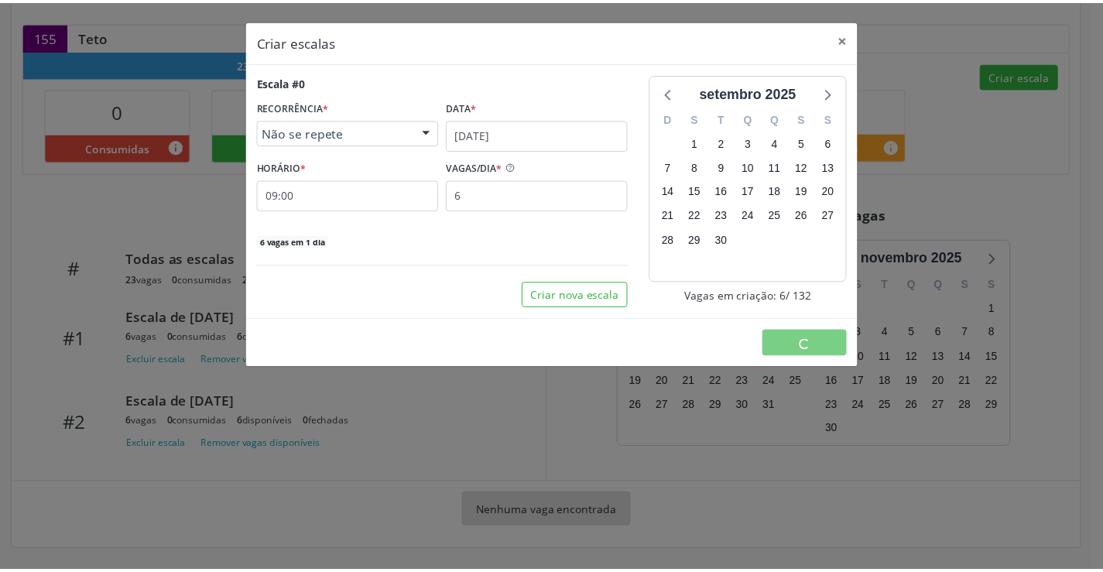
scroll to position [0, 0]
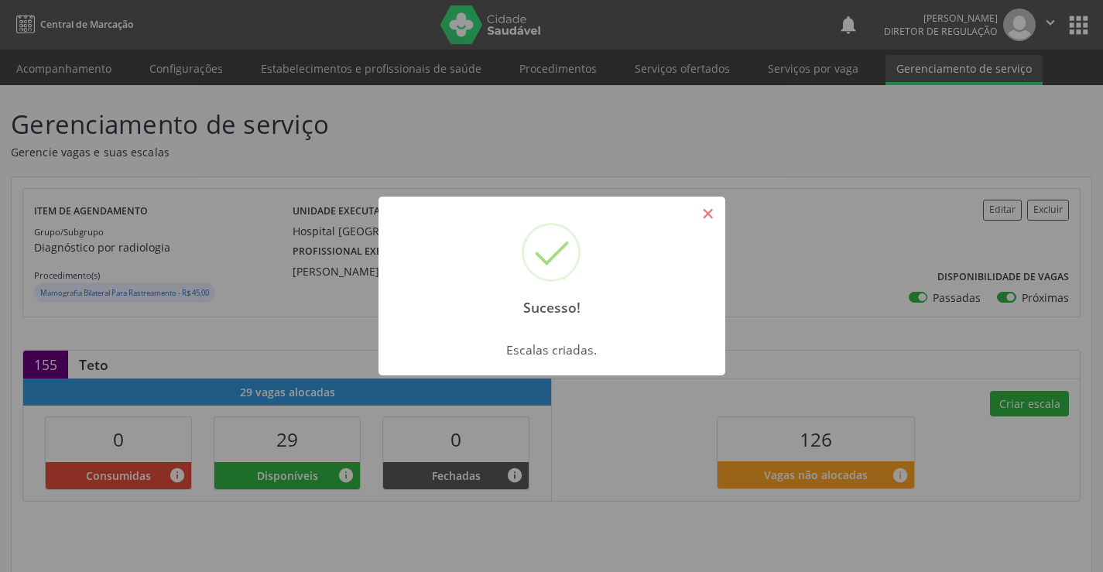
click at [700, 205] on button "×" at bounding box center [708, 213] width 26 height 26
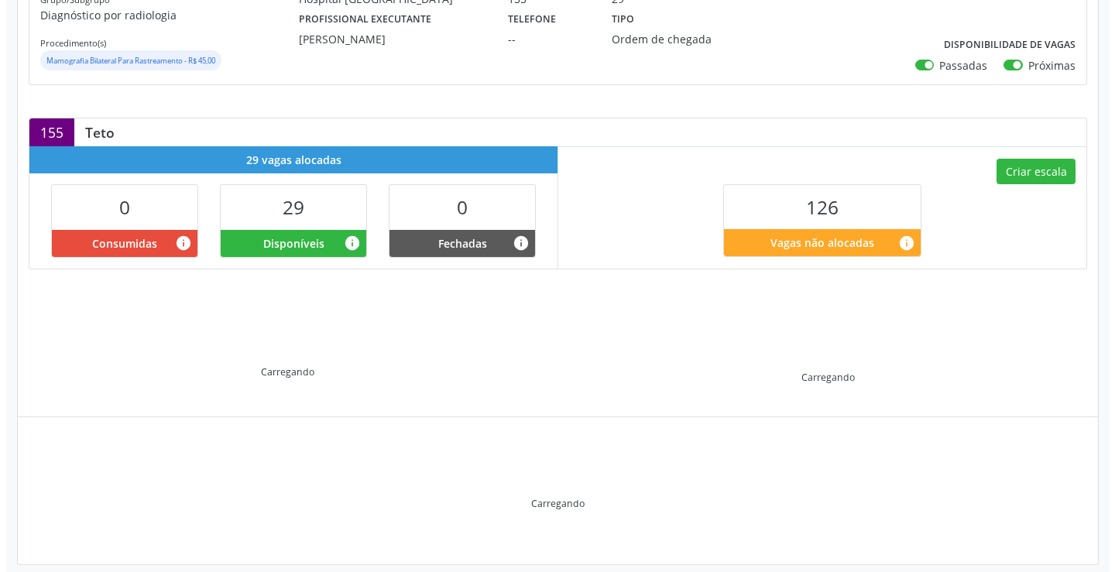
scroll to position [247, 0]
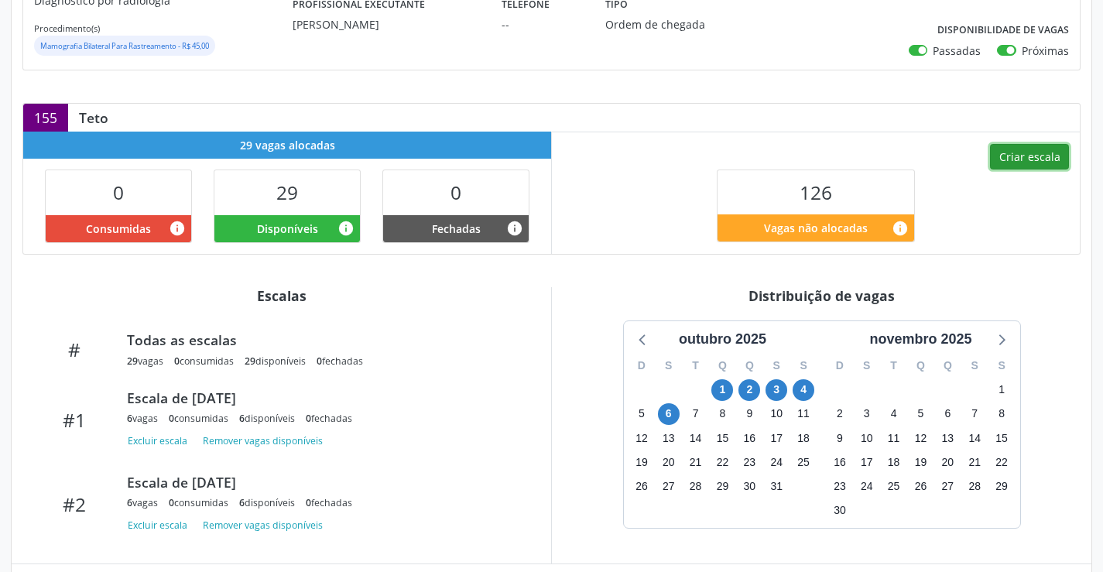
click at [1036, 164] on button "Criar escala" at bounding box center [1029, 157] width 79 height 26
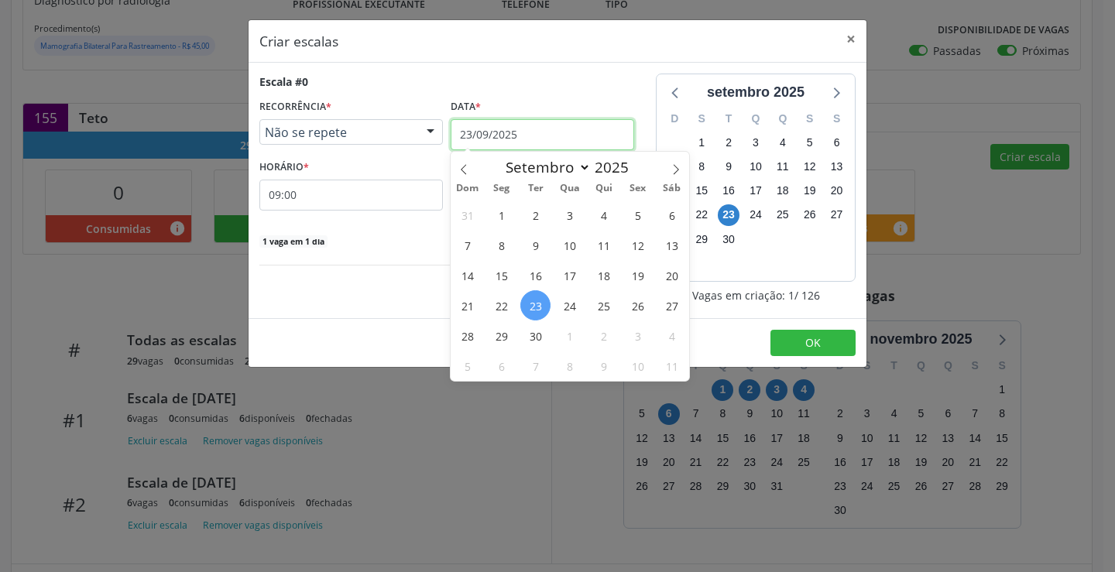
click at [469, 139] on input "23/09/2025" at bounding box center [541, 134] width 183 height 31
click at [678, 164] on icon at bounding box center [675, 169] width 11 height 11
select select "9"
click at [529, 241] on span "7" at bounding box center [535, 245] width 30 height 30
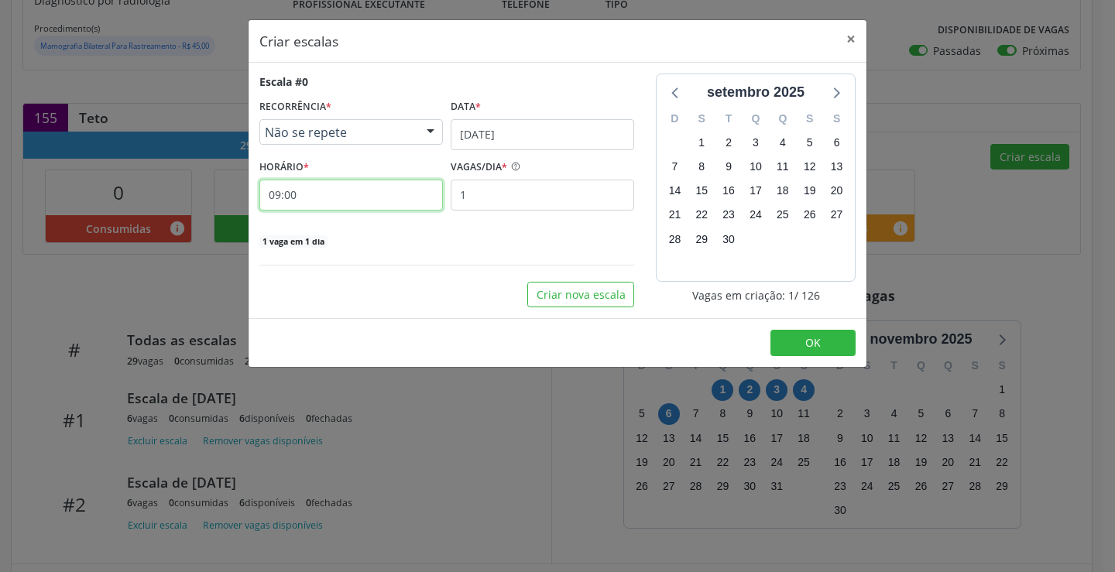
click at [384, 200] on input "09:00" at bounding box center [350, 195] width 183 height 31
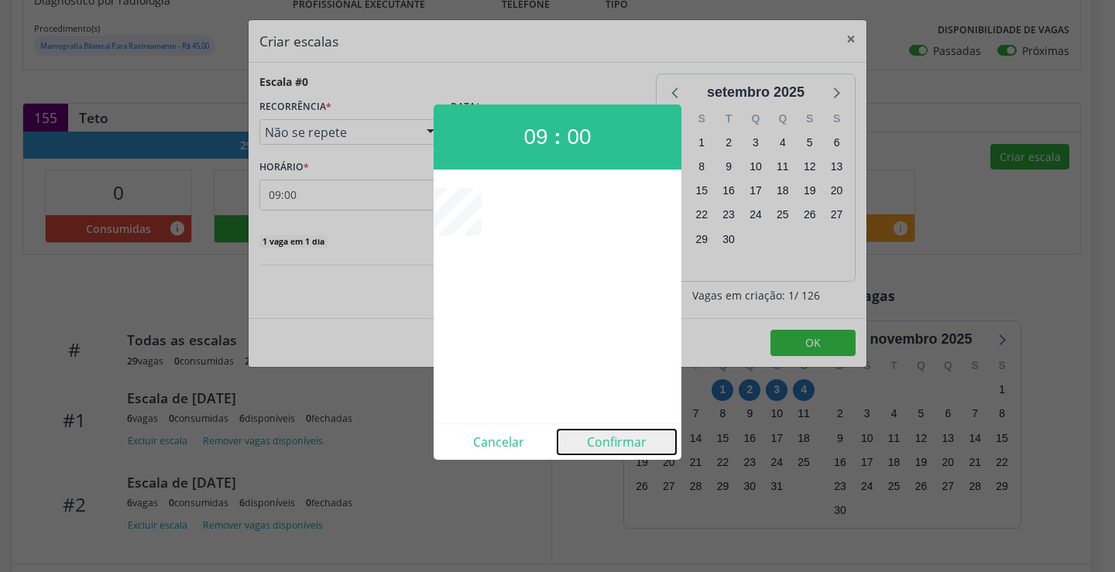
drag, startPoint x: 605, startPoint y: 441, endPoint x: 540, endPoint y: 268, distance: 185.2
click at [606, 440] on button "Confirmar" at bounding box center [616, 442] width 118 height 25
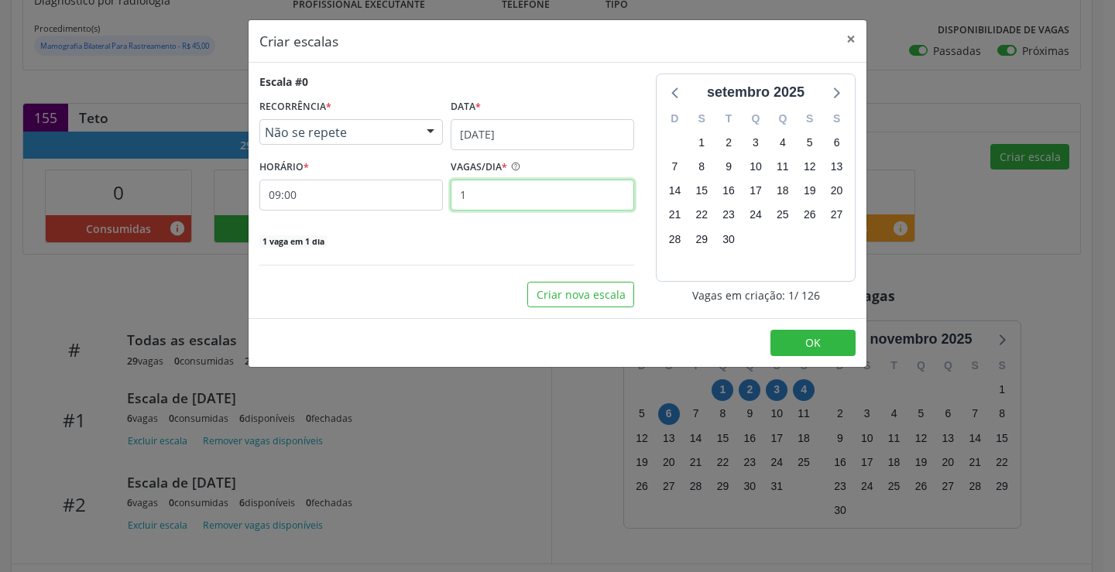
click at [512, 199] on input "1" at bounding box center [541, 195] width 183 height 31
type input "1"
type input "6"
click at [796, 337] on button "OK" at bounding box center [812, 343] width 85 height 26
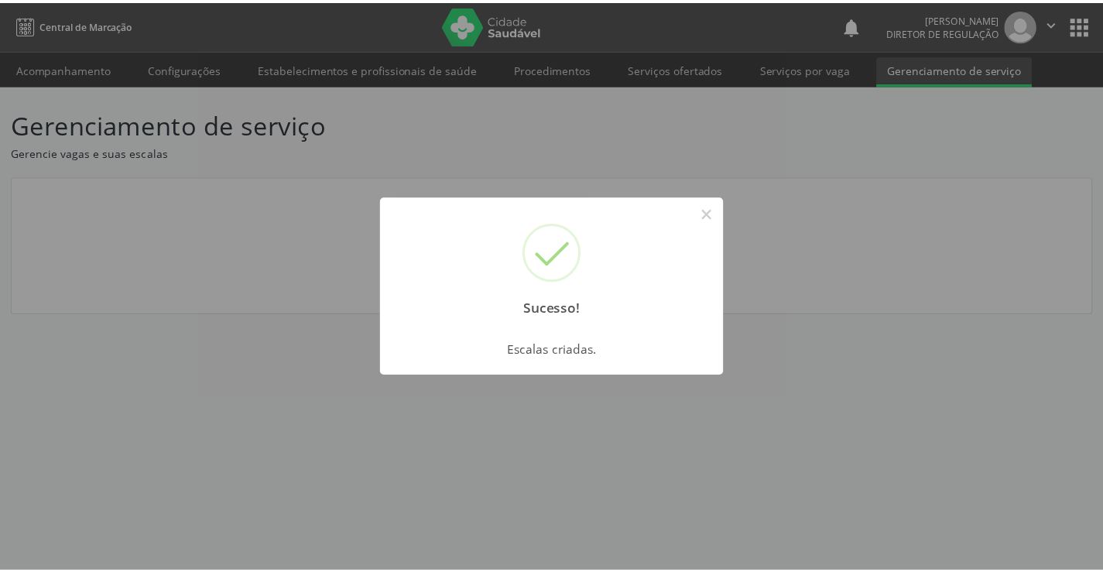
scroll to position [0, 0]
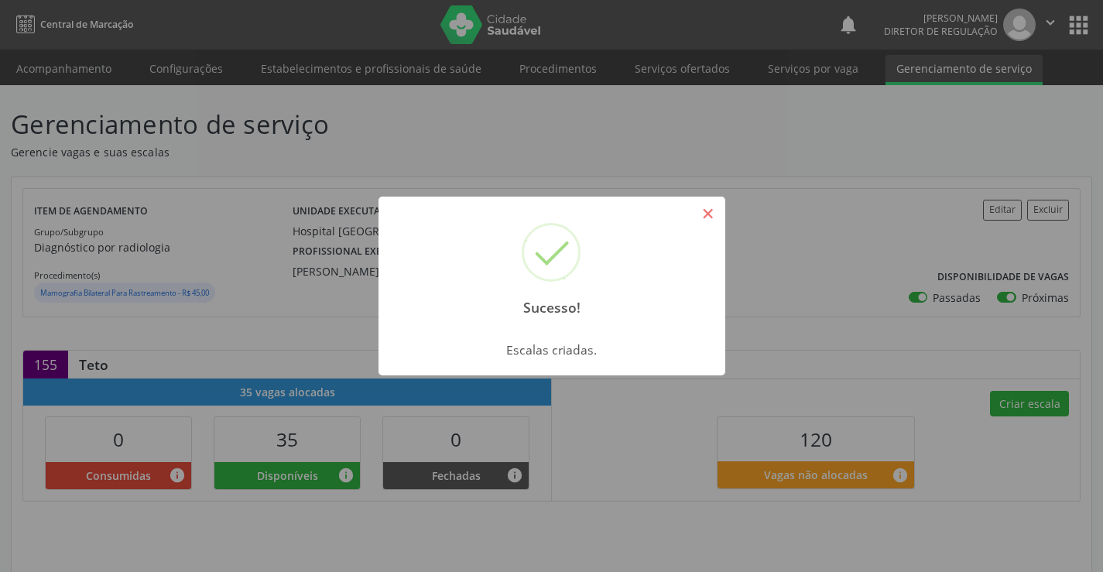
click at [709, 211] on button "×" at bounding box center [708, 213] width 26 height 26
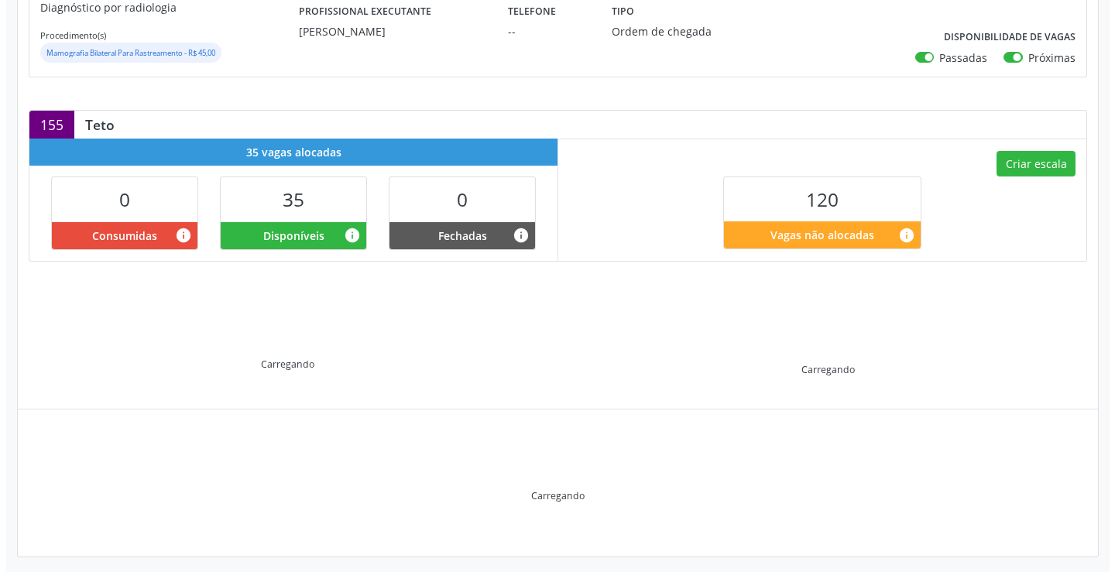
scroll to position [247, 0]
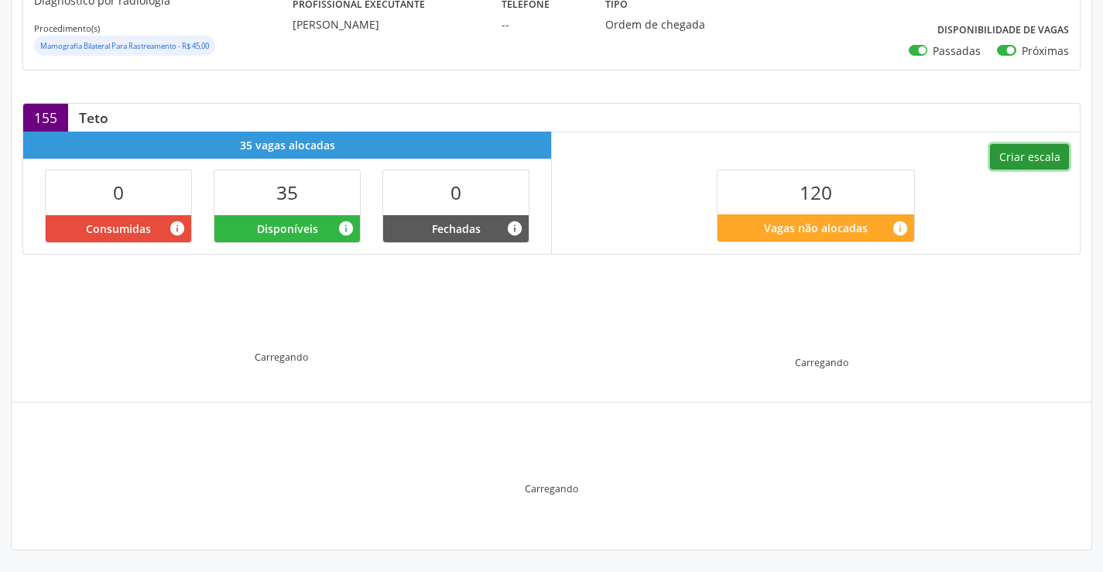
click at [1043, 163] on button "Criar escala" at bounding box center [1029, 157] width 79 height 26
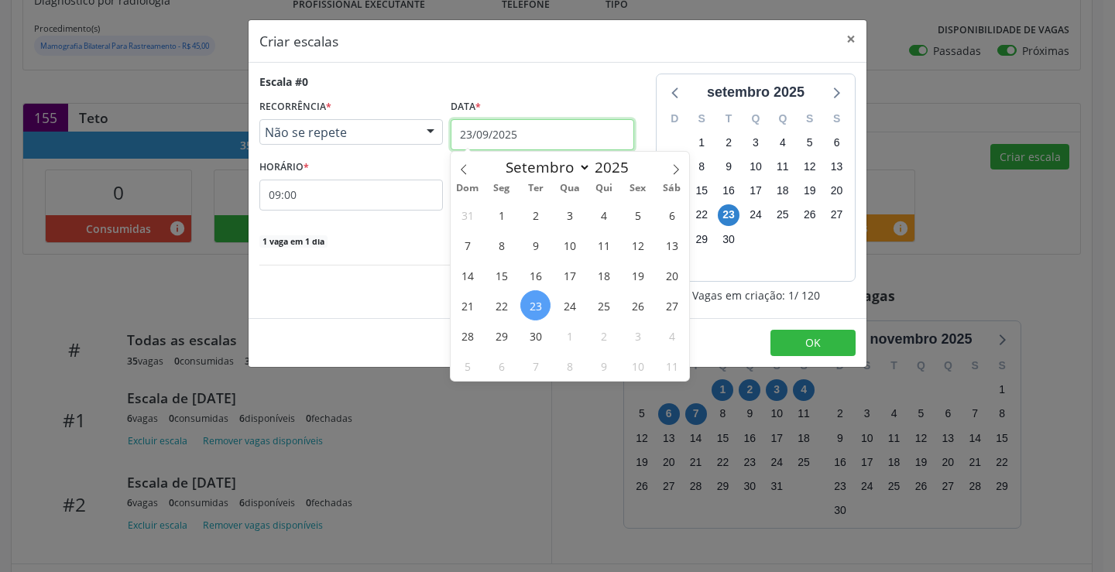
click at [504, 142] on input "23/09/2025" at bounding box center [541, 134] width 183 height 31
click at [676, 170] on icon at bounding box center [675, 169] width 11 height 11
select select "9"
click at [566, 245] on span "8" at bounding box center [569, 245] width 30 height 30
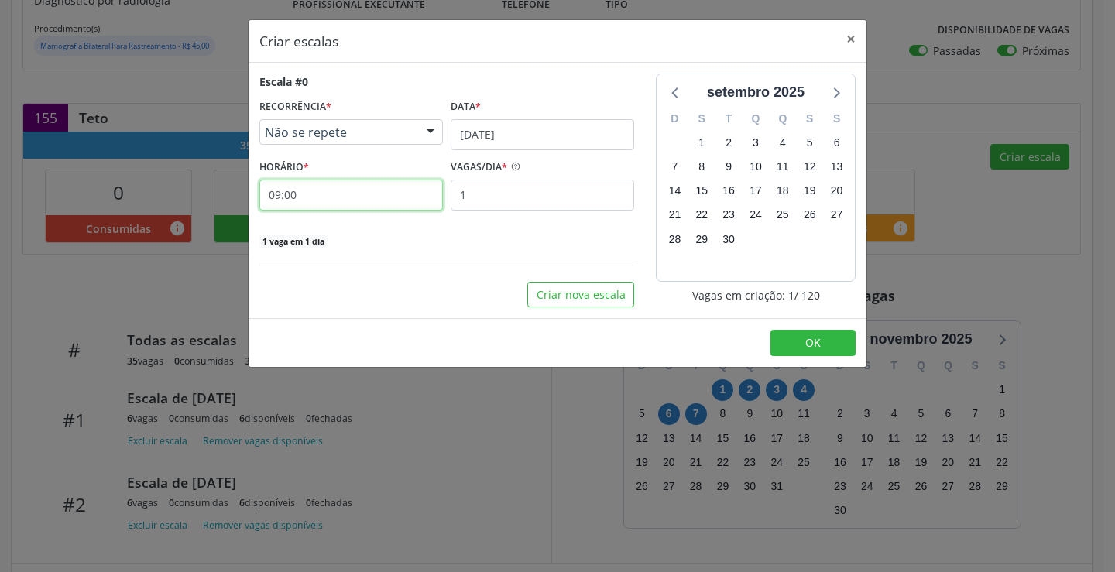
click at [394, 201] on input "09:00" at bounding box center [350, 195] width 183 height 31
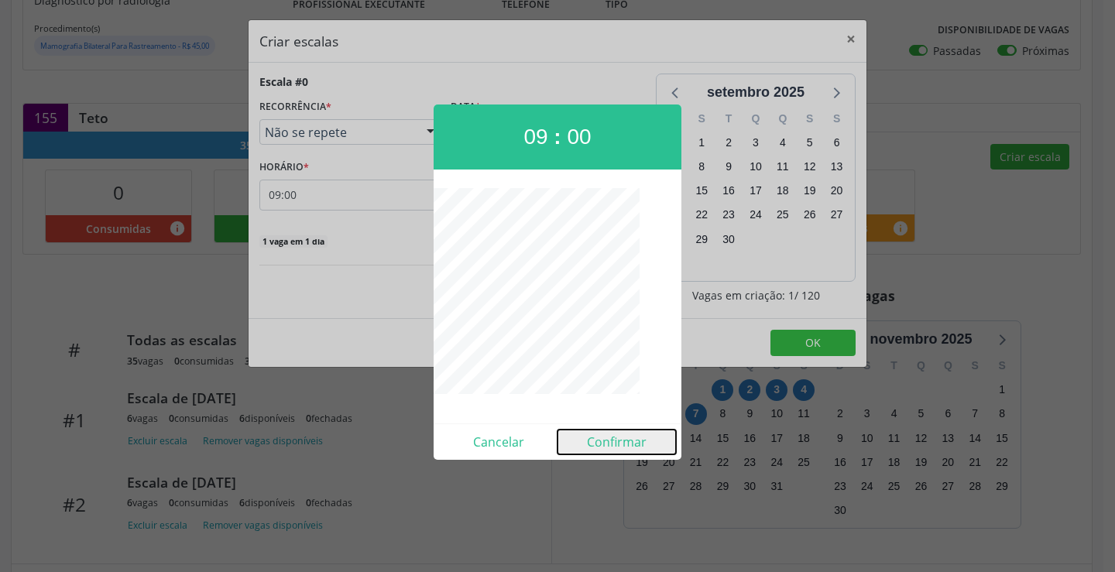
click at [608, 441] on button "Confirmar" at bounding box center [616, 442] width 118 height 25
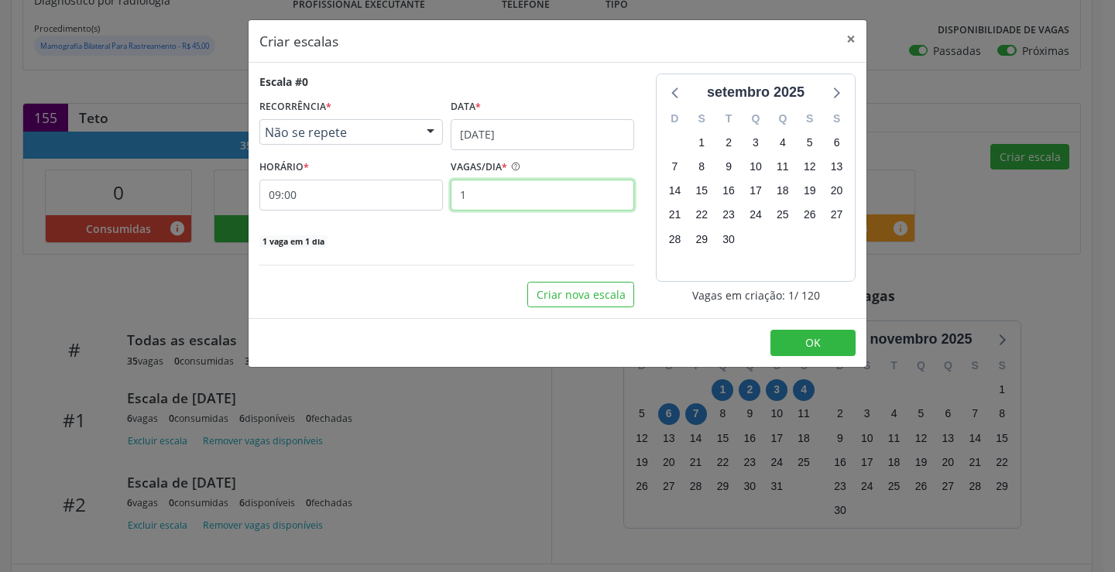
click at [560, 205] on input "1" at bounding box center [541, 195] width 183 height 31
type input "6"
click at [828, 335] on button "OK" at bounding box center [812, 343] width 85 height 26
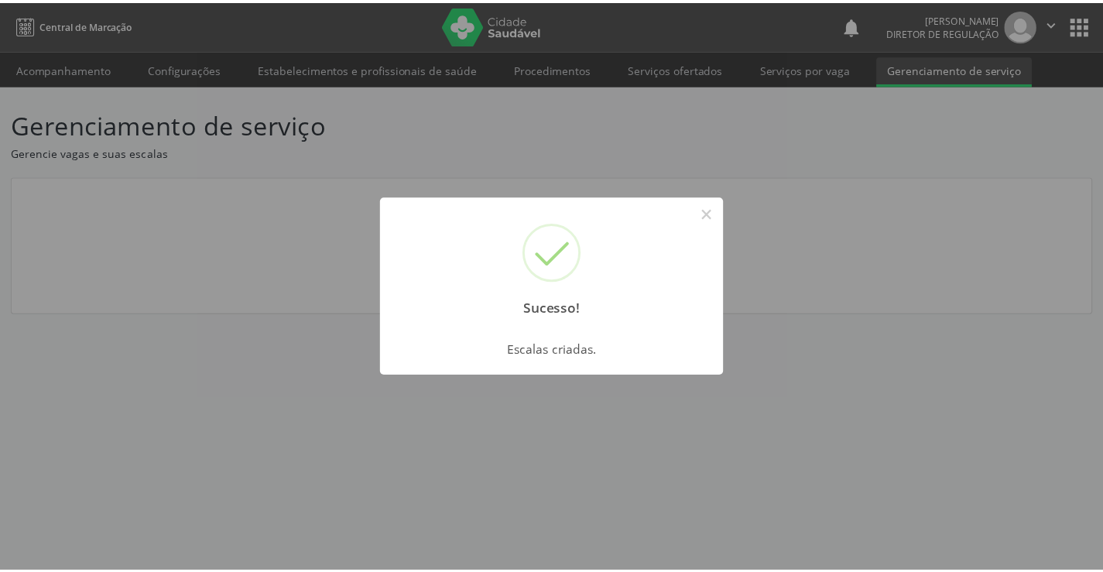
scroll to position [0, 0]
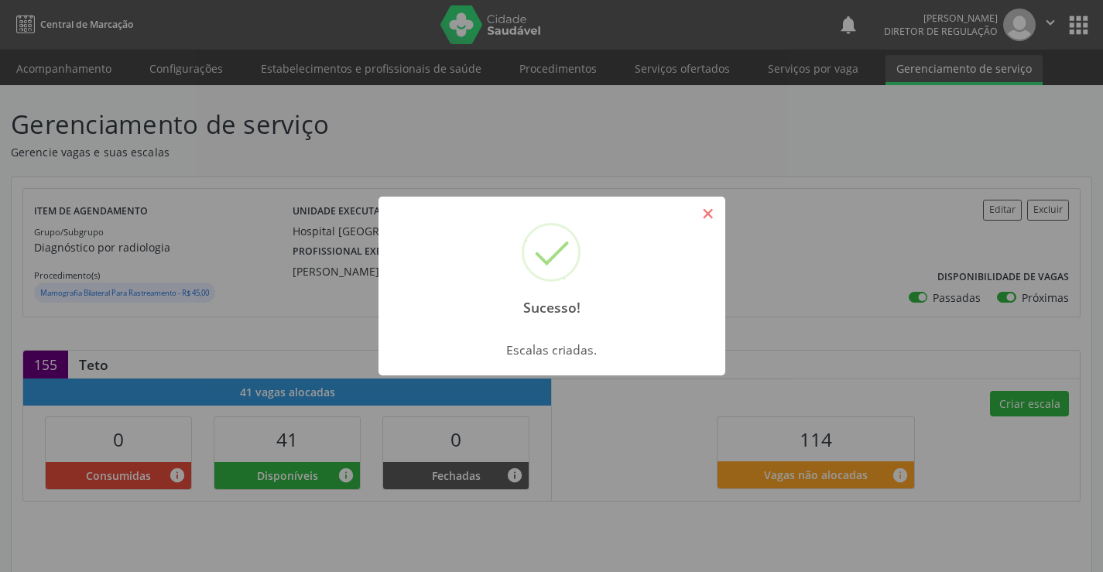
click at [709, 212] on button "×" at bounding box center [708, 213] width 26 height 26
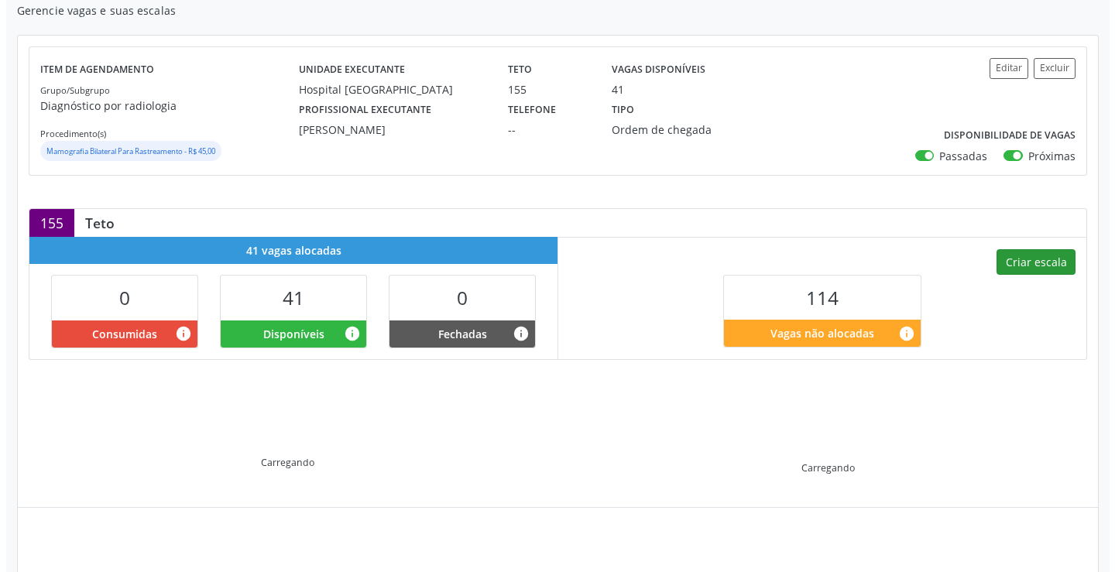
scroll to position [155, 0]
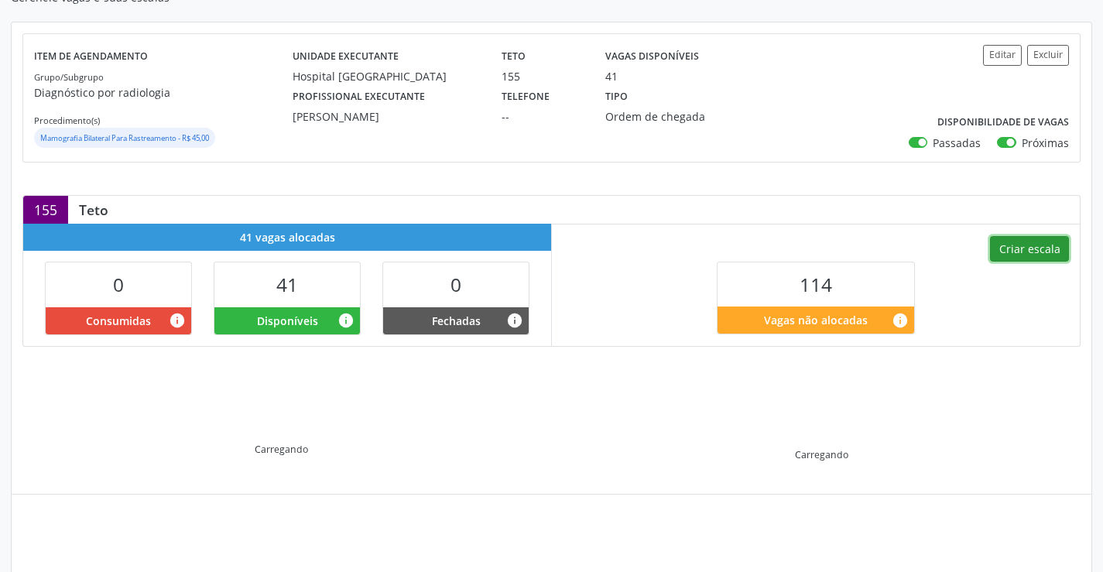
click at [1039, 248] on button "Criar escala" at bounding box center [1029, 249] width 79 height 26
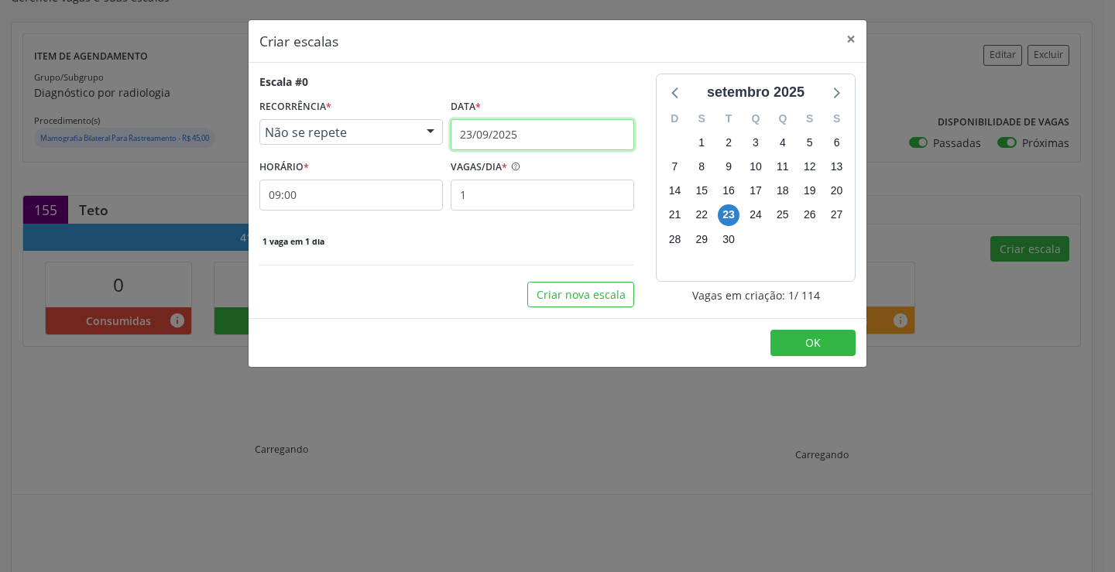
click at [598, 126] on input "23/09/2025" at bounding box center [541, 134] width 183 height 31
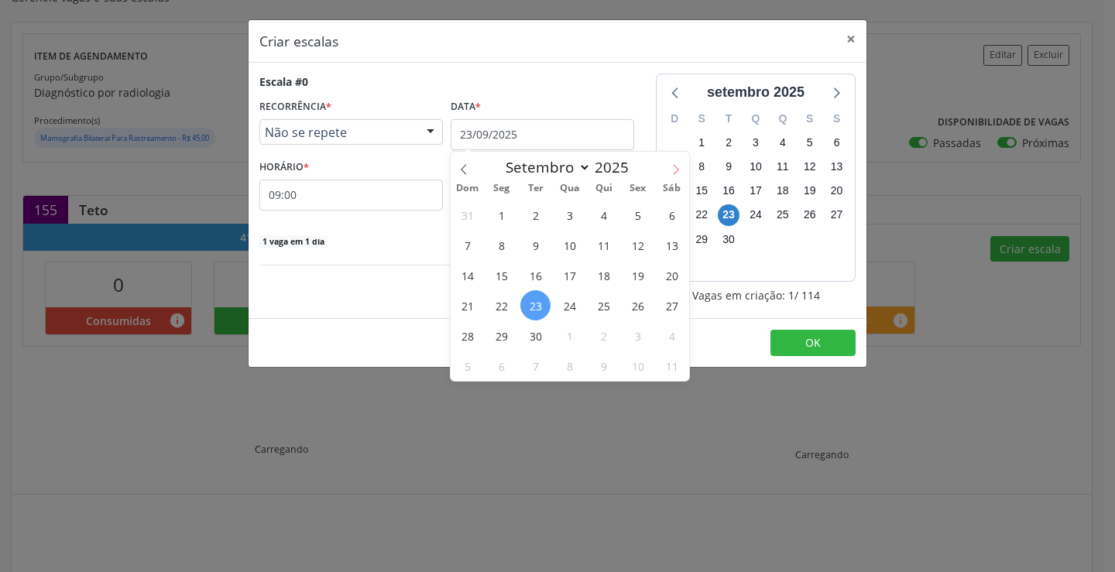
click at [674, 175] on span at bounding box center [676, 165] width 26 height 26
select select "9"
click at [595, 250] on span "9" at bounding box center [603, 245] width 30 height 30
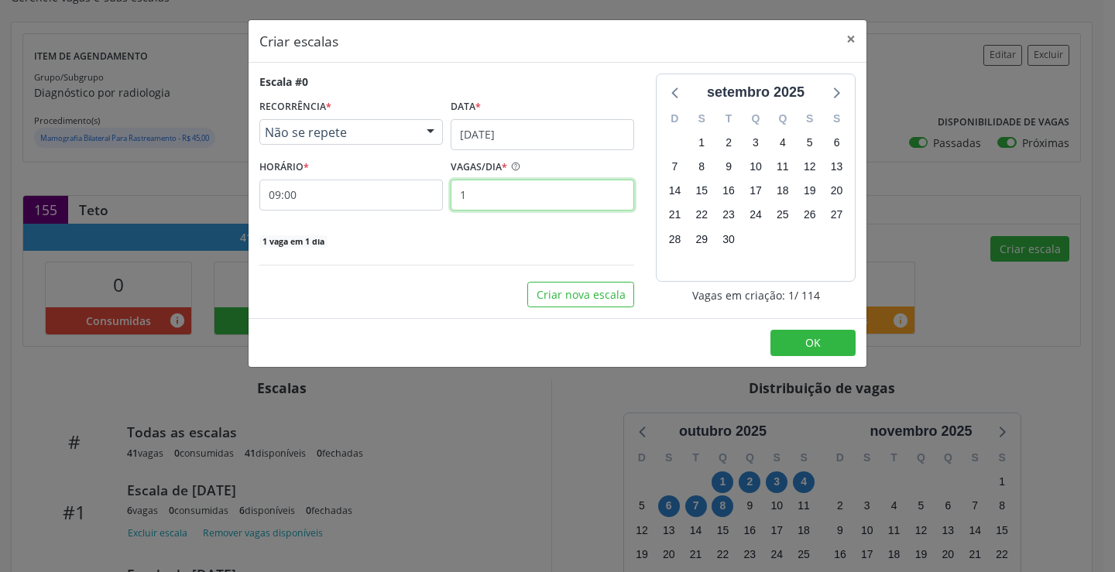
click at [492, 196] on input "1" at bounding box center [541, 195] width 183 height 31
type input "6"
click at [839, 352] on button "OK" at bounding box center [812, 343] width 85 height 26
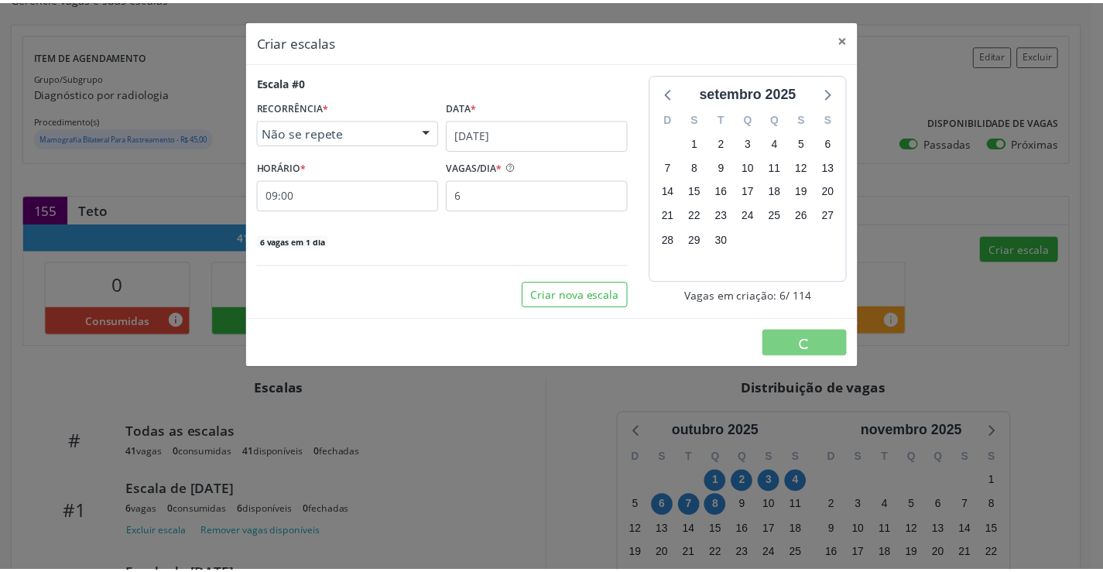
scroll to position [0, 0]
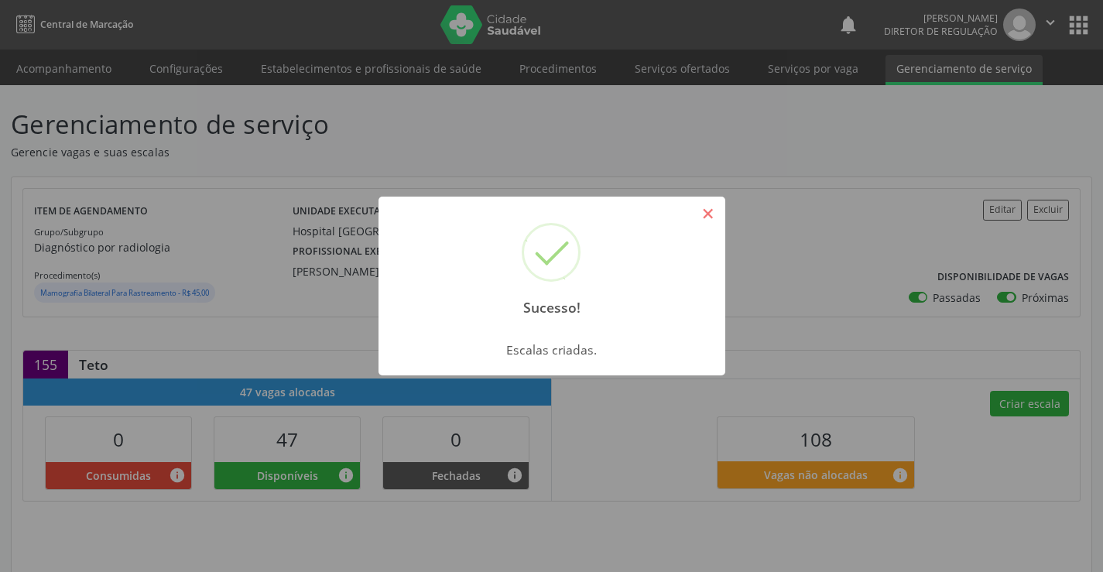
click at [712, 223] on button "×" at bounding box center [708, 213] width 26 height 26
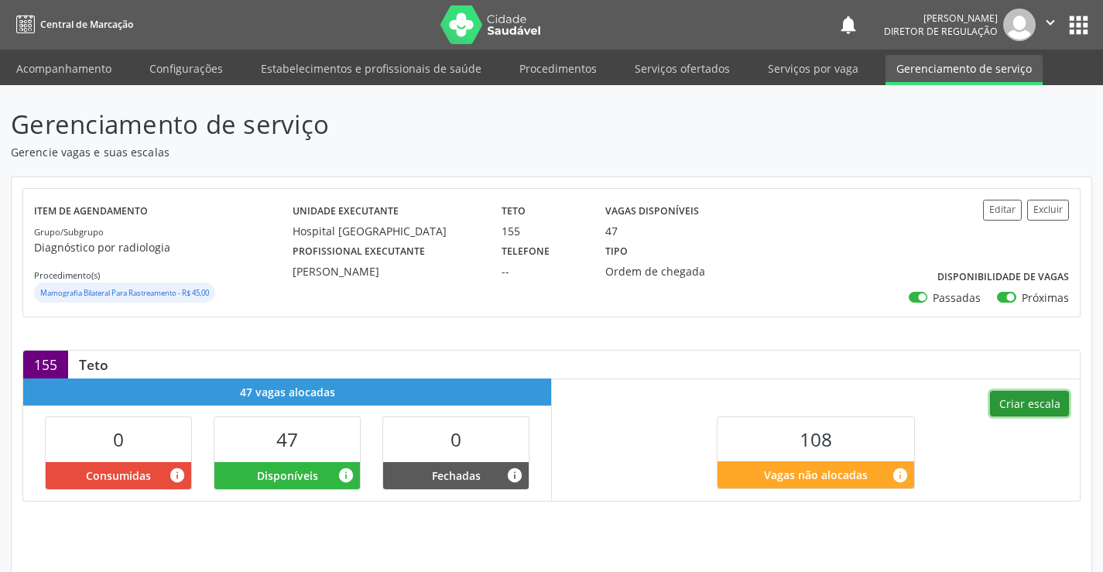
click at [1022, 396] on button "Criar escala" at bounding box center [1029, 404] width 79 height 26
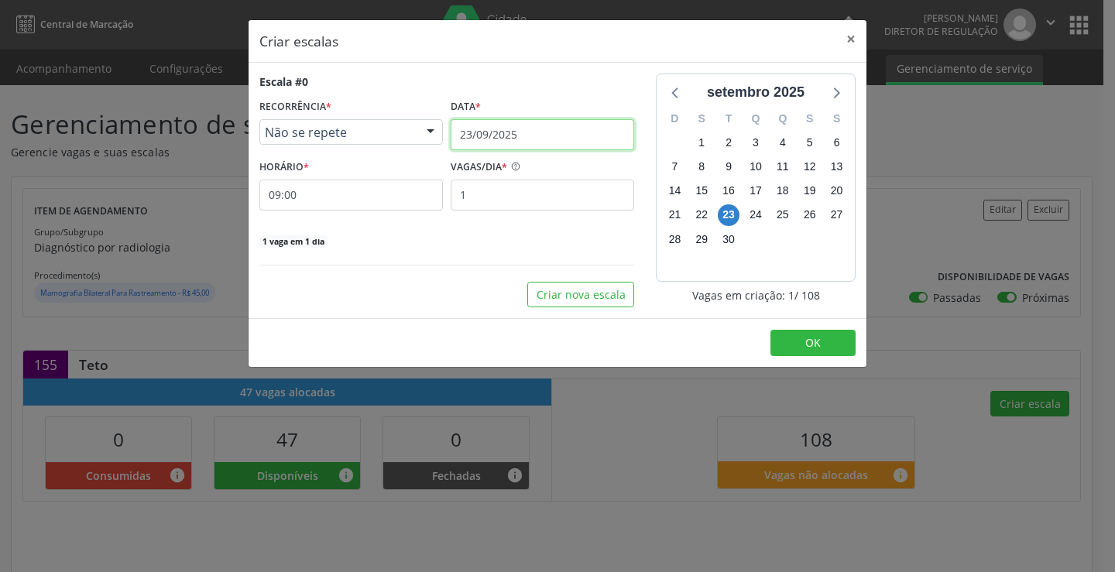
click at [527, 139] on input "23/09/2025" at bounding box center [541, 134] width 183 height 31
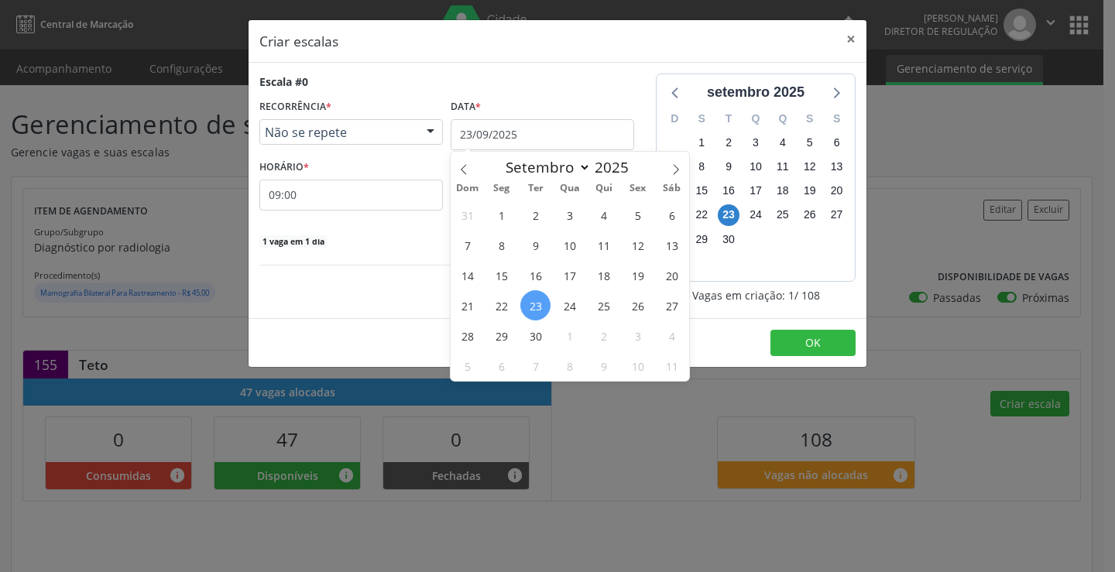
drag, startPoint x: 674, startPoint y: 173, endPoint x: 657, endPoint y: 195, distance: 27.6
click at [674, 174] on icon at bounding box center [675, 169] width 11 height 11
select select "9"
click at [634, 248] on span "10" at bounding box center [637, 245] width 30 height 30
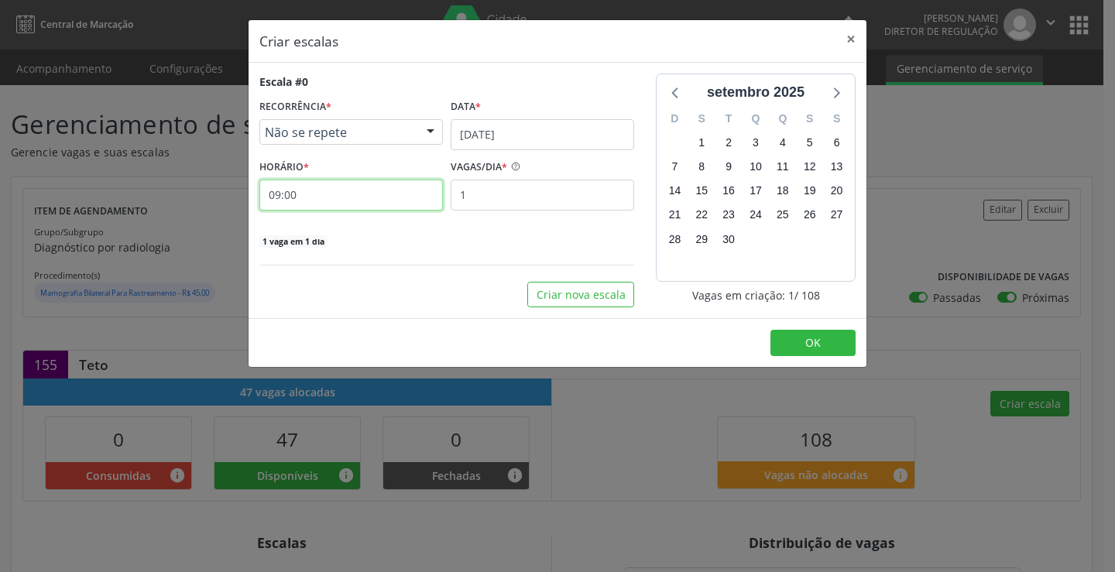
click at [360, 187] on input "09:00" at bounding box center [350, 195] width 183 height 31
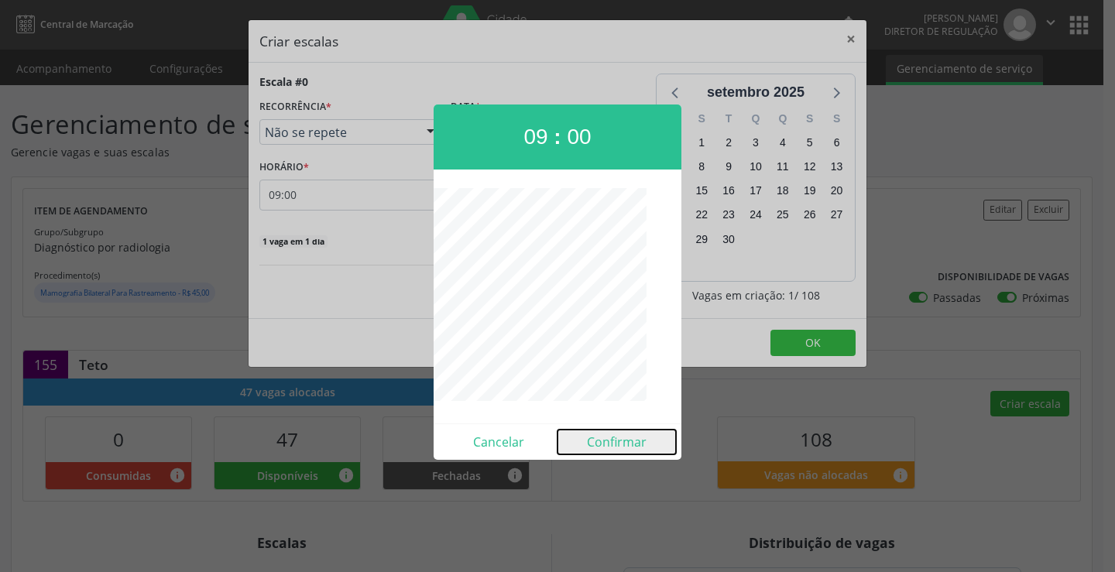
click at [613, 433] on button "Confirmar" at bounding box center [616, 442] width 118 height 25
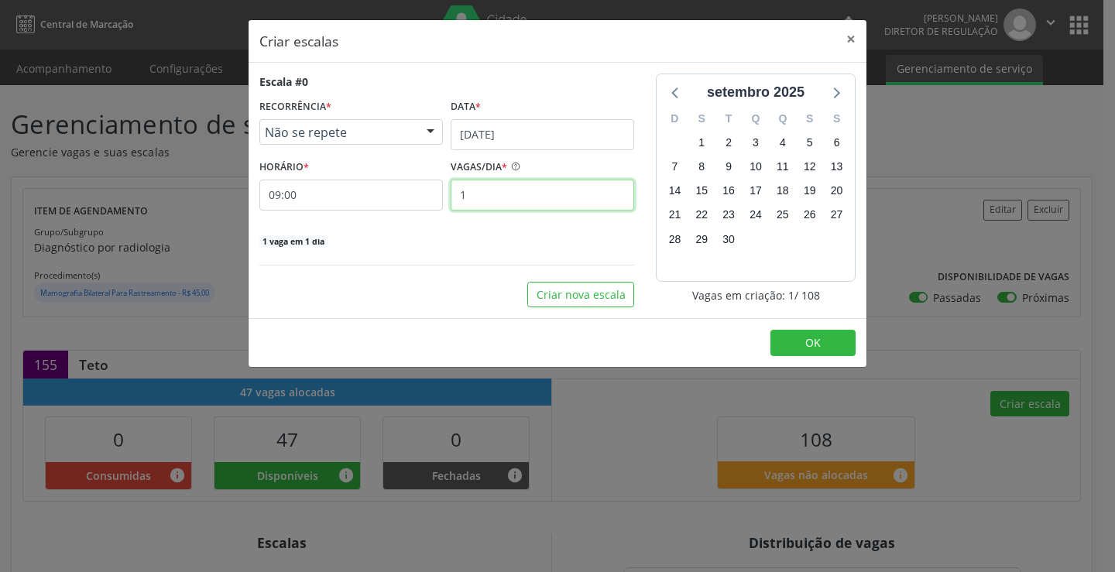
click at [547, 208] on input "1" at bounding box center [541, 195] width 183 height 31
type input "6"
click at [810, 334] on button "OK" at bounding box center [812, 343] width 85 height 26
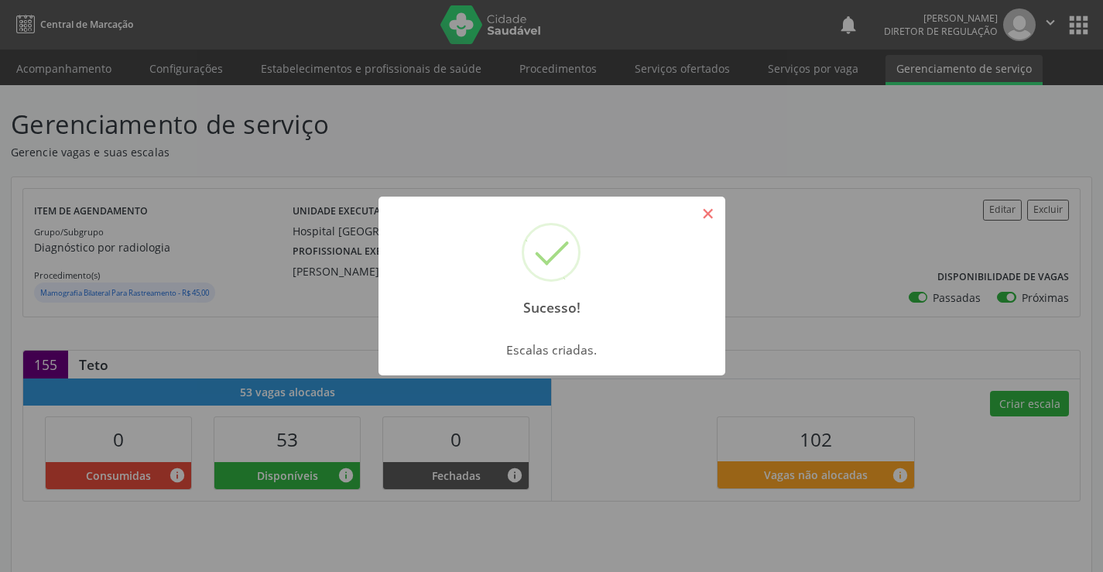
click at [700, 204] on button "×" at bounding box center [708, 213] width 26 height 26
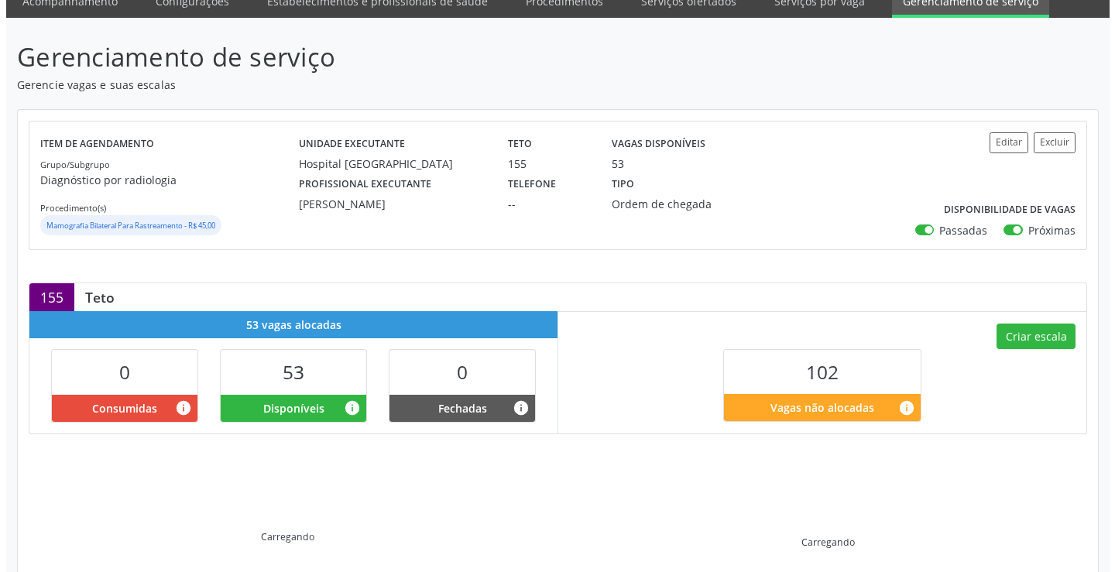
scroll to position [232, 0]
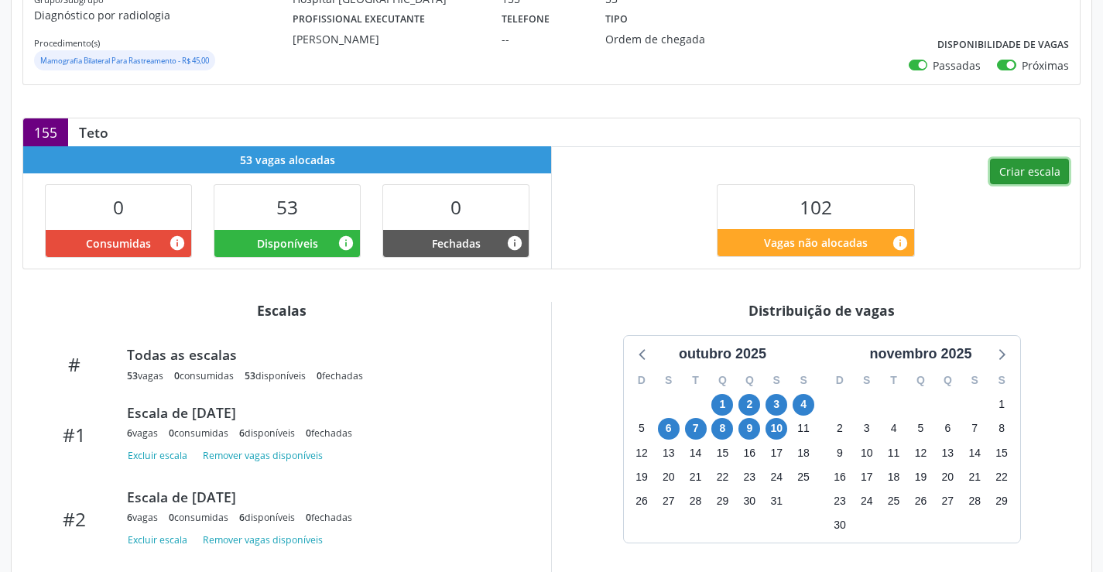
click at [1053, 163] on button "Criar escala" at bounding box center [1029, 172] width 79 height 26
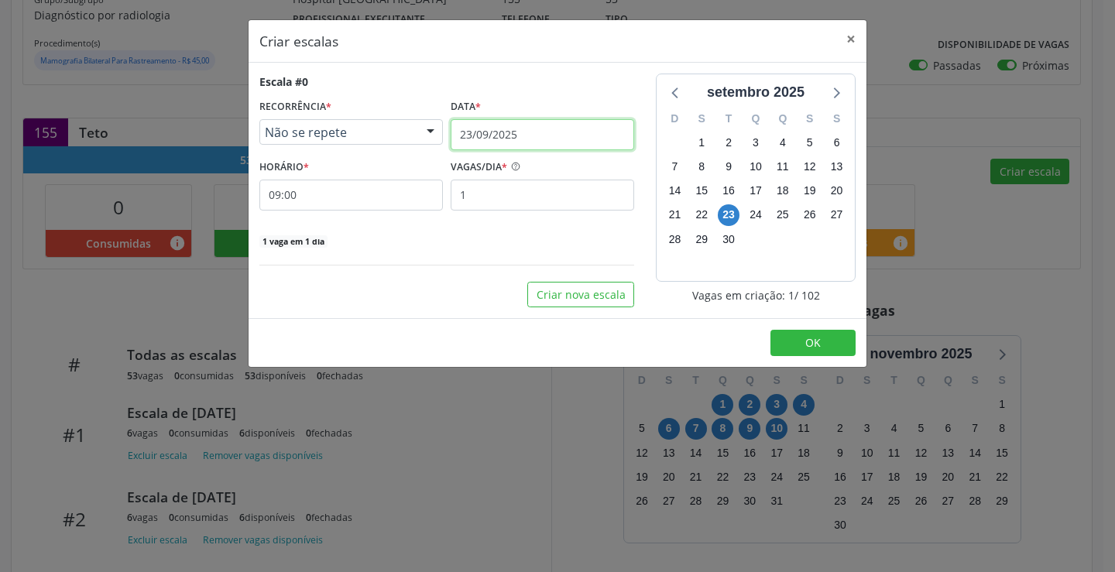
click at [584, 129] on input "23/09/2025" at bounding box center [541, 134] width 183 height 31
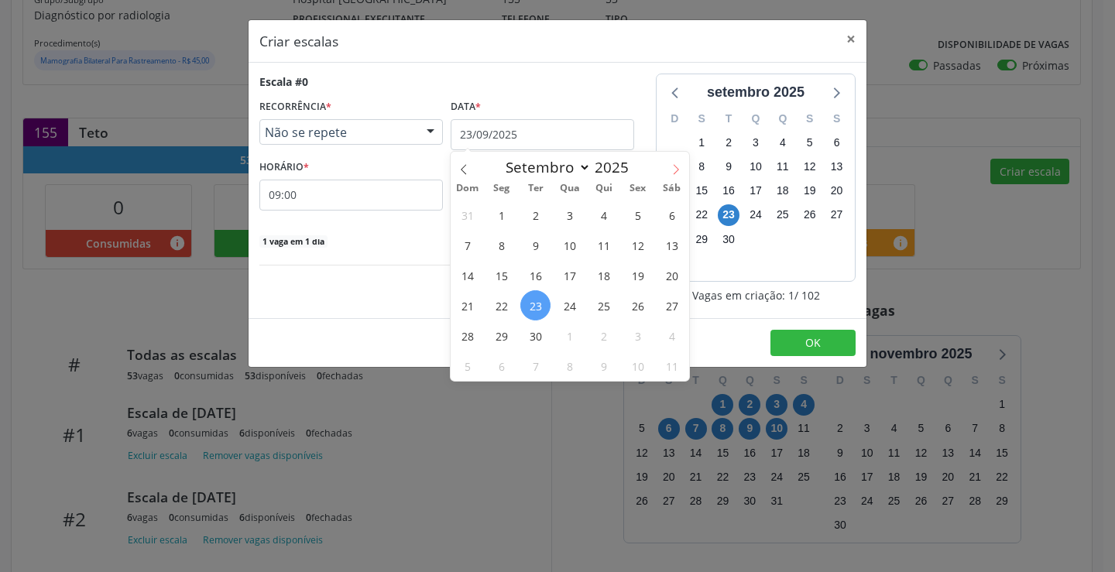
click at [681, 163] on span at bounding box center [676, 165] width 26 height 26
select select "9"
click at [672, 252] on span "11" at bounding box center [671, 245] width 30 height 30
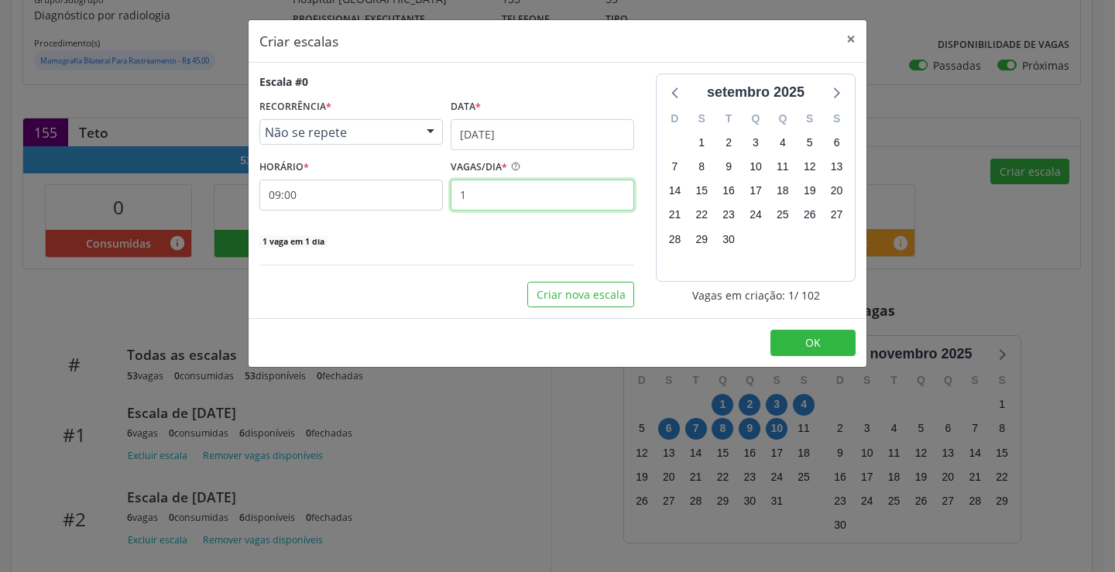
click at [505, 200] on input "1" at bounding box center [541, 195] width 183 height 31
type input "6"
click at [772, 337] on button "OK" at bounding box center [812, 343] width 85 height 26
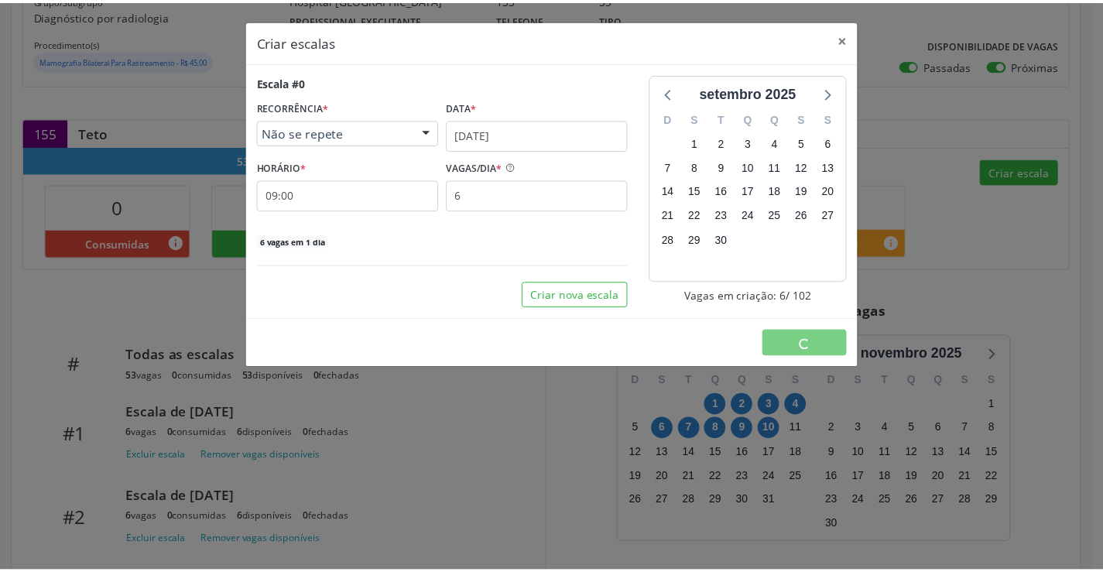
scroll to position [0, 0]
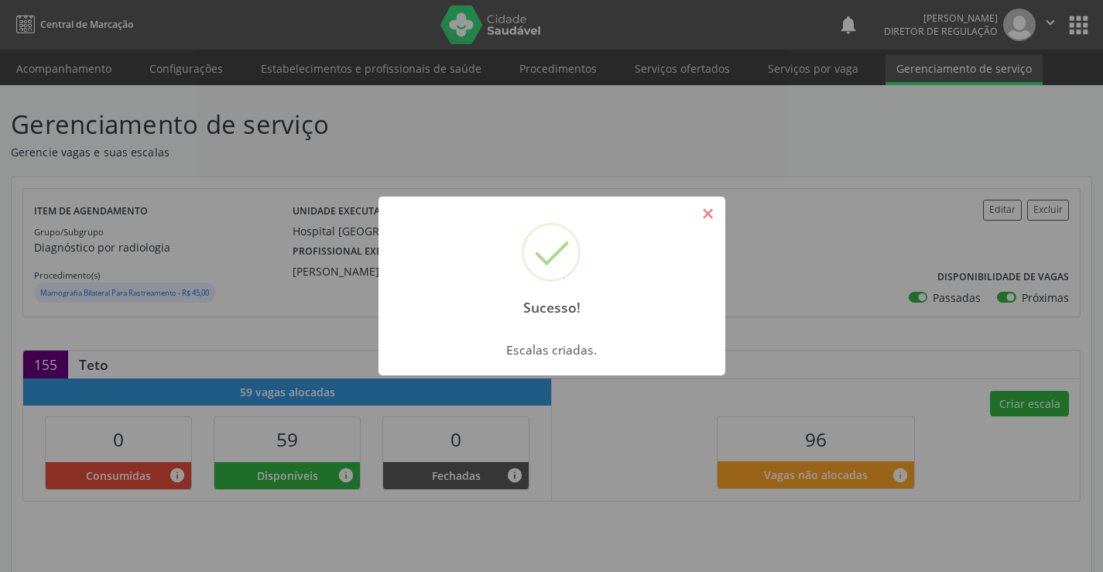
click at [711, 204] on button "×" at bounding box center [708, 213] width 26 height 26
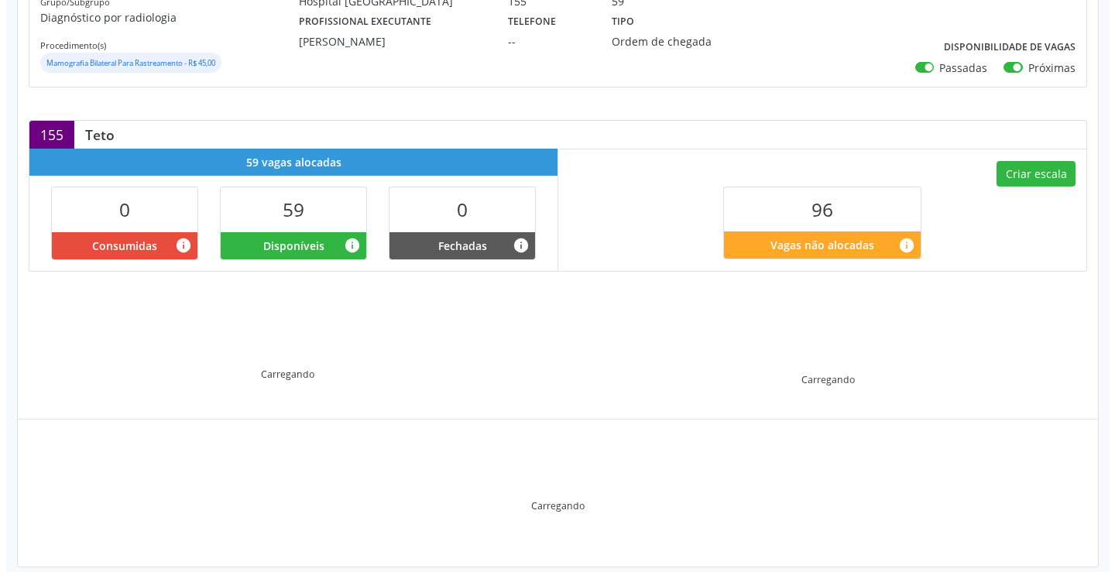
scroll to position [232, 0]
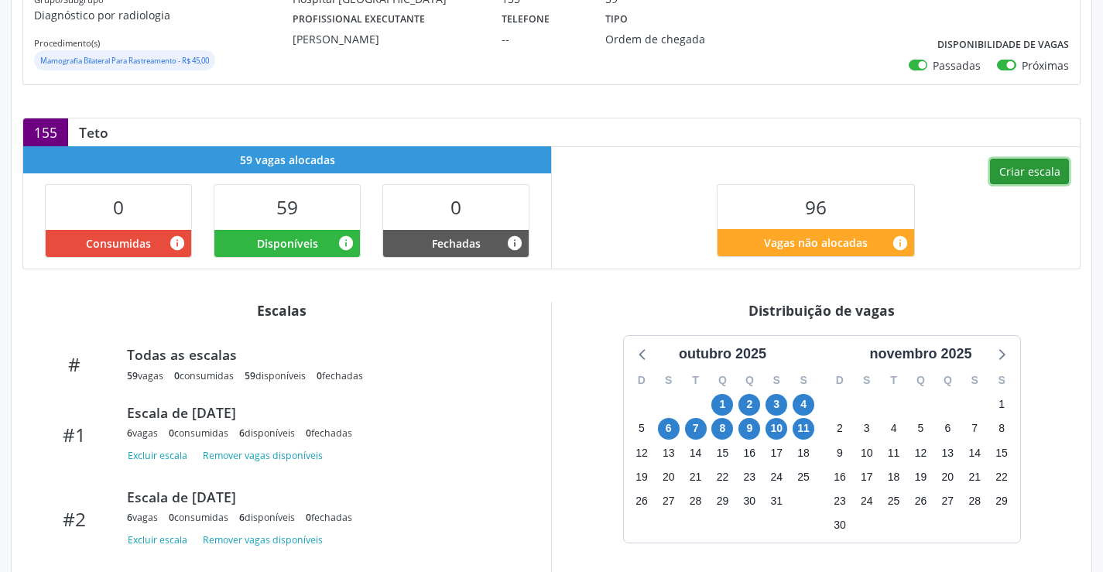
click at [1033, 165] on button "Criar escala" at bounding box center [1029, 172] width 79 height 26
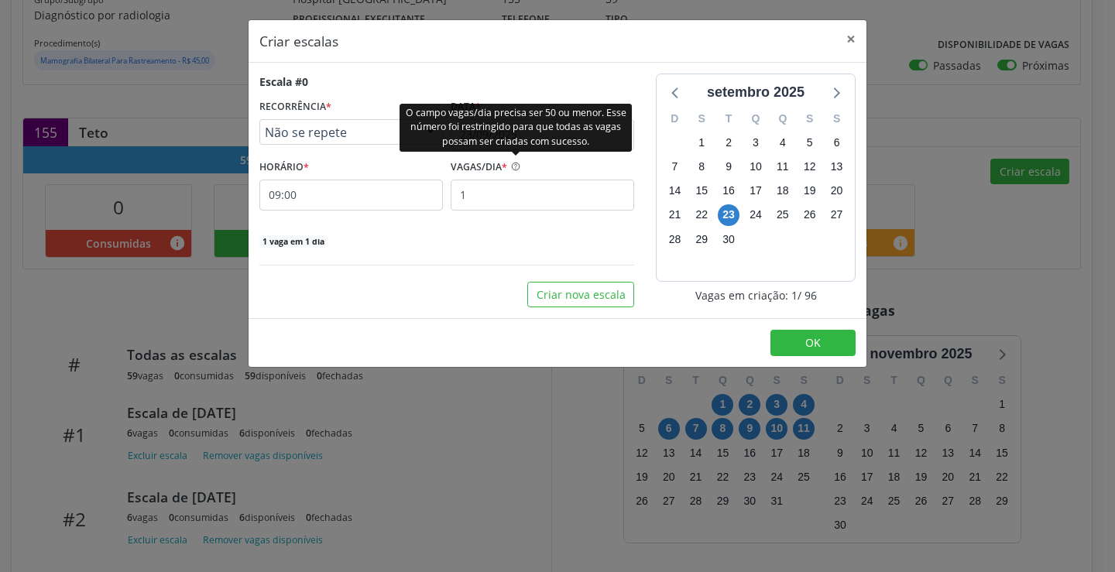
drag, startPoint x: 508, startPoint y: 156, endPoint x: 504, endPoint y: 141, distance: 16.0
click at [504, 141] on div "O campo vagas/dia precisa ser 50 ou menor. Esse número foi restringido para que…" at bounding box center [515, 127] width 232 height 48
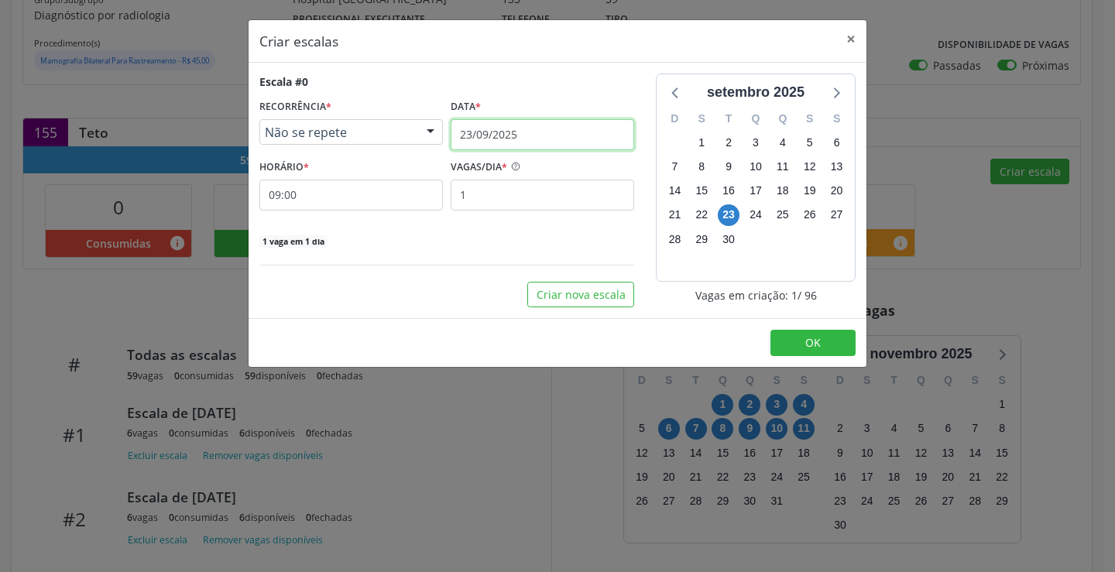
click at [577, 126] on input "23/09/2025" at bounding box center [541, 134] width 183 height 31
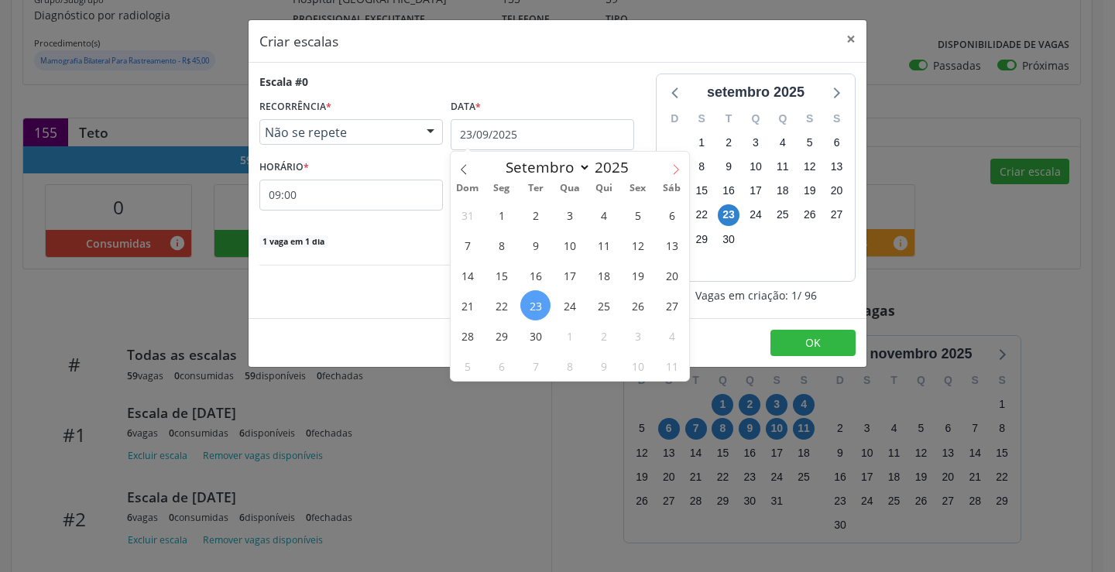
click at [682, 166] on span at bounding box center [676, 165] width 26 height 26
select select "9"
click at [499, 273] on span "13" at bounding box center [501, 275] width 30 height 30
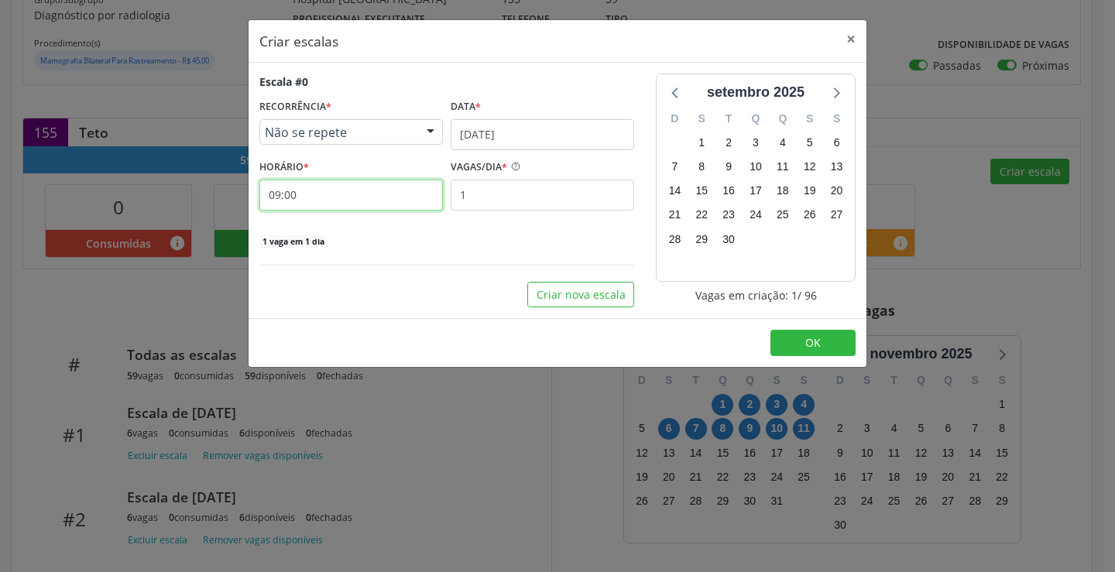
click at [319, 187] on input "09:00" at bounding box center [350, 195] width 183 height 31
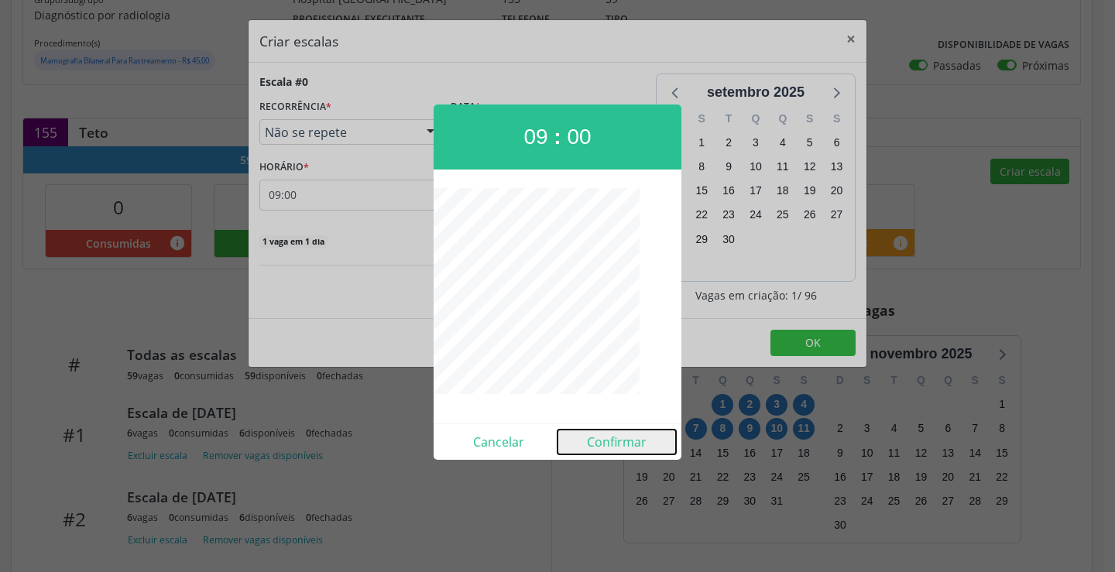
drag, startPoint x: 616, startPoint y: 450, endPoint x: 553, endPoint y: 312, distance: 152.1
click at [616, 448] on button "Confirmar" at bounding box center [616, 442] width 118 height 25
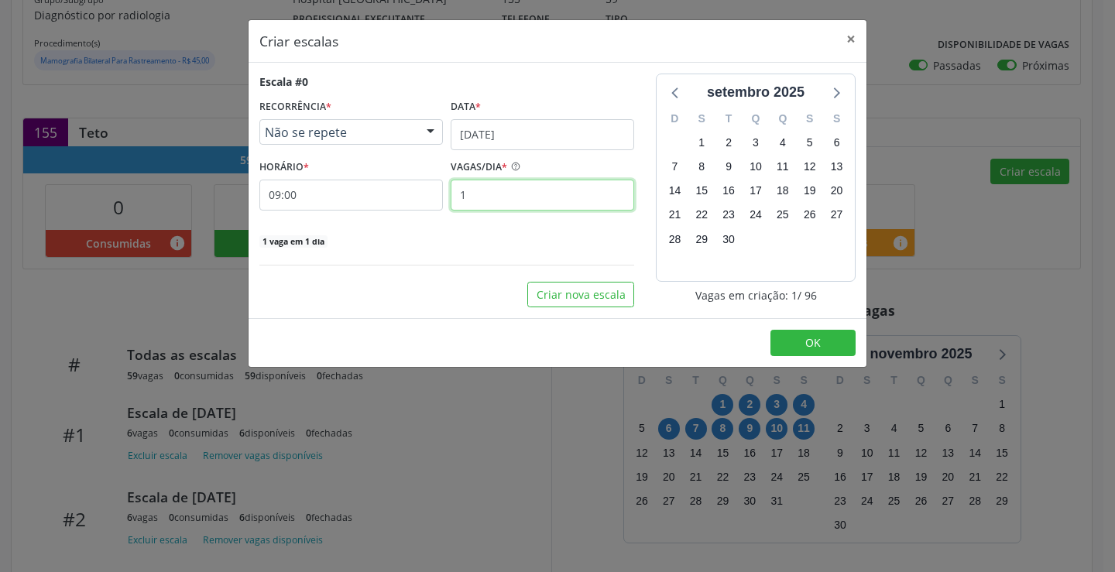
click at [508, 207] on input "1" at bounding box center [541, 195] width 183 height 31
type input "6"
click at [771, 337] on button "OK" at bounding box center [812, 343] width 85 height 26
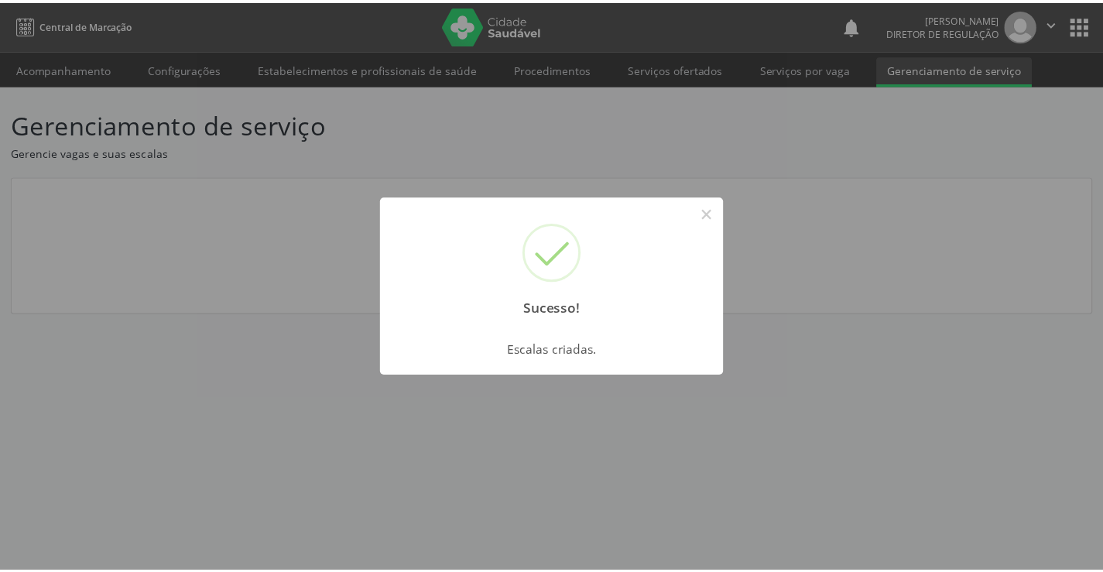
scroll to position [0, 0]
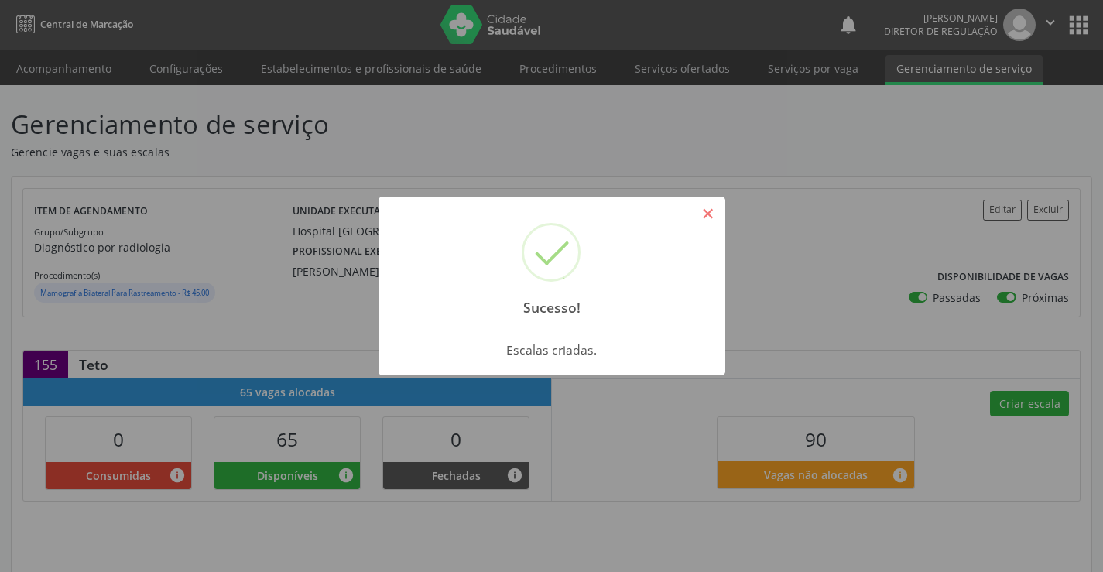
click at [717, 218] on button "×" at bounding box center [708, 213] width 26 height 26
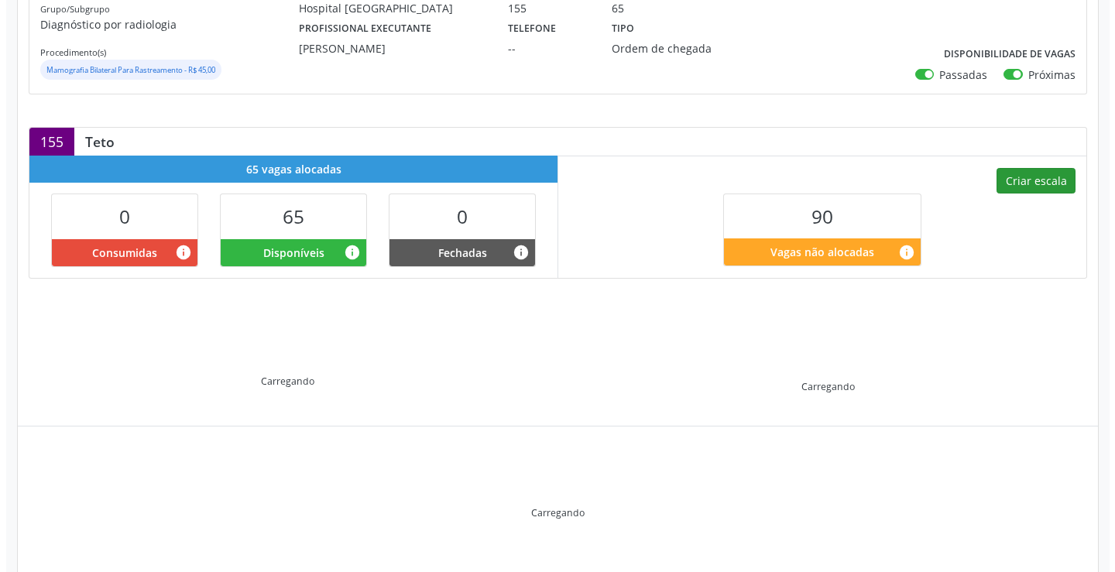
scroll to position [247, 0]
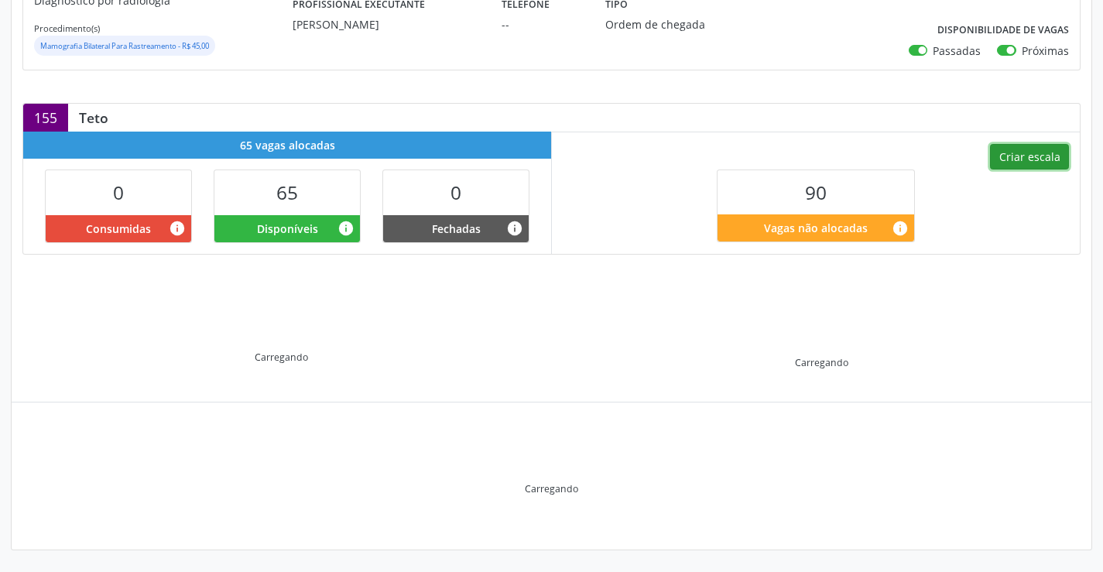
click at [1023, 166] on button "Criar escala" at bounding box center [1029, 157] width 79 height 26
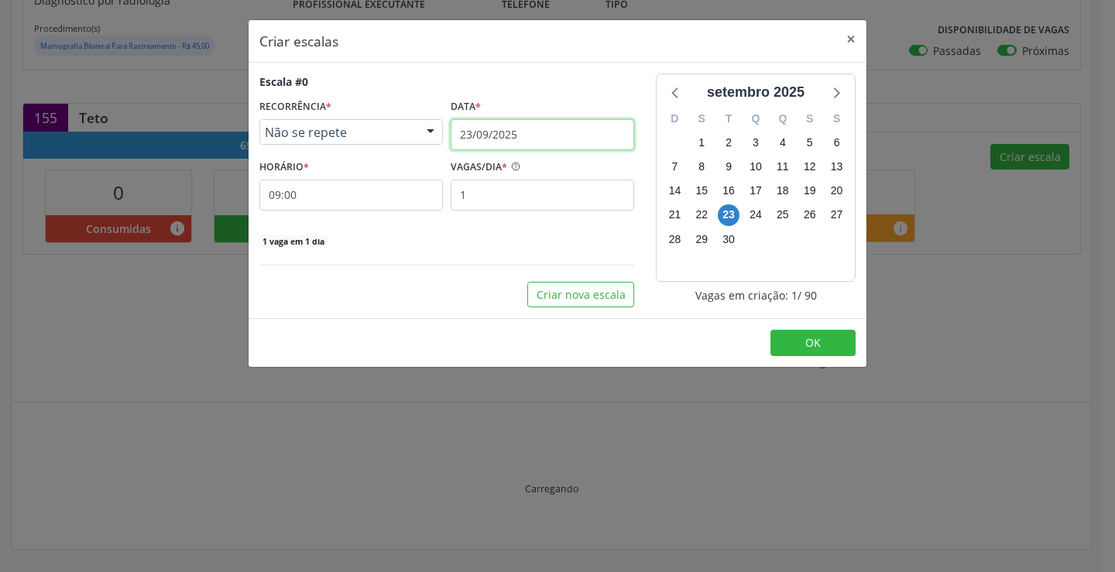
click at [594, 123] on input "23/09/2025" at bounding box center [541, 134] width 183 height 31
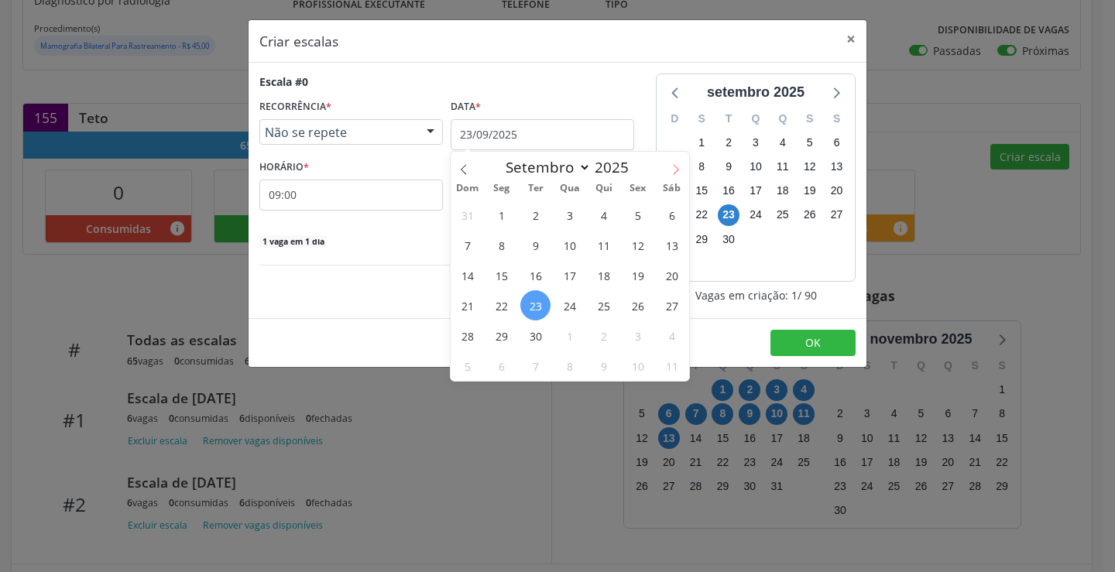
click at [670, 169] on icon at bounding box center [675, 169] width 11 height 11
select select "9"
click at [535, 269] on span "14" at bounding box center [535, 275] width 30 height 30
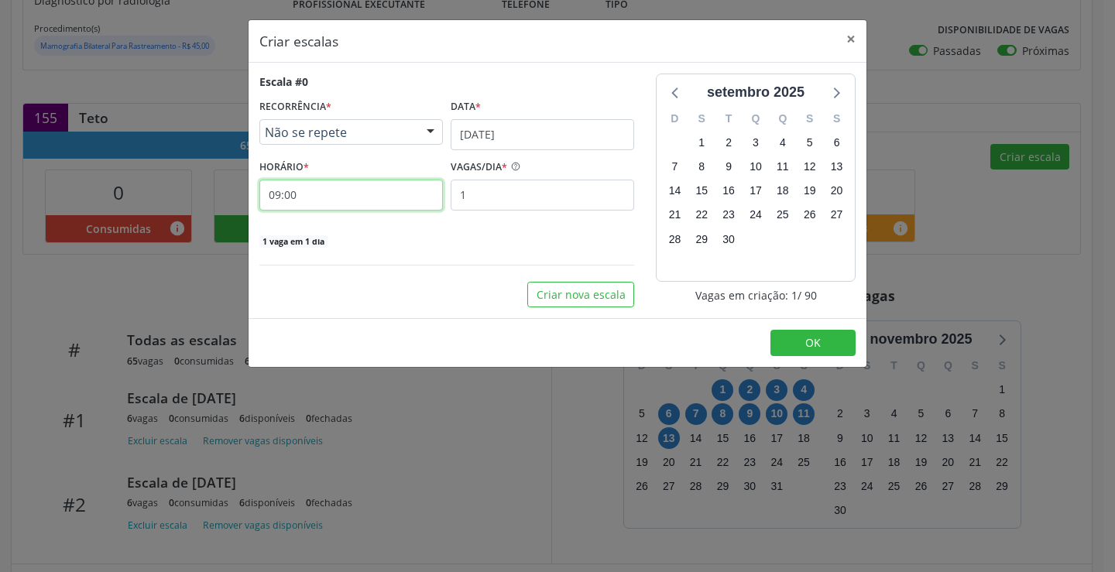
click at [440, 210] on input "09:00" at bounding box center [350, 195] width 183 height 31
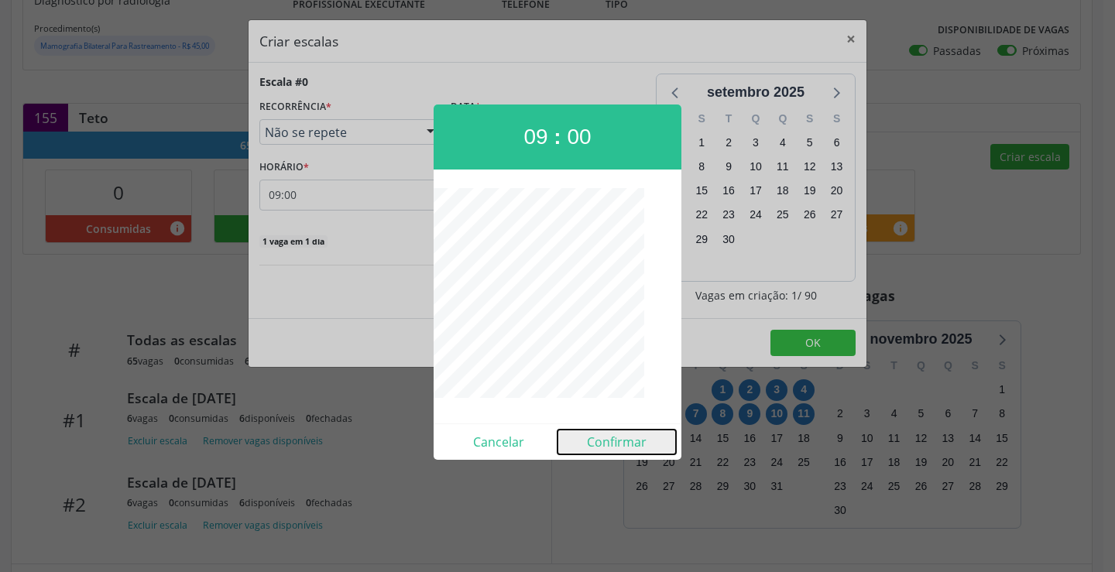
drag, startPoint x: 600, startPoint y: 437, endPoint x: 553, endPoint y: 291, distance: 152.7
click at [601, 436] on button "Confirmar" at bounding box center [616, 442] width 118 height 25
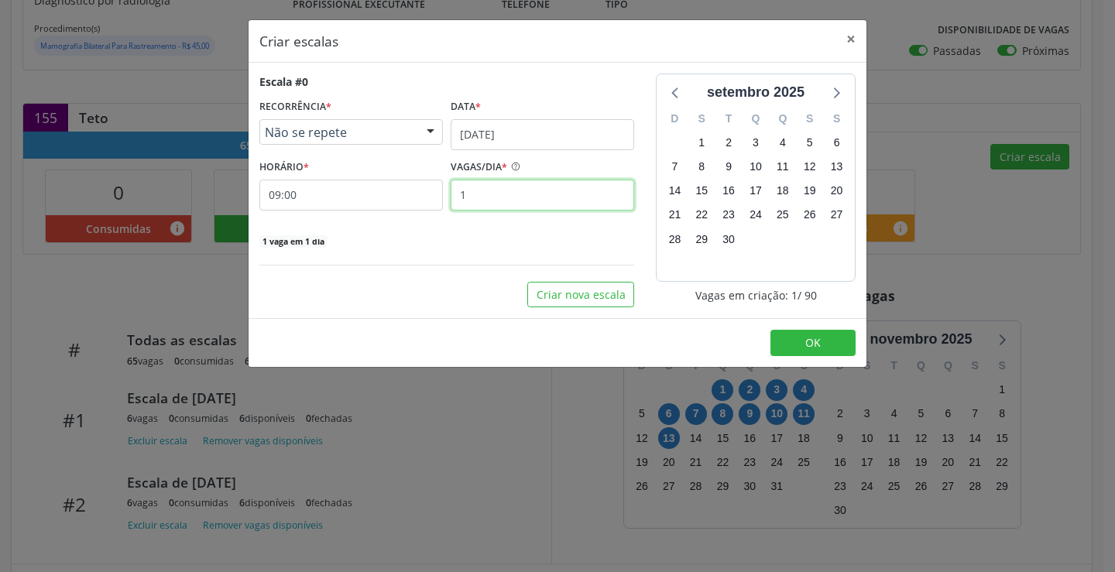
click at [512, 193] on input "1" at bounding box center [541, 195] width 183 height 31
type input "6"
click at [851, 351] on button "OK" at bounding box center [812, 343] width 85 height 26
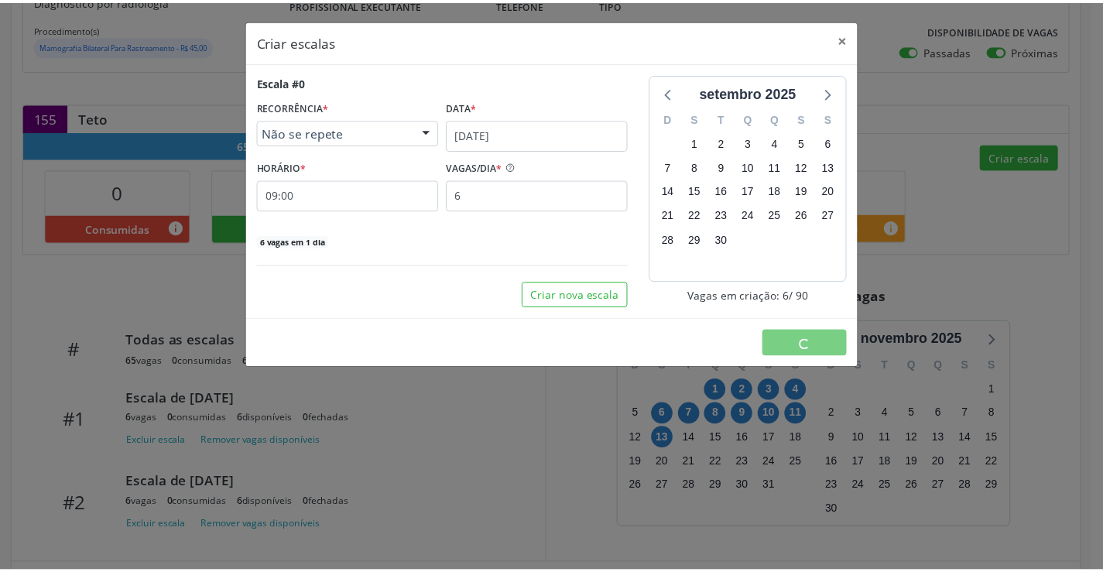
scroll to position [0, 0]
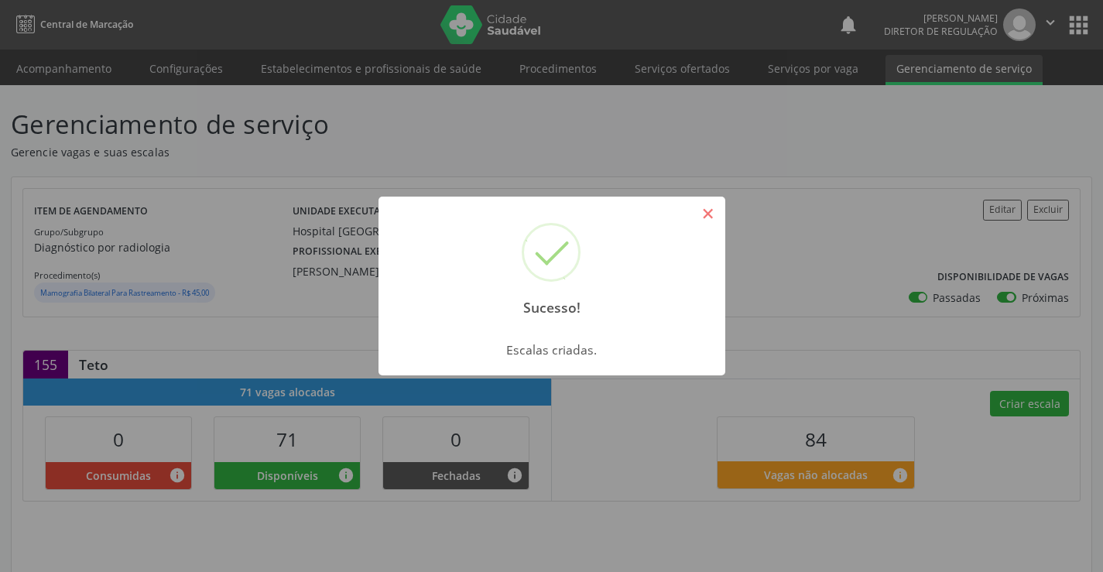
click at [701, 217] on button "×" at bounding box center [708, 213] width 26 height 26
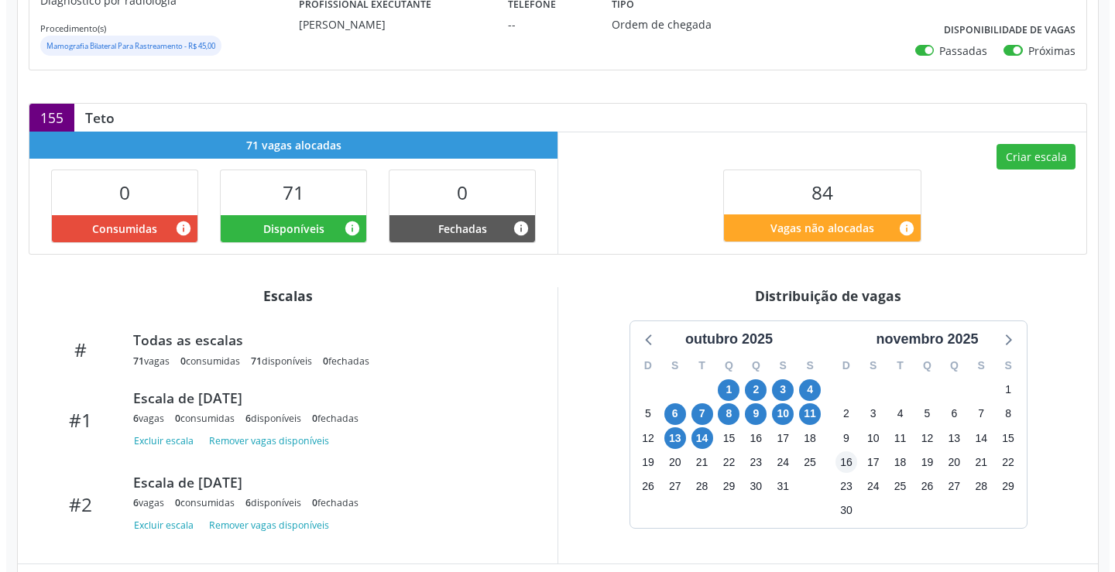
scroll to position [328, 0]
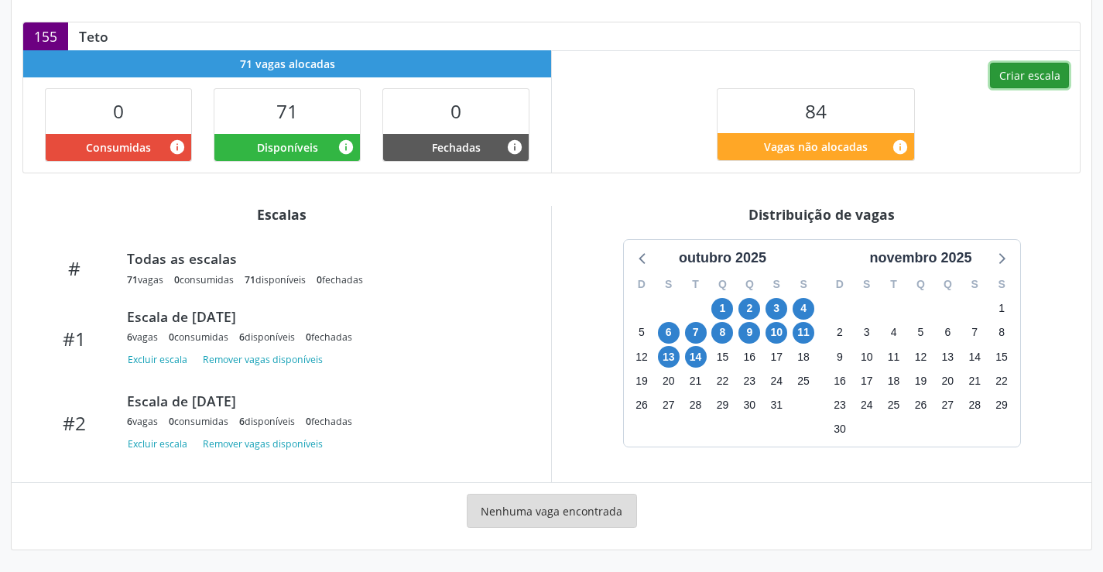
click at [1029, 77] on button "Criar escala" at bounding box center [1029, 76] width 79 height 26
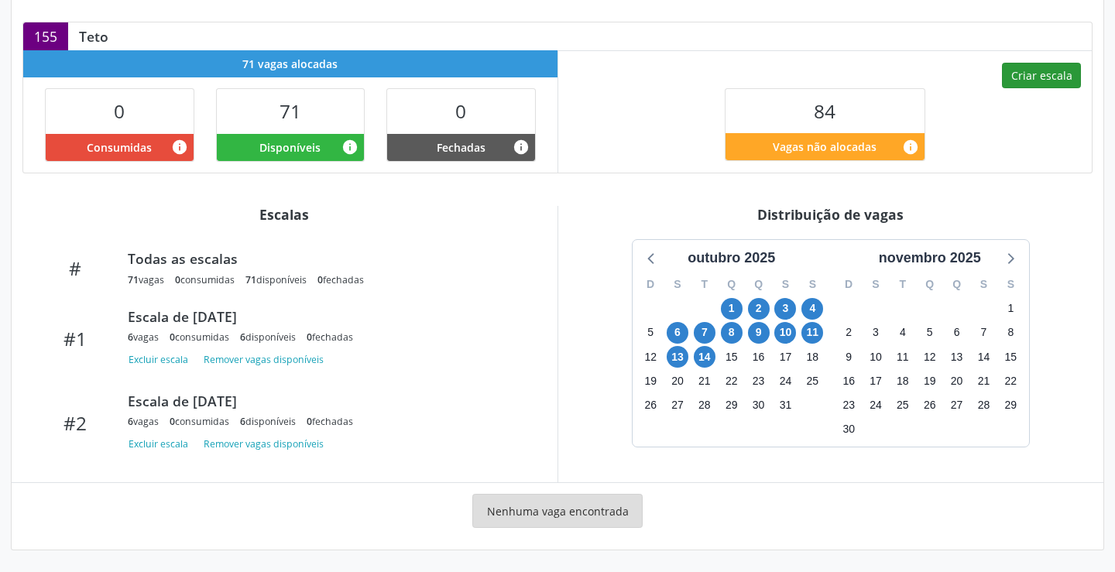
select select "8"
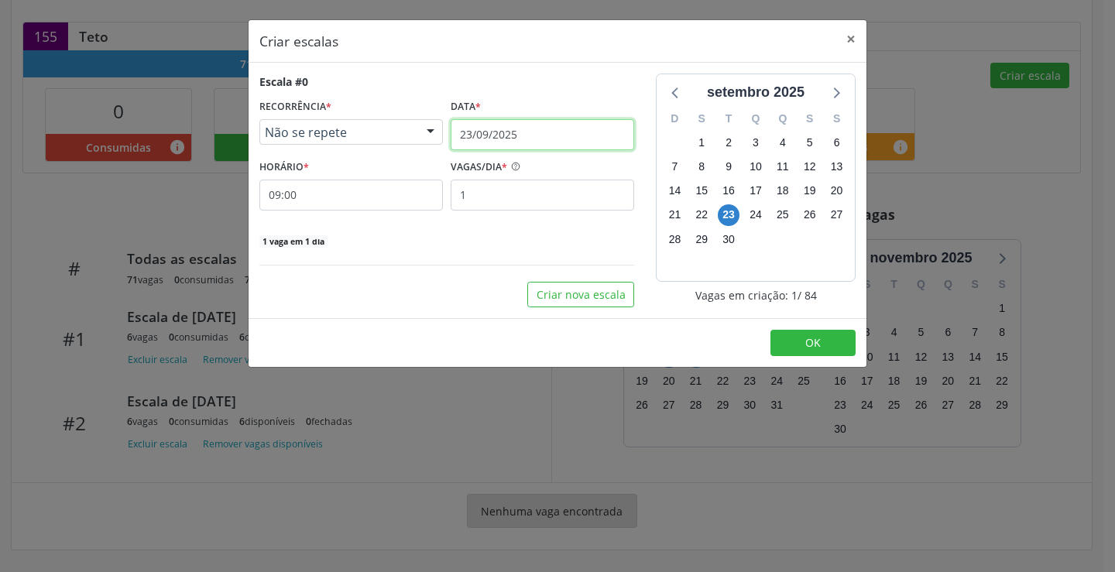
click at [556, 130] on input "23/09/2025" at bounding box center [541, 134] width 183 height 31
click at [847, 29] on button "×" at bounding box center [850, 39] width 31 height 38
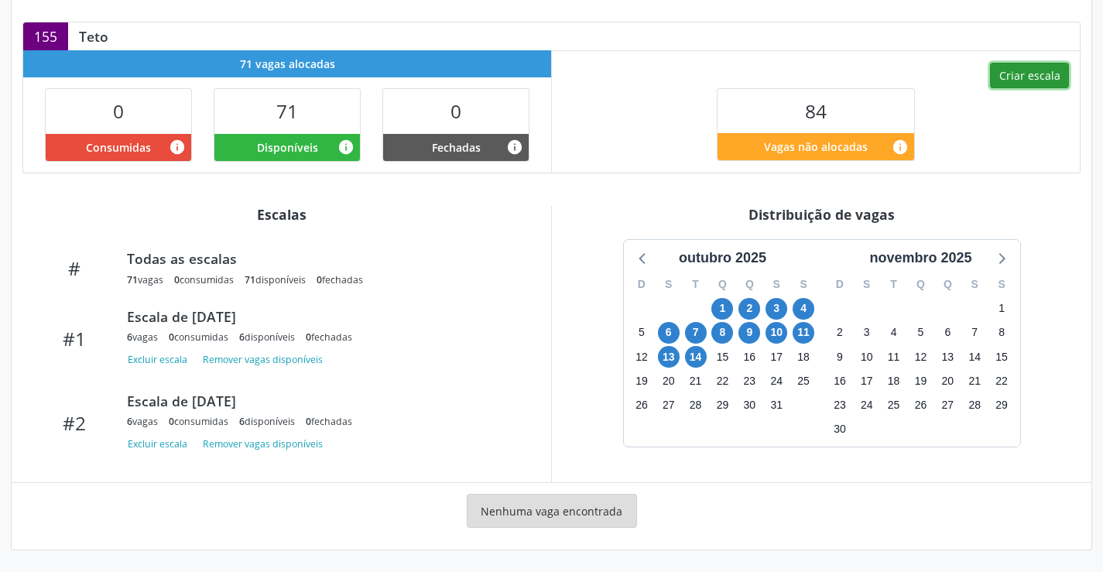
click at [1016, 80] on button "Criar escala" at bounding box center [1029, 76] width 79 height 26
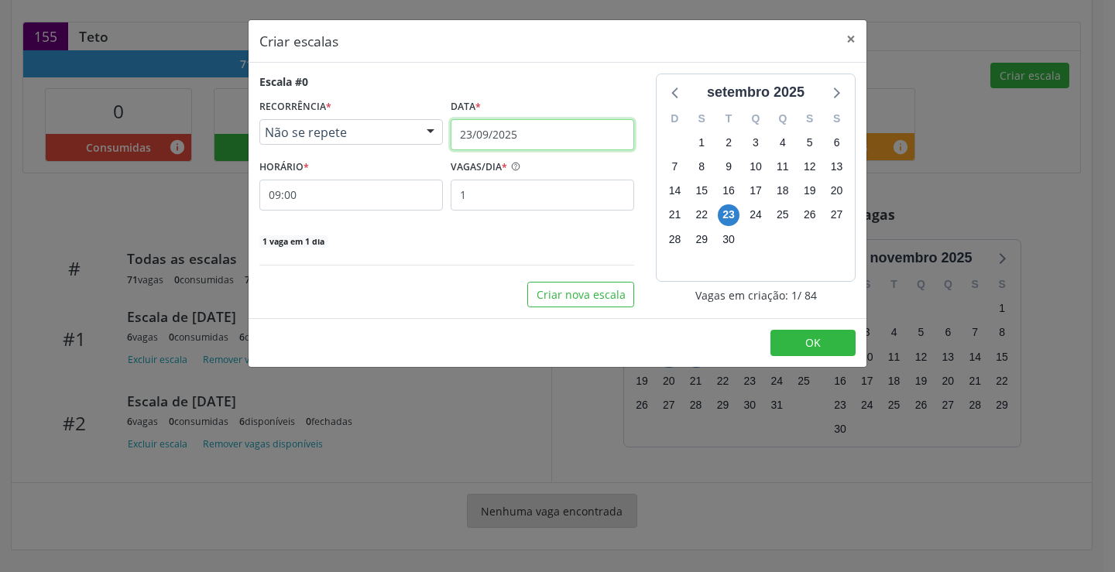
click at [515, 131] on input "23/09/2025" at bounding box center [541, 134] width 183 height 31
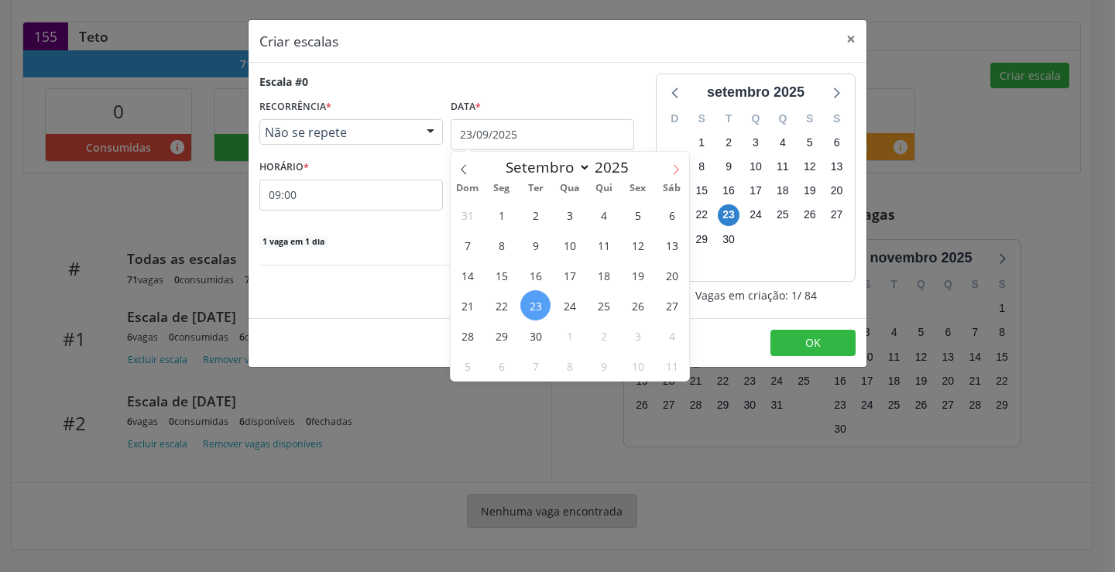
click at [673, 168] on icon at bounding box center [675, 169] width 11 height 11
select select "9"
click at [564, 274] on span "15" at bounding box center [569, 275] width 30 height 30
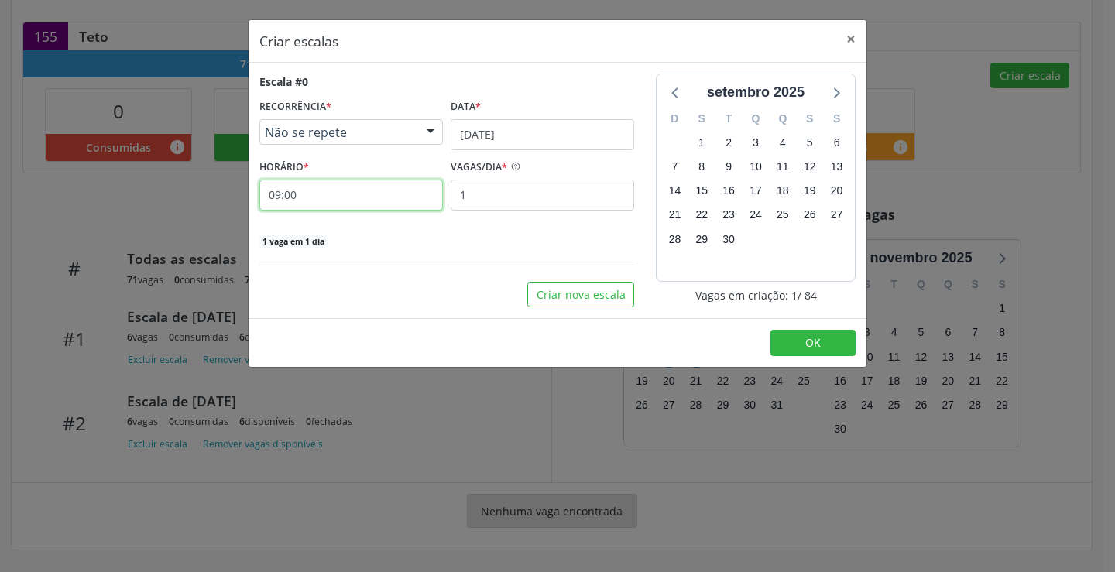
click at [399, 193] on input "09:00" at bounding box center [350, 195] width 183 height 31
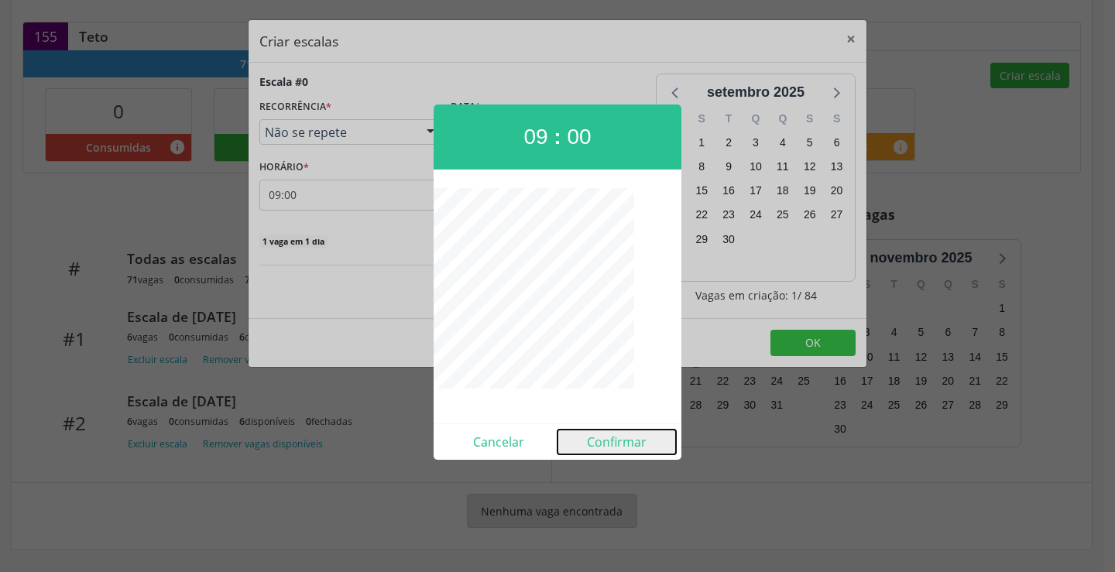
drag, startPoint x: 624, startPoint y: 440, endPoint x: 618, endPoint y: 417, distance: 23.8
click at [624, 439] on button "Confirmar" at bounding box center [616, 442] width 118 height 25
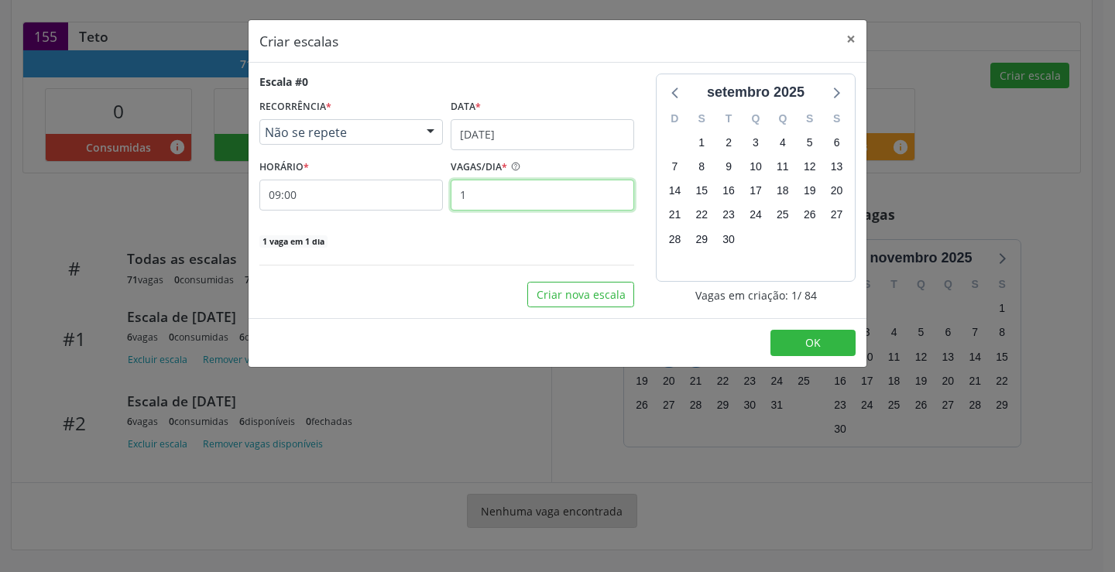
click at [501, 190] on input "1" at bounding box center [541, 195] width 183 height 31
type input "6"
click at [800, 331] on button "OK" at bounding box center [812, 343] width 85 height 26
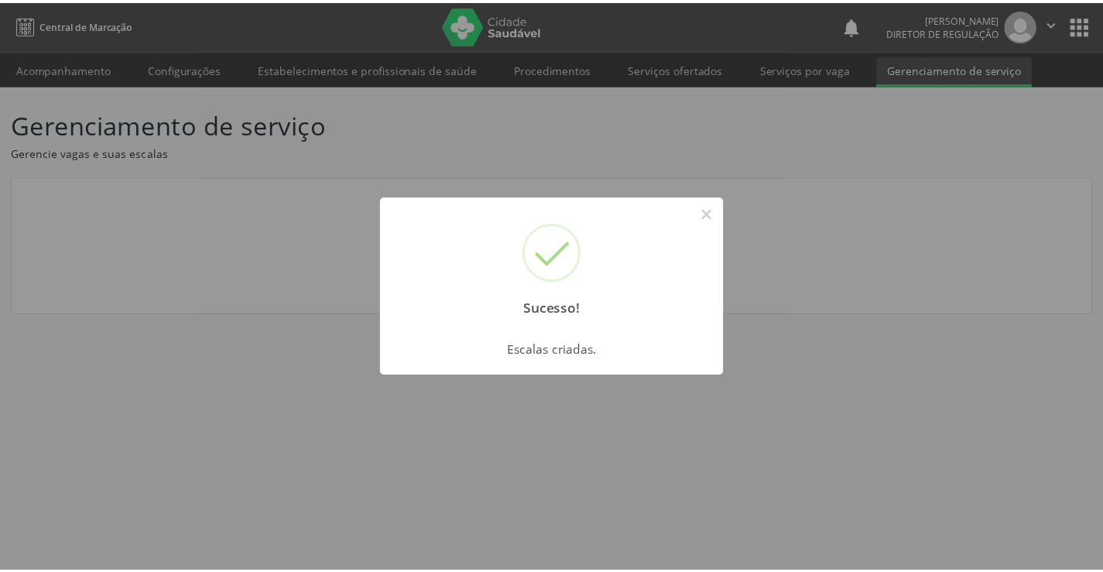
scroll to position [0, 0]
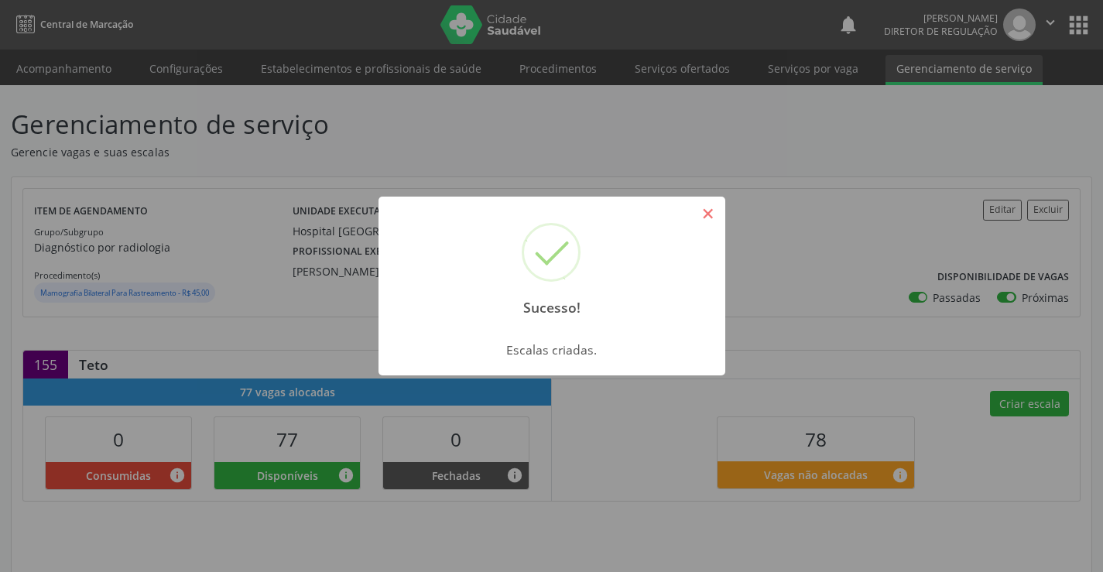
click at [705, 212] on button "×" at bounding box center [708, 213] width 26 height 26
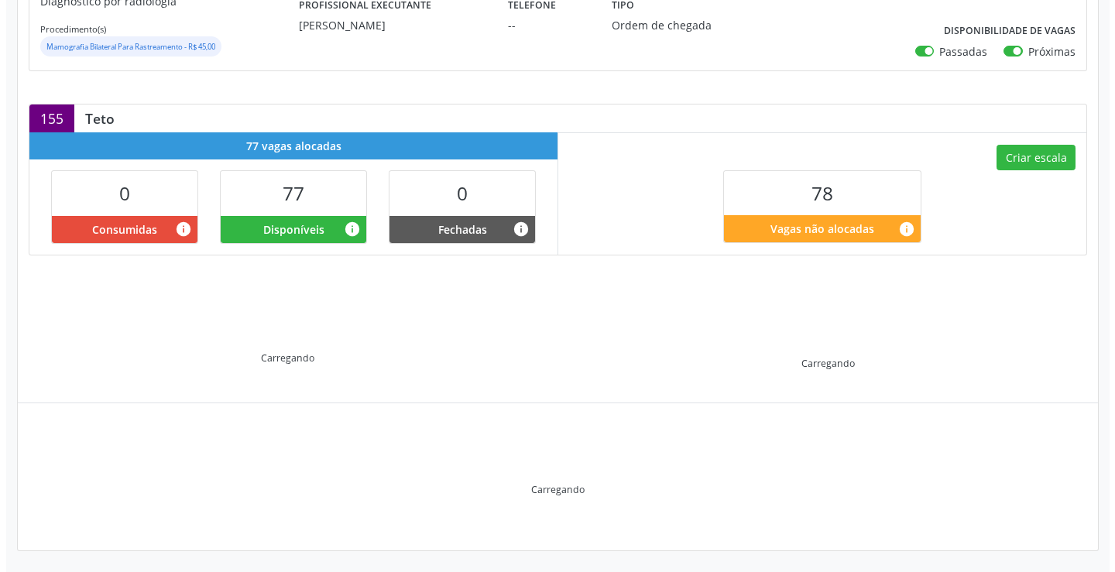
scroll to position [247, 0]
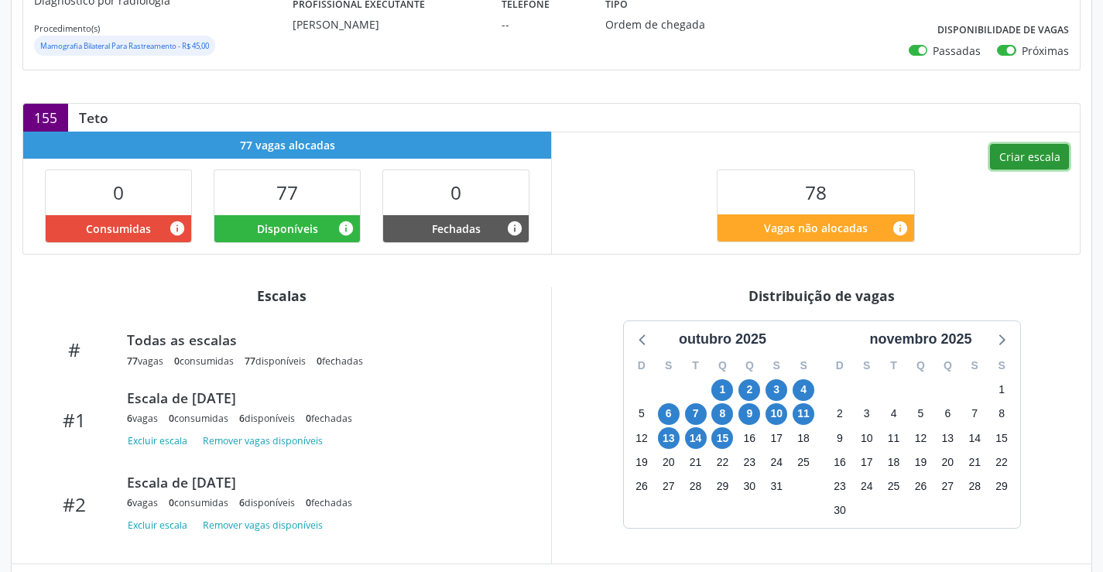
click at [1045, 160] on button "Criar escala" at bounding box center [1029, 157] width 79 height 26
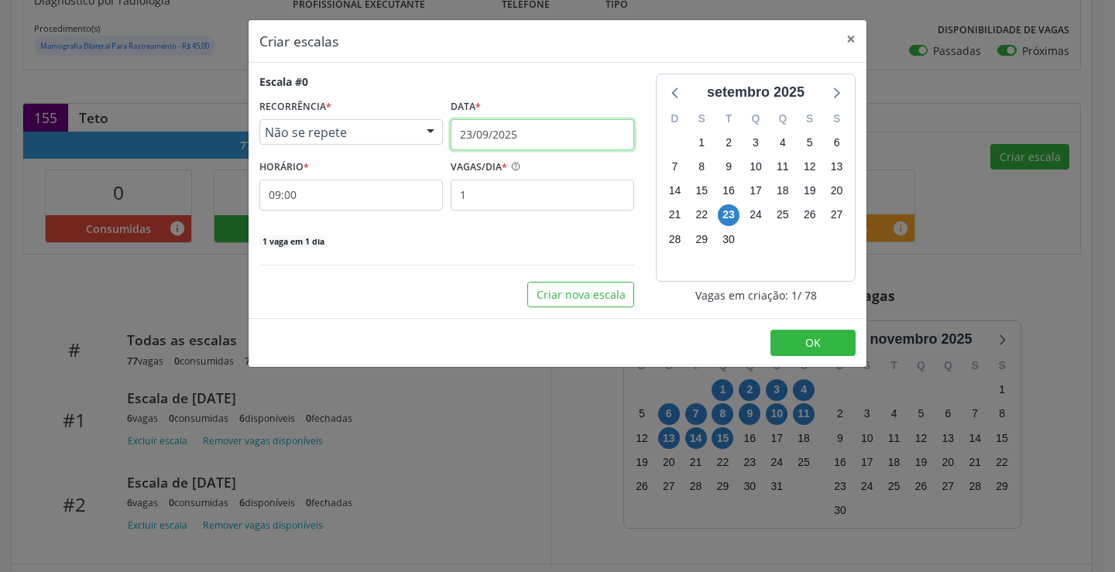
click at [549, 134] on input "23/09/2025" at bounding box center [541, 134] width 183 height 31
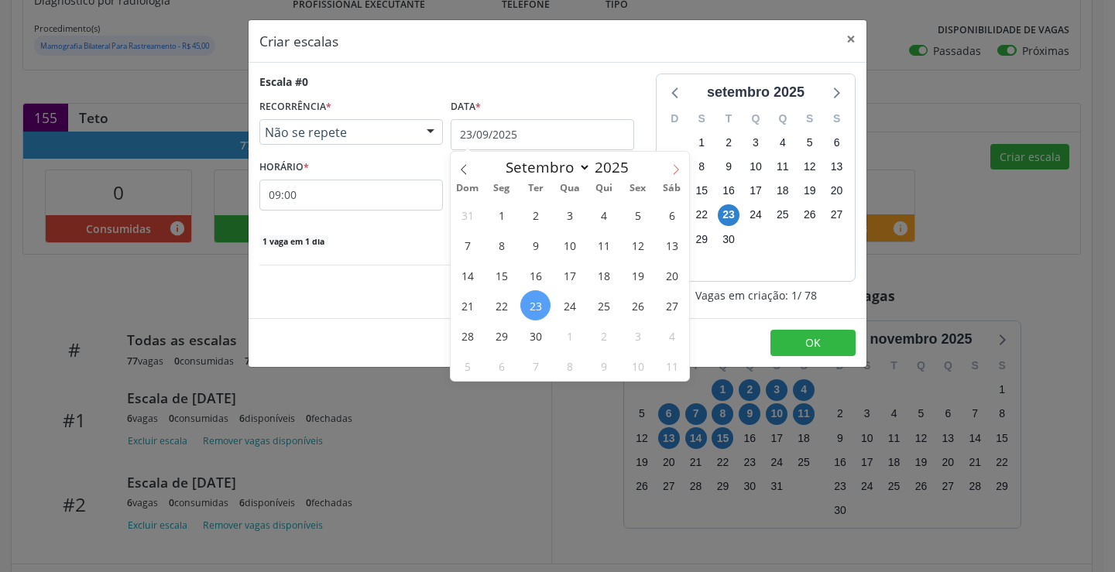
click at [670, 173] on icon at bounding box center [675, 169] width 11 height 11
select select "9"
click at [596, 276] on span "16" at bounding box center [603, 275] width 30 height 30
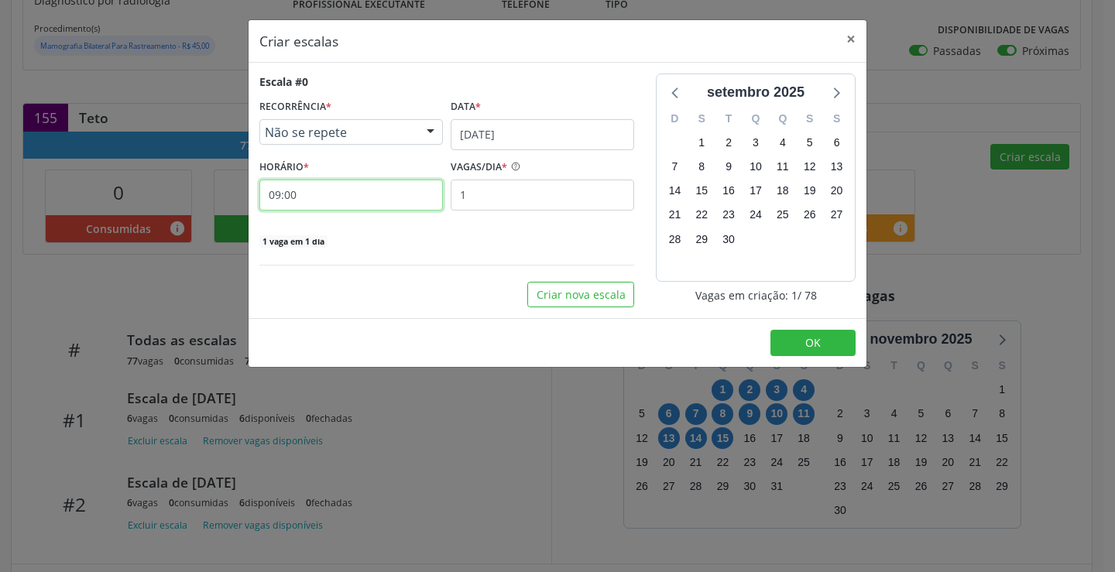
click at [383, 193] on input "09:00" at bounding box center [350, 195] width 183 height 31
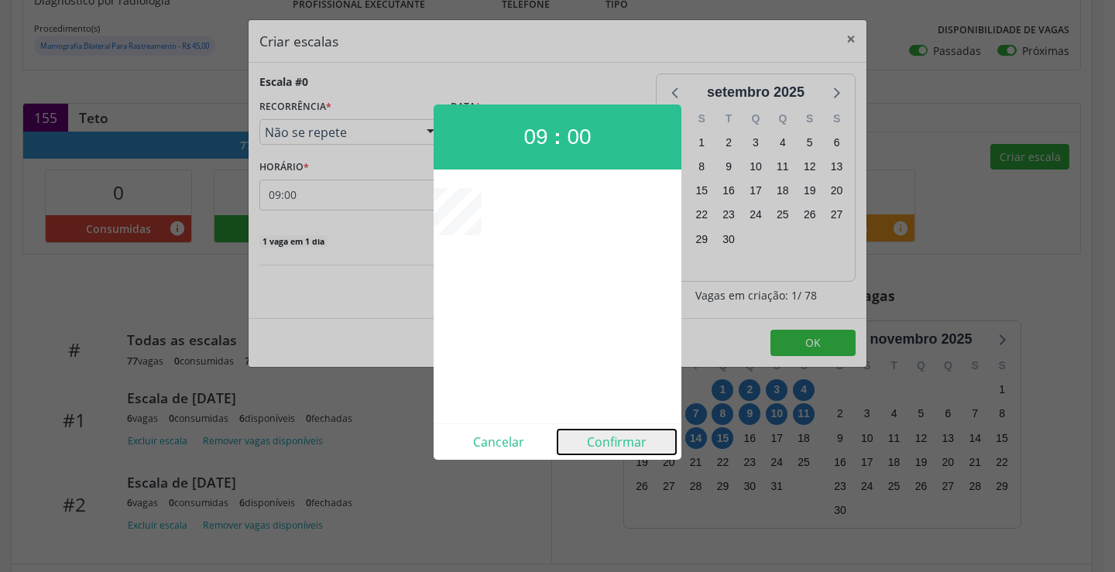
click at [615, 440] on button "Confirmar" at bounding box center [616, 442] width 118 height 25
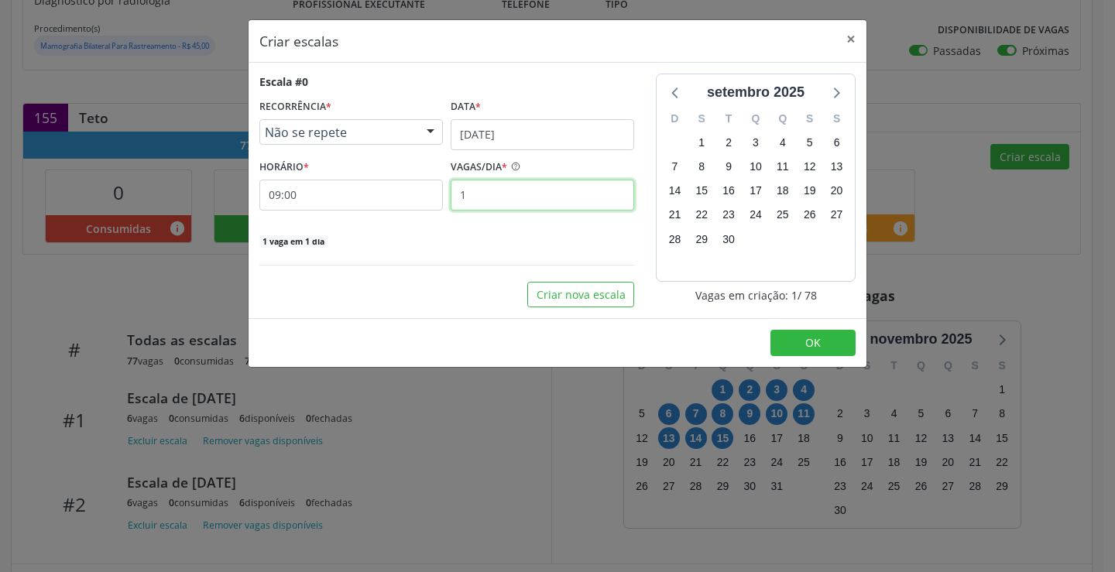
click at [543, 205] on input "1" at bounding box center [541, 195] width 183 height 31
type input "6"
click at [785, 329] on footer "OK" at bounding box center [557, 342] width 618 height 49
click at [791, 341] on button "OK" at bounding box center [812, 343] width 85 height 26
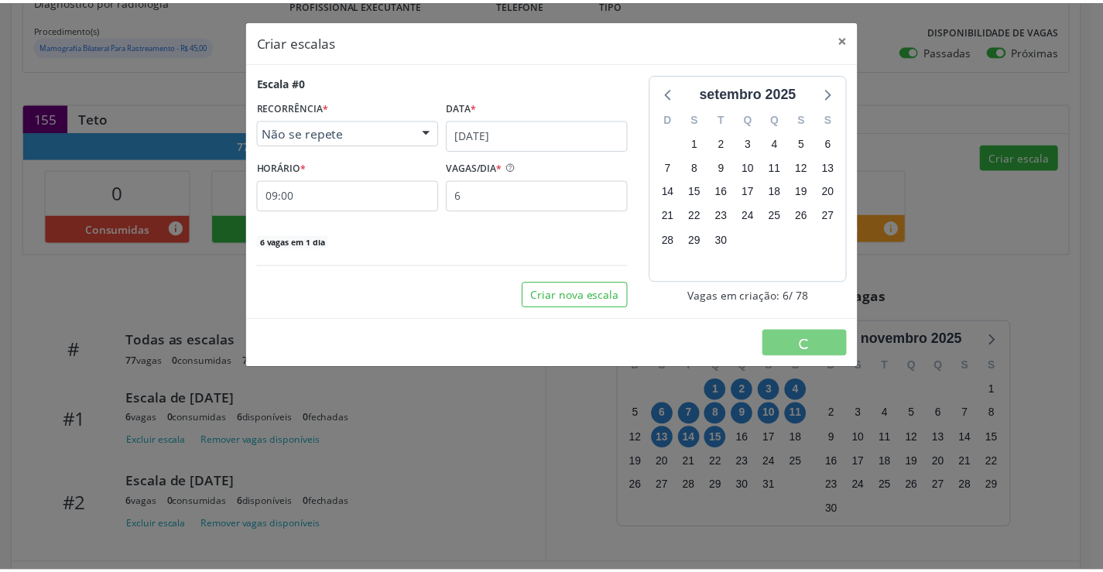
scroll to position [0, 0]
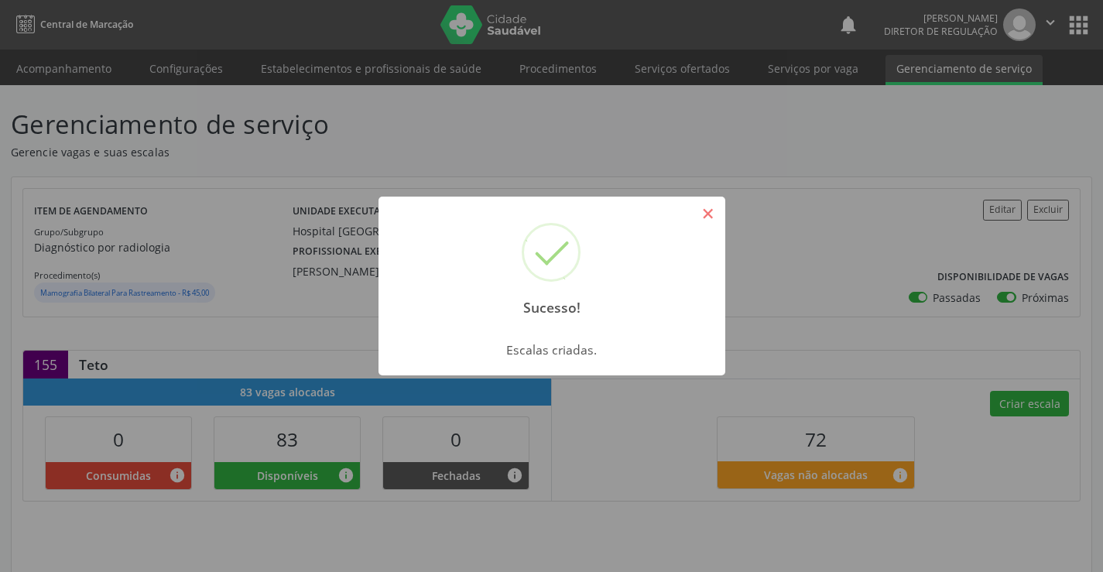
click at [707, 205] on button "×" at bounding box center [708, 213] width 26 height 26
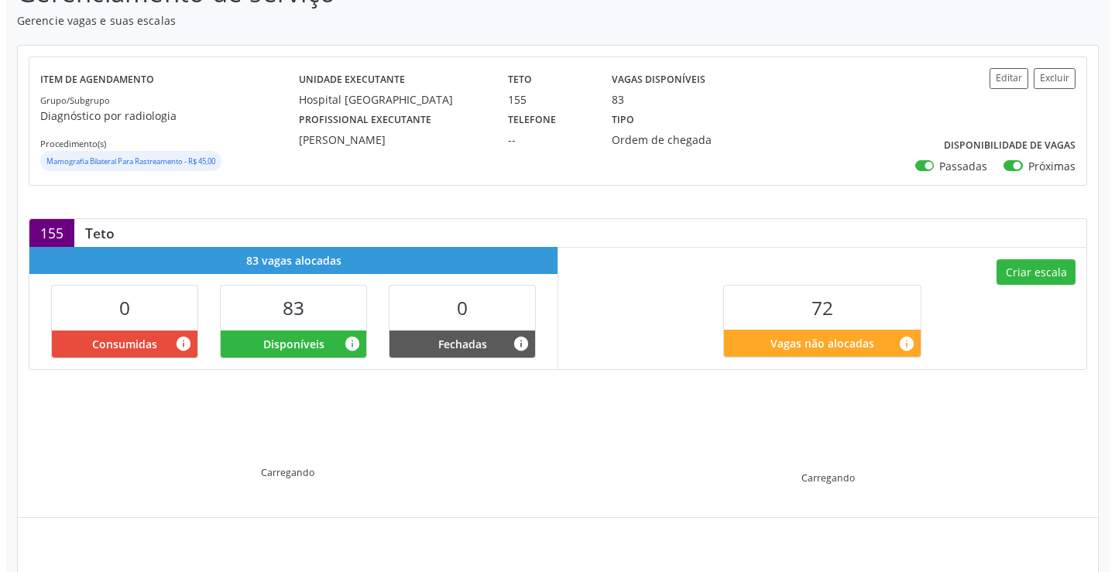
scroll to position [247, 0]
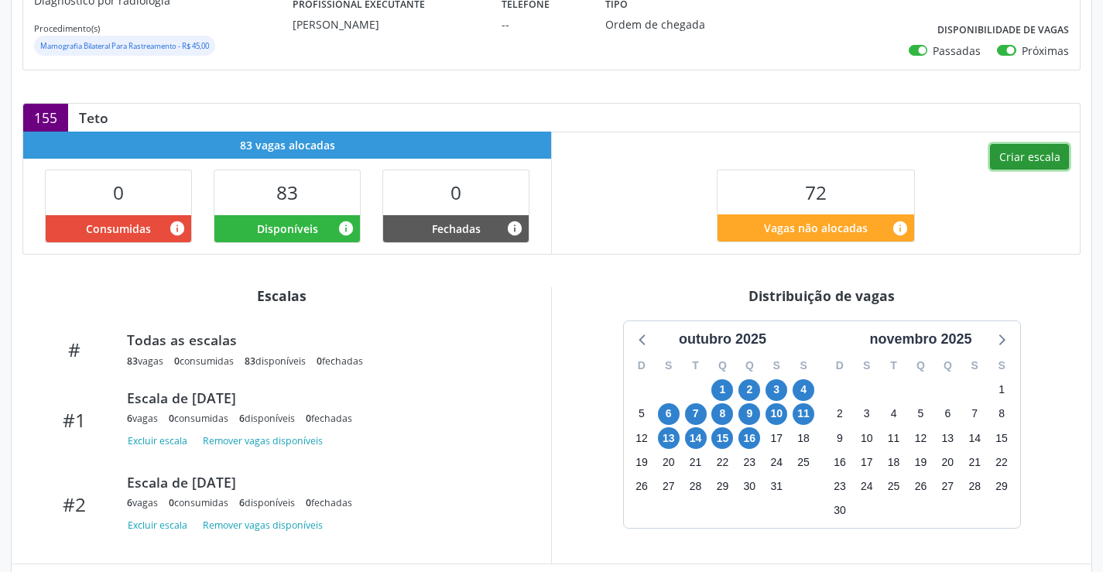
click at [1019, 159] on button "Criar escala" at bounding box center [1029, 157] width 79 height 26
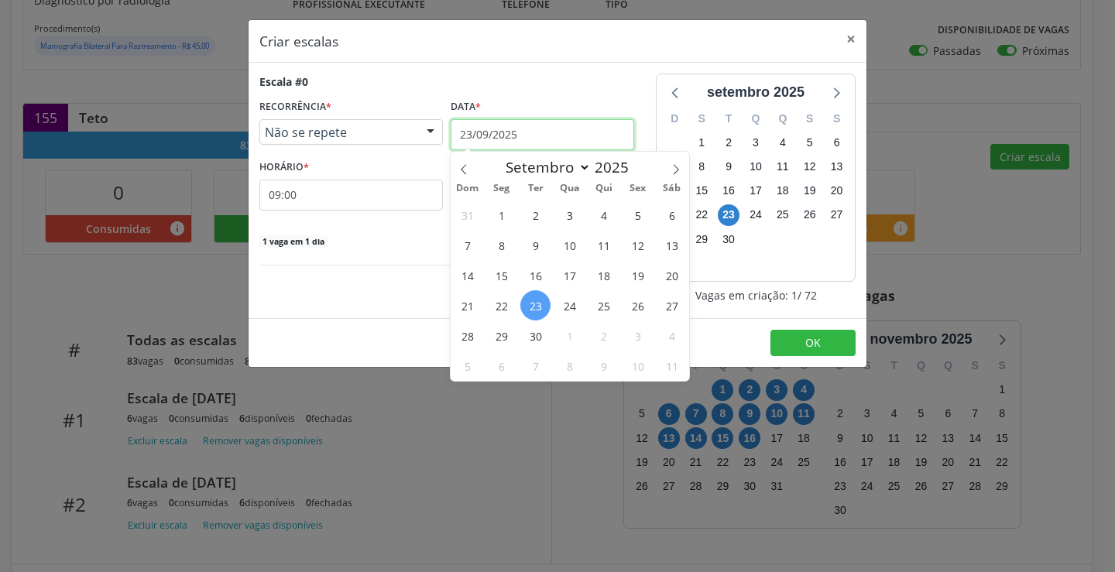
click at [532, 128] on input "23/09/2025" at bounding box center [541, 134] width 183 height 31
click at [673, 170] on icon at bounding box center [675, 169] width 11 height 11
select select "9"
click at [624, 283] on div "28 29 30 1 2 3 4 5 6 7 8 9 10 11 12 13 14 15 16 17 18 19 20 21 22 23 24 25 26 2…" at bounding box center [569, 290] width 238 height 181
click at [628, 276] on span "17" at bounding box center [637, 275] width 30 height 30
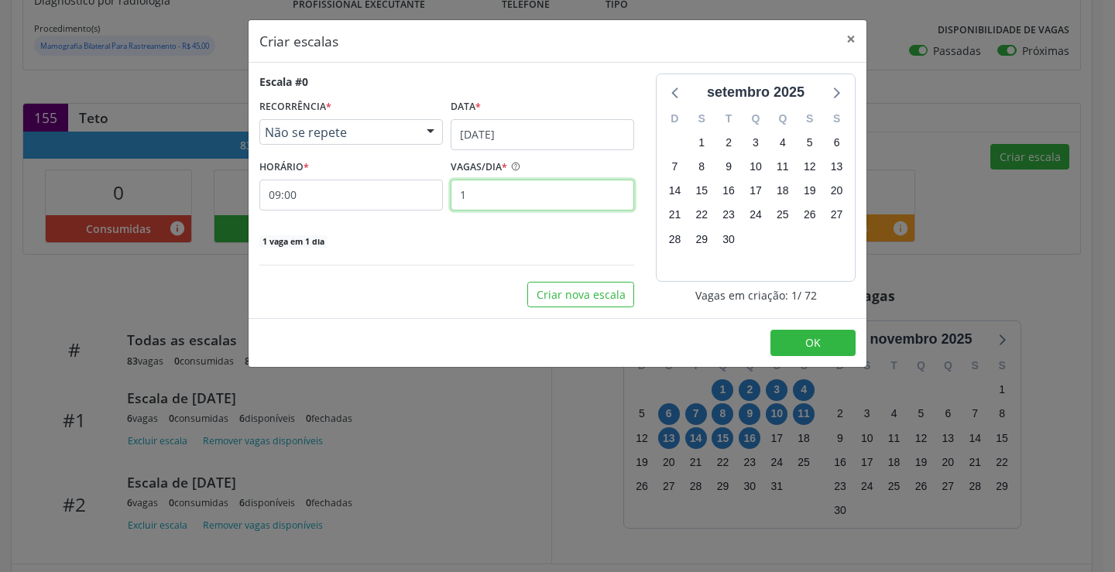
click at [560, 199] on input "1" at bounding box center [541, 195] width 183 height 31
type input "6"
click at [799, 348] on button "OK" at bounding box center [812, 343] width 85 height 26
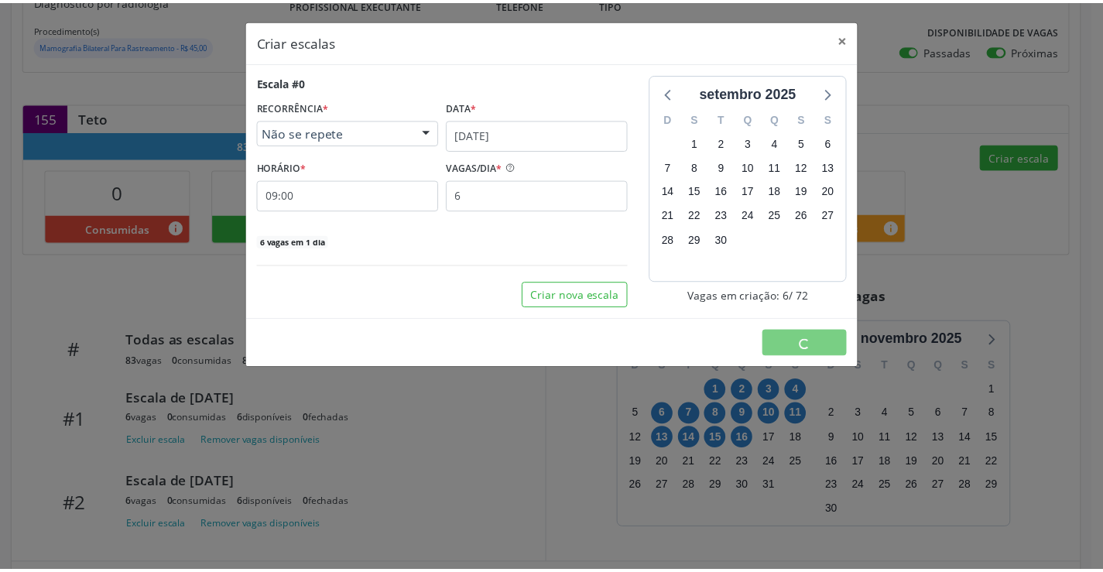
scroll to position [0, 0]
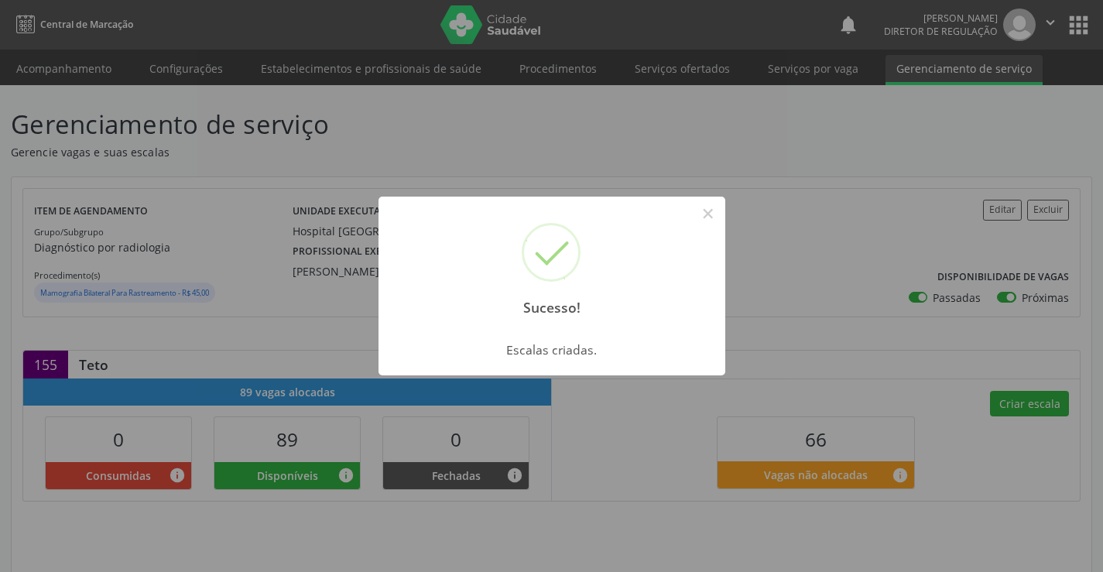
click at [726, 211] on div "Sucesso! × Escalas criadas. OK Cancel" at bounding box center [551, 286] width 1103 height 572
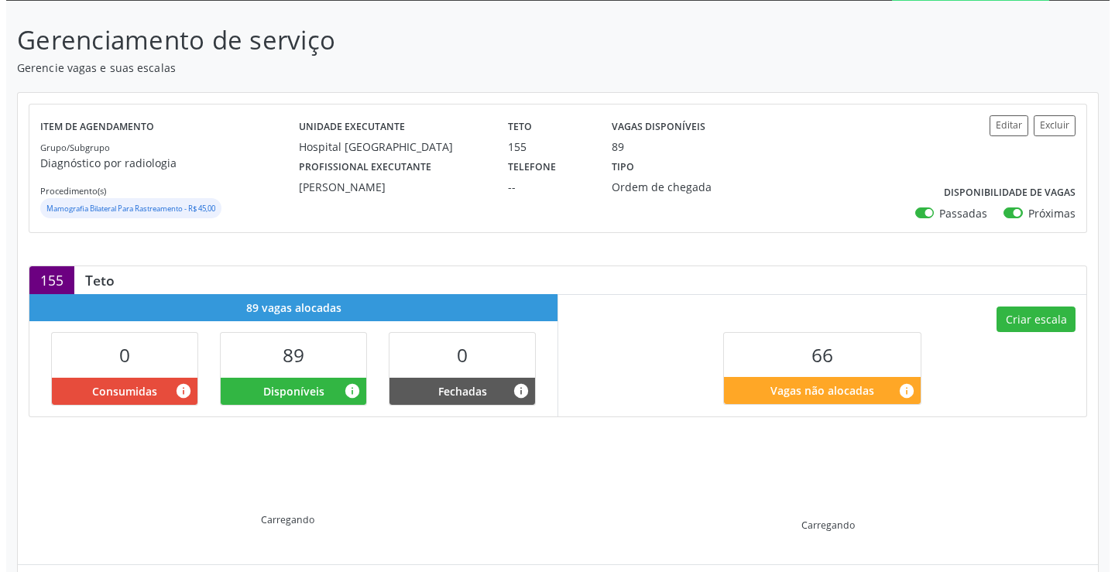
scroll to position [247, 0]
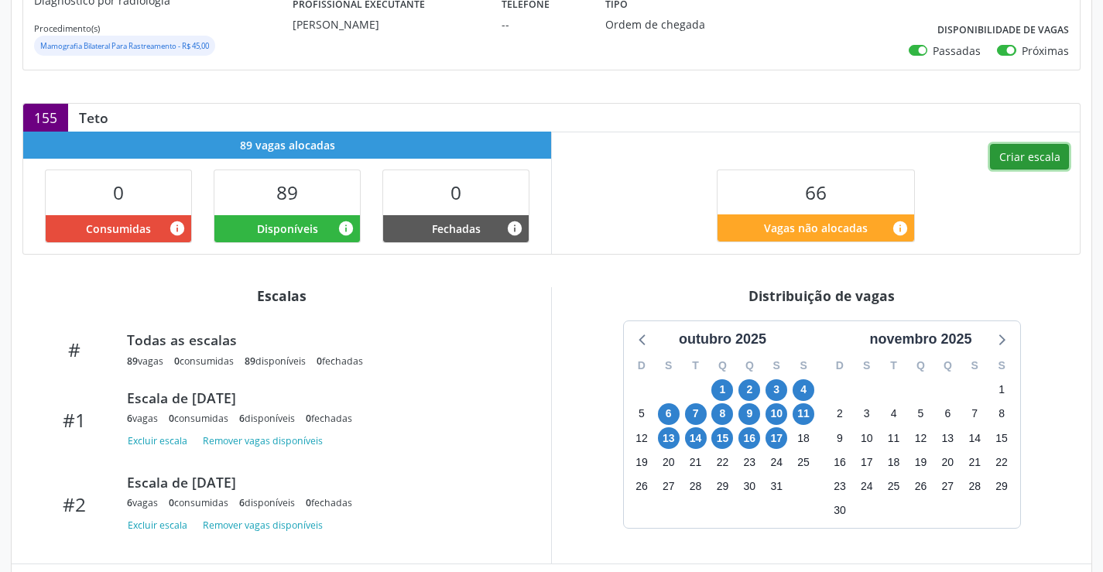
click at [1052, 165] on button "Criar escala" at bounding box center [1029, 157] width 79 height 26
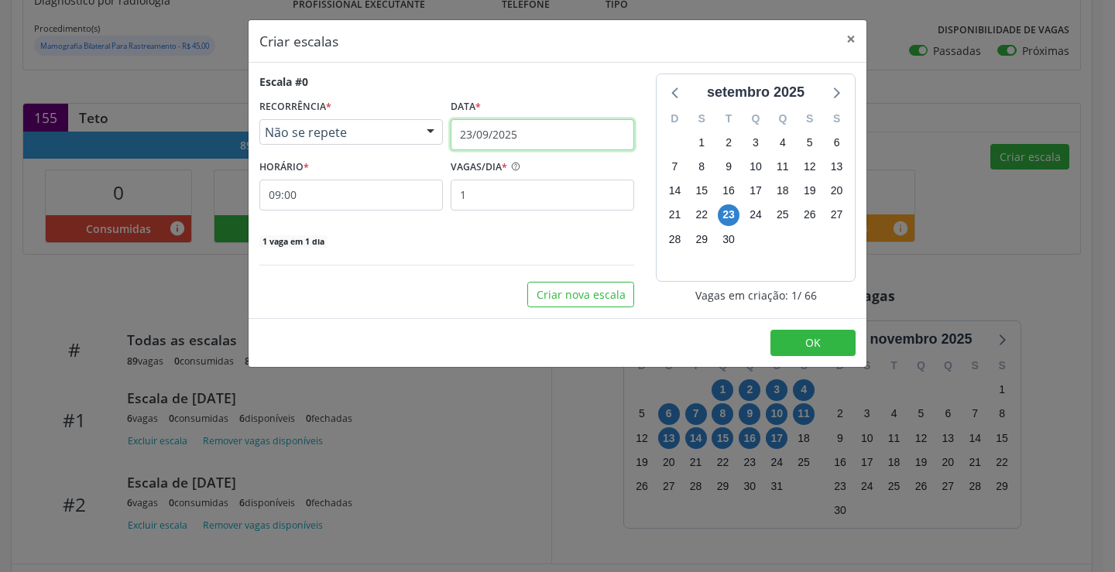
click at [532, 131] on input "23/09/2025" at bounding box center [541, 134] width 183 height 31
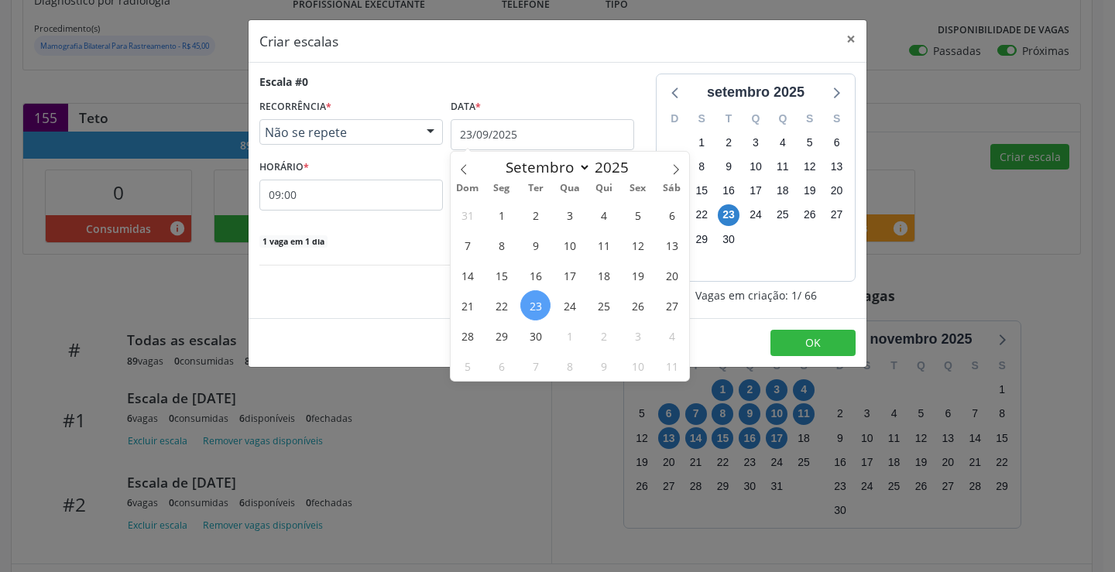
click at [673, 183] on span "Sáb" at bounding box center [672, 188] width 34 height 10
click at [673, 170] on icon at bounding box center [675, 169] width 11 height 11
select select "9"
click at [672, 286] on span "18" at bounding box center [671, 275] width 30 height 30
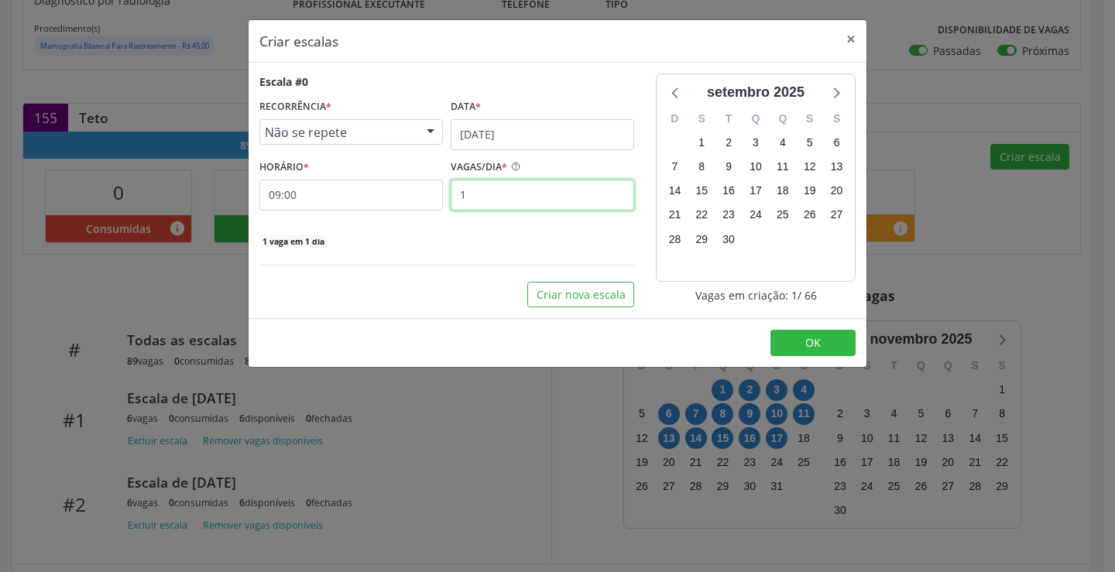
click at [537, 205] on input "1" at bounding box center [541, 195] width 183 height 31
type input "5"
click at [789, 330] on button "OK" at bounding box center [812, 343] width 85 height 26
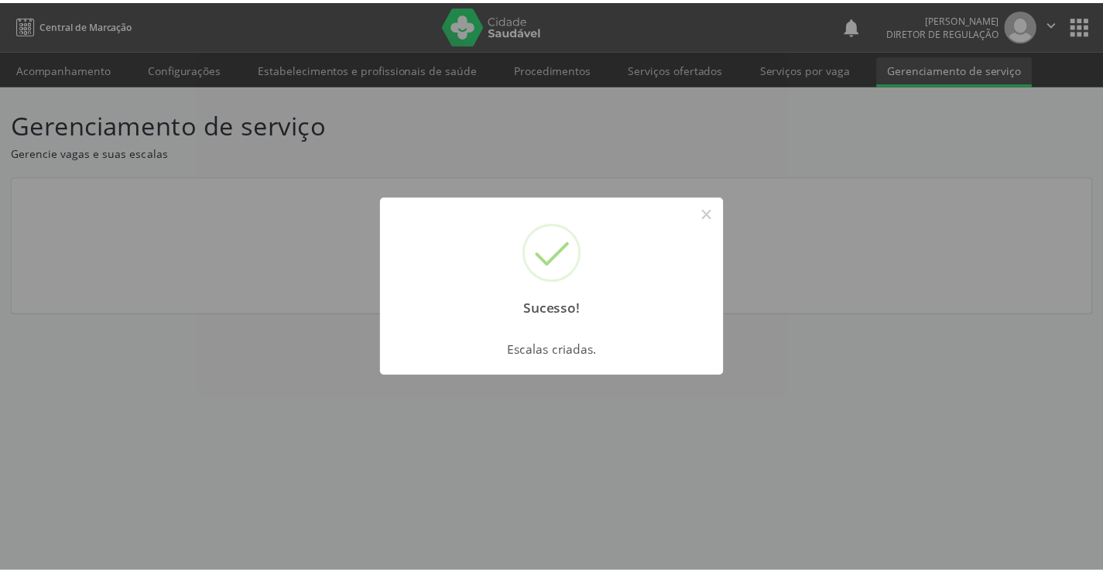
scroll to position [0, 0]
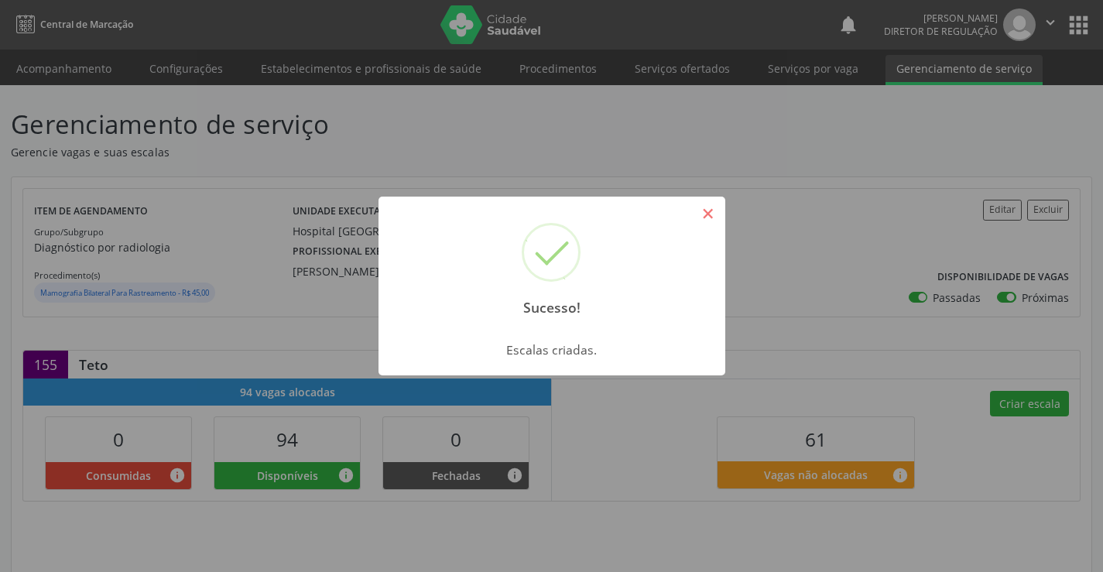
click at [712, 214] on button "×" at bounding box center [708, 213] width 26 height 26
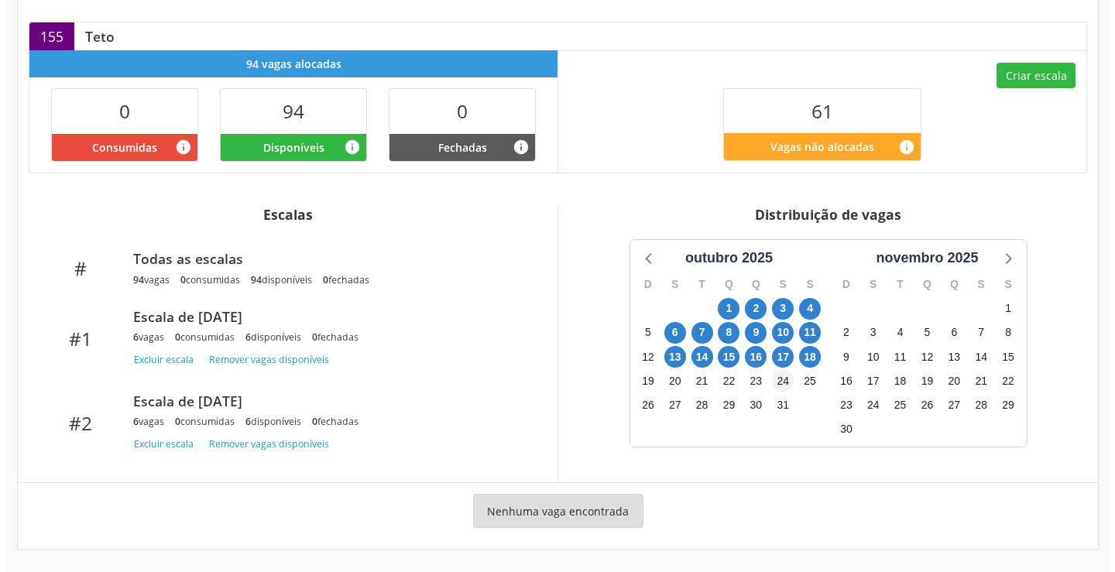
scroll to position [328, 0]
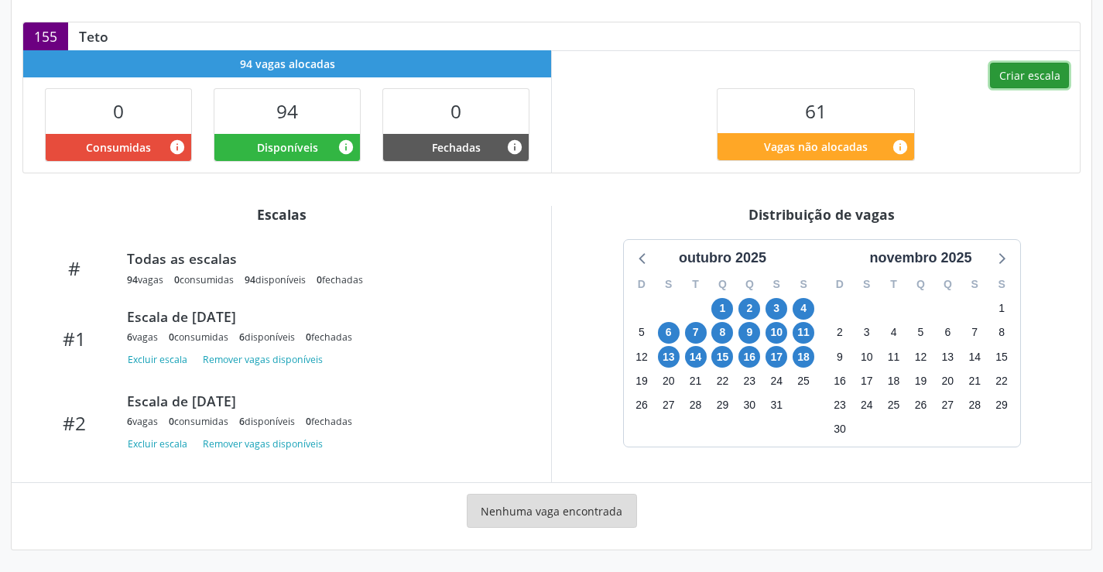
click at [1032, 71] on button "Criar escala" at bounding box center [1029, 76] width 79 height 26
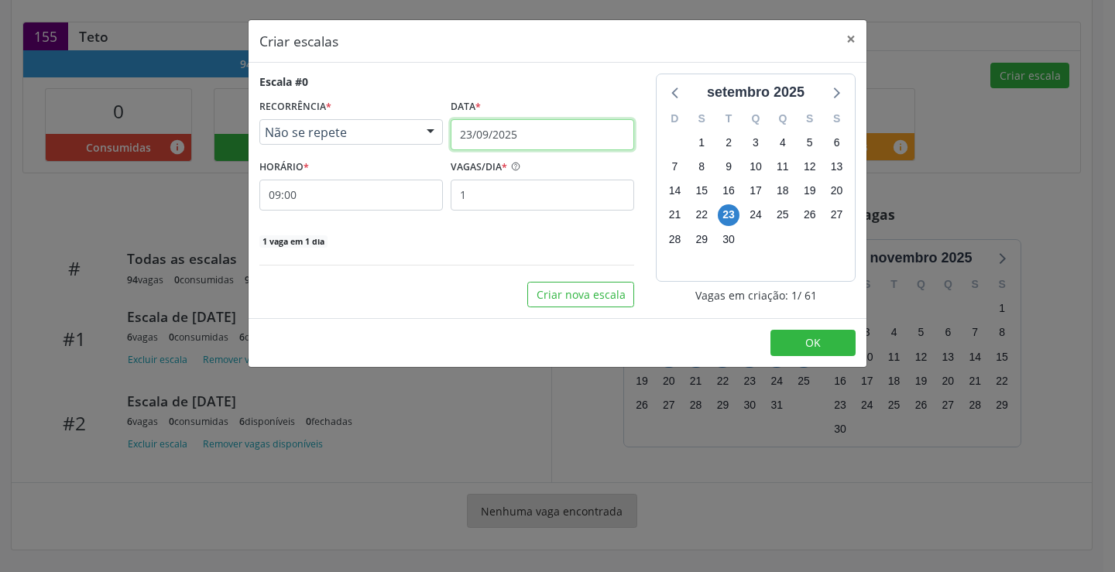
click at [505, 146] on input "23/09/2025" at bounding box center [541, 134] width 183 height 31
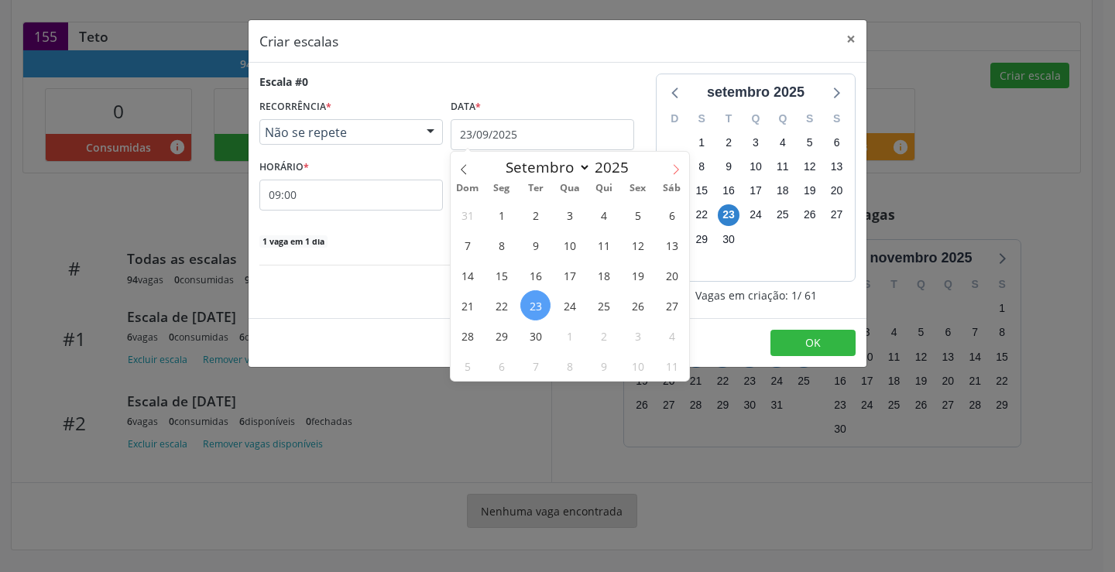
click at [678, 172] on icon at bounding box center [675, 169] width 11 height 11
select select "9"
click at [511, 300] on span "20" at bounding box center [501, 305] width 30 height 30
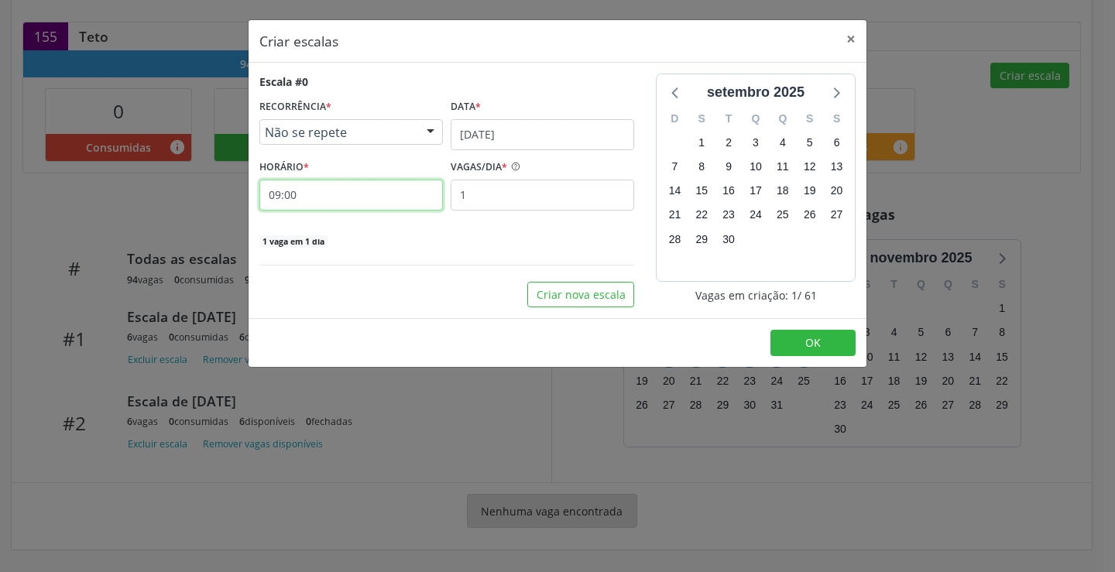
click at [354, 191] on input "09:00" at bounding box center [350, 195] width 183 height 31
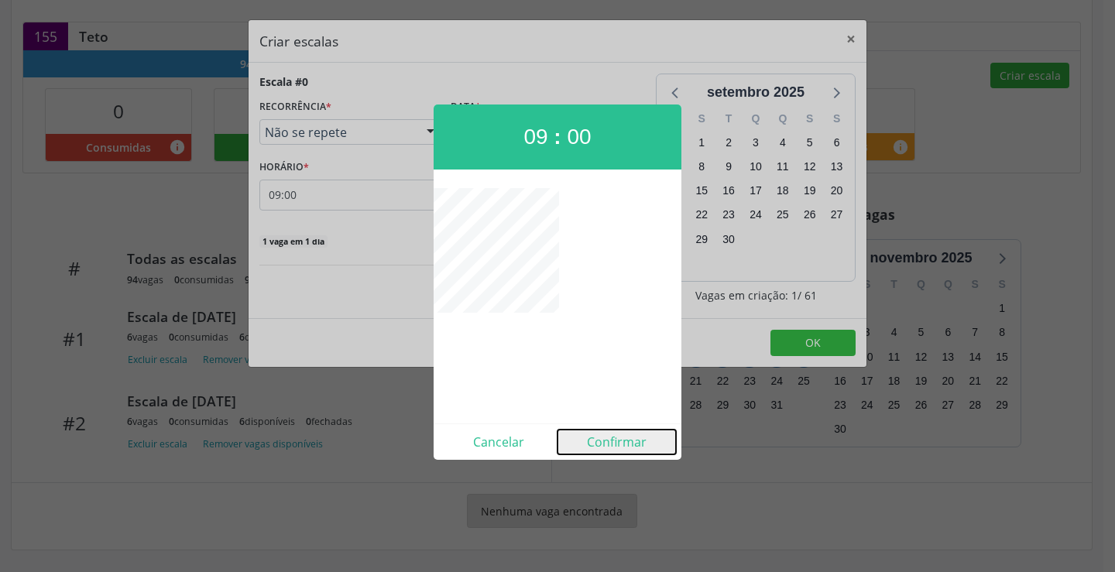
click at [607, 434] on button "Confirmar" at bounding box center [616, 442] width 118 height 25
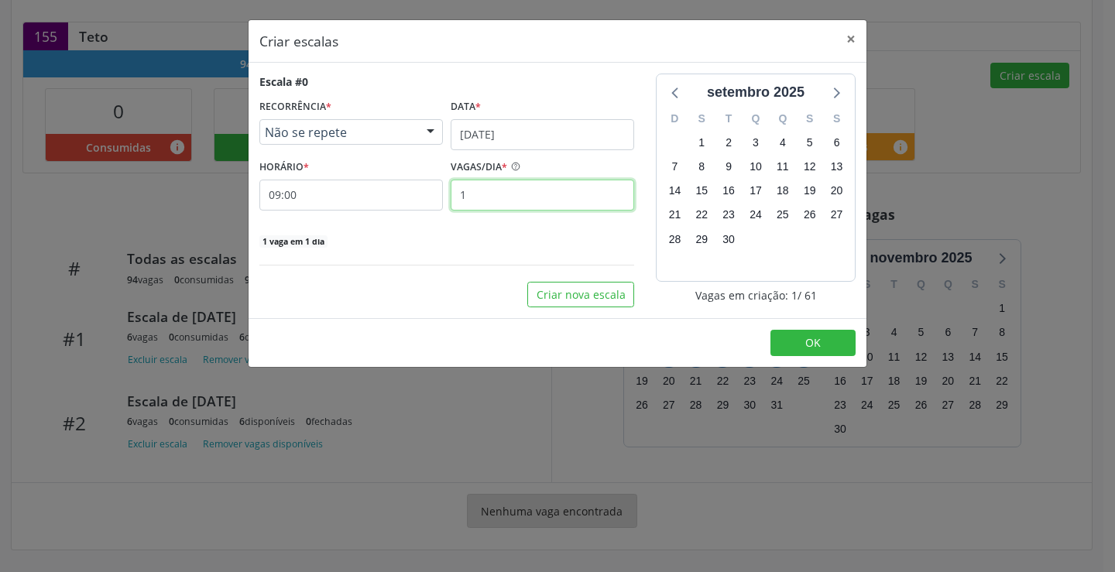
click at [519, 208] on input "1" at bounding box center [541, 195] width 183 height 31
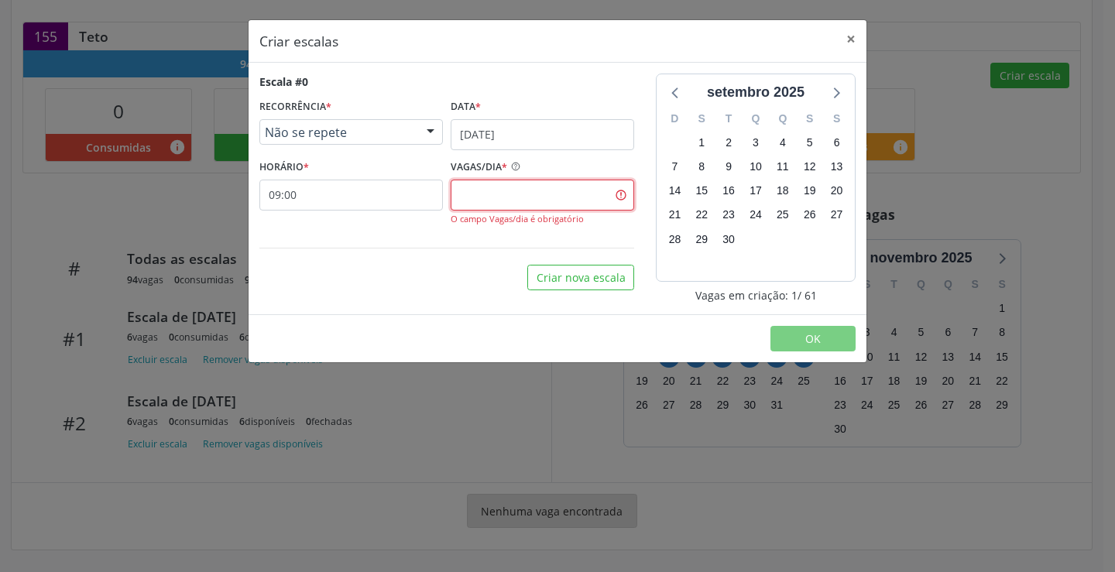
type input "5"
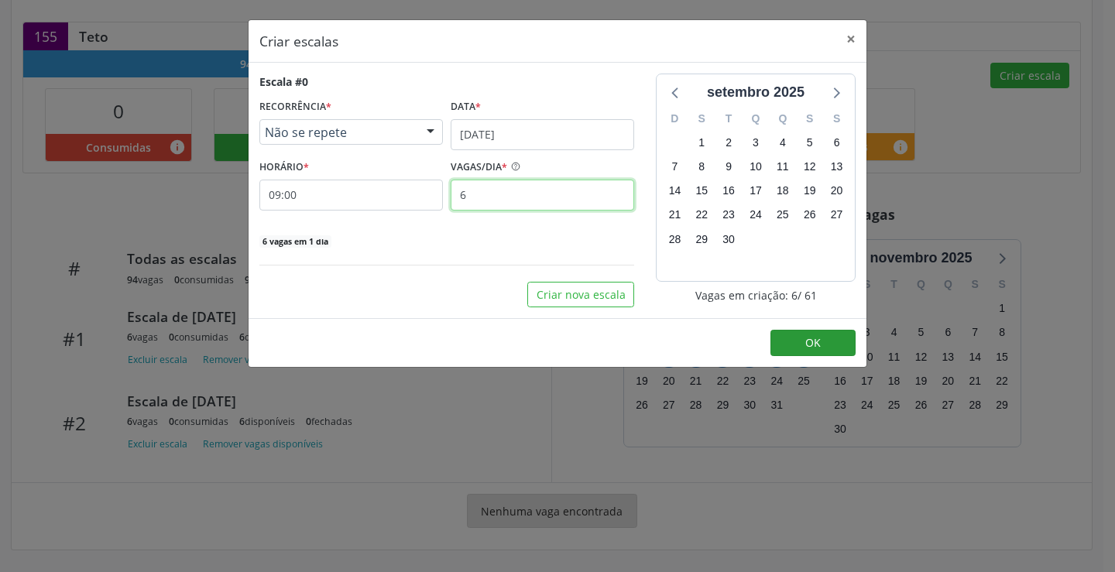
type input "6"
click at [782, 352] on button "OK" at bounding box center [812, 343] width 85 height 26
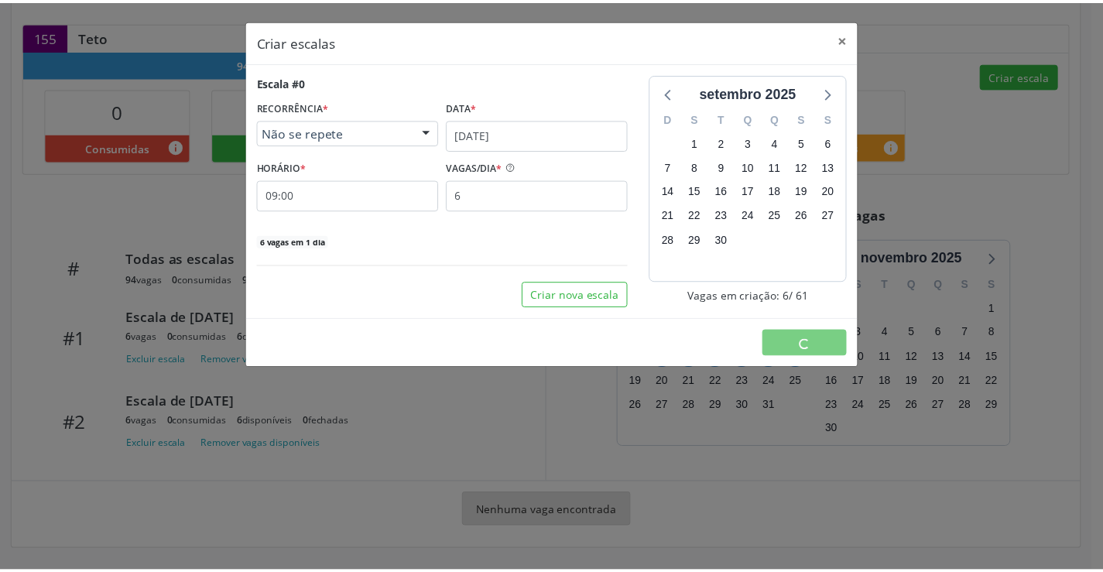
scroll to position [0, 0]
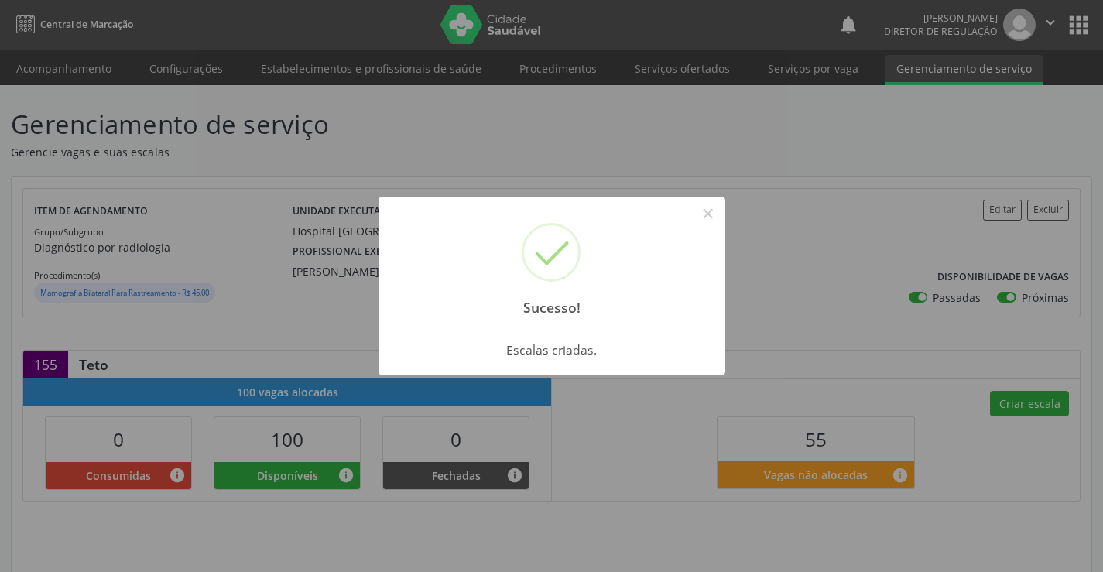
click at [691, 199] on div "Sucesso! ×" at bounding box center [551, 263] width 347 height 133
click at [711, 214] on button "×" at bounding box center [708, 213] width 26 height 26
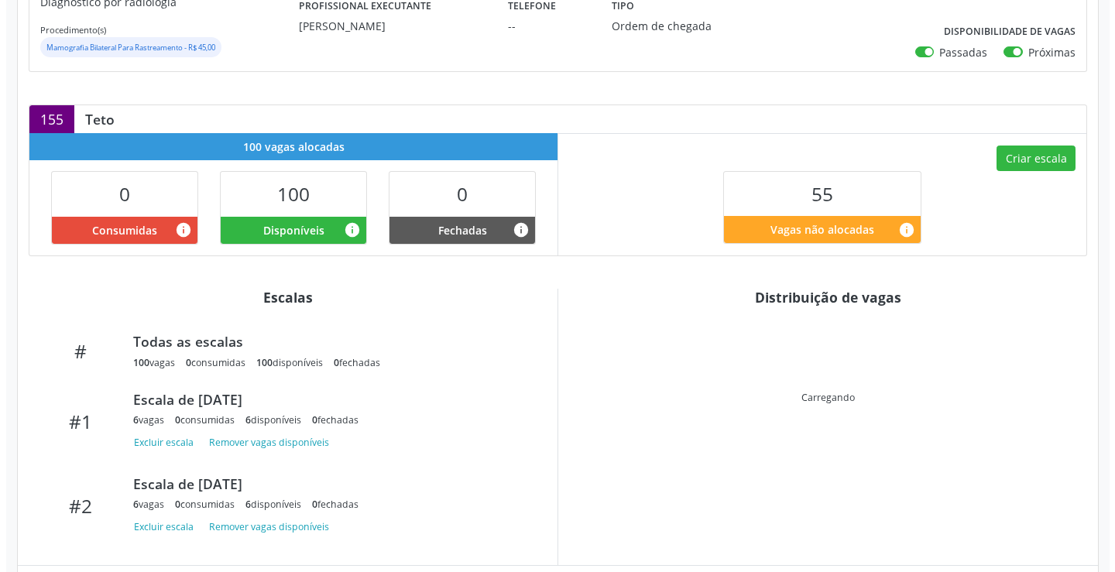
scroll to position [247, 0]
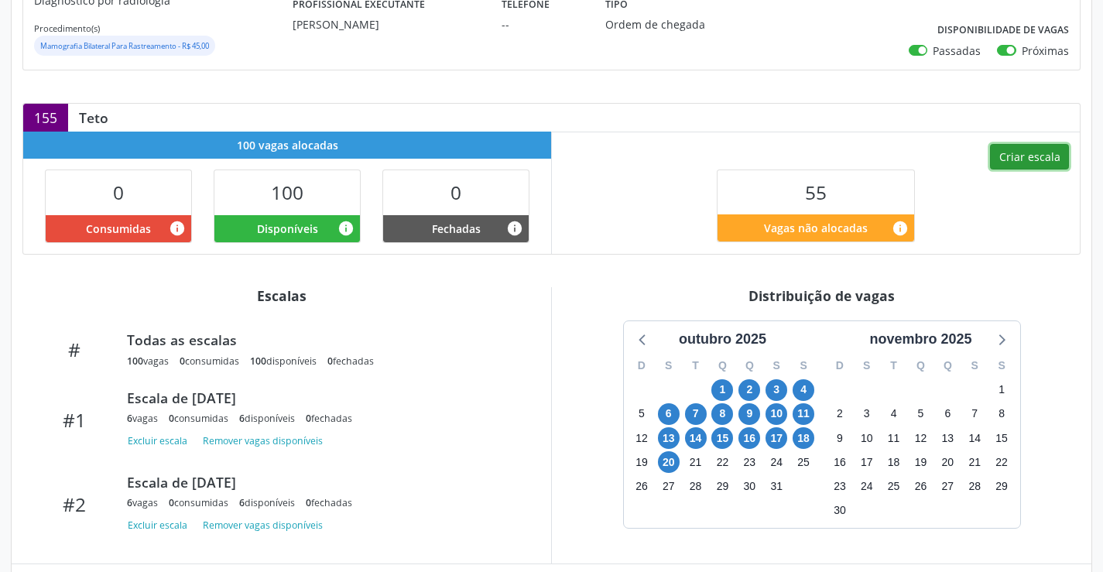
click at [1021, 161] on button "Criar escala" at bounding box center [1029, 157] width 79 height 26
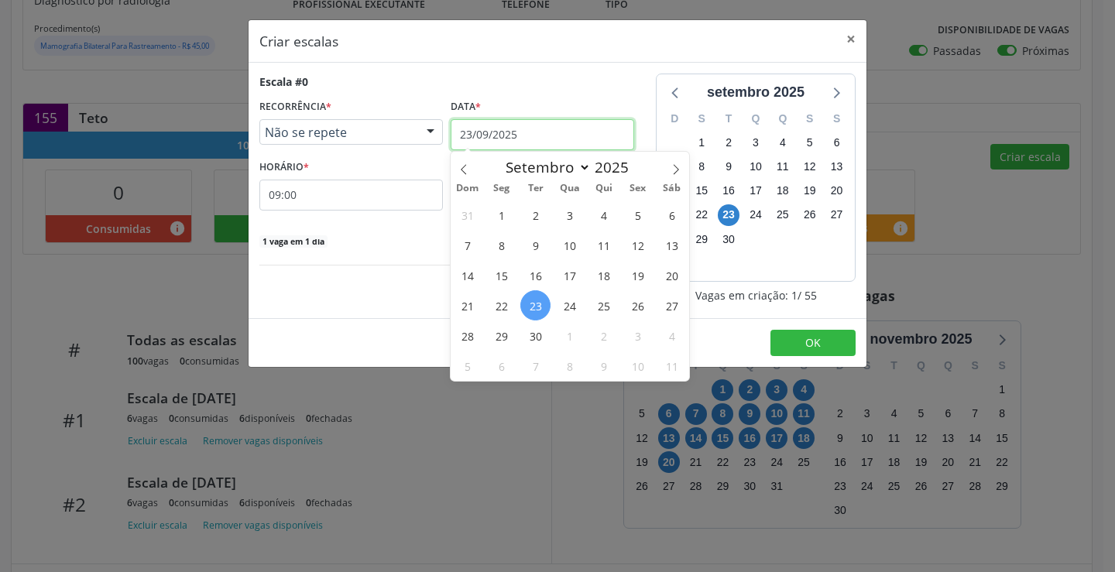
click at [498, 125] on input "23/09/2025" at bounding box center [541, 134] width 183 height 31
click at [673, 169] on icon at bounding box center [675, 169] width 11 height 11
select select "9"
click at [544, 294] on span "21" at bounding box center [535, 305] width 30 height 30
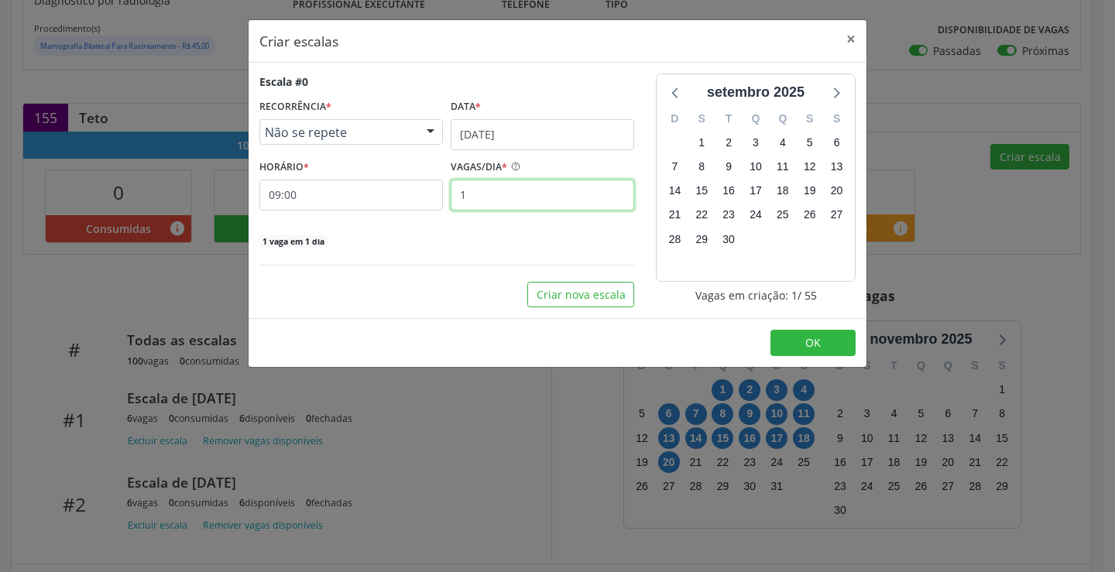
click at [489, 206] on input "1" at bounding box center [541, 195] width 183 height 31
type input "6"
click at [781, 328] on footer "OK" at bounding box center [557, 342] width 618 height 49
click at [784, 336] on button "OK" at bounding box center [812, 343] width 85 height 26
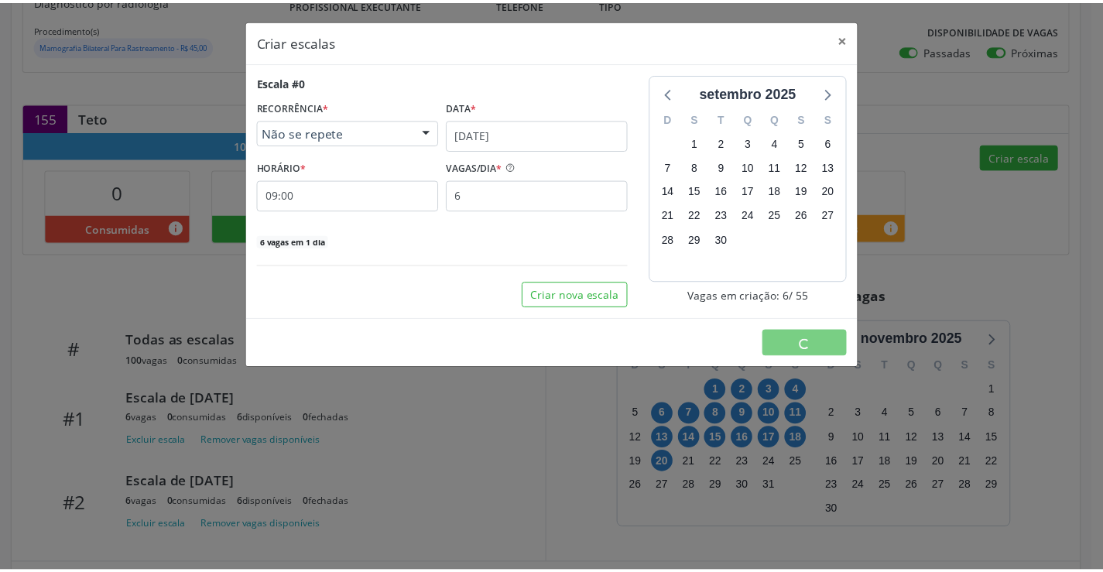
scroll to position [0, 0]
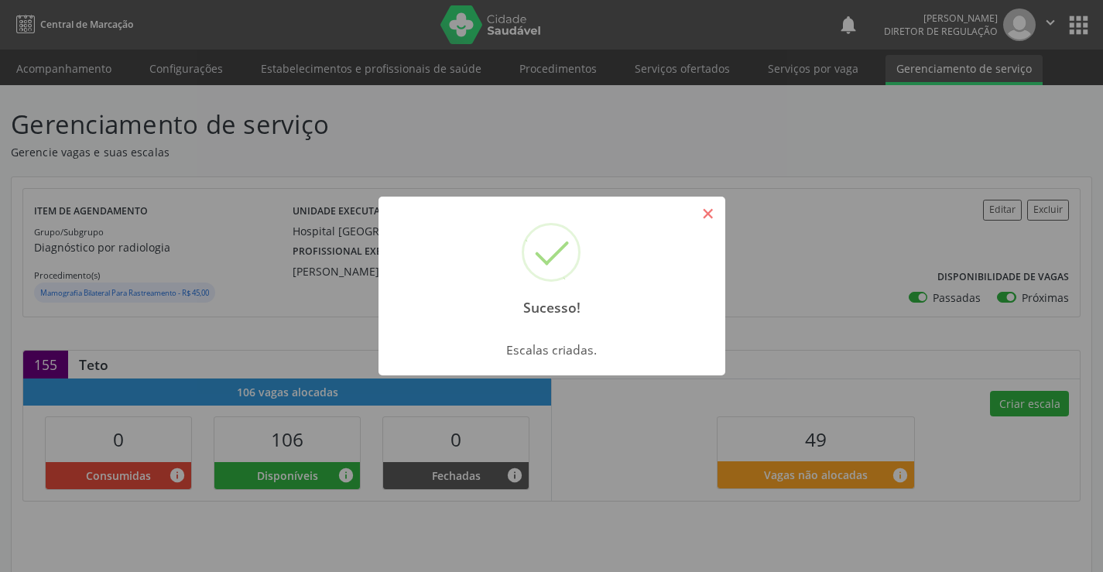
click at [711, 217] on button "×" at bounding box center [708, 213] width 26 height 26
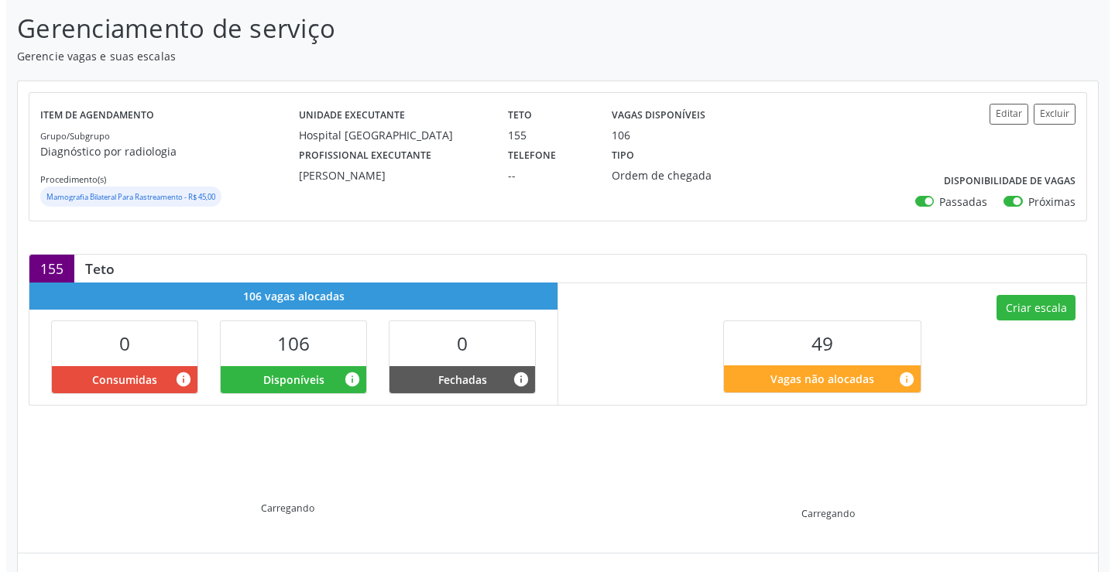
scroll to position [247, 0]
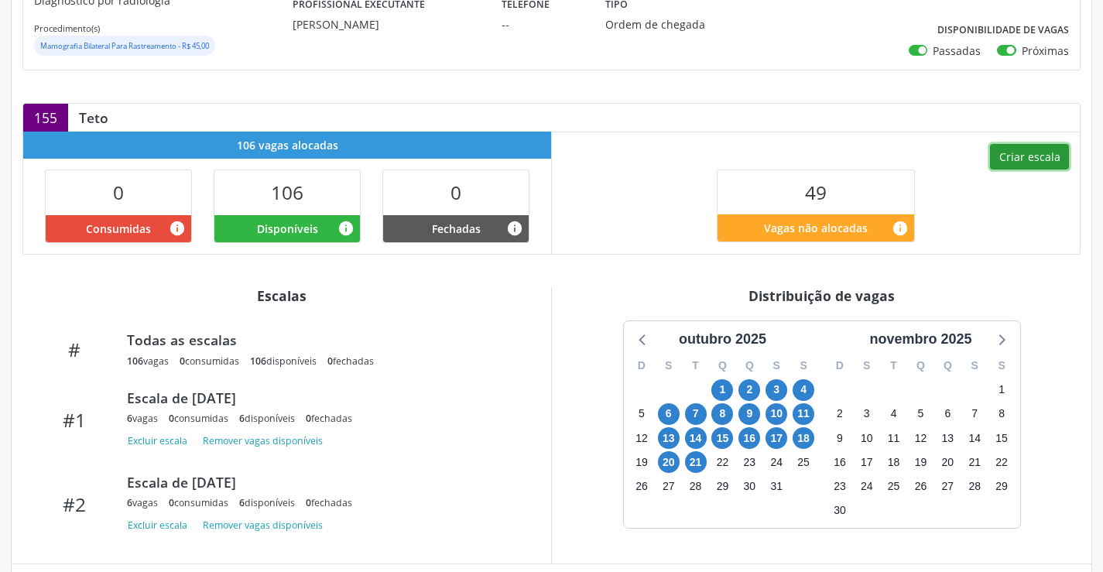
click at [1038, 162] on button "Criar escala" at bounding box center [1029, 157] width 79 height 26
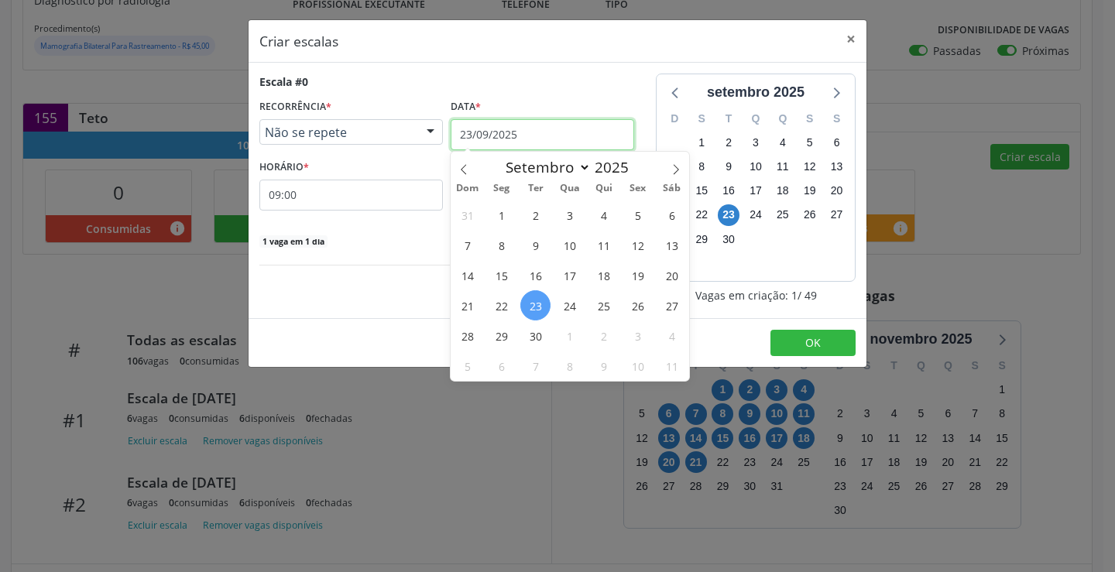
click at [584, 130] on input "23/09/2025" at bounding box center [541, 134] width 183 height 31
click at [680, 177] on span at bounding box center [676, 165] width 26 height 26
select select "9"
click at [566, 312] on span "22" at bounding box center [569, 305] width 30 height 30
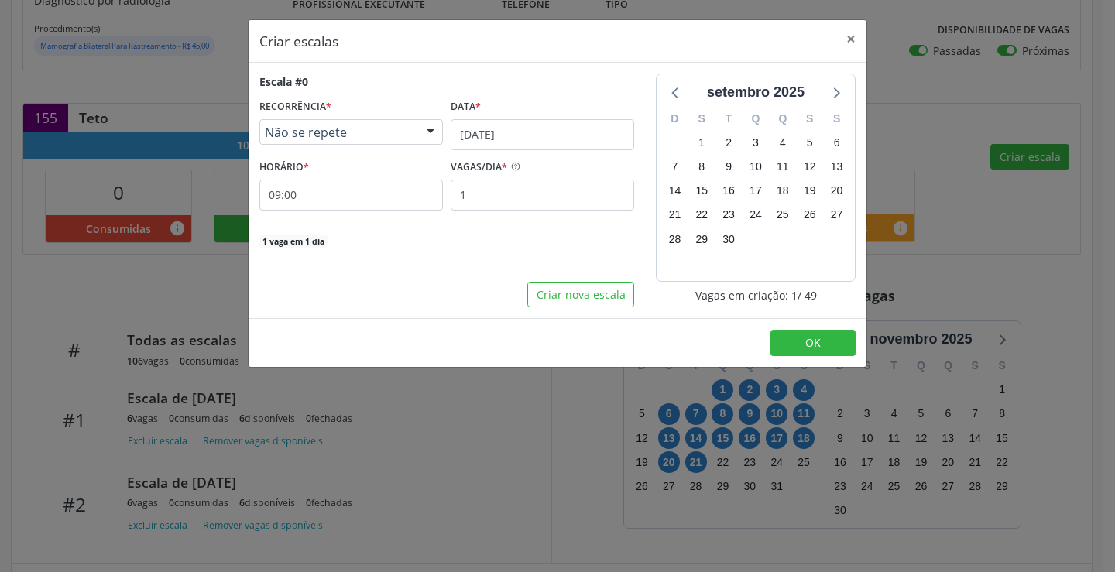
click at [547, 213] on div "Escala #0 RECORRÊNCIA * Não se repete Não se repete Diário/Semanal Mensal Nenhu…" at bounding box center [446, 161] width 375 height 175
click at [548, 211] on div "Escala #0 RECORRÊNCIA * Não se repete Não se repete Diário/Semanal Mensal Nenhu…" at bounding box center [446, 161] width 375 height 175
click at [556, 195] on input "1" at bounding box center [541, 195] width 183 height 31
type input "6"
click at [846, 334] on button "OK" at bounding box center [812, 343] width 85 height 26
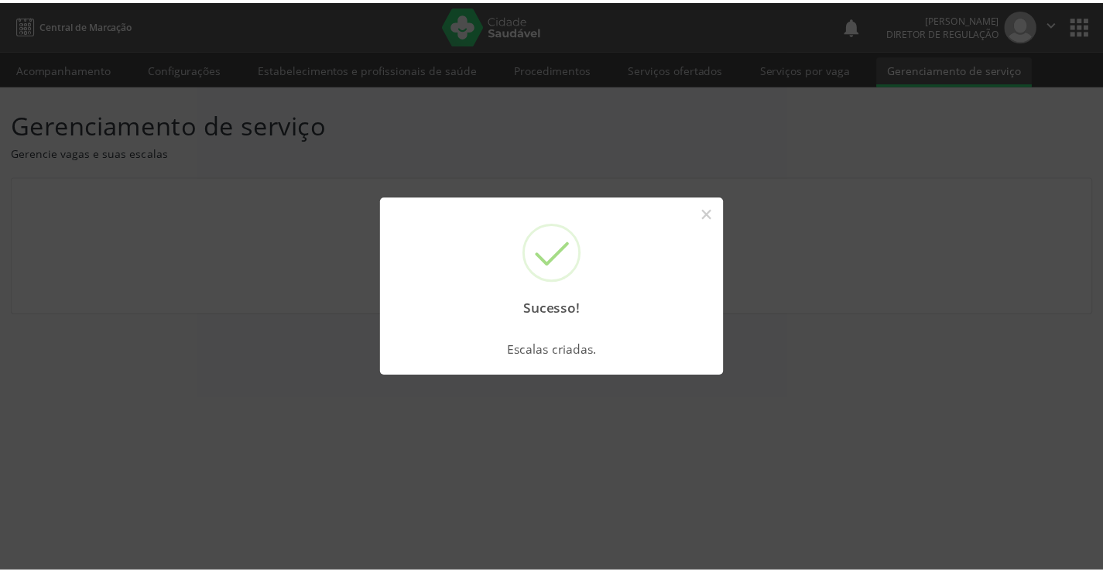
scroll to position [0, 0]
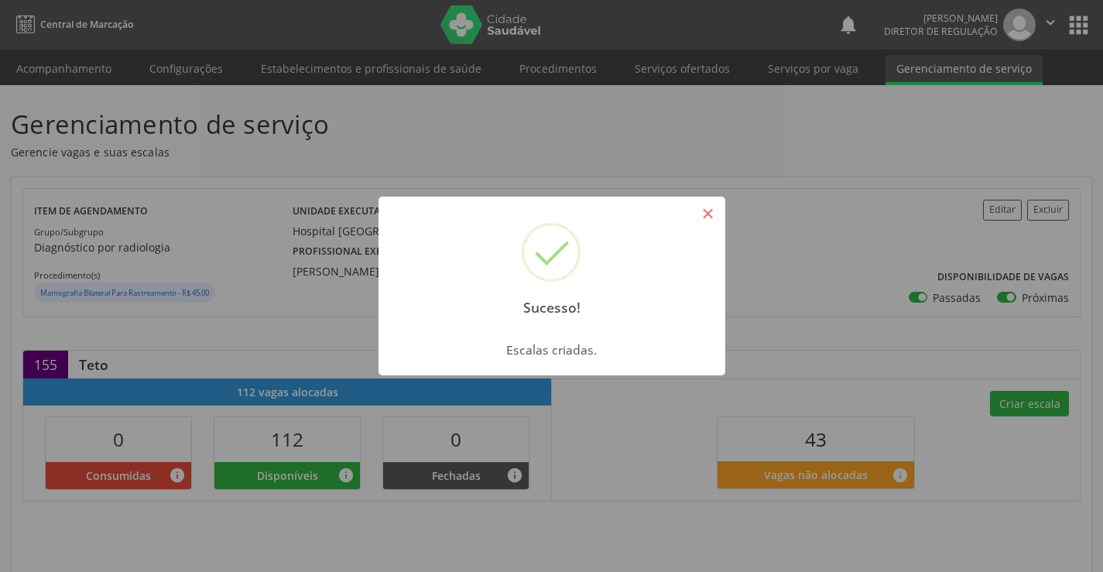
click at [707, 207] on button "×" at bounding box center [708, 213] width 26 height 26
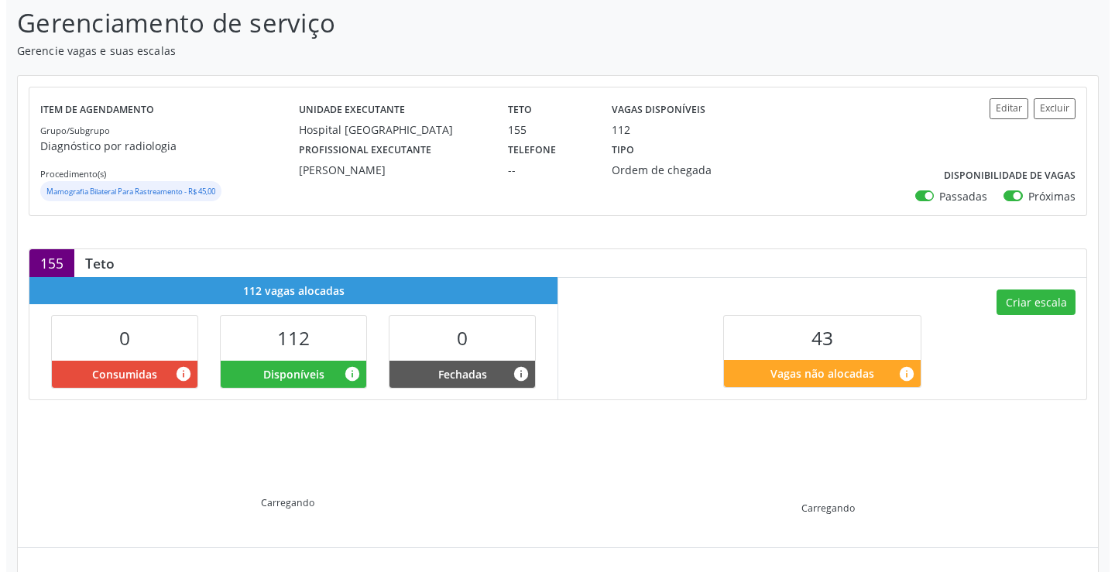
scroll to position [247, 0]
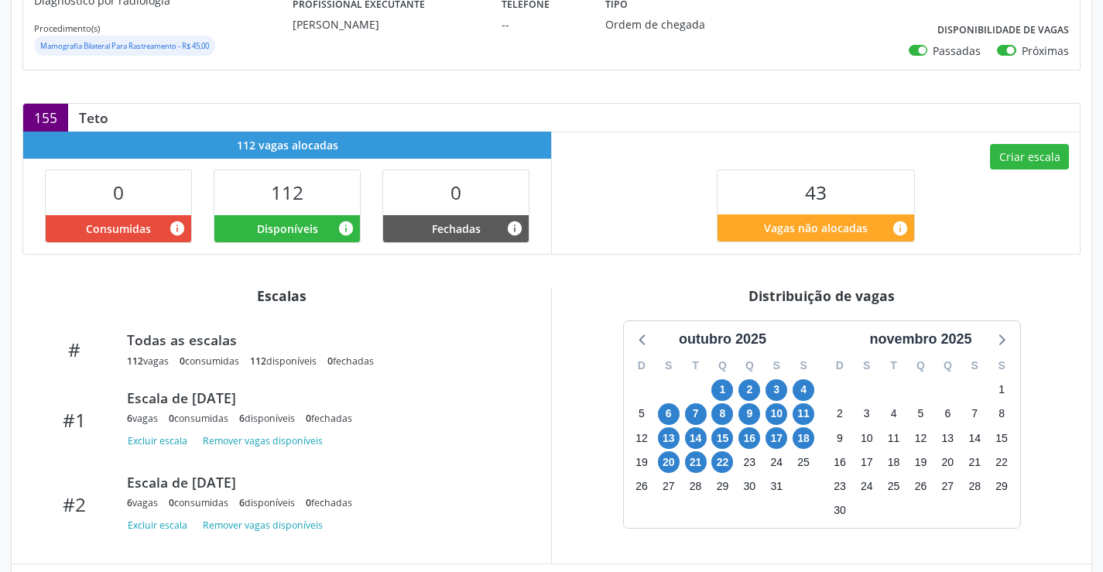
click at [1014, 175] on div "Criar escala 43 Vagas não alocadas info" at bounding box center [816, 193] width 528 height 122
click at [1015, 158] on button "Criar escala" at bounding box center [1029, 157] width 79 height 26
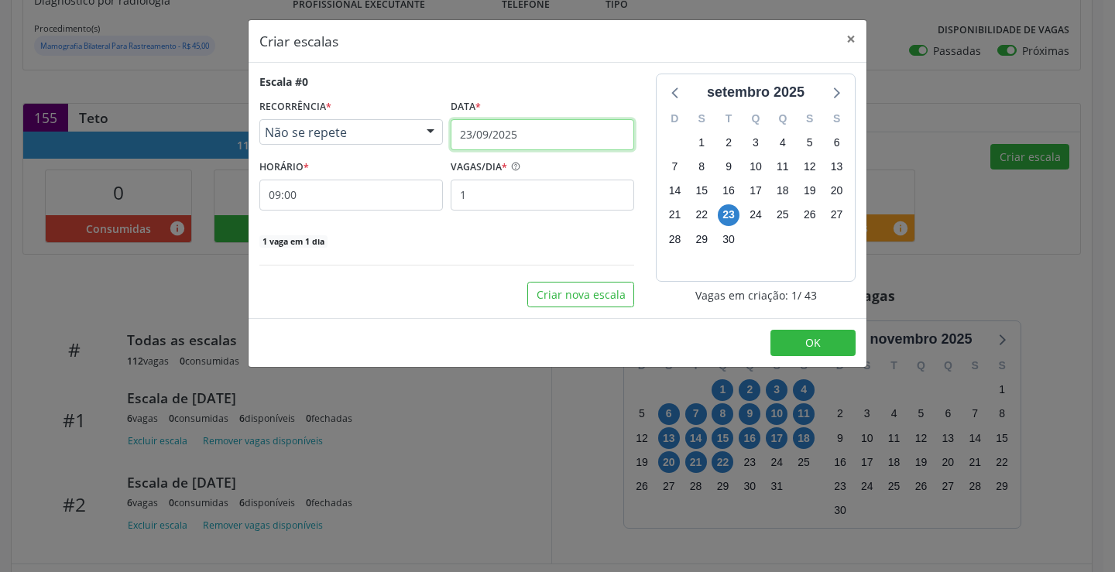
click at [485, 132] on input "23/09/2025" at bounding box center [541, 134] width 183 height 31
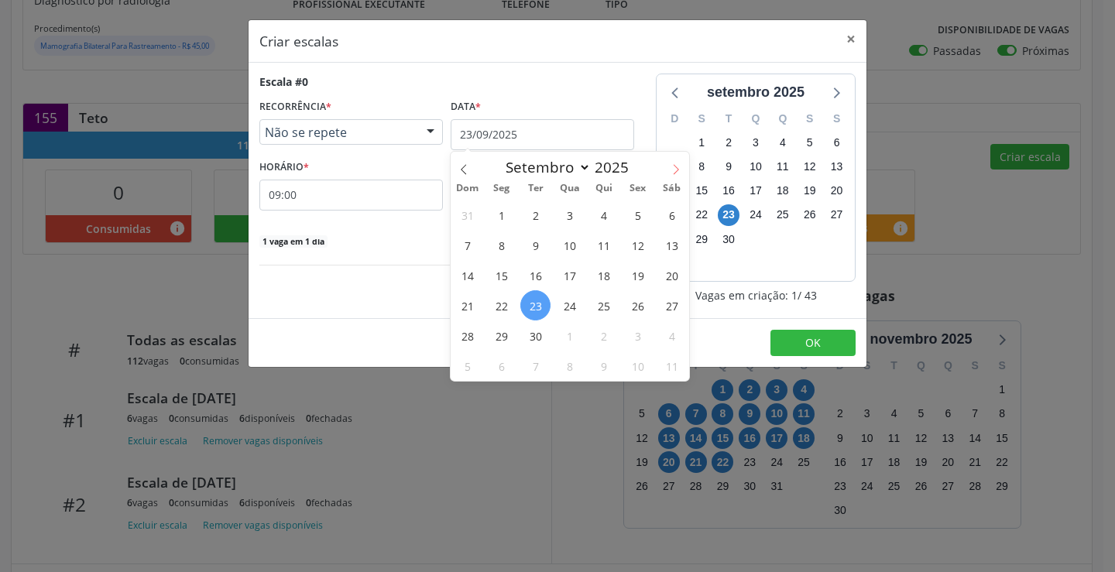
click at [672, 171] on icon at bounding box center [675, 169] width 11 height 11
select select "9"
click at [610, 311] on span "23" at bounding box center [603, 305] width 30 height 30
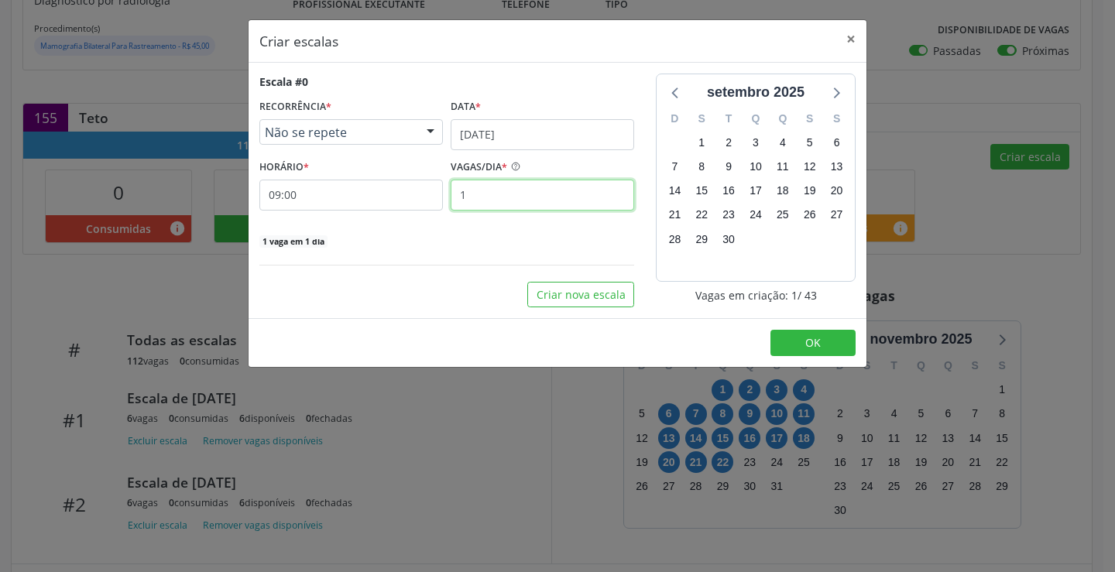
click at [502, 200] on input "1" at bounding box center [541, 195] width 183 height 31
type input "6"
click at [839, 337] on button "OK" at bounding box center [812, 343] width 85 height 26
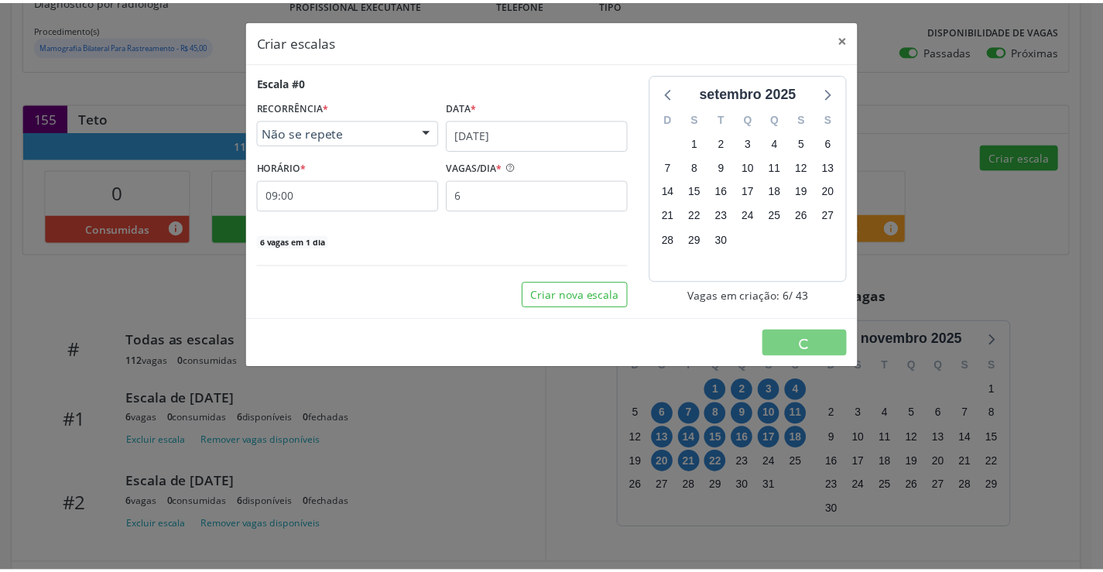
scroll to position [0, 0]
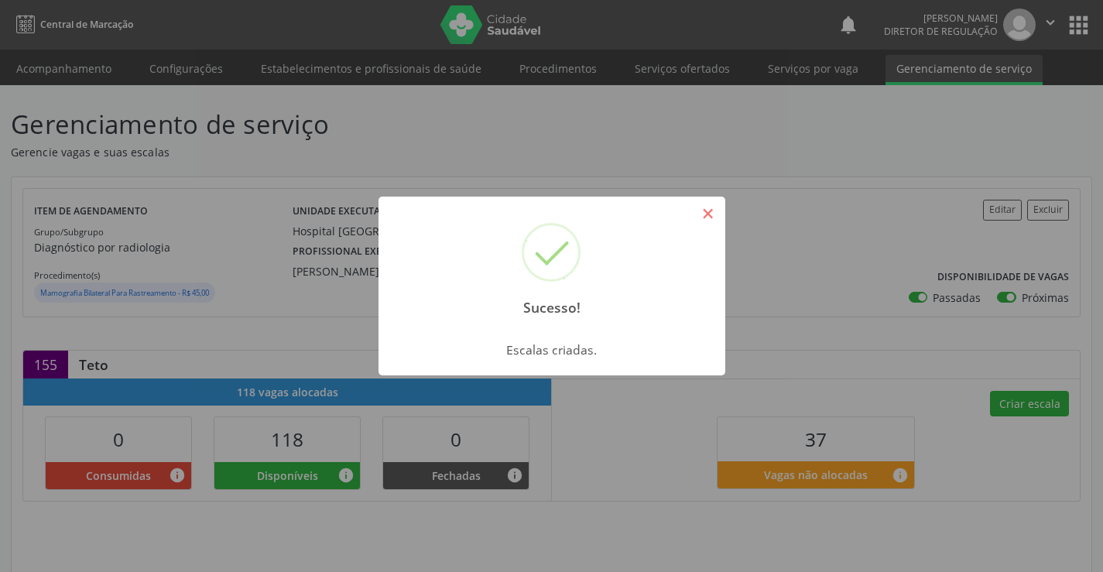
click at [711, 209] on button "×" at bounding box center [708, 213] width 26 height 26
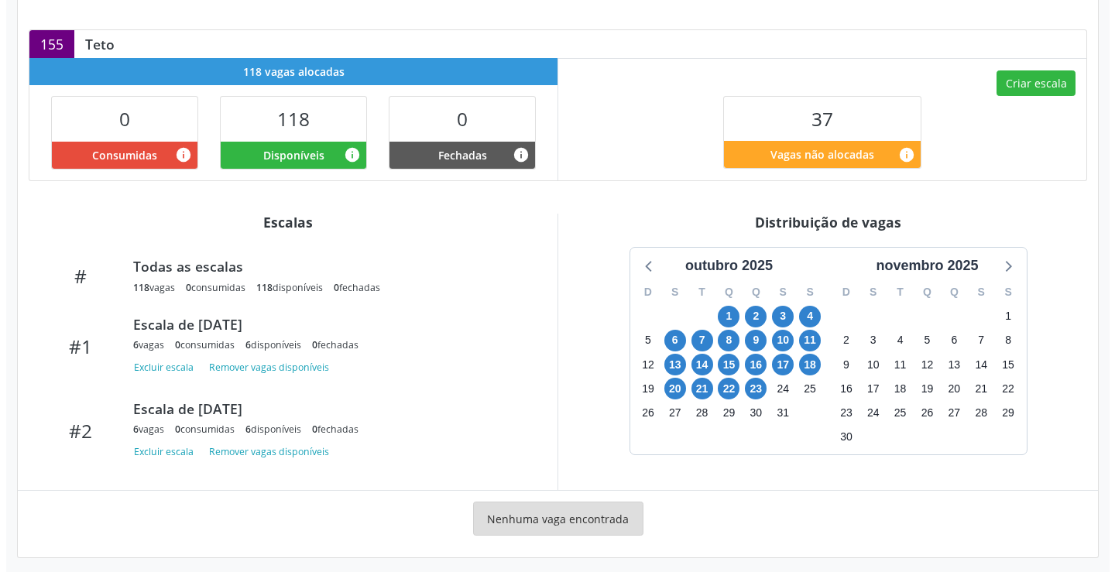
scroll to position [328, 0]
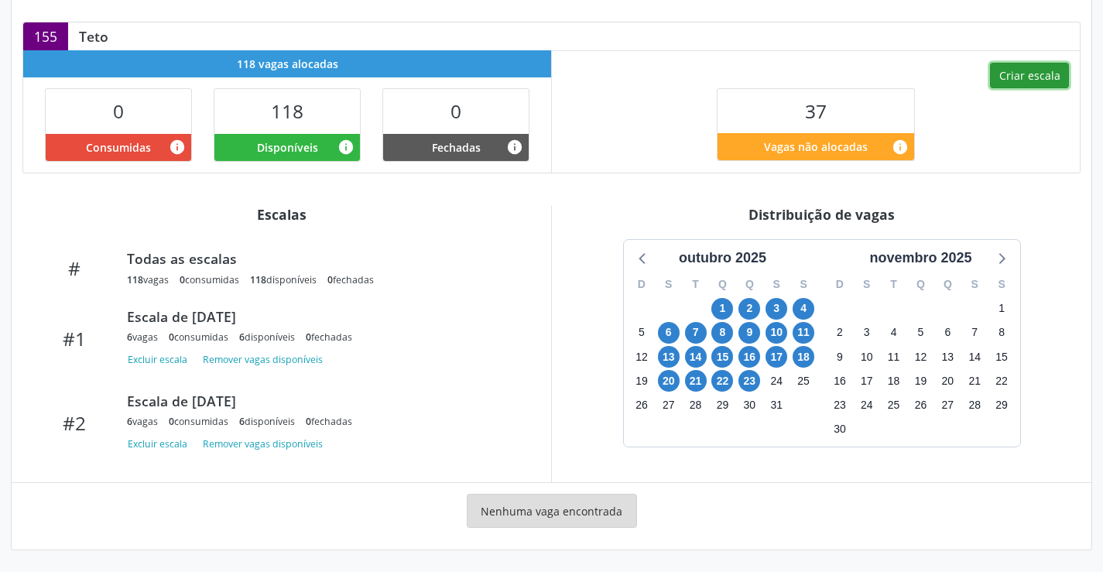
click at [1015, 80] on button "Criar escala" at bounding box center [1029, 76] width 79 height 26
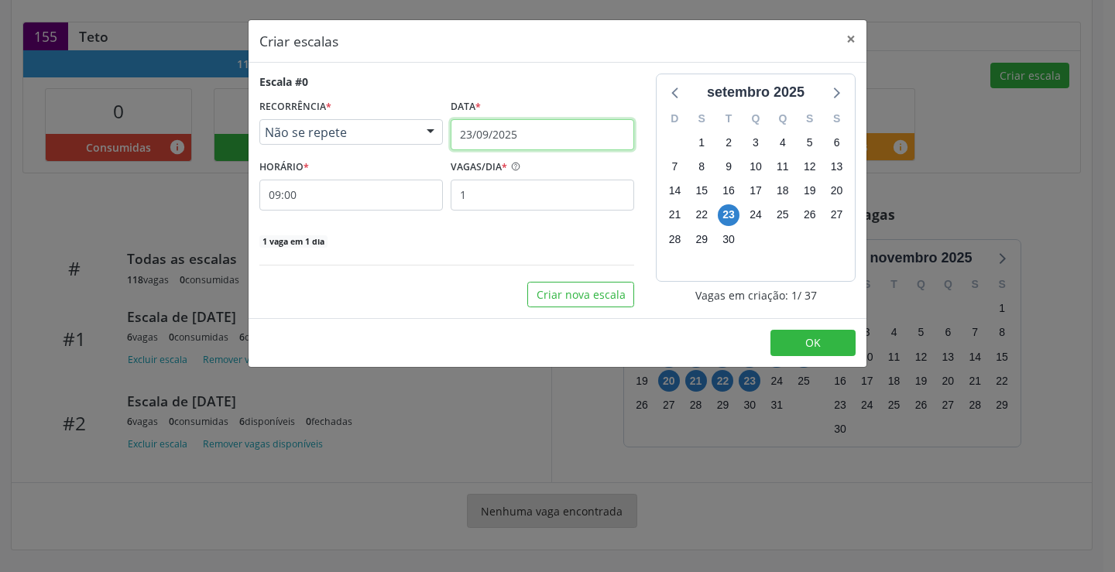
click at [534, 125] on input "23/09/2025" at bounding box center [541, 134] width 183 height 31
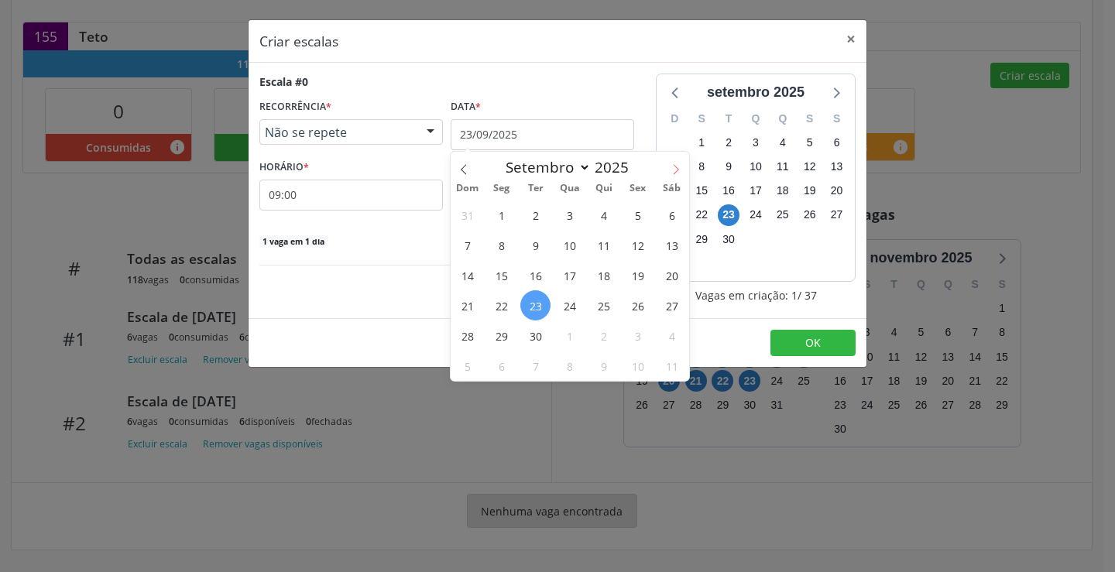
click at [668, 167] on span at bounding box center [676, 165] width 26 height 26
select select "9"
click at [642, 310] on span "24" at bounding box center [637, 305] width 30 height 30
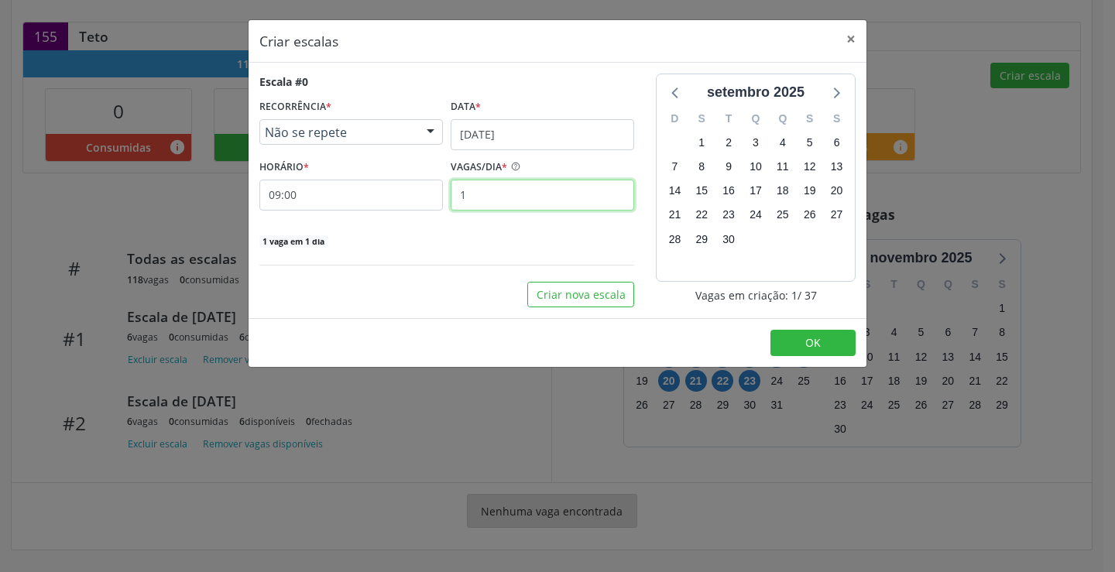
click at [488, 200] on input "1" at bounding box center [541, 195] width 183 height 31
type input "6"
click at [837, 350] on button "OK" at bounding box center [812, 343] width 85 height 26
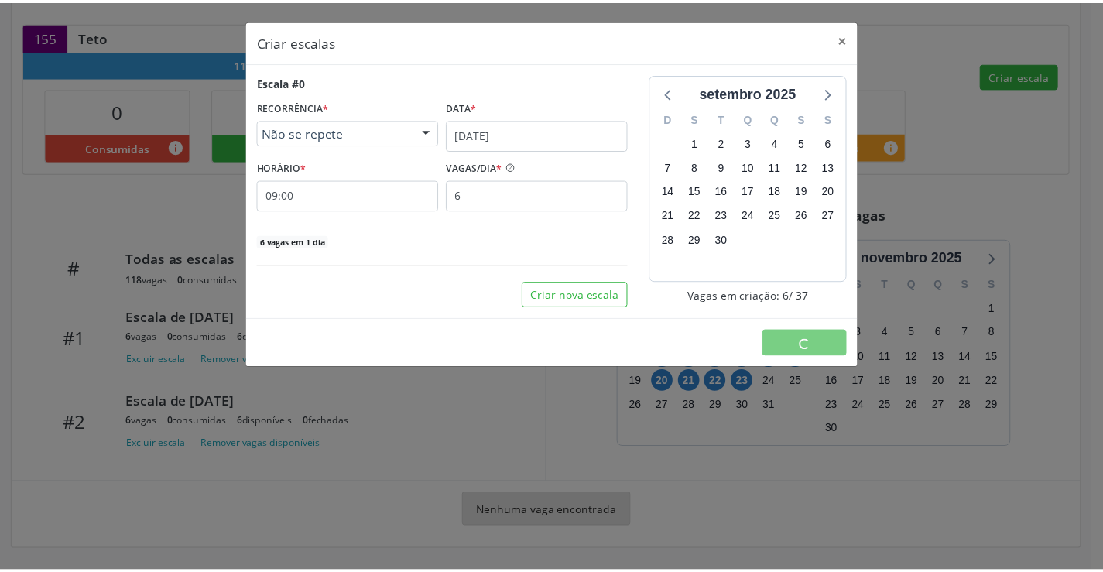
scroll to position [0, 0]
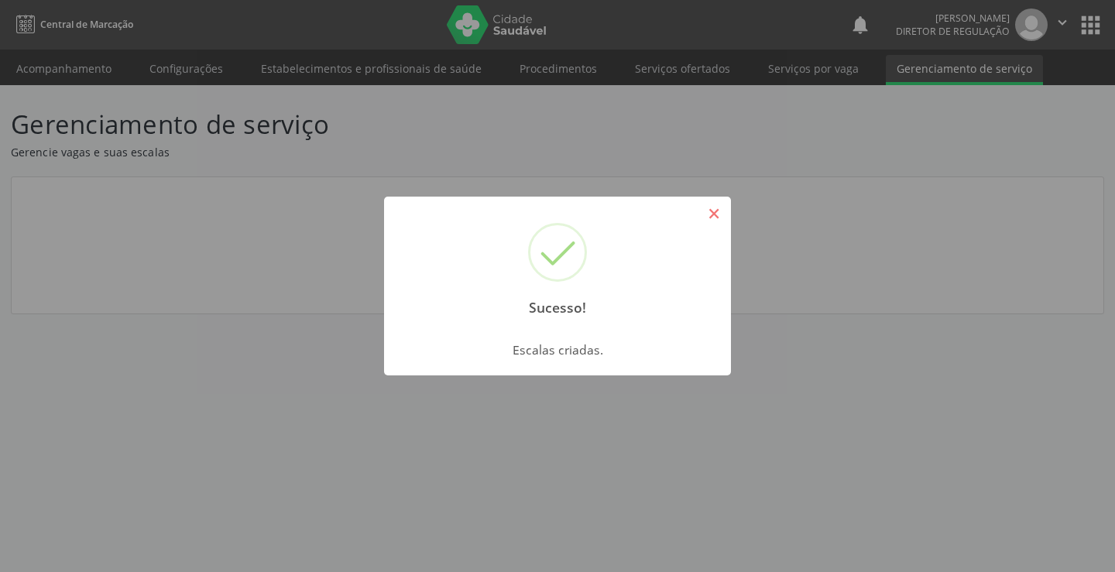
click at [717, 207] on button "×" at bounding box center [713, 213] width 26 height 26
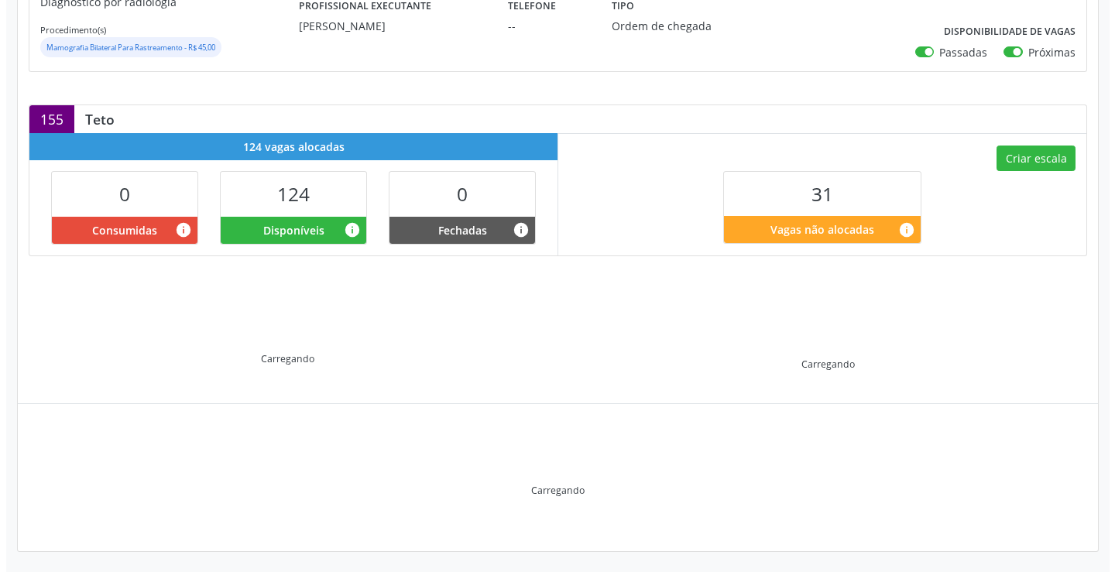
scroll to position [247, 0]
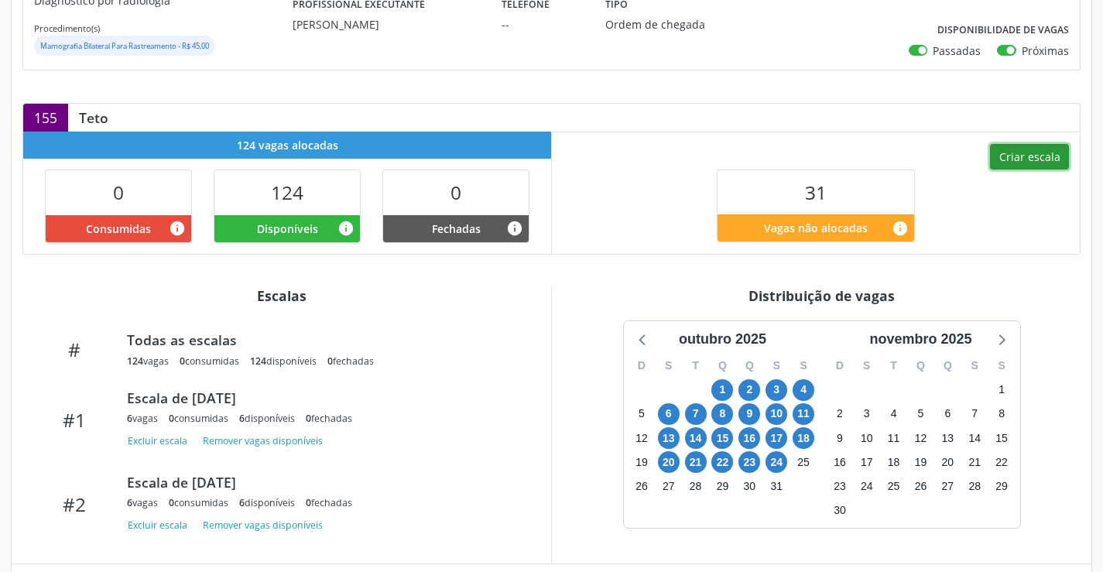
click at [1026, 158] on button "Criar escala" at bounding box center [1029, 157] width 79 height 26
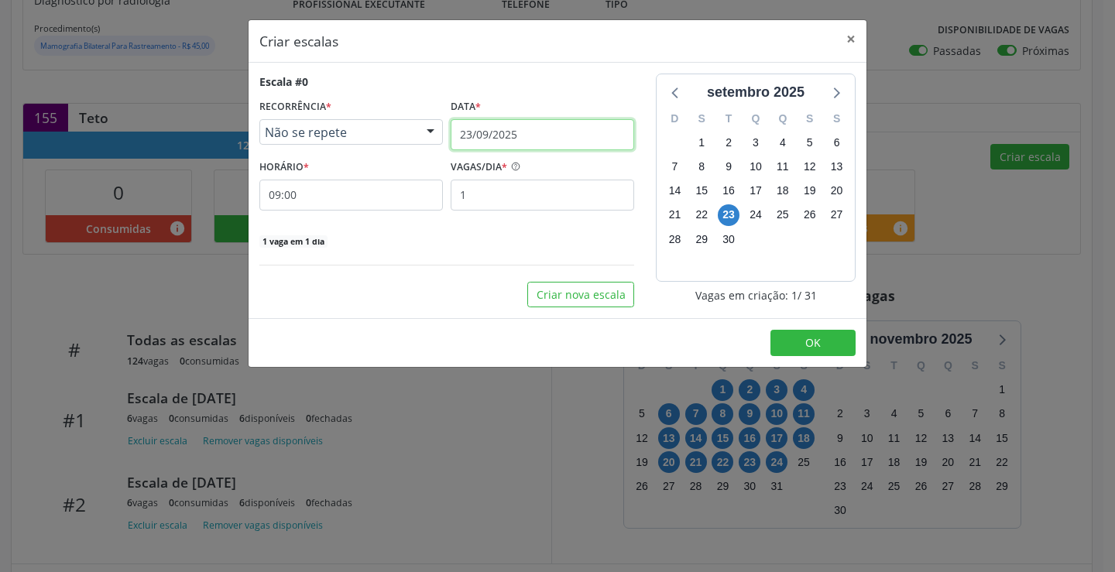
click at [536, 125] on input "23/09/2025" at bounding box center [541, 134] width 183 height 31
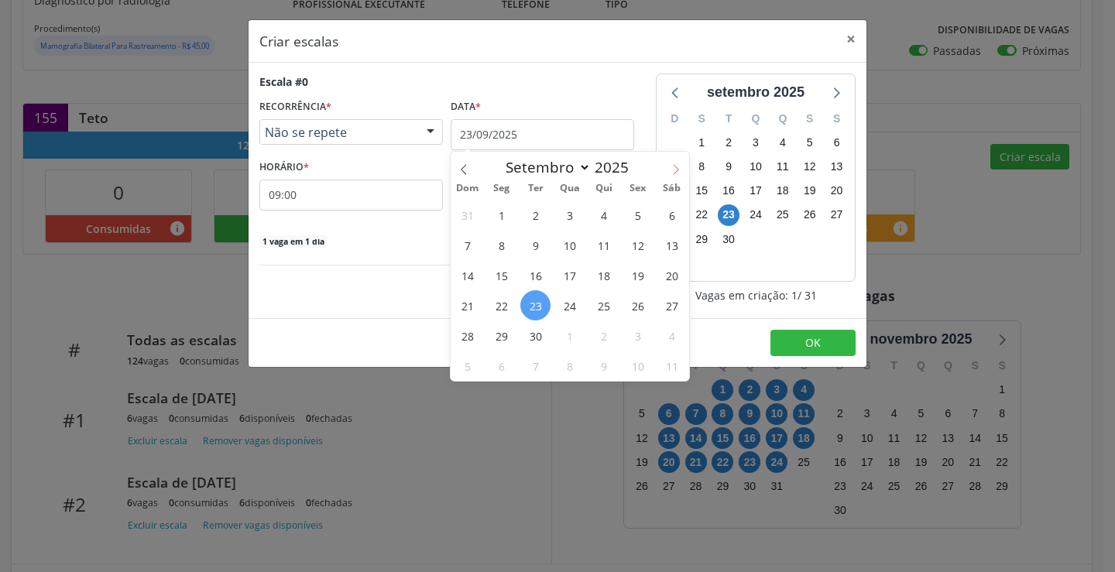
click at [668, 159] on span at bounding box center [676, 165] width 26 height 26
select select "9"
click at [673, 313] on span "25" at bounding box center [671, 305] width 30 height 30
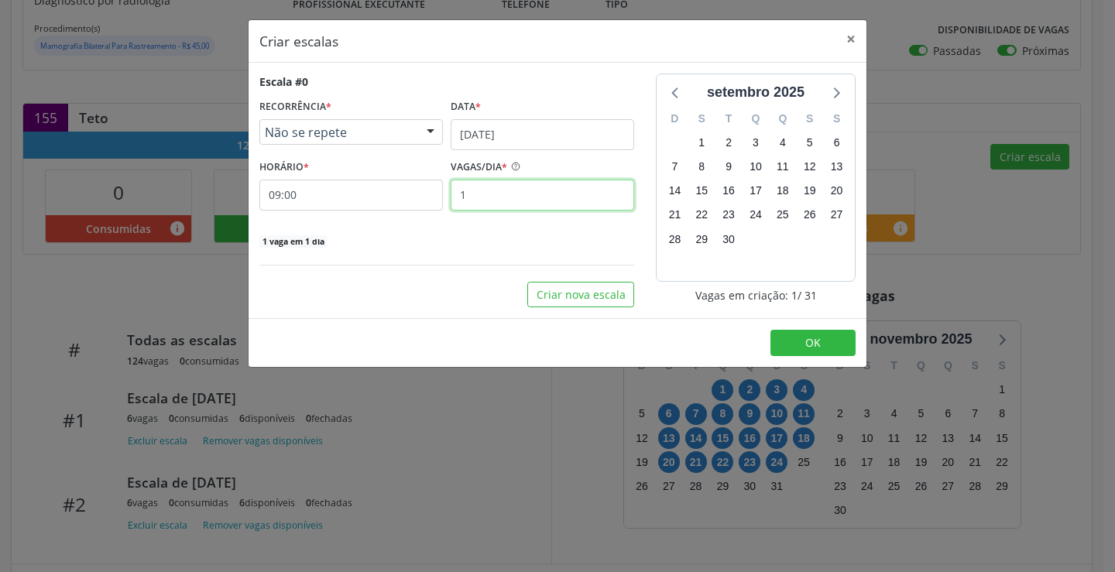
click at [517, 203] on input "1" at bounding box center [541, 195] width 183 height 31
type input "5"
click at [810, 335] on span "OK" at bounding box center [812, 342] width 15 height 15
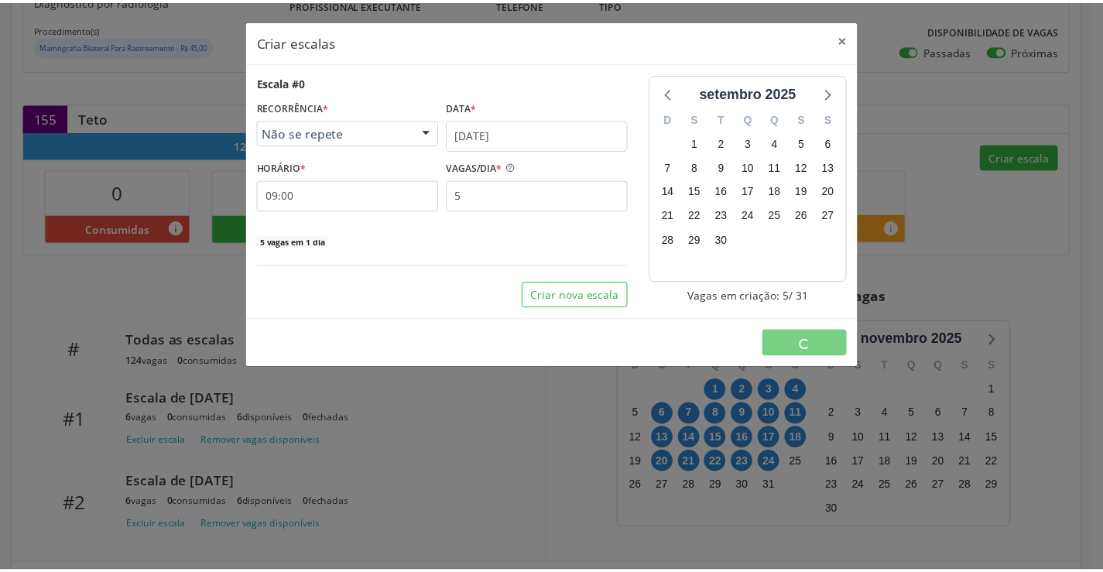
scroll to position [0, 0]
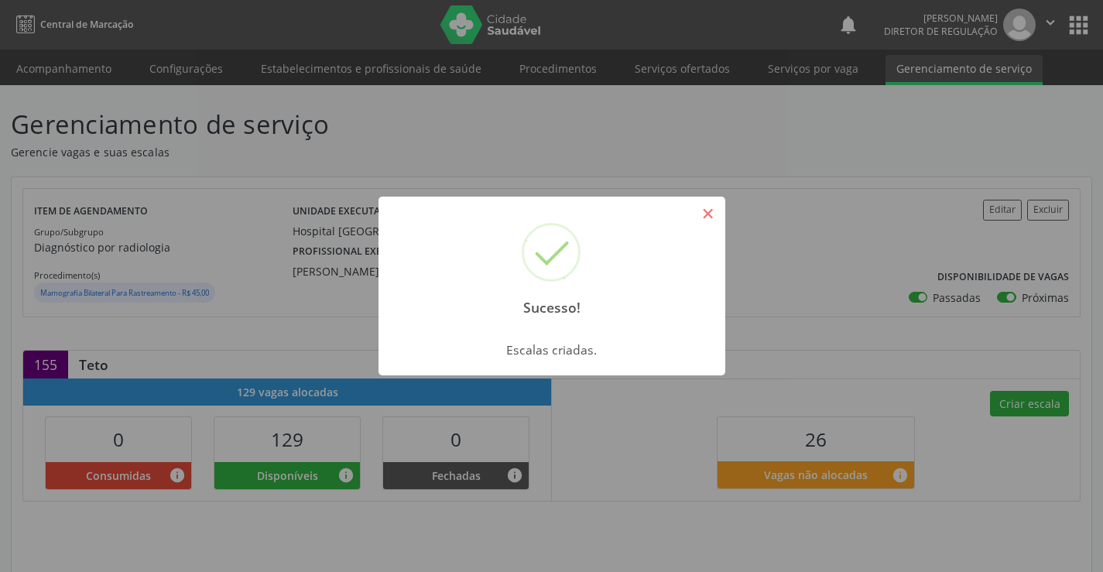
click at [708, 204] on button "×" at bounding box center [708, 213] width 26 height 26
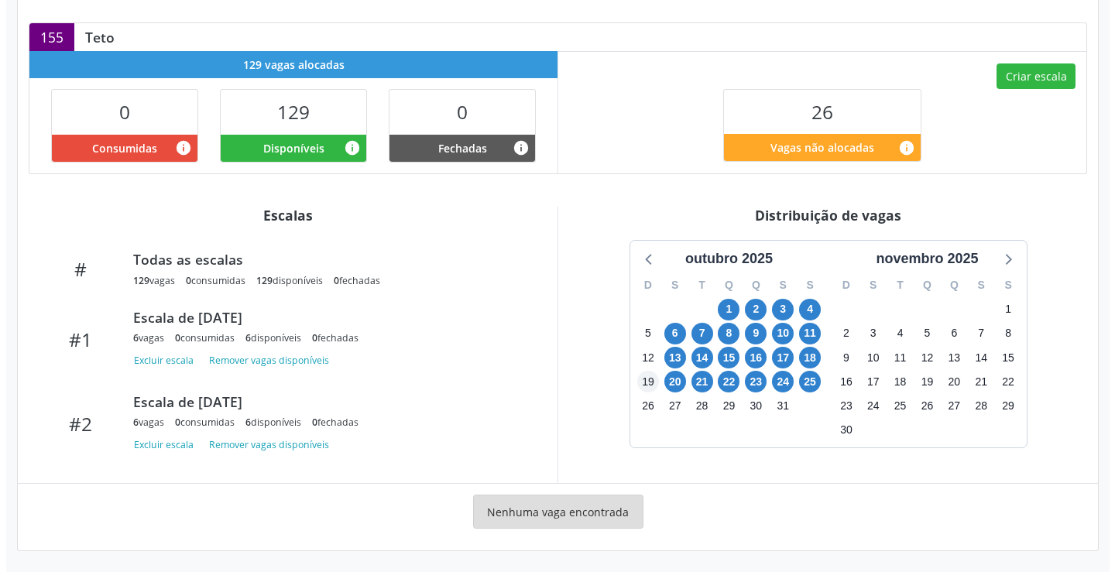
scroll to position [328, 0]
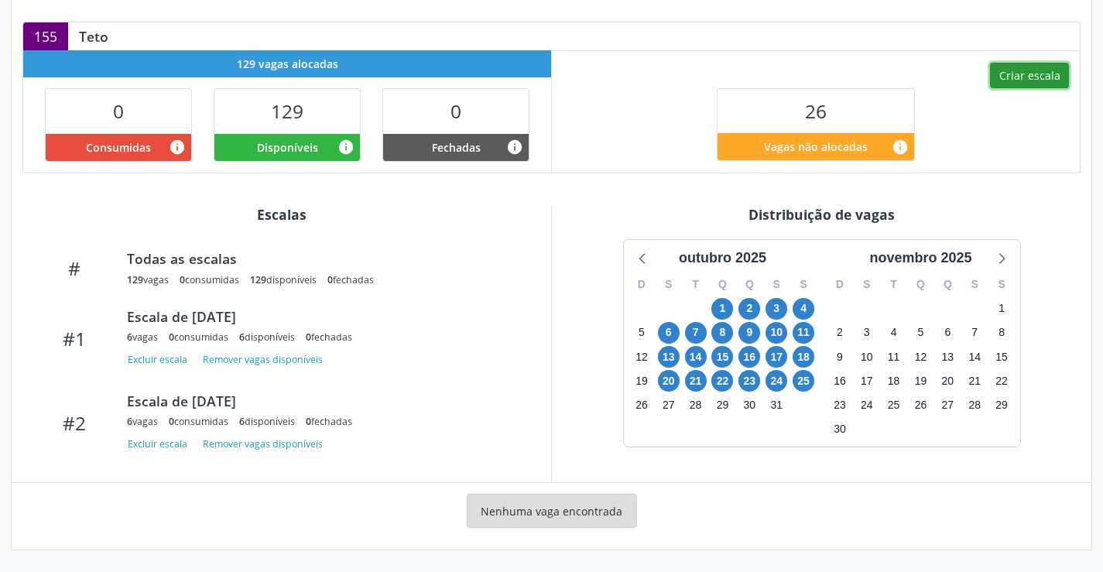
click at [1051, 78] on button "Criar escala" at bounding box center [1029, 76] width 79 height 26
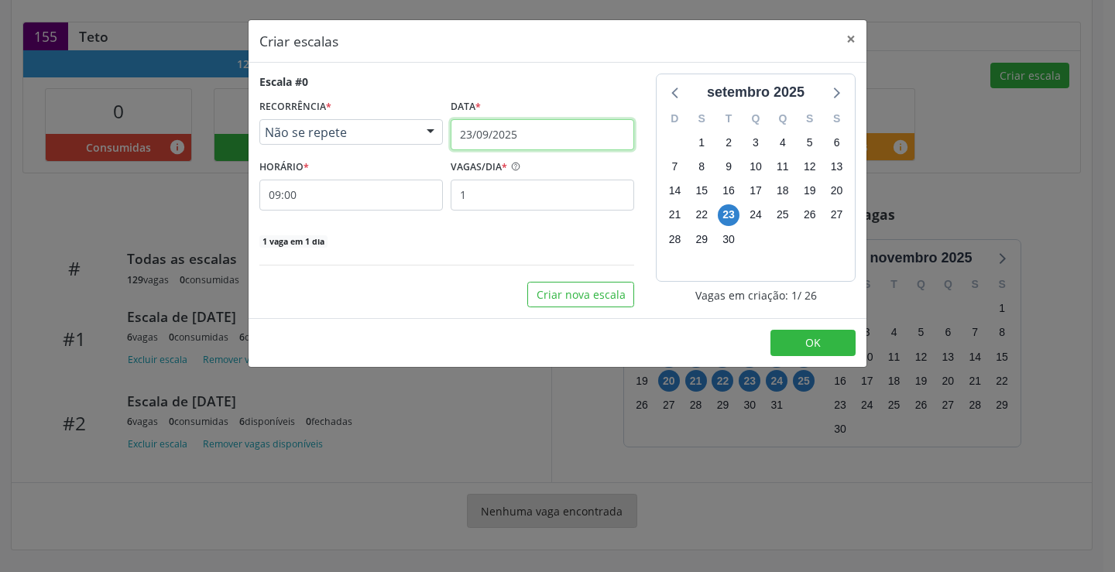
click at [580, 137] on input "23/09/2025" at bounding box center [541, 134] width 183 height 31
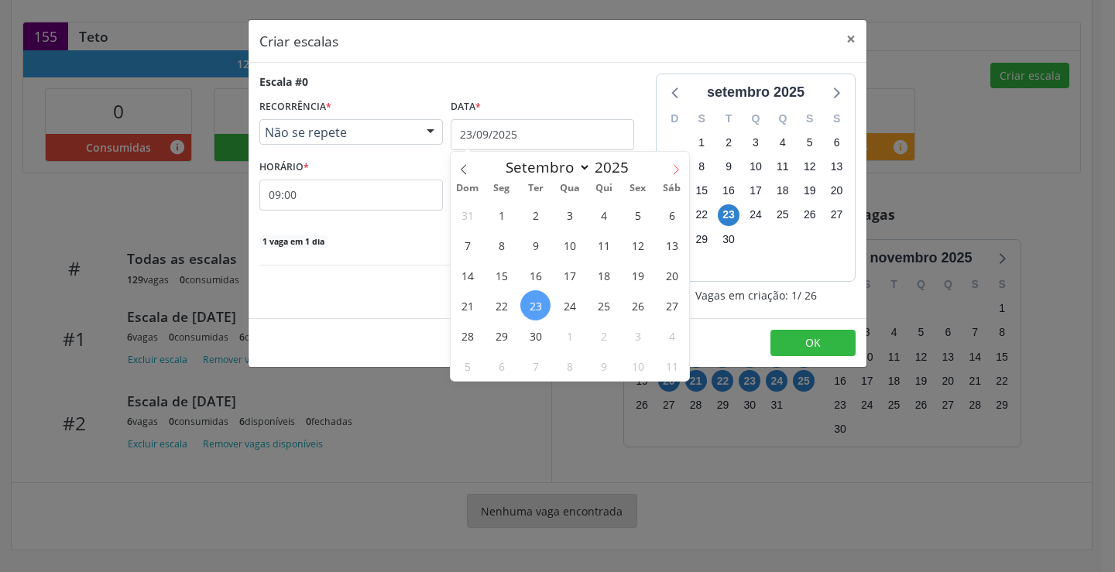
click at [681, 176] on span at bounding box center [676, 165] width 26 height 26
select select "9"
click at [507, 330] on span "27" at bounding box center [501, 335] width 30 height 30
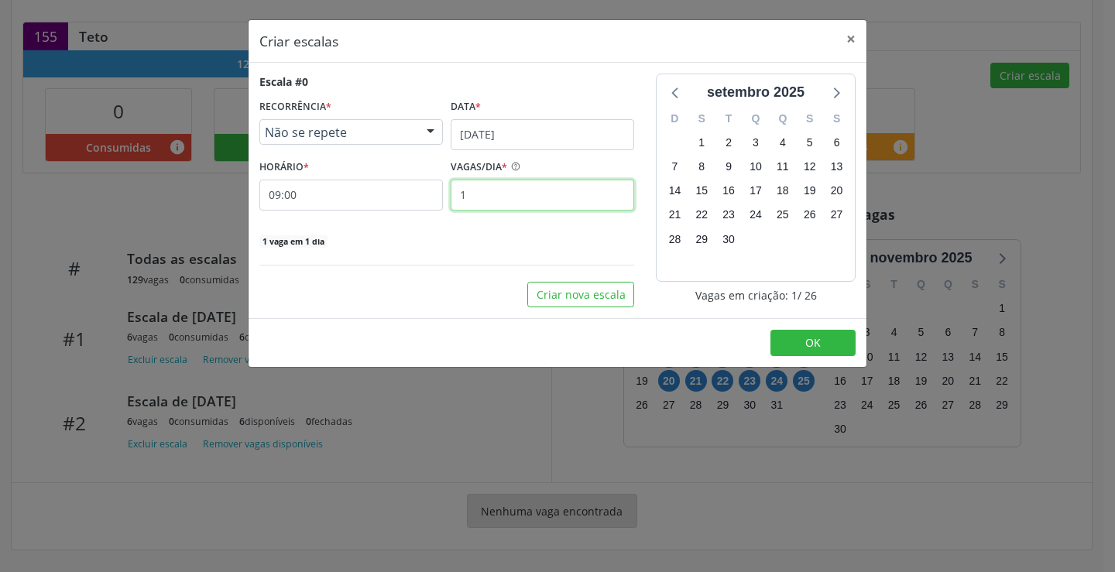
drag, startPoint x: 540, startPoint y: 200, endPoint x: 553, endPoint y: 191, distance: 16.1
click at [540, 200] on input "1" at bounding box center [541, 195] width 183 height 31
type input "6"
click at [782, 348] on button "OK" at bounding box center [812, 343] width 85 height 26
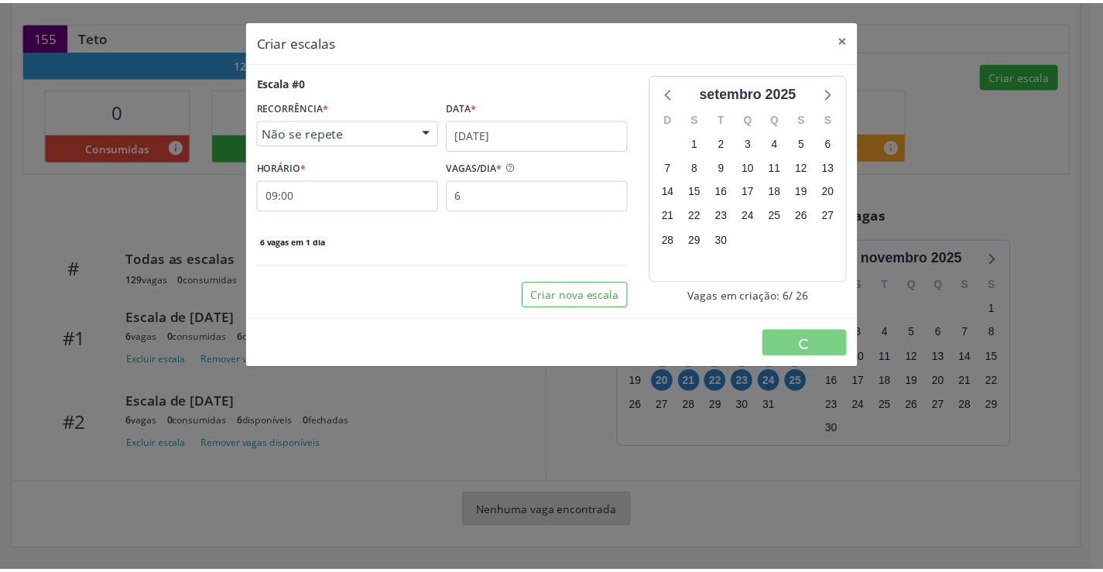
scroll to position [0, 0]
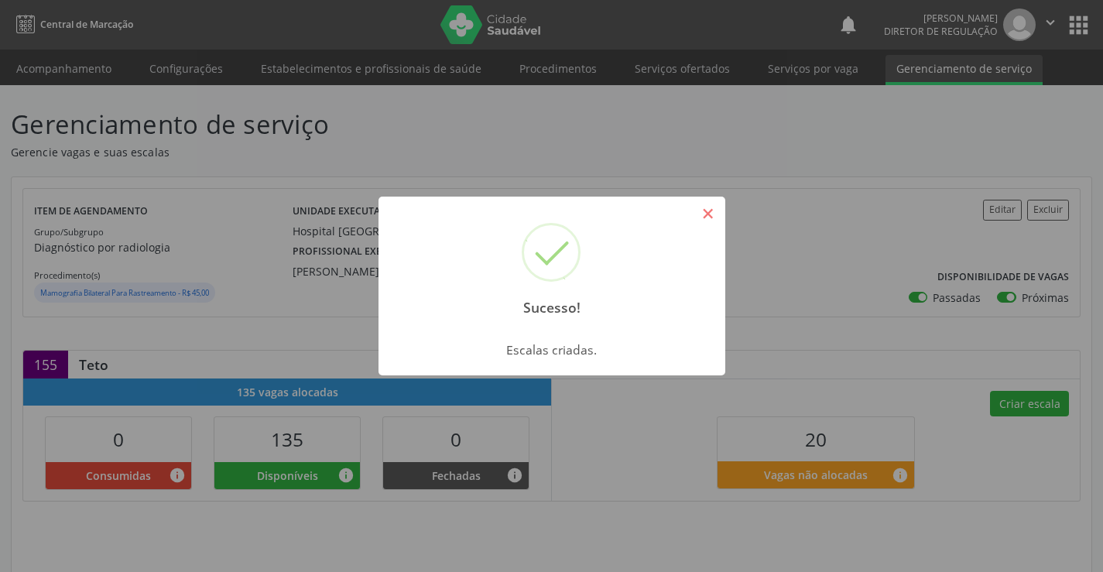
click at [701, 216] on button "×" at bounding box center [708, 213] width 26 height 26
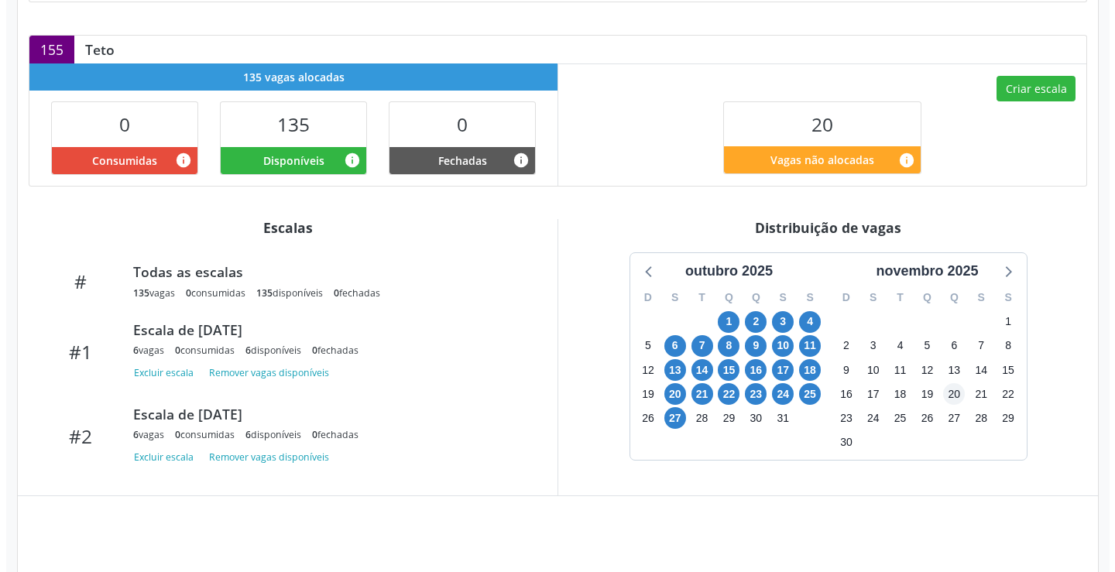
scroll to position [328, 0]
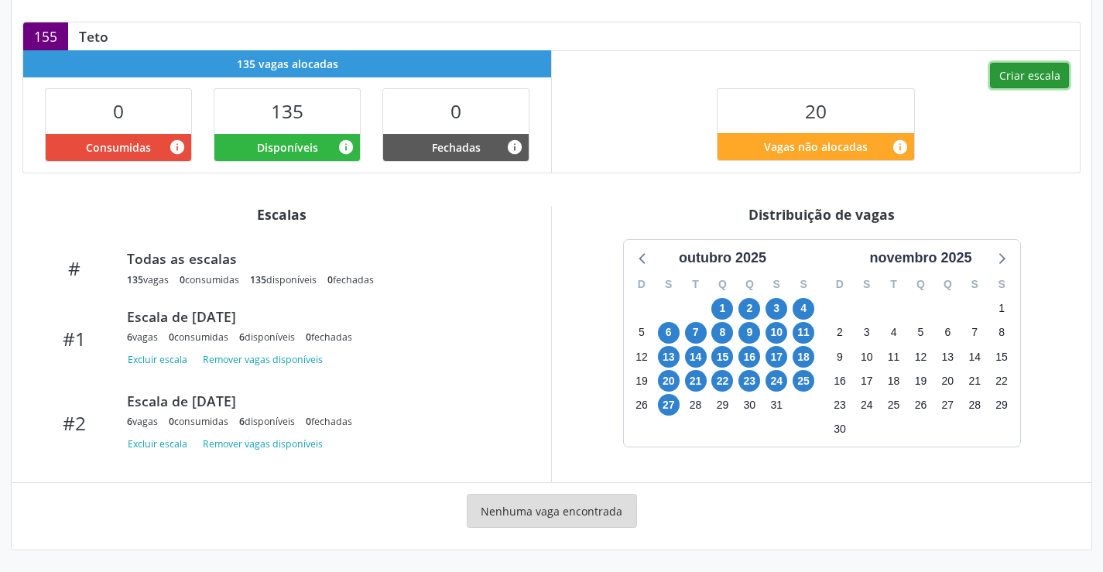
click at [1022, 88] on button "Criar escala" at bounding box center [1029, 76] width 79 height 26
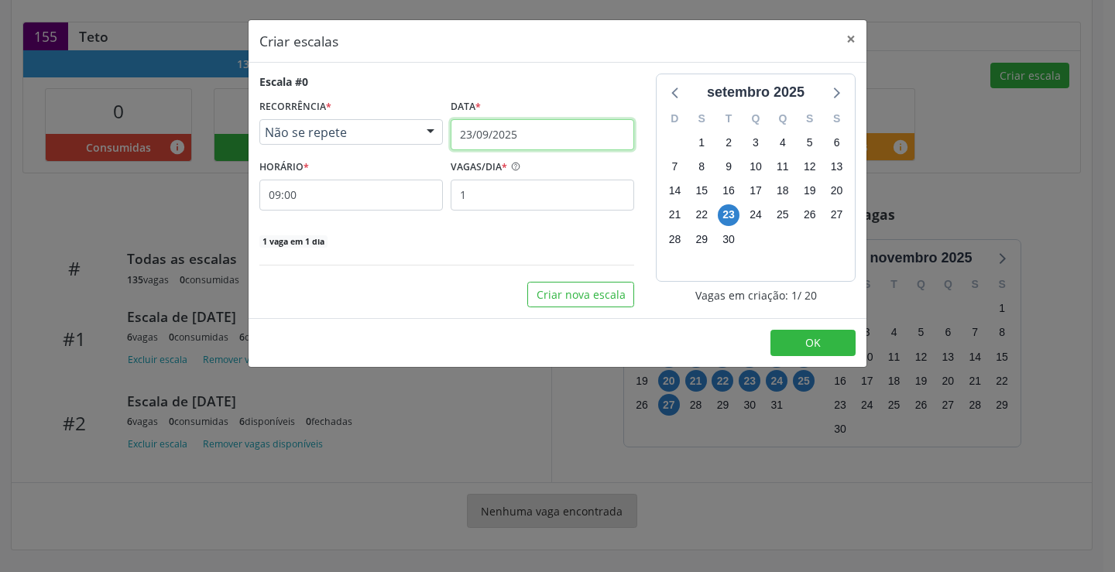
click at [505, 133] on input "23/09/2025" at bounding box center [541, 134] width 183 height 31
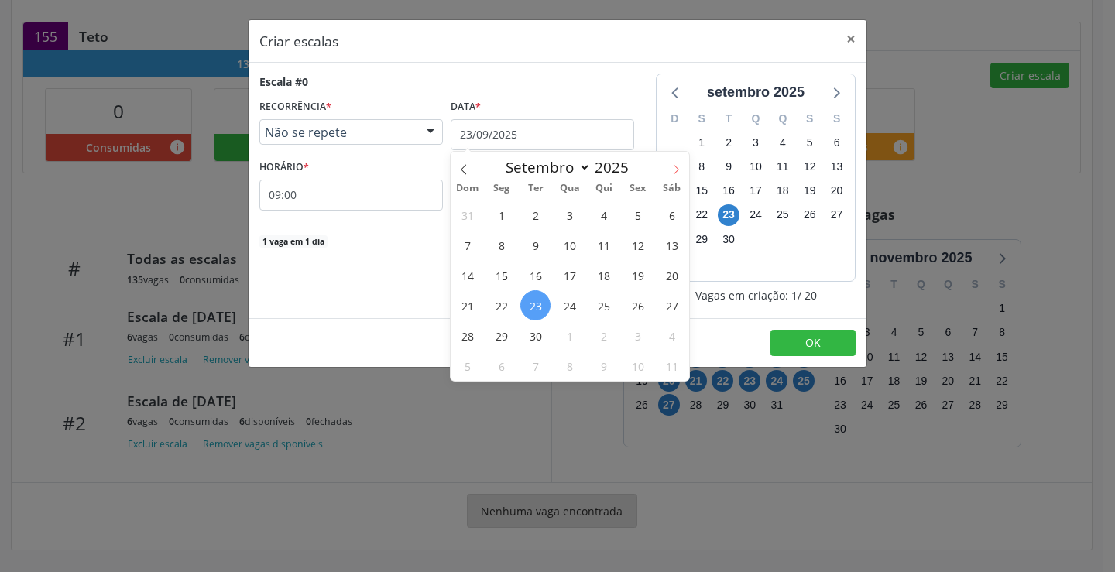
click at [674, 166] on icon at bounding box center [675, 169] width 5 height 10
select select "9"
click at [538, 337] on span "28" at bounding box center [535, 335] width 30 height 30
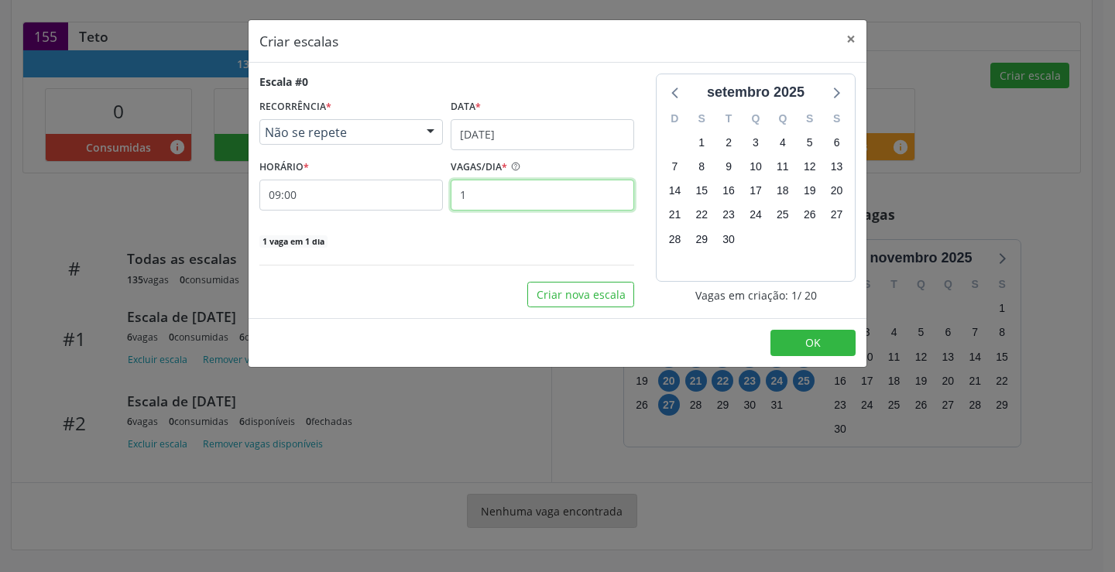
click at [556, 204] on input "1" at bounding box center [541, 195] width 183 height 31
type input "5"
click at [795, 334] on button "OK" at bounding box center [812, 343] width 85 height 26
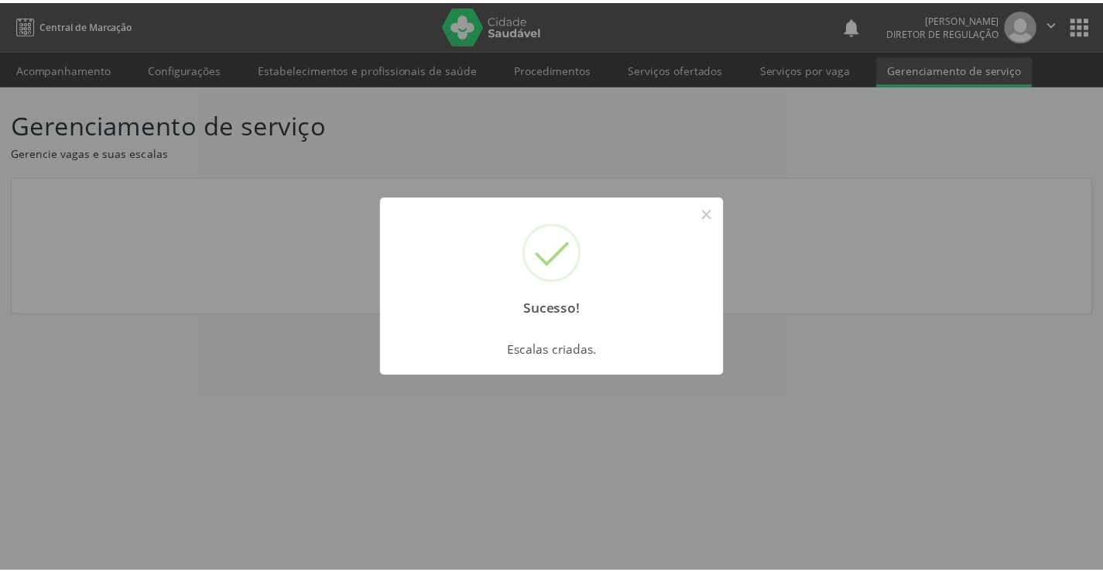
scroll to position [0, 0]
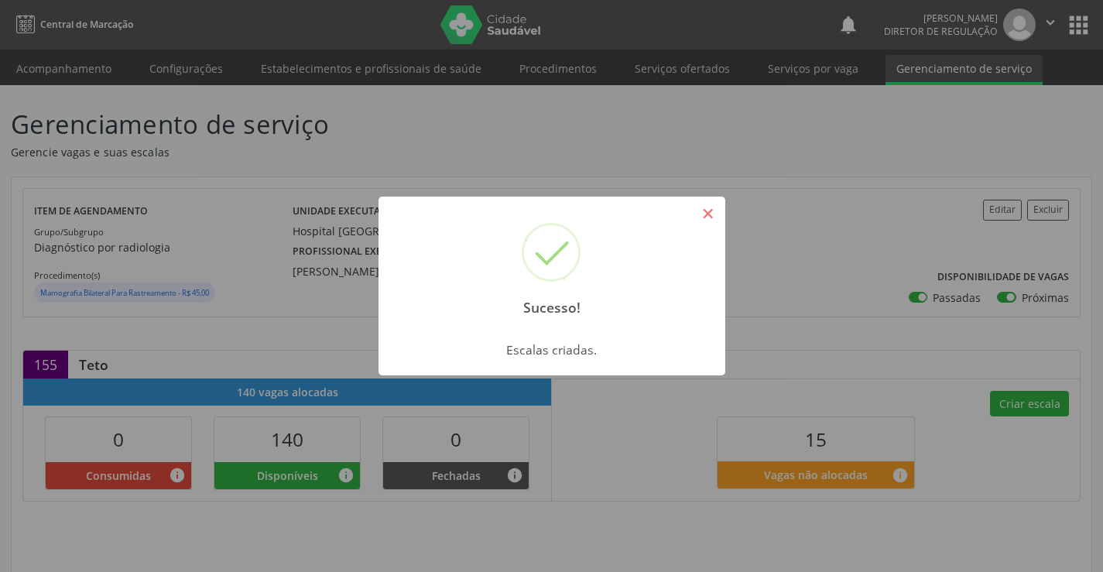
click at [721, 210] on button "×" at bounding box center [708, 213] width 26 height 26
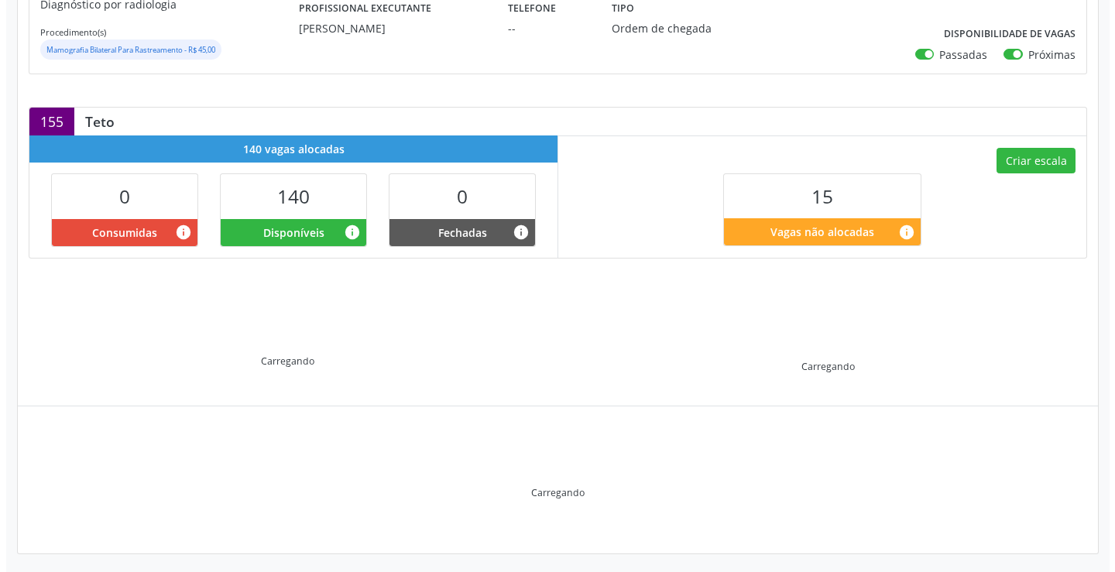
scroll to position [247, 0]
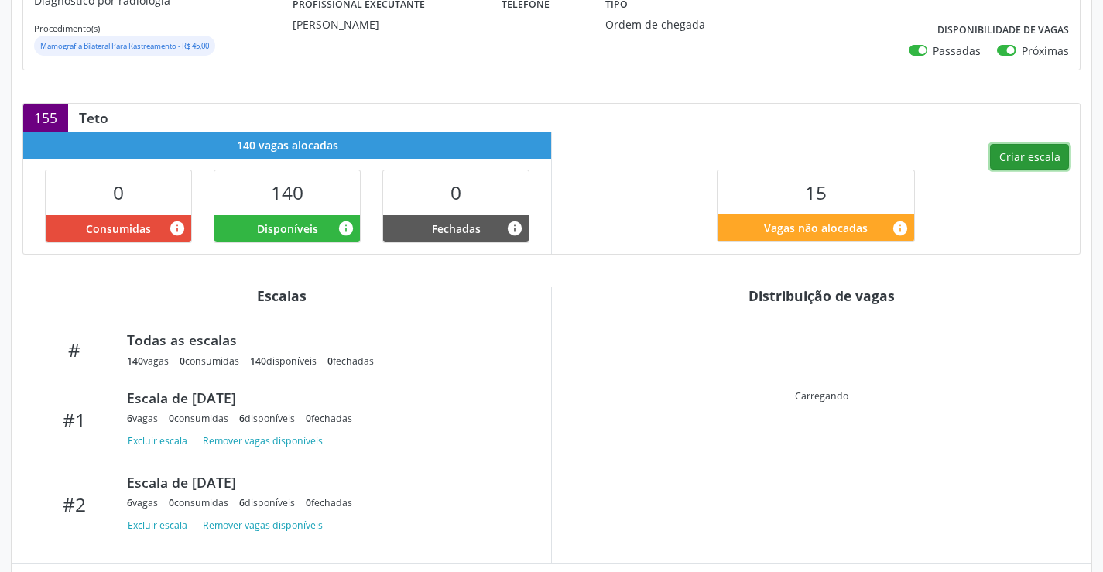
click at [1022, 162] on button "Criar escala" at bounding box center [1029, 157] width 79 height 26
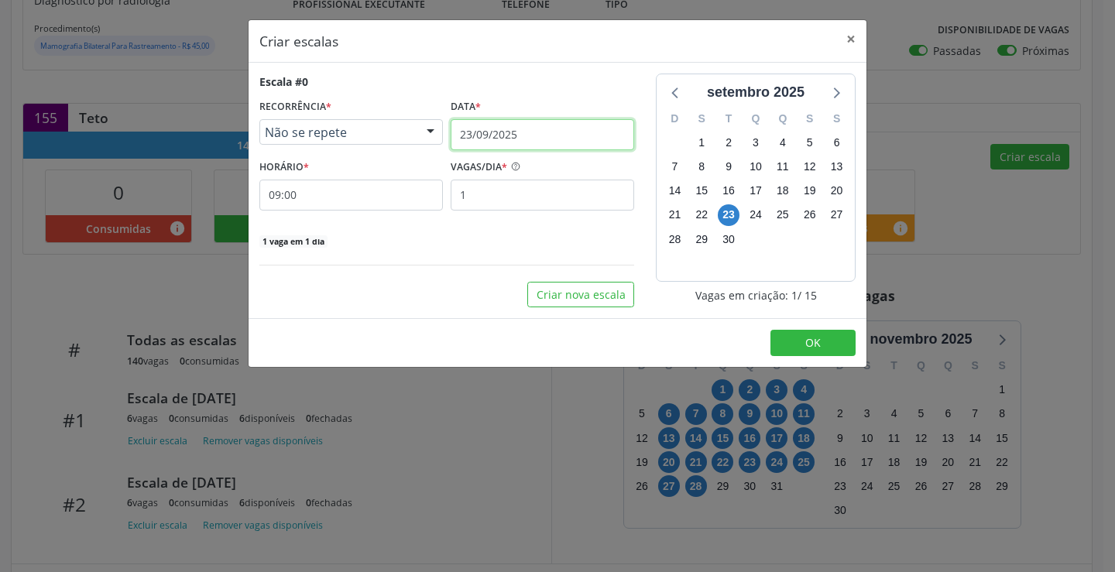
click at [486, 132] on input "23/09/2025" at bounding box center [541, 134] width 183 height 31
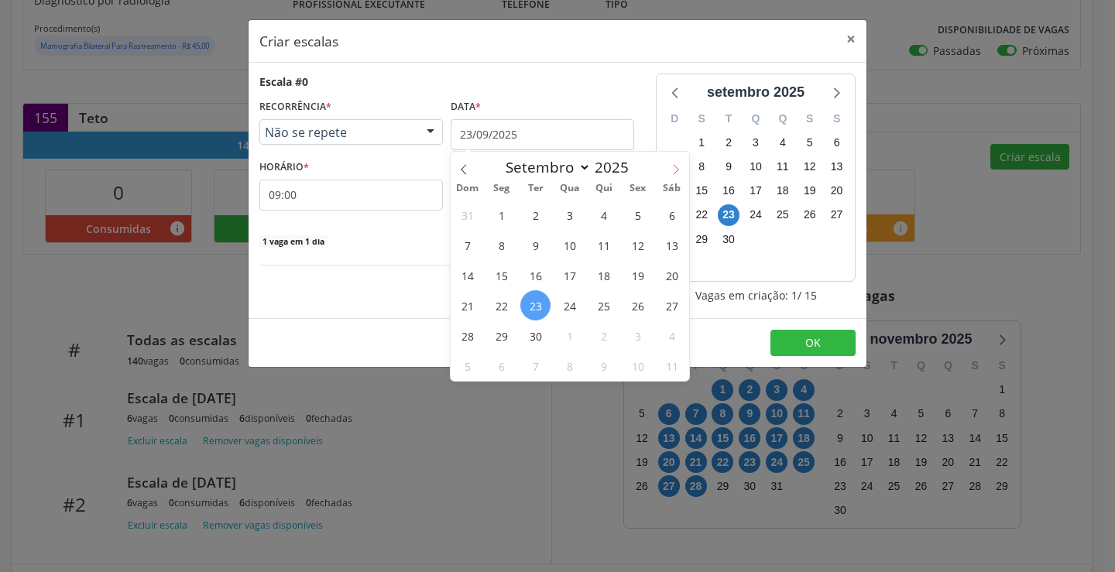
click at [674, 170] on icon at bounding box center [675, 169] width 11 height 11
select select "9"
click at [563, 337] on span "29" at bounding box center [569, 335] width 30 height 30
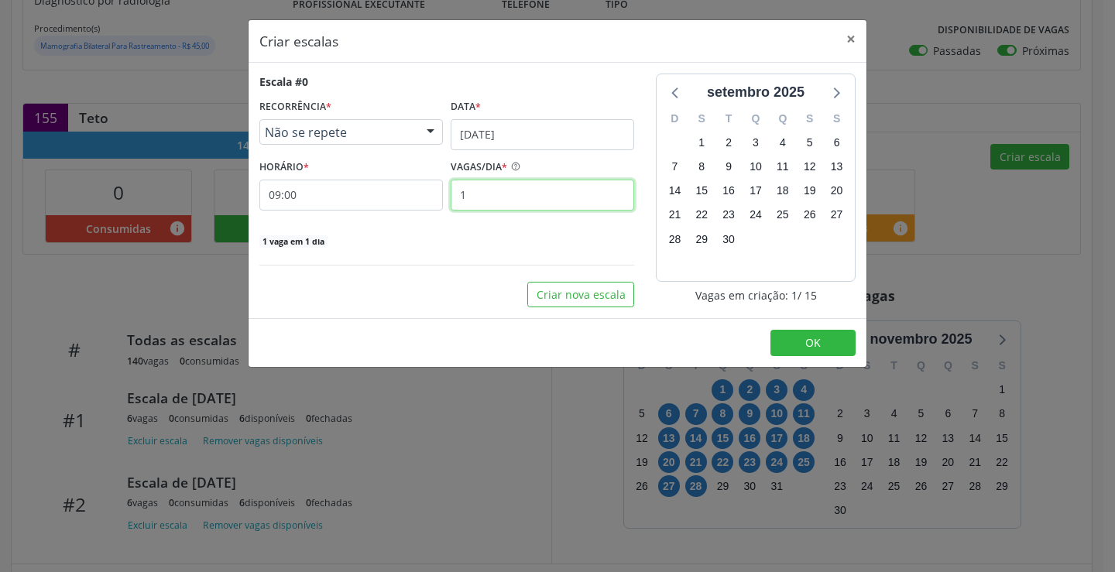
click at [503, 200] on input "1" at bounding box center [541, 195] width 183 height 31
type input "5"
click at [776, 338] on button "OK" at bounding box center [812, 343] width 85 height 26
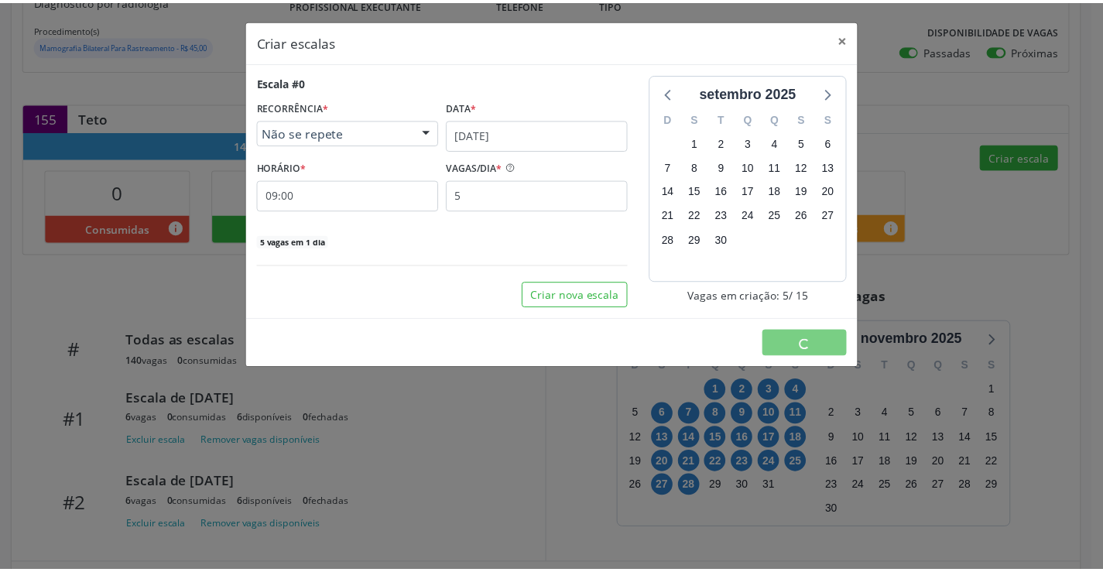
scroll to position [0, 0]
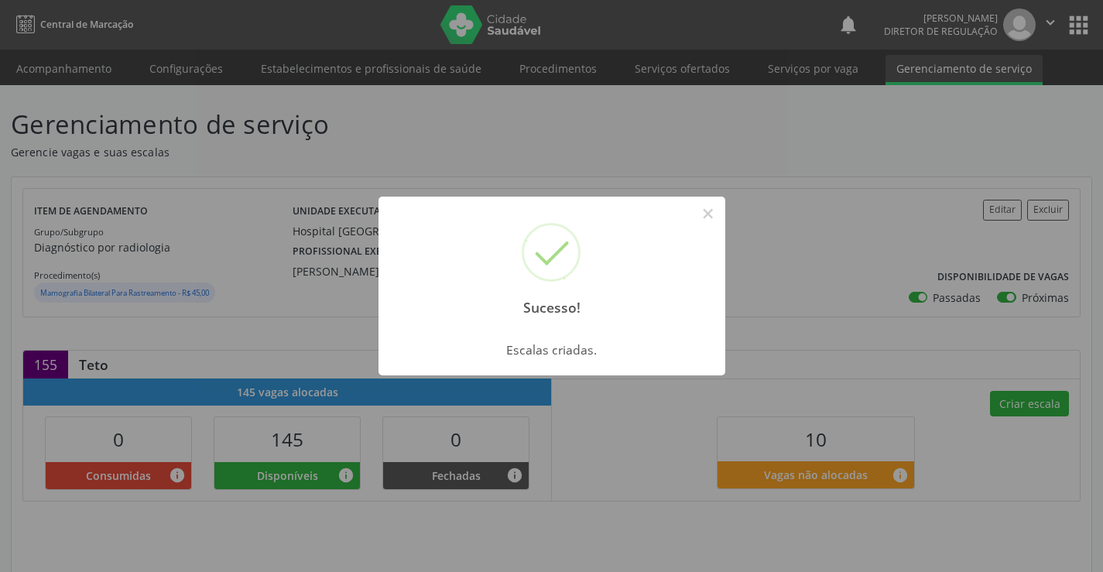
click at [699, 201] on button "×" at bounding box center [708, 213] width 26 height 26
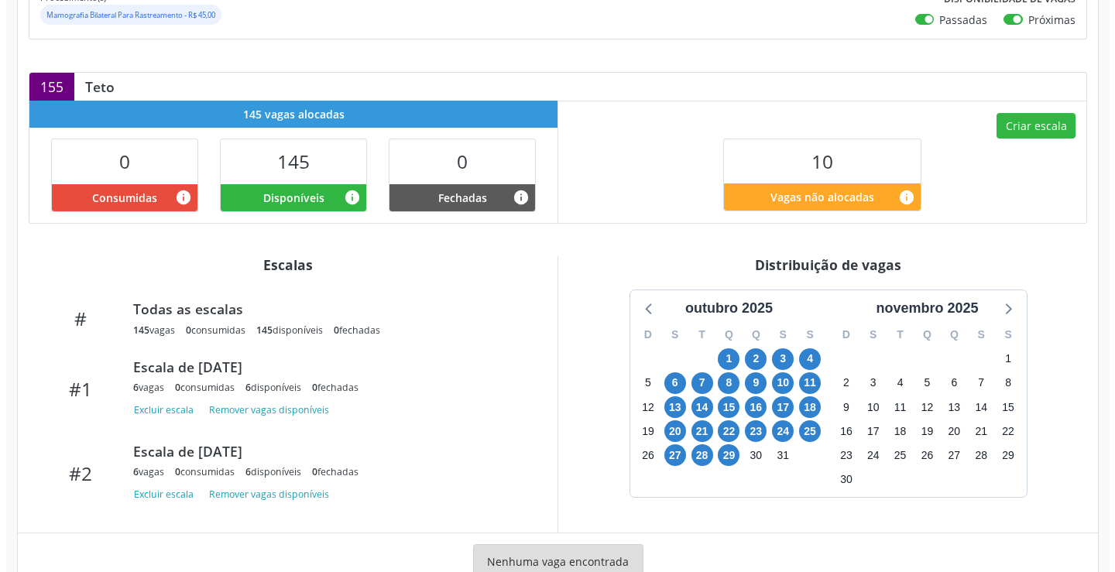
scroll to position [173, 0]
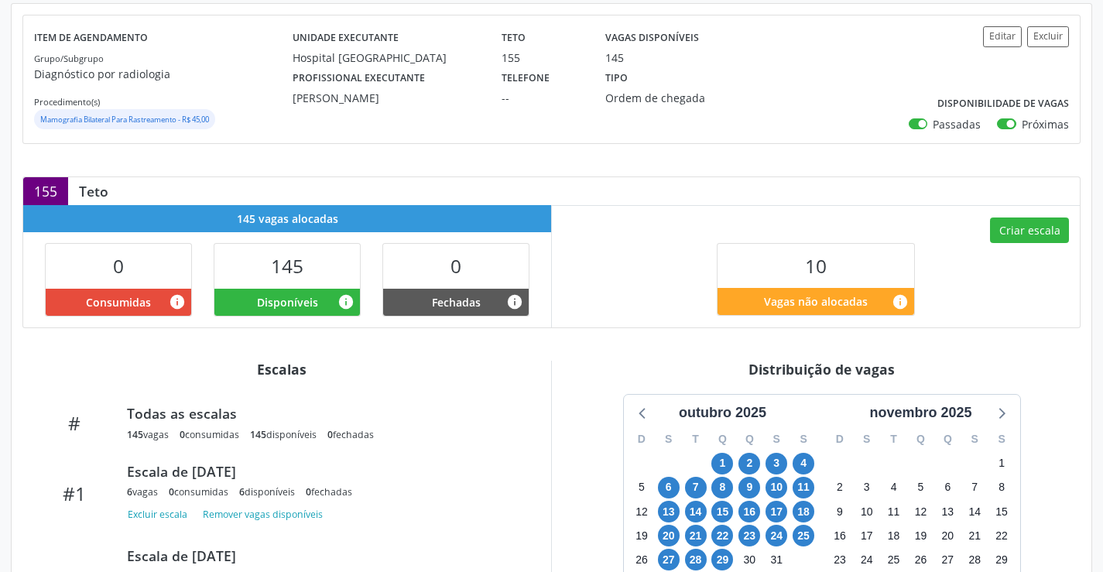
click at [1025, 248] on div "Criar escala 10 Vagas não alocadas info" at bounding box center [816, 266] width 528 height 122
click at [1029, 238] on button "Criar escala" at bounding box center [1029, 230] width 79 height 26
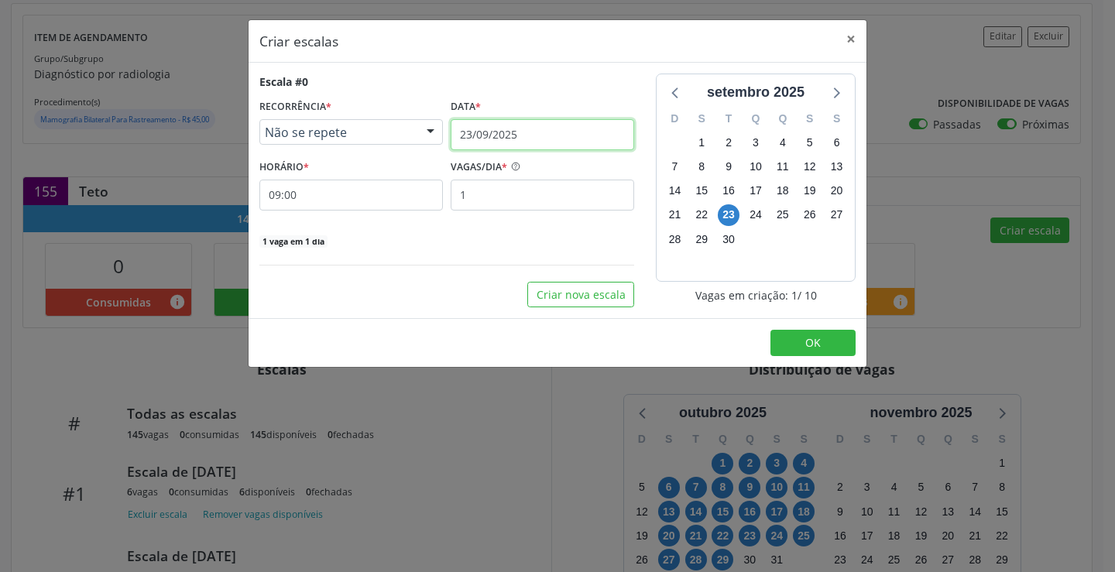
click at [594, 137] on input "23/09/2025" at bounding box center [541, 134] width 183 height 31
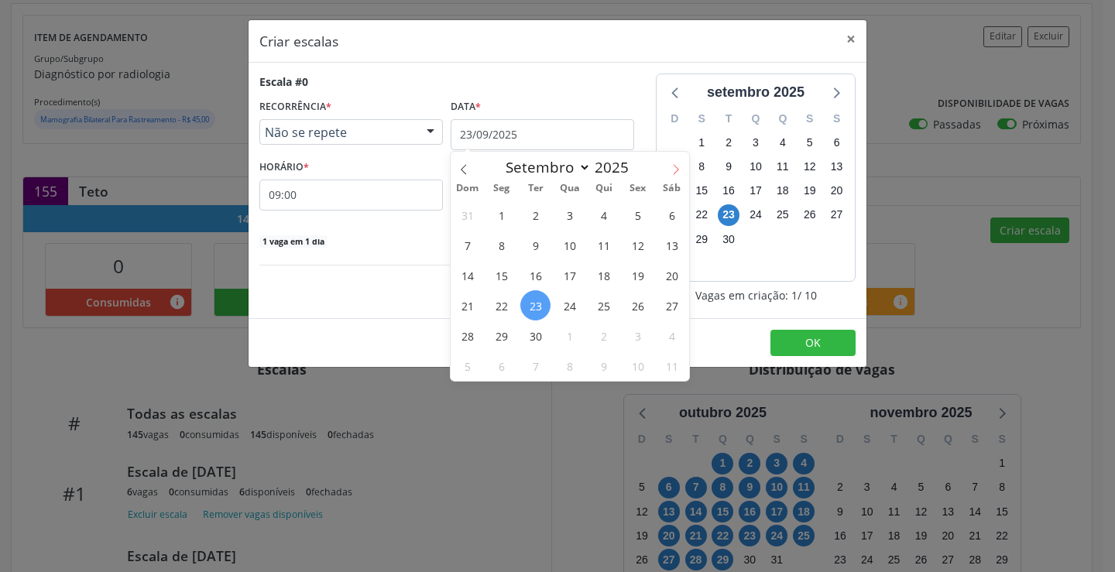
click at [683, 165] on span at bounding box center [676, 165] width 26 height 26
select select "9"
click at [595, 337] on span "30" at bounding box center [603, 335] width 30 height 30
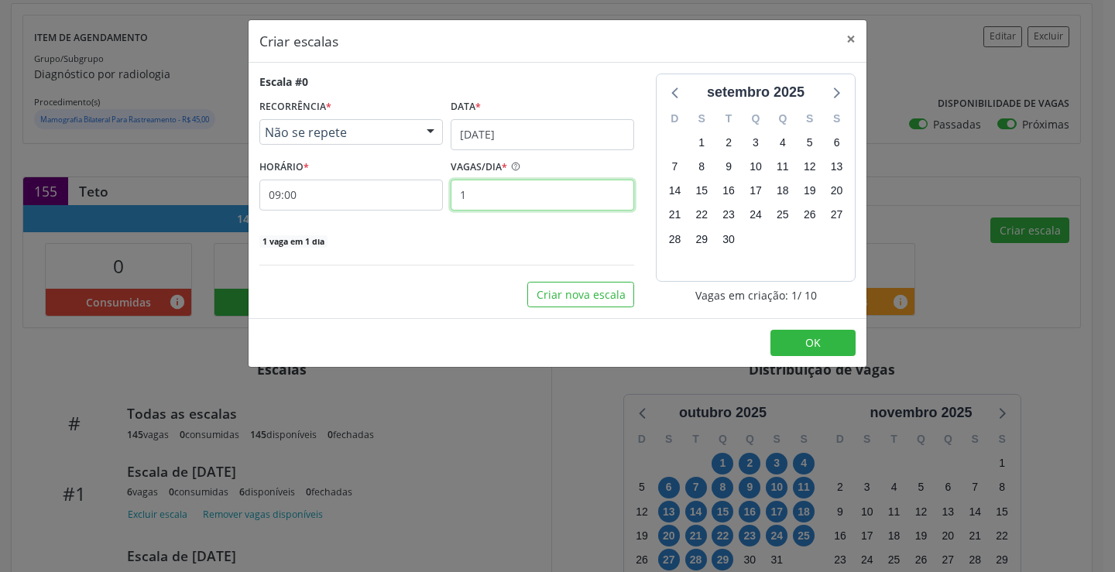
click at [462, 193] on input "1" at bounding box center [541, 195] width 183 height 31
click at [485, 188] on input "1" at bounding box center [541, 195] width 183 height 31
type input "5"
click at [803, 352] on button "OK" at bounding box center [812, 343] width 85 height 26
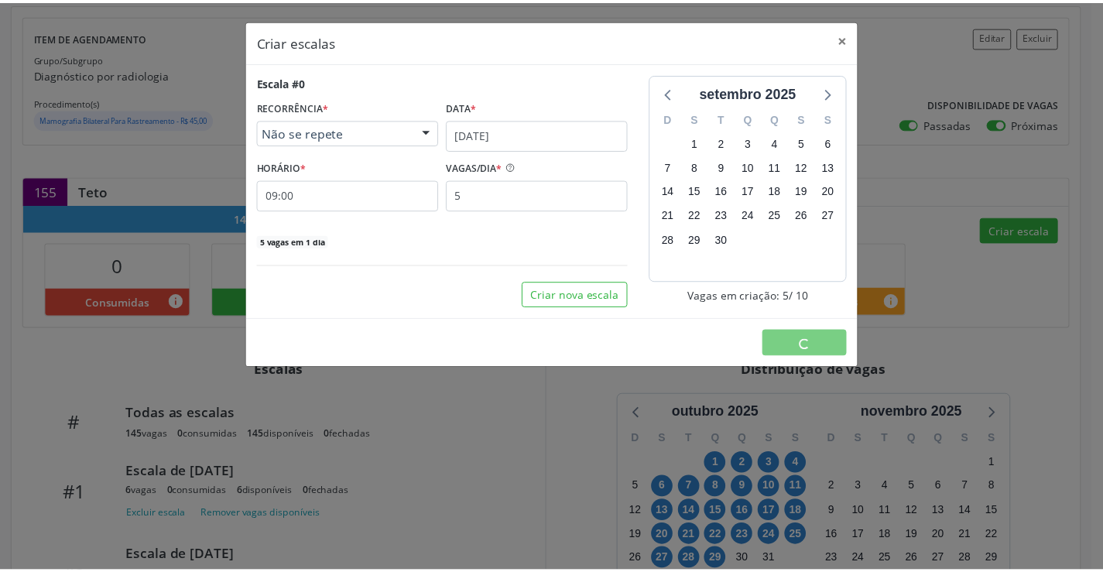
scroll to position [0, 0]
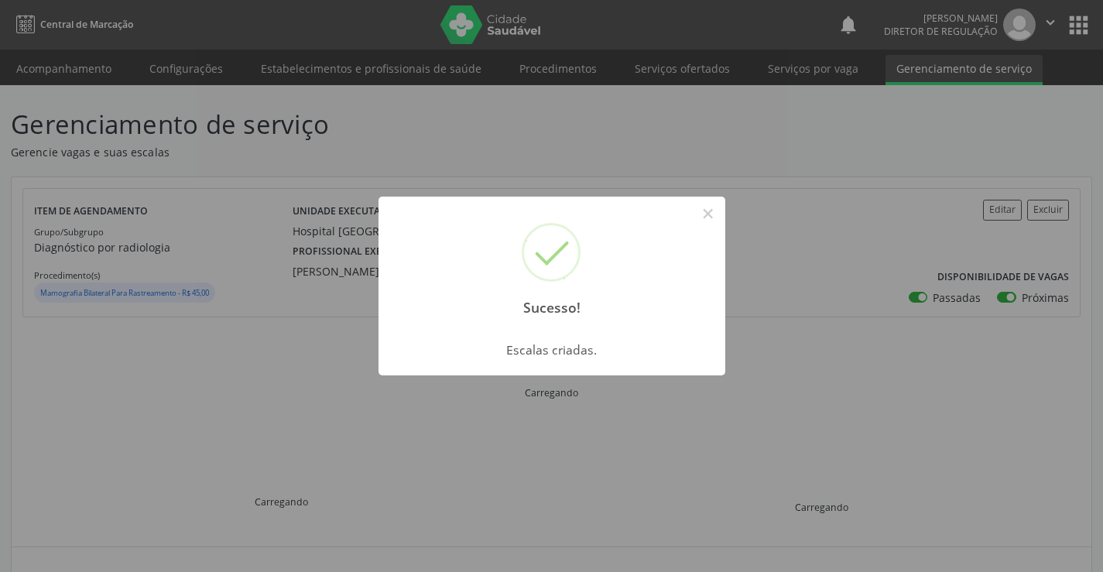
click at [702, 200] on button "×" at bounding box center [708, 213] width 26 height 26
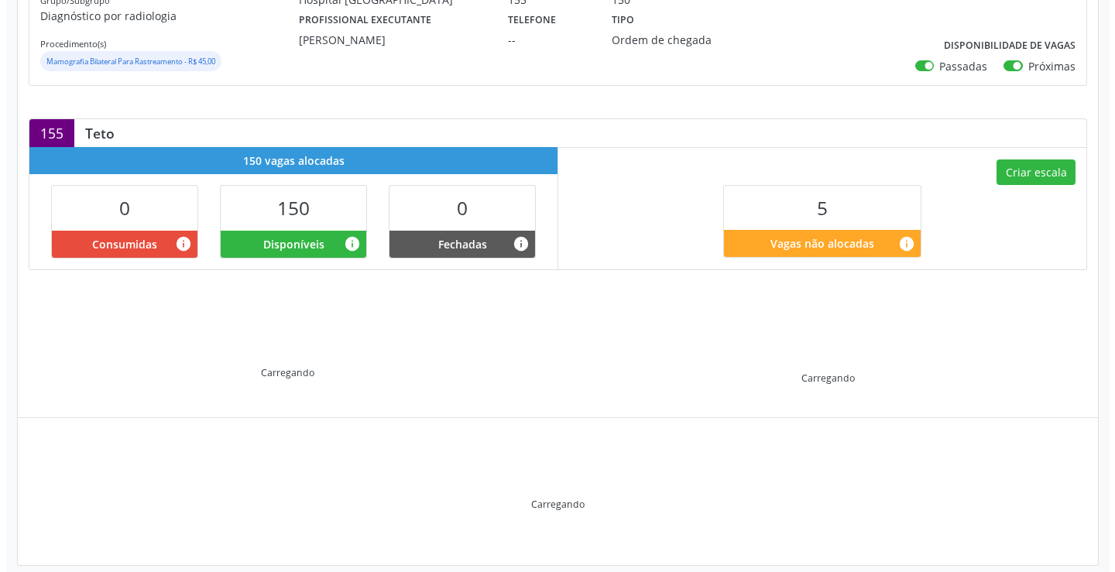
scroll to position [247, 0]
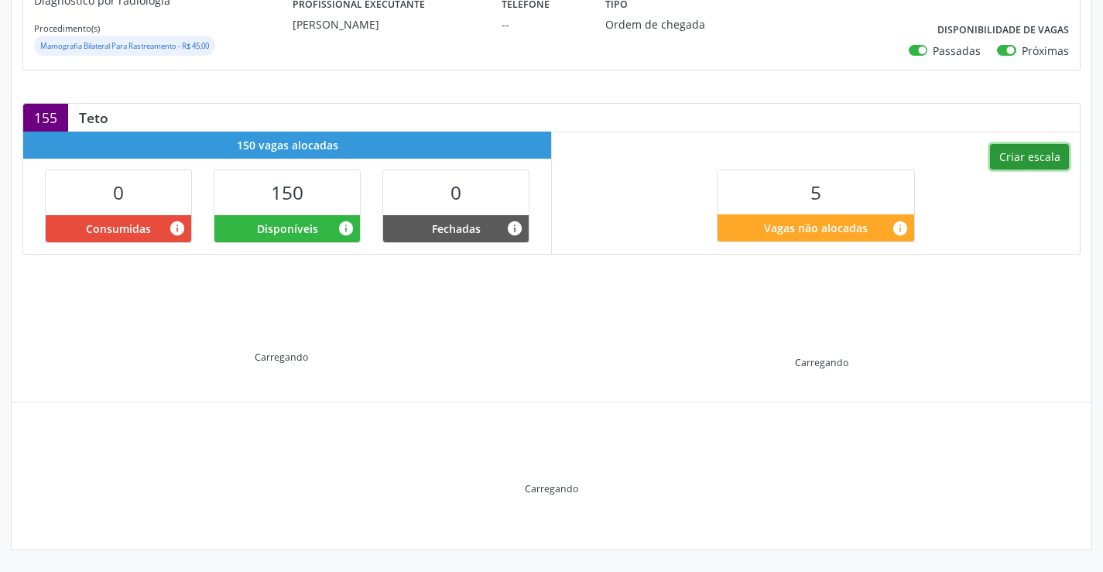
click at [1018, 165] on button "Criar escala" at bounding box center [1029, 157] width 79 height 26
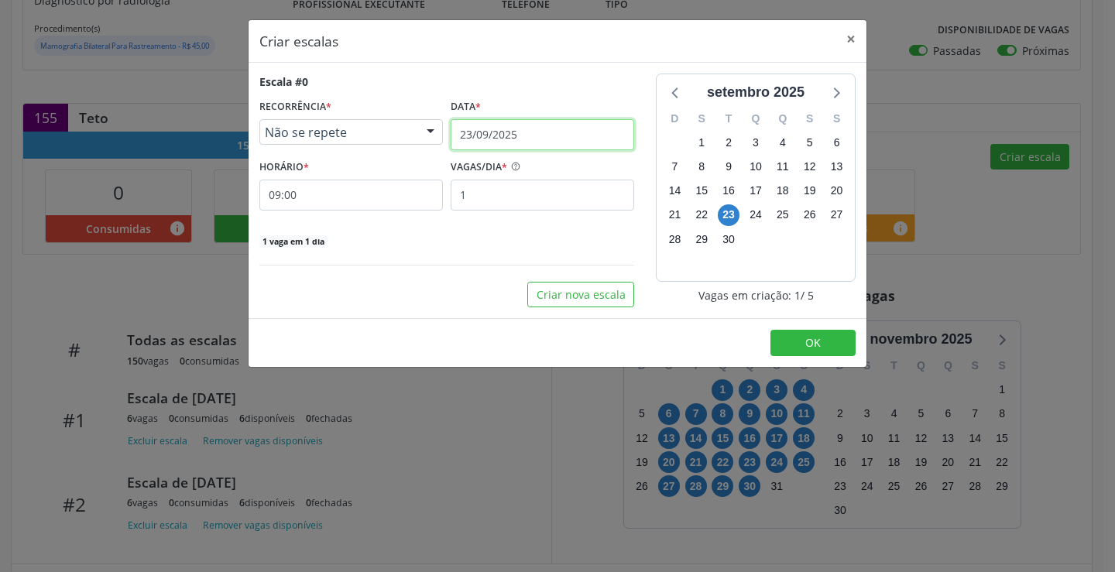
click at [540, 131] on input "23/09/2025" at bounding box center [541, 134] width 183 height 31
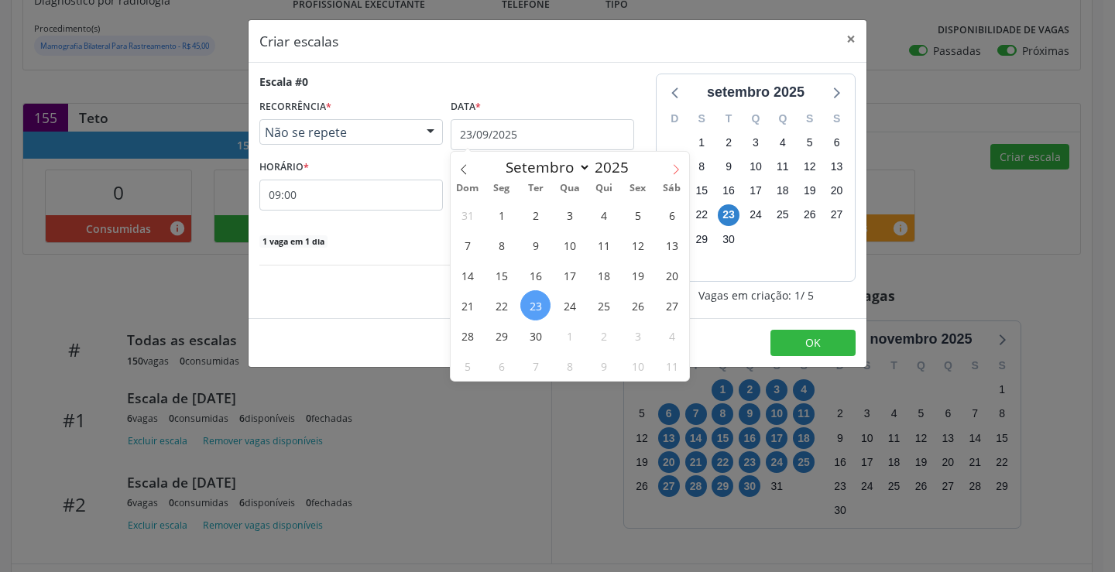
click at [671, 170] on icon at bounding box center [675, 169] width 11 height 11
select select "9"
drag, startPoint x: 639, startPoint y: 338, endPoint x: 519, endPoint y: 291, distance: 129.6
click at [639, 337] on span "31" at bounding box center [637, 335] width 30 height 30
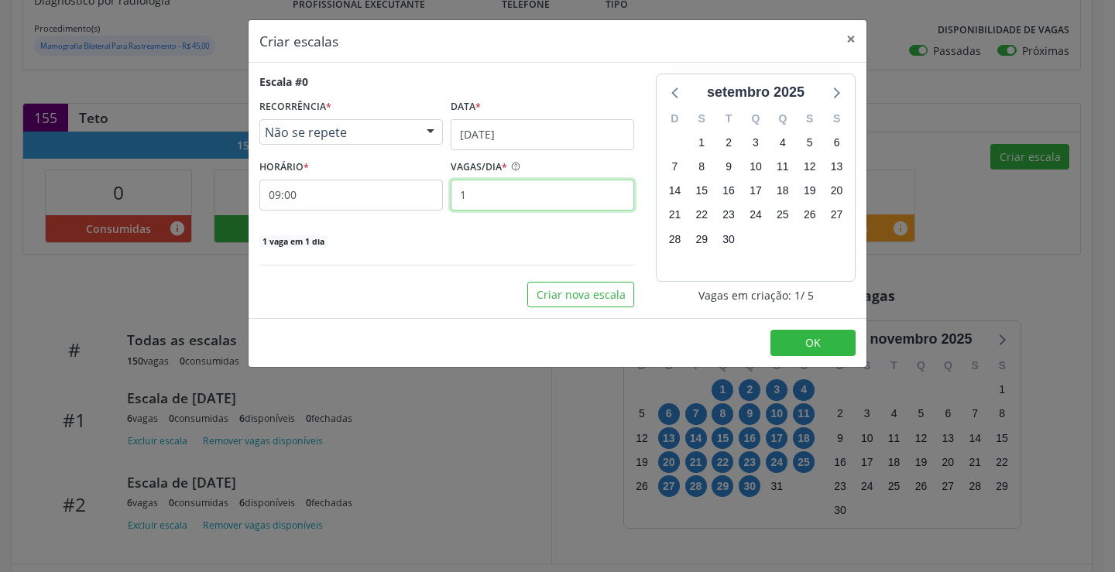
click at [494, 193] on input "1" at bounding box center [541, 195] width 183 height 31
type input "5"
click at [832, 343] on button "OK" at bounding box center [812, 343] width 85 height 26
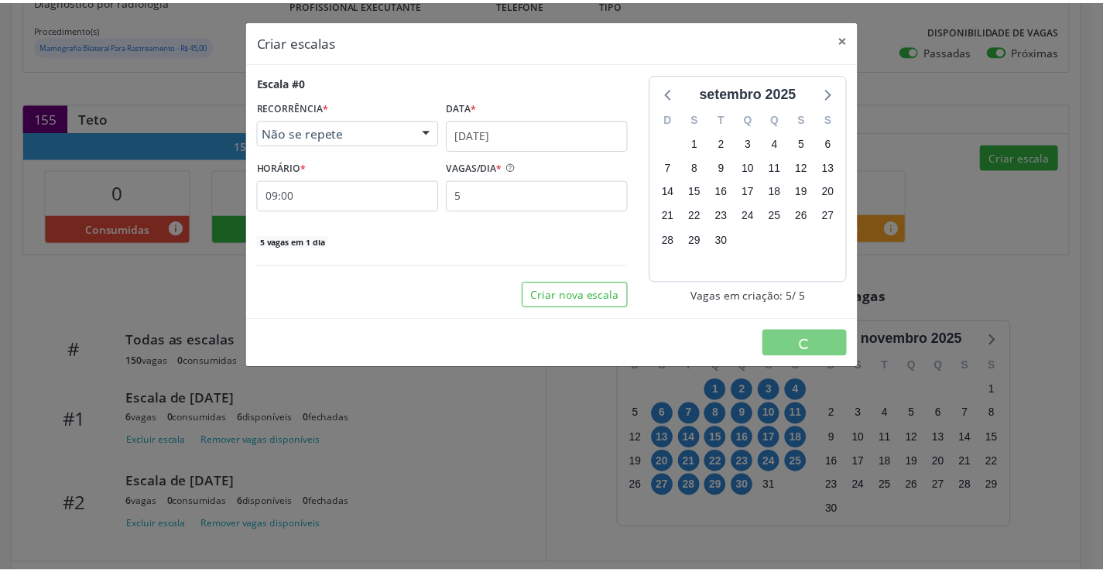
scroll to position [0, 0]
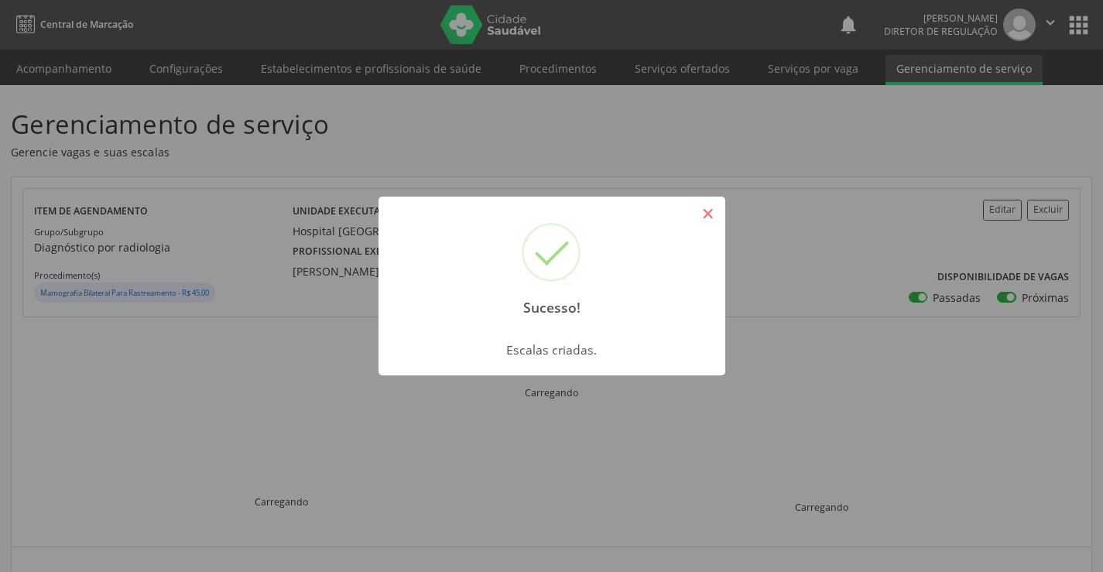
click at [707, 216] on button "×" at bounding box center [708, 213] width 26 height 26
